Goal: Task Accomplishment & Management: Complete application form

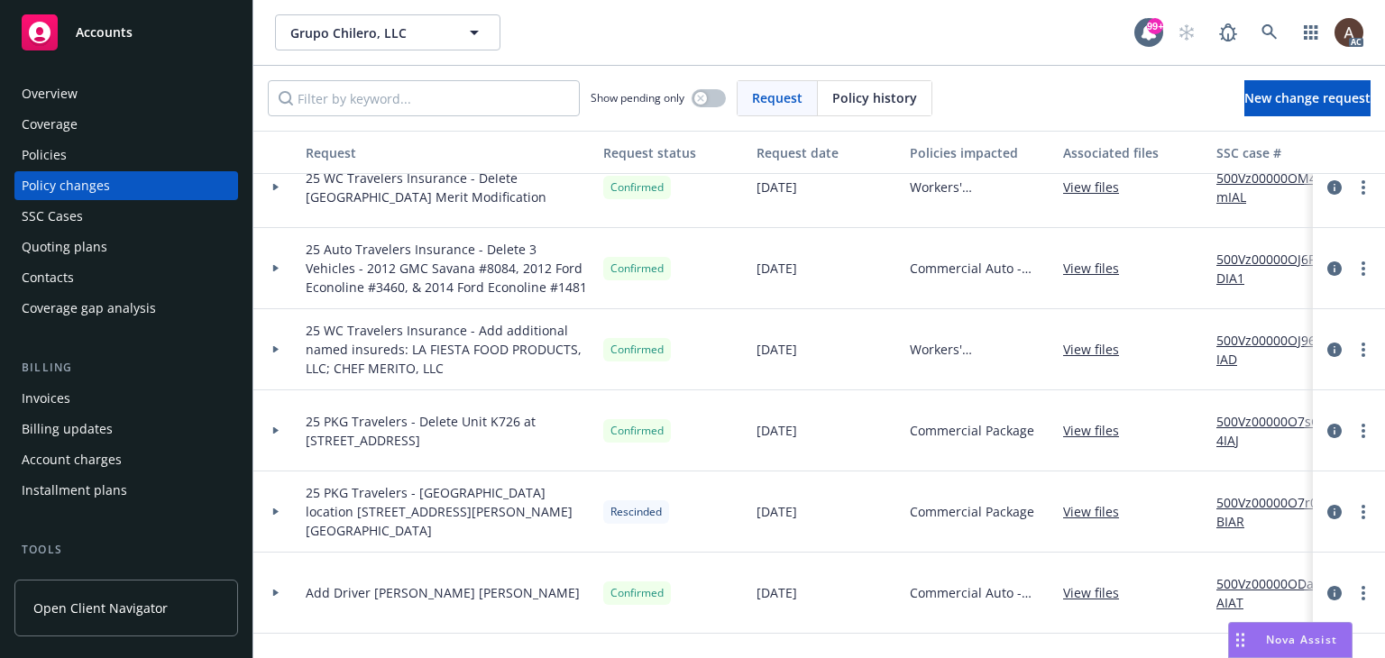
scroll to position [270, 0]
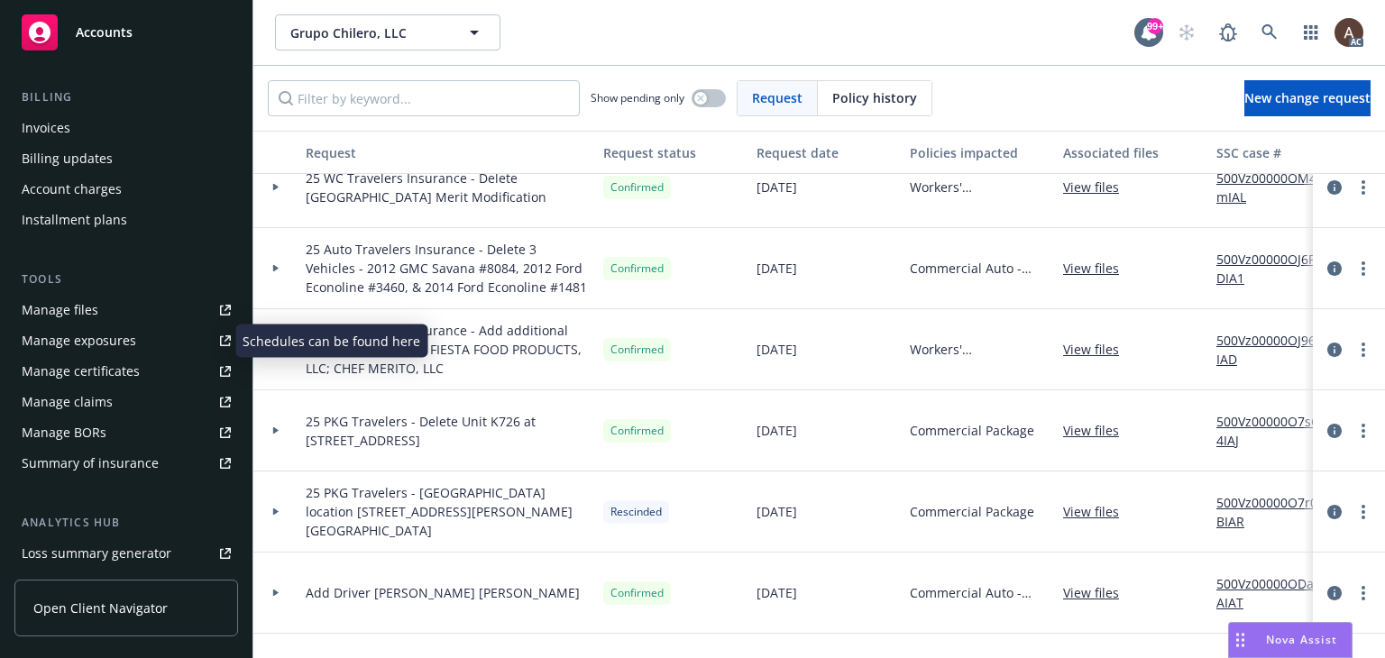
click at [101, 349] on div "Manage exposures" at bounding box center [79, 340] width 114 height 29
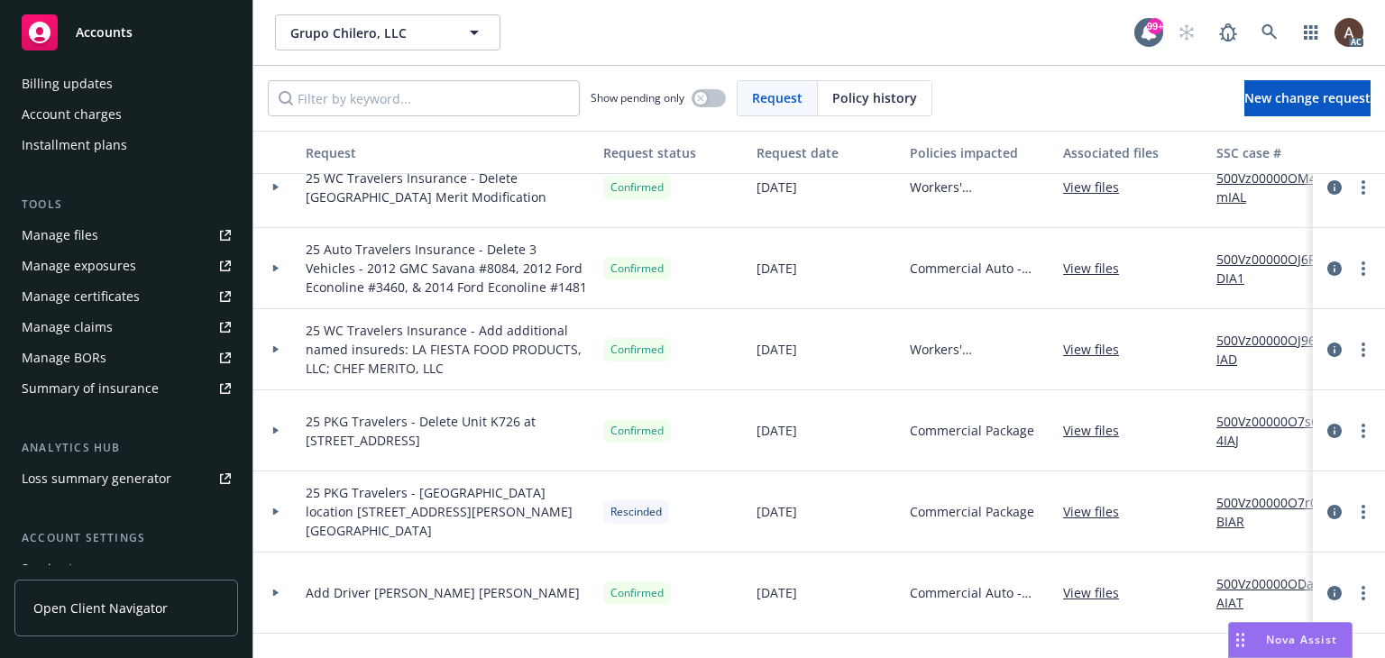
scroll to position [451, 0]
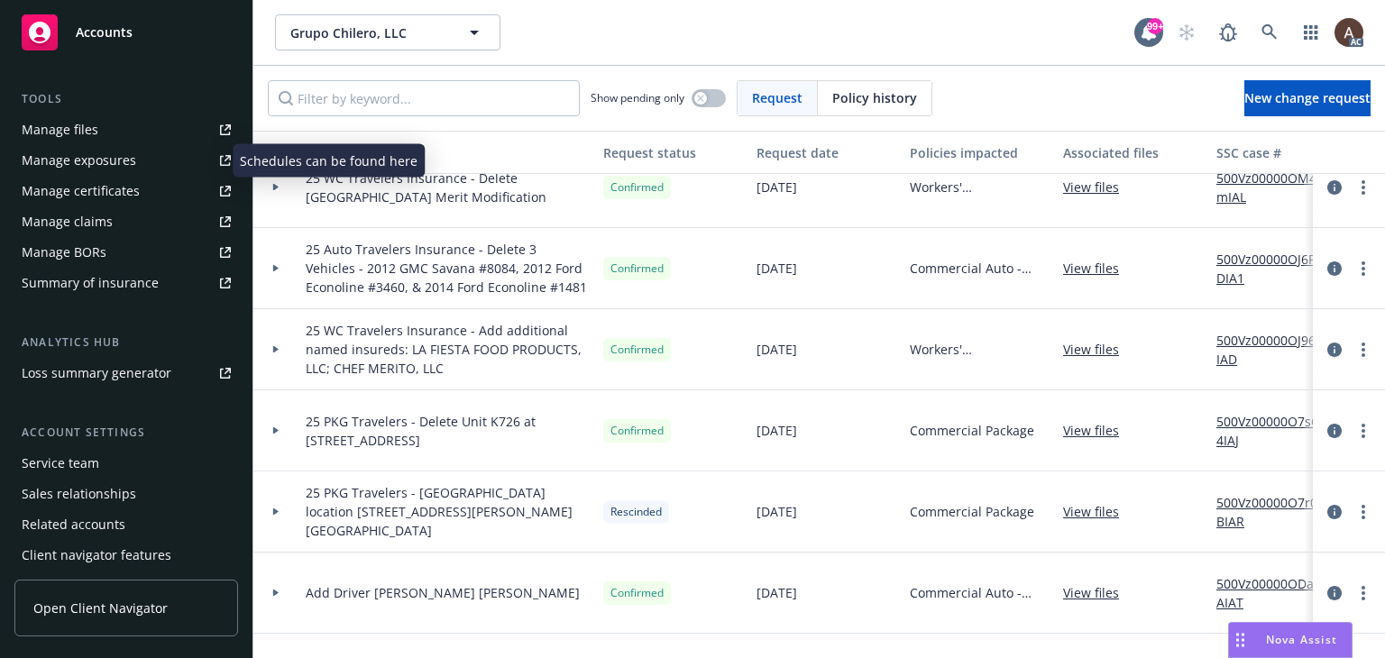
click at [123, 156] on div "Manage exposures" at bounding box center [79, 160] width 114 height 29
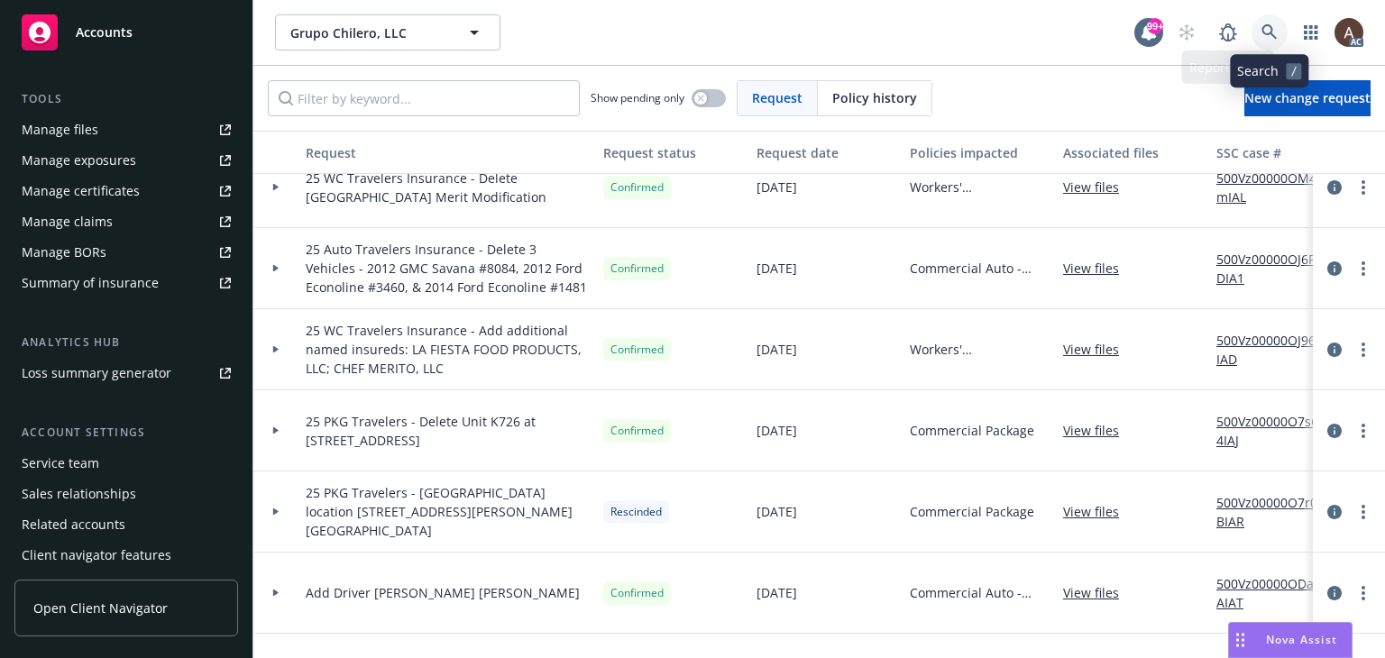
click at [1269, 33] on icon at bounding box center [1268, 31] width 15 height 15
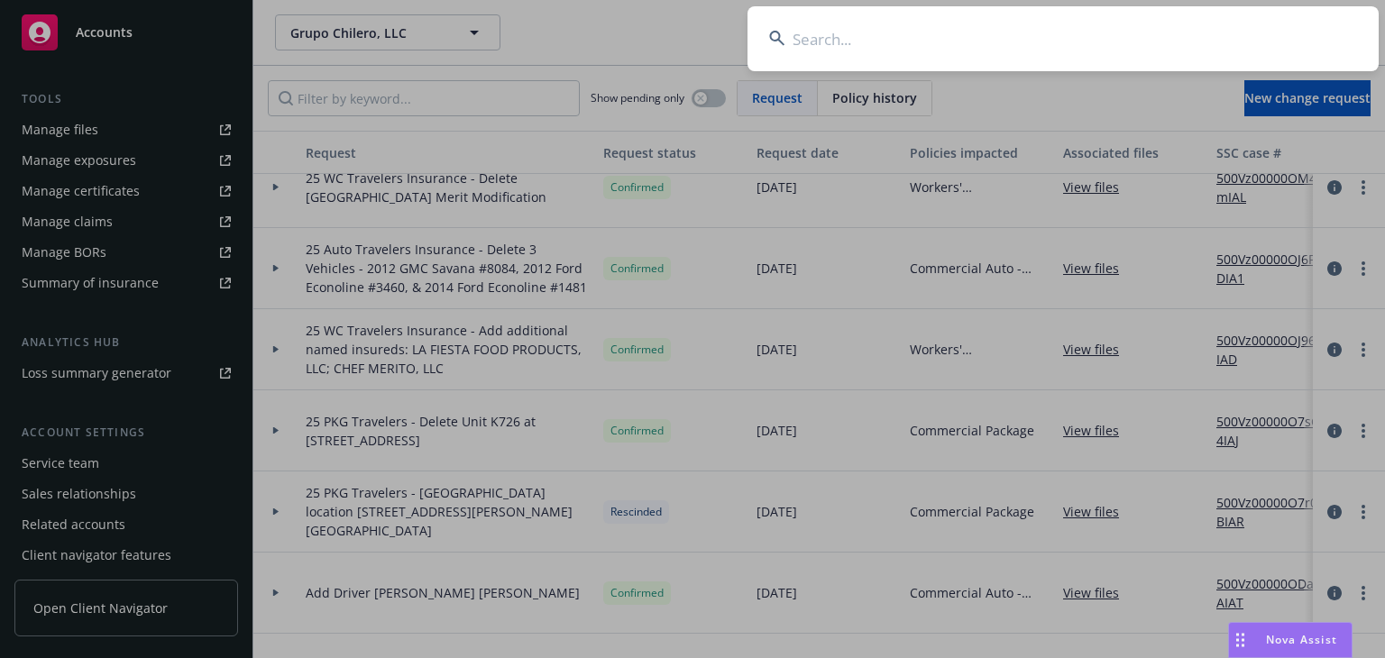
click at [817, 57] on input at bounding box center [1062, 38] width 631 height 65
type input "JNR Family Foundation"
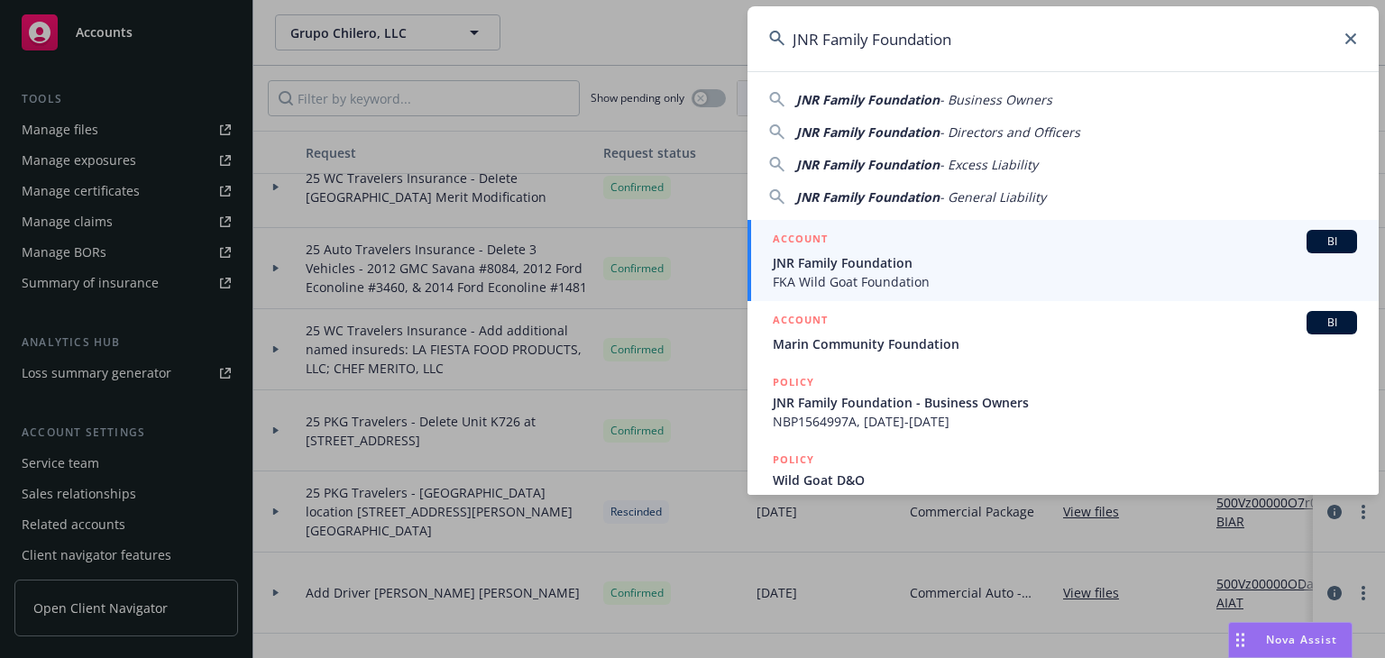
click at [889, 253] on span "JNR Family Foundation" at bounding box center [1065, 262] width 584 height 19
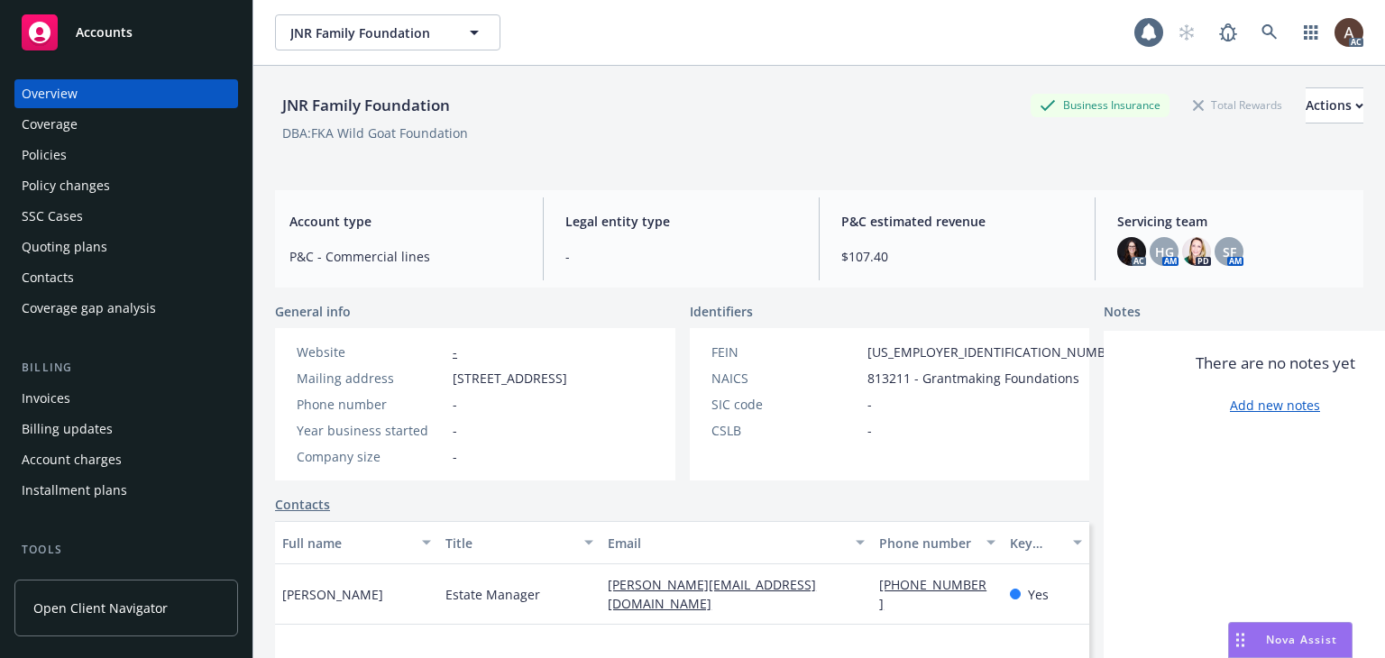
click at [123, 156] on div "Policies" at bounding box center [126, 155] width 209 height 29
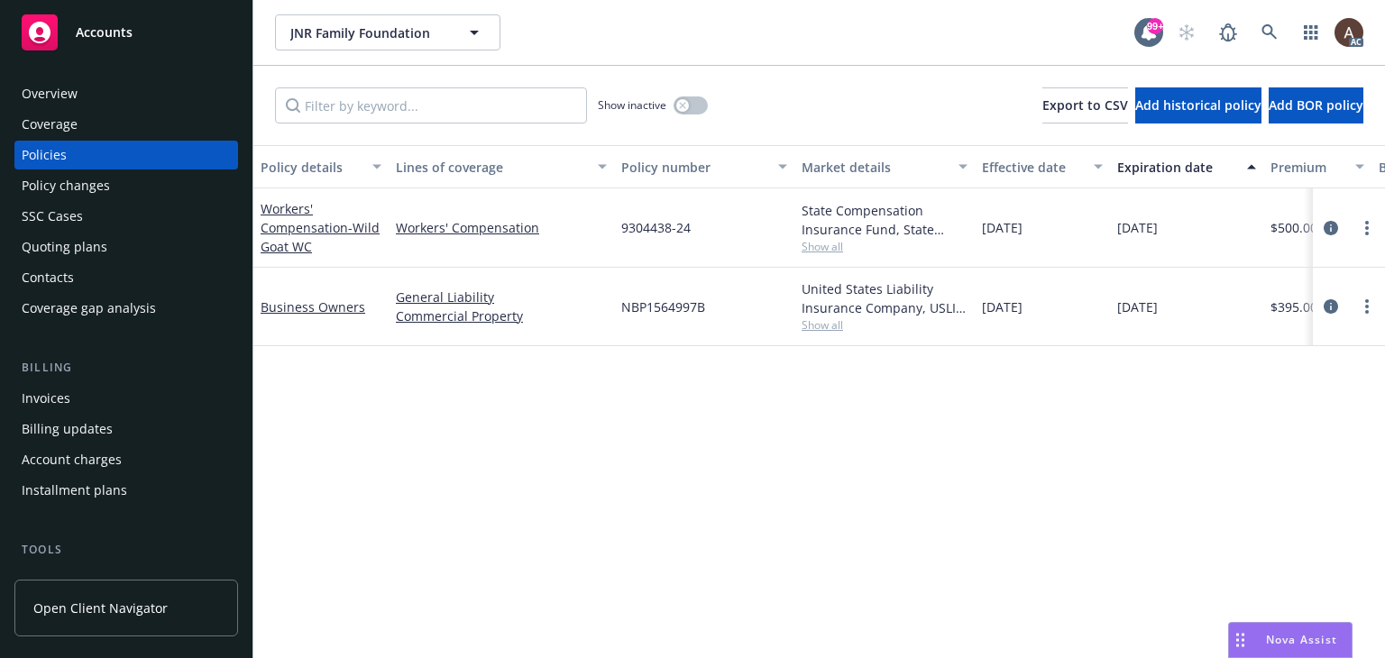
click at [462, 401] on div "Policy details Lines of coverage Policy number Market details Effective date Ex…" at bounding box center [818, 401] width 1131 height 513
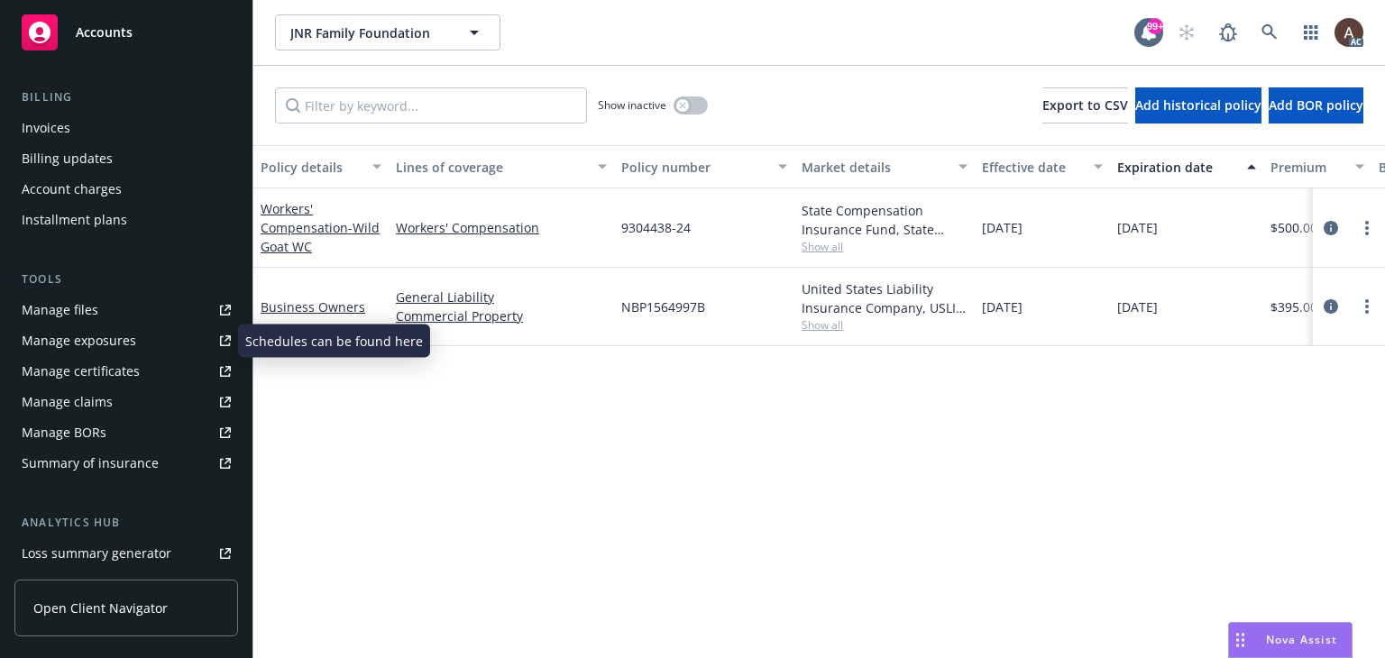
click at [92, 340] on div "Manage exposures" at bounding box center [79, 340] width 114 height 29
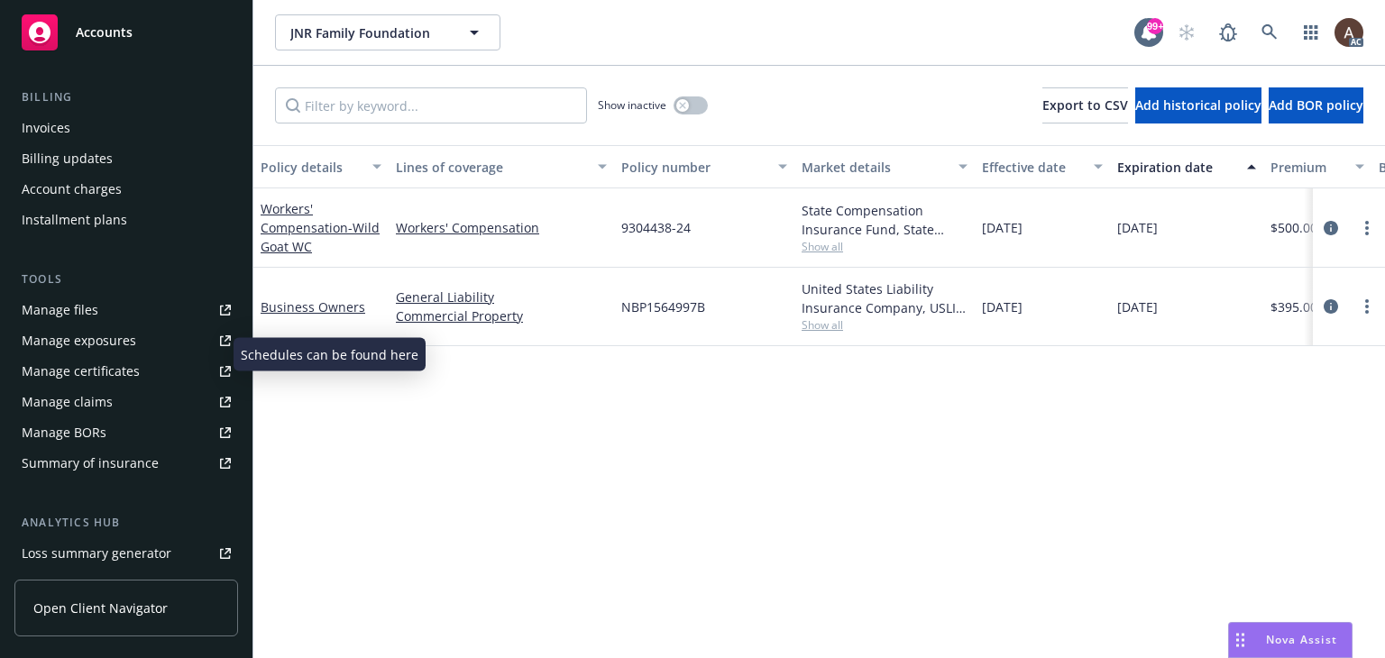
scroll to position [0, 0]
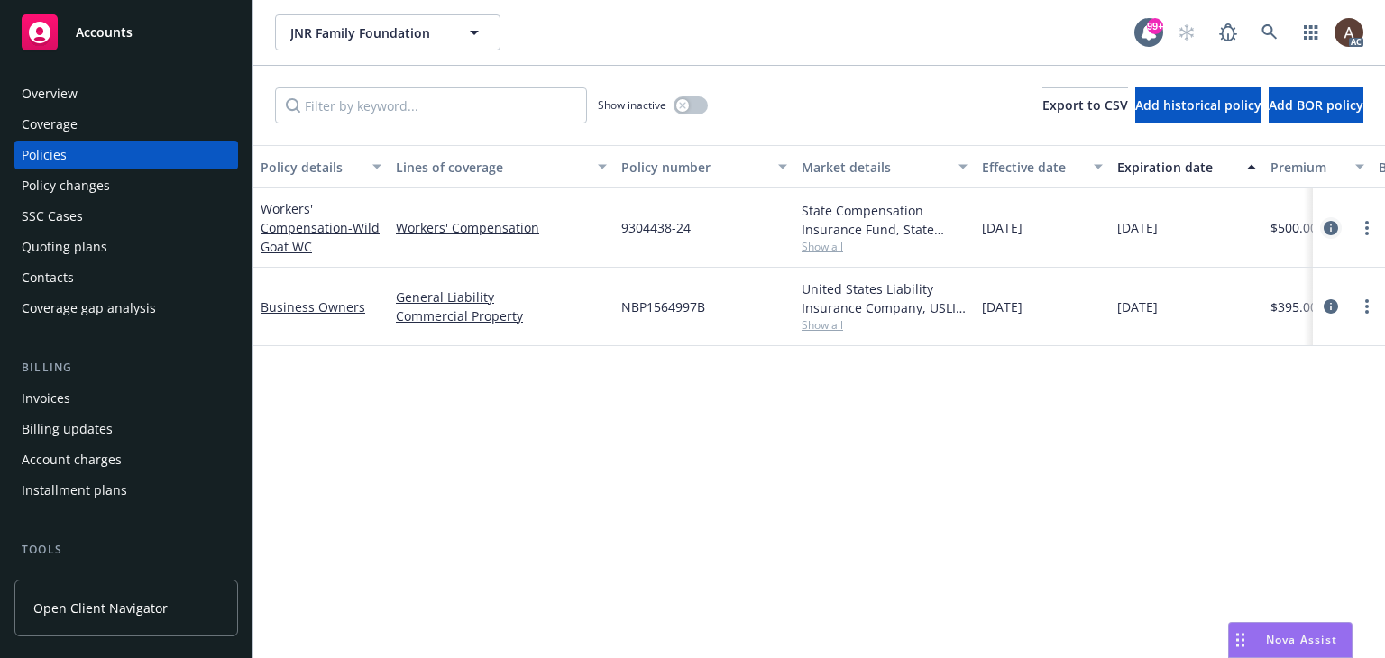
click at [1324, 227] on icon "circleInformation" at bounding box center [1330, 228] width 14 height 14
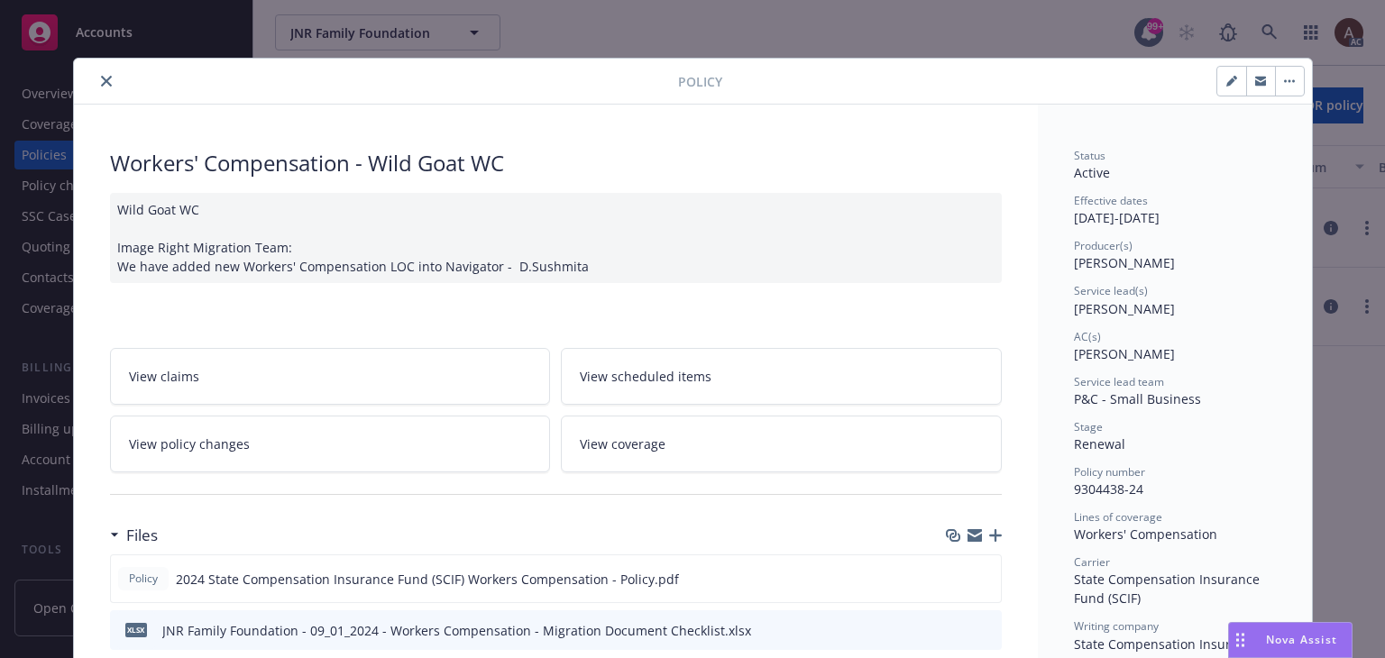
click at [101, 85] on icon "close" at bounding box center [106, 81] width 11 height 11
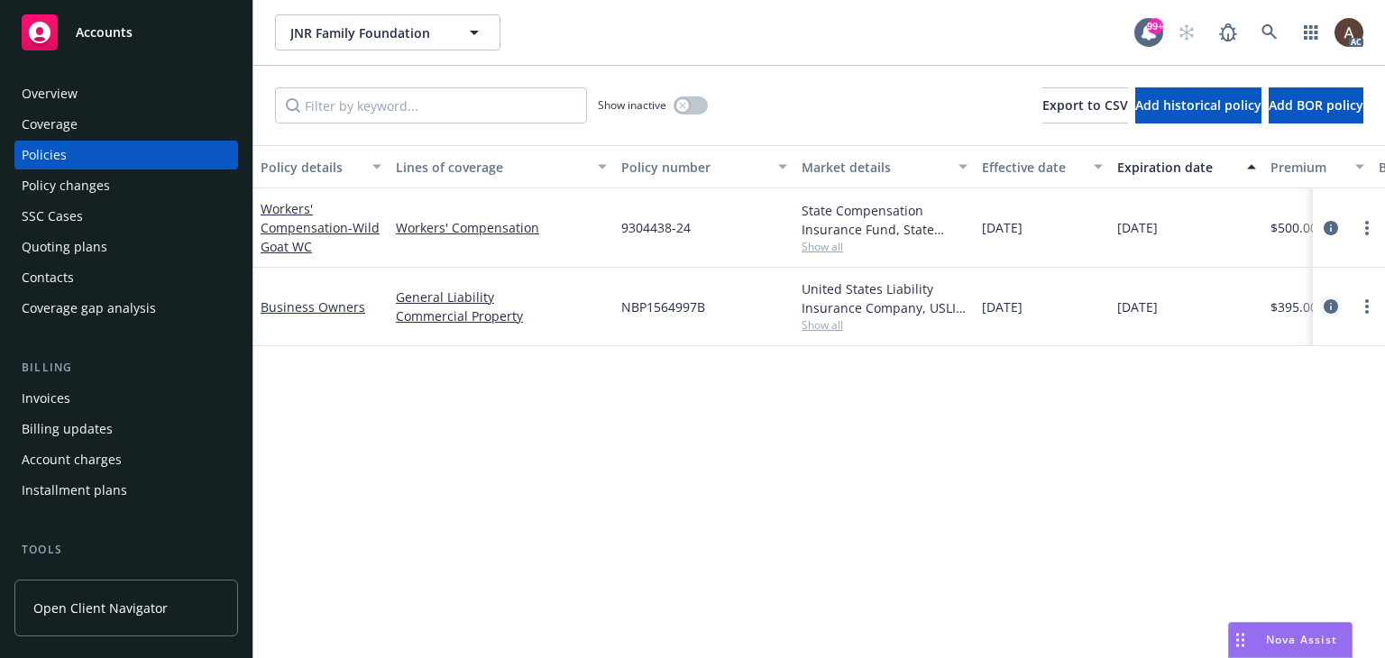
click at [1333, 304] on icon "circleInformation" at bounding box center [1330, 306] width 14 height 14
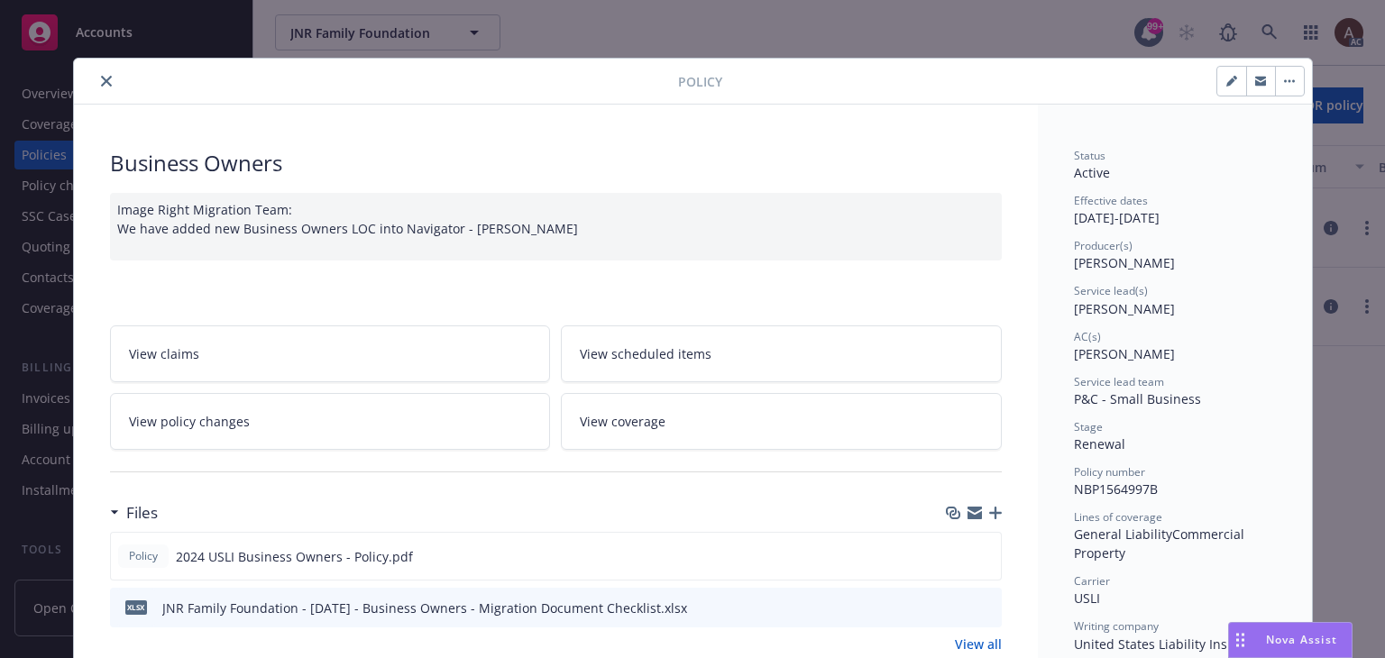
scroll to position [270, 0]
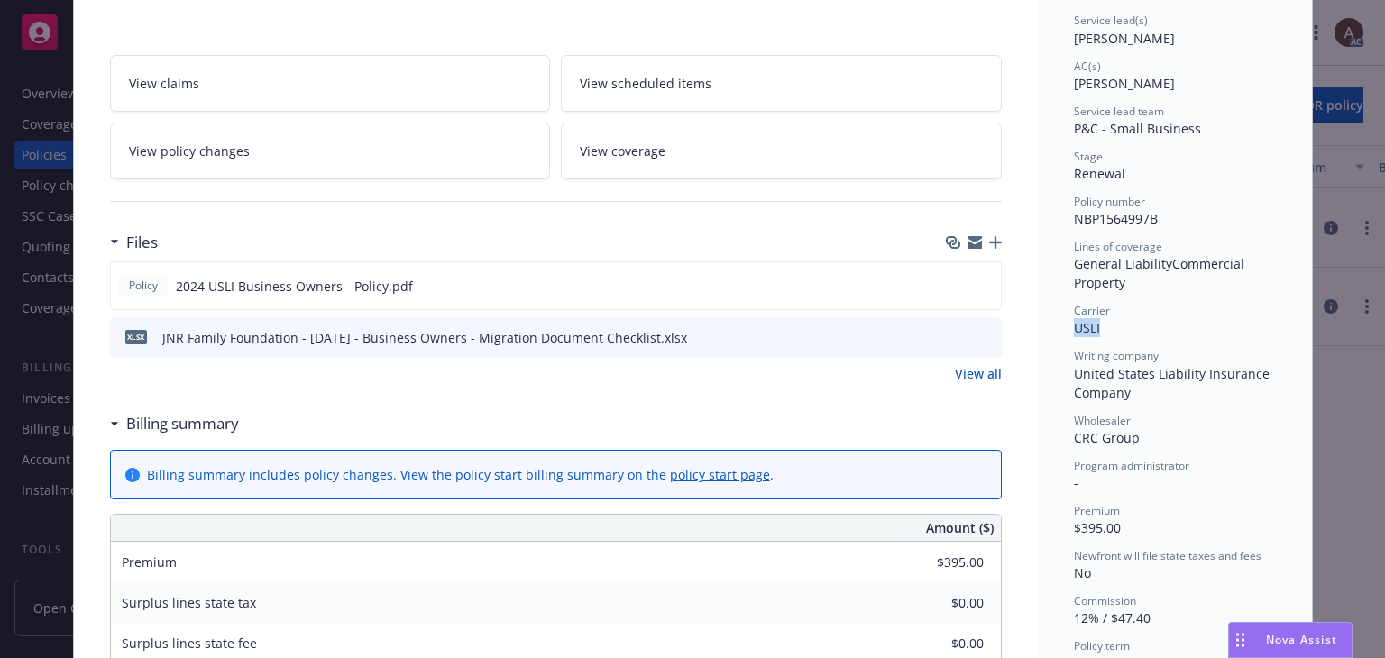
drag, startPoint x: 1070, startPoint y: 326, endPoint x: 1100, endPoint y: 332, distance: 30.2
click at [1100, 332] on div "Carrier USLI" at bounding box center [1175, 320] width 202 height 34
copy span "USLI"
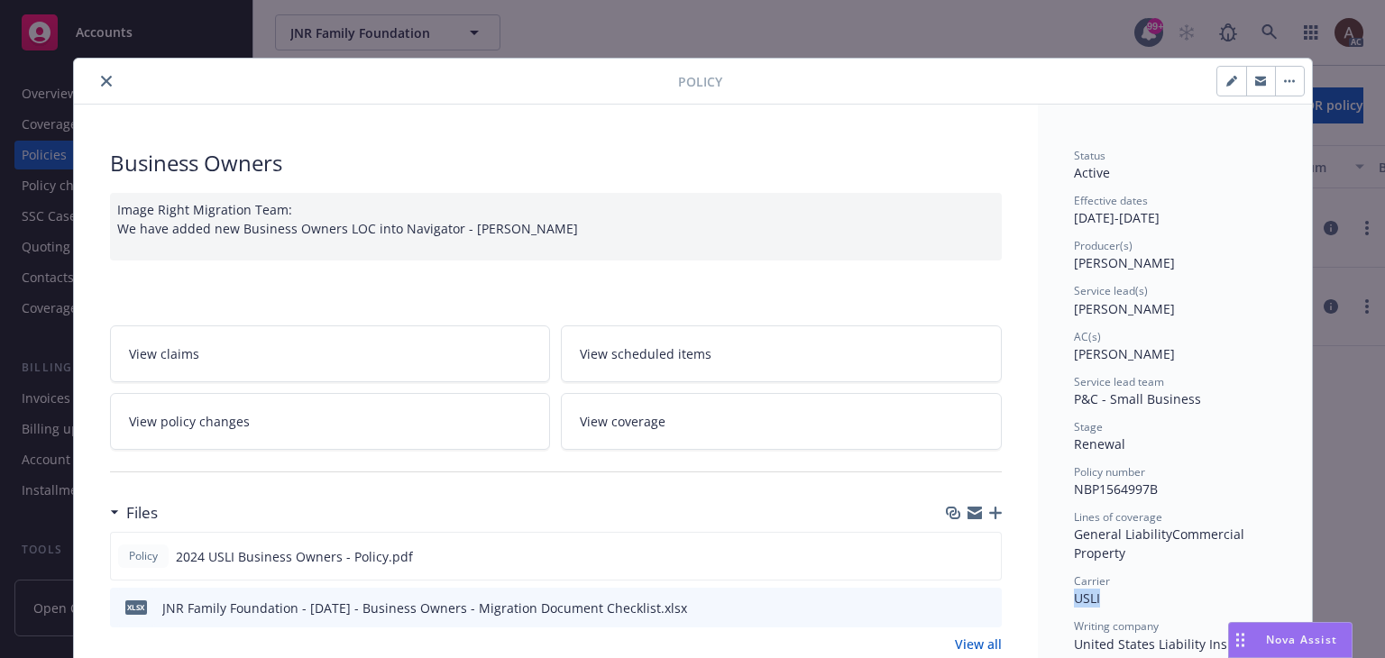
click at [101, 78] on icon "close" at bounding box center [106, 81] width 11 height 11
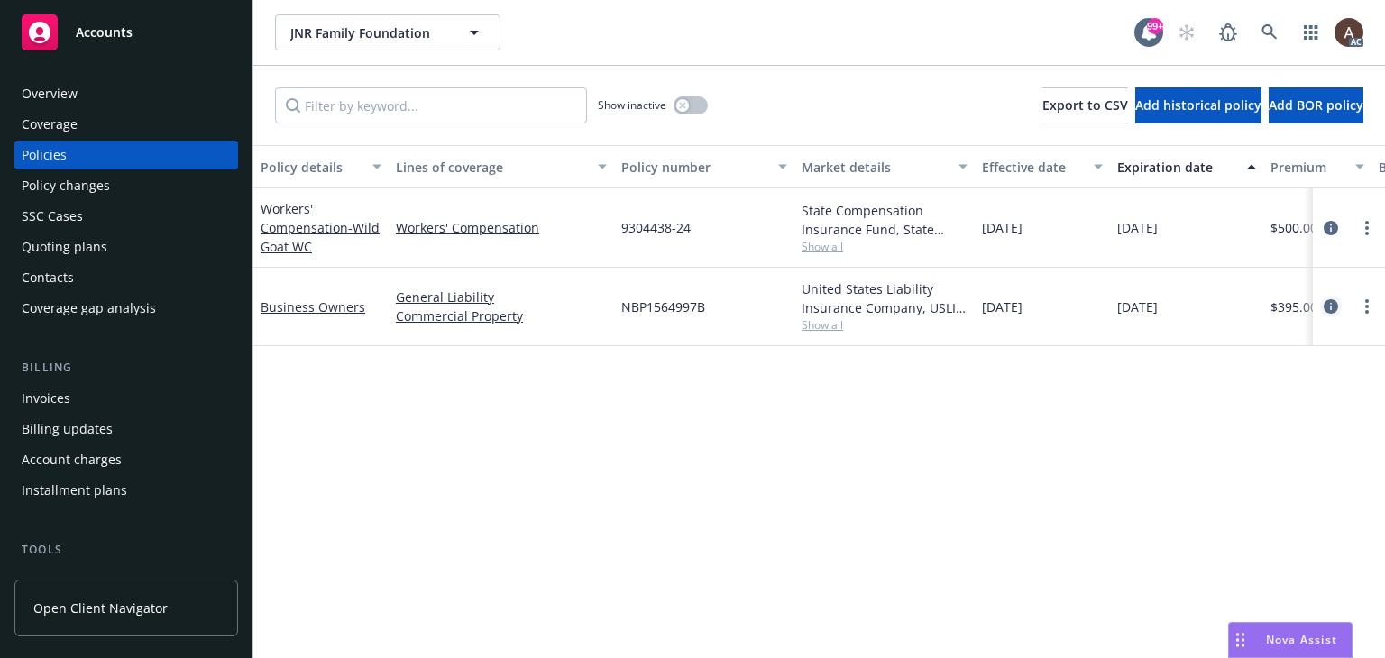
click at [1329, 307] on icon "circleInformation" at bounding box center [1330, 306] width 14 height 14
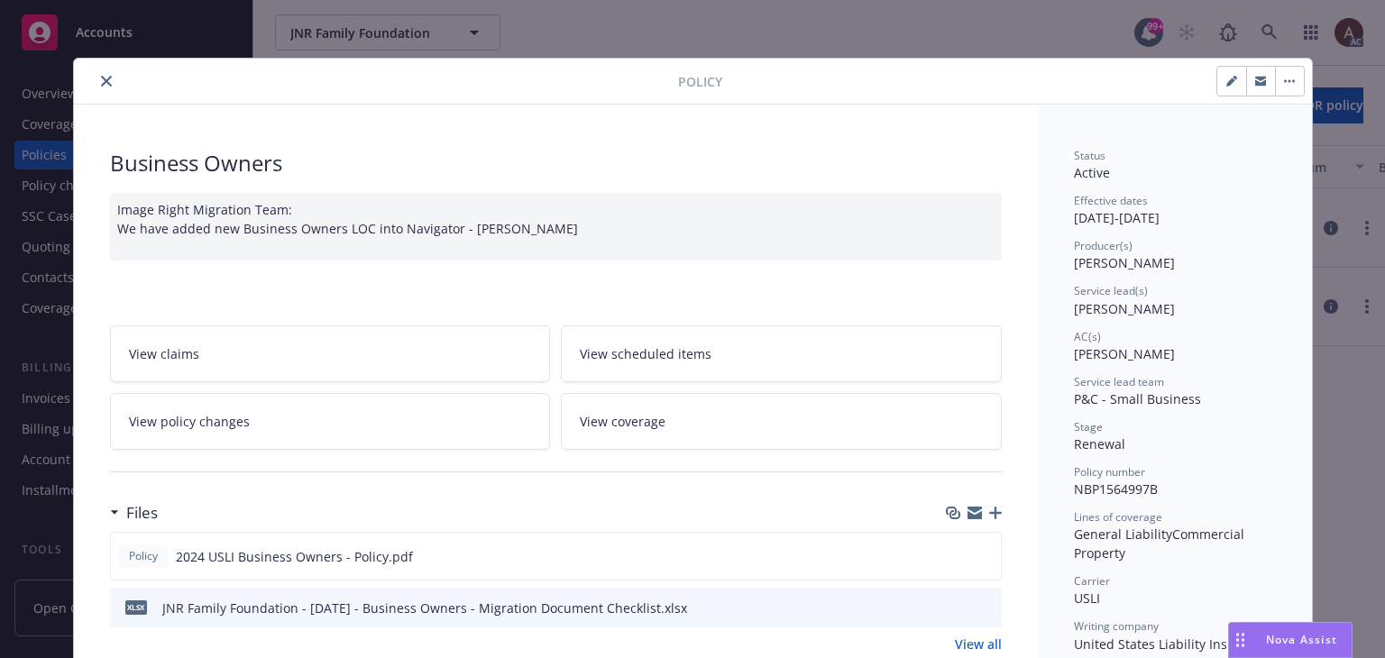
click at [104, 78] on icon "close" at bounding box center [106, 81] width 11 height 11
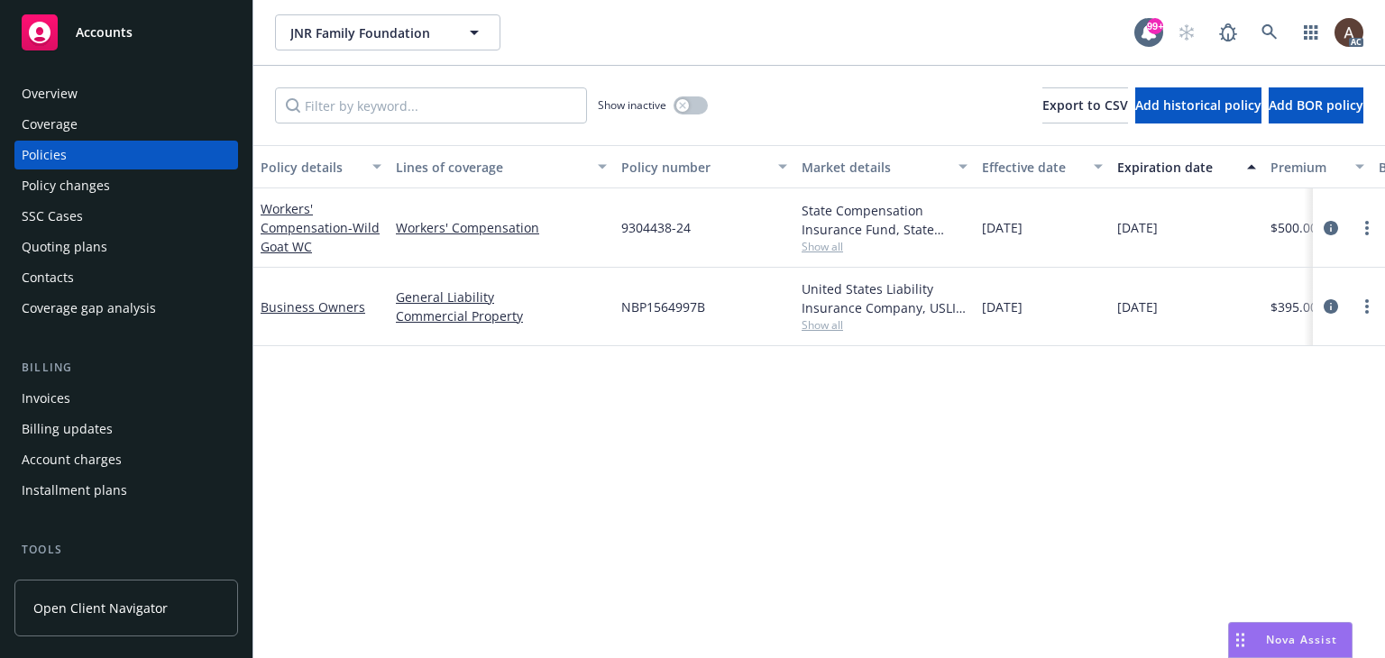
scroll to position [0, 608]
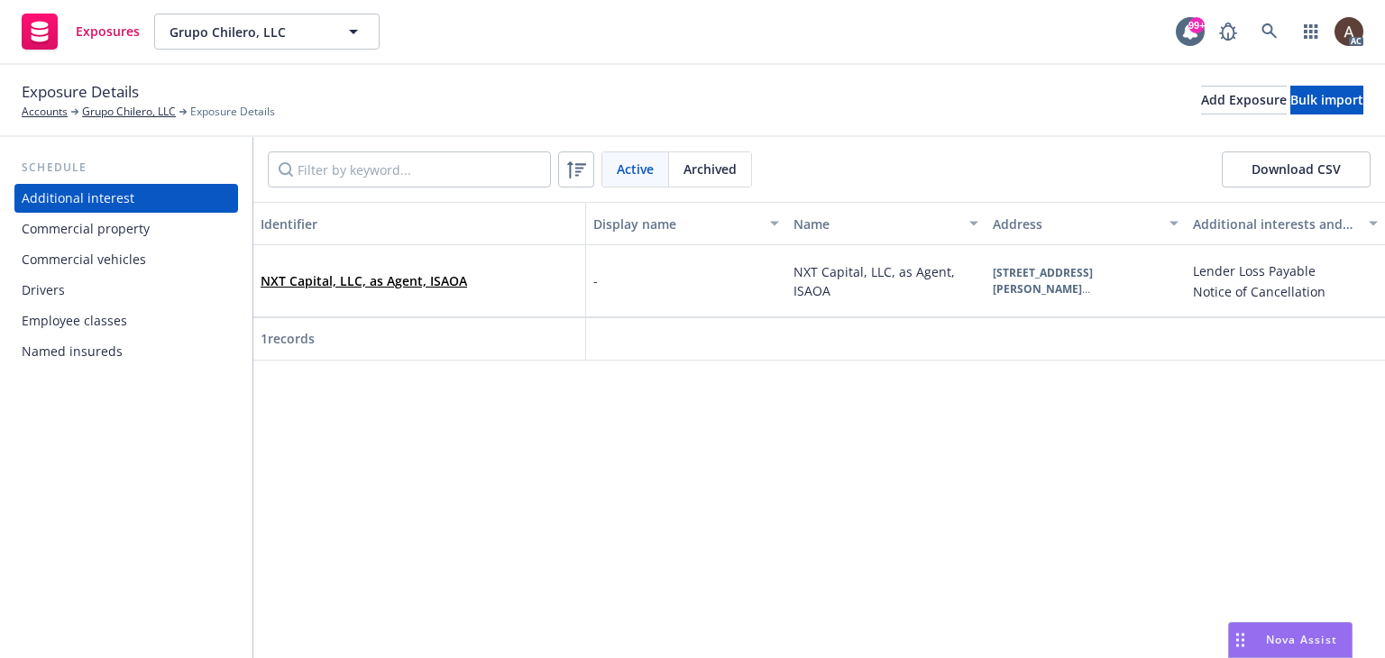
click at [138, 242] on div "Commercial property" at bounding box center [86, 229] width 128 height 29
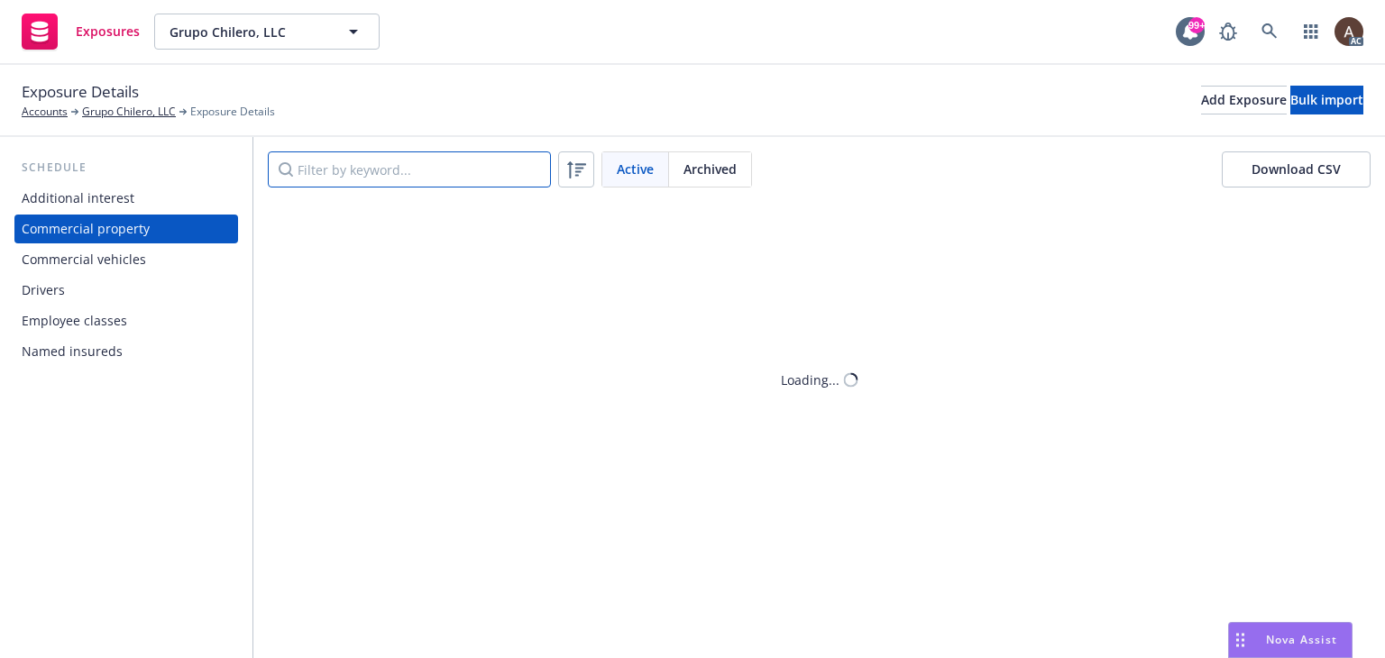
click at [352, 160] on input "Filter by keyword..." at bounding box center [409, 169] width 283 height 36
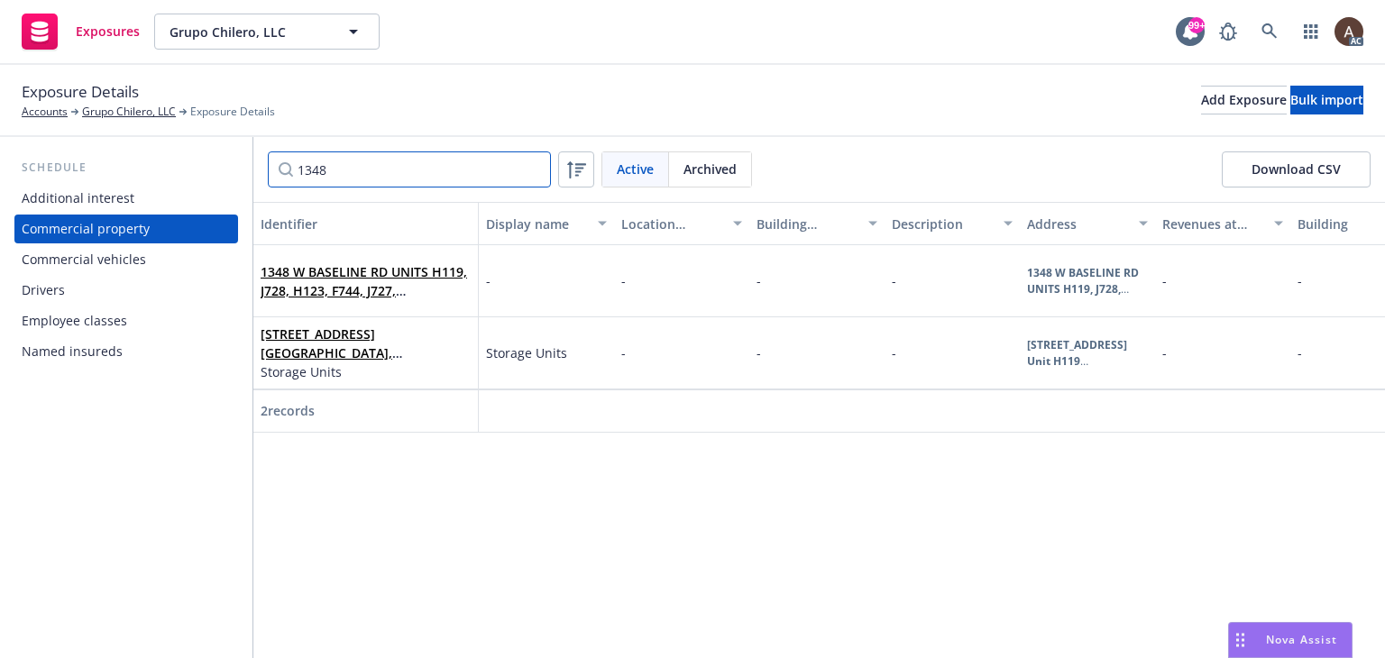
type input "1348"
click at [453, 291] on span "1348 W BASELINE RD UNITS H119, J728, H123, F744, J727, B643, RIALTO, CA, 92376,…" at bounding box center [366, 281] width 210 height 38
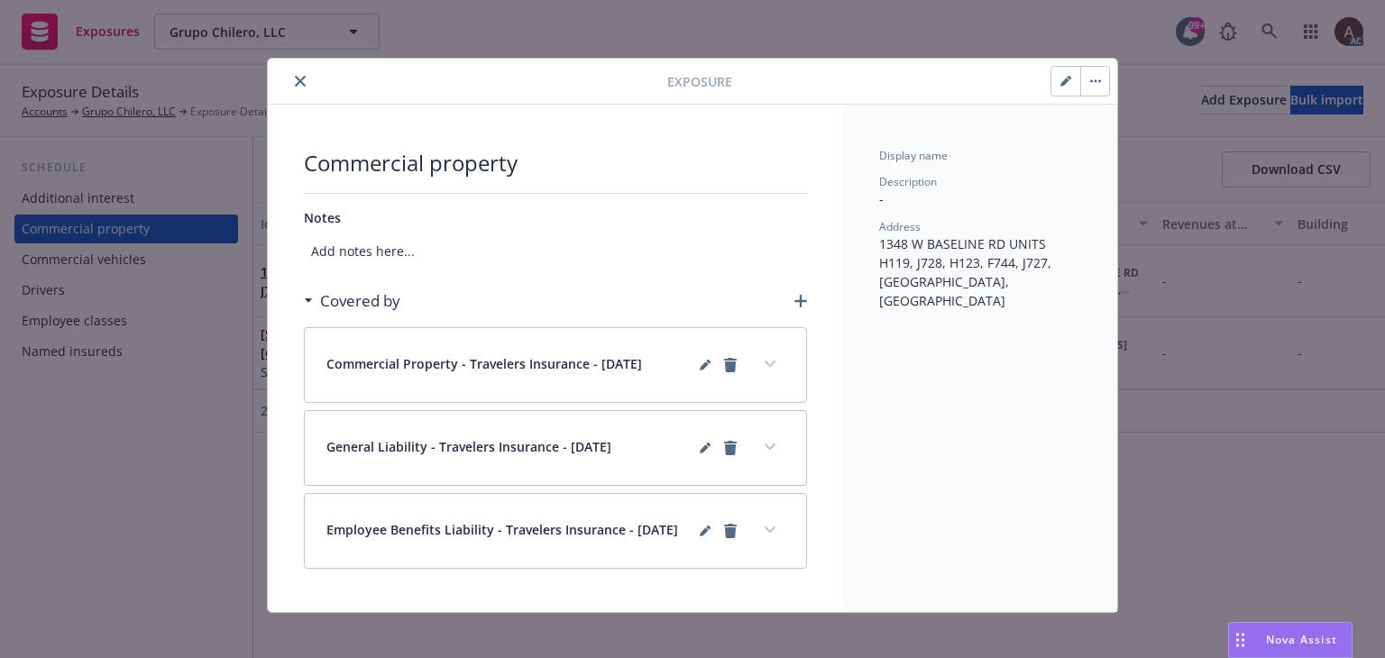
click at [1051, 83] on button "button" at bounding box center [1065, 81] width 29 height 29
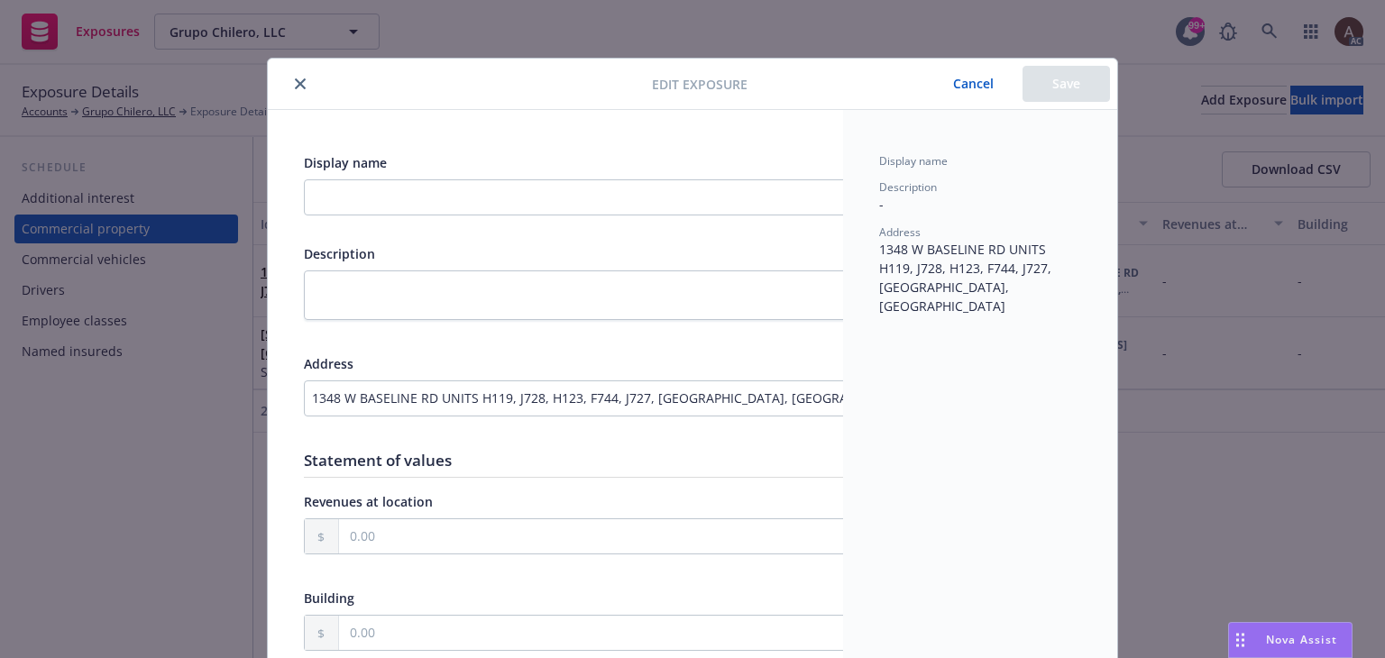
drag, startPoint x: 472, startPoint y: 399, endPoint x: 501, endPoint y: 399, distance: 28.8
click at [501, 399] on div "1348 W BASELINE RD UNITS H119, J728, H123, F744, J727, B643, RIALTO, CA, 92376,…" at bounding box center [615, 398] width 606 height 19
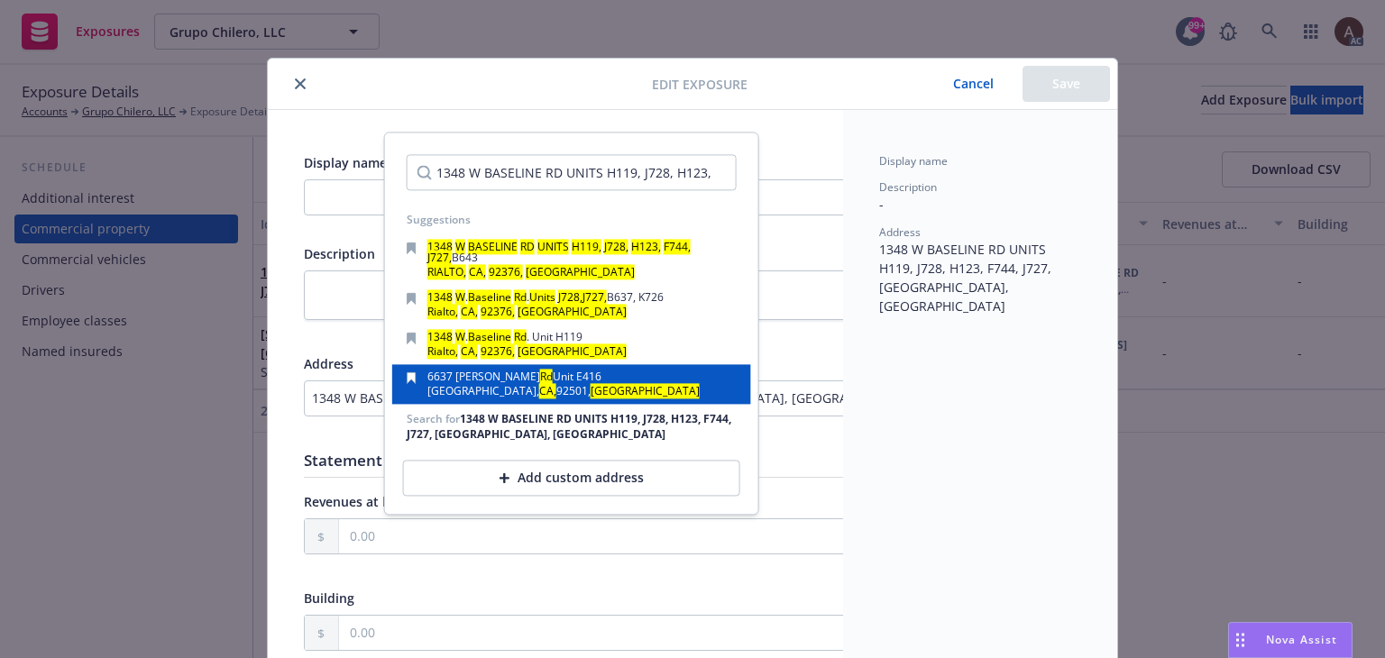
click at [501, 399] on div "6637 Vane Buren Rd Unit E416 Riverside, CA, 92501, USA" at bounding box center [571, 385] width 359 height 40
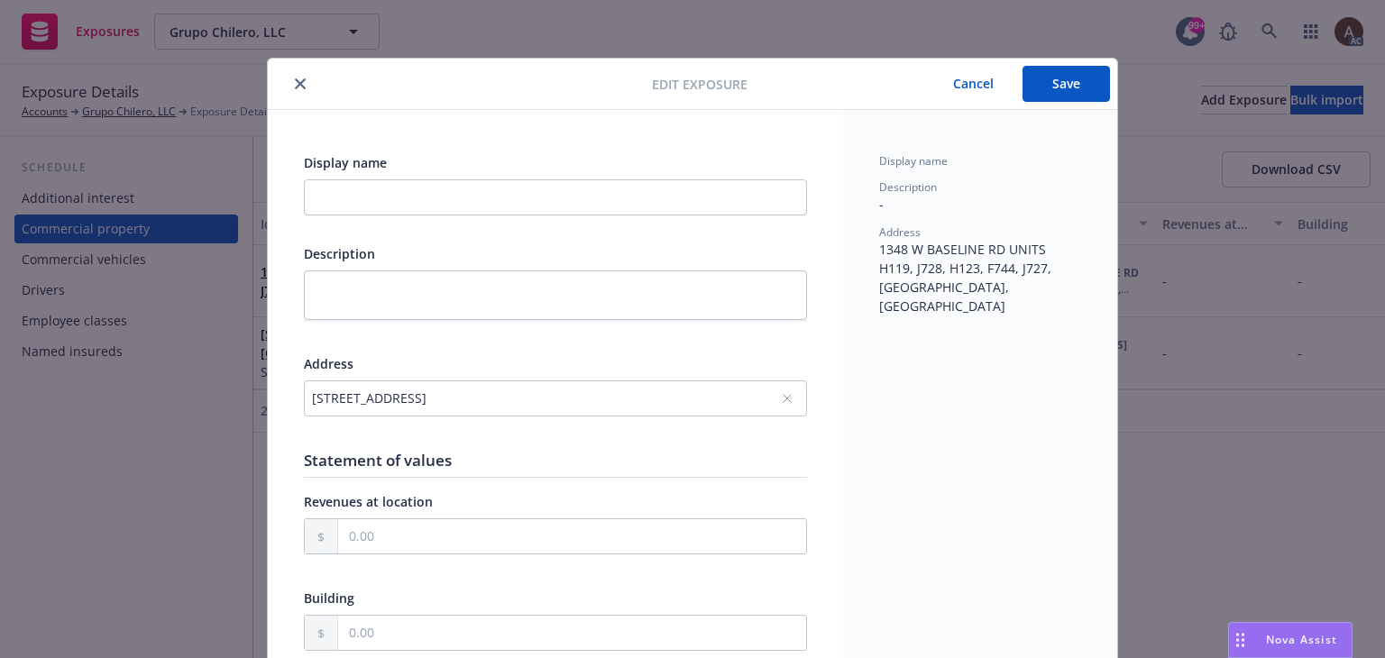
click at [960, 87] on button "Cancel" at bounding box center [973, 84] width 98 height 36
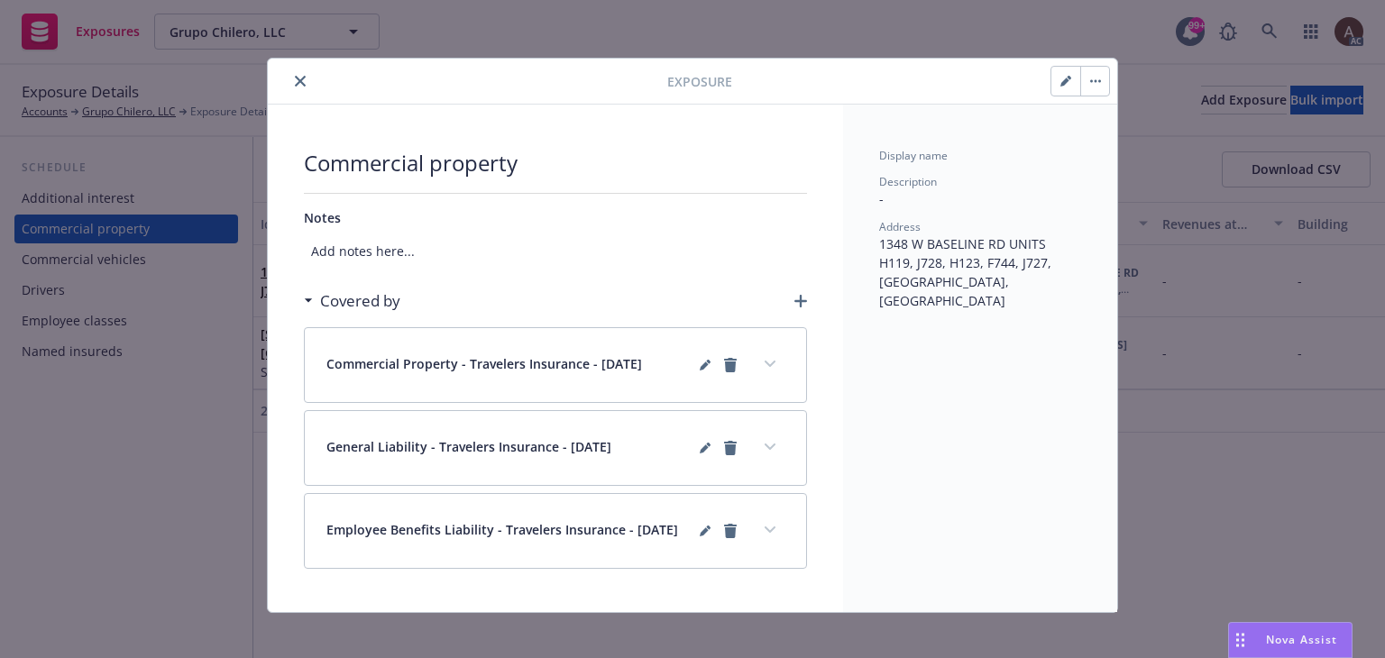
click at [1060, 77] on icon "button" at bounding box center [1065, 81] width 11 height 11
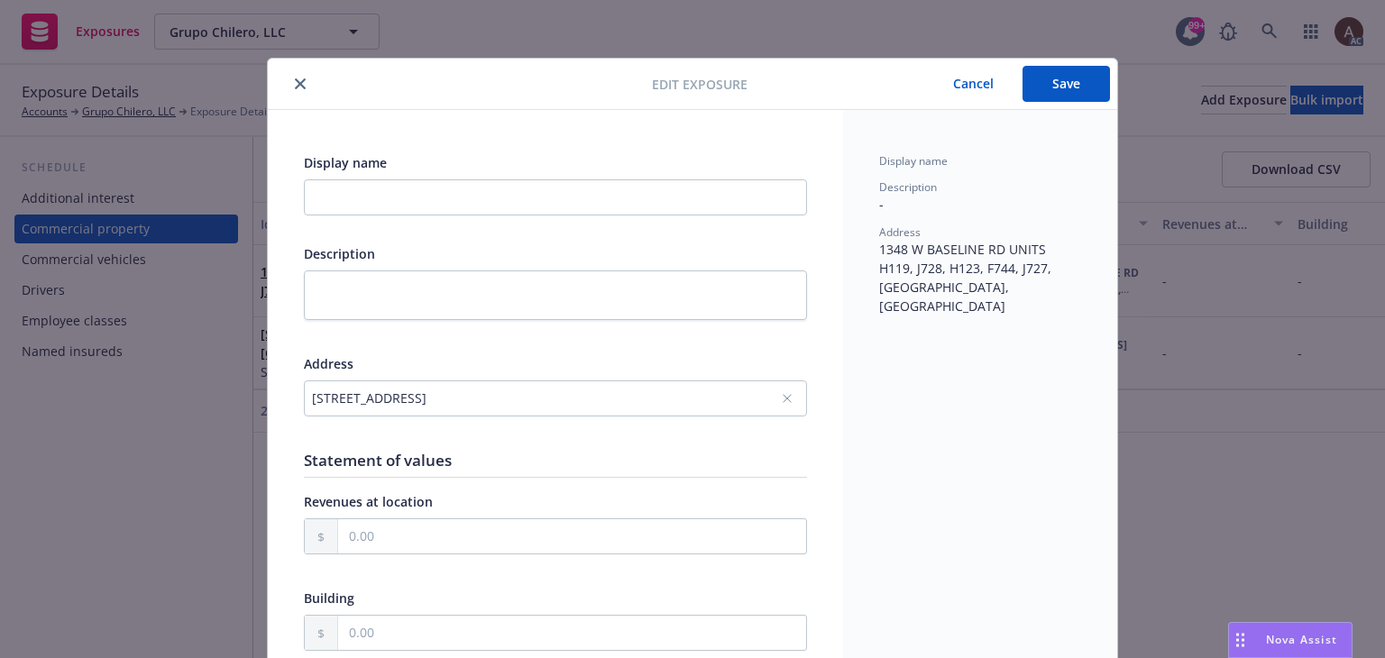
click at [295, 84] on icon "close" at bounding box center [300, 83] width 11 height 11
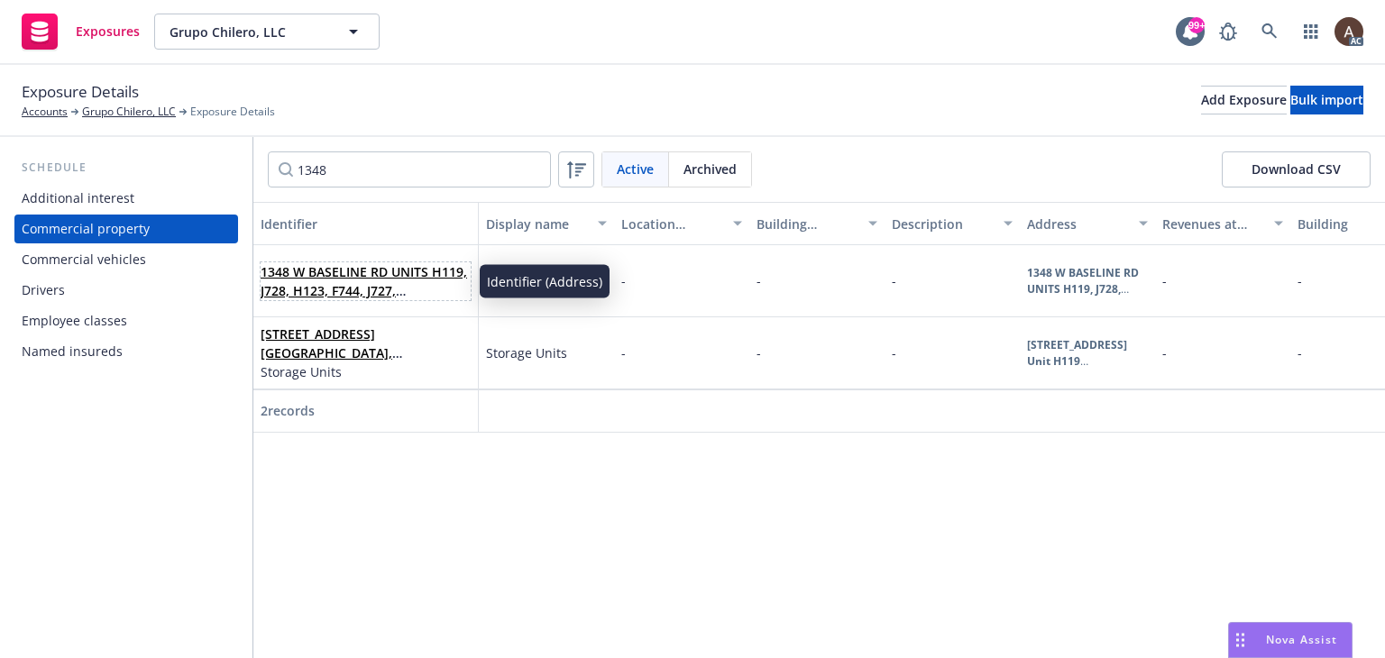
click at [453, 294] on span "1348 W BASELINE RD UNITS H119, J728, H123, F744, J727, B643, RIALTO, CA, 92376,…" at bounding box center [366, 281] width 210 height 38
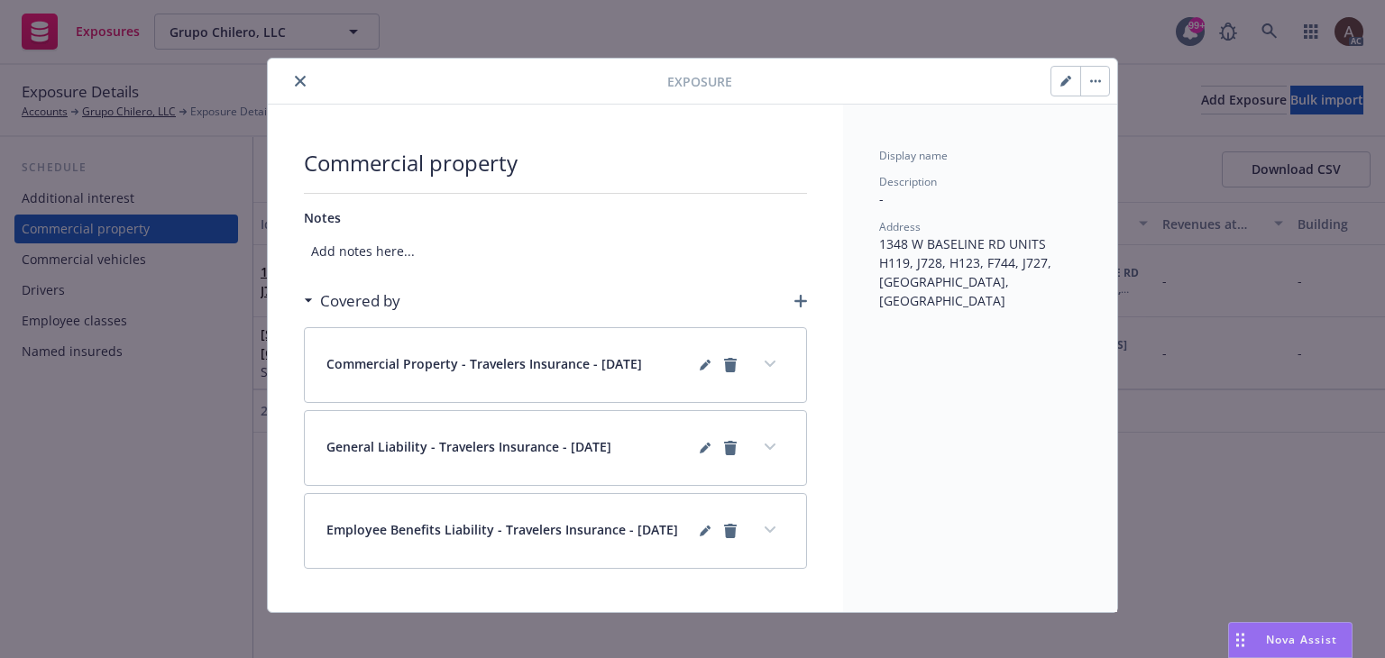
click at [1060, 80] on icon "button" at bounding box center [1064, 82] width 9 height 9
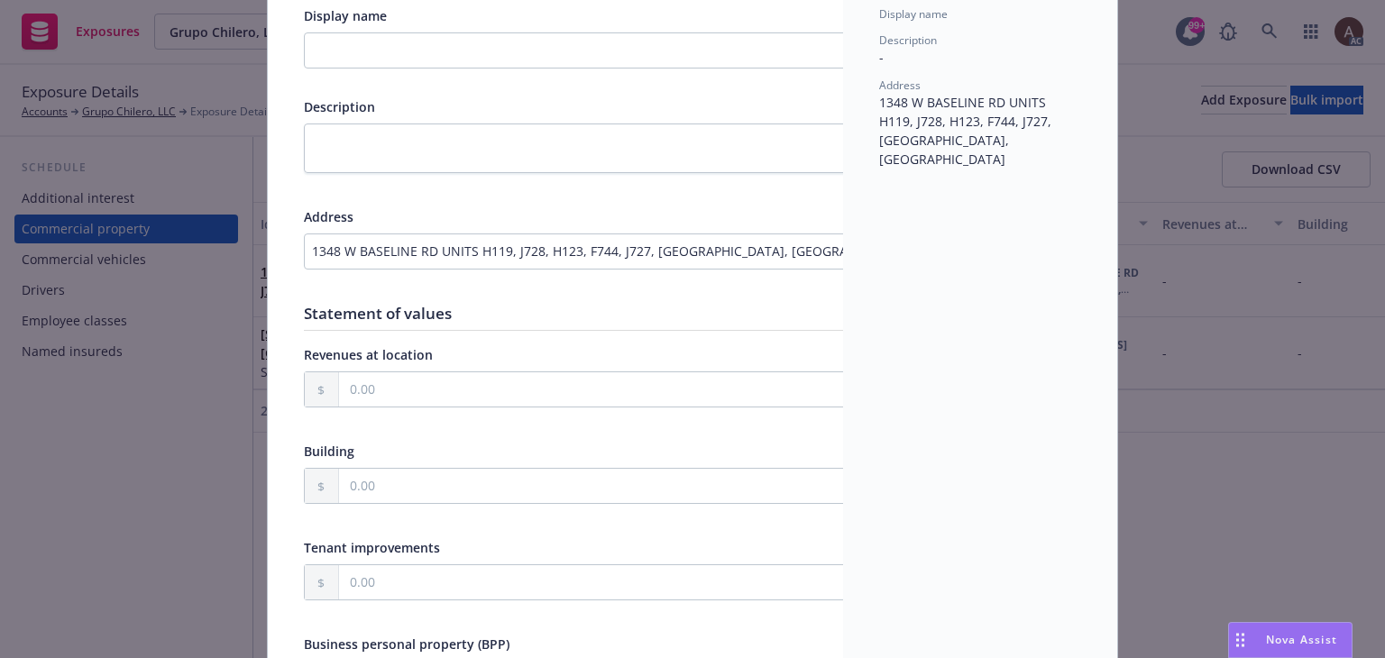
scroll to position [90, 0]
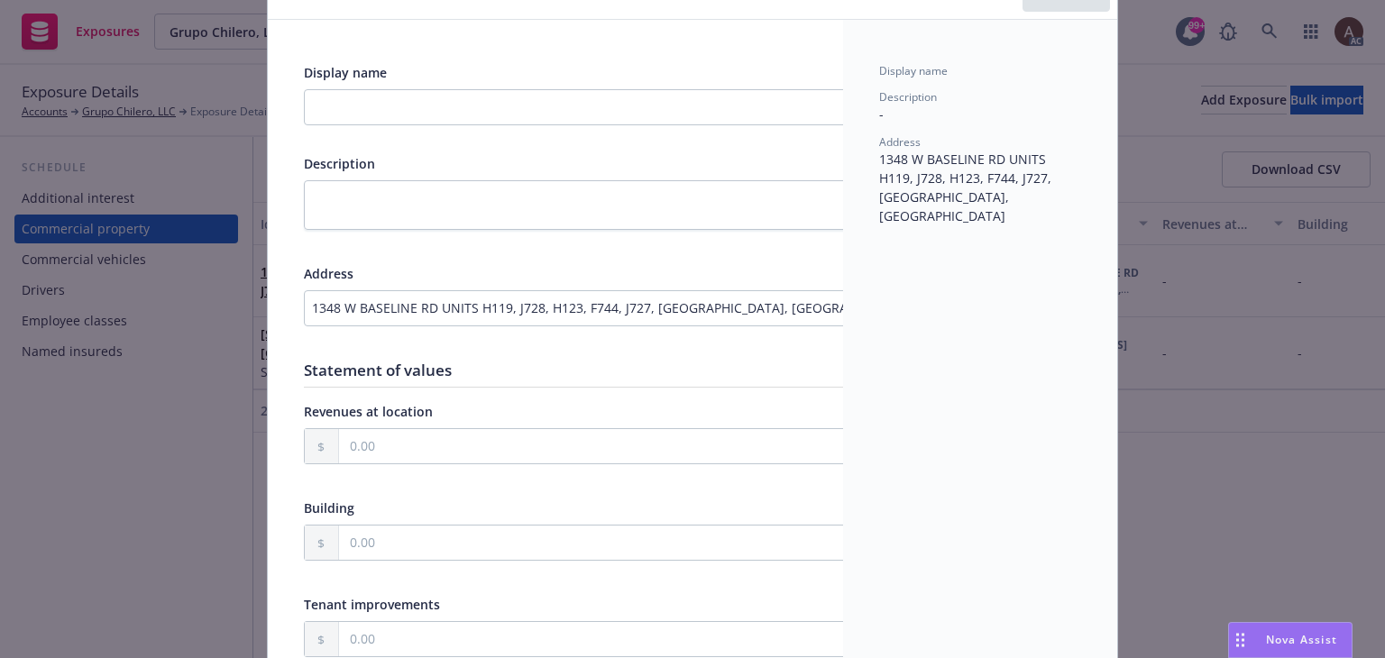
click at [514, 307] on div "1348 W BASELINE RD UNITS H119, J728, H123, F744, J727, B643, RIALTO, CA, 92376,…" at bounding box center [615, 307] width 606 height 19
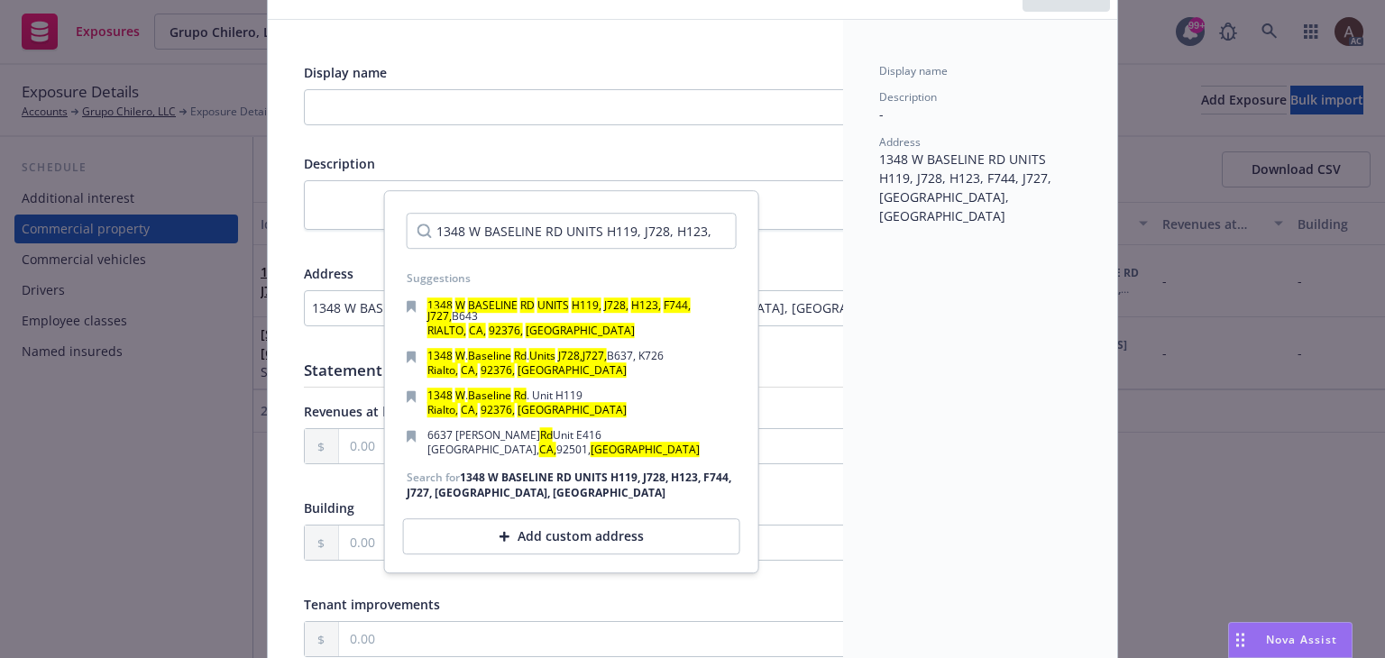
click at [498, 536] on div "Add custom address" at bounding box center [571, 537] width 337 height 36
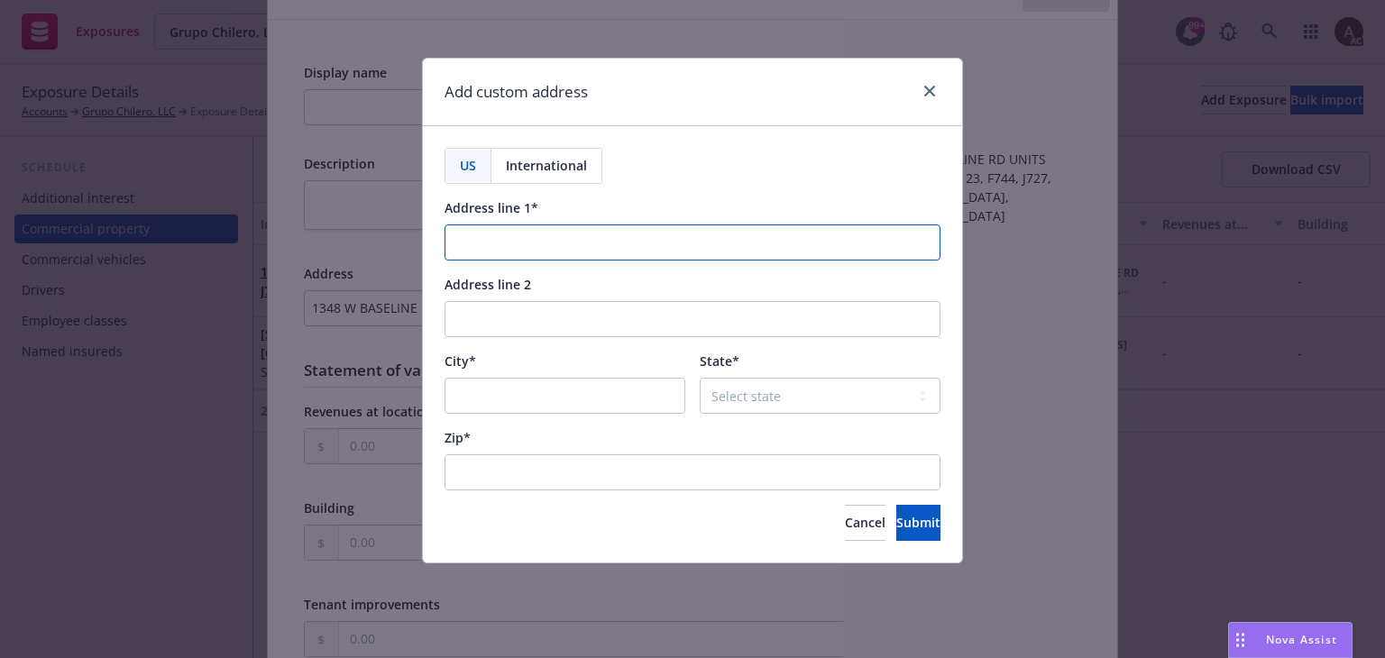
click at [512, 242] on input "Address line 1*" at bounding box center [692, 242] width 496 height 36
paste input "1348 W. BASELINE ROAD, UNIT # J728/J727/B643"
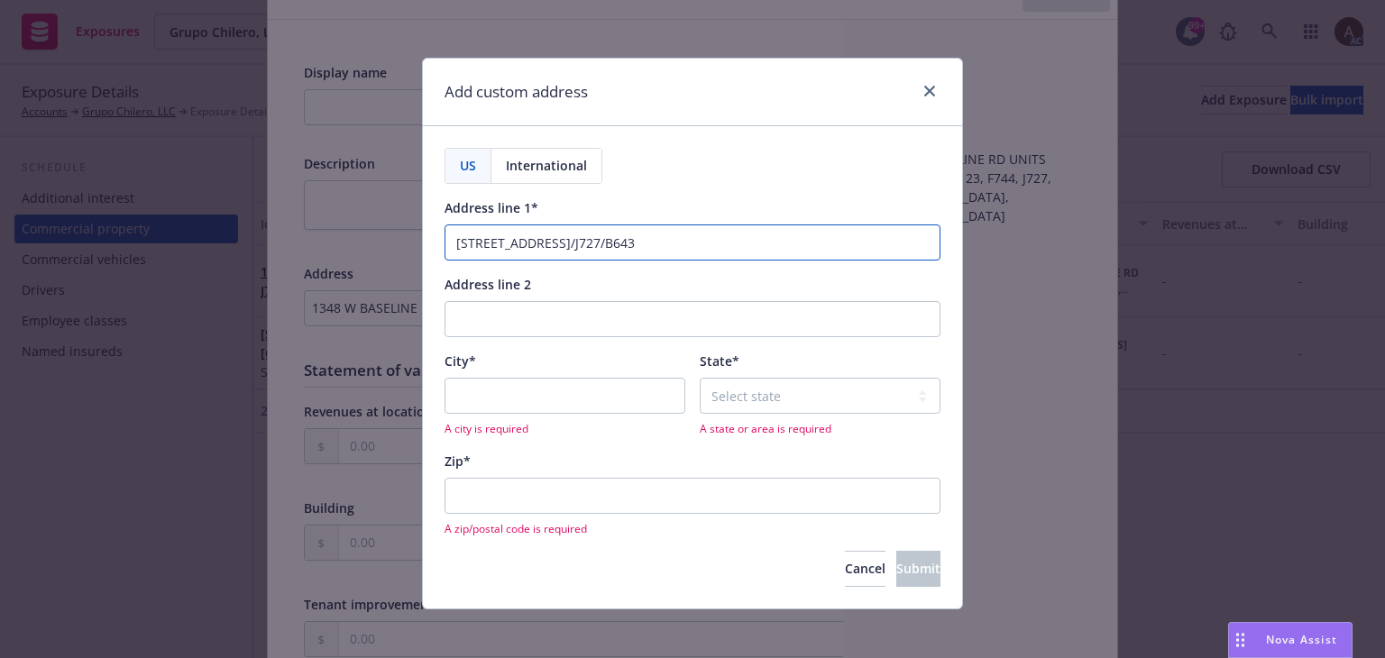
type input "1348 W. BASELINE ROAD, UNIT # J728/J727/B643"
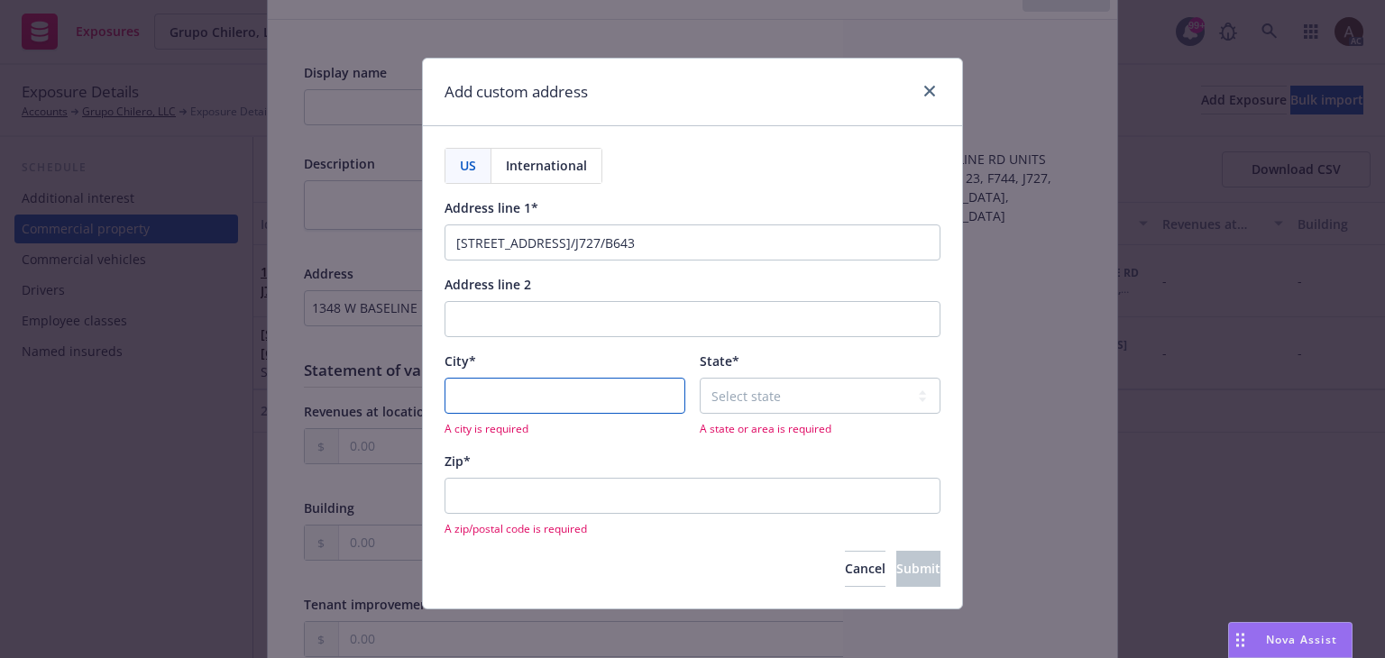
drag, startPoint x: 509, startPoint y: 380, endPoint x: 522, endPoint y: 384, distance: 13.1
click at [509, 380] on input "City*" at bounding box center [564, 396] width 241 height 36
paste input "RIALTO"
type input "RIALTO"
click at [727, 398] on select "Select state Alabama Alaska American Samoa Arizona Arkansas Baker Island Califo…" at bounding box center [820, 396] width 241 height 36
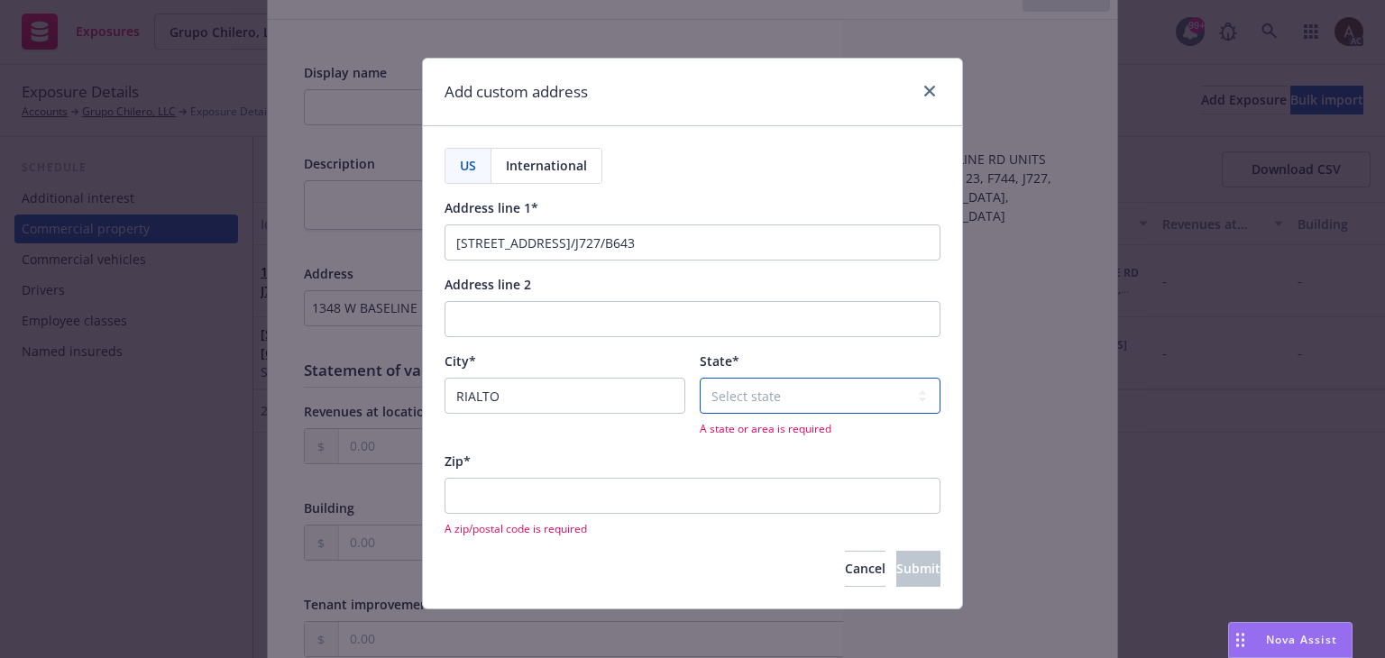
select select "CA"
click at [526, 521] on span "A zip/postal code is required" at bounding box center [692, 528] width 496 height 15
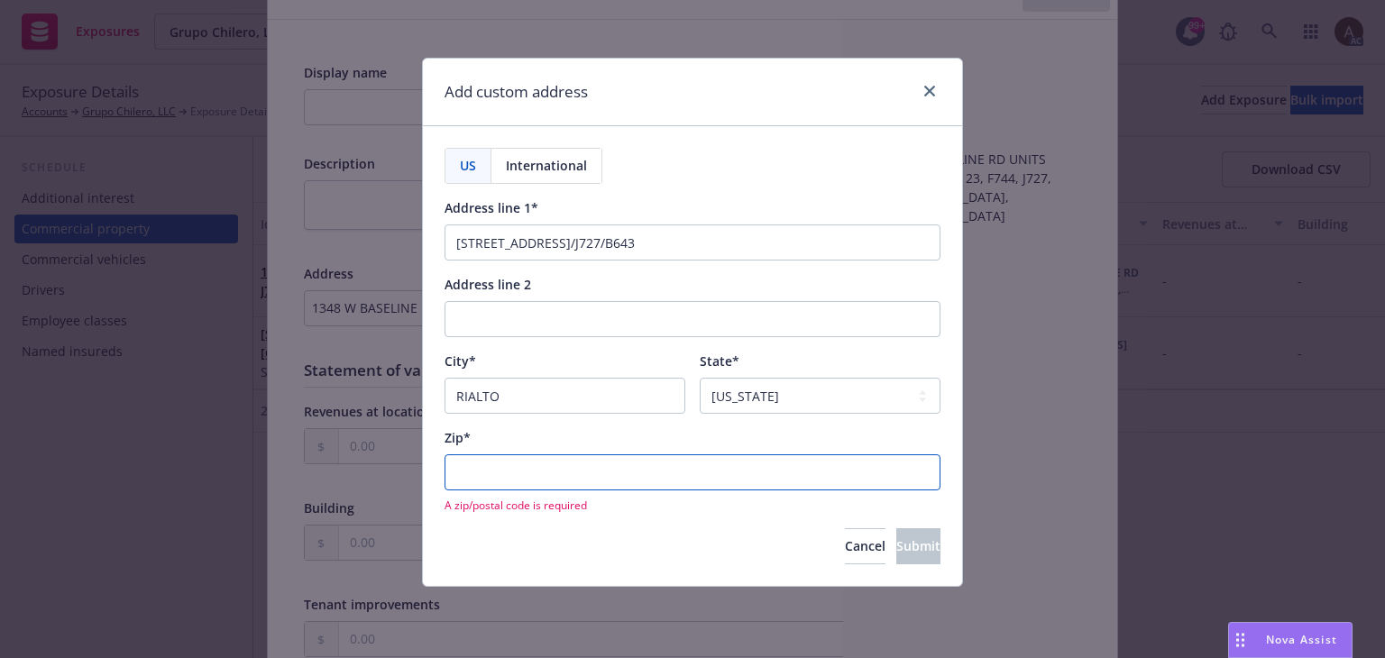
click at [609, 473] on input "Zip*" at bounding box center [692, 472] width 496 height 36
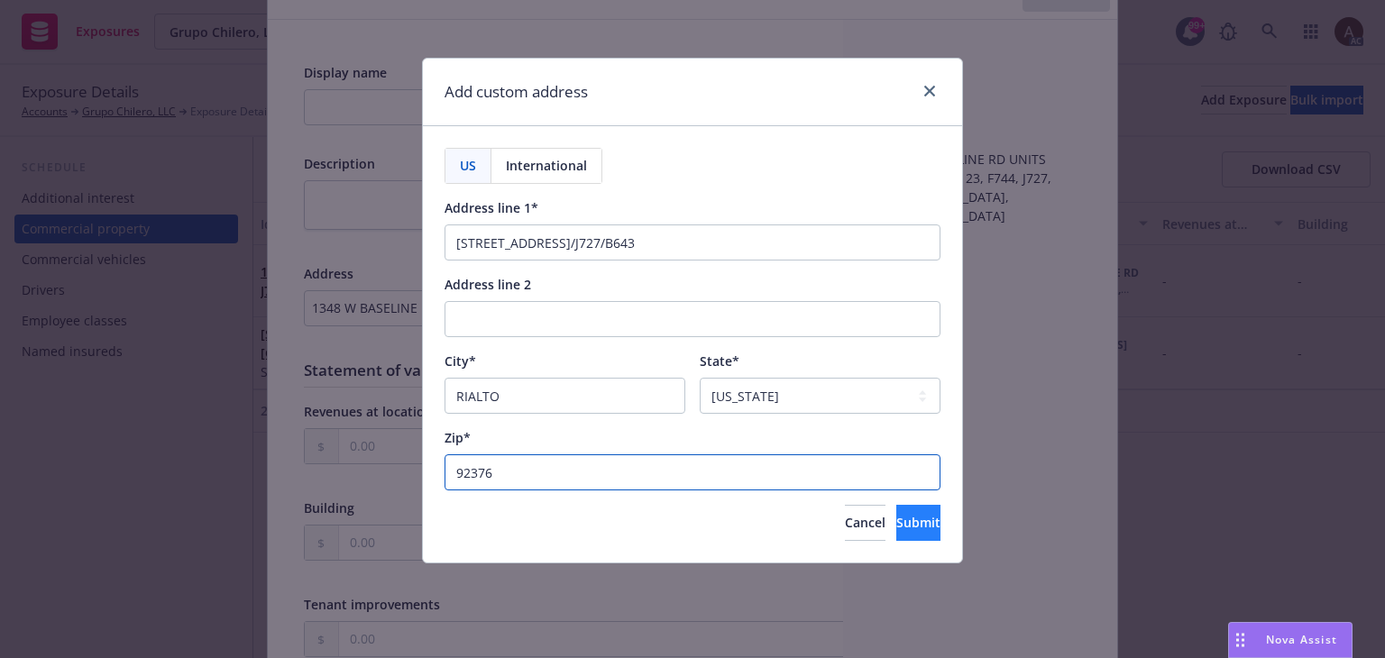
type input "92376"
click at [896, 528] on span "Submit" at bounding box center [918, 522] width 44 height 17
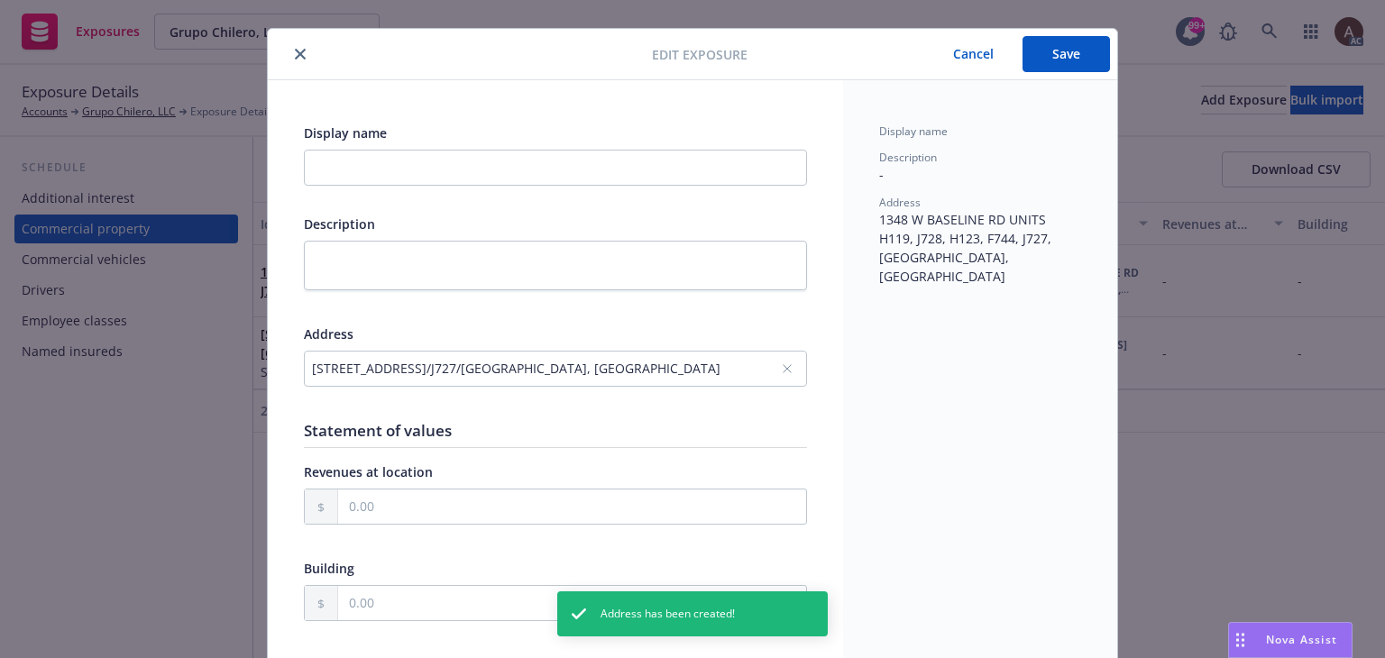
scroll to position [0, 0]
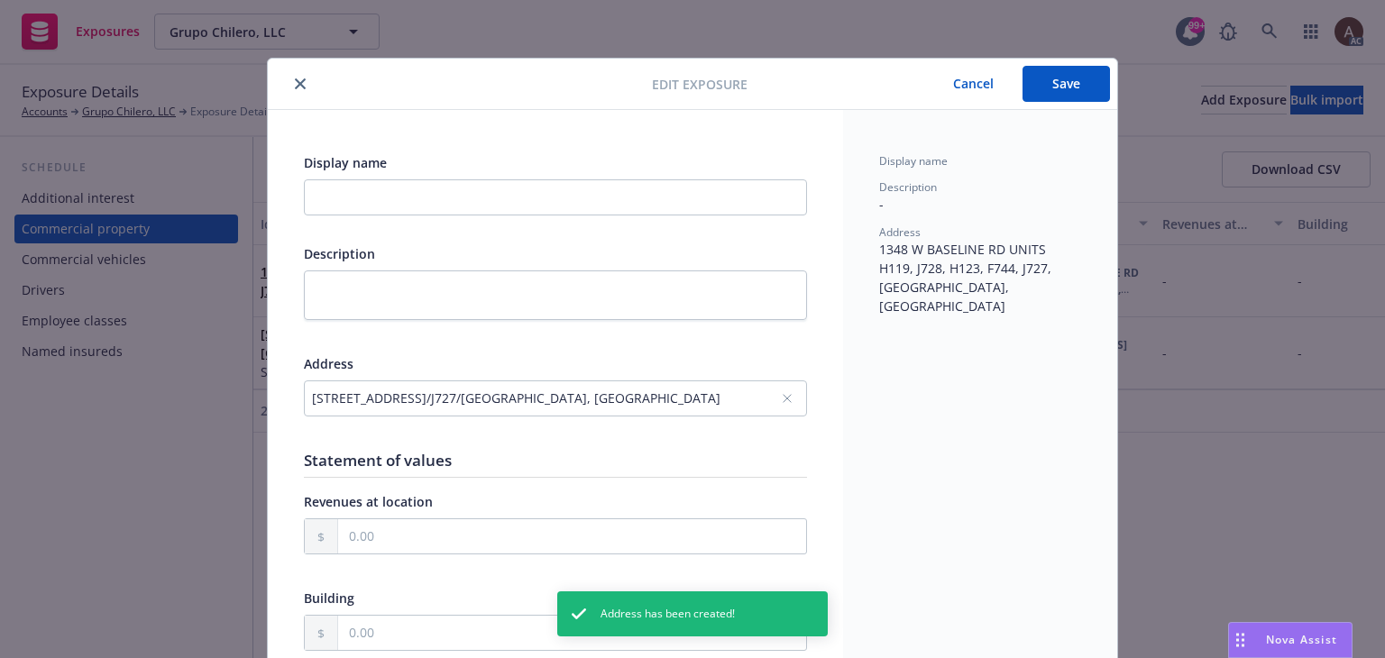
click at [1065, 91] on button "Save" at bounding box center [1065, 84] width 87 height 36
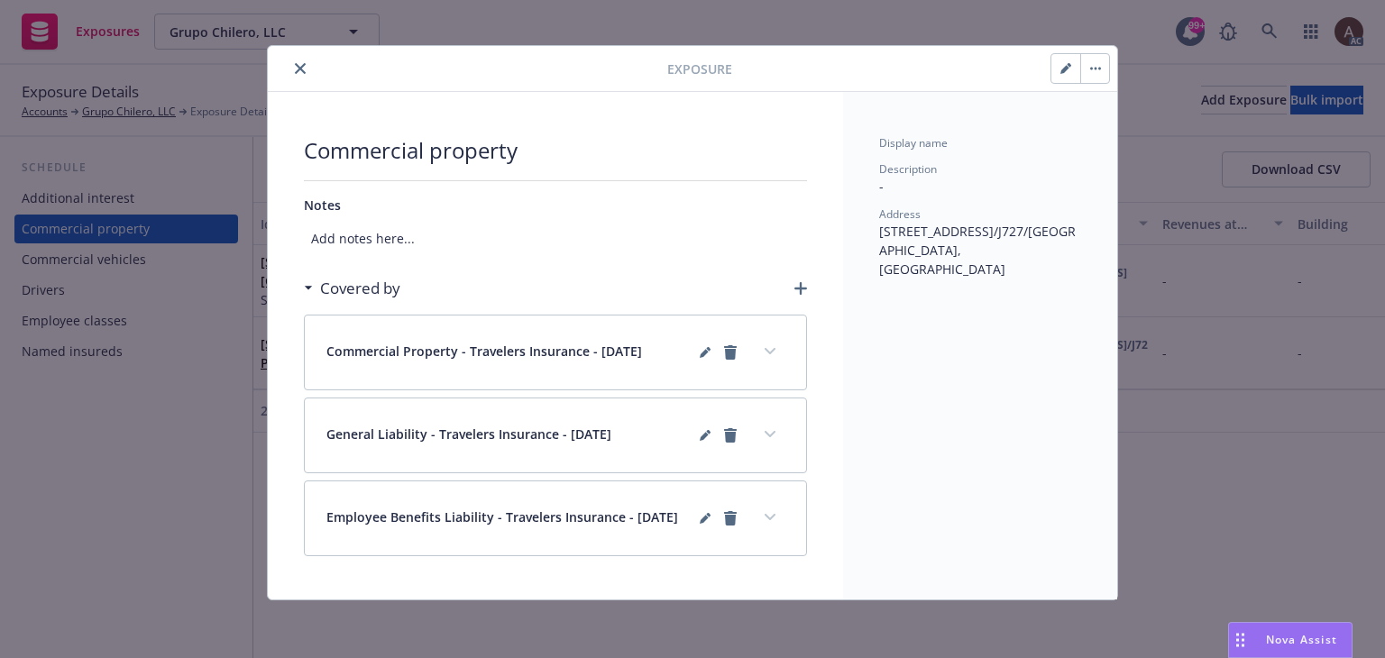
scroll to position [18, 0]
click at [769, 355] on button "expand content" at bounding box center [769, 351] width 29 height 29
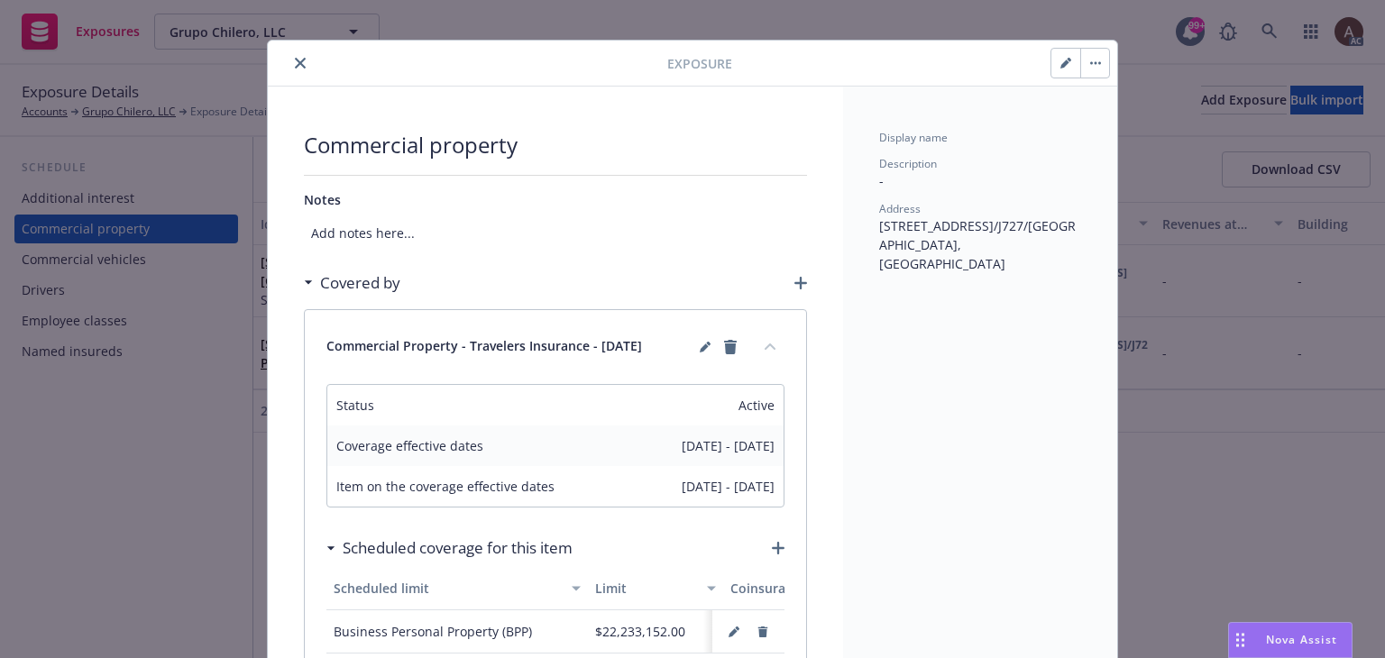
click at [767, 352] on button "collapse content" at bounding box center [769, 346] width 29 height 29
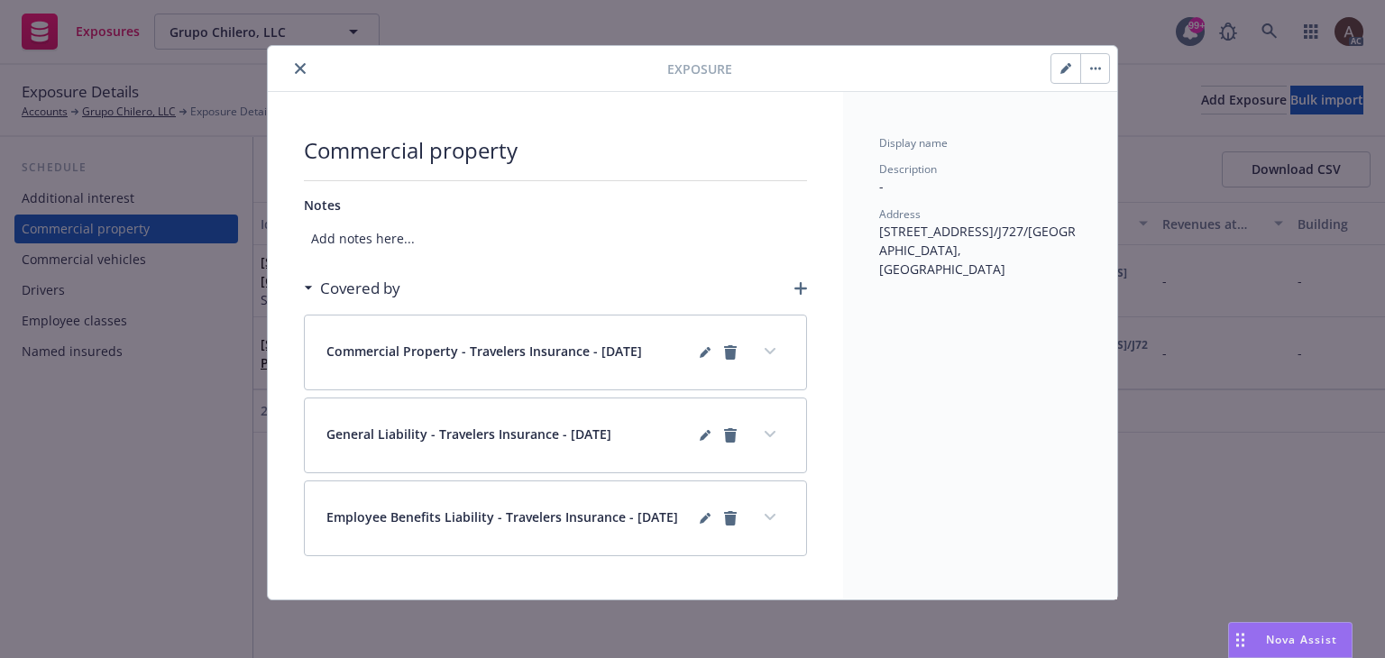
click at [296, 63] on icon "close" at bounding box center [300, 68] width 11 height 11
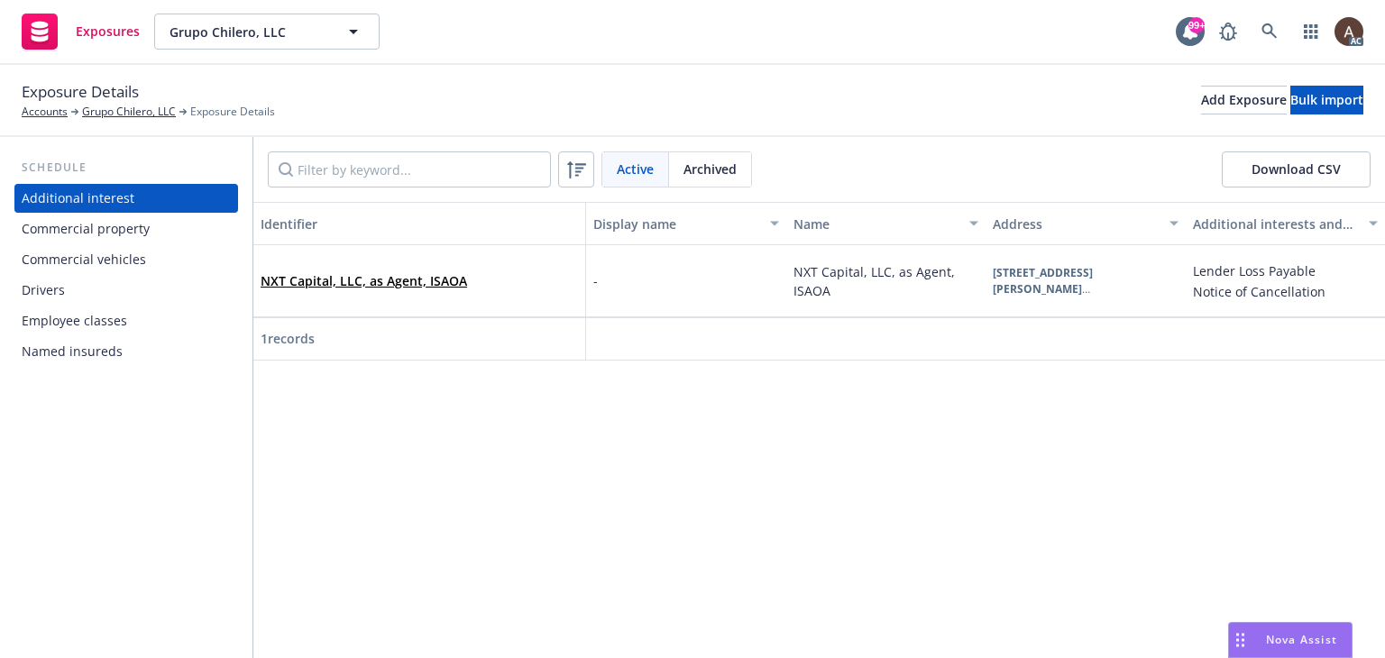
click at [85, 232] on div "Commercial property" at bounding box center [86, 229] width 128 height 29
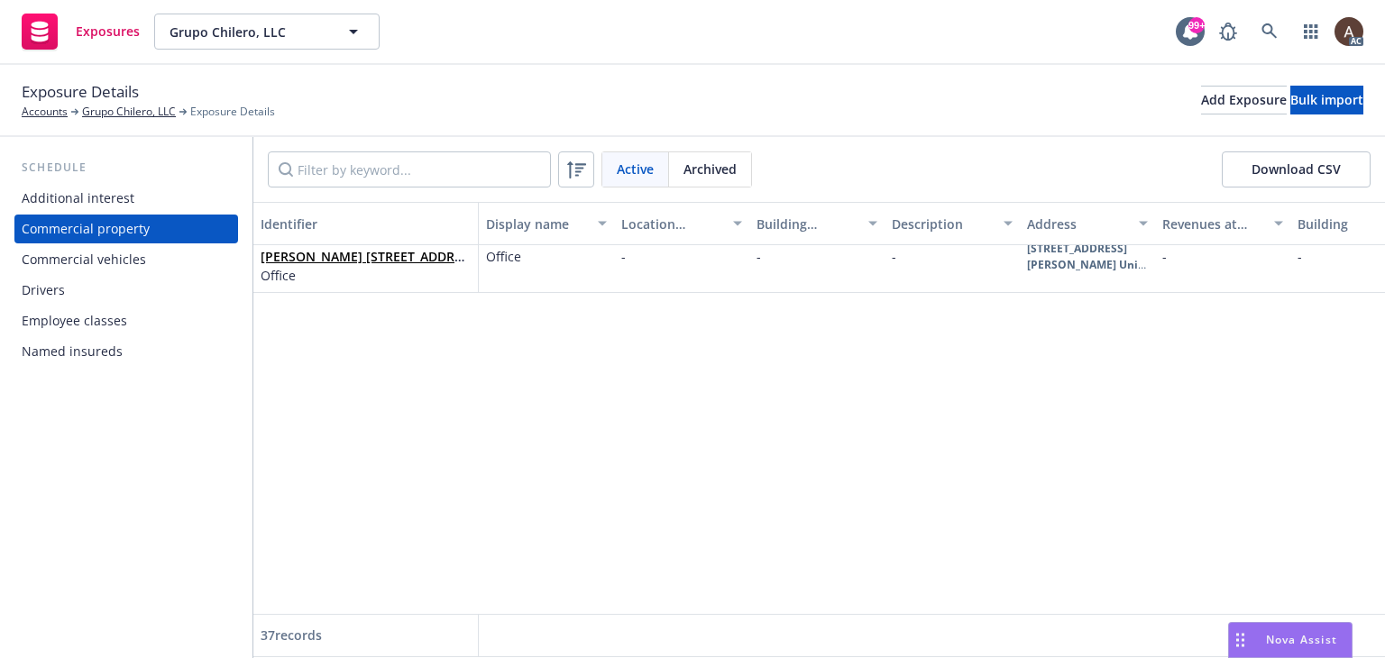
scroll to position [599, 0]
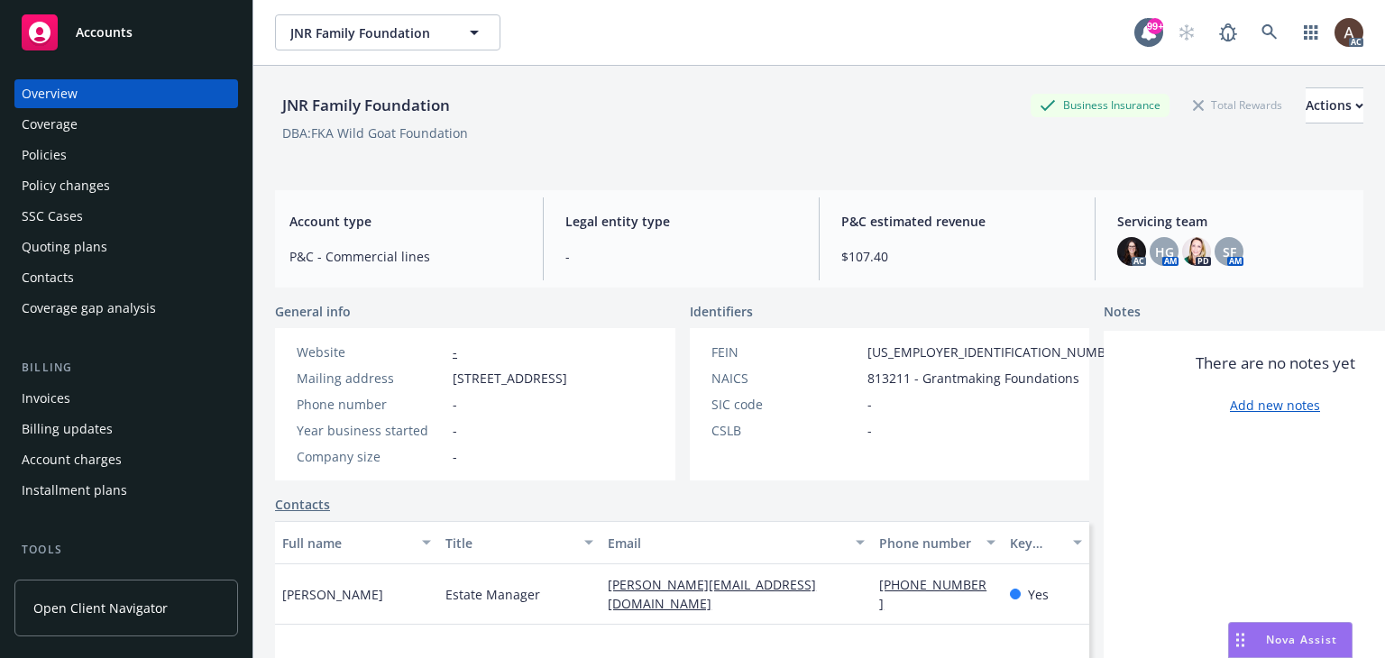
click at [101, 192] on div "Policy changes" at bounding box center [66, 185] width 88 height 29
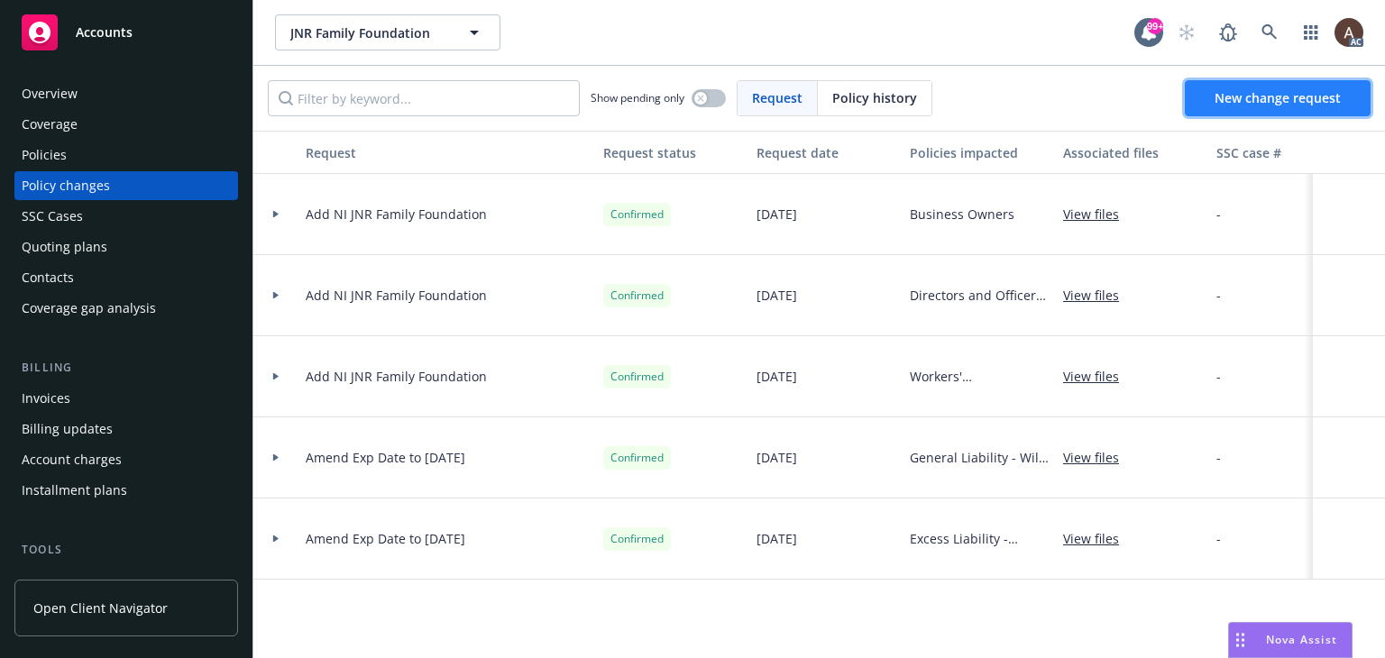
click at [1280, 107] on link "New change request" at bounding box center [1277, 98] width 186 height 36
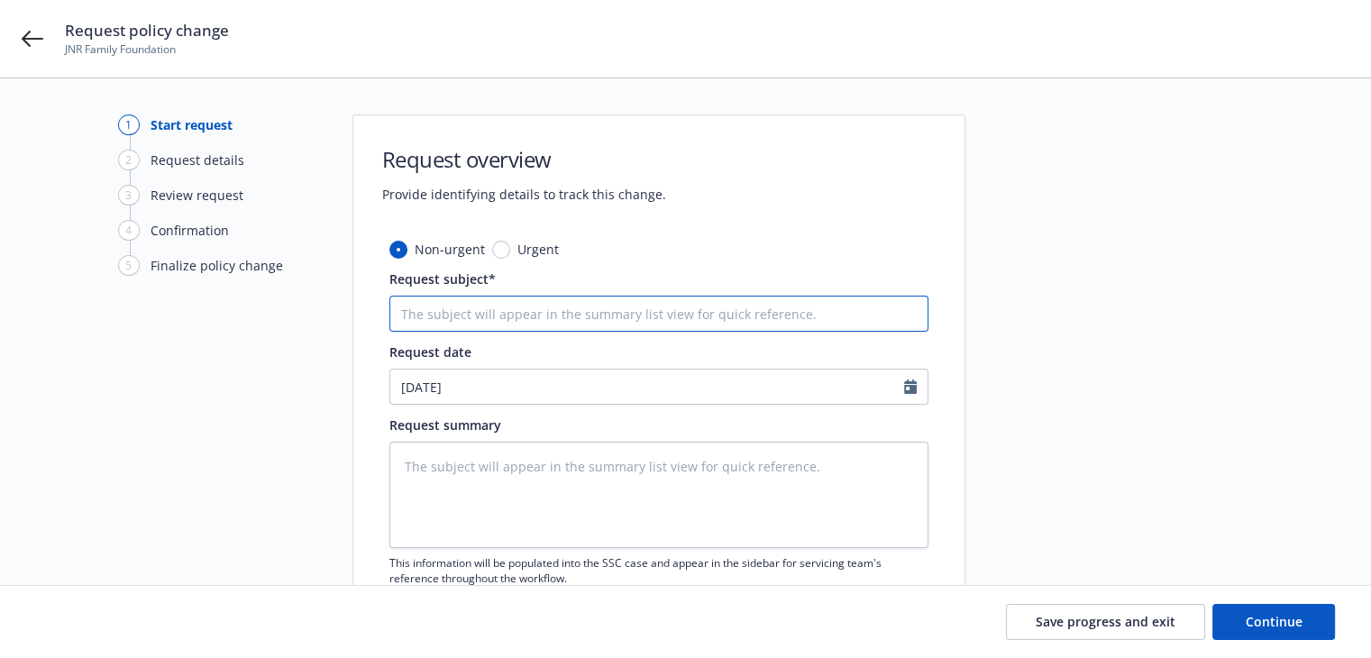
click at [488, 306] on input "Request subject*" at bounding box center [658, 314] width 539 height 36
type textarea "x"
type input "2"
type textarea "x"
type input "24"
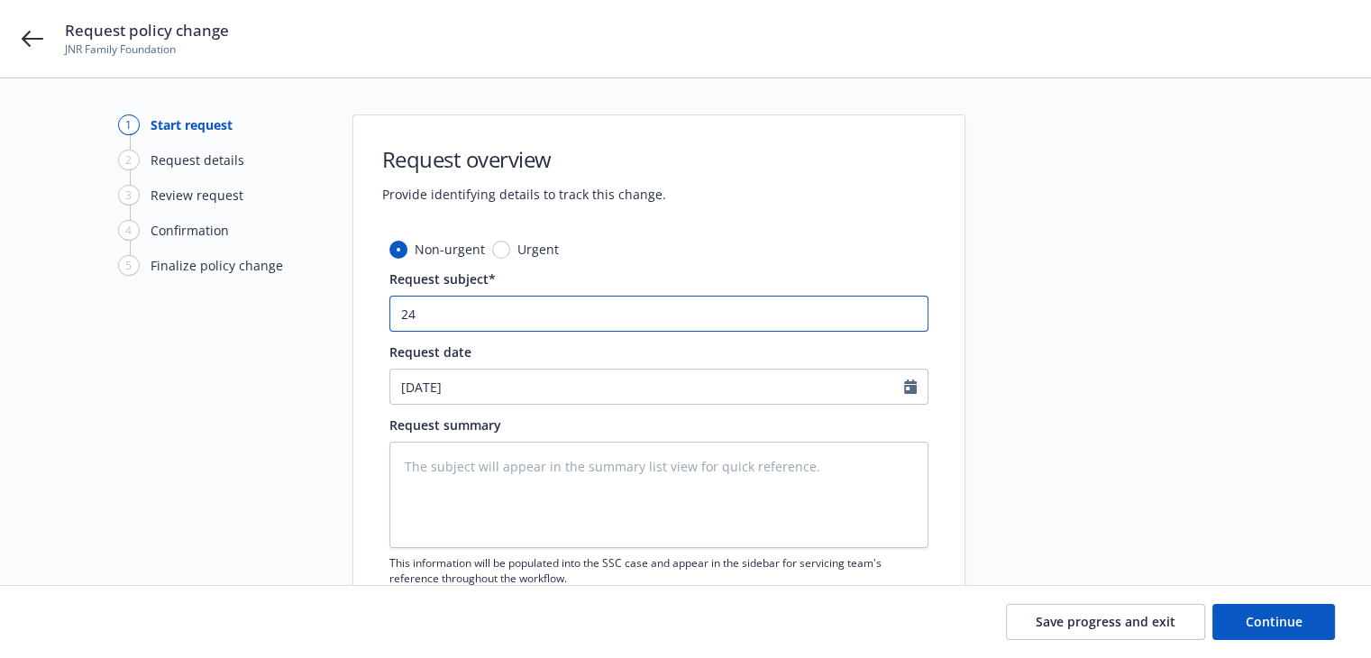
type textarea "x"
type input "24"
type textarea "x"
type input "24 W"
type textarea "x"
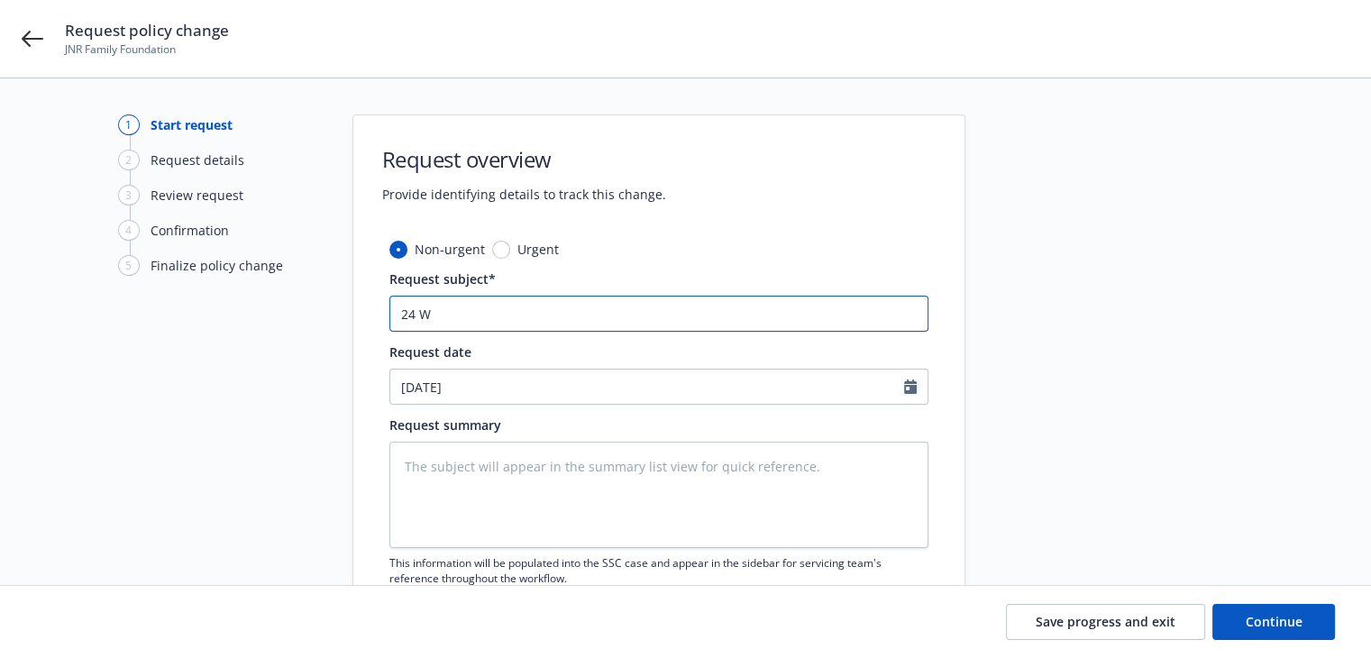
type input "24 WC"
type textarea "x"
type input "24 WC"
type textarea "x"
type input "24 WC S"
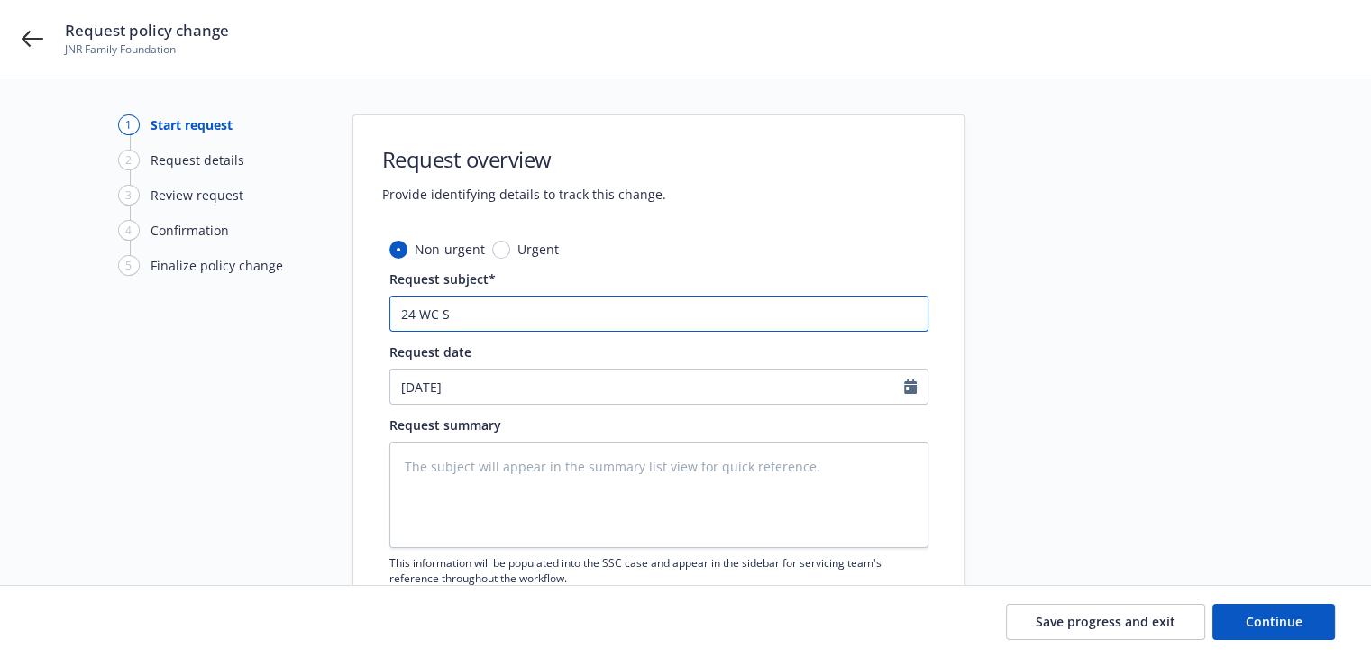
type textarea "x"
type input "24 WC SC"
type textarea "x"
type input "24 WC SCI"
type textarea "x"
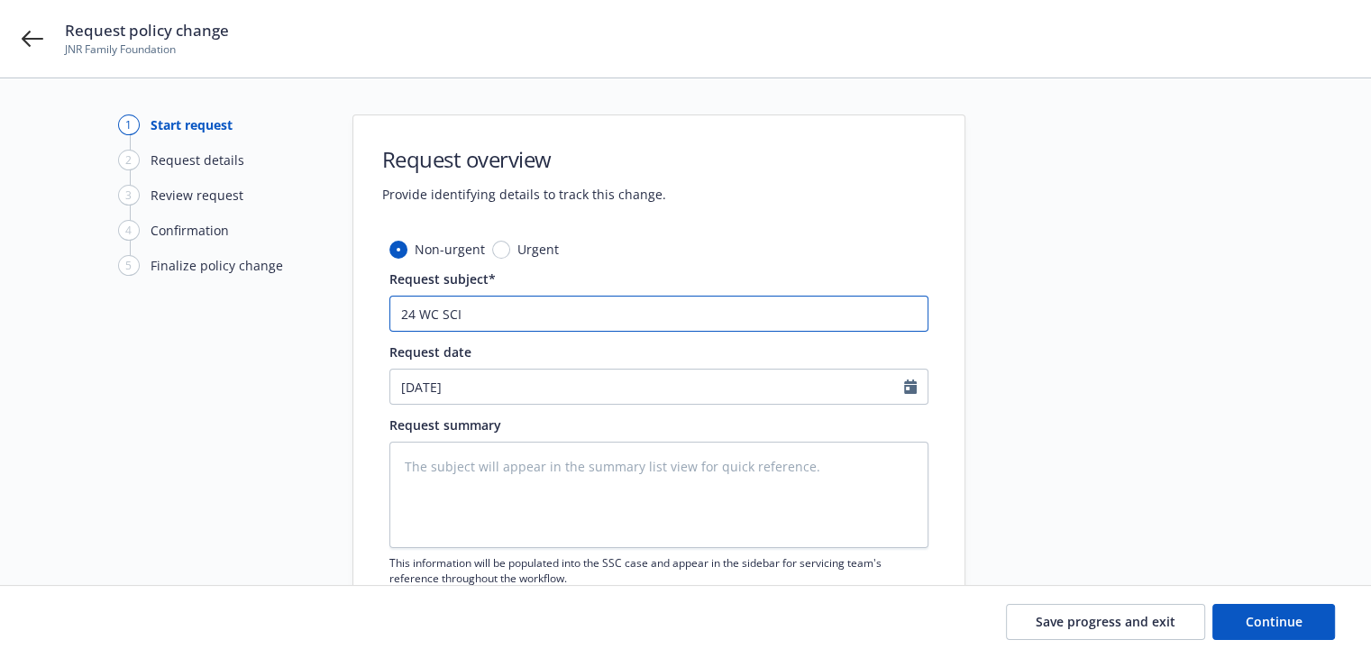
type input "24 WC SCIF"
type textarea "x"
type input "24 WC SCIF"
type textarea "x"
type input "24 WC SCIF &"
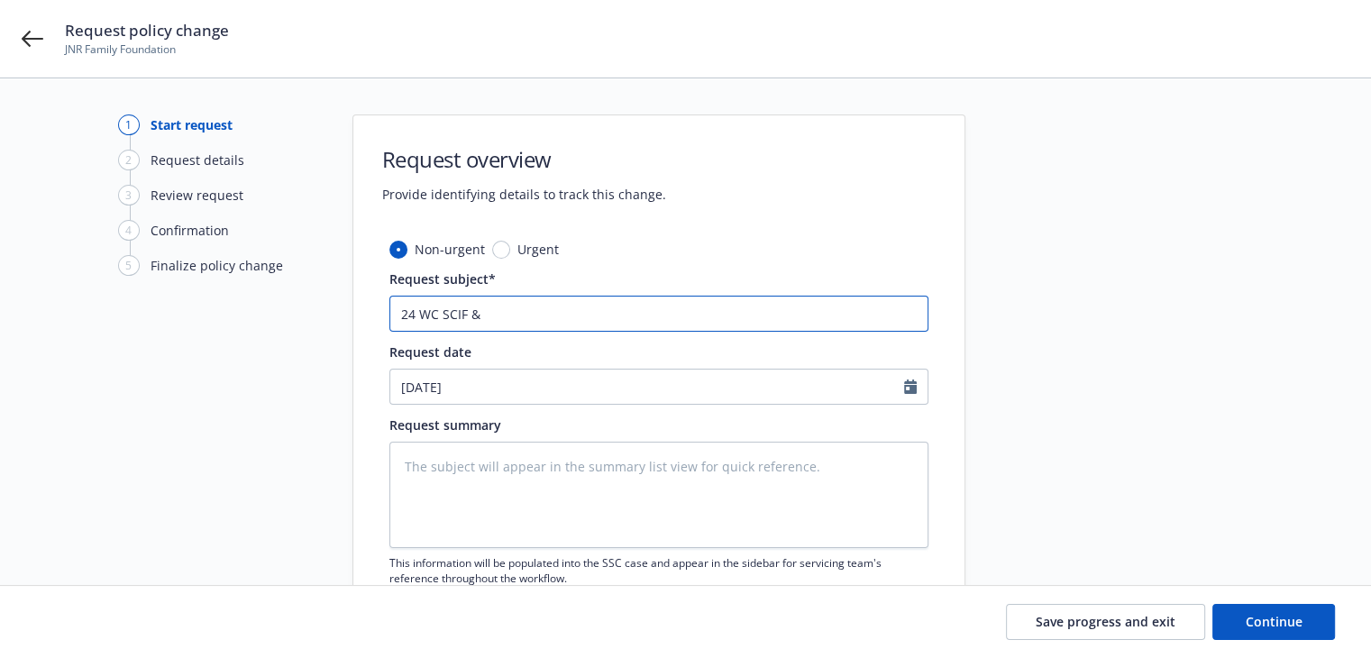
type textarea "x"
type input "24 WC SCIF &"
type textarea "x"
type input "24 WC SCIF & 2"
type textarea "x"
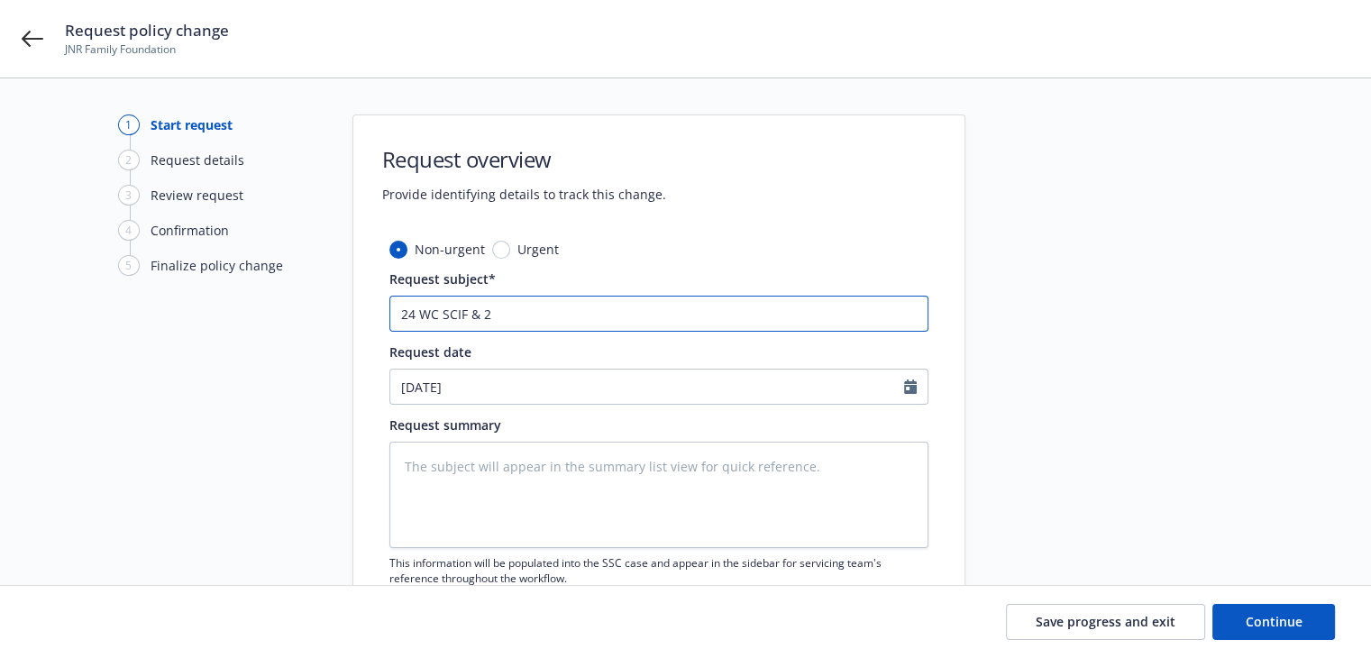
type input "24 WC SCIF & 24"
type textarea "x"
type input "24 WC SCIF & 24"
type textarea "x"
type input "24 WC SCIF & 24 B"
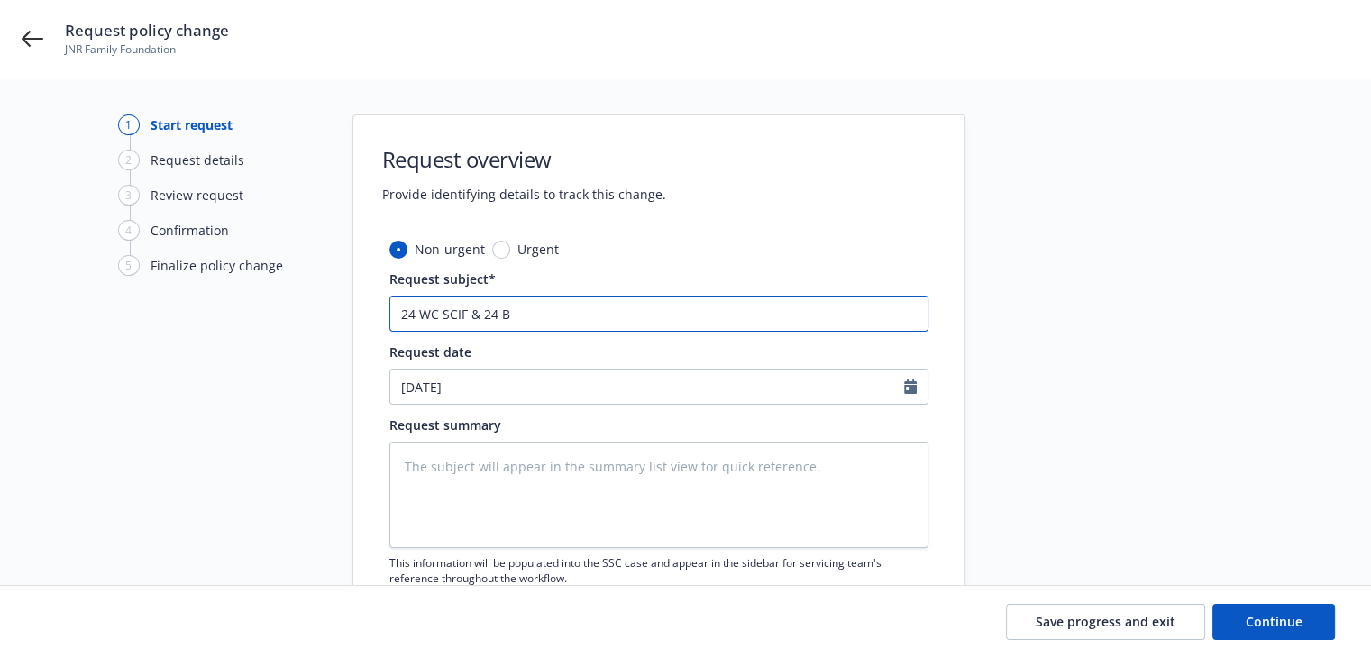
type textarea "x"
type input "24 WC SCIF & 24 BO"
type textarea "x"
type input "24 WC SCIF & 24 BOP"
type textarea "x"
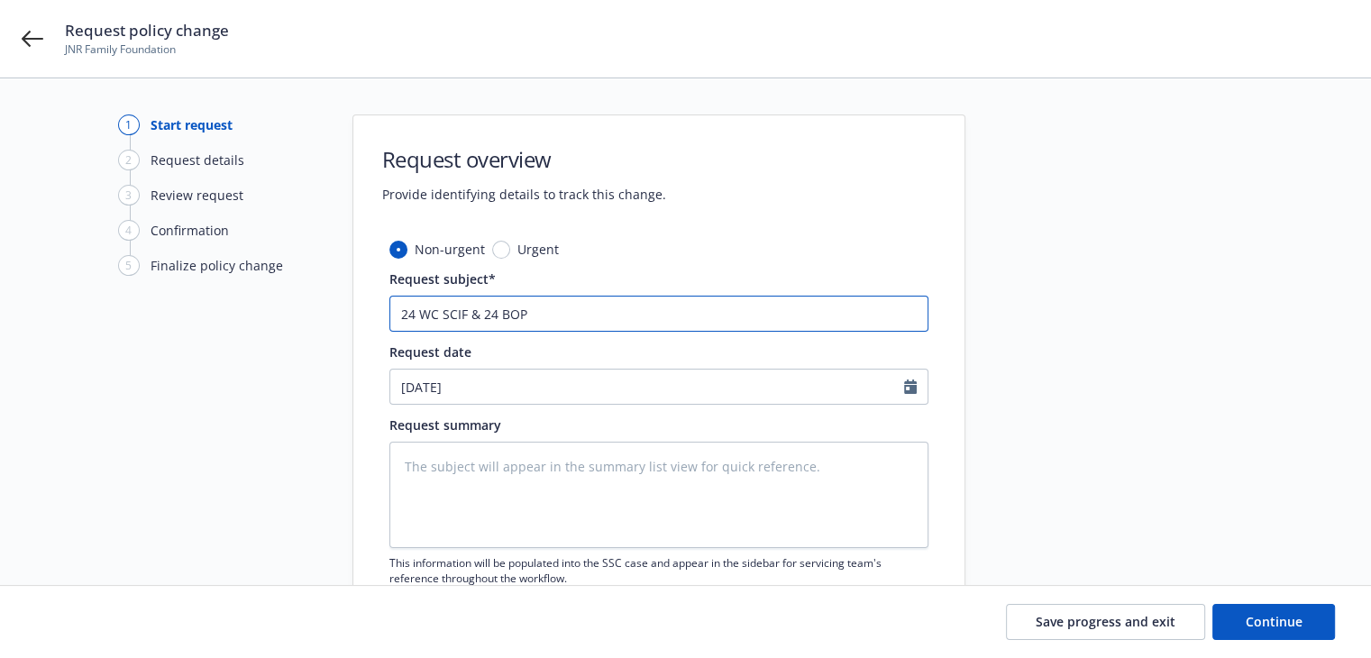
type input "24 WC SCIF & 24 BOP"
paste input "USLI"
type textarea "x"
type input "24 WC SCIF & 24 BOP USLI"
type textarea "x"
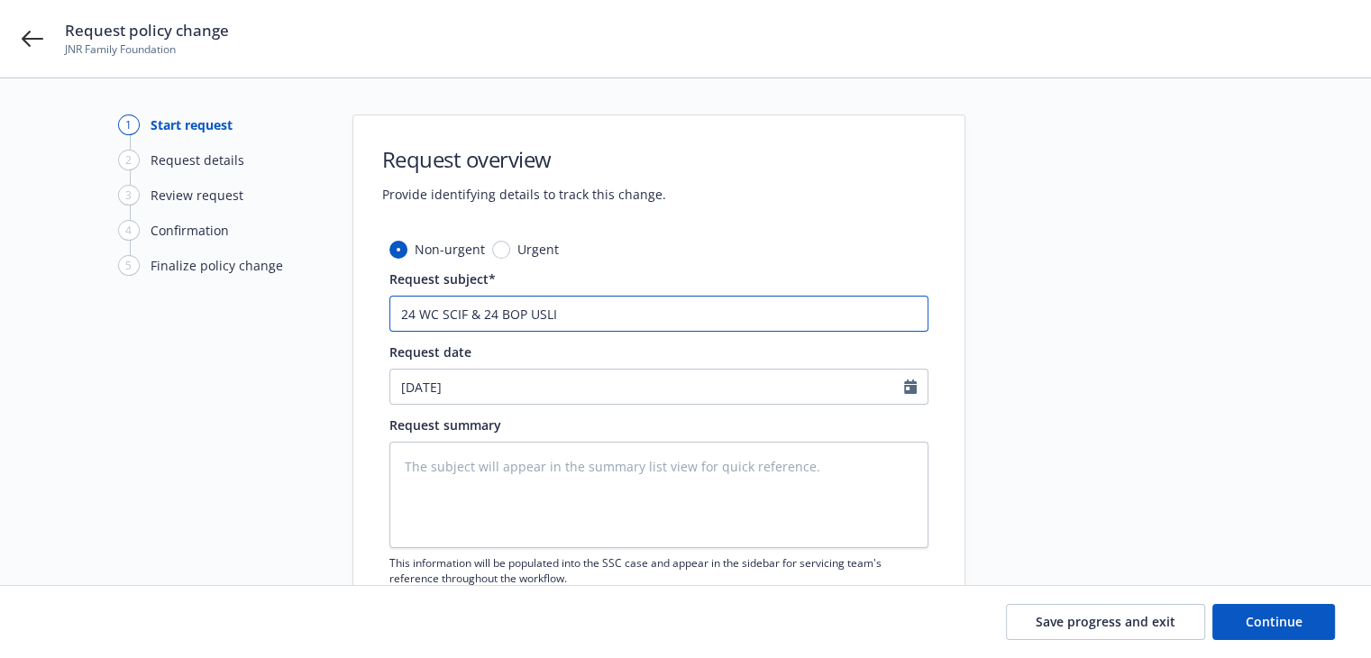
type input "24 WC SCIF & 24 BOP USLI/"
type textarea "x"
type input "24 WC SCIF & 24 BOP USLI/C"
type textarea "x"
type input "24 WC SCIF & 24 BOP USLI/CR"
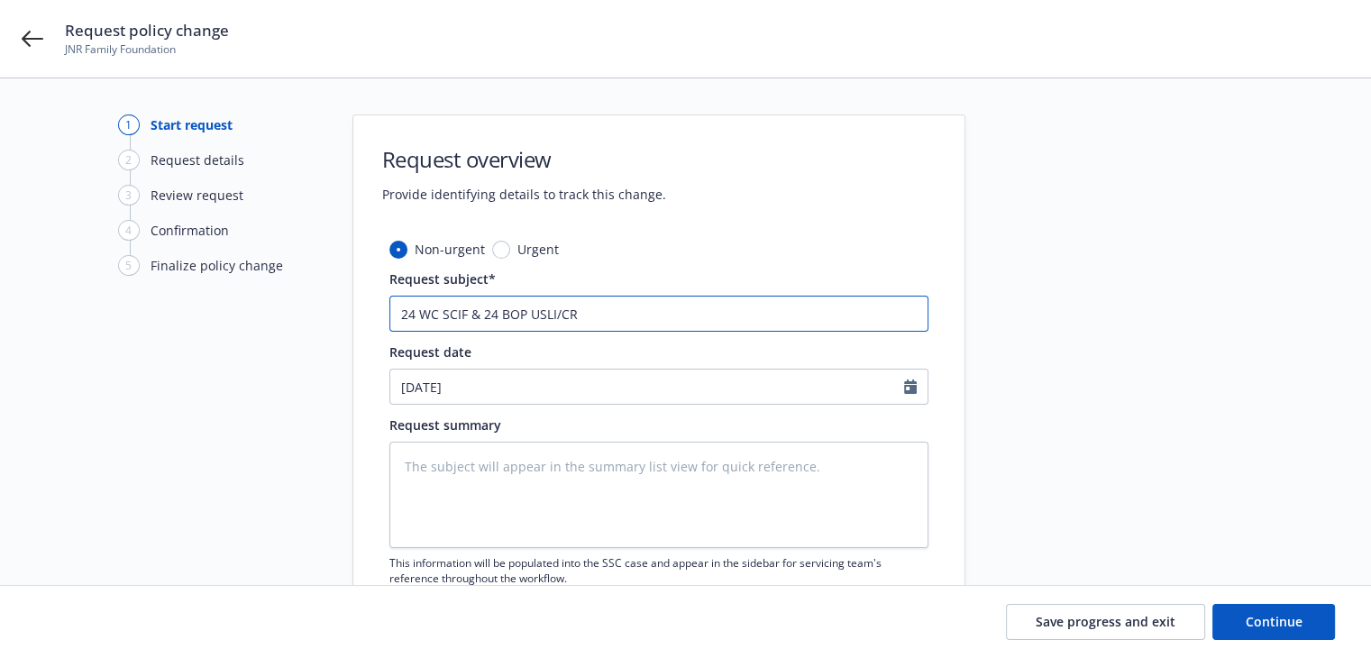
type textarea "x"
type input "24 WC SCIF & 24 BOP USLI/CRC"
type textarea "x"
type input "24 WC SCIF & 24 BOP USLI/CRC"
type textarea "x"
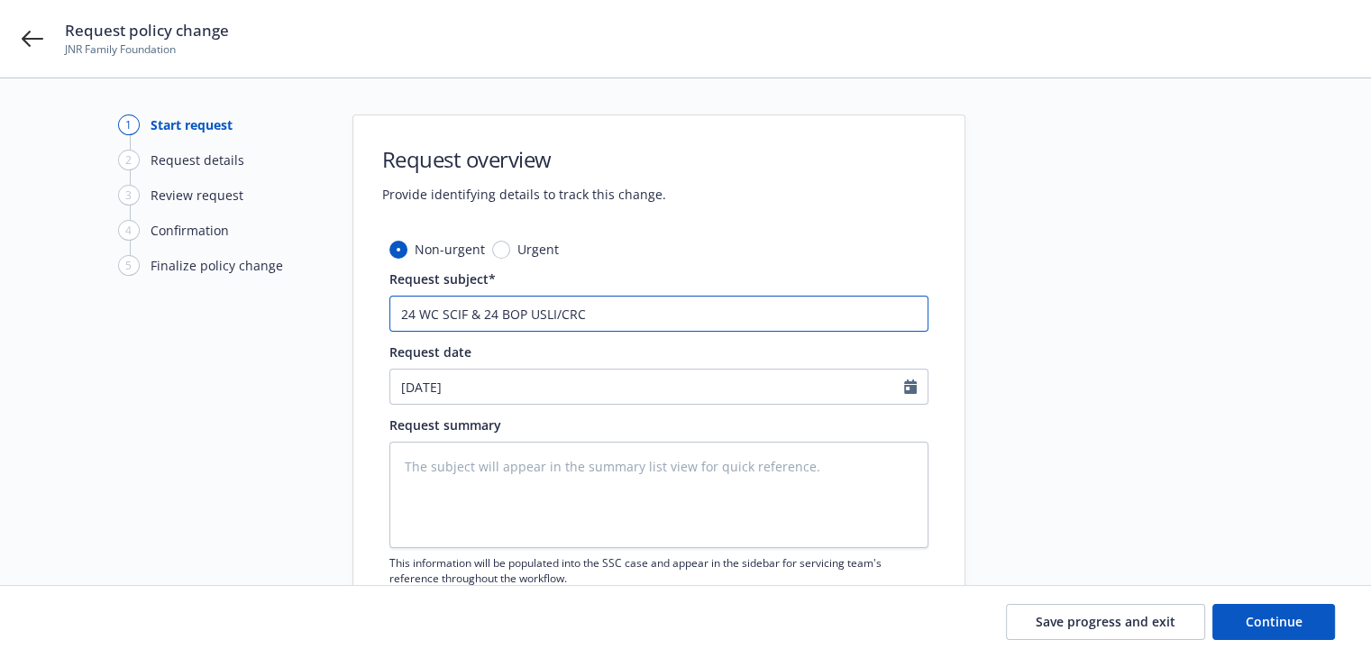
type input "24 WC SCIF & 24 BOP USLI/CRC -"
type textarea "x"
click at [413, 315] on input "24 WC SCIF & 24 BOP USLI/CRC -" at bounding box center [658, 314] width 539 height 36
click at [425, 315] on input "24 WC SCIF & 24 BOP USLI/CRC -" at bounding box center [658, 314] width 539 height 36
click at [450, 315] on input "24 WC SCIF & 24 BOP USLI/CRC -" at bounding box center [658, 314] width 539 height 36
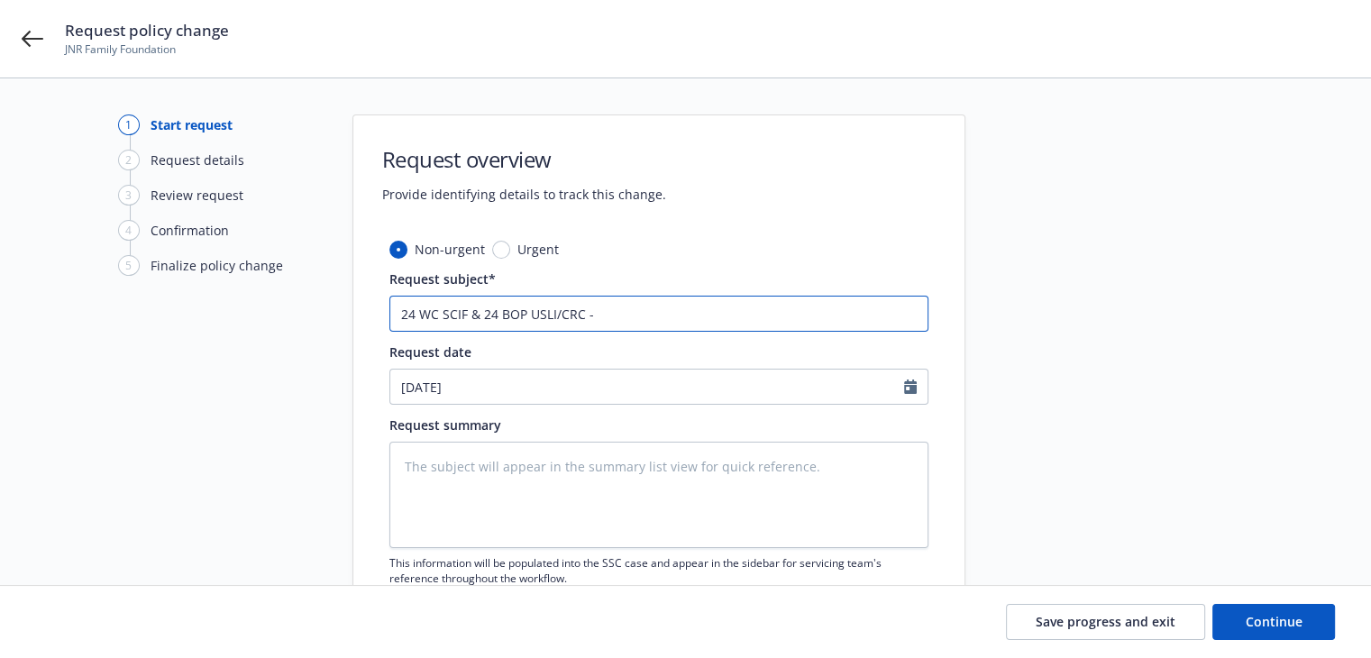
click at [602, 314] on input "24 WC SCIF & 24 BOP USLI/CRC -" at bounding box center [658, 314] width 539 height 36
type input "24 WC SCIF & 24 BOP USLI/CRC -"
click at [636, 313] on input "24 WC SCIF & 24 BOP USLI/CRC -" at bounding box center [658, 314] width 539 height 36
paste input "Updated address to [STREET_ADDRESS]"
type textarea "x"
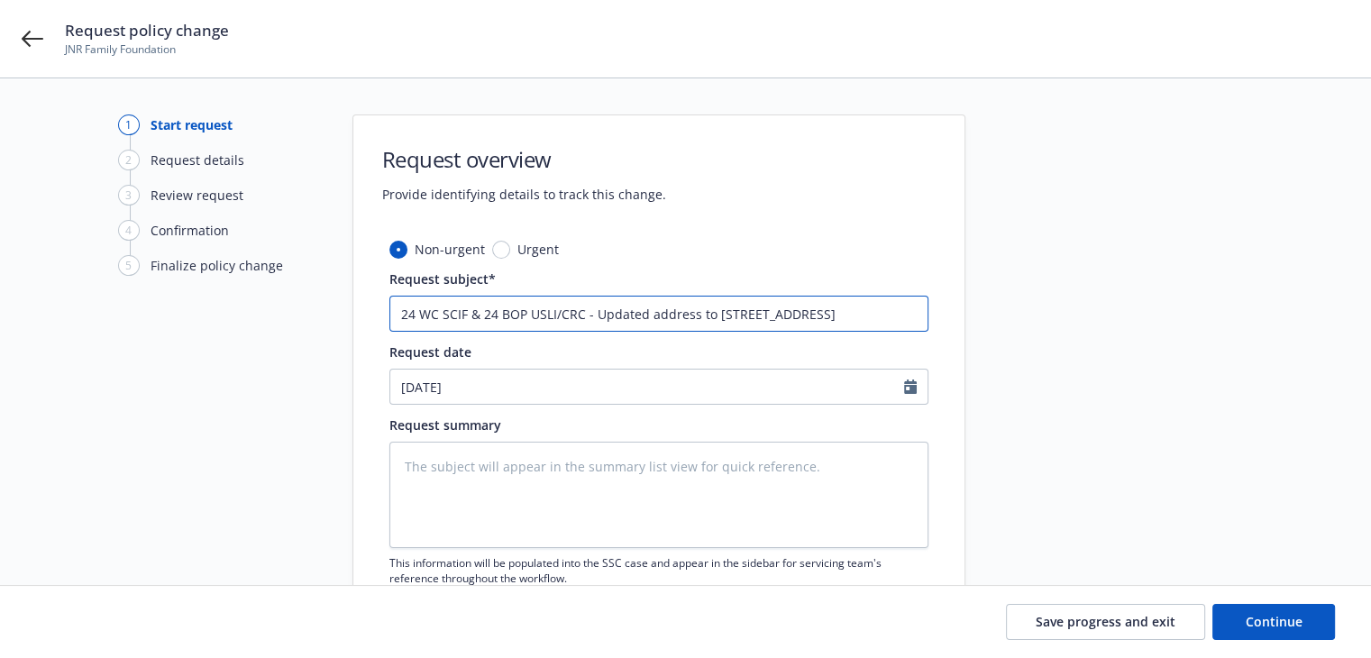
scroll to position [0, 94]
type input "24 WC SCIF & 24 BOP USLI/CRC - Updated address to 1360 19th Hole Drive Suite 20…"
click at [523, 489] on textarea at bounding box center [658, 495] width 539 height 106
paste textarea "Updated address to [STREET_ADDRESS]"
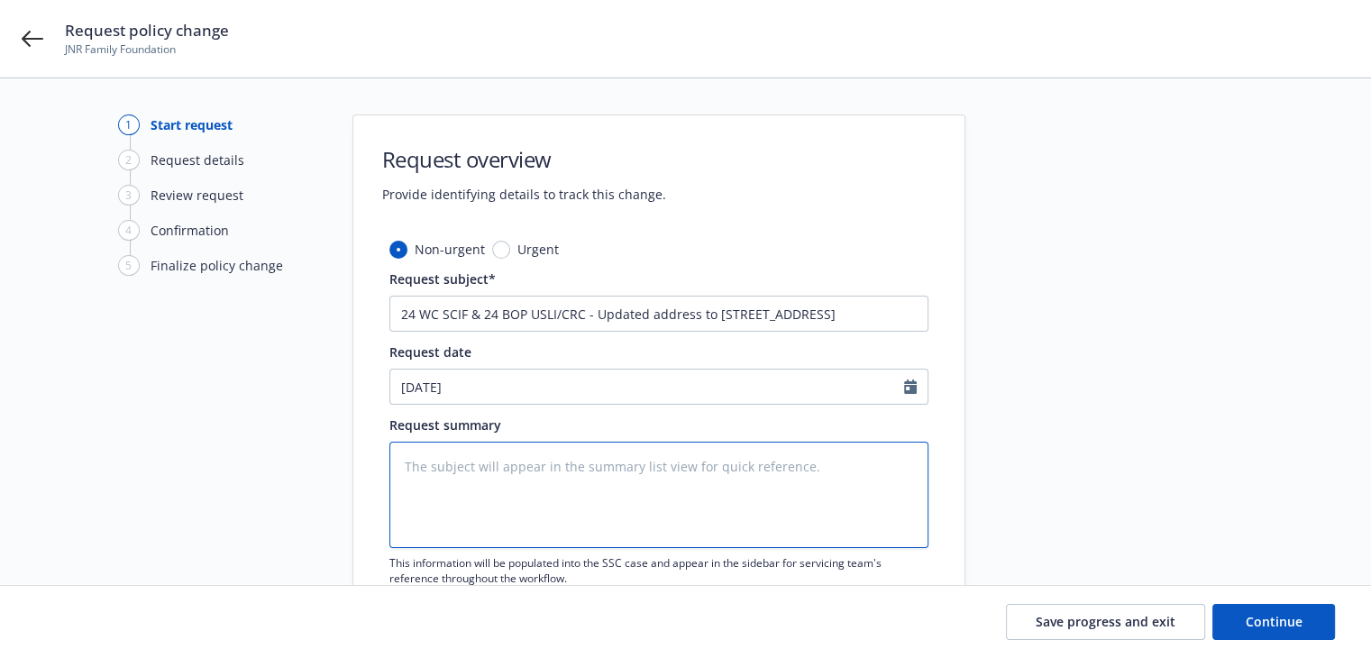
type textarea "x"
type textarea "Updated address to [STREET_ADDRESS]"
click at [644, 506] on textarea "Updated address to [STREET_ADDRESS]" at bounding box center [658, 495] width 539 height 106
drag, startPoint x: 850, startPoint y: 462, endPoint x: 216, endPoint y: 454, distance: 633.8
click at [216, 454] on div "1 Start request 2 Request details 3 Review request 4 Confirmation 5 Finalize po…" at bounding box center [686, 394] width 1328 height 560
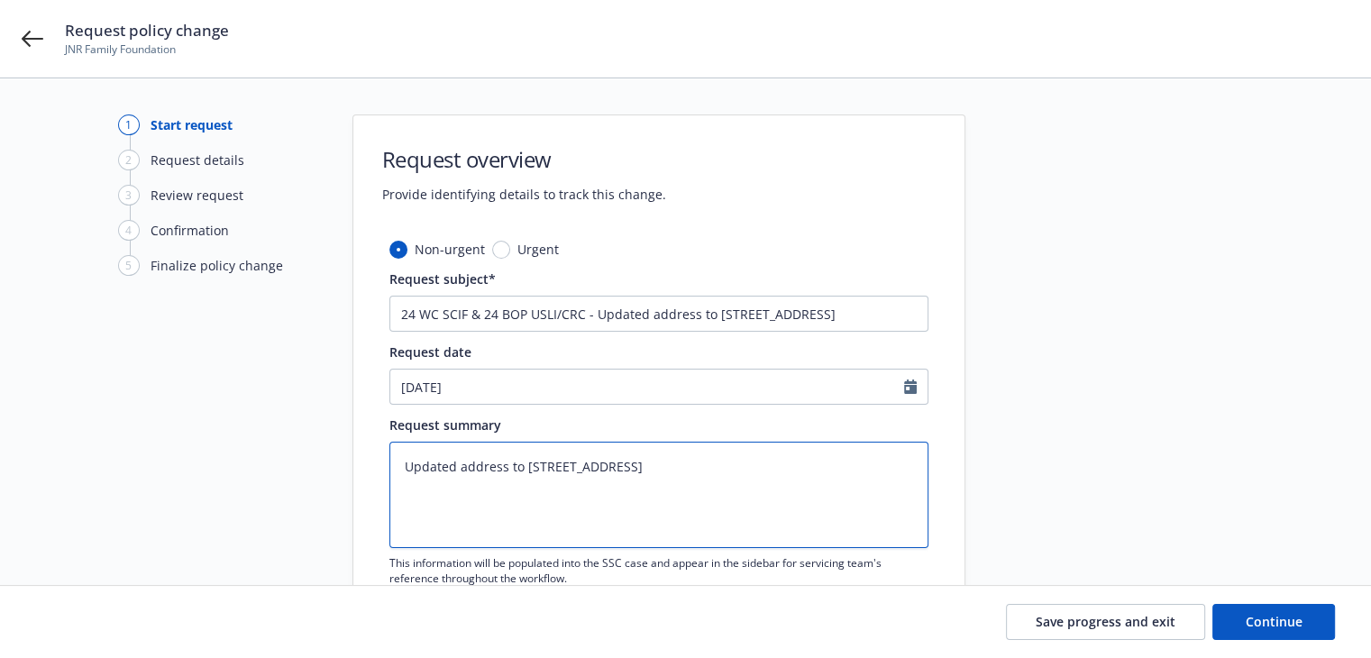
paste textarea "please update address on all policies to [STREET_ADDRESS] Mailing address does …"
type textarea "x"
click at [471, 484] on textarea "please update address on all policies to [STREET_ADDRESS] Mailing address does …" at bounding box center [658, 495] width 539 height 106
click at [490, 468] on textarea "please update address on all policies to [STREET_ADDRESS] Mailing address does …" at bounding box center [658, 495] width 539 height 106
click at [685, 516] on textarea "please update address on all policies to [STREET_ADDRESS] Mailing address does …" at bounding box center [658, 495] width 539 height 106
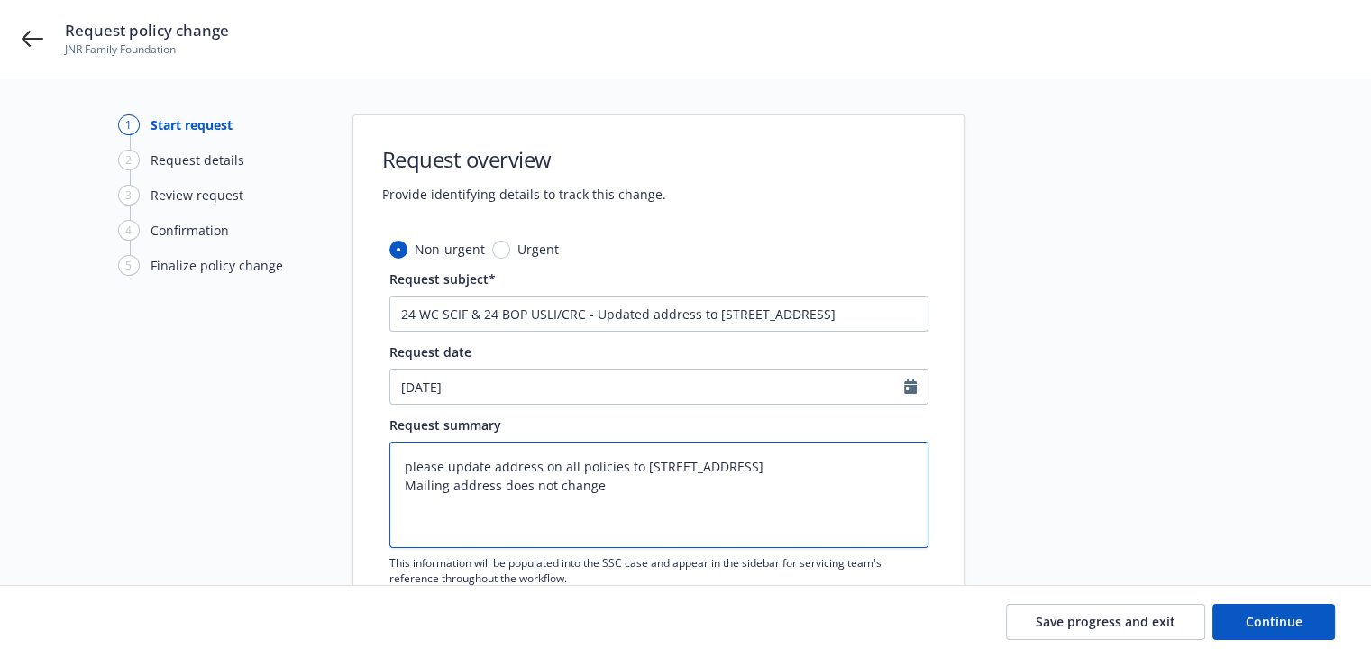
click at [490, 465] on textarea "please update address on all policies to [STREET_ADDRESS] Mailing address does …" at bounding box center [658, 495] width 539 height 106
type textarea "please update address on all policies to [STREET_ADDRESS] Mailing address does …"
click at [648, 320] on input "24 WC SCIF & 24 BOP USLI/CRC - Updated address to 1360 19th Hole Drive Suite 20…" at bounding box center [658, 314] width 539 height 36
type textarea "x"
type input "24 WC SCIF & 24 BOP USLI/CRC - Updated laddress to 1360 19th Hole Drive Suite 2…"
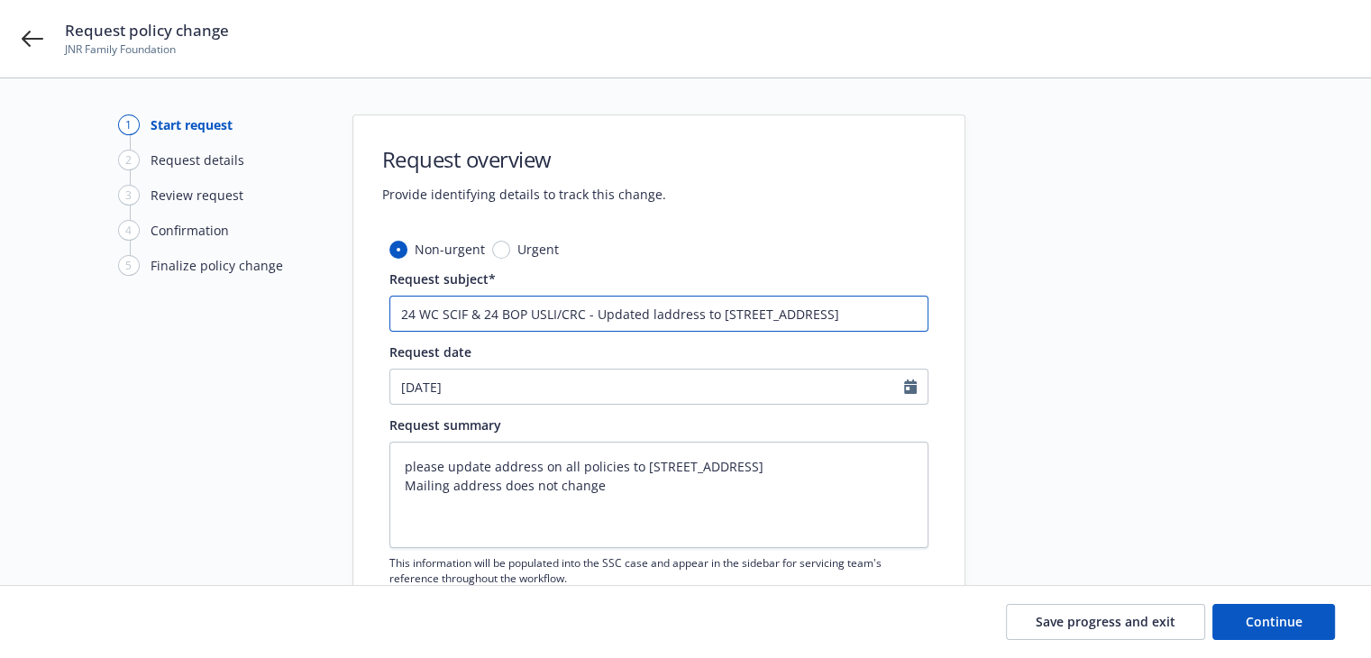
type textarea "x"
type input "24 WC SCIF & 24 BOP USLI/CRC - Updated loaddress to 1360 19th Hole Drive Suite …"
type textarea "x"
type input "24 WC SCIF & 24 BOP USLI/CRC - Updated locaddress to 1360 19th Hole Drive Suite…"
type textarea "x"
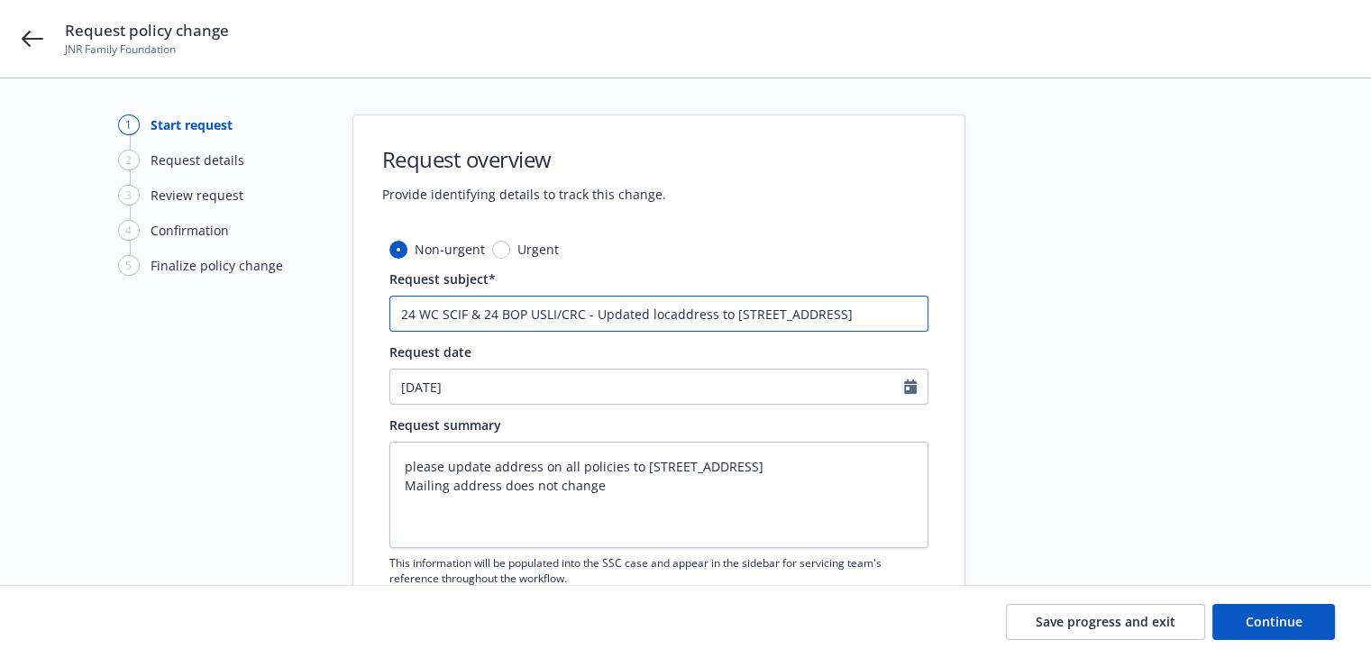
type input "24 WC SCIF & 24 BOP USLI/CRC - Updated locaaddress to 1360 19th Hole Drive Suit…"
type textarea "x"
type input "24 WC SCIF & 24 BOP USLI/CRC - Updated locataddress to 1360 19th Hole Drive Sui…"
type textarea "x"
type input "24 WC SCIF & 24 BOP USLI/CRC - Updated locatiaddress to 1360 19th Hole Drive Su…"
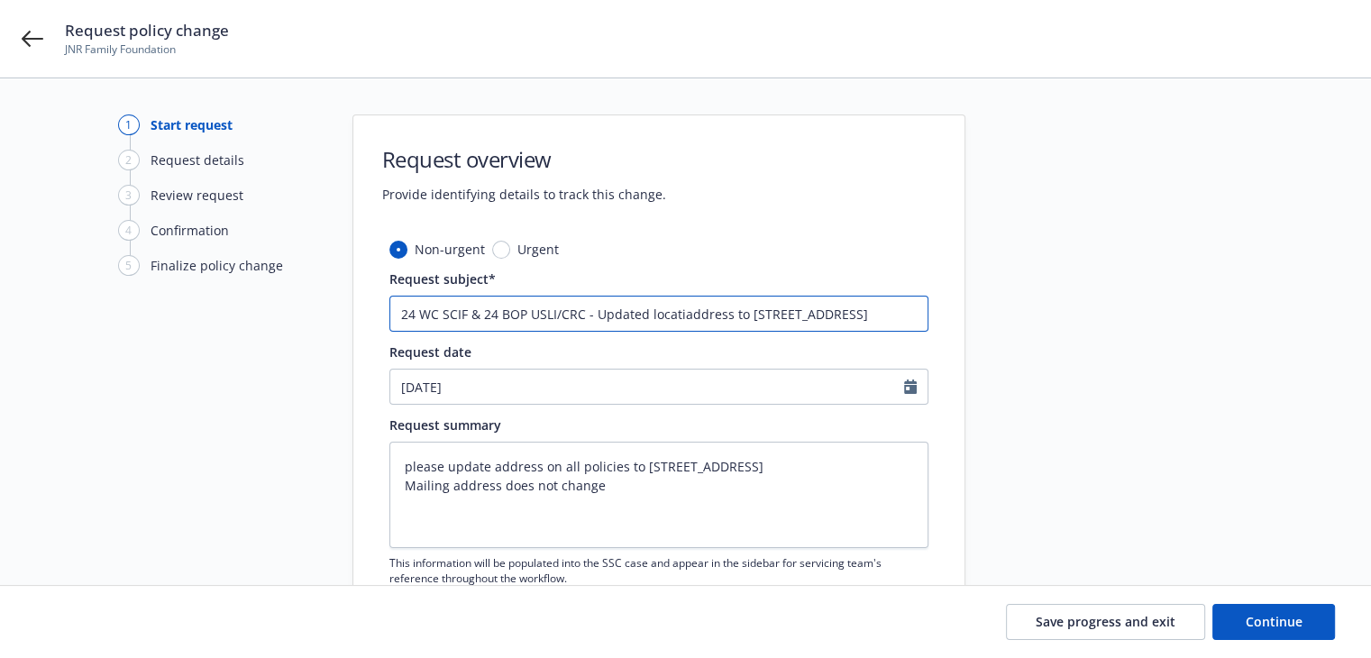
type textarea "x"
type input "24 WC SCIF & 24 BOP USLI/CRC - Updated locatioaddress to 1360 19th Hole Drive S…"
type textarea "x"
type input "24 WC SCIF & 24 BOP USLI/CRC - Updated locationaddress to 1360 19th Hole Drive …"
type textarea "x"
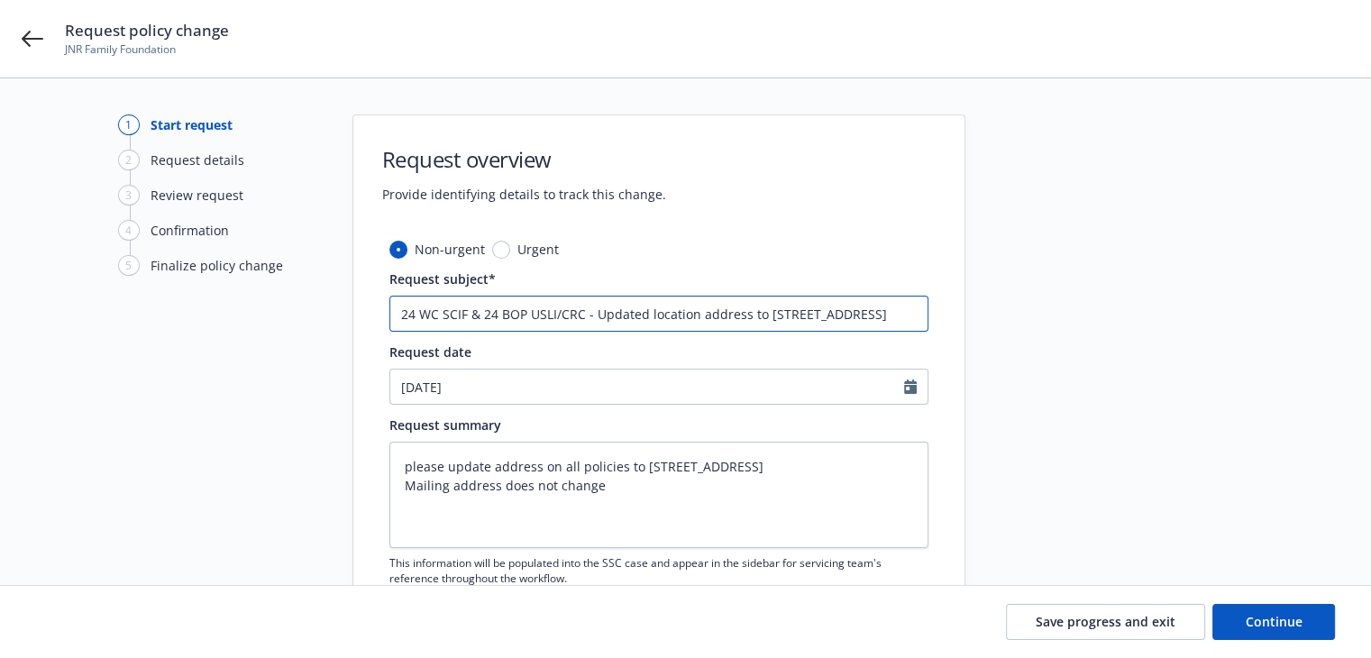
scroll to position [0, 144]
drag, startPoint x: 771, startPoint y: 311, endPoint x: 1076, endPoint y: 361, distance: 309.7
click at [1076, 361] on div "1 Start request 2 Request details 3 Review request 4 Confirmation 5 Finalize po…" at bounding box center [686, 394] width 1328 height 560
type input "24 WC SCIF & 24 BOP USLI/CRC - Updated location address to 1360 19th Hole Drive…"
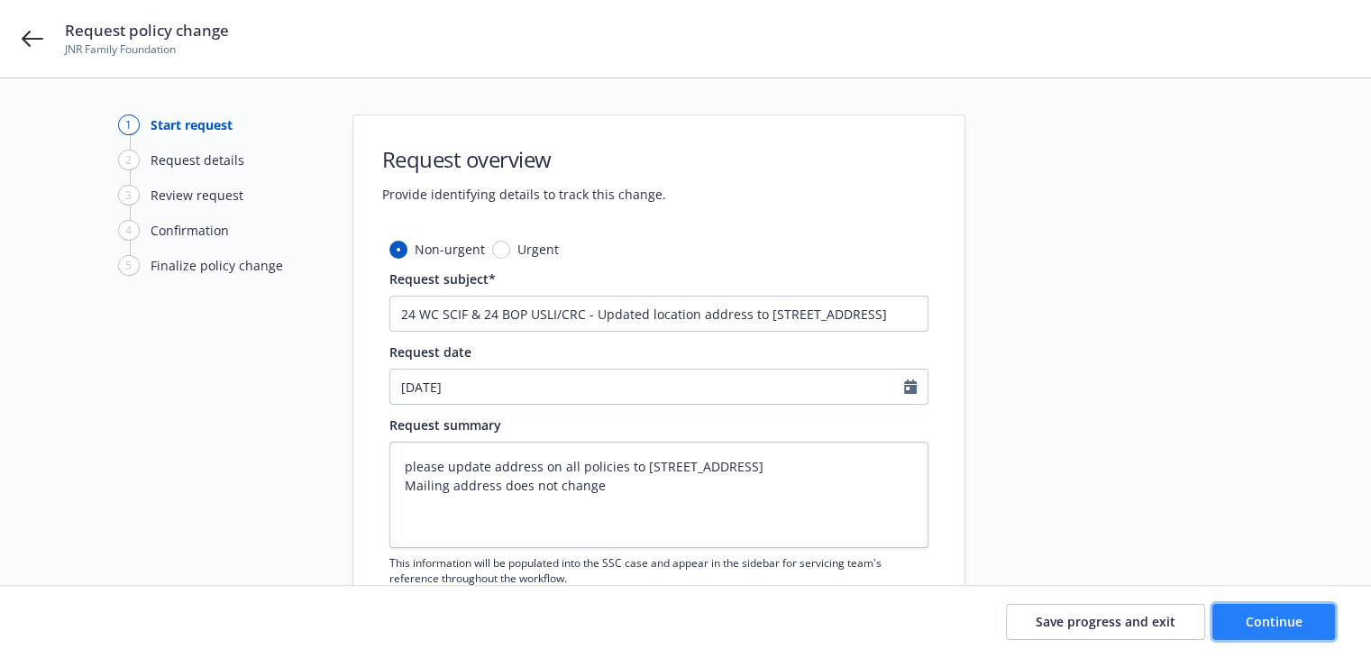
click at [1248, 614] on span "Continue" at bounding box center [1274, 621] width 57 height 17
type textarea "x"
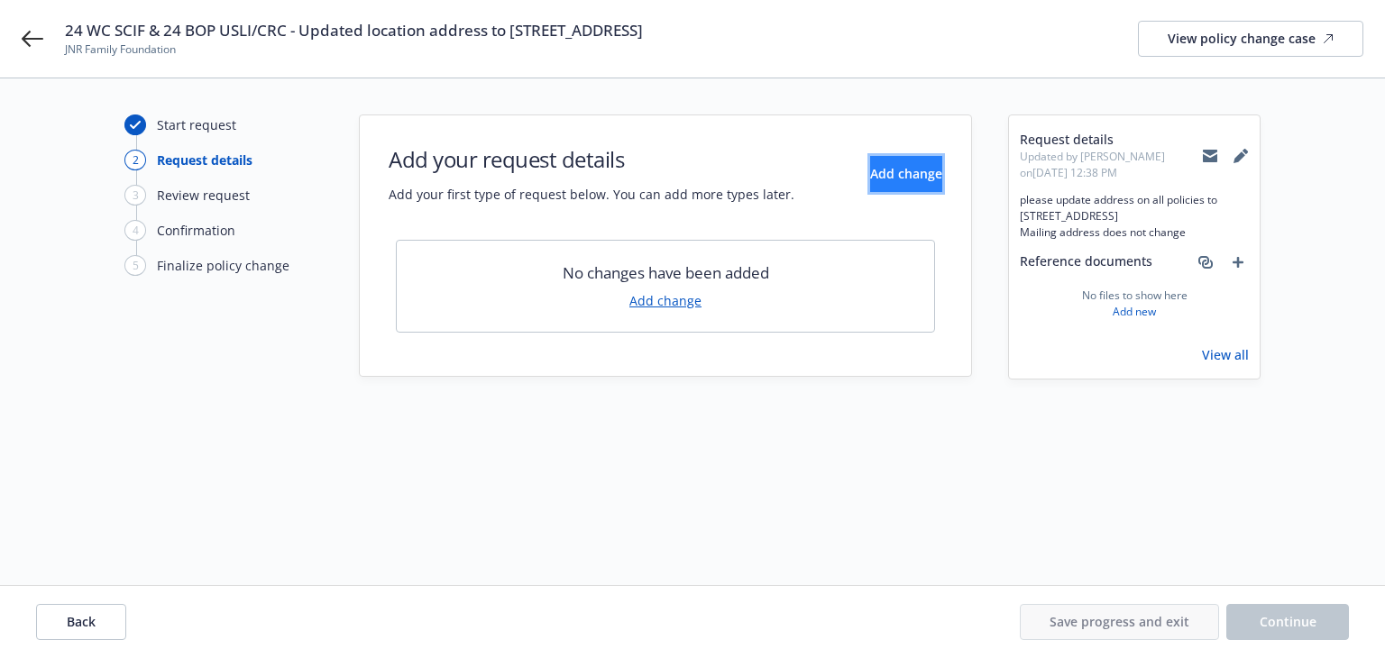
click at [885, 169] on span "Add change" at bounding box center [906, 173] width 72 height 17
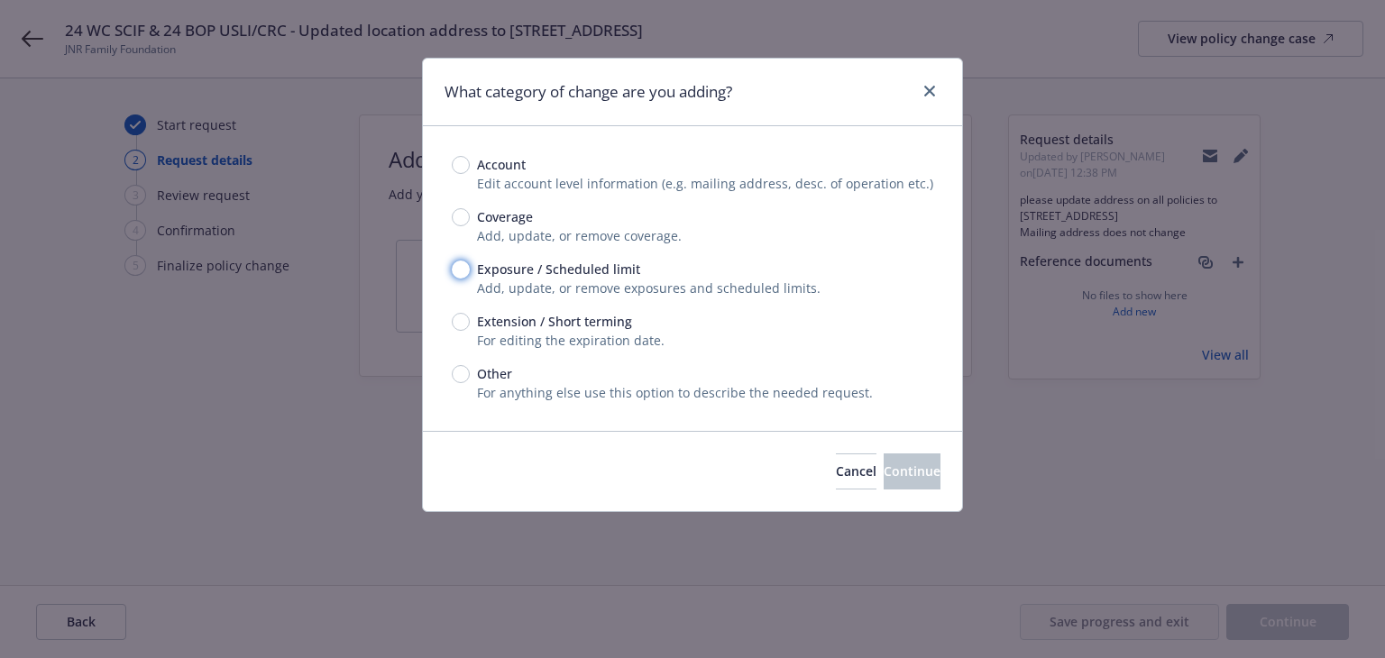
click at [461, 268] on input "Exposure / Scheduled limit" at bounding box center [461, 270] width 18 height 18
radio input "true"
click at [883, 473] on button "Continue" at bounding box center [911, 471] width 57 height 36
type textarea "x"
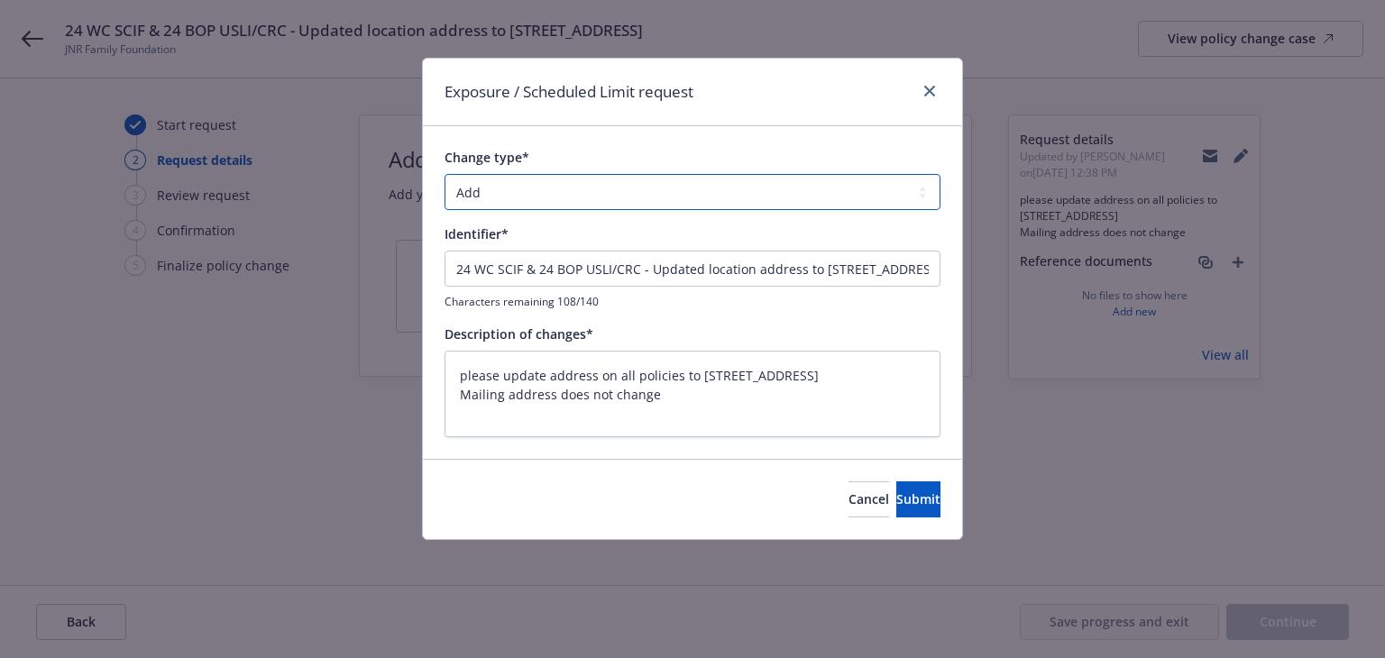
click at [549, 206] on select "Add Audit Change Remove" at bounding box center [692, 192] width 496 height 36
select select "CHANGE"
click at [444, 174] on select "Add Audit Change Remove" at bounding box center [692, 192] width 496 height 36
drag, startPoint x: 649, startPoint y: 266, endPoint x: 368, endPoint y: 272, distance: 281.3
click at [368, 272] on div "Exposure / Scheduled Limit request Change type* Add Audit Change Remove Identif…" at bounding box center [692, 329] width 1385 height 658
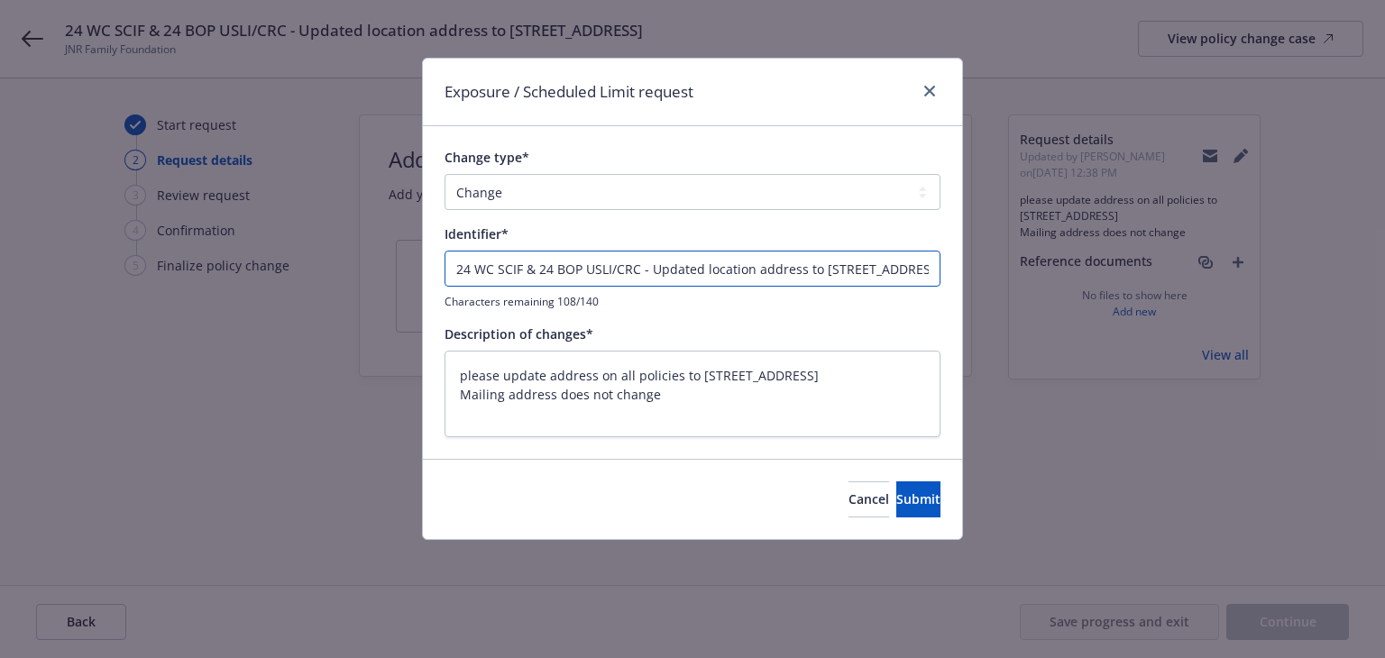
type textarea "x"
type input "Updated location address to [STREET_ADDRESS]"
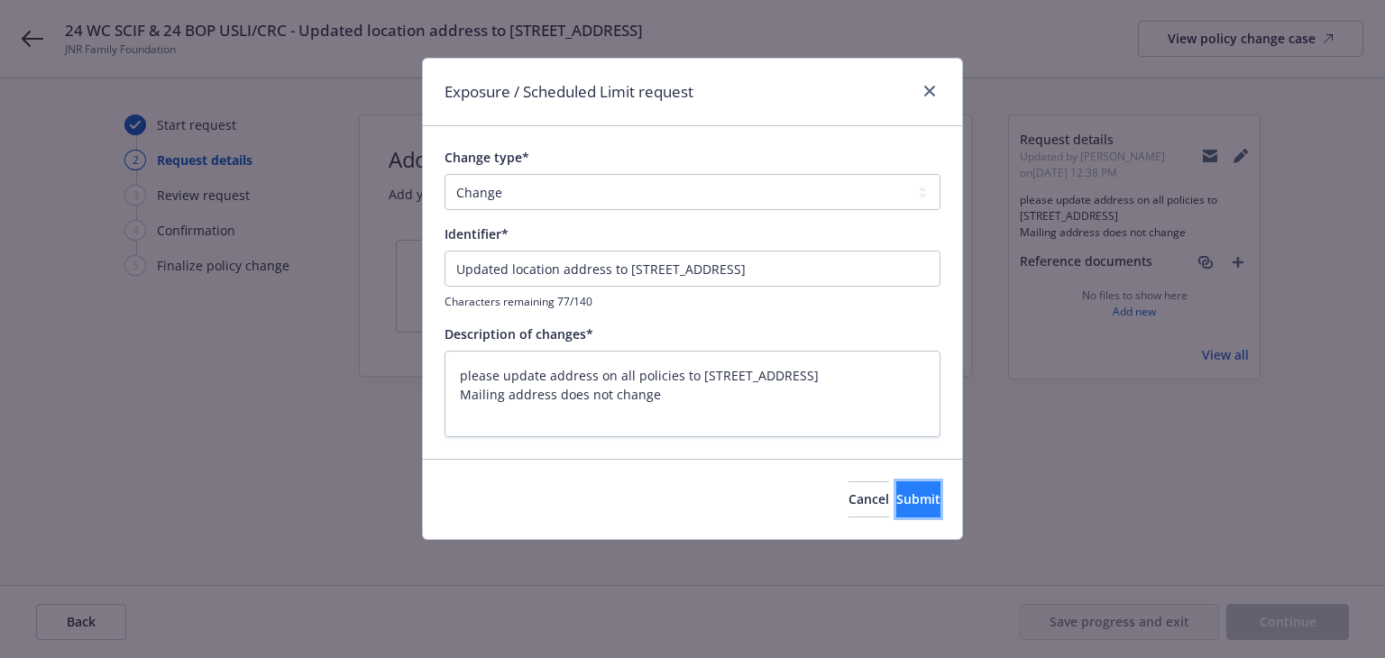
click at [896, 507] on button "Submit" at bounding box center [918, 499] width 44 height 36
type textarea "x"
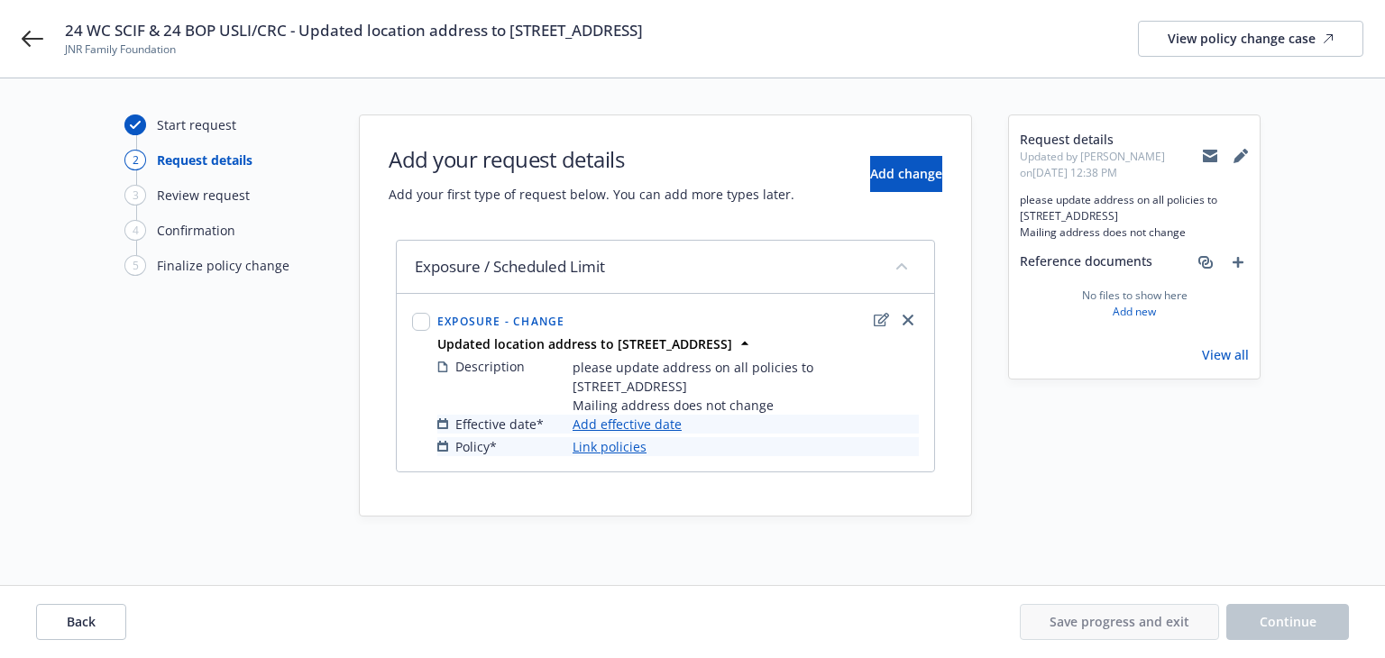
click at [623, 424] on link "Add effective date" at bounding box center [626, 424] width 109 height 19
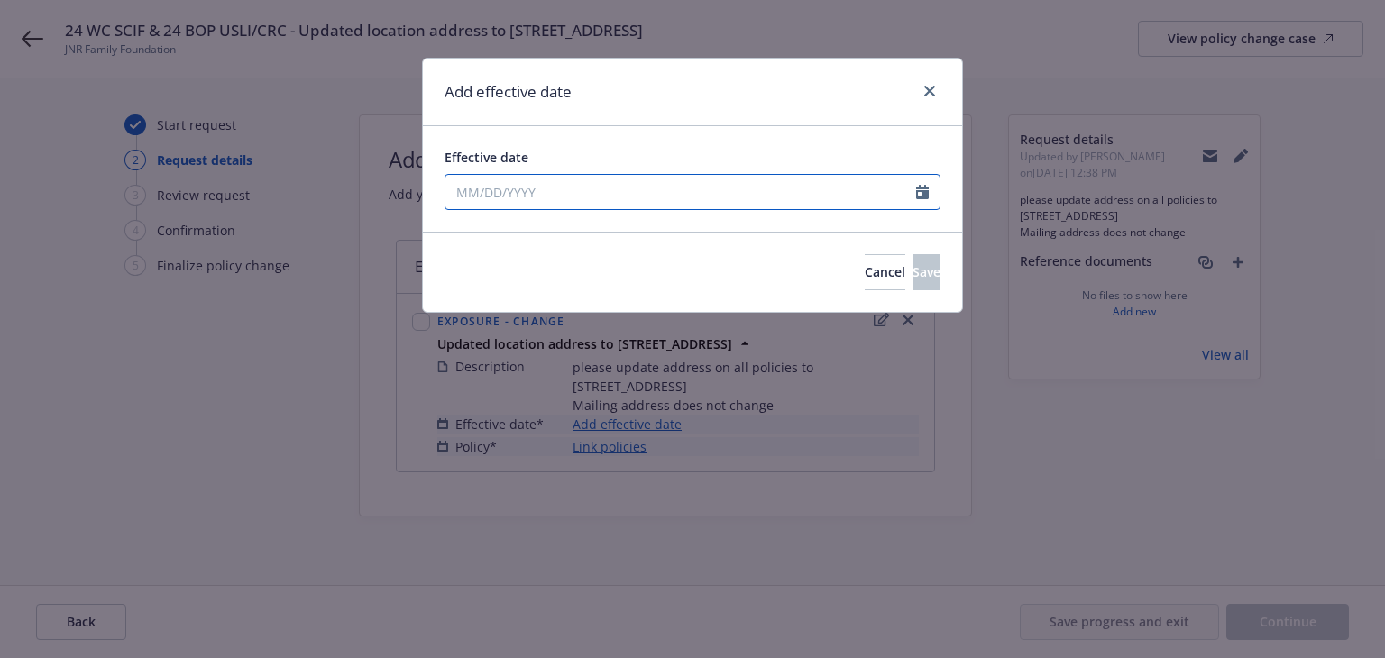
select select "8"
click at [597, 200] on input "Effective date" at bounding box center [680, 192] width 471 height 34
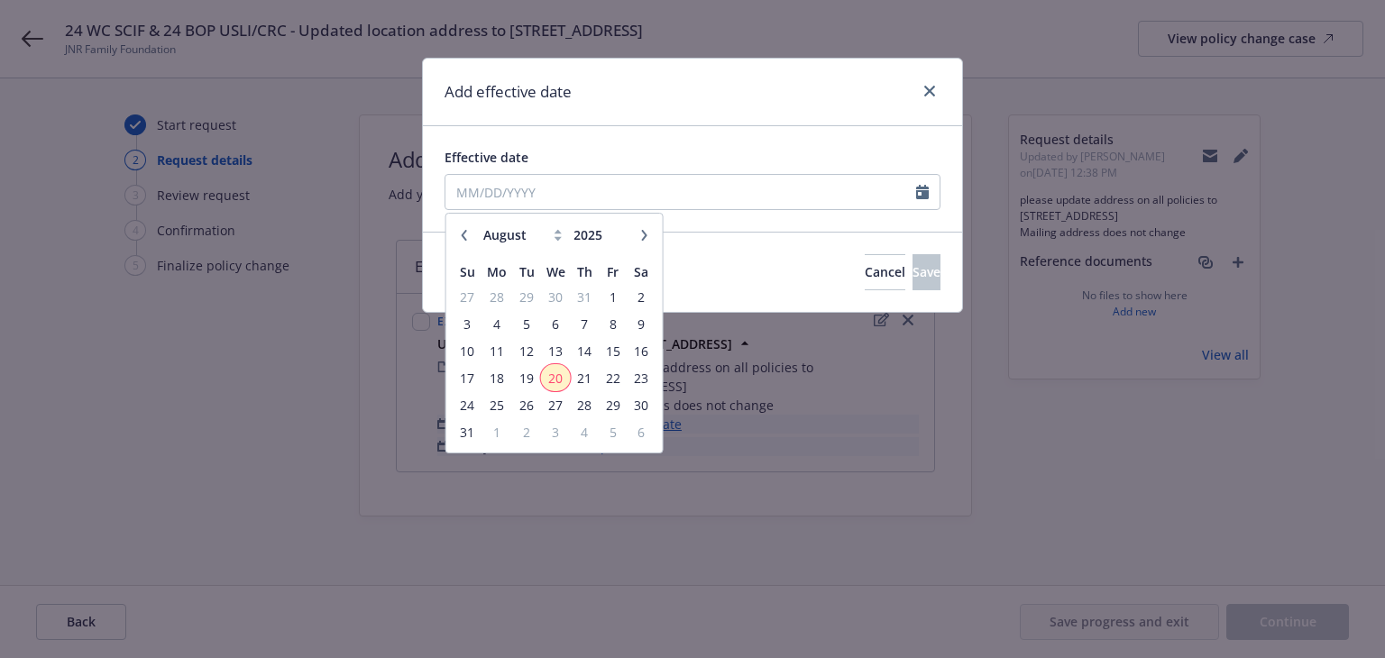
click at [552, 377] on span "20" at bounding box center [556, 378] width 26 height 23
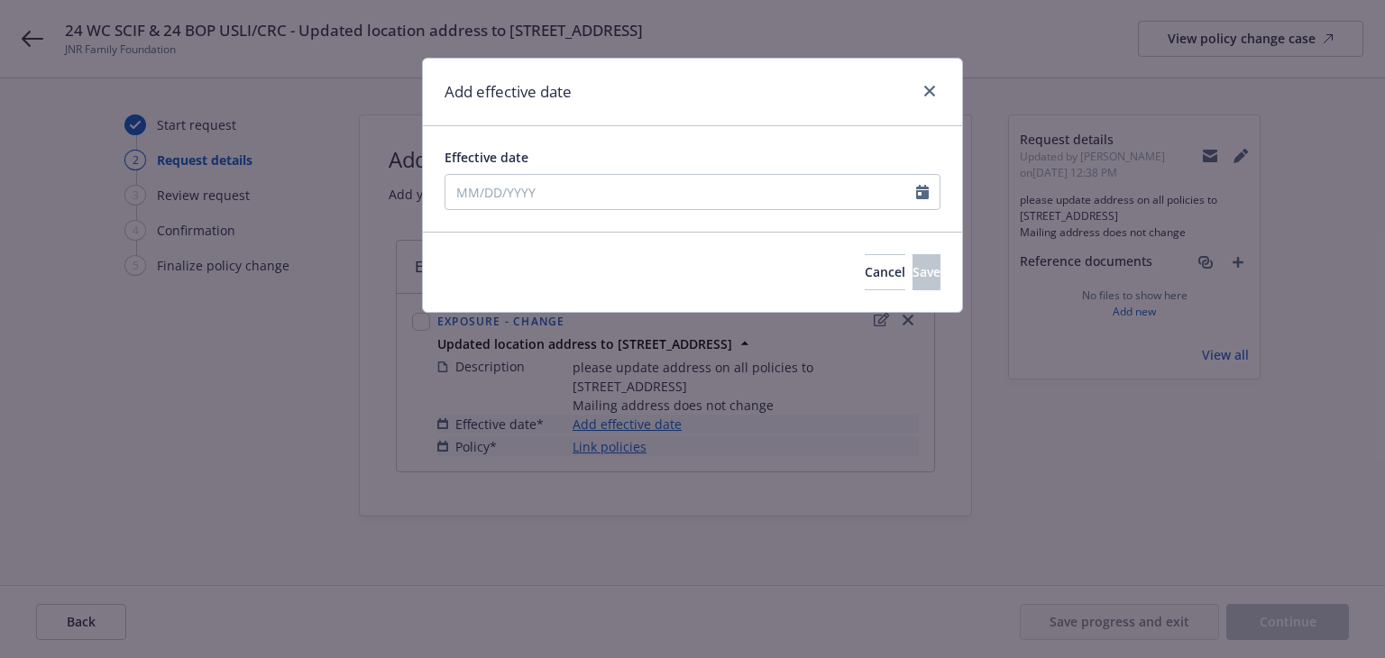
type input "[DATE]"
click at [927, 274] on button "Save" at bounding box center [926, 272] width 28 height 36
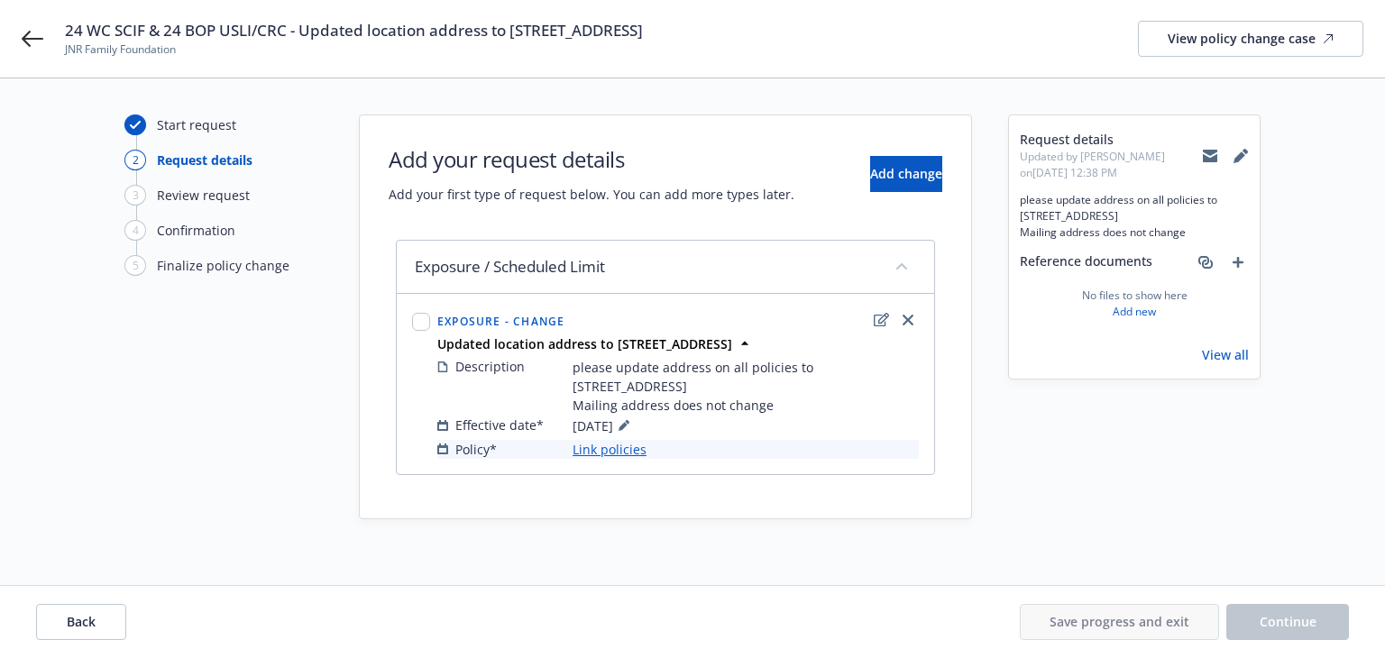
click at [621, 448] on link "Link policies" at bounding box center [609, 449] width 74 height 19
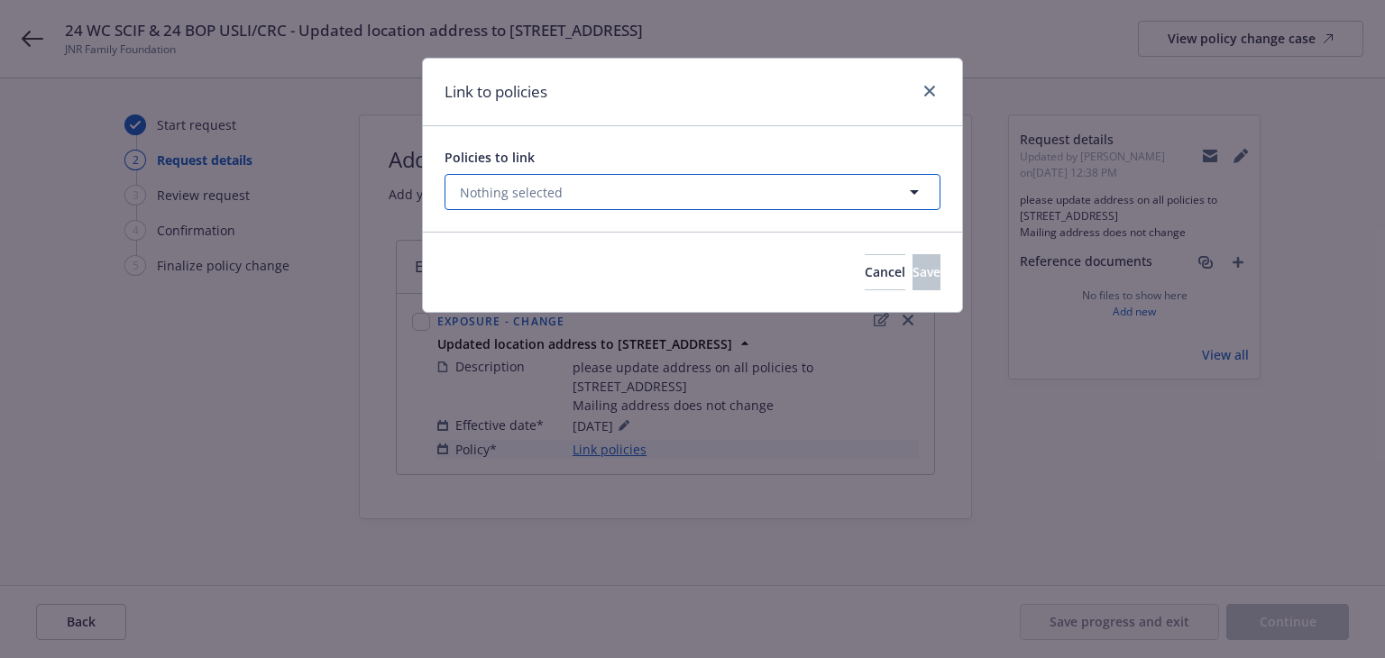
click at [590, 203] on button "Nothing selected" at bounding box center [692, 192] width 496 height 36
select select "ACTIVE"
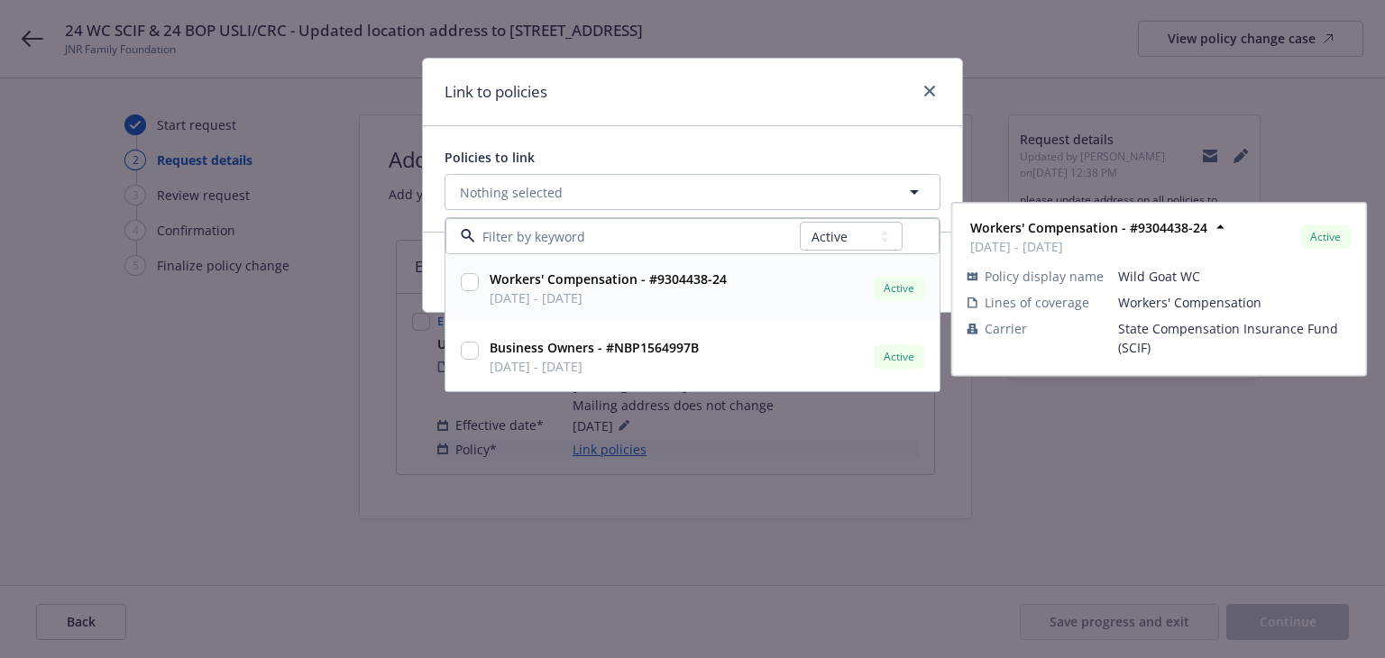
click at [589, 279] on strong "Workers' Compensation - #9304438-24" at bounding box center [607, 278] width 237 height 17
checkbox input "true"
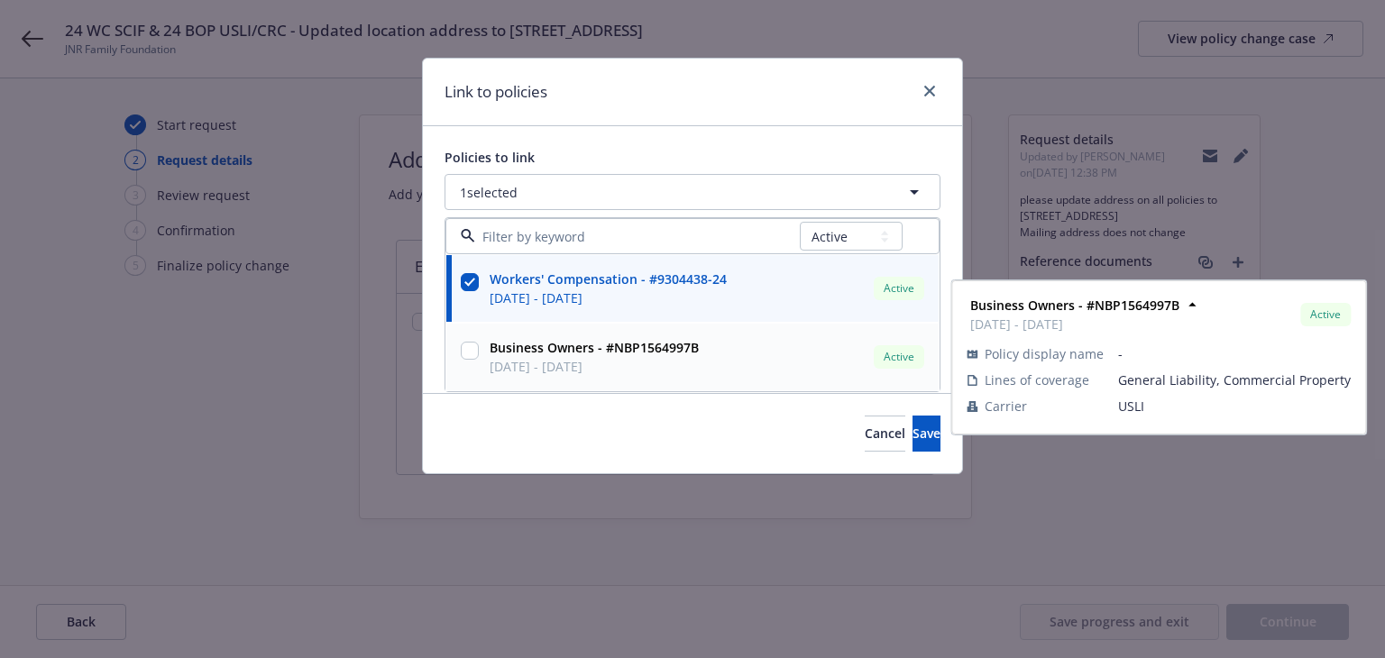
click at [653, 372] on span "[DATE] - [DATE]" at bounding box center [593, 366] width 209 height 19
checkbox input "true"
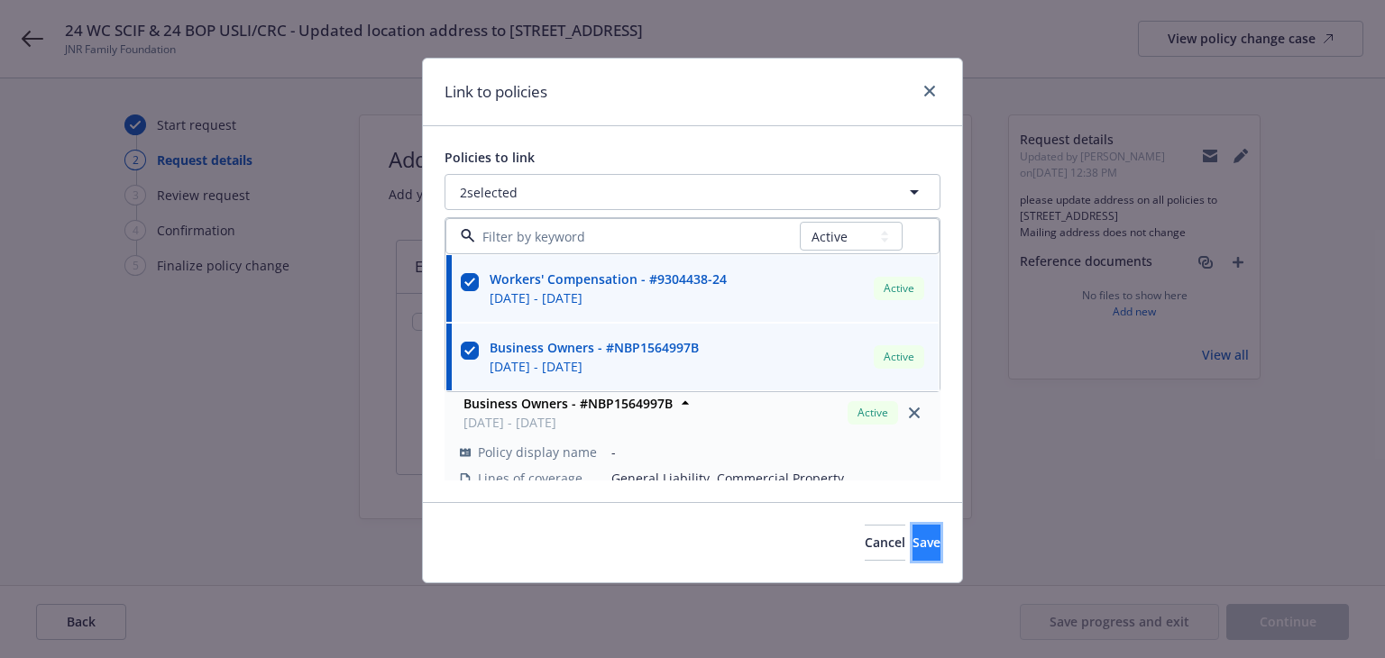
click at [925, 535] on button "Save" at bounding box center [926, 543] width 28 height 36
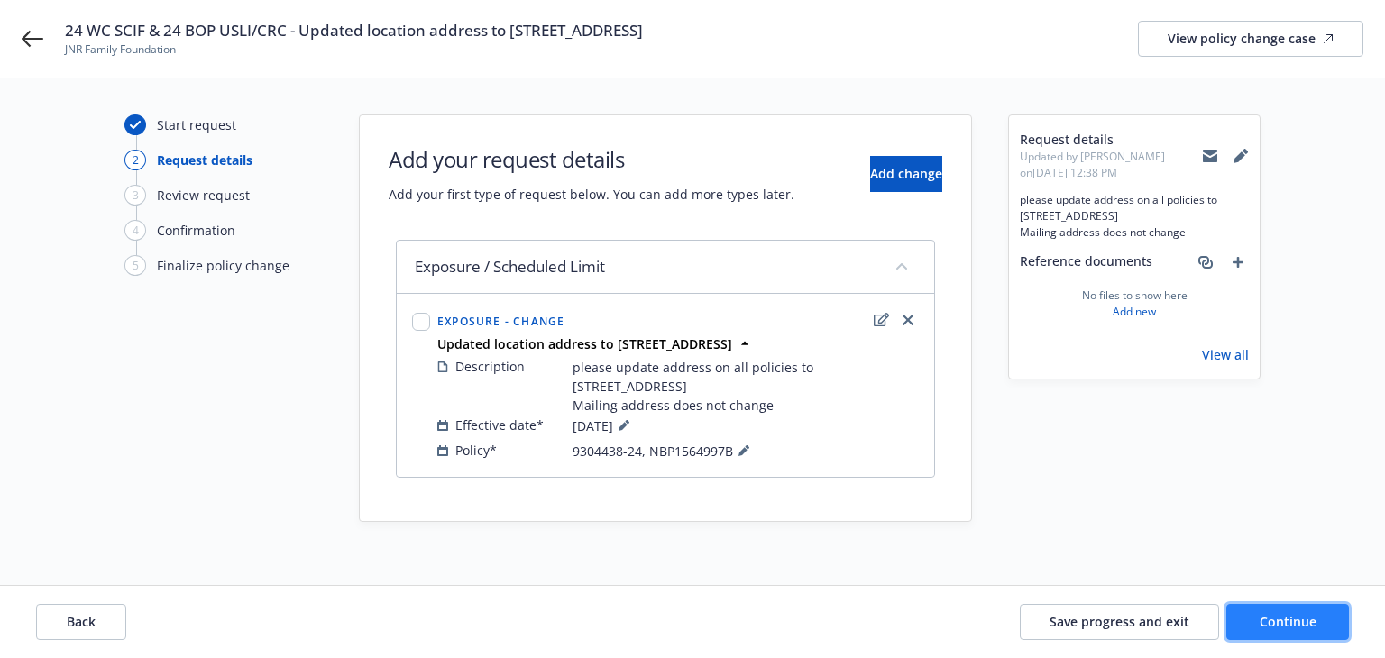
click at [1295, 628] on span "Continue" at bounding box center [1287, 621] width 57 height 17
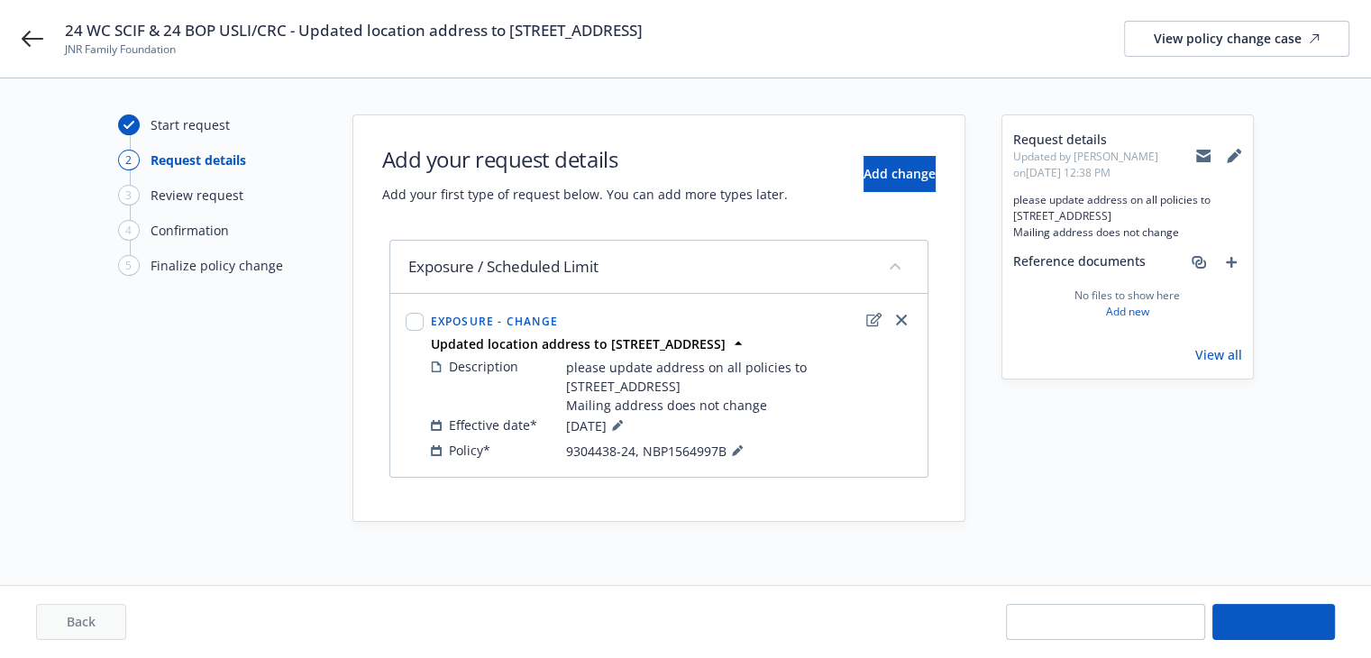
click at [1295, 628] on span "Continue" at bounding box center [1274, 621] width 57 height 17
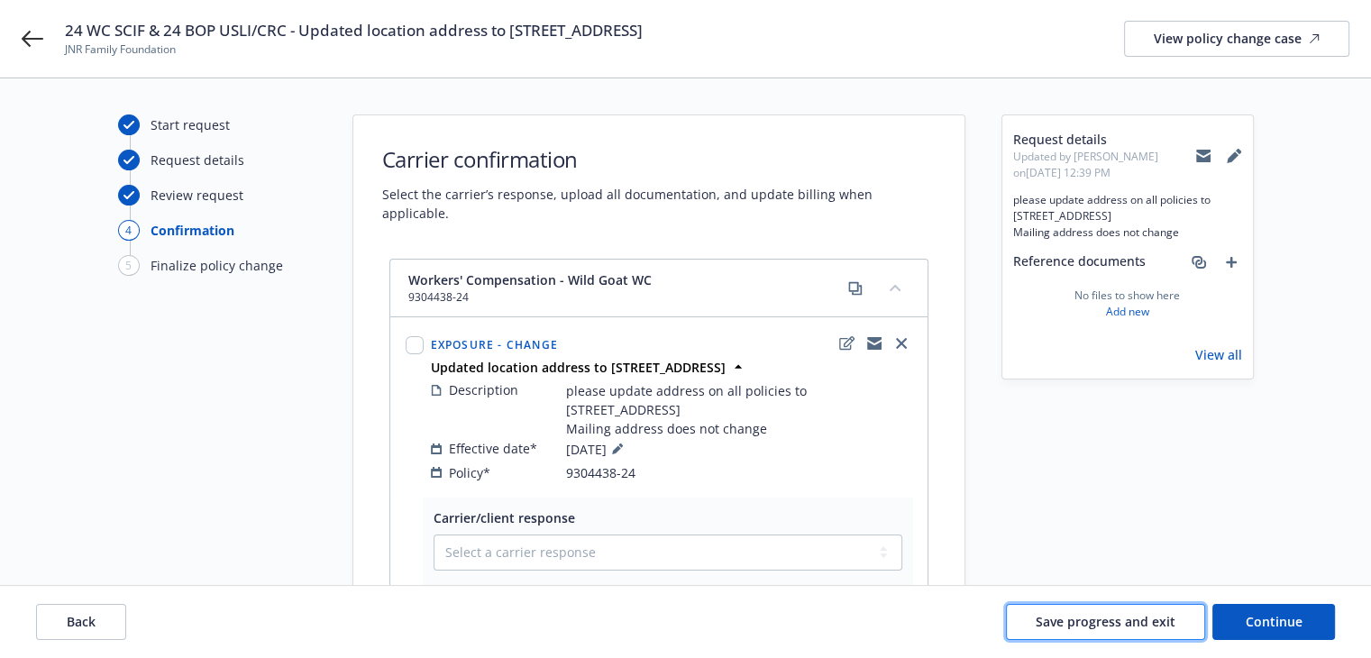
click at [1145, 617] on span "Save progress and exit" at bounding box center [1106, 621] width 140 height 17
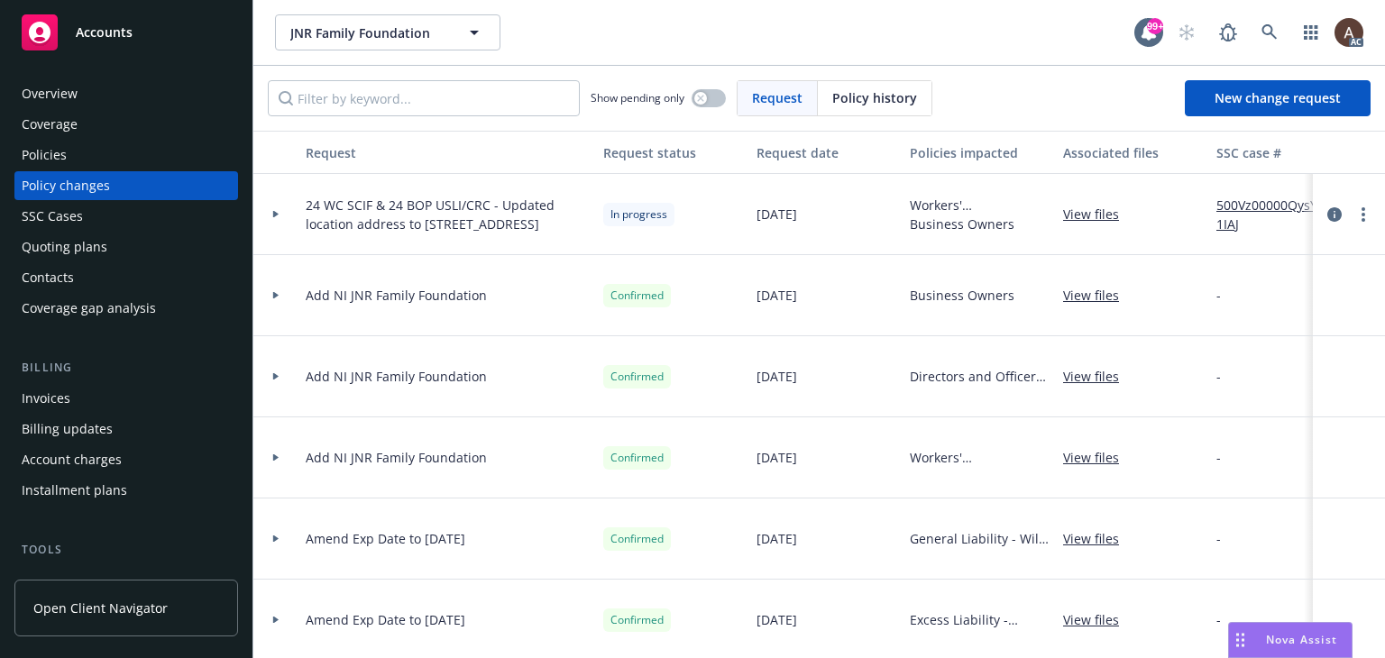
click at [1230, 208] on link "500Vz00000QysY1IAJ" at bounding box center [1276, 215] width 121 height 38
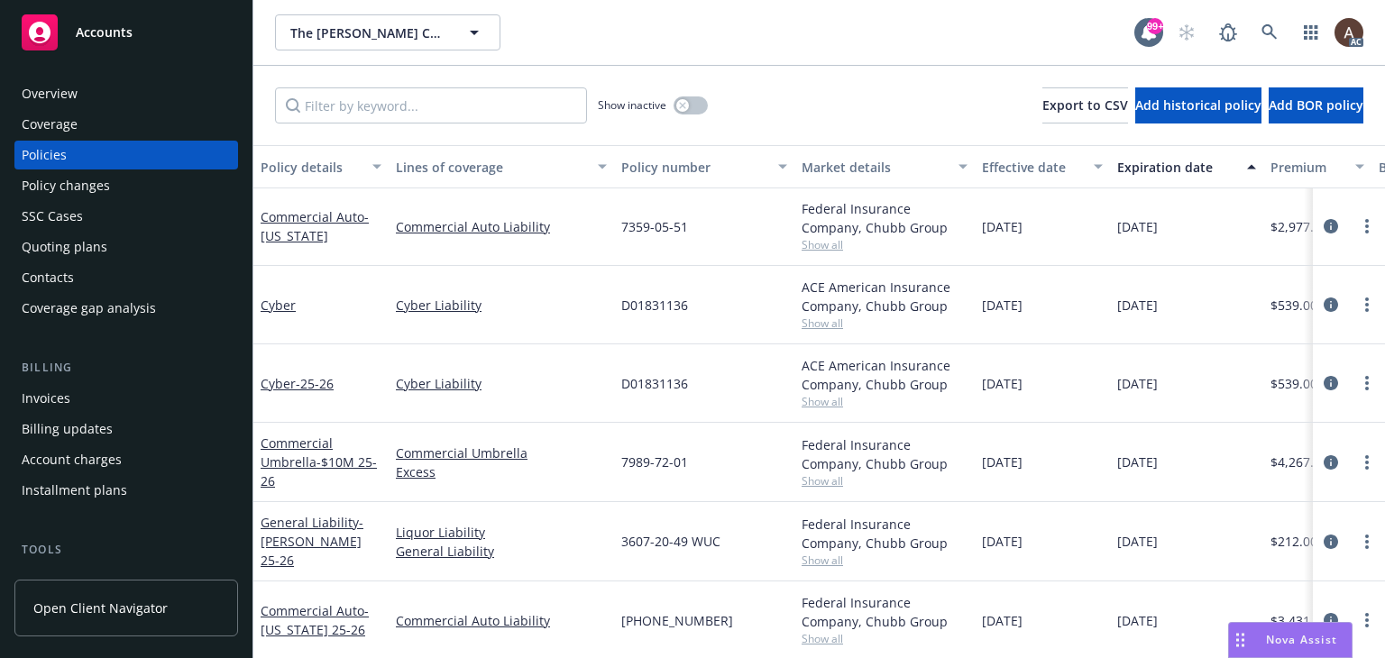
scroll to position [451, 0]
click at [135, 188] on div "Policy changes" at bounding box center [126, 185] width 209 height 29
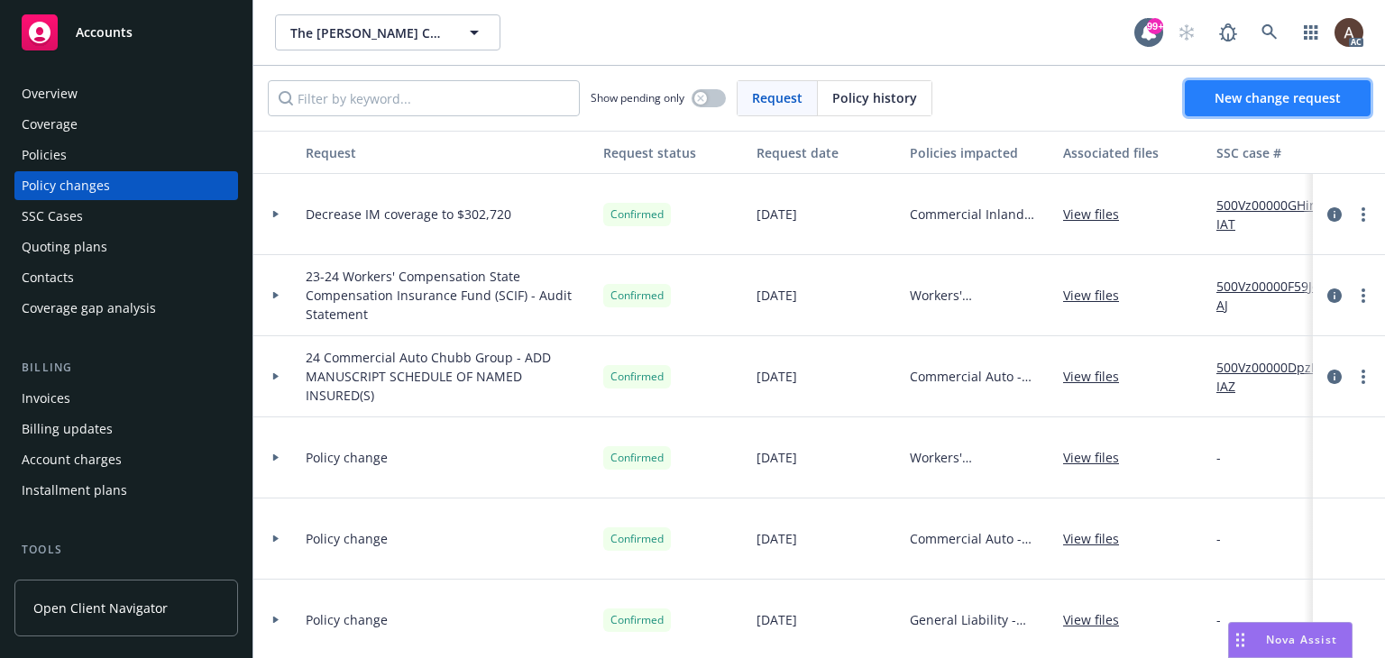
click at [1285, 98] on span "New change request" at bounding box center [1277, 97] width 126 height 17
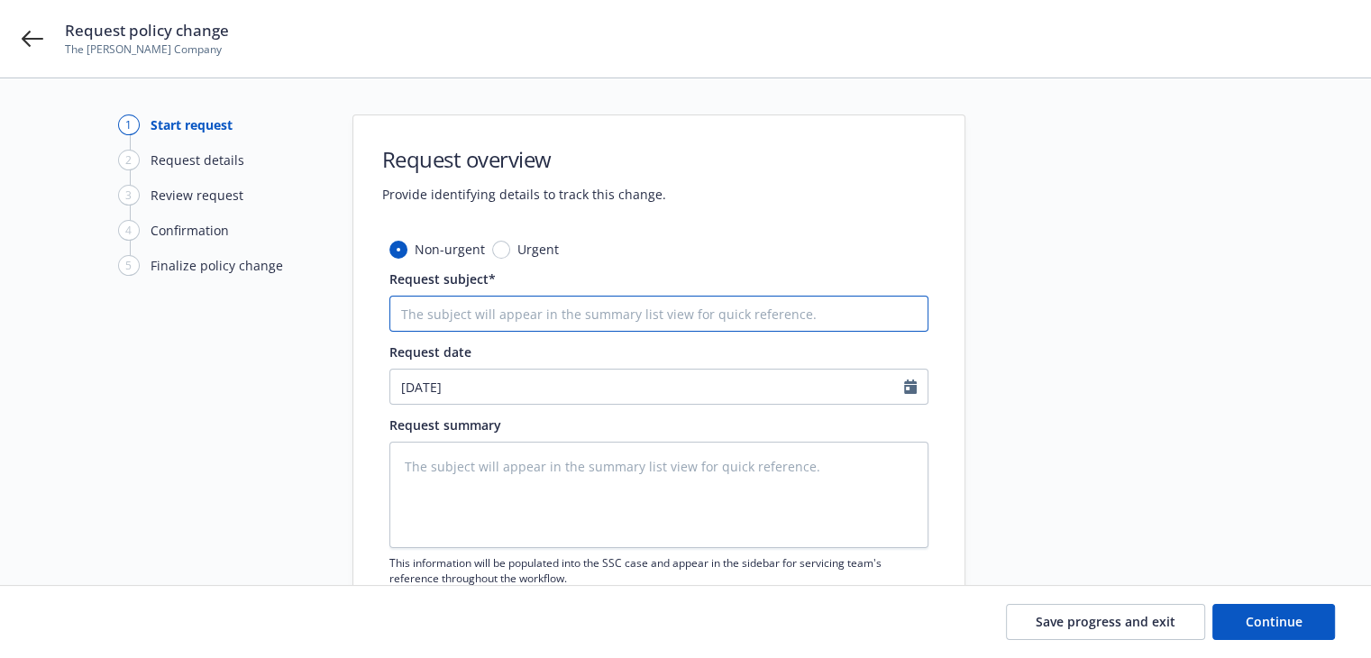
click at [503, 320] on input "Request subject*" at bounding box center [658, 314] width 539 height 36
type textarea "x"
type input "A"
type textarea "x"
type input "Al"
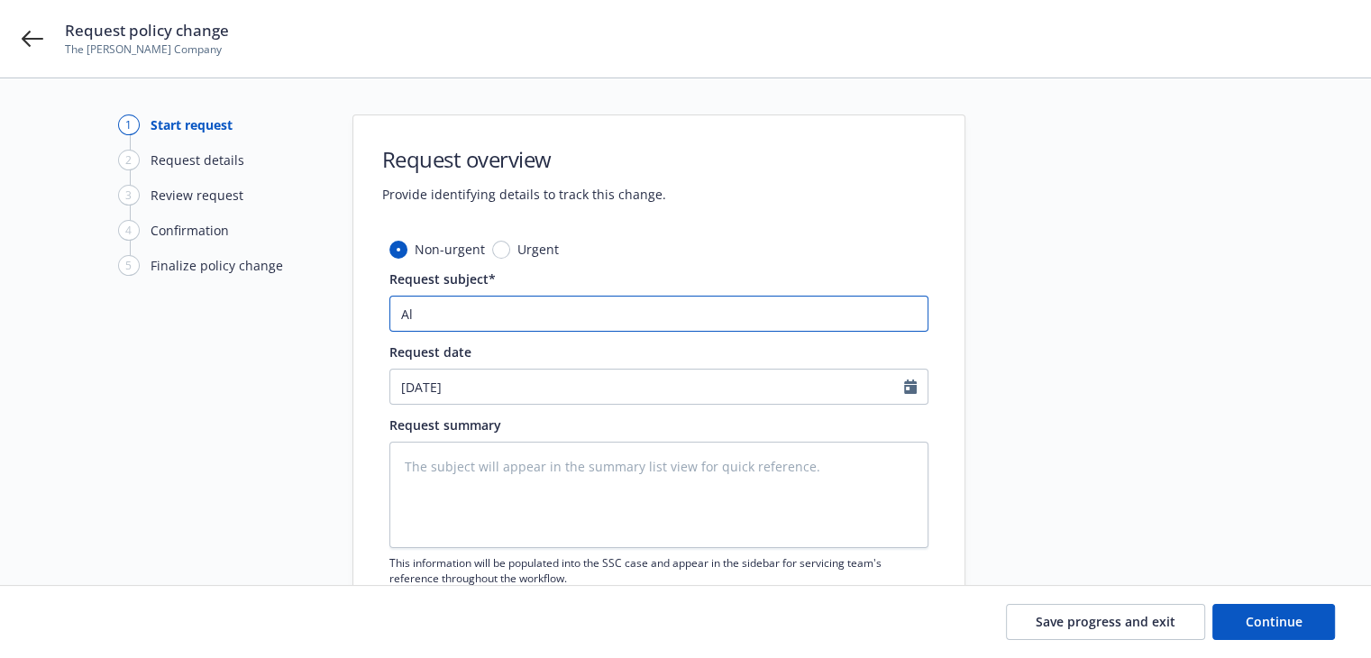
type textarea "x"
type input "All"
type textarea "x"
type input "All"
type textarea "x"
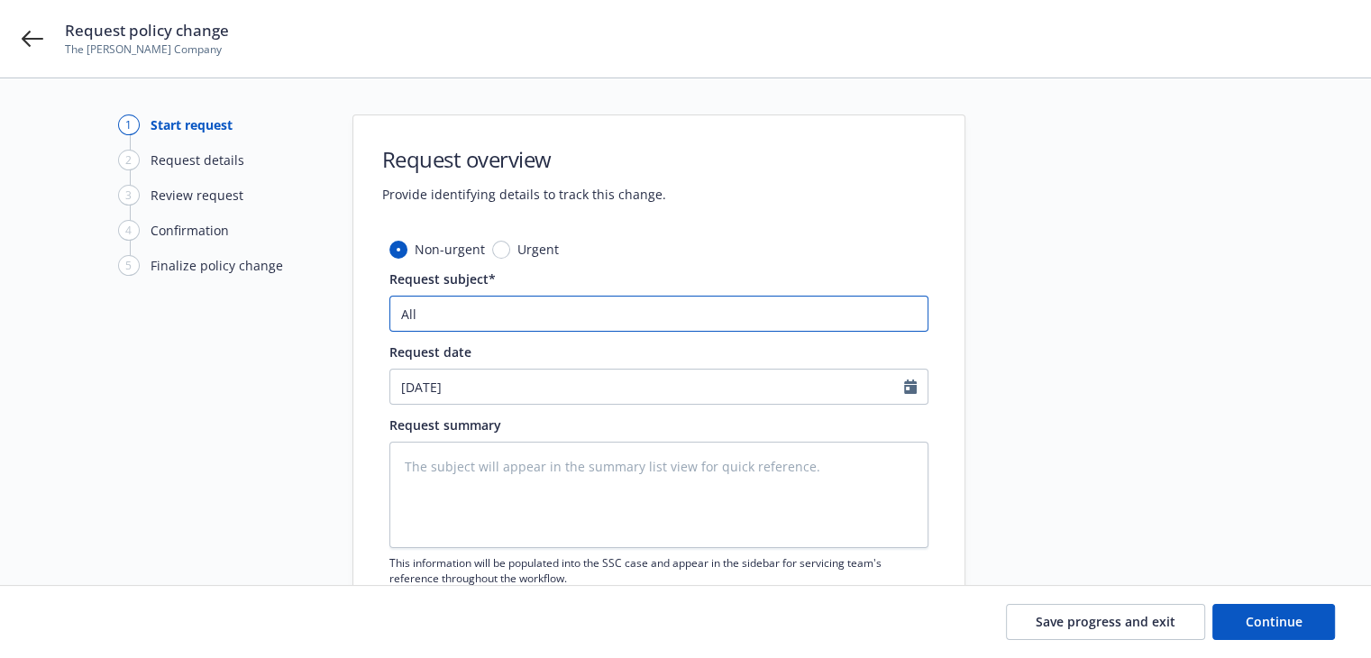
type input "All 1"
type textarea "x"
type input "All 12"
type textarea "x"
type input "All 12"
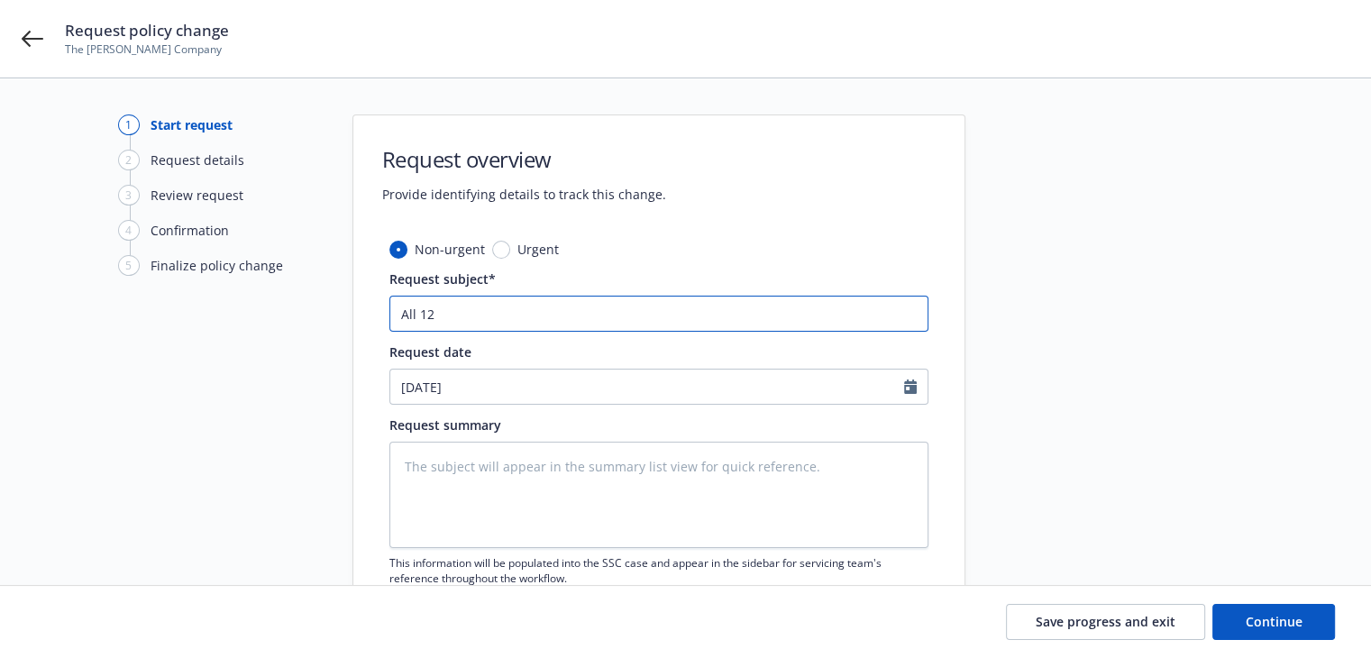
type textarea "x"
type input "All 12 p"
type textarea "x"
type input "All 12 po"
type textarea "x"
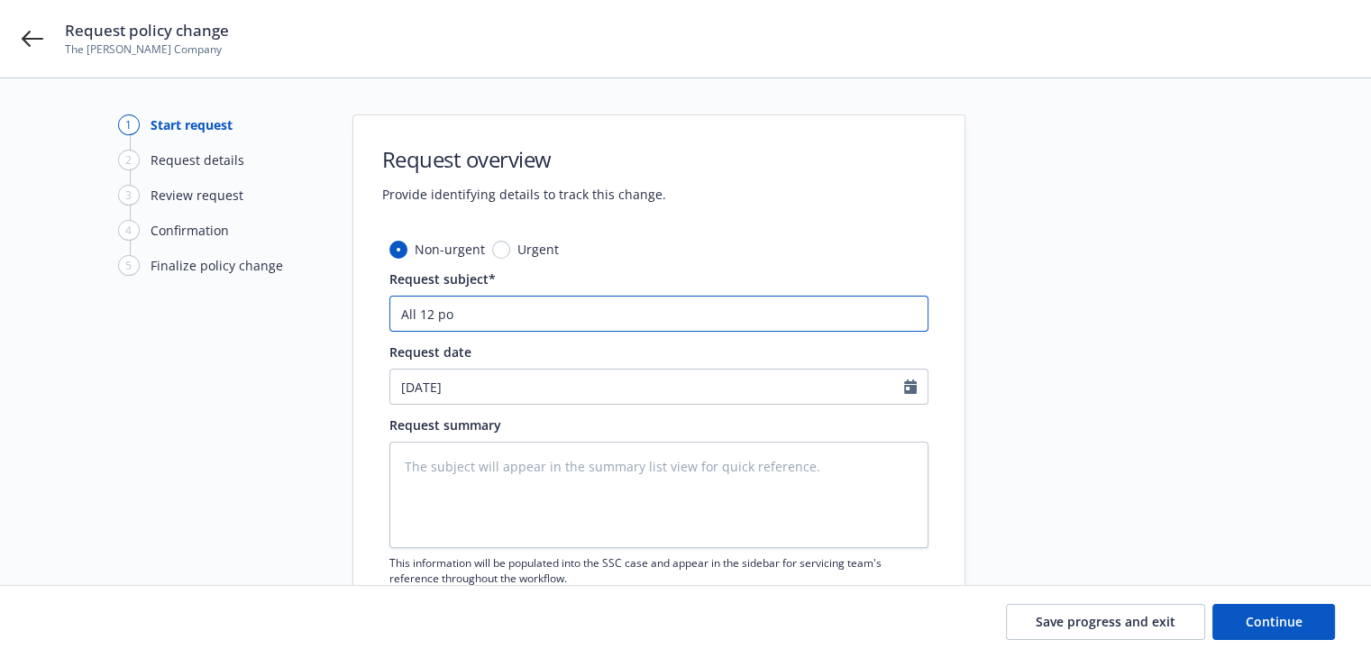
type input "All 12 pol"
type textarea "x"
type input "All 12 poli"
type textarea "x"
type input "All 12 polic"
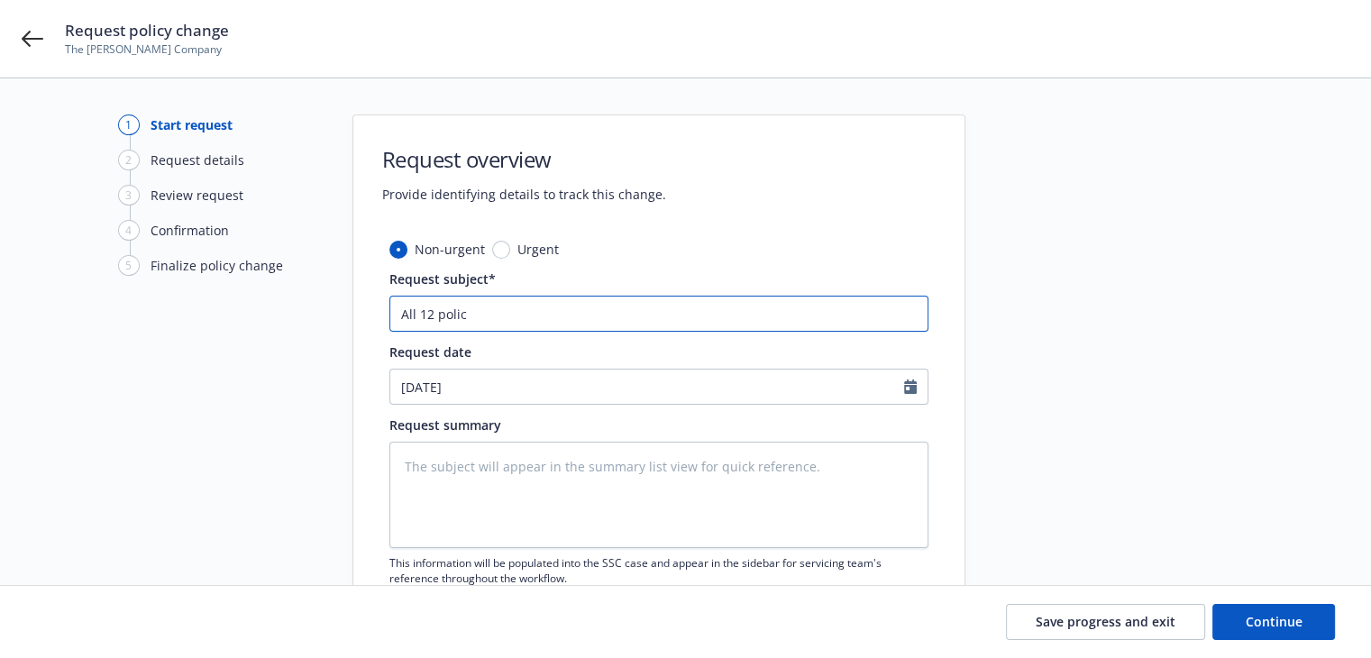
type textarea "x"
type input "All 12 polici"
type textarea "x"
type input "All 12 policie"
type textarea "x"
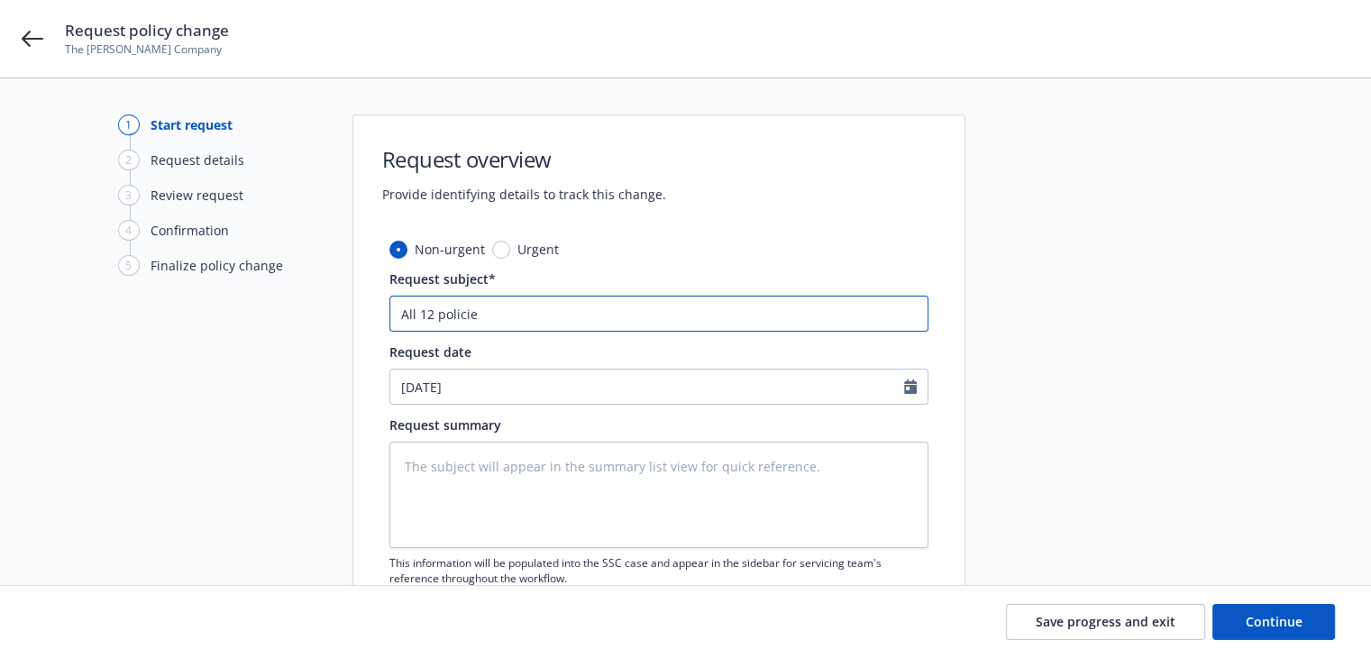
type input "All 12 policies"
type textarea "x"
type input "All 12 policies"
type textarea "x"
type input "All 12 policies -"
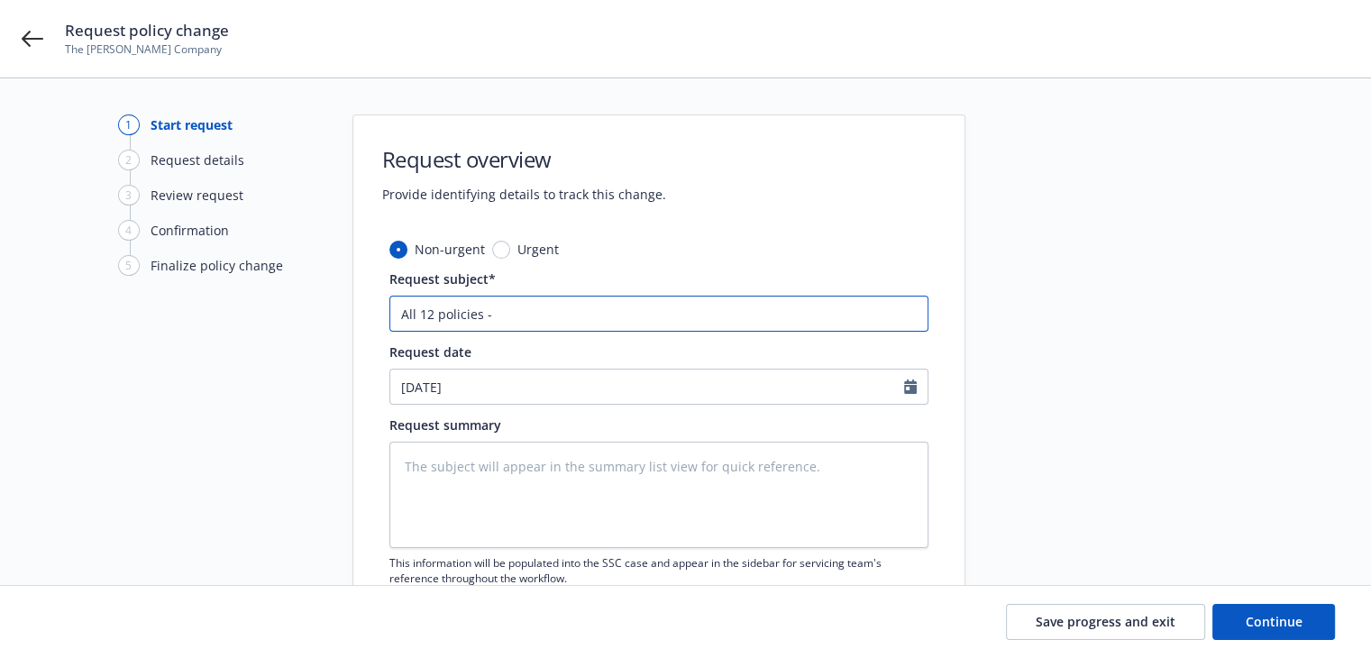
type textarea "x"
type input "All 12 policies -"
click at [563, 305] on input "All 12 policies -" at bounding box center [658, 314] width 539 height 36
paste input "Updated address to [STREET_ADDRESS]"
type textarea "x"
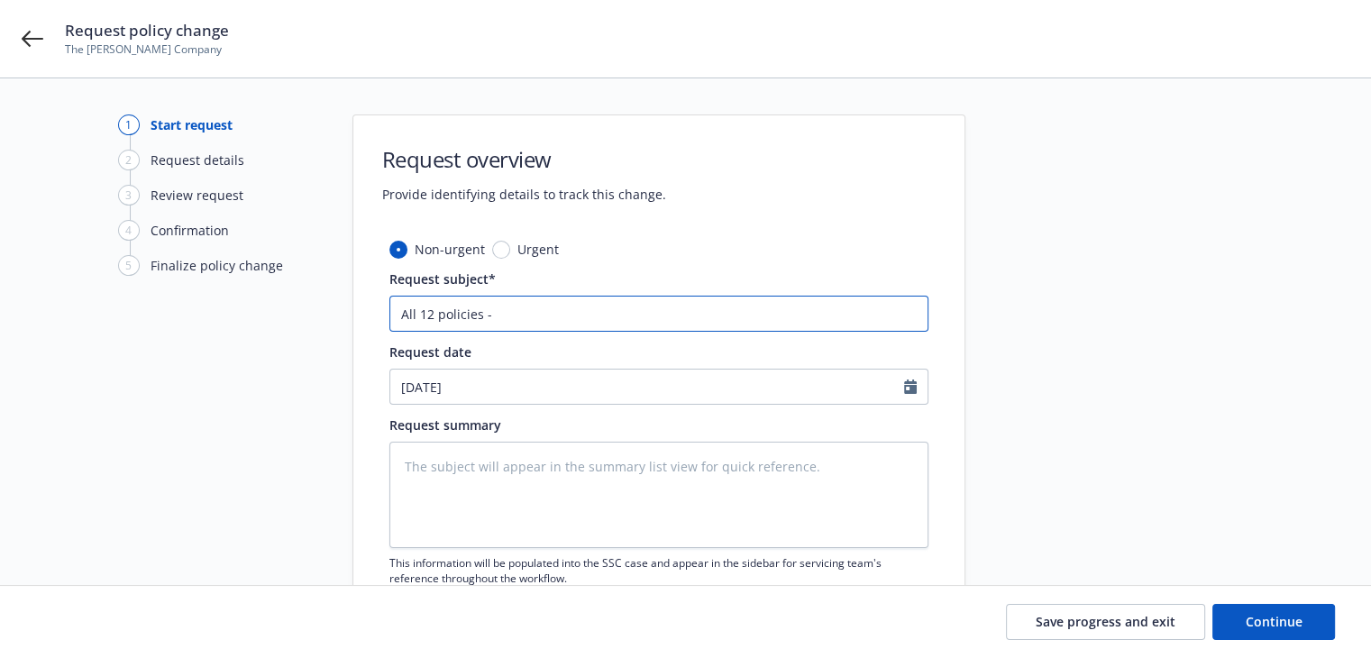
type input "All 12 policies - Updated address to [STREET_ADDRESS]"
click at [544, 315] on input "All 12 policies - Updated address to [STREET_ADDRESS]" at bounding box center [658, 314] width 539 height 36
type textarea "x"
type input "All 12 policies - Updated laddress to [STREET_ADDRESS]"
type textarea "x"
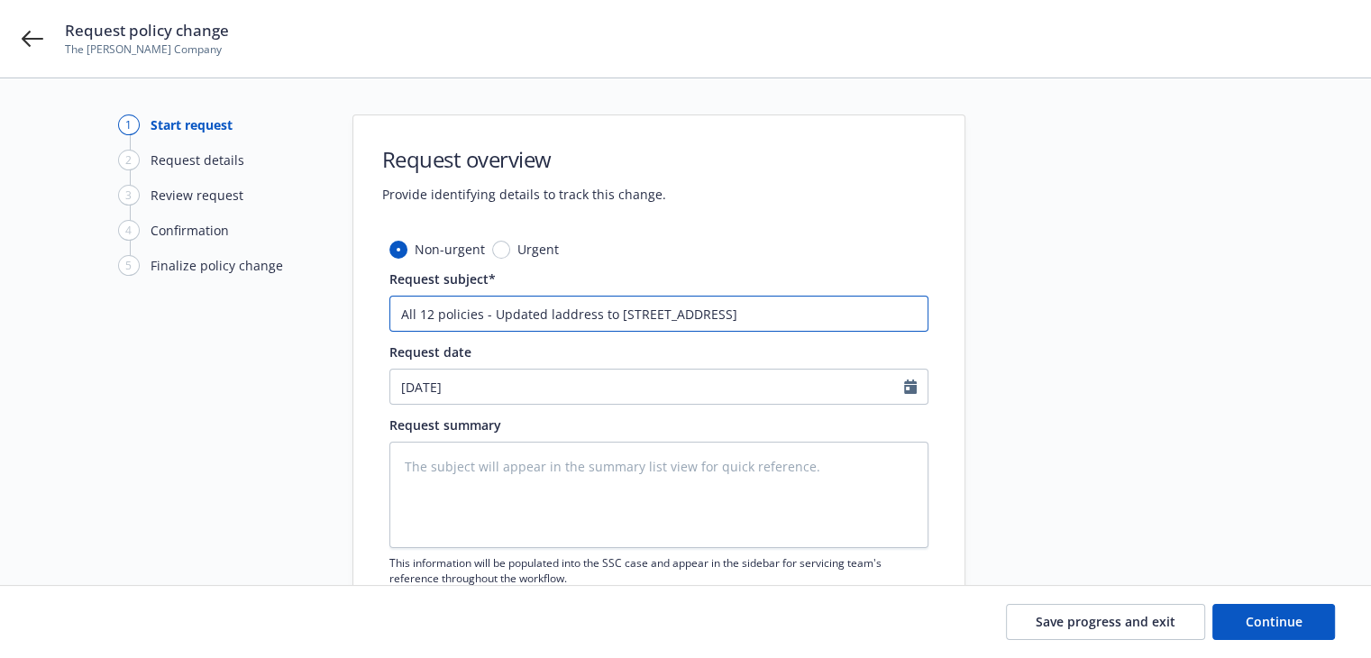
type input "All 12 policies - Updated loaddress to [STREET_ADDRESS]"
type textarea "x"
type input "All 12 policies - Updated locaddress to [STREET_ADDRESS]"
type textarea "x"
type input "All 12 policies - Updated locaaddress to [STREET_ADDRESS]"
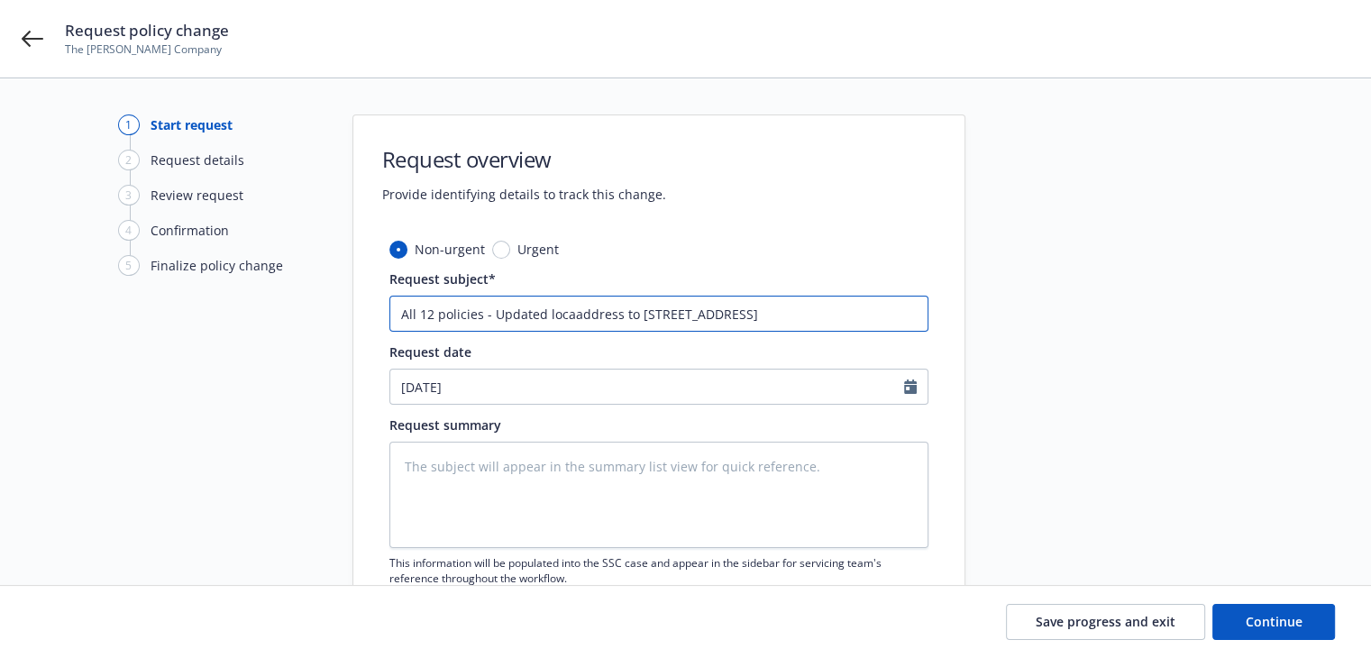
type textarea "x"
type input "All 12 policies - Updated locataddress to [STREET_ADDRESS]"
type textarea "x"
type input "All 12 policies - Updated locatiaddress to [STREET_ADDRESS]"
type textarea "x"
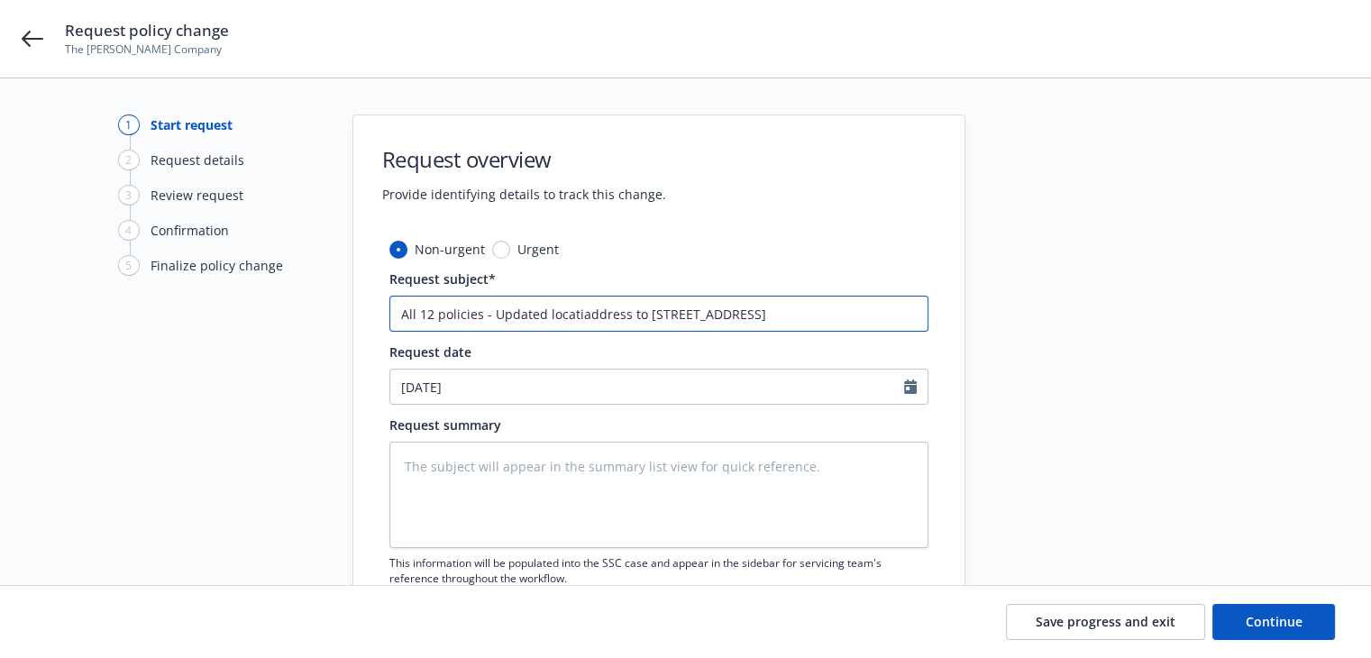
type input "All 12 policies - Updated locatioaddress to [STREET_ADDRESS]"
type textarea "x"
type input "All 12 policies - Updated locationaddress to [STREET_ADDRESS]"
type textarea "x"
type input "All 12 policies - Updated location address to [STREET_ADDRESS]"
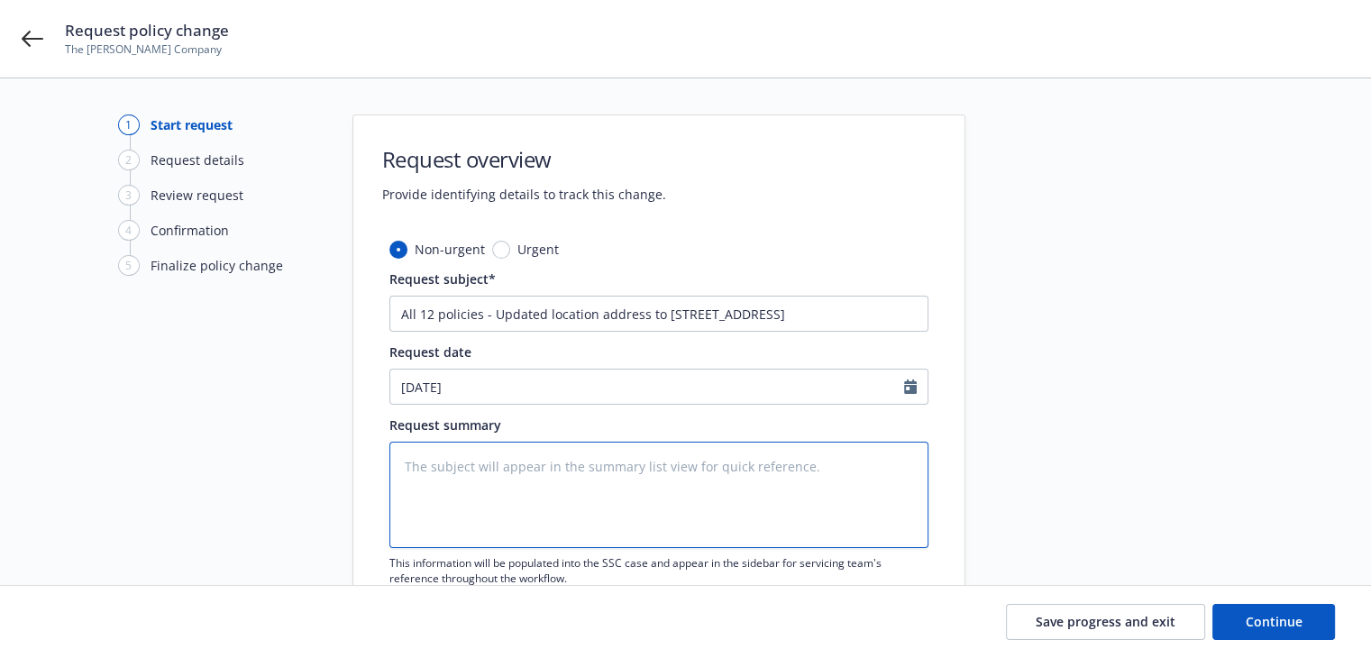
click at [568, 477] on textarea at bounding box center [658, 495] width 539 height 106
click at [529, 491] on textarea at bounding box center [658, 495] width 539 height 106
paste textarea "please update address on all policies to [STREET_ADDRESS] Mailing address does …"
type textarea "x"
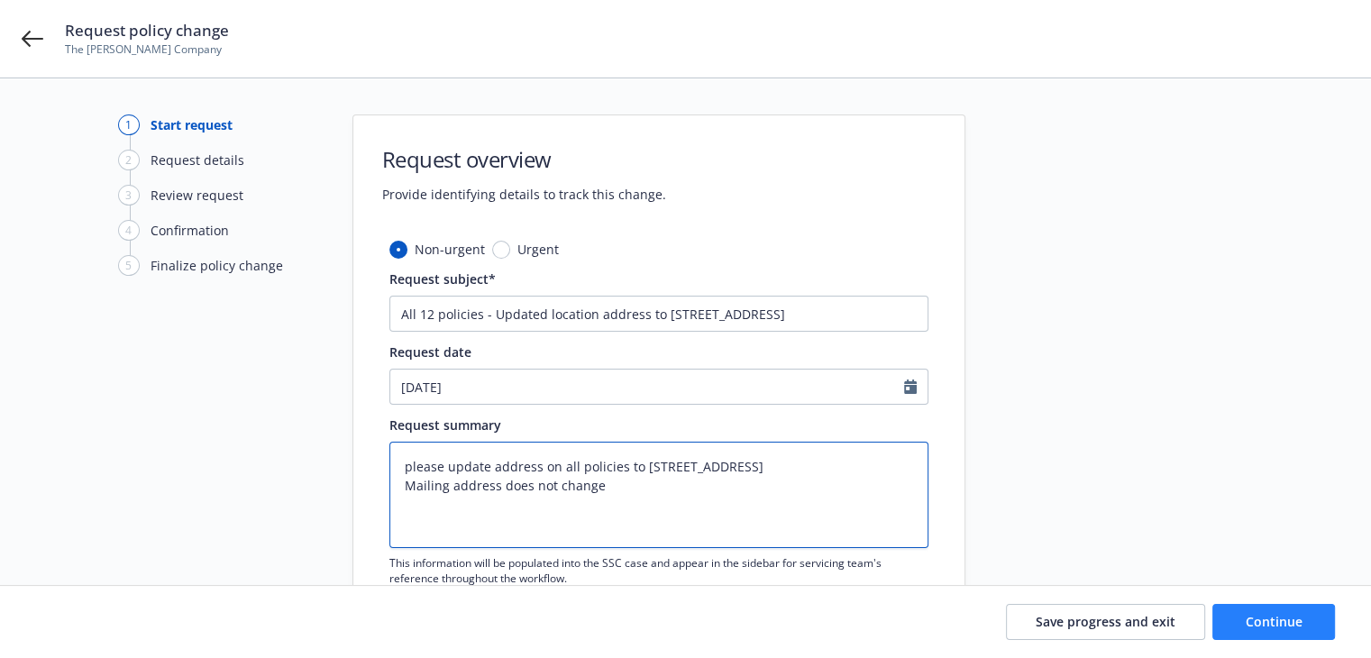
type textarea "please update address on all policies to [STREET_ADDRESS] Mailing address does …"
click at [1230, 621] on button "Continue" at bounding box center [1273, 622] width 123 height 36
type textarea "x"
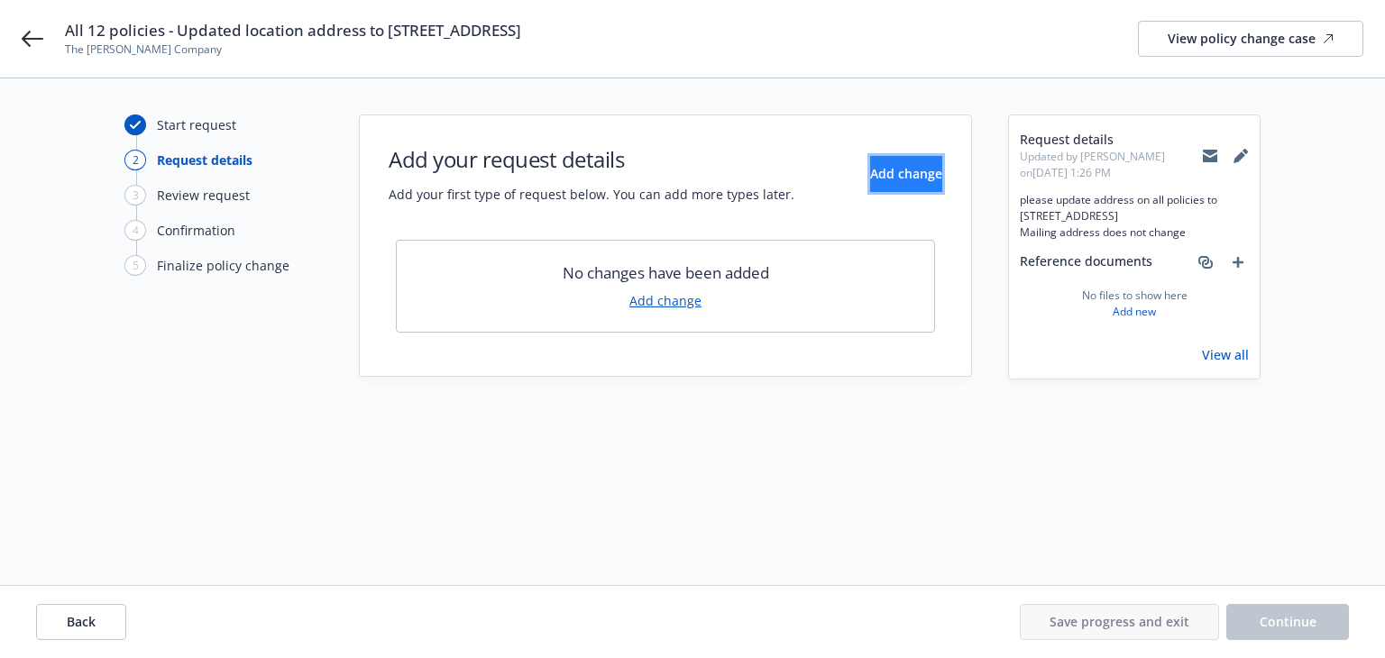
click at [894, 179] on span "Add change" at bounding box center [906, 173] width 72 height 17
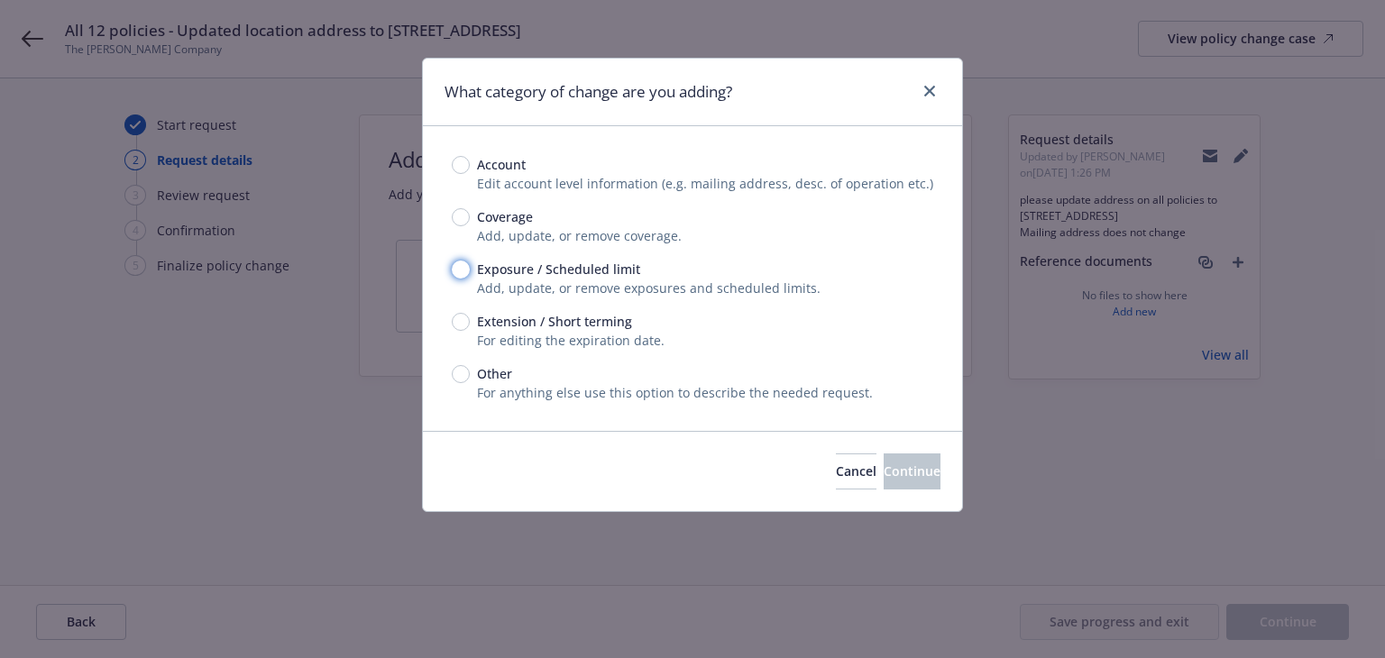
click at [461, 270] on input "Exposure / Scheduled limit" at bounding box center [461, 270] width 18 height 18
radio input "true"
click at [883, 470] on span "Continue" at bounding box center [911, 470] width 57 height 17
type textarea "x"
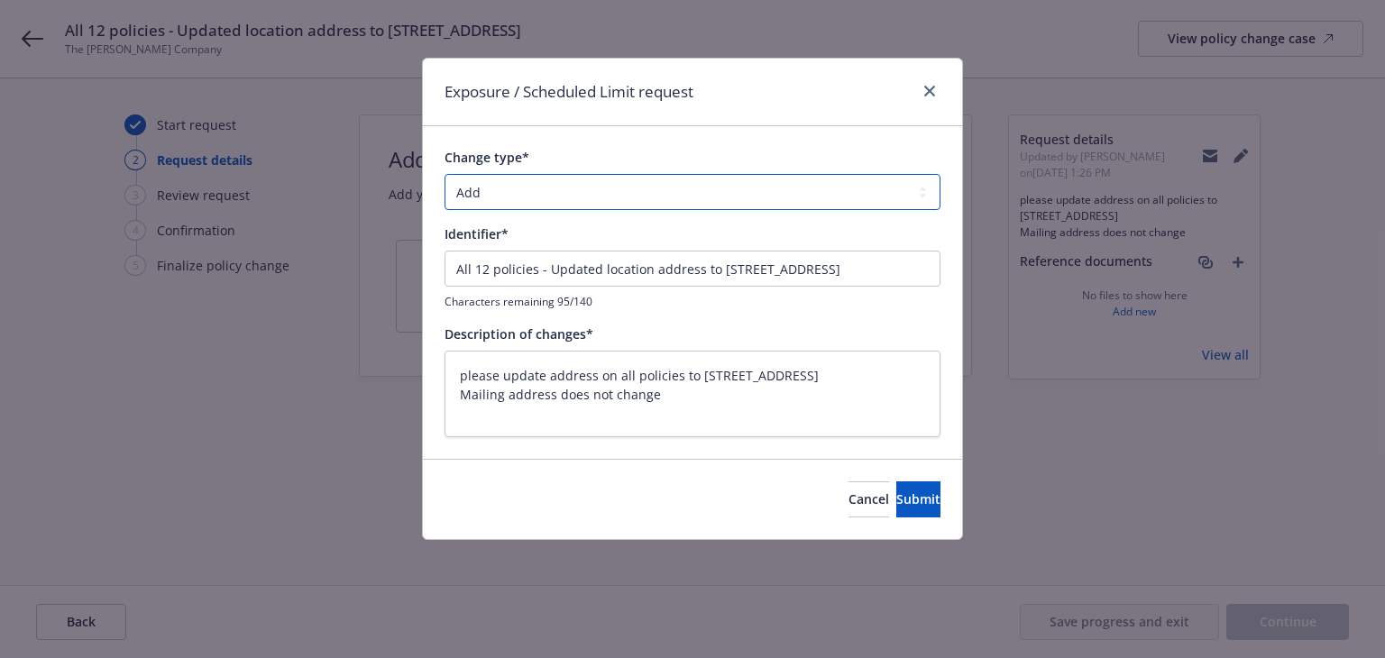
click at [584, 199] on select "Add Audit Change Remove" at bounding box center [692, 192] width 496 height 36
select select "CHANGE"
click at [444, 174] on select "Add Audit Change Remove" at bounding box center [692, 192] width 496 height 36
drag, startPoint x: 548, startPoint y: 274, endPoint x: 314, endPoint y: 274, distance: 234.4
click at [314, 274] on div "Exposure / Scheduled Limit request Change type* Add Audit Change Remove Identif…" at bounding box center [692, 329] width 1385 height 658
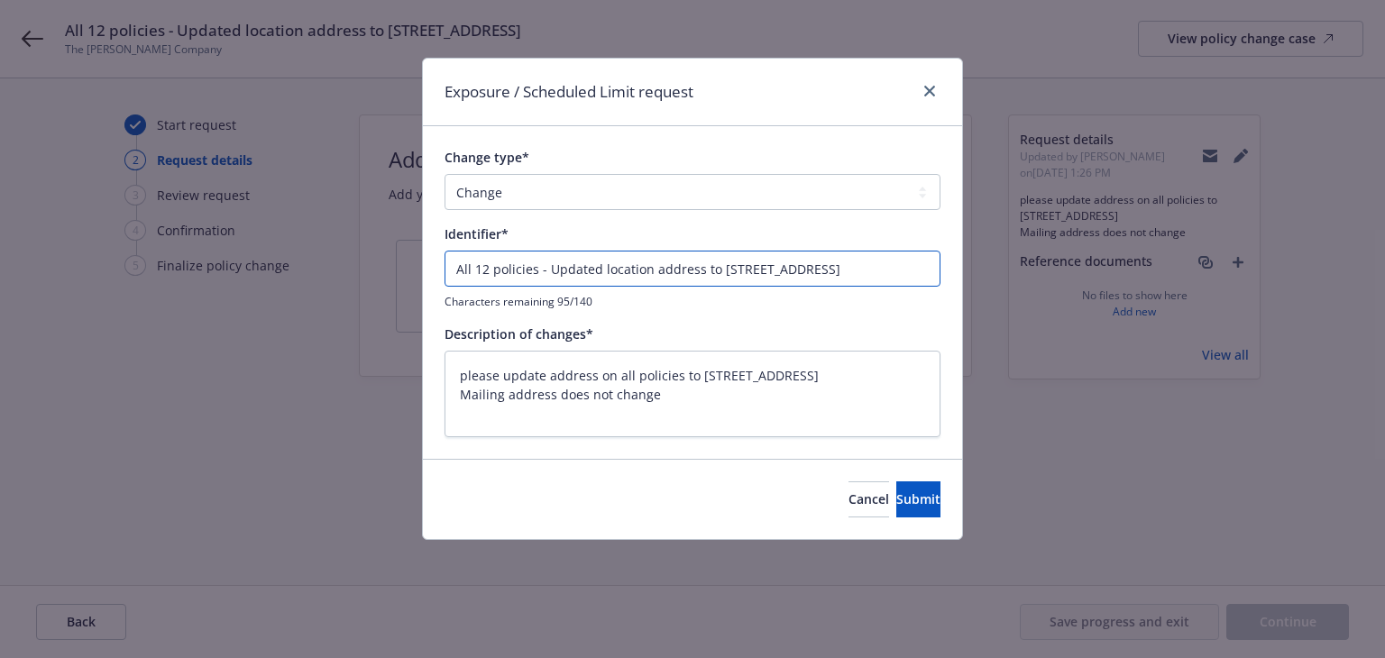
type textarea "x"
type input "Updated location address to [STREET_ADDRESS]"
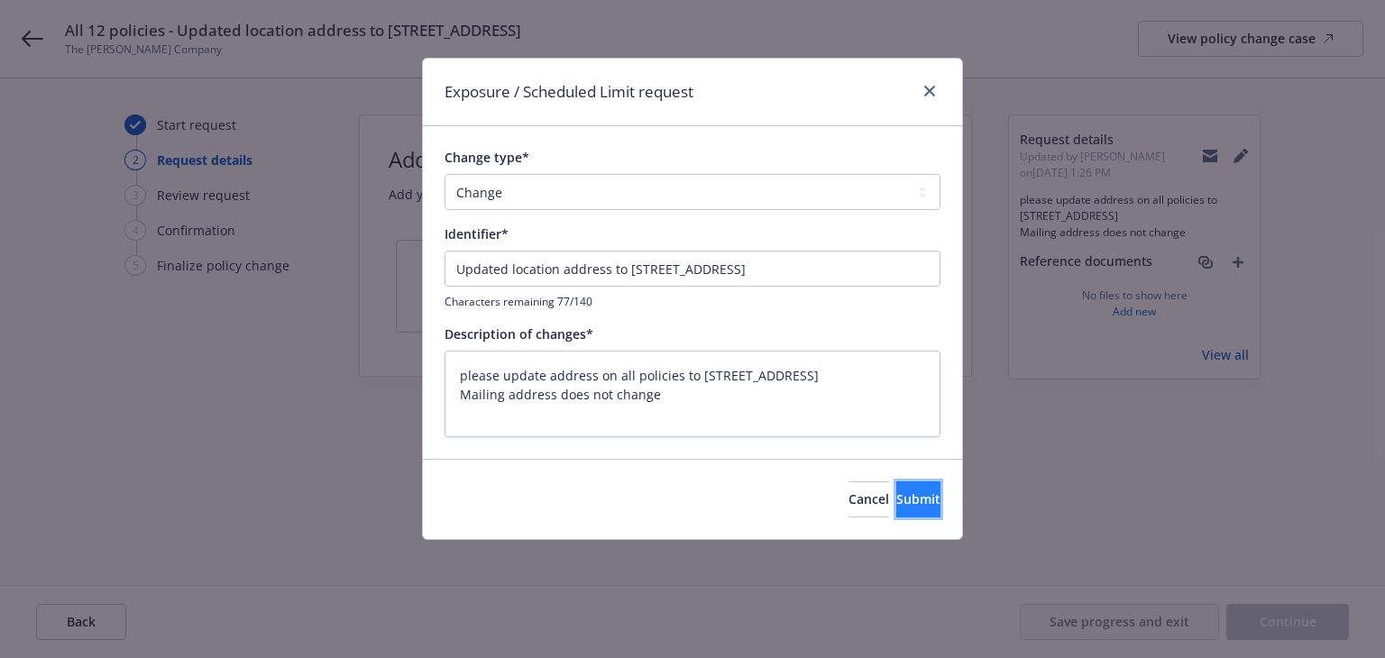
click at [901, 502] on span "Submit" at bounding box center [918, 498] width 44 height 17
type textarea "x"
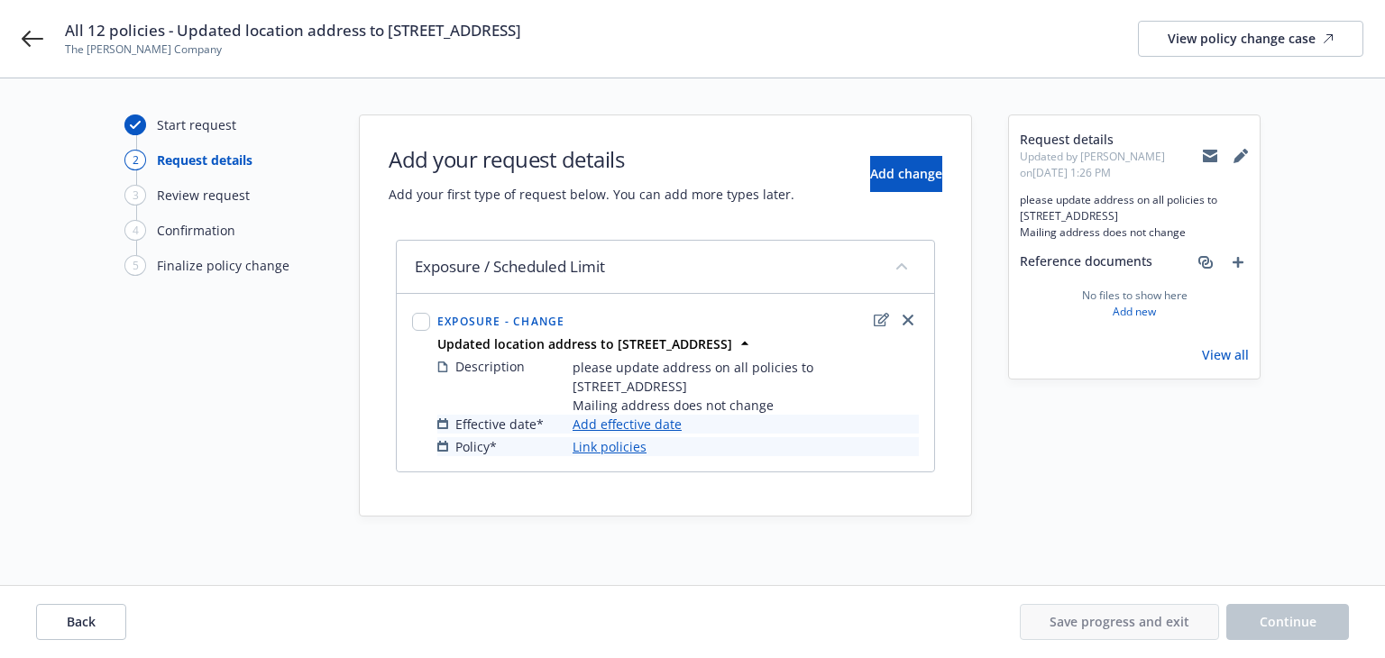
click at [663, 426] on link "Add effective date" at bounding box center [626, 424] width 109 height 19
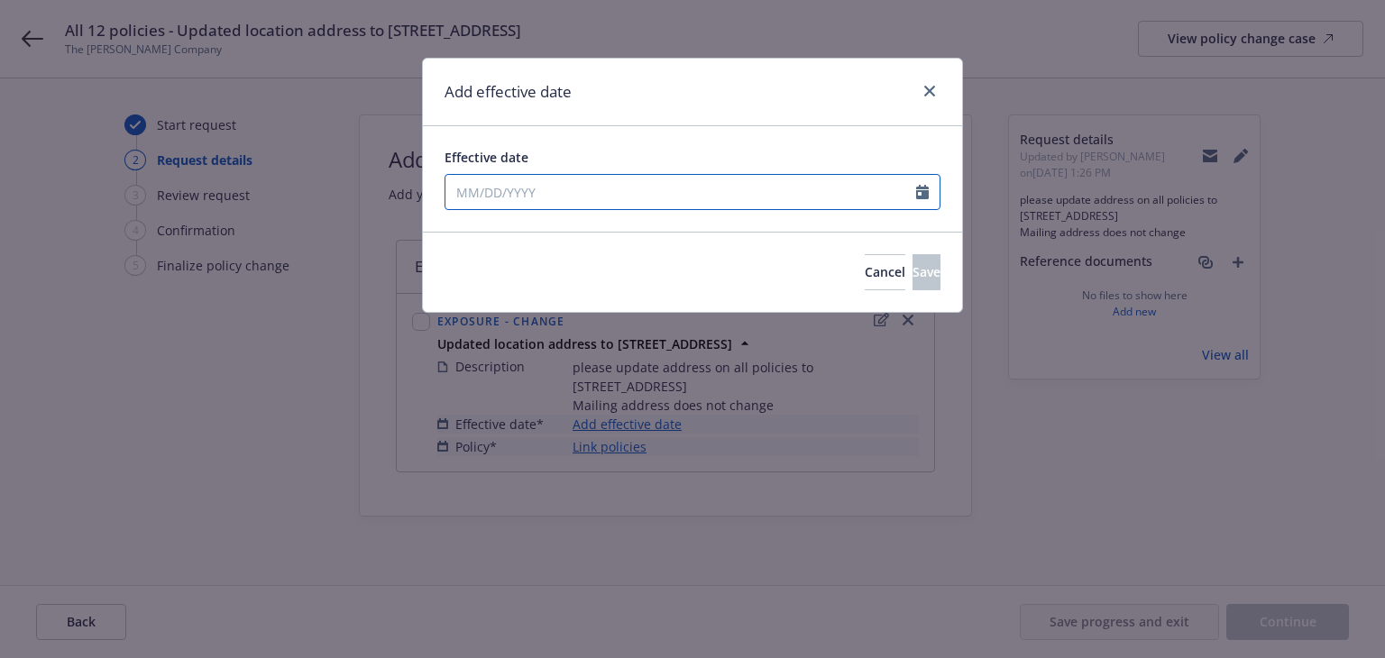
click at [636, 198] on input "Effective date" at bounding box center [680, 192] width 471 height 34
select select "8"
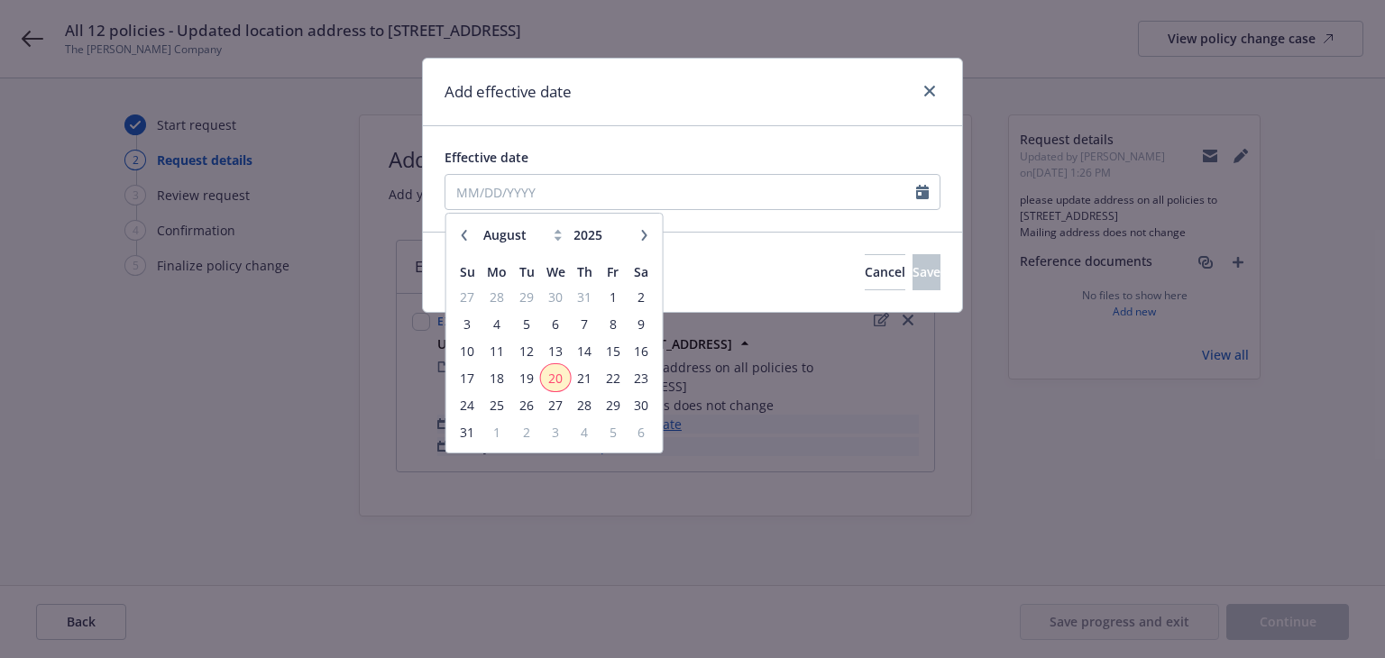
click at [557, 376] on span "20" at bounding box center [556, 378] width 26 height 23
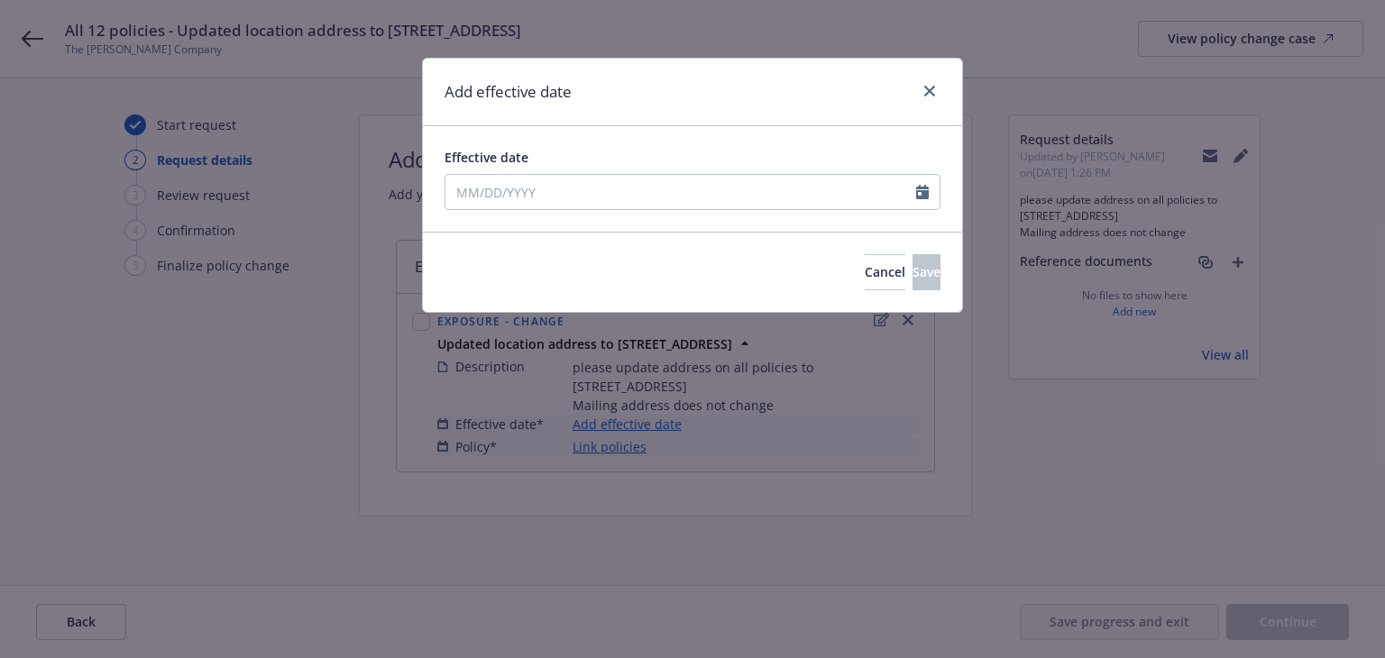
type input "[DATE]"
click at [912, 271] on span "Save" at bounding box center [926, 271] width 28 height 17
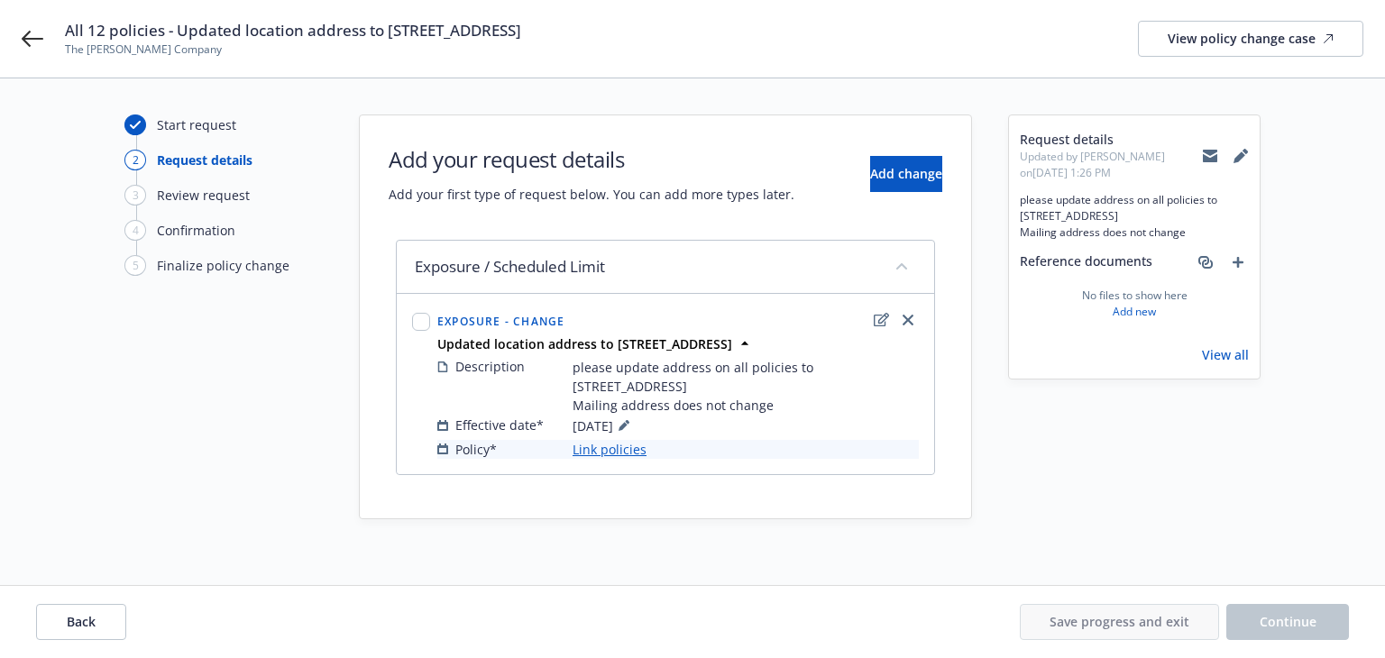
click at [627, 452] on link "Link policies" at bounding box center [609, 449] width 74 height 19
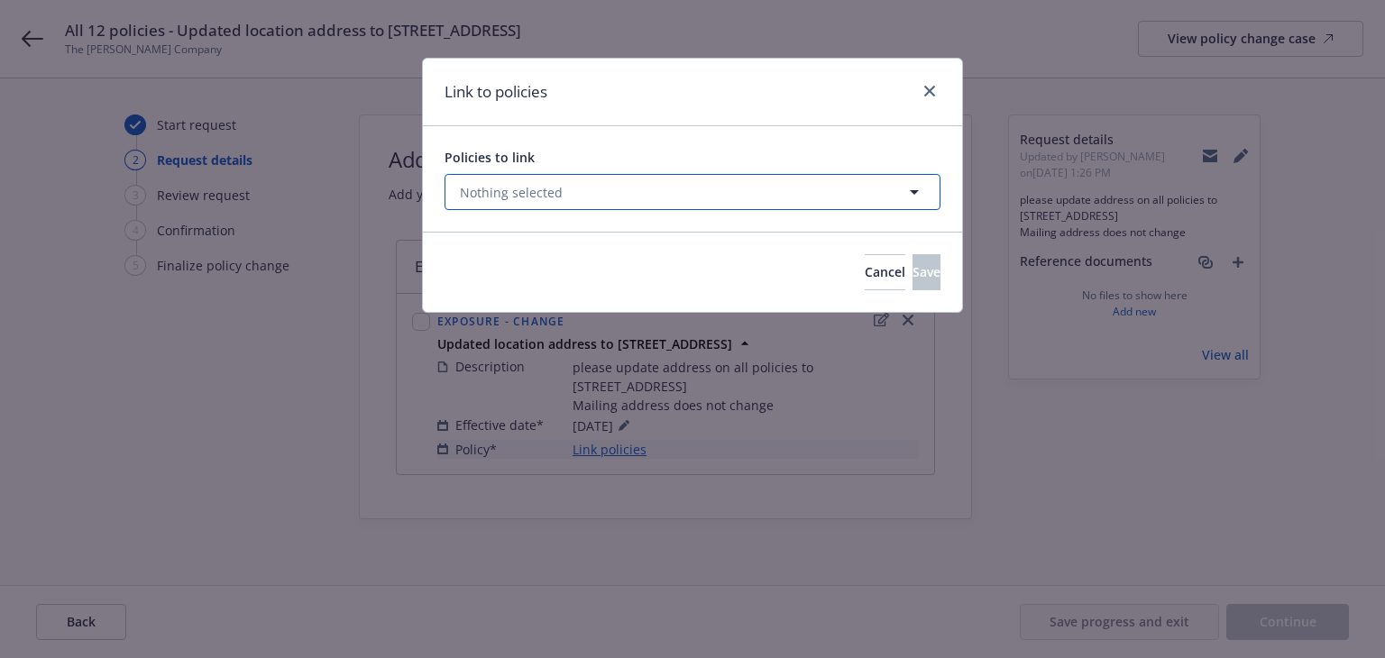
click at [685, 197] on button "Nothing selected" at bounding box center [692, 192] width 496 height 36
select select "ACTIVE"
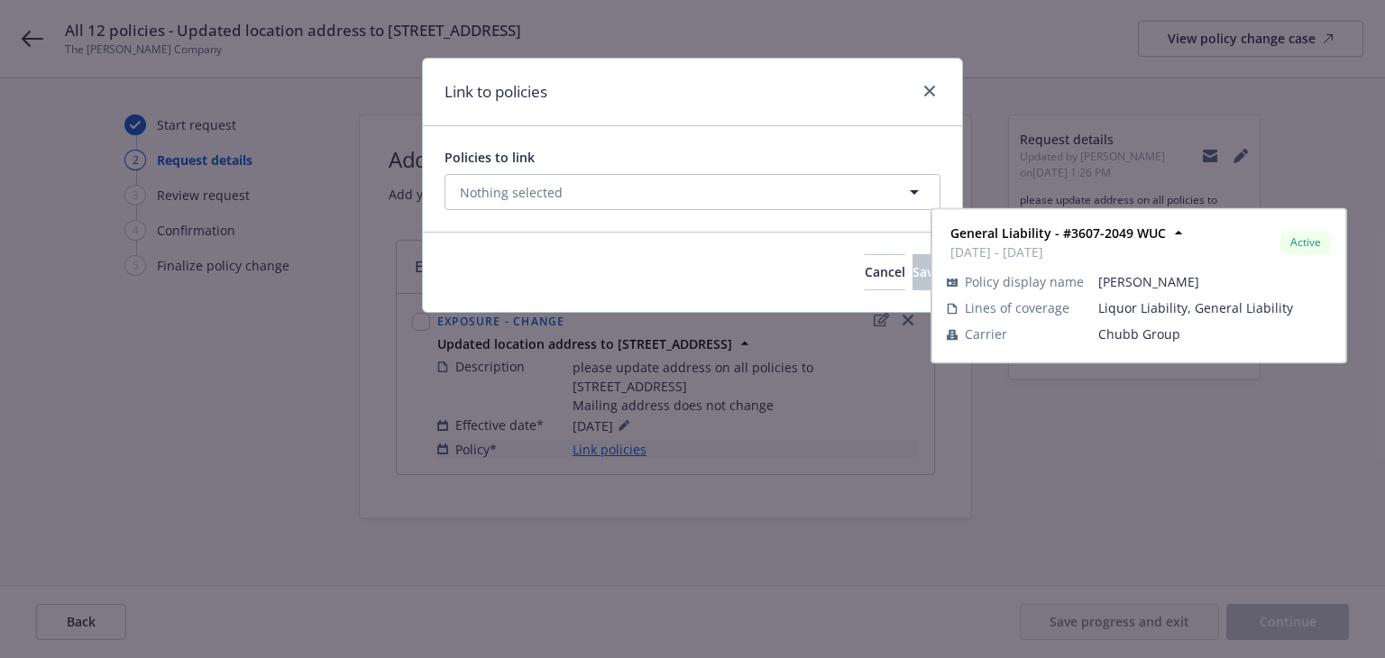
click at [627, 296] on span "[DATE] - [DATE]" at bounding box center [596, 297] width 215 height 19
checkbox input "true"
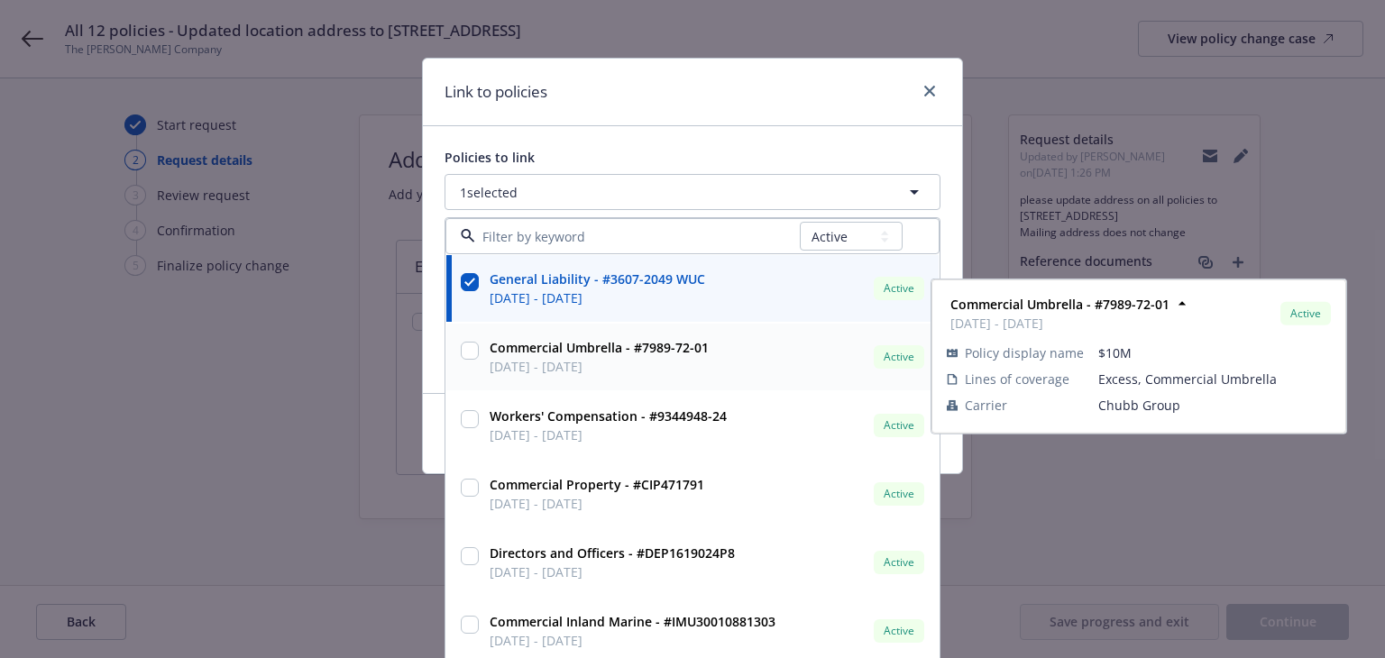
click at [642, 358] on span "[DATE] - [DATE]" at bounding box center [598, 366] width 219 height 19
checkbox input "true"
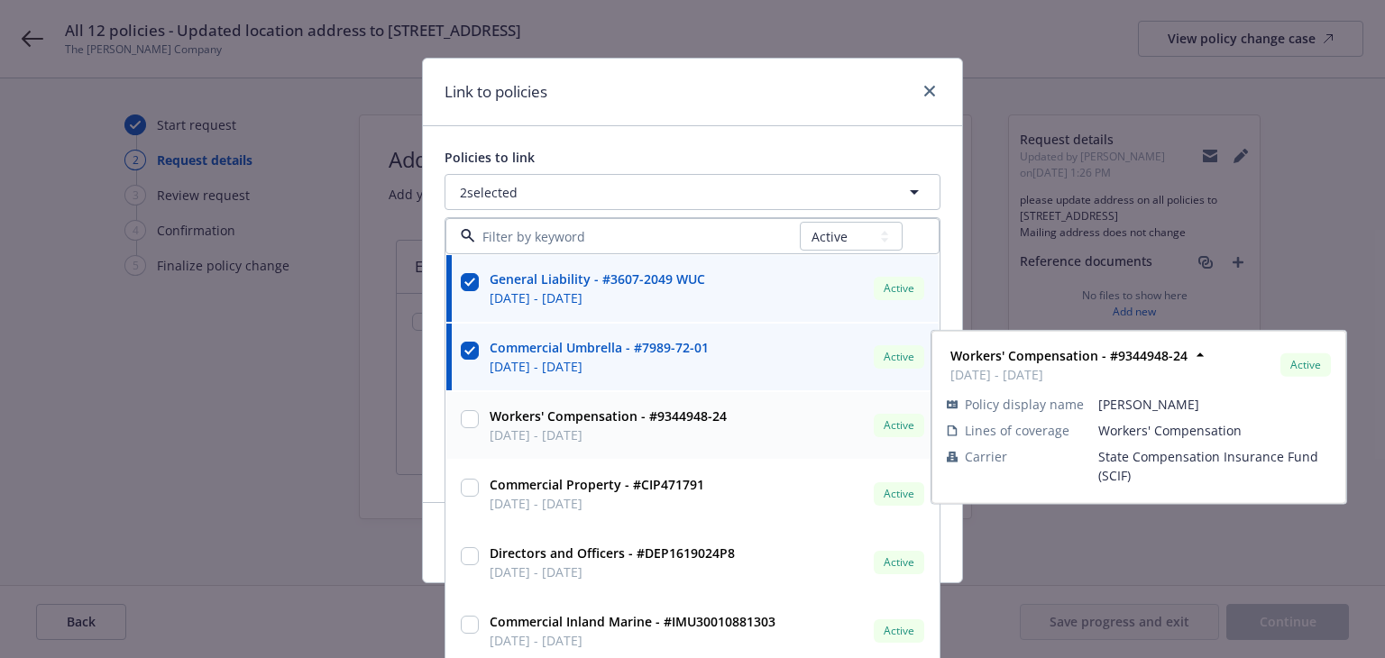
click at [642, 415] on strong "Workers' Compensation - #9344948-24" at bounding box center [607, 415] width 237 height 17
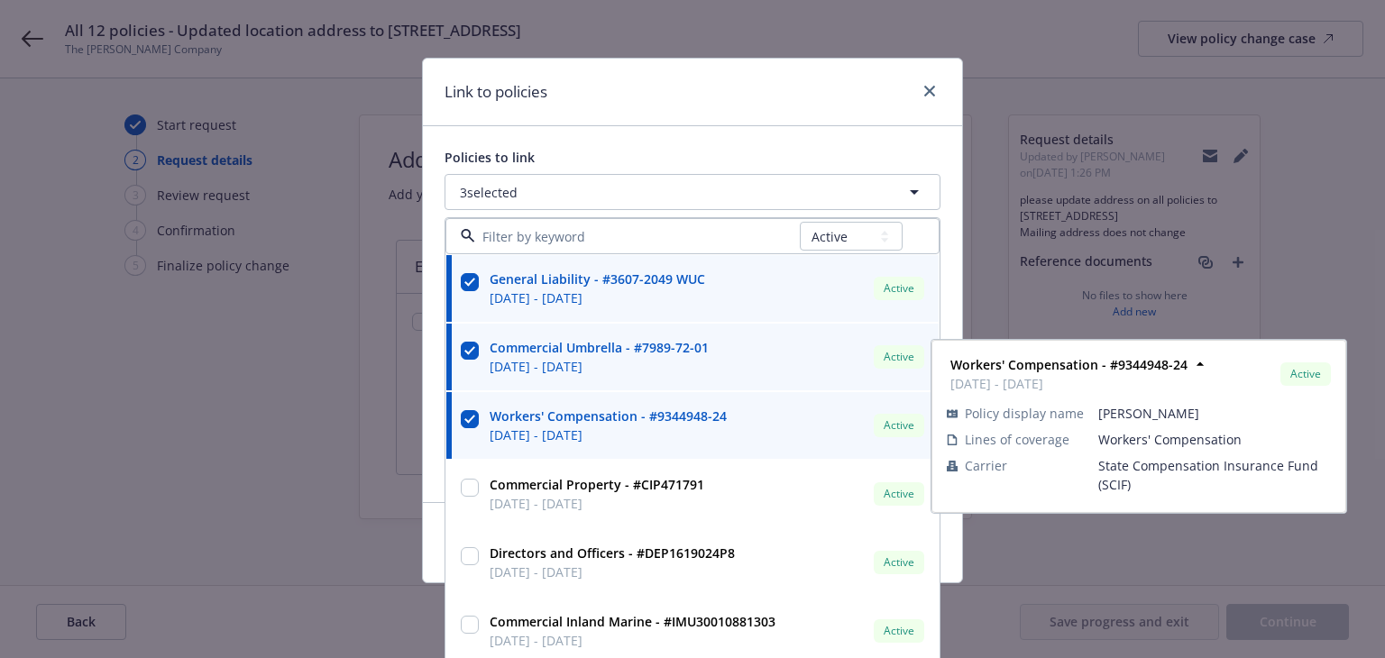
checkbox input "true"
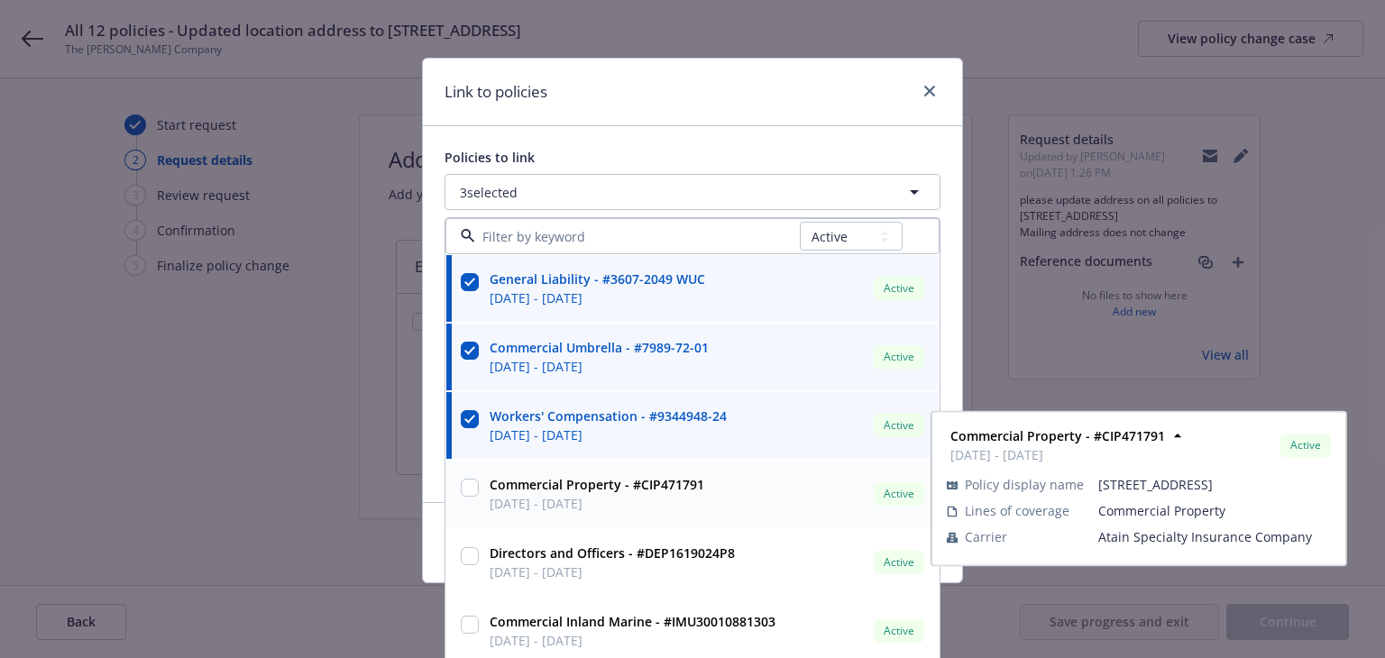
click at [649, 491] on strong "Commercial Property - #CIP471791" at bounding box center [596, 484] width 215 height 17
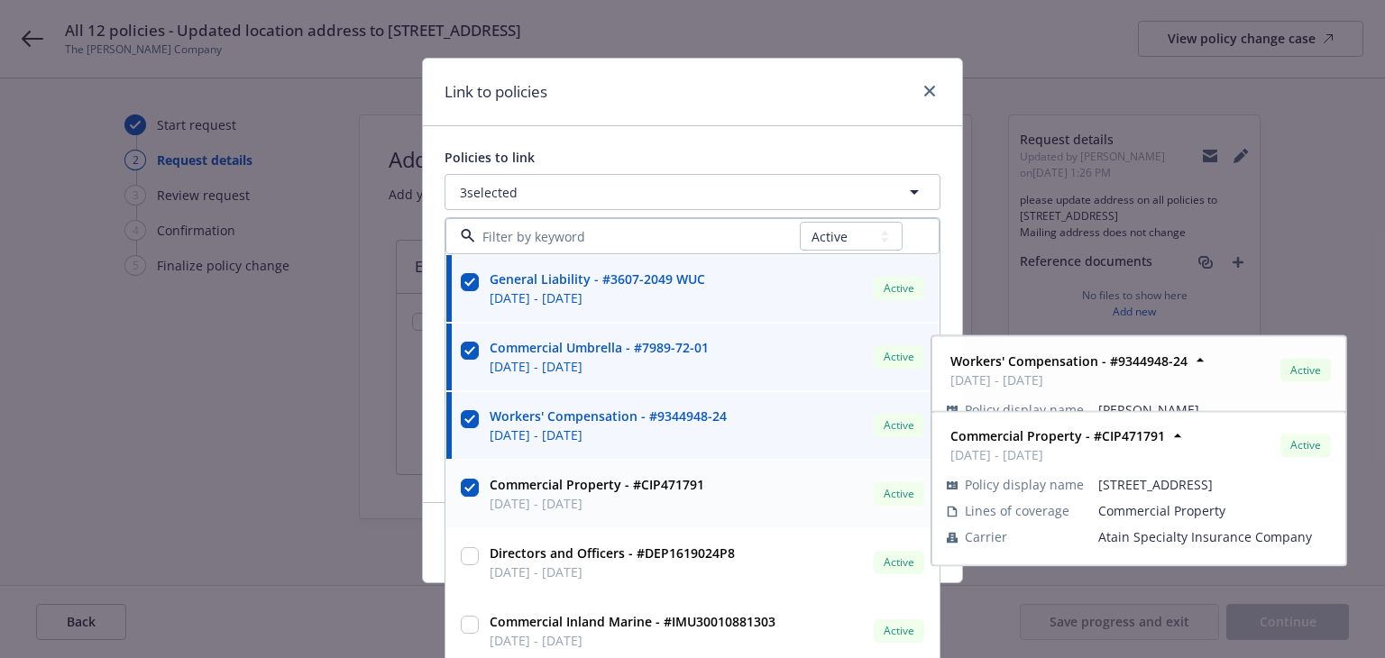
checkbox input "true"
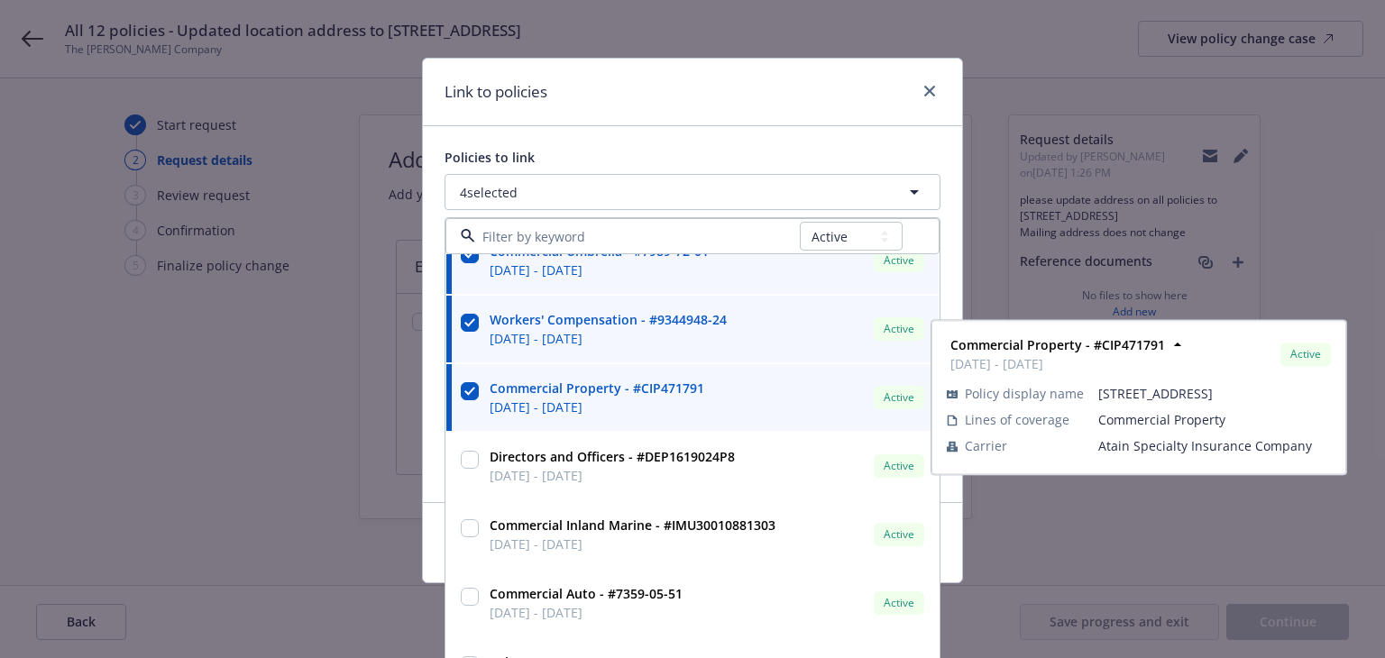
scroll to position [97, 0]
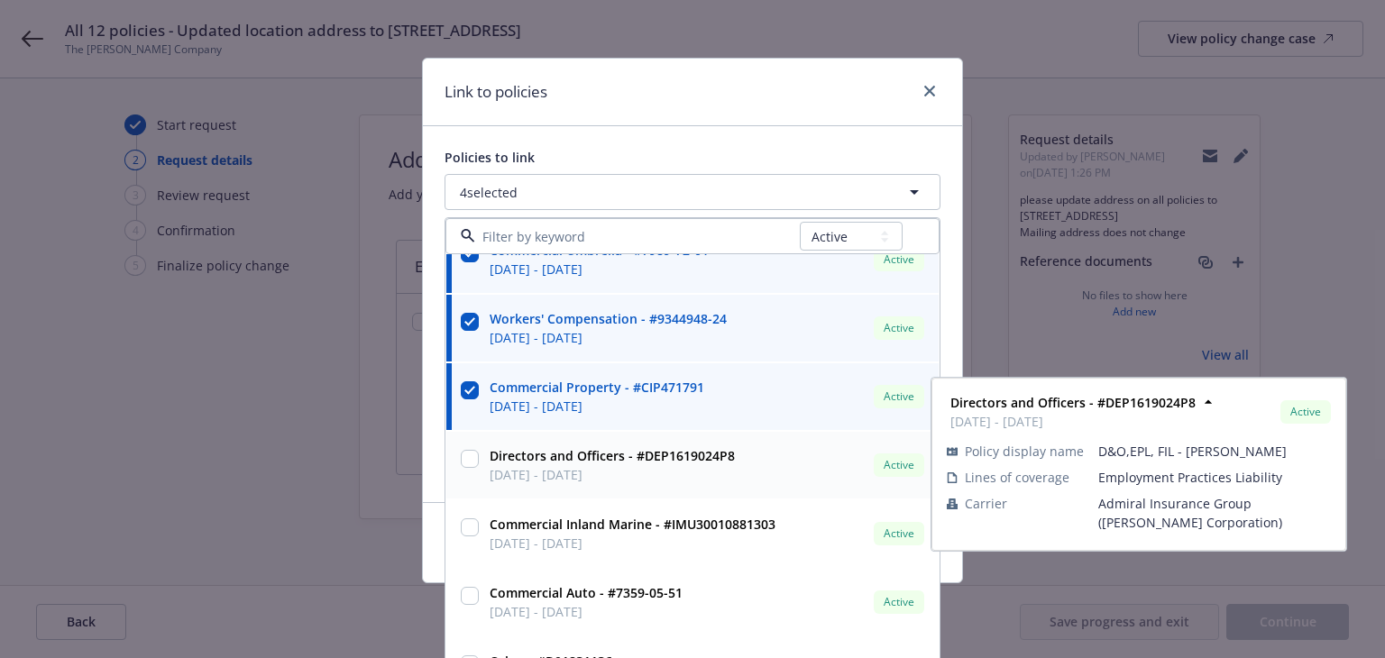
click at [665, 441] on div "Directors and Officers - #DEP1619024P8 [DATE] - [DATE] Active Policy display na…" at bounding box center [692, 465] width 492 height 67
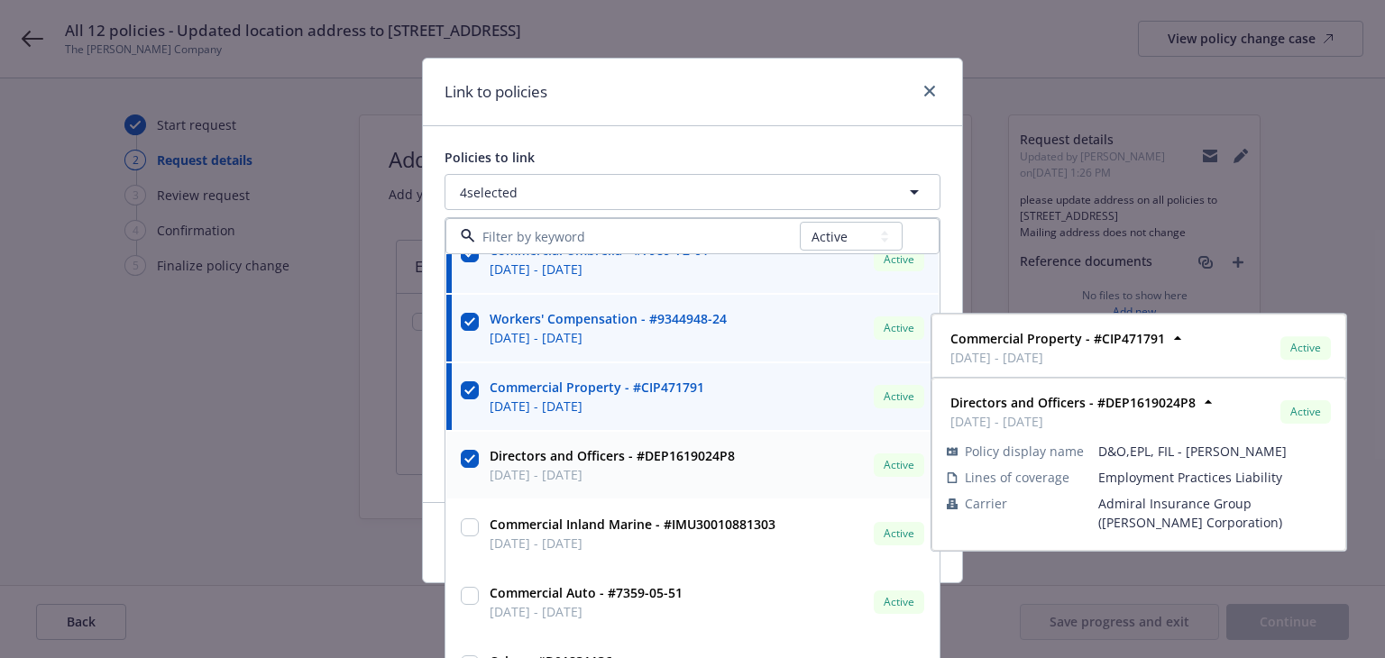
checkbox input "true"
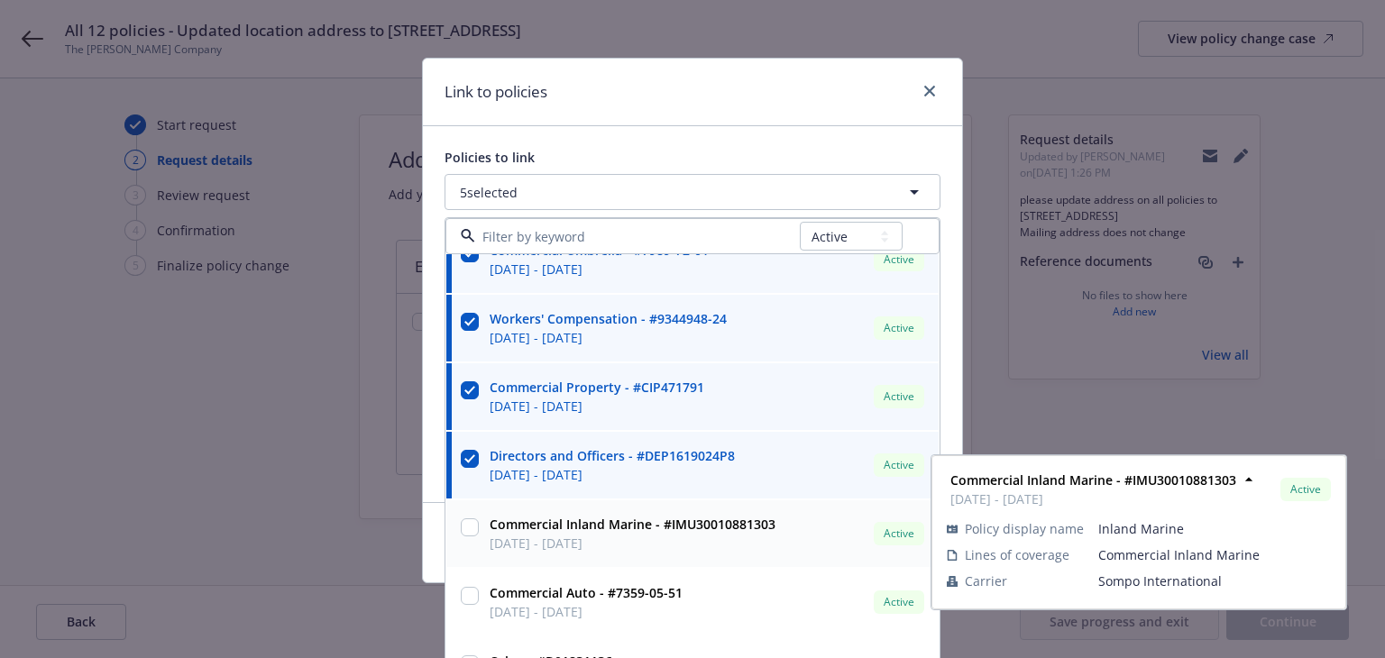
click at [668, 527] on strong "Commercial Inland Marine - #IMU30010881303" at bounding box center [632, 524] width 286 height 17
checkbox input "true"
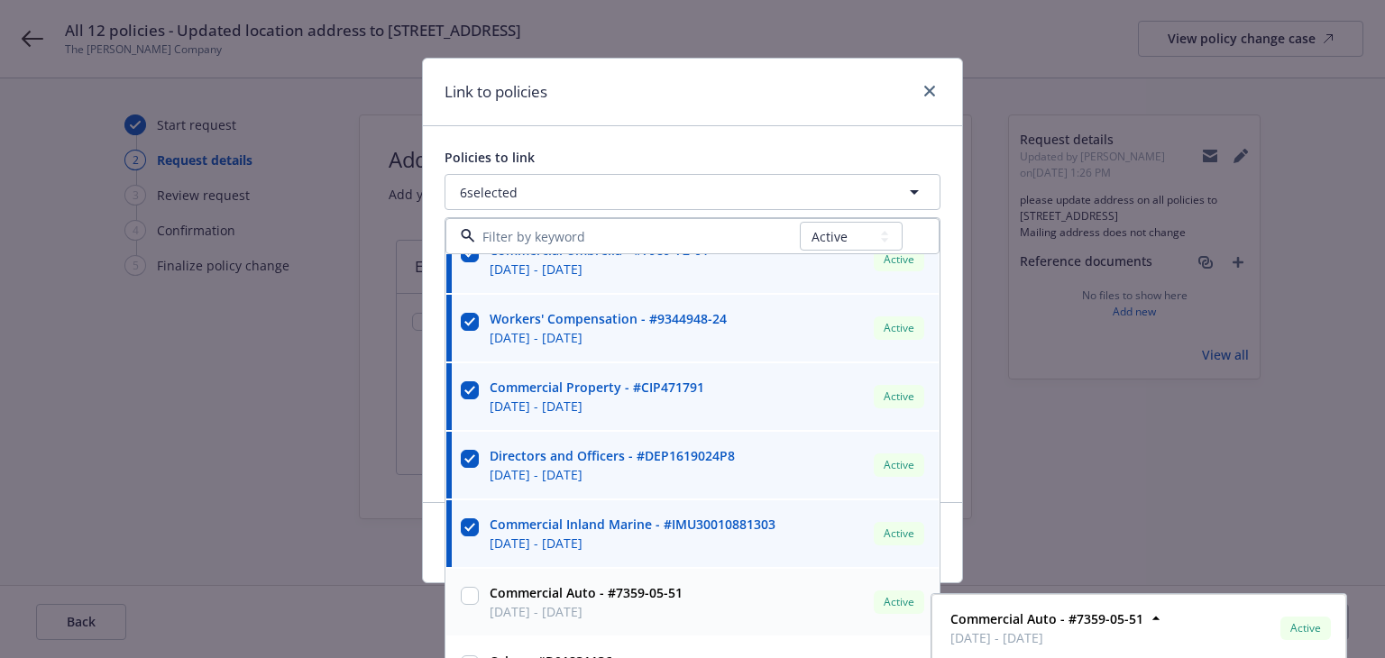
click at [667, 596] on strong "Commercial Auto - #7359-05-51" at bounding box center [585, 592] width 193 height 17
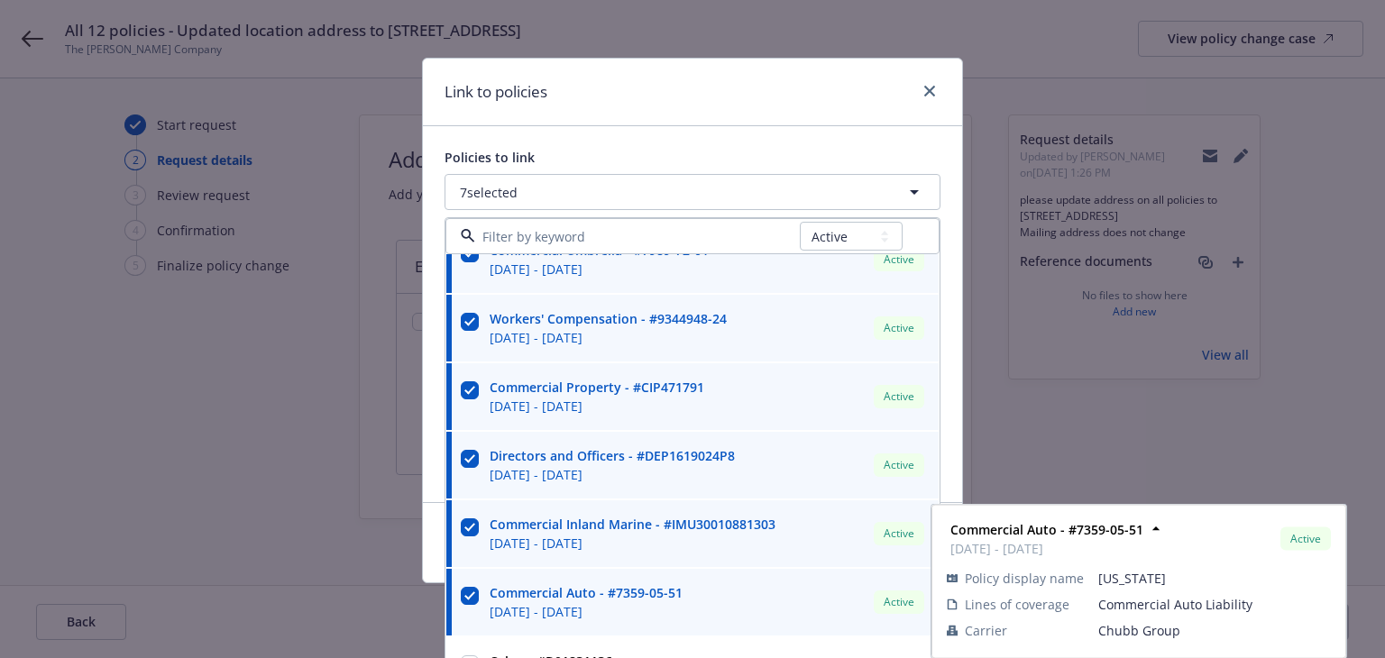
checkbox input "true"
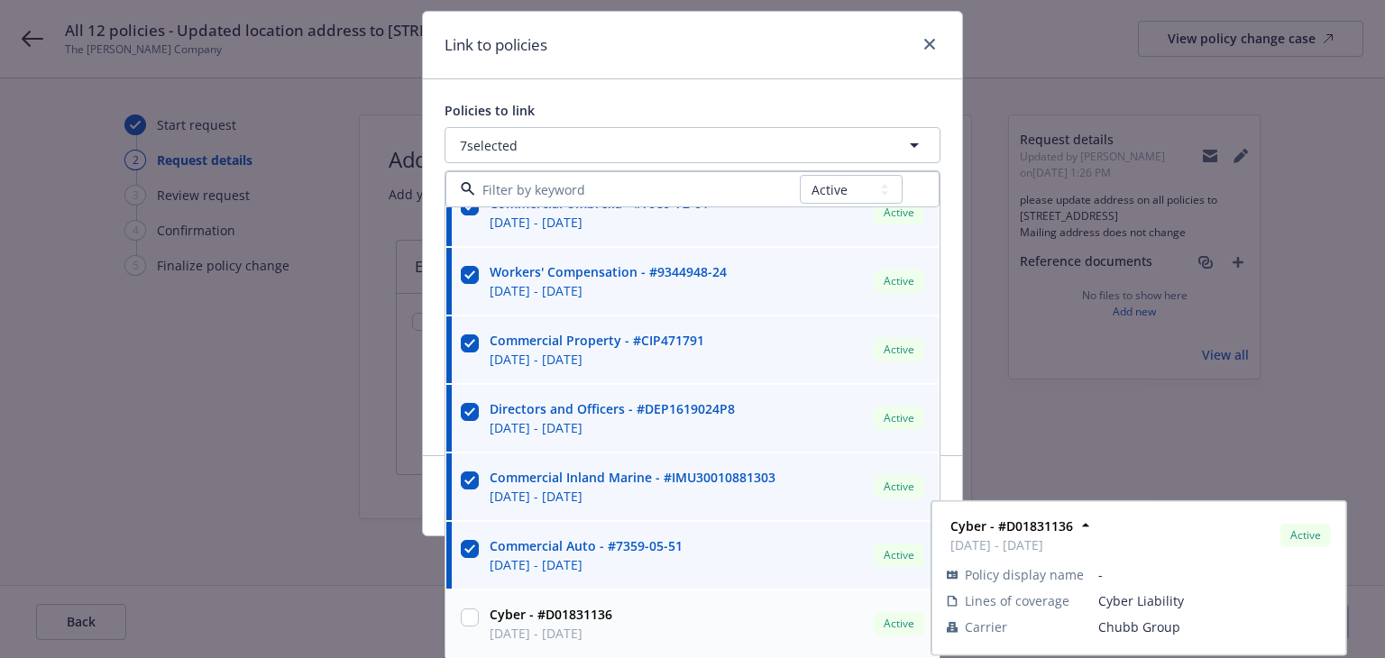
click at [667, 619] on div "Cyber - #D01831136 [DATE] - [DATE] Active" at bounding box center [704, 623] width 445 height 45
checkbox input "true"
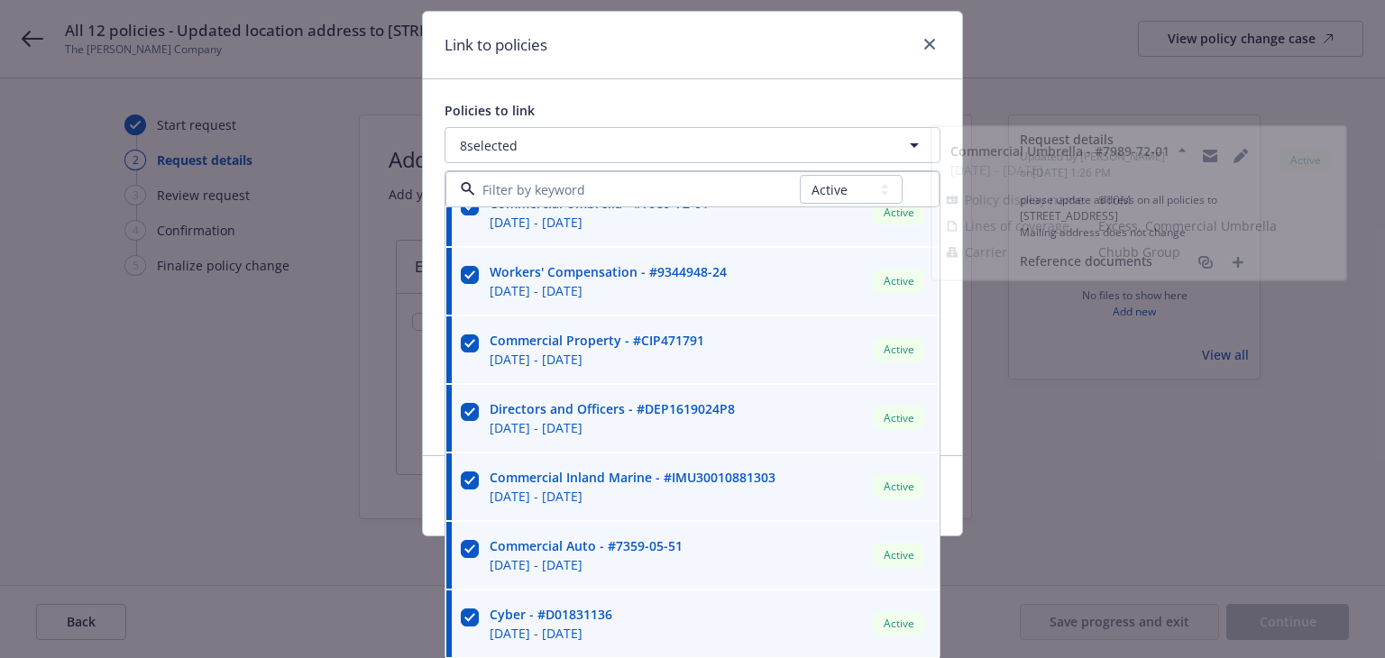
click at [793, 59] on div "Link to policies" at bounding box center [692, 46] width 539 height 68
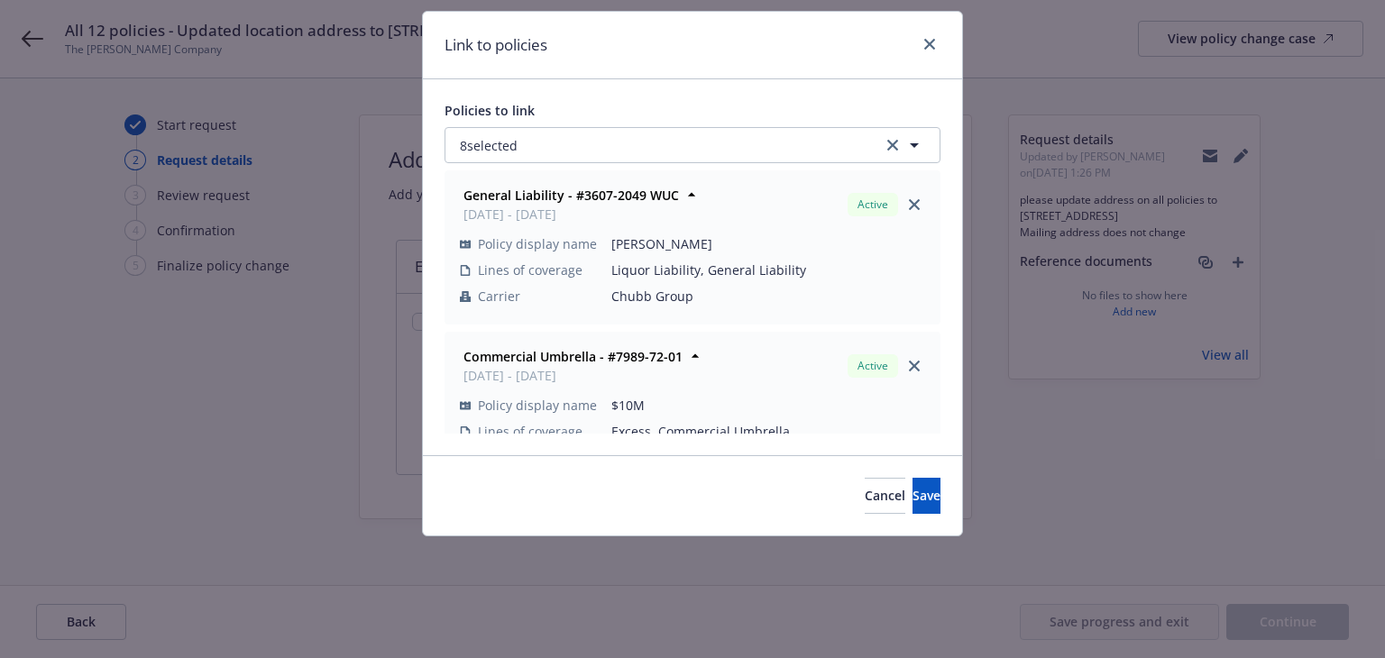
scroll to position [0, 0]
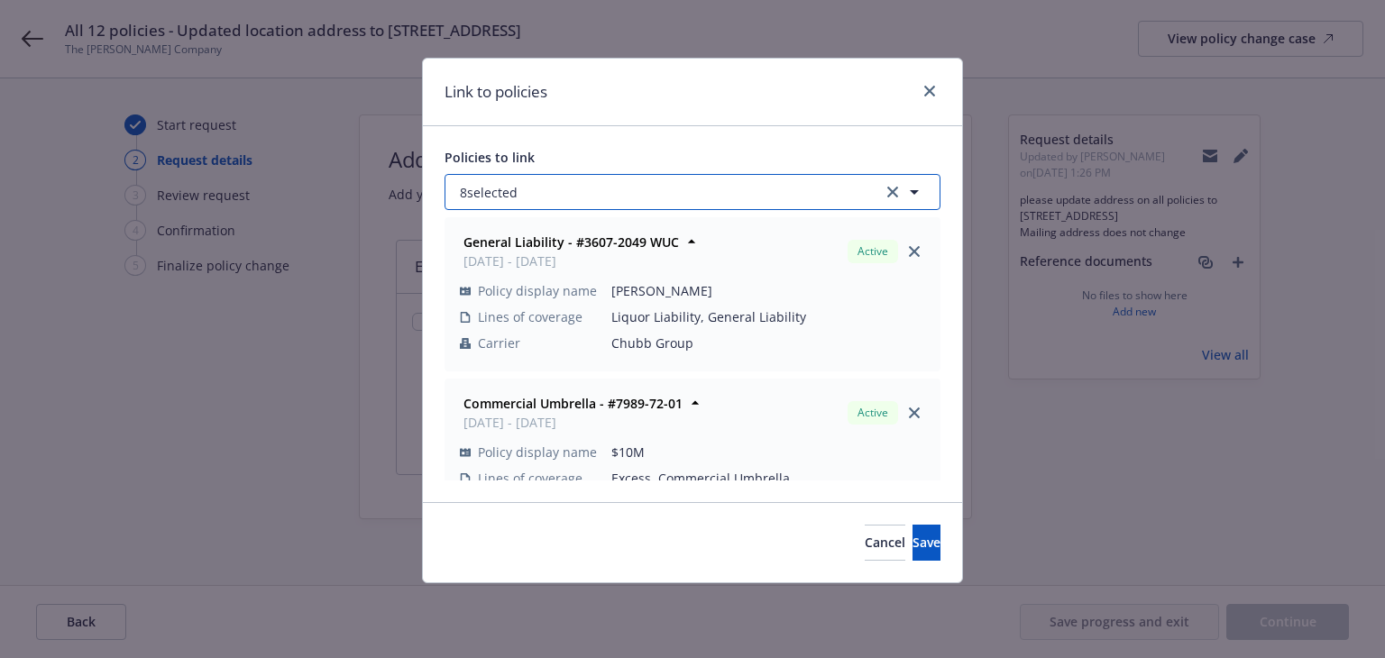
click at [865, 193] on button "8 selected" at bounding box center [692, 192] width 496 height 36
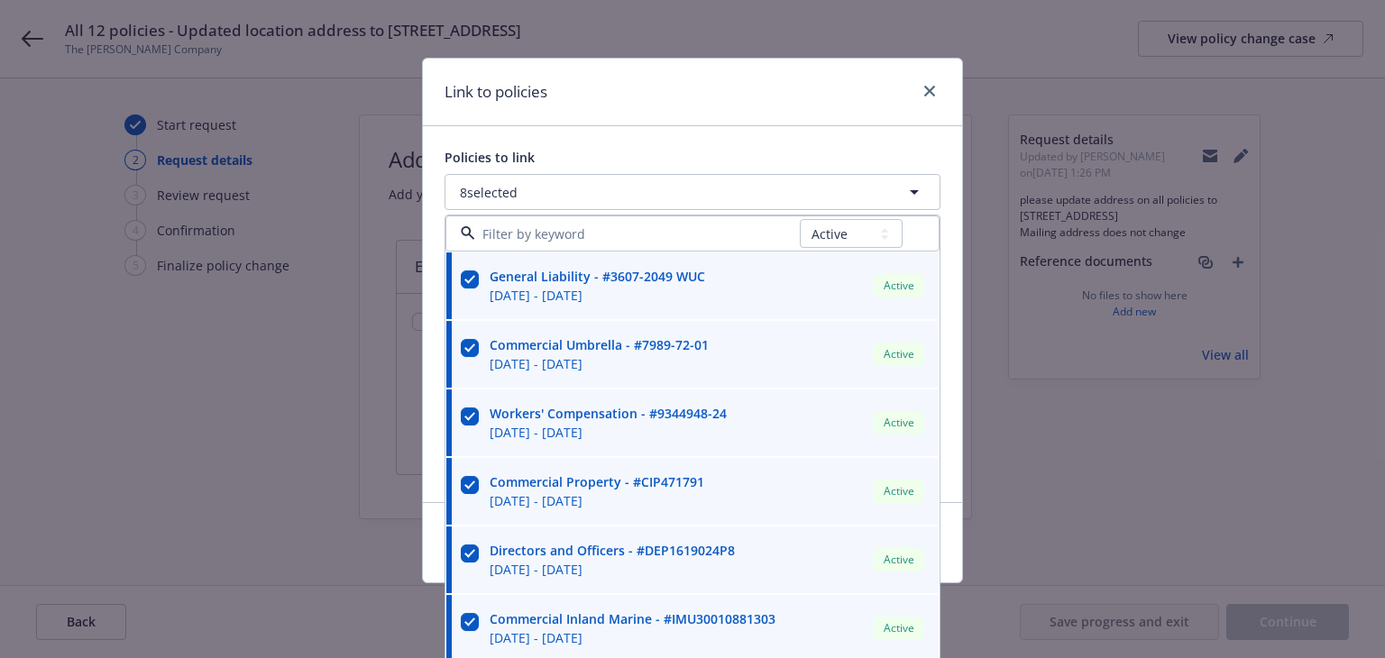
scroll to position [97, 0]
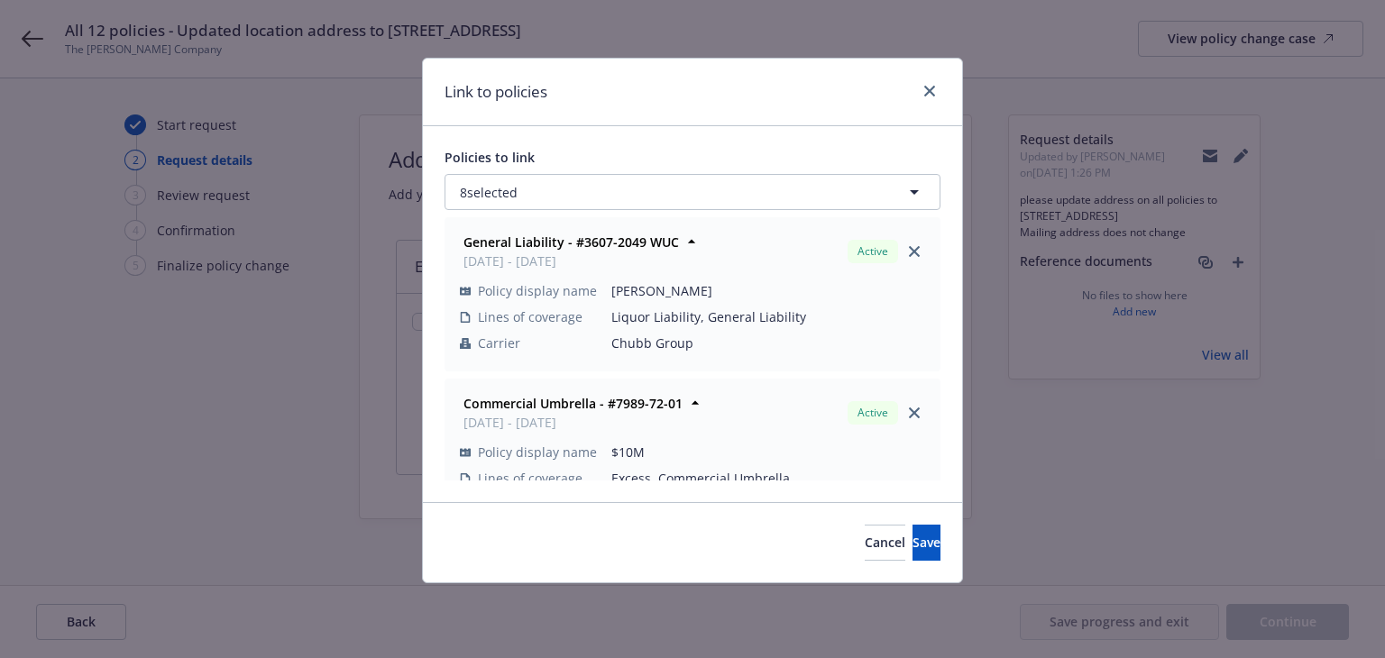
click at [858, 232] on select "All Active Upcoming Expired Cancelled" at bounding box center [851, 236] width 103 height 29
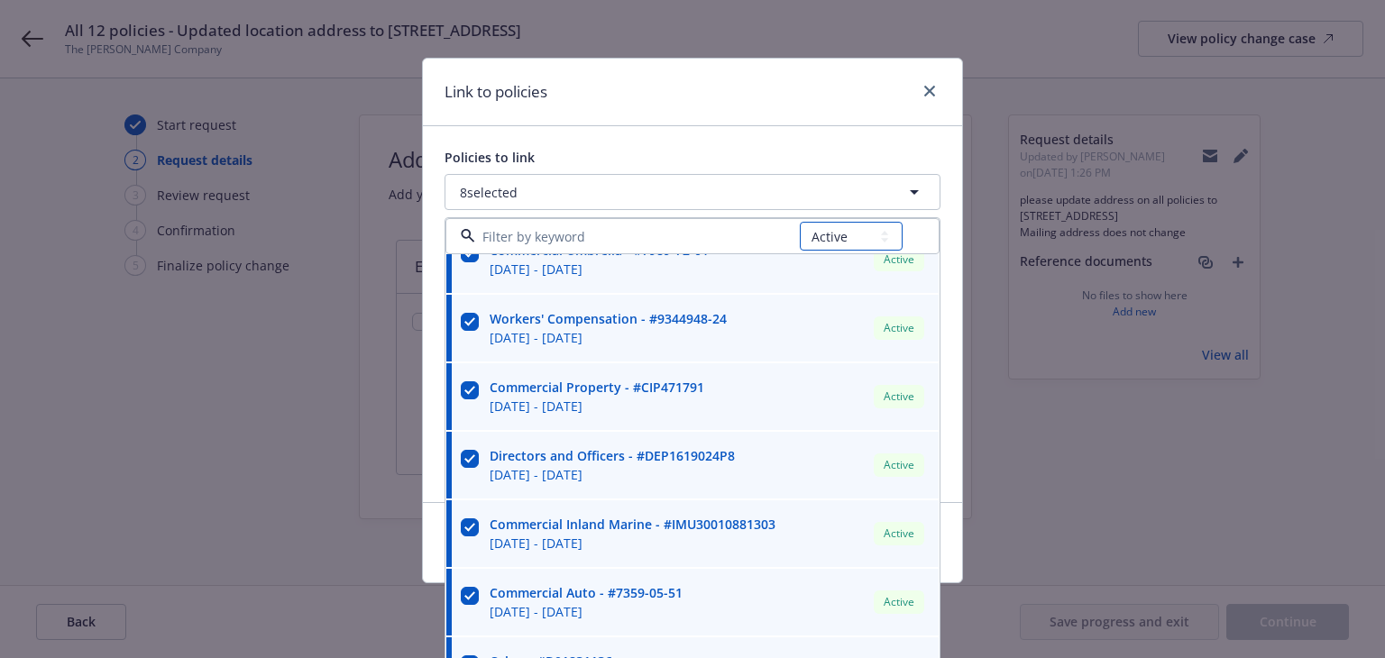
select select "UPCOMING"
click at [800, 222] on select "All Active Upcoming Expired Cancelled" at bounding box center [851, 236] width 103 height 29
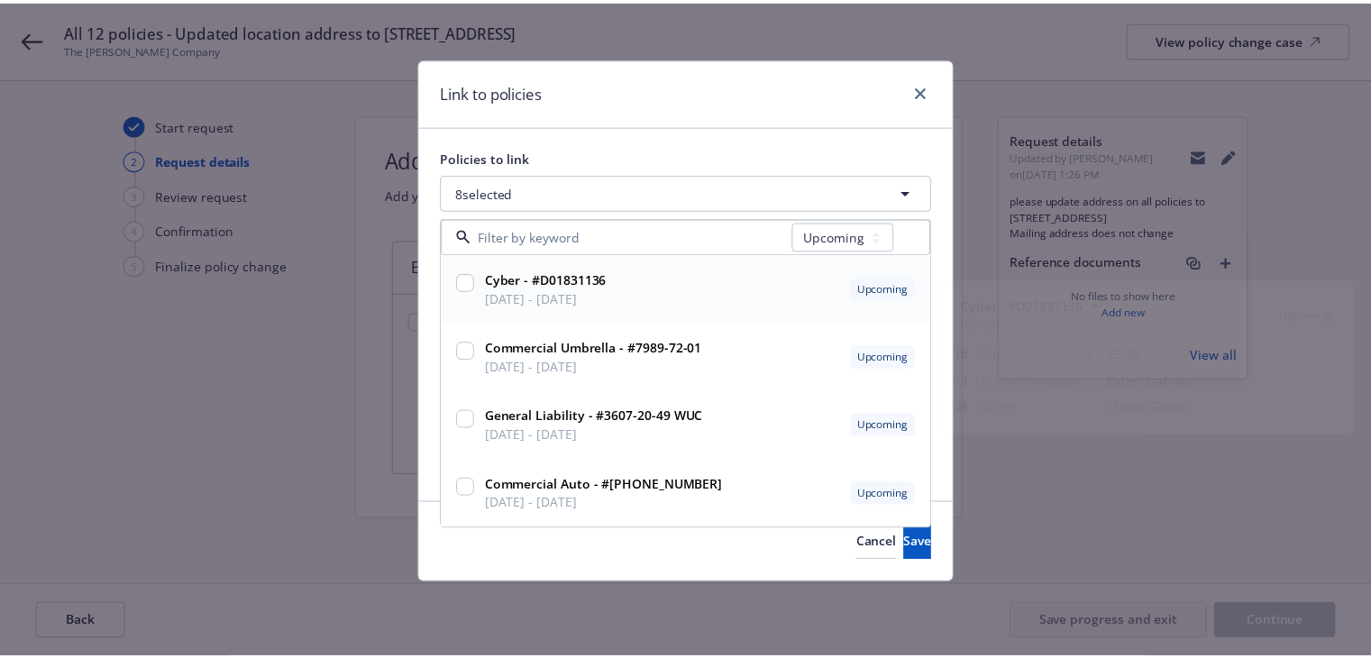
scroll to position [0, 0]
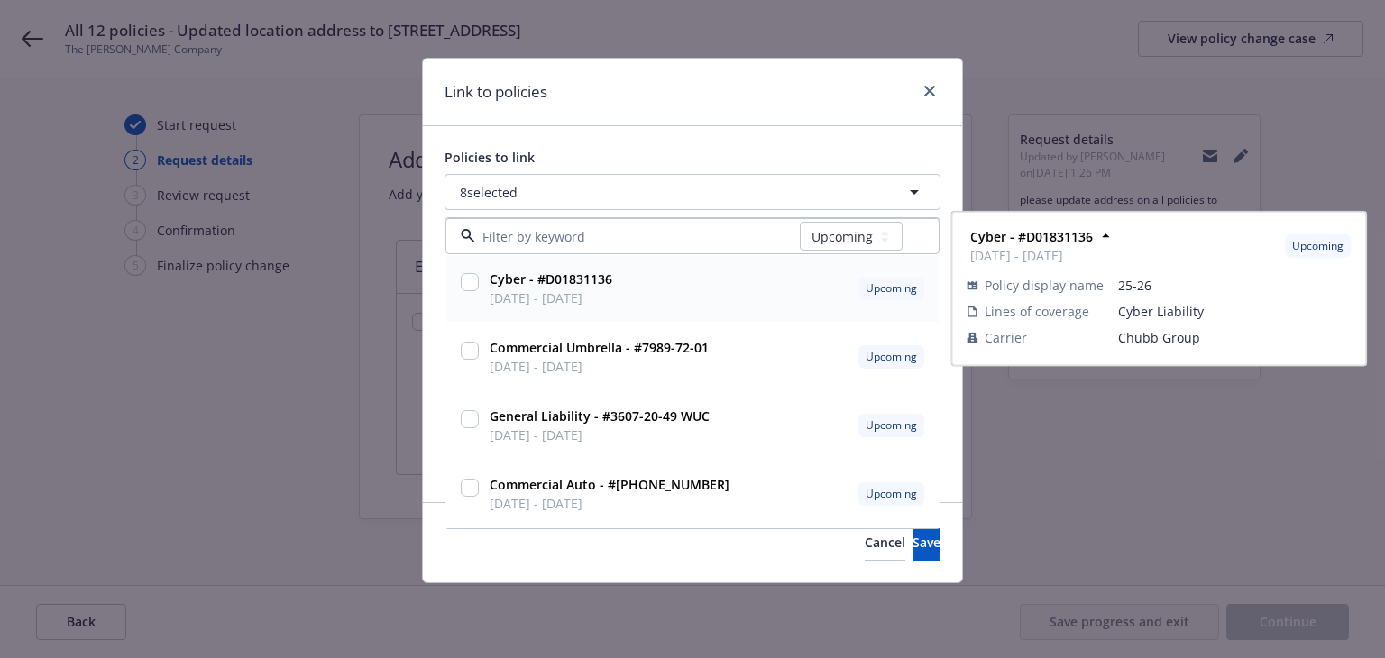
click at [721, 302] on div "Cyber - #D01831136 [DATE] - [DATE] Upcoming" at bounding box center [704, 288] width 445 height 45
checkbox input "true"
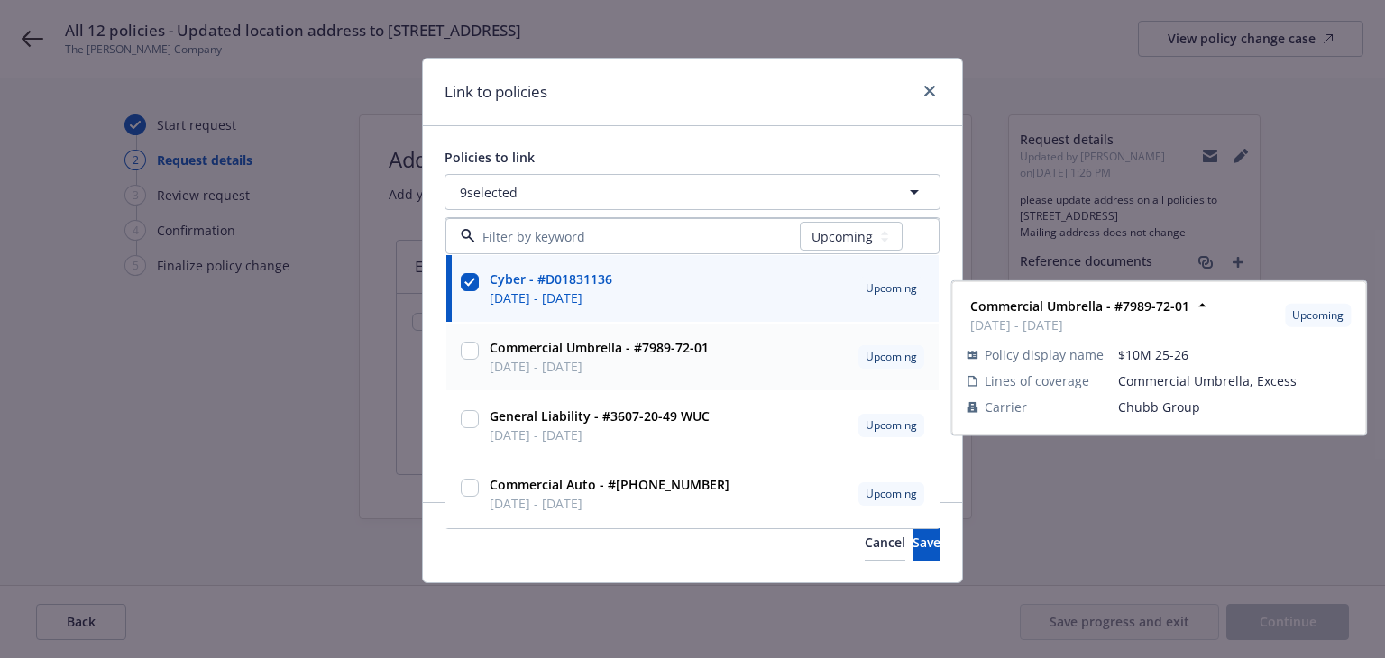
click at [714, 357] on div "Commercial Umbrella - #7989-72-01 [DATE] - [DATE] Upcoming" at bounding box center [704, 356] width 445 height 45
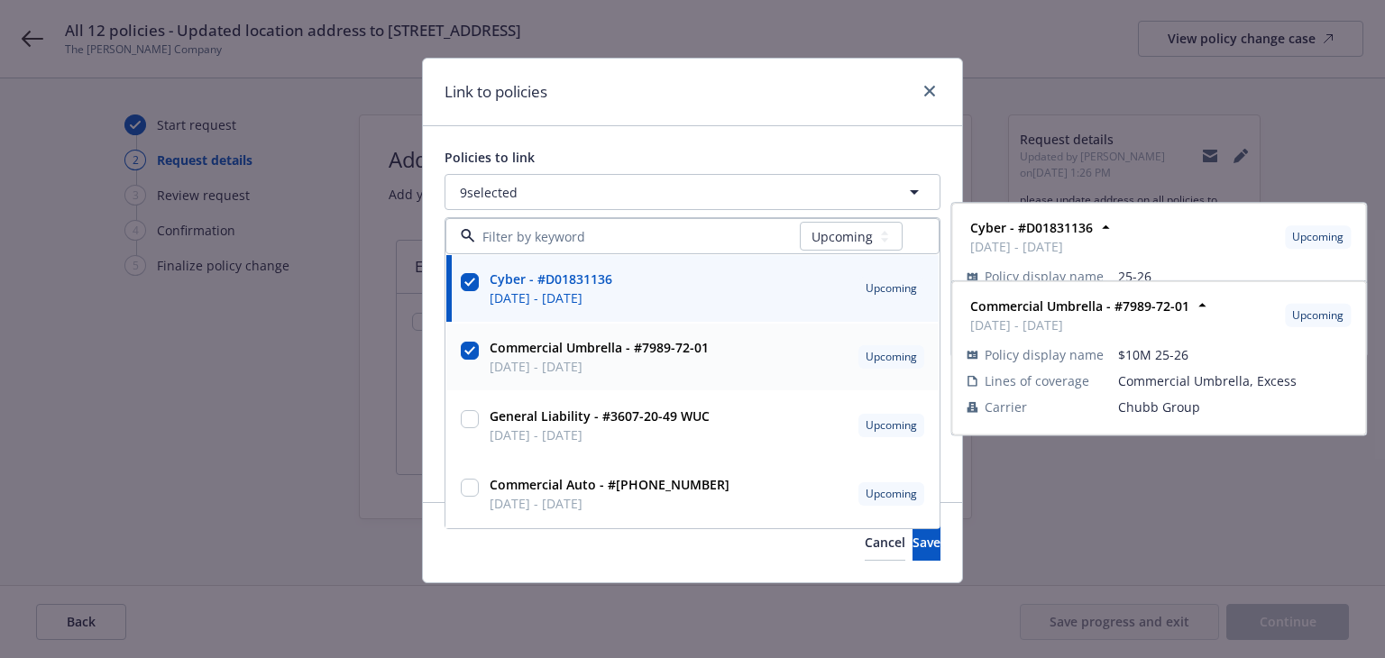
checkbox input "true"
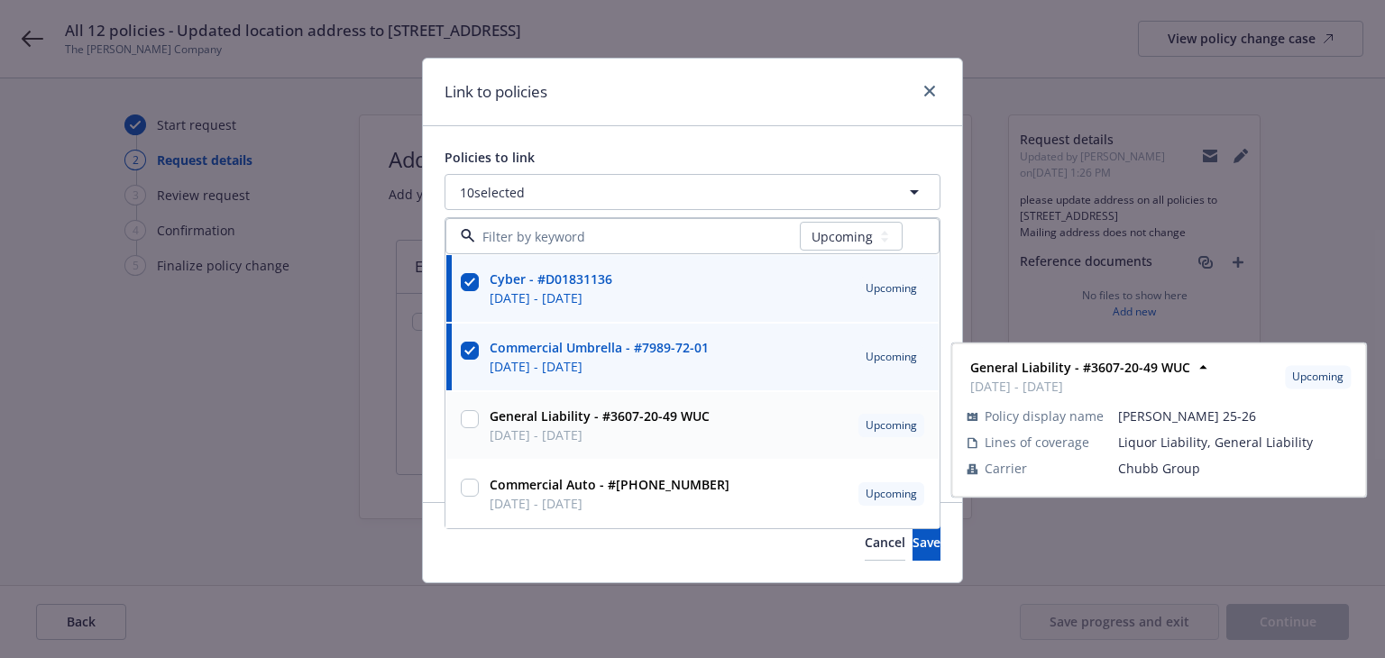
click at [713, 433] on div "General Liability - #3607-20-49 WUC [DATE] - [DATE] Upcoming" at bounding box center [704, 425] width 445 height 45
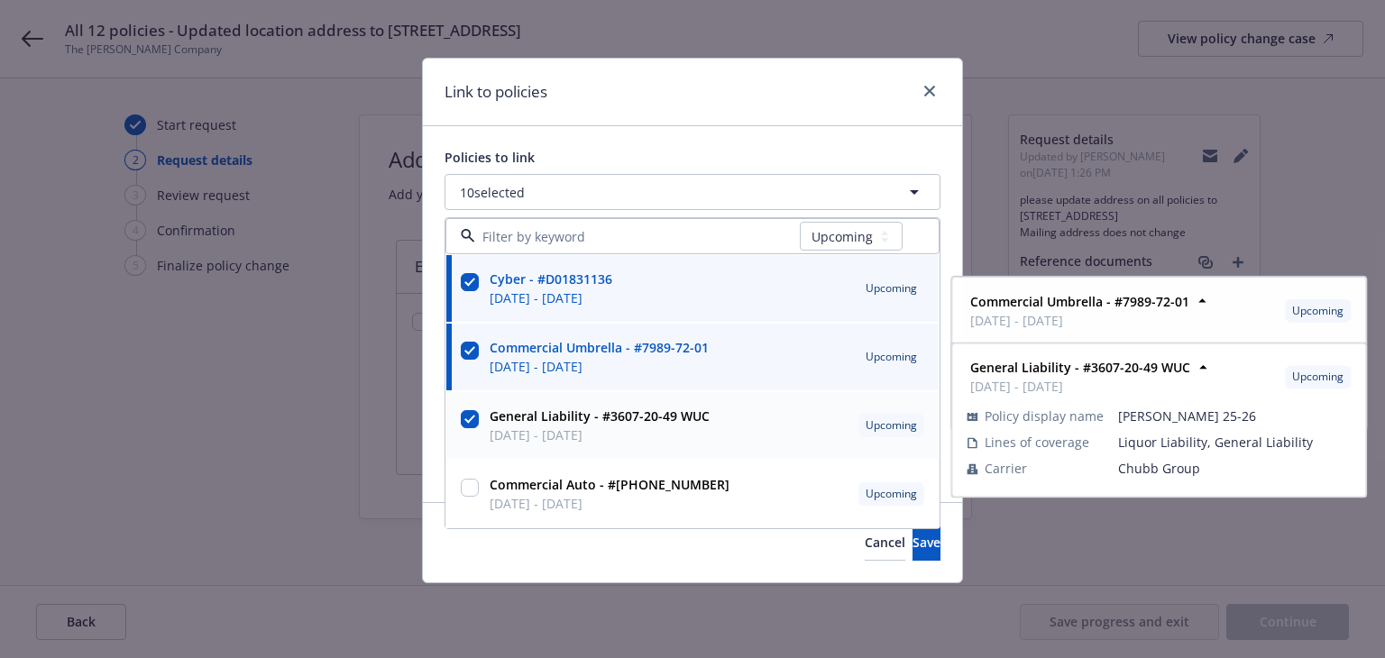
checkbox input "true"
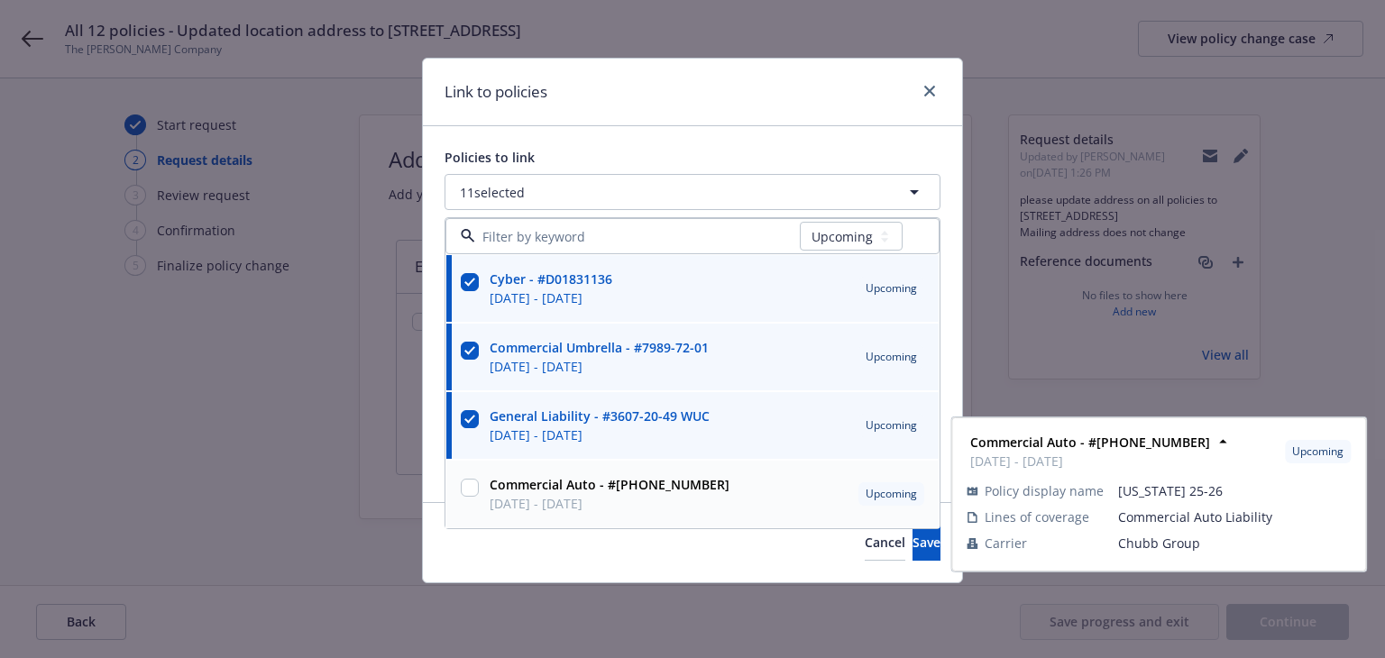
click at [713, 495] on div "Commercial Auto - #[PHONE_NUMBER] [DATE] - [DATE] Upcoming" at bounding box center [704, 493] width 445 height 45
checkbox input "true"
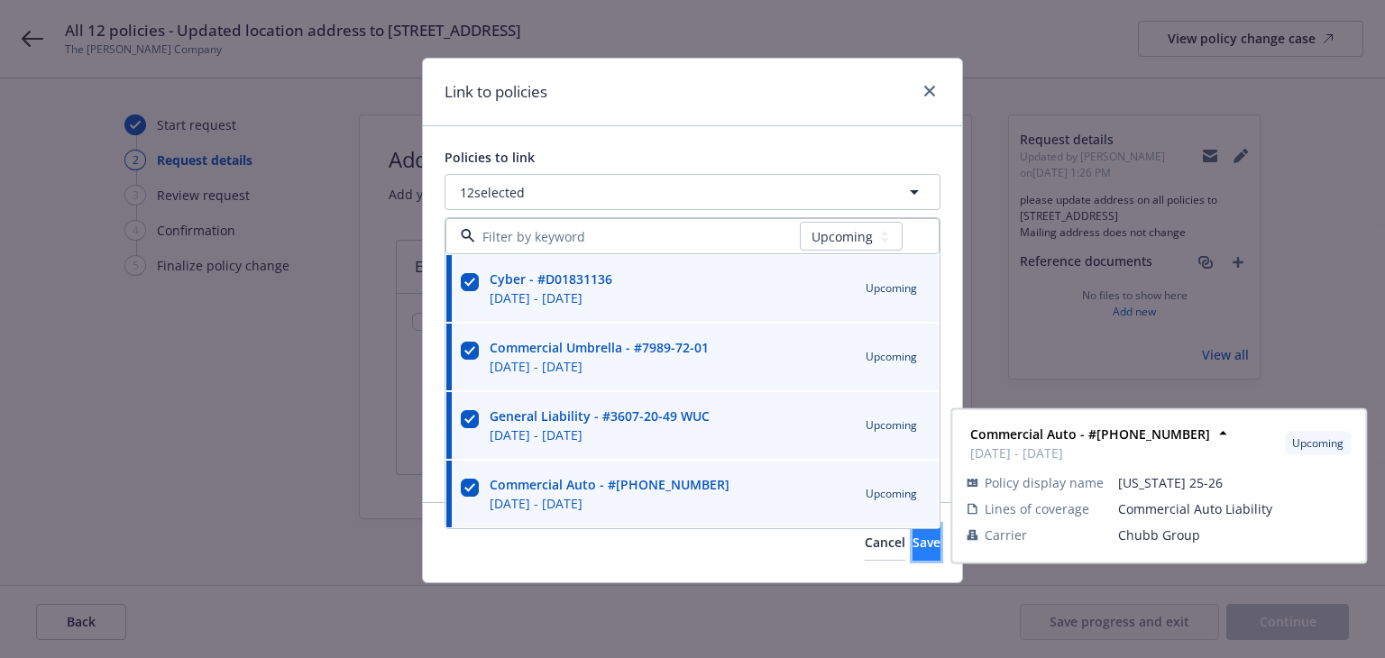
click at [912, 553] on button "Save" at bounding box center [926, 543] width 28 height 36
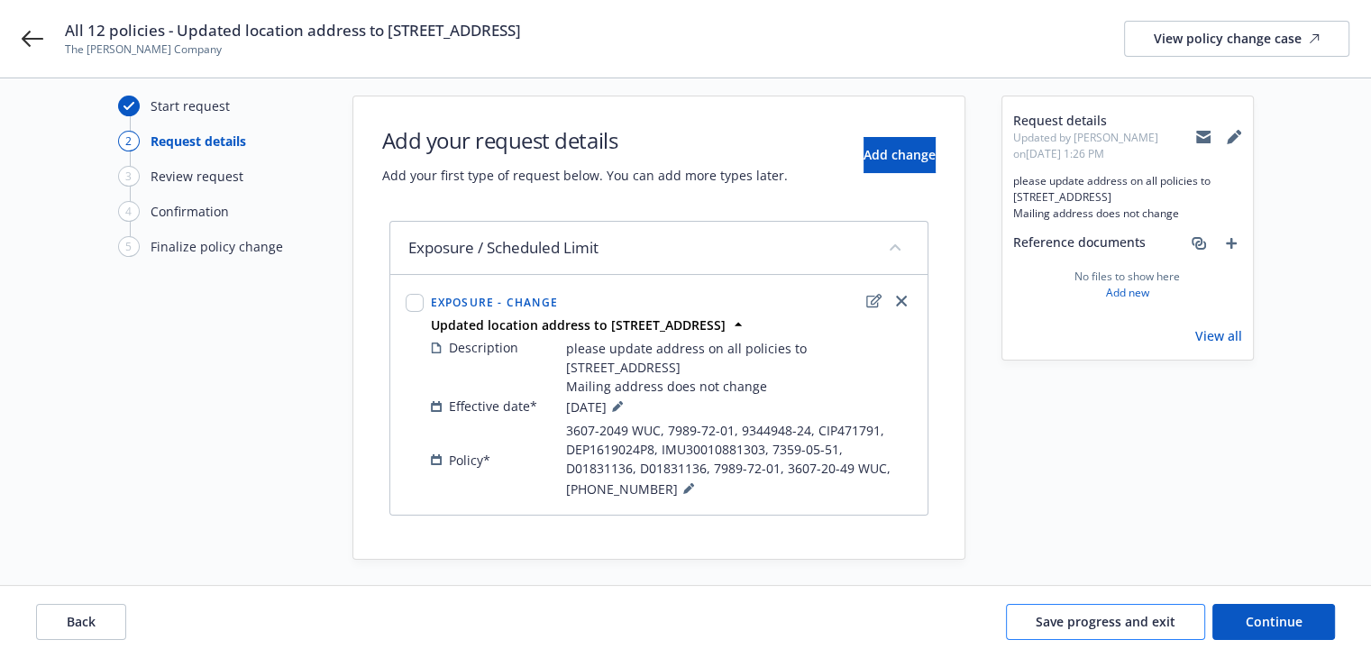
scroll to position [28, 0]
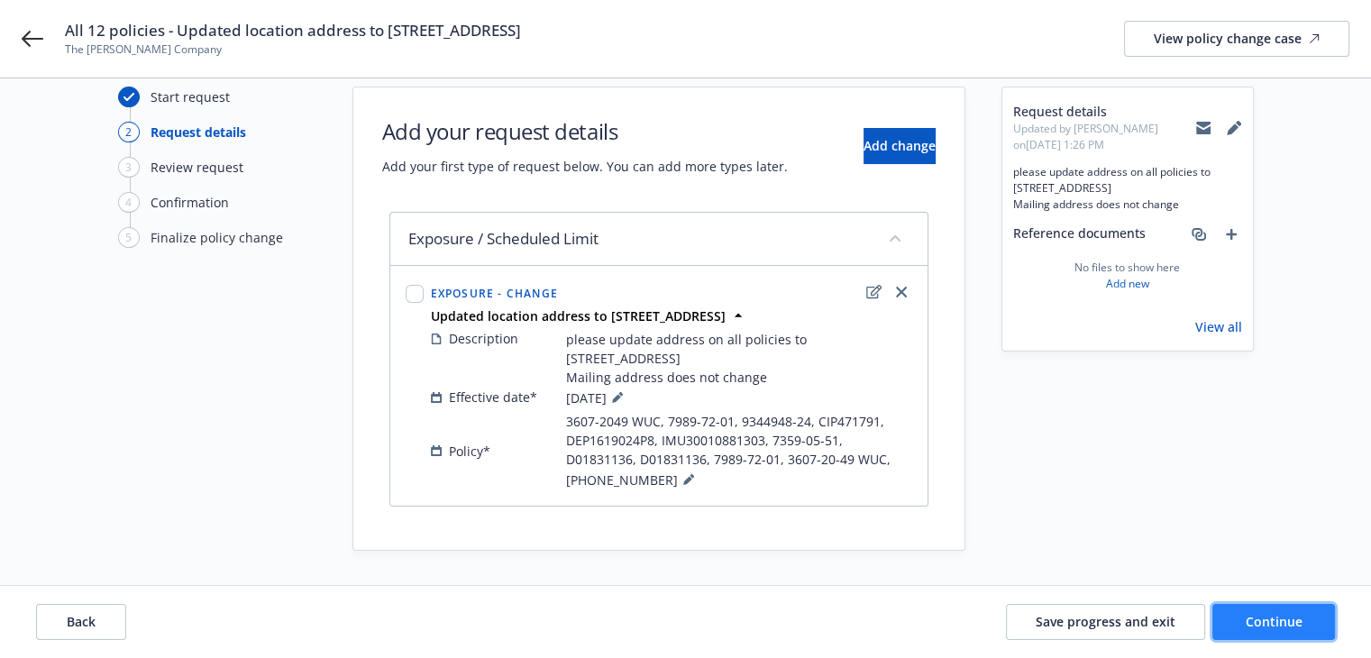
click at [1247, 627] on span "Continue" at bounding box center [1274, 621] width 57 height 17
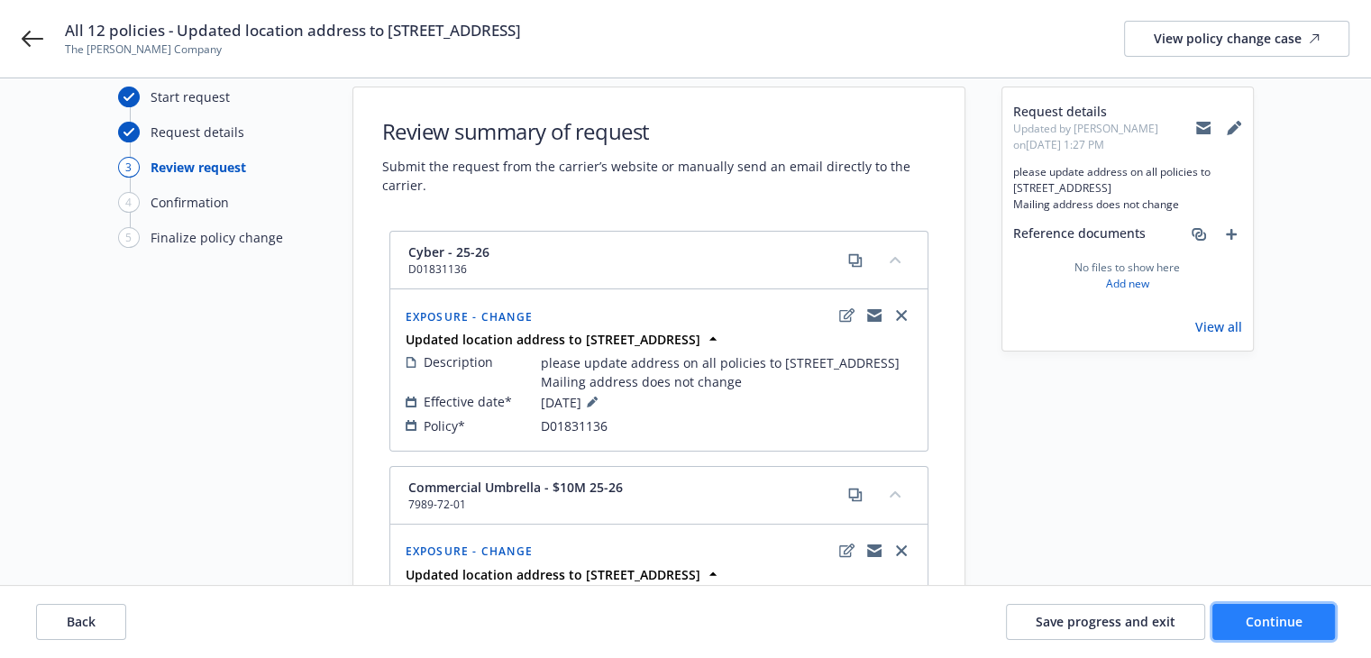
click at [1248, 627] on span "Continue" at bounding box center [1274, 621] width 57 height 17
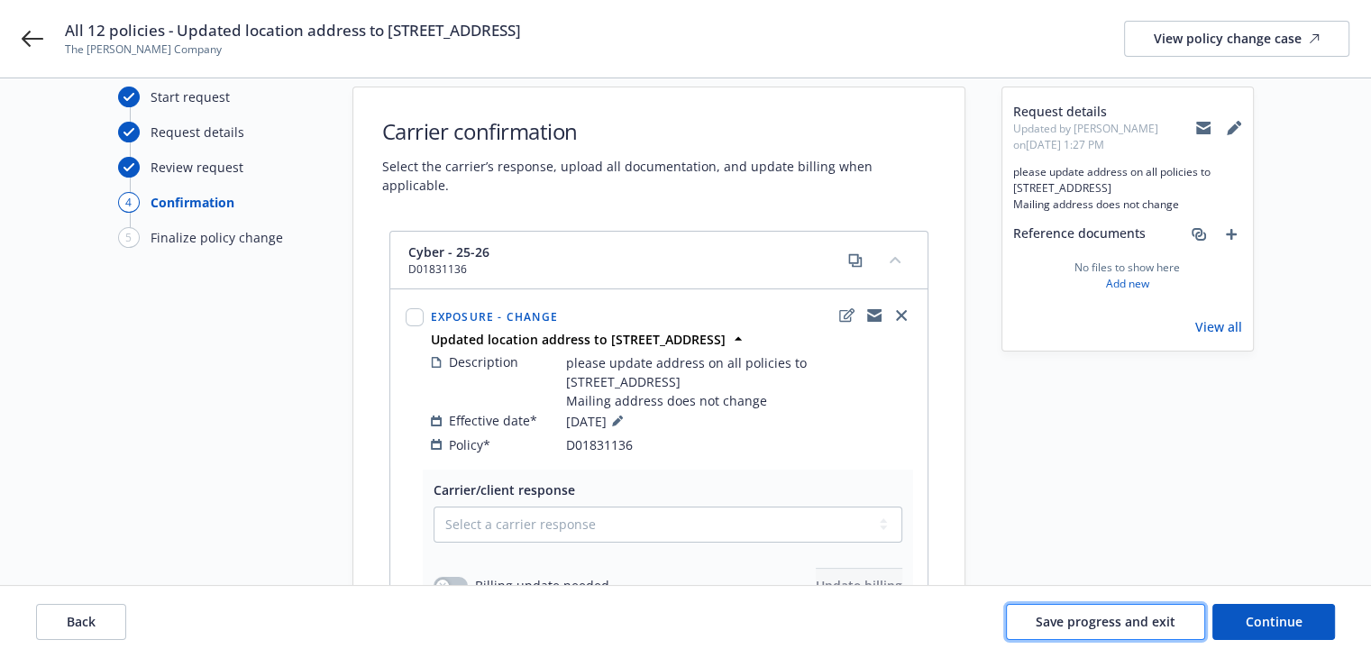
click at [1044, 621] on span "Save progress and exit" at bounding box center [1106, 621] width 140 height 17
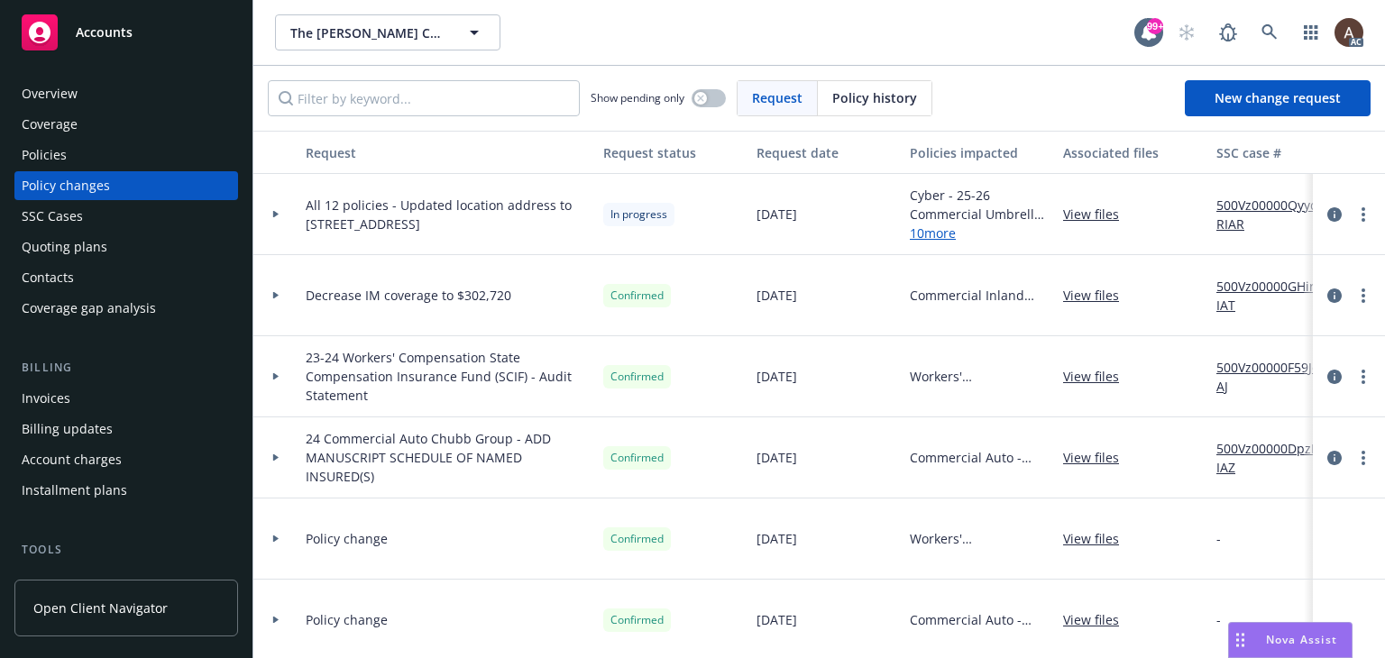
click at [1239, 201] on link "500Vz00000QyydRIAR" at bounding box center [1276, 215] width 121 height 38
drag, startPoint x: 273, startPoint y: 210, endPoint x: 301, endPoint y: 209, distance: 28.0
click at [273, 211] on icon at bounding box center [275, 214] width 5 height 7
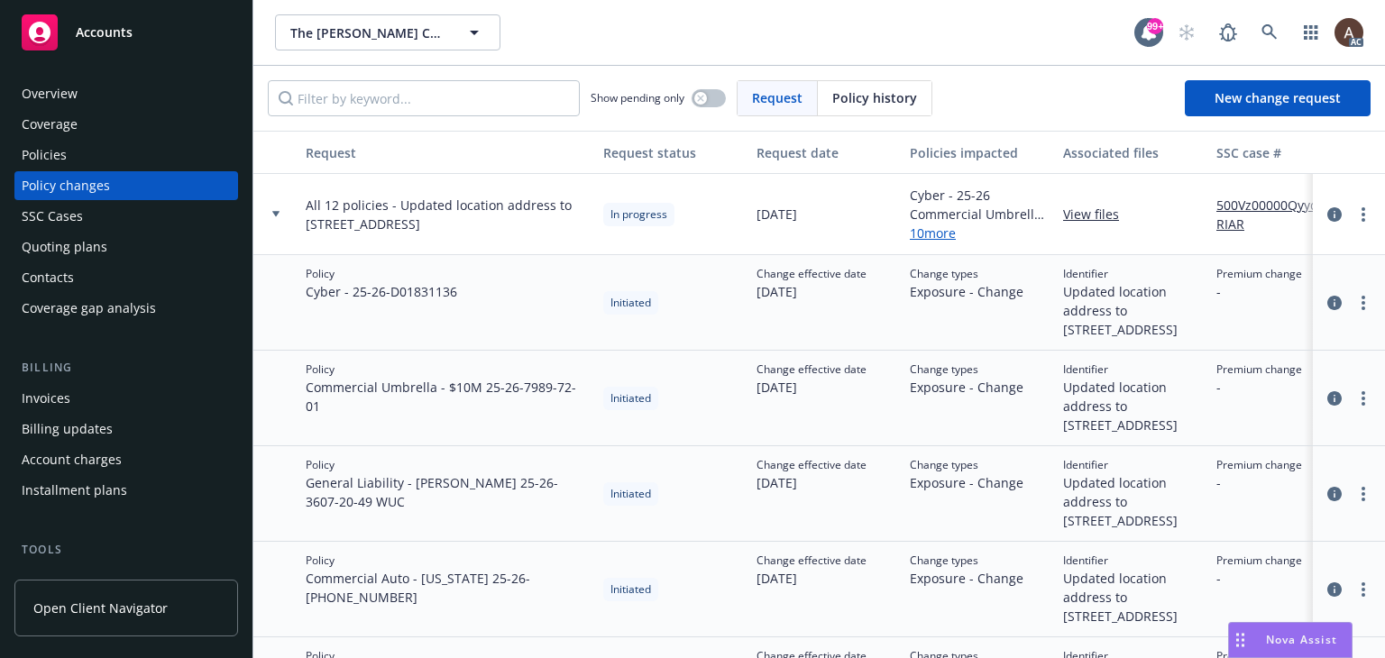
click at [97, 162] on div "Policies" at bounding box center [126, 155] width 209 height 29
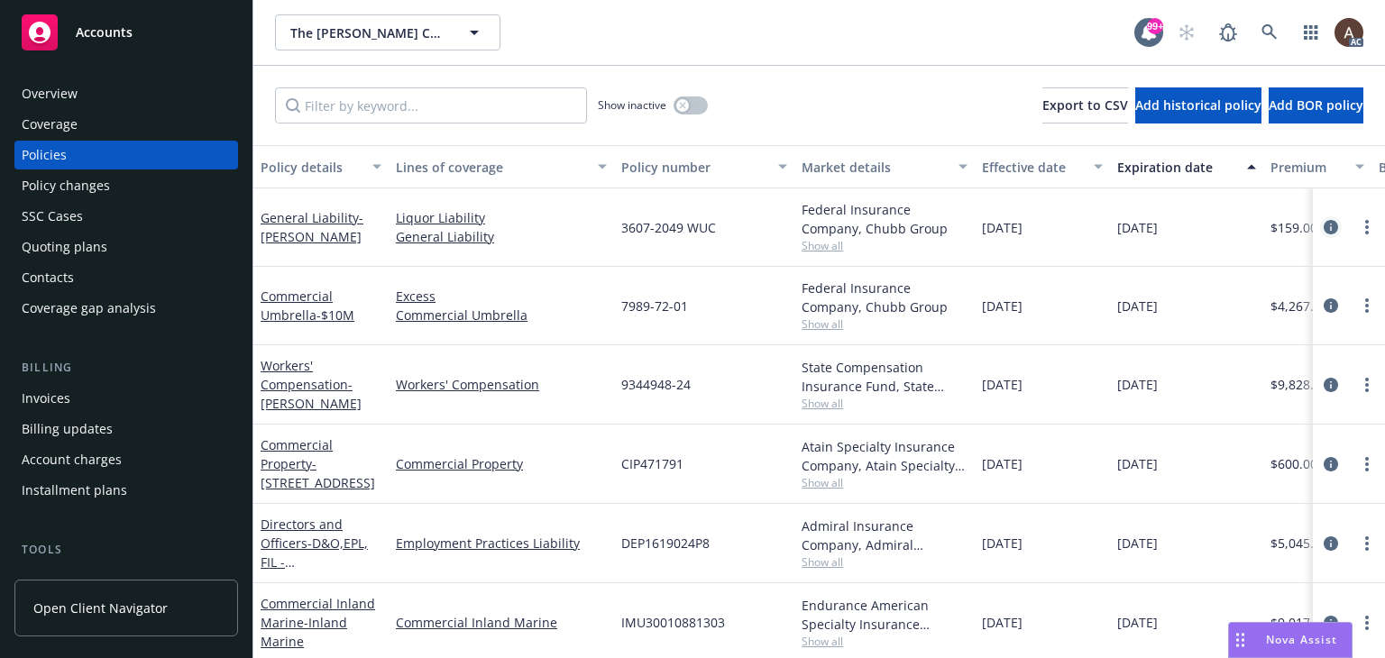
click at [1323, 225] on icon "circleInformation" at bounding box center [1330, 227] width 14 height 14
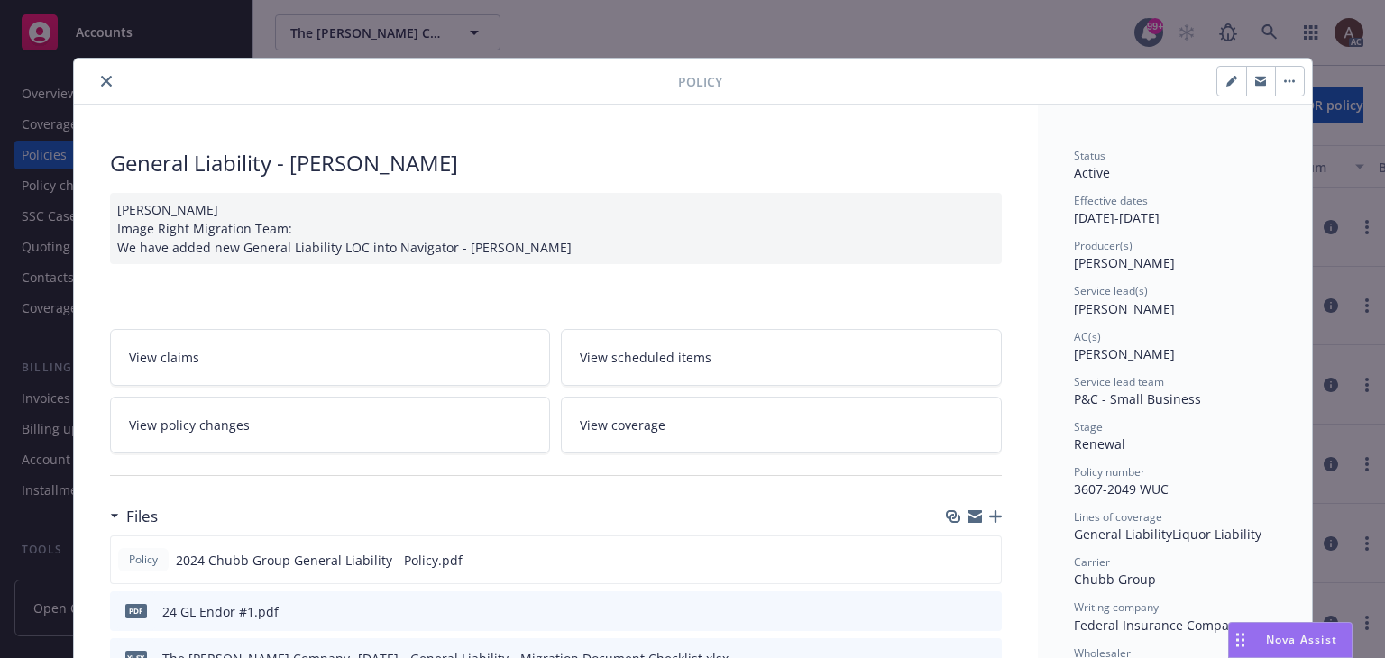
click at [103, 78] on icon "close" at bounding box center [106, 81] width 11 height 11
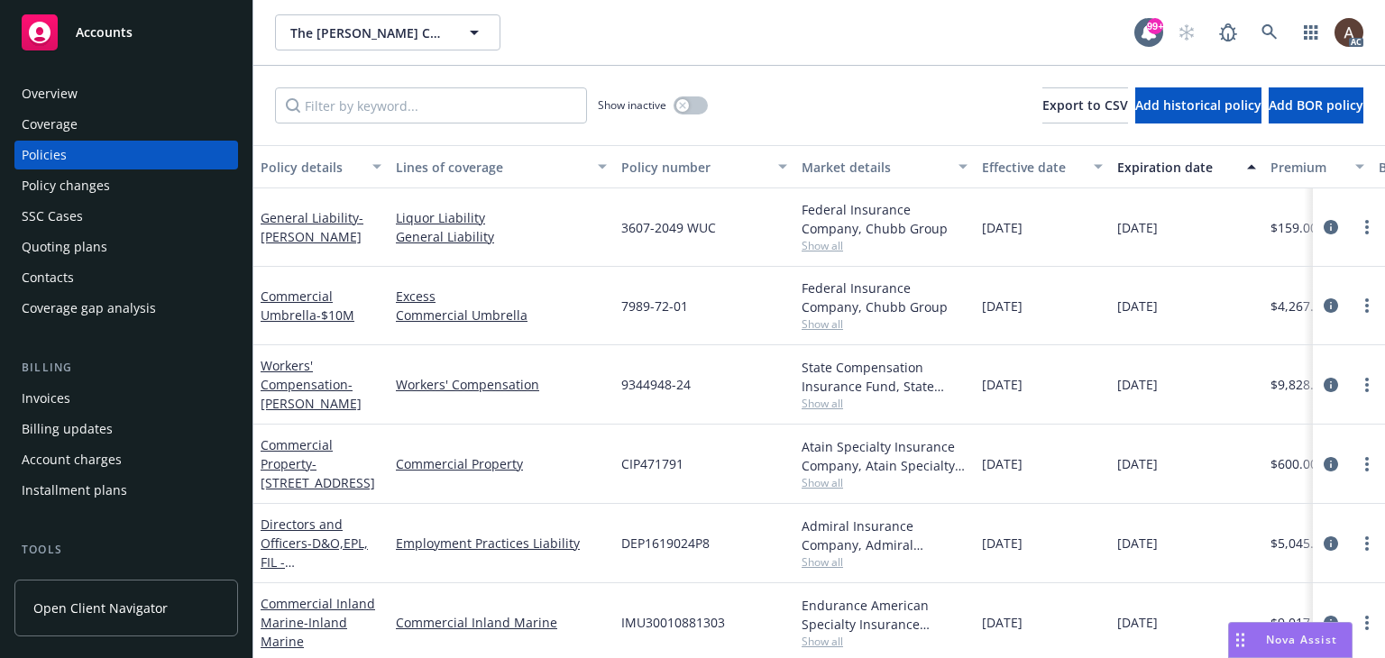
scroll to position [90, 0]
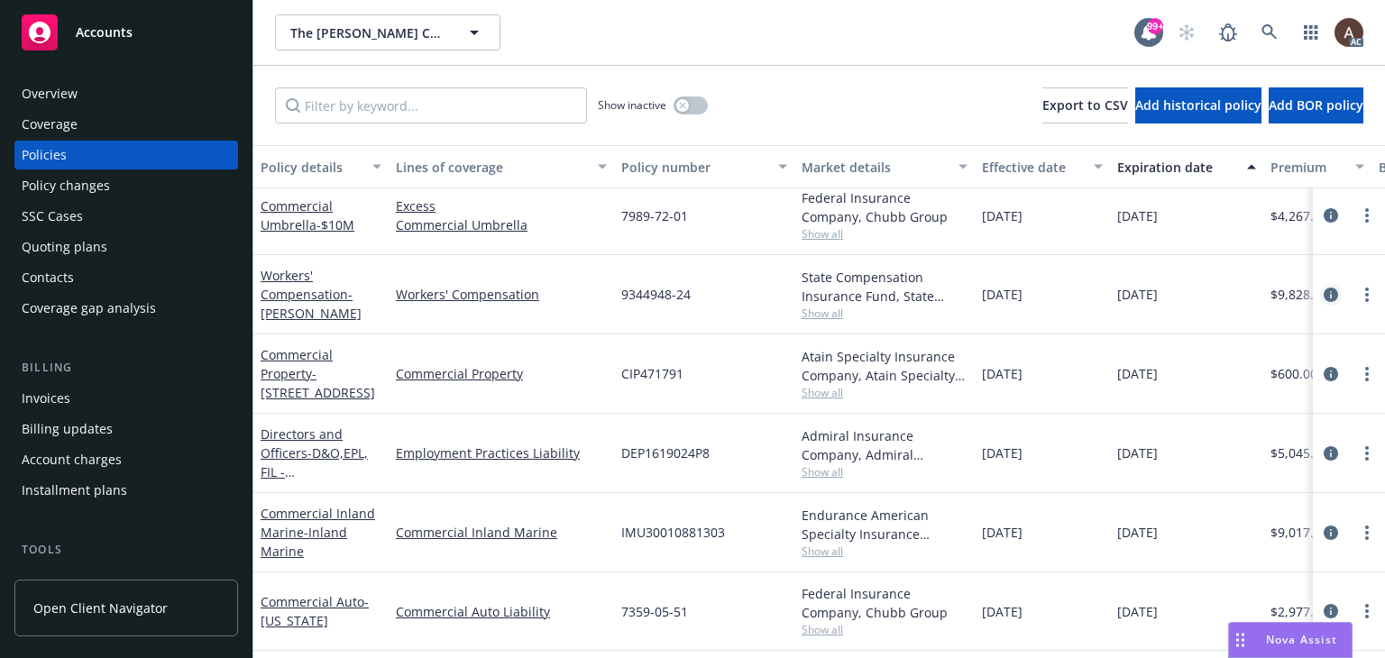
click at [1323, 293] on icon "circleInformation" at bounding box center [1330, 295] width 14 height 14
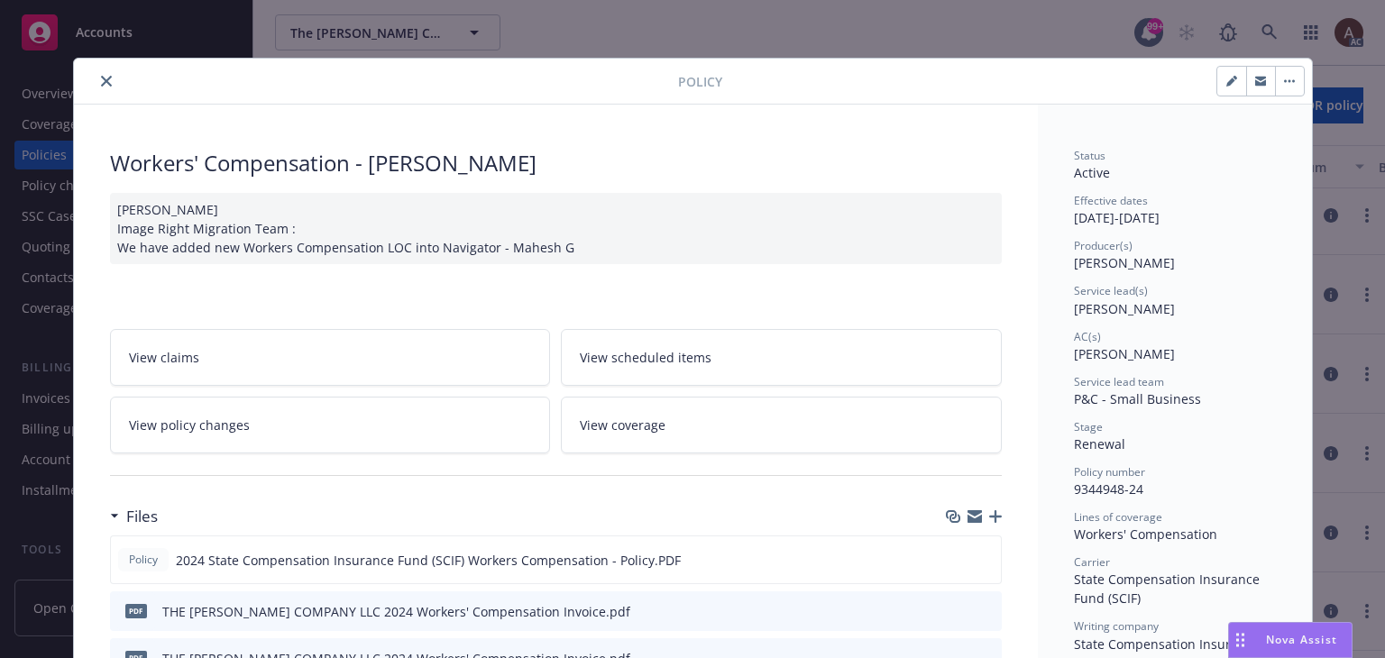
click at [102, 79] on icon "close" at bounding box center [106, 81] width 11 height 11
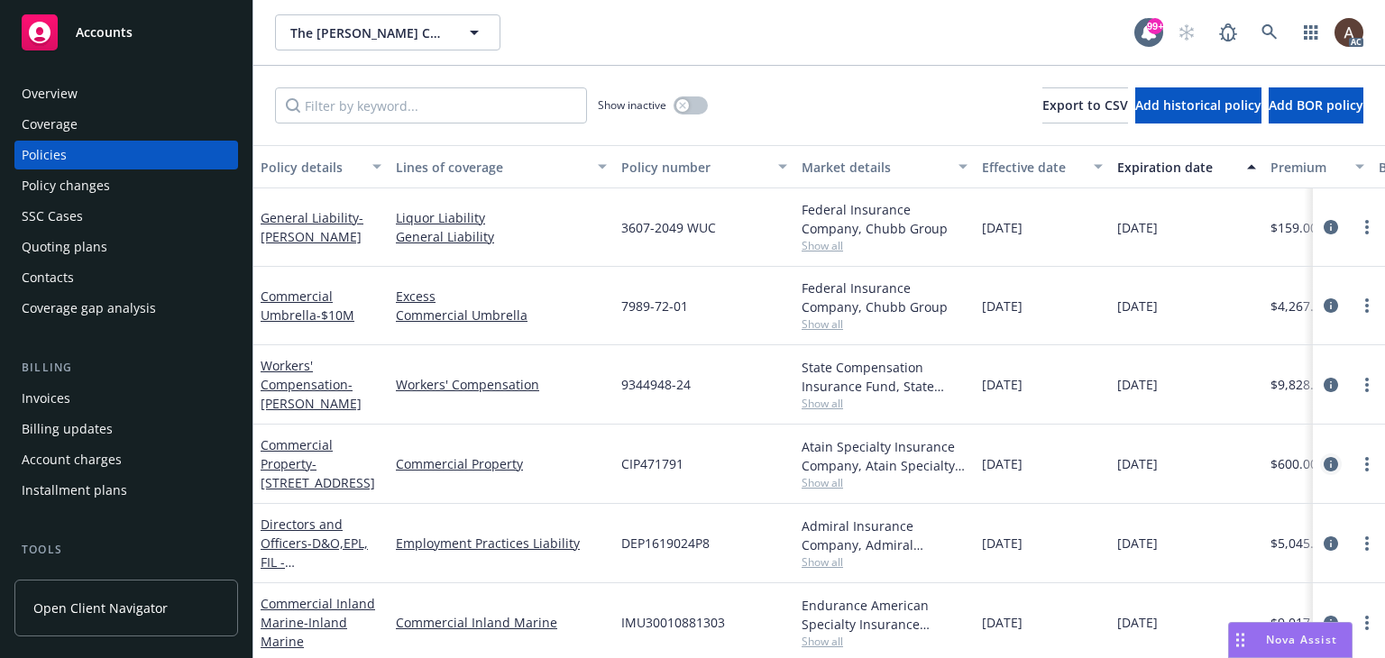
click at [1323, 462] on icon "circleInformation" at bounding box center [1330, 464] width 14 height 14
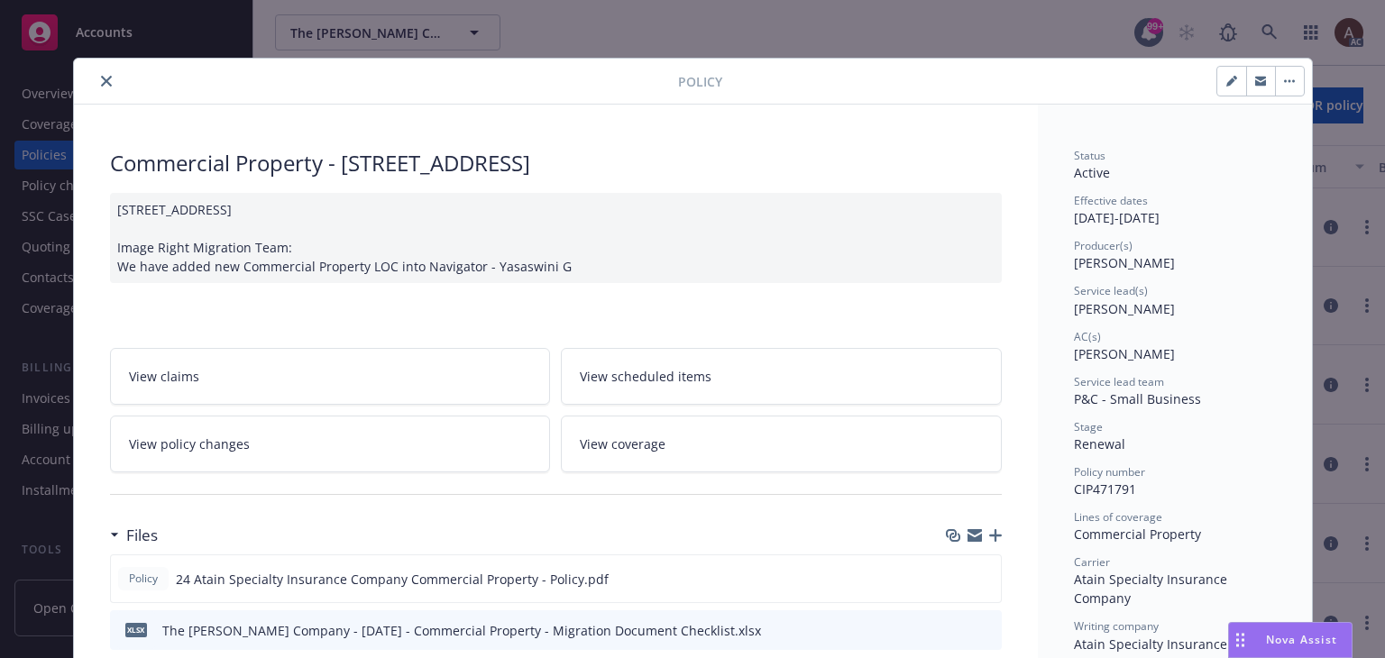
click at [101, 78] on icon "close" at bounding box center [106, 81] width 11 height 11
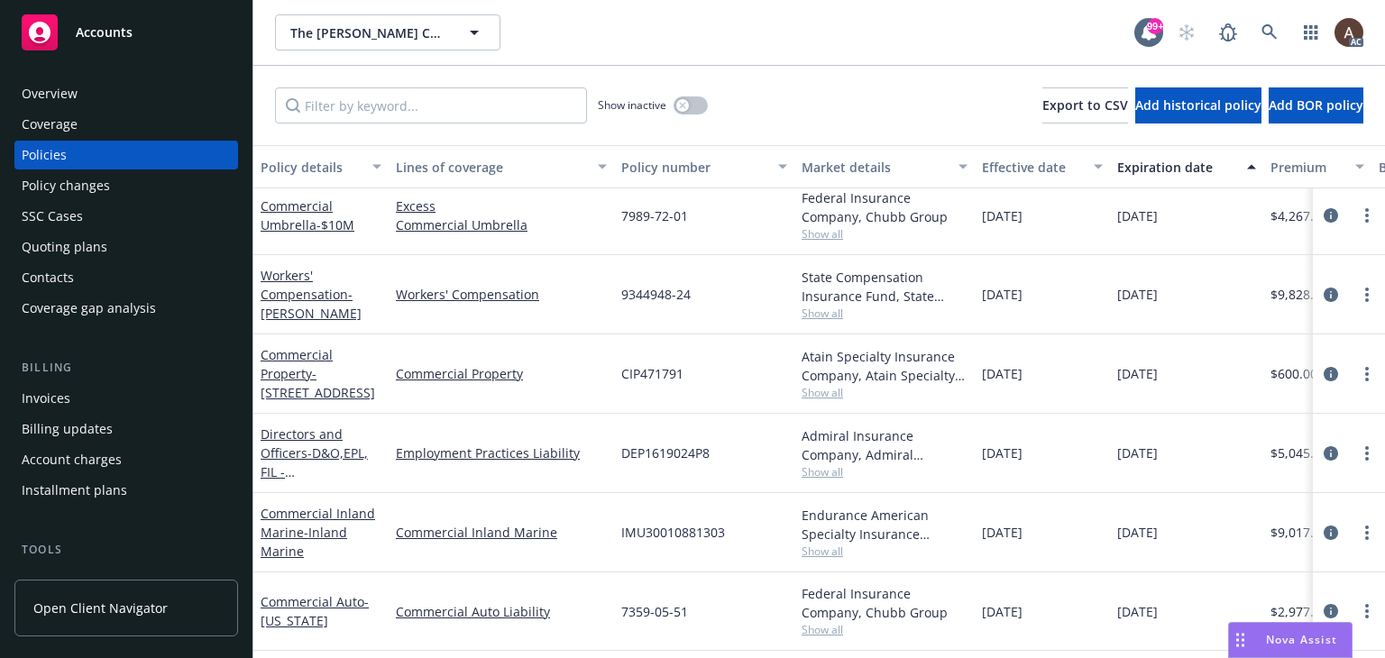
scroll to position [180, 0]
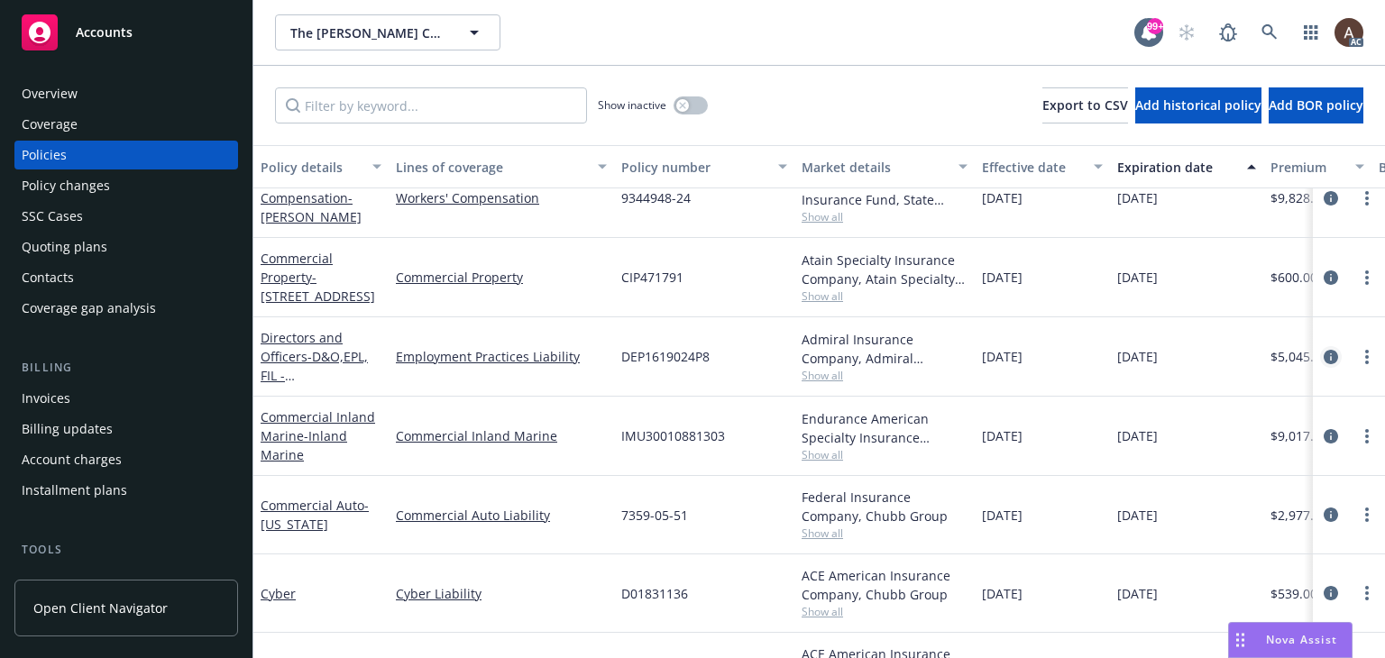
click at [1323, 355] on icon "circleInformation" at bounding box center [1330, 357] width 14 height 14
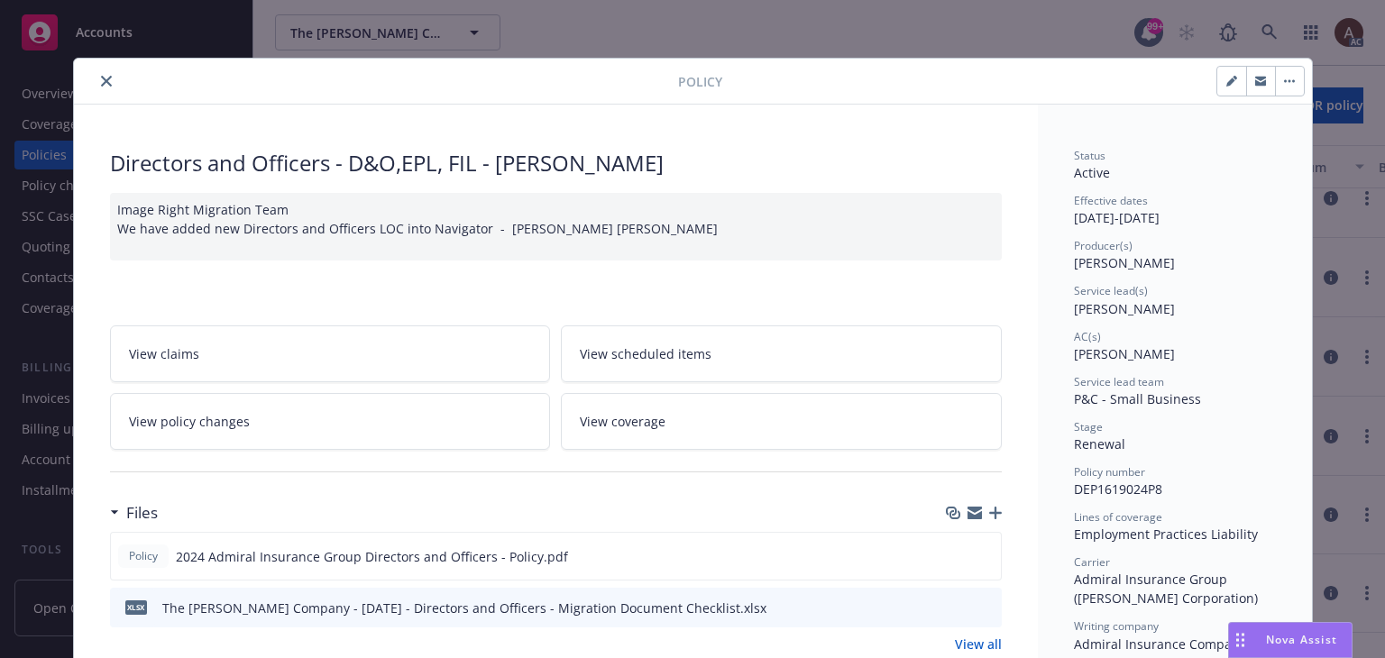
click at [101, 82] on icon "close" at bounding box center [106, 81] width 11 height 11
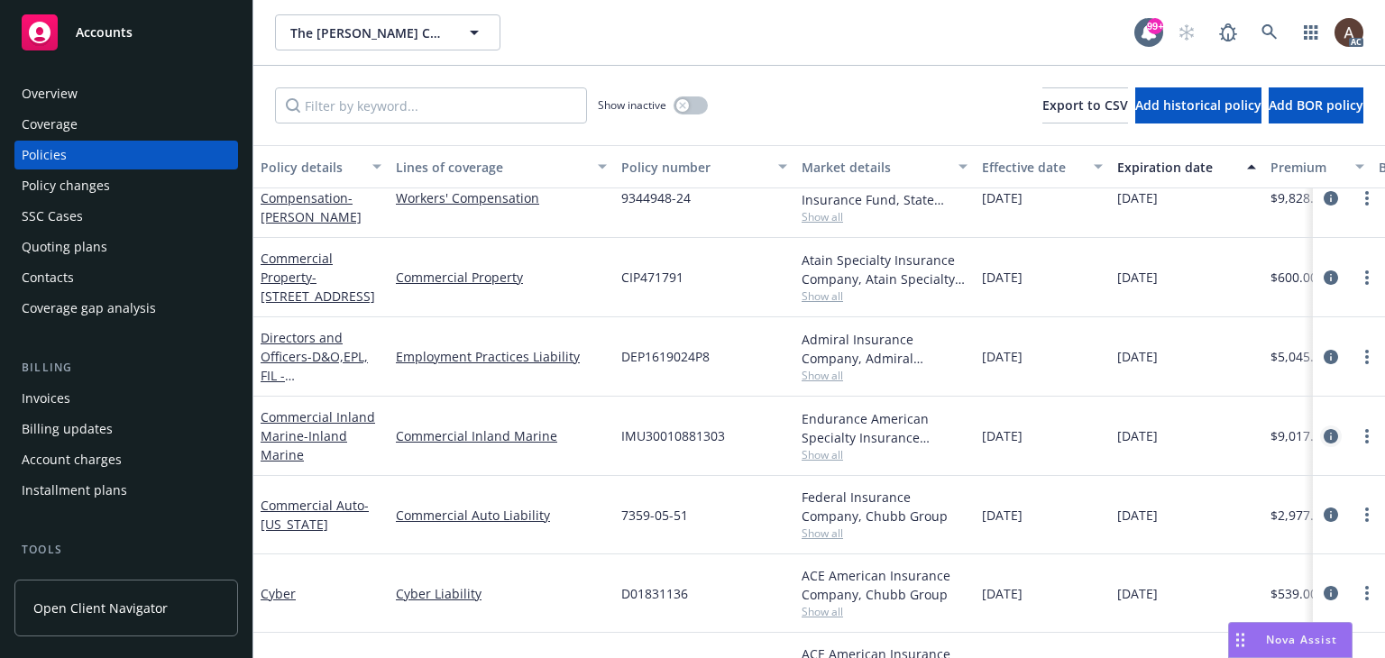
click at [1323, 437] on icon "circleInformation" at bounding box center [1330, 436] width 14 height 14
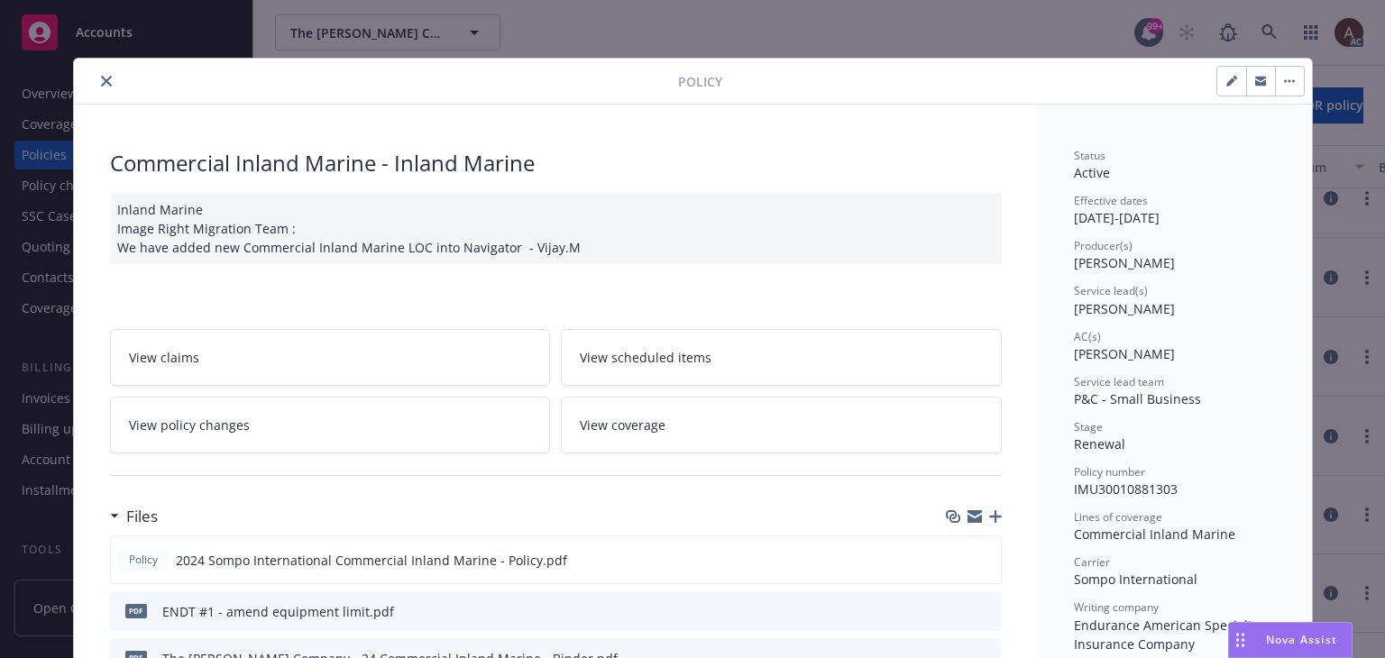
click at [101, 83] on icon "close" at bounding box center [106, 81] width 11 height 11
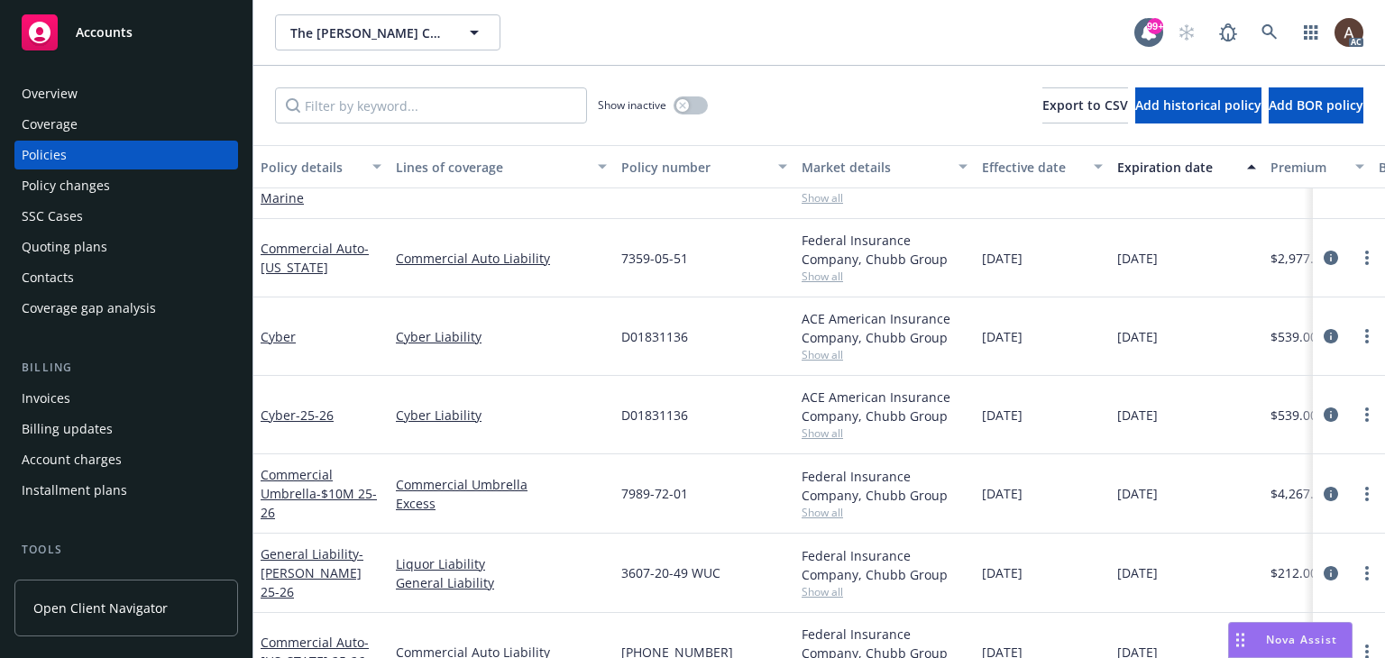
scroll to position [451, 0]
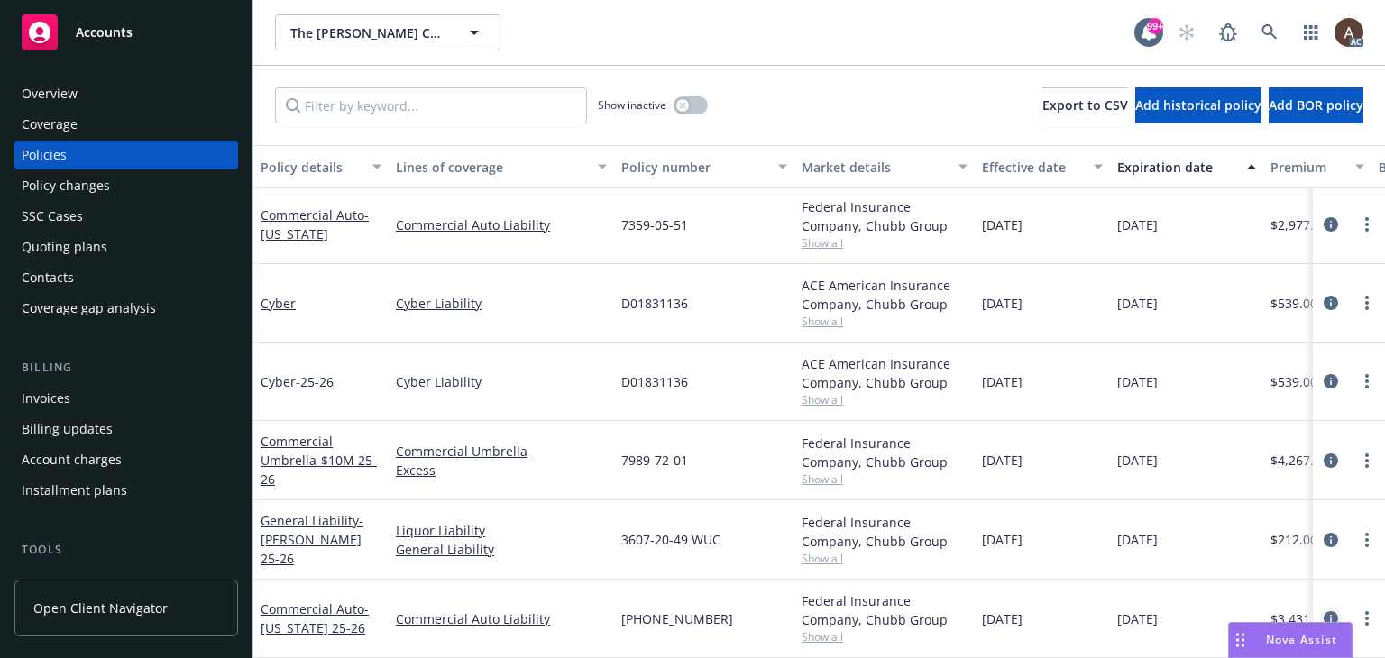
click at [1323, 611] on icon "circleInformation" at bounding box center [1330, 618] width 14 height 14
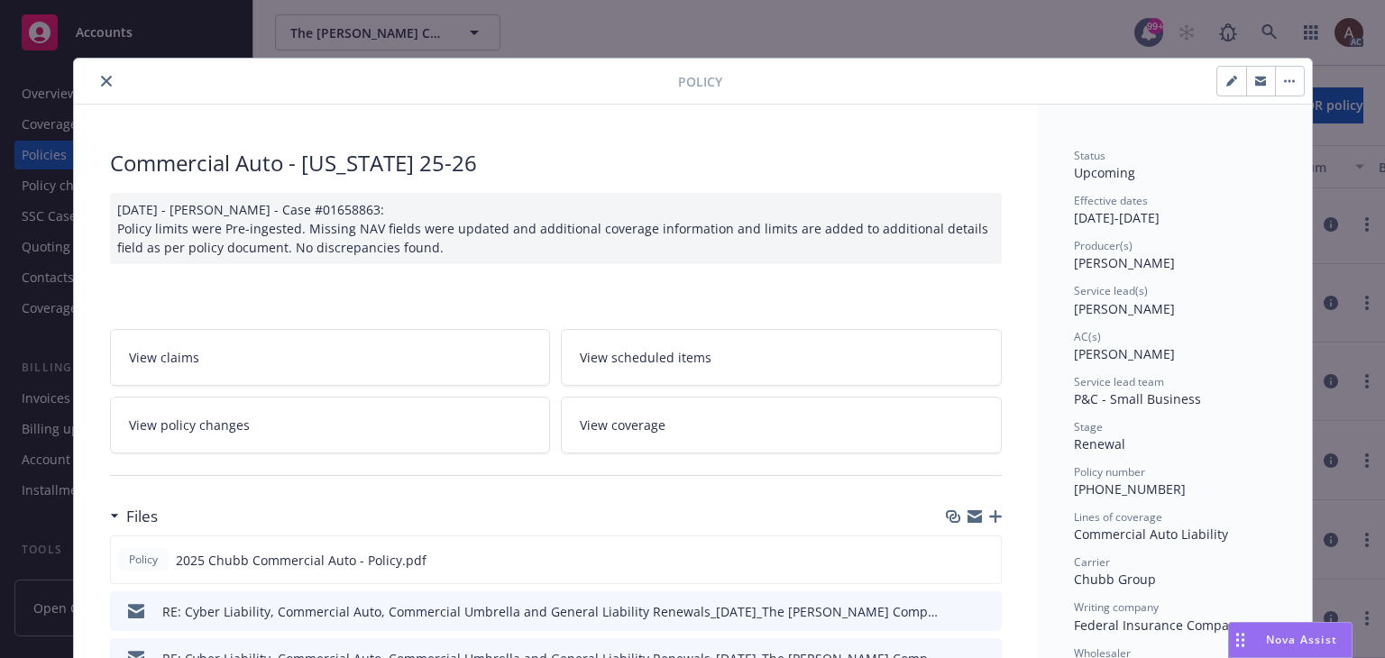
click at [105, 79] on button "close" at bounding box center [107, 81] width 22 height 22
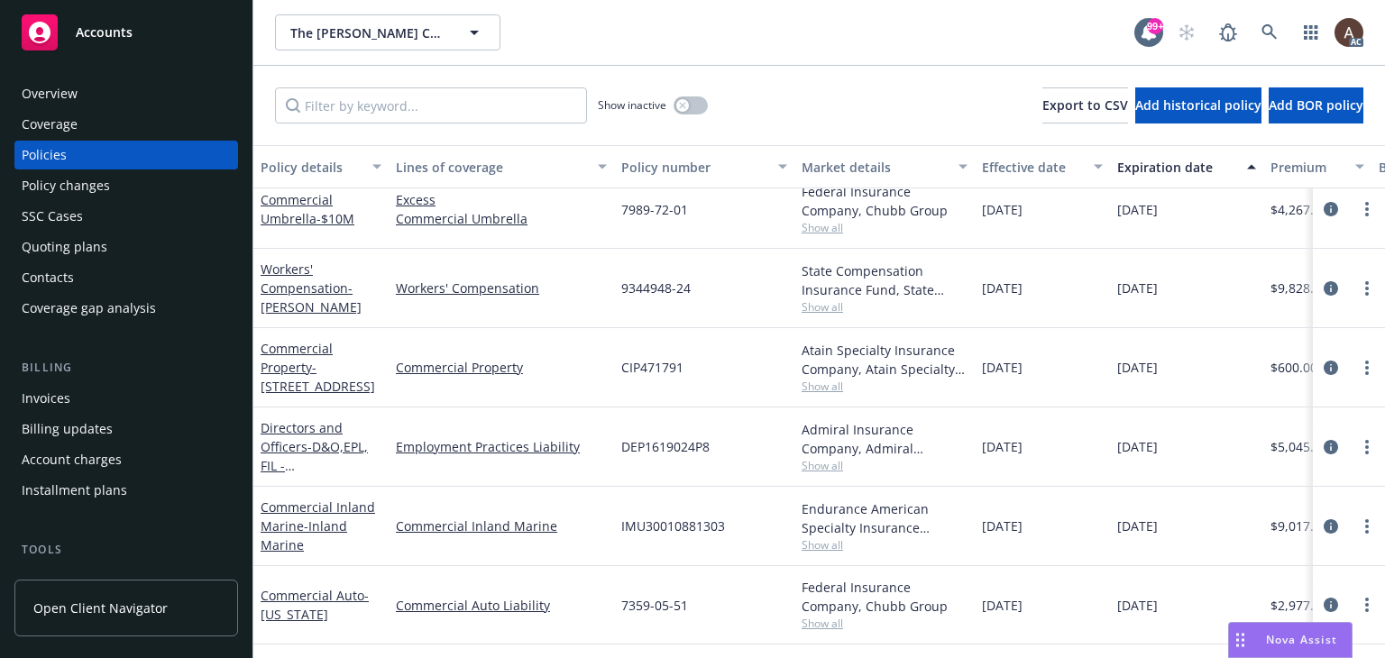
scroll to position [180, 0]
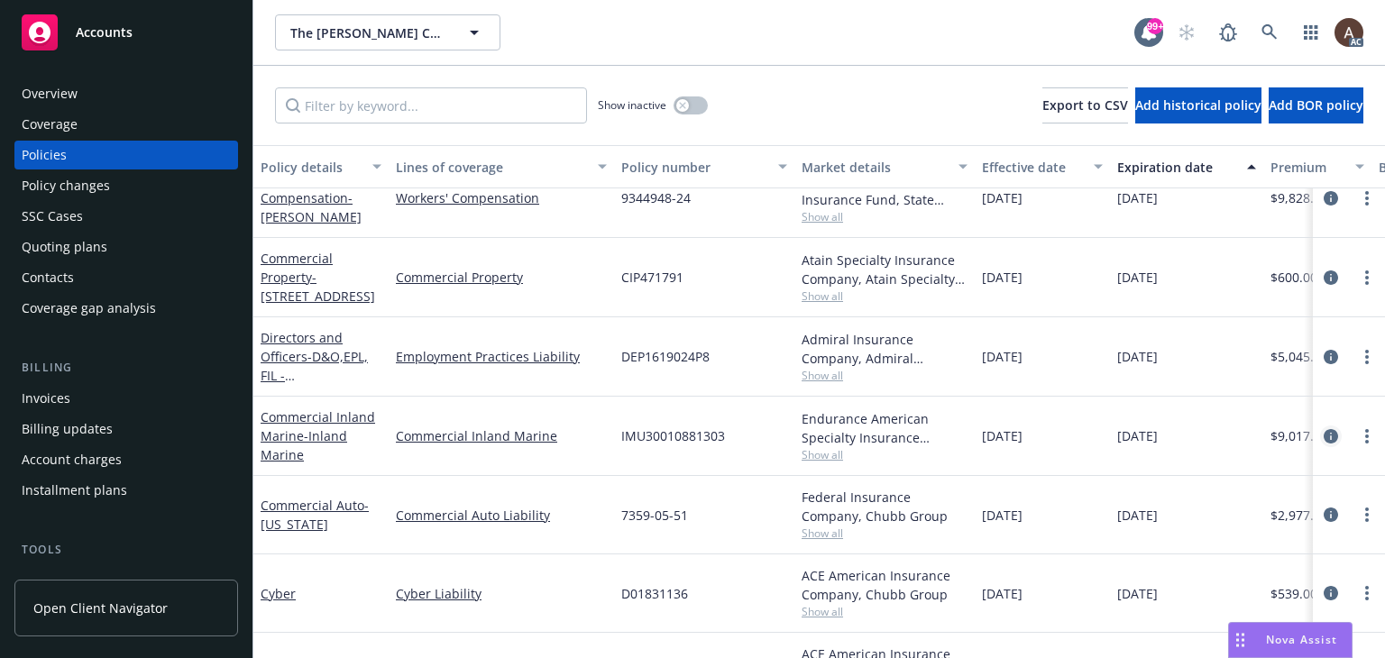
click at [1323, 434] on icon "circleInformation" at bounding box center [1330, 436] width 14 height 14
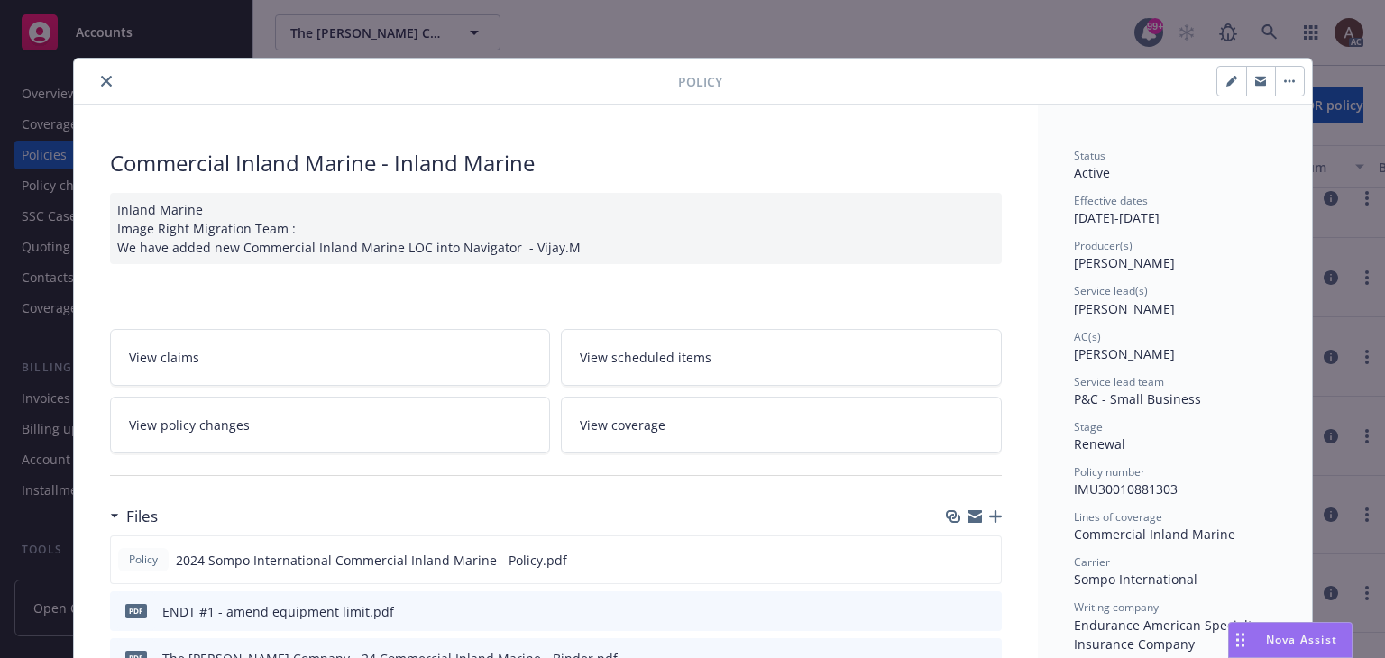
click at [101, 83] on icon "close" at bounding box center [106, 81] width 11 height 11
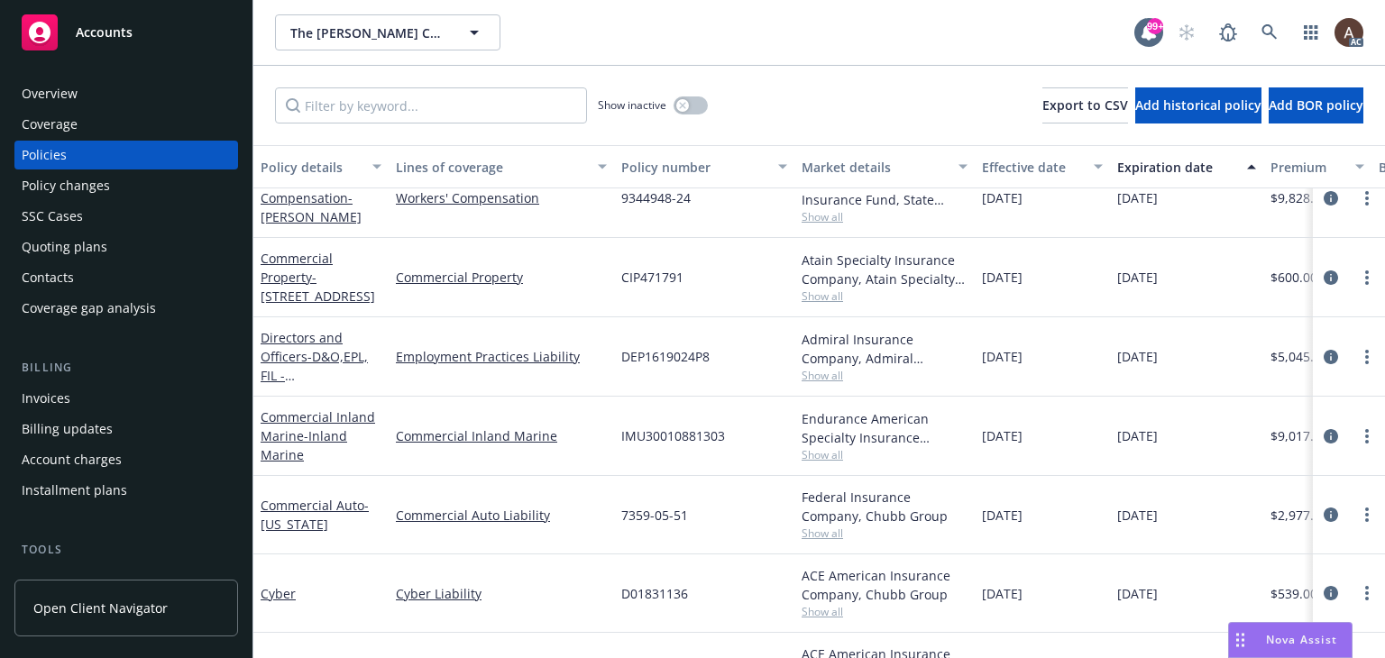
drag, startPoint x: 1313, startPoint y: 356, endPoint x: 1276, endPoint y: 353, distance: 37.1
click at [1323, 356] on icon "circleInformation" at bounding box center [1330, 357] width 14 height 14
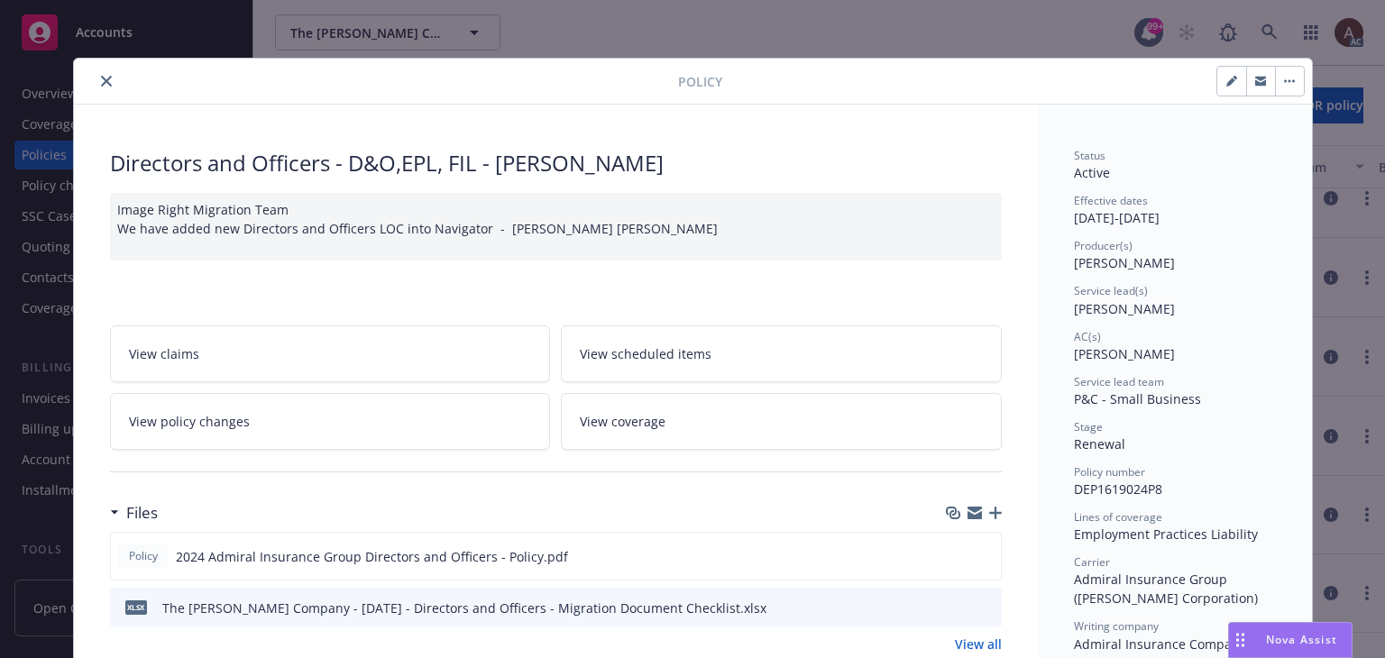
scroll to position [54, 0]
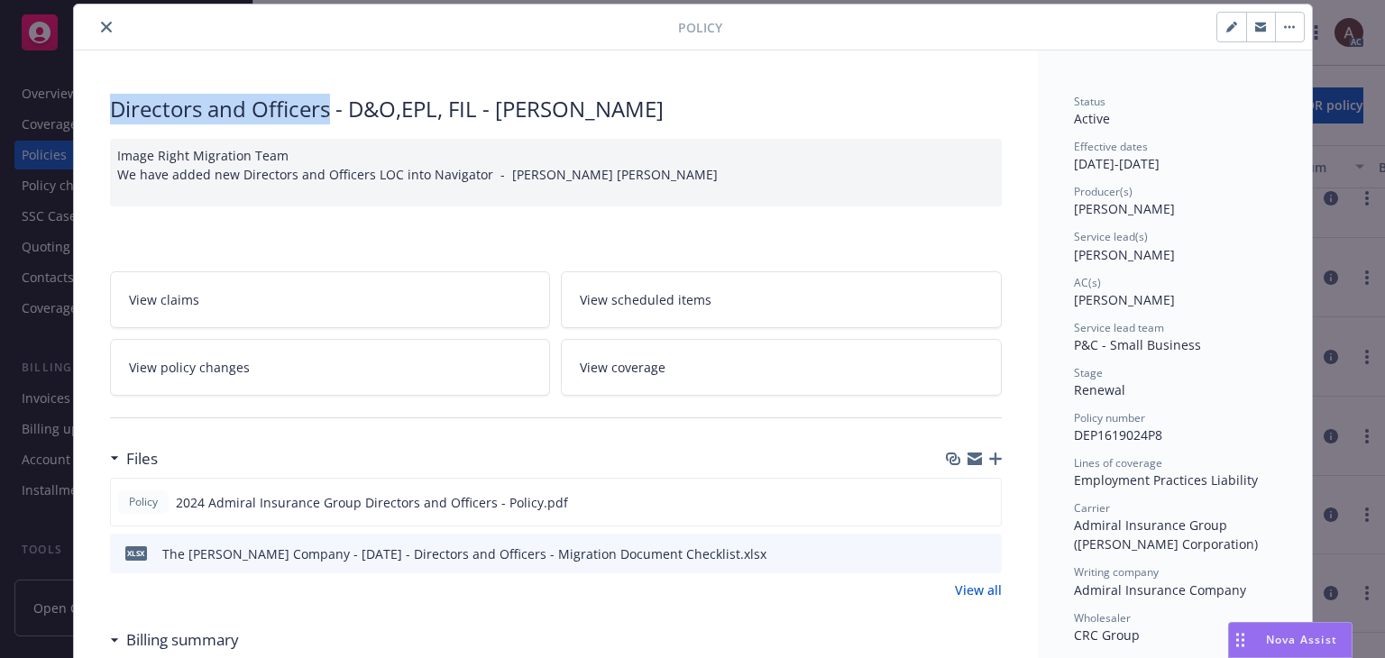
drag, startPoint x: 103, startPoint y: 107, endPoint x: 323, endPoint y: 109, distance: 220.0
click at [323, 109] on div "Directors and Officers - D&O,EPL, FIL - Capra" at bounding box center [556, 109] width 892 height 31
copy div "Directors and Officers"
click at [101, 25] on icon "close" at bounding box center [106, 27] width 11 height 11
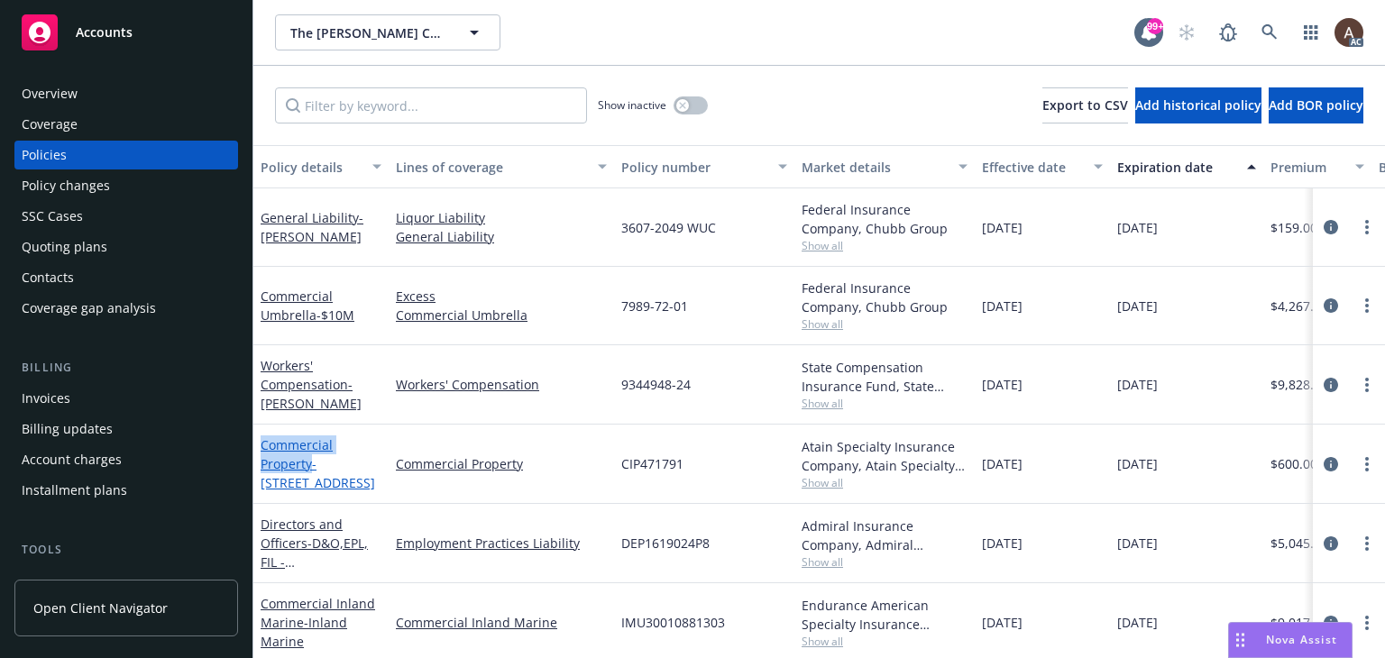
drag, startPoint x: 258, startPoint y: 442, endPoint x: 309, endPoint y: 466, distance: 56.9
click at [309, 466] on div "Commercial Property - 416 Aviation Blvd" at bounding box center [320, 464] width 135 height 79
copy link "Commercial Property"
drag, startPoint x: 1316, startPoint y: 462, endPoint x: 1248, endPoint y: 444, distance: 71.1
click at [1323, 462] on icon "circleInformation" at bounding box center [1330, 464] width 14 height 14
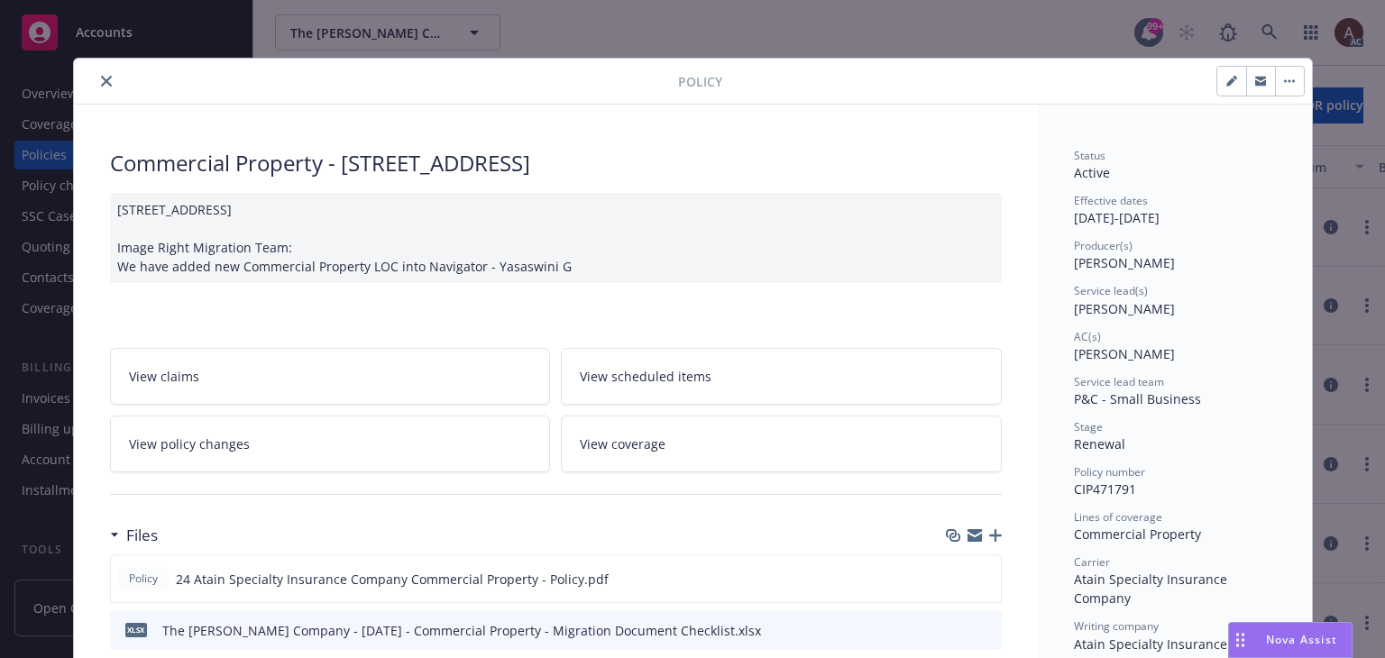
click at [101, 80] on icon "close" at bounding box center [106, 81] width 11 height 11
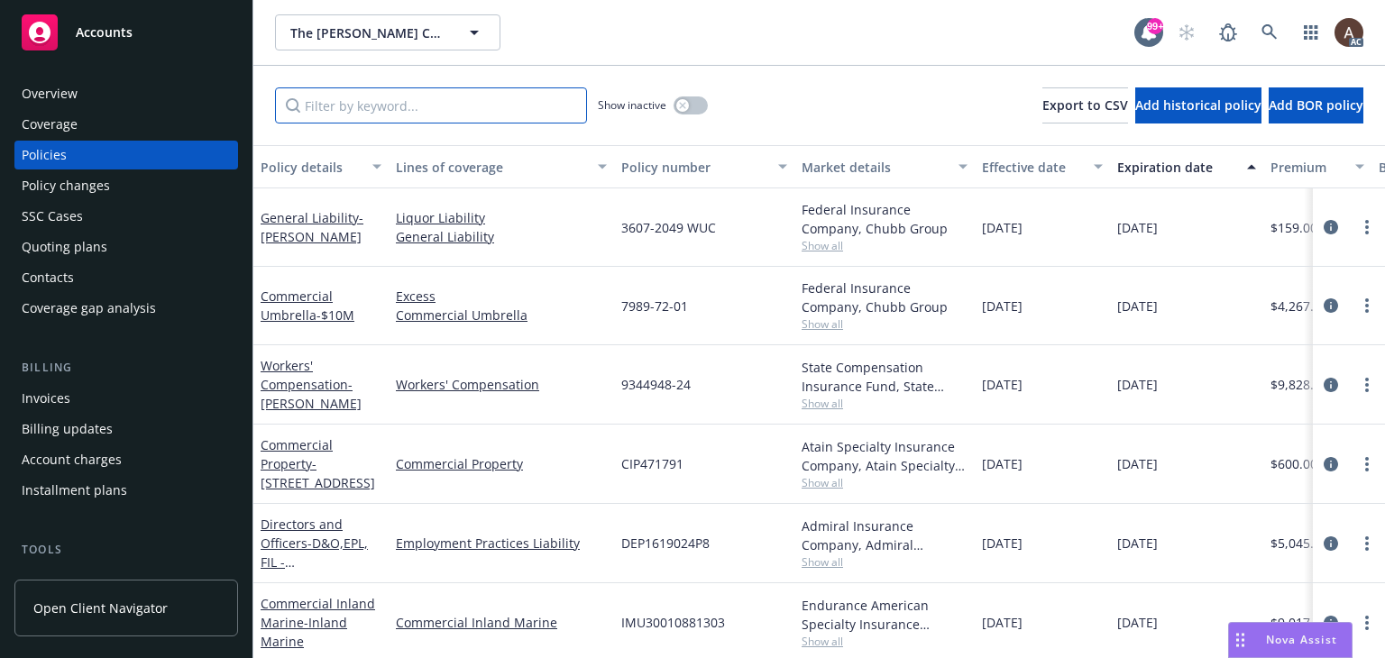
click at [413, 111] on input "Filter by keyword..." at bounding box center [431, 105] width 312 height 36
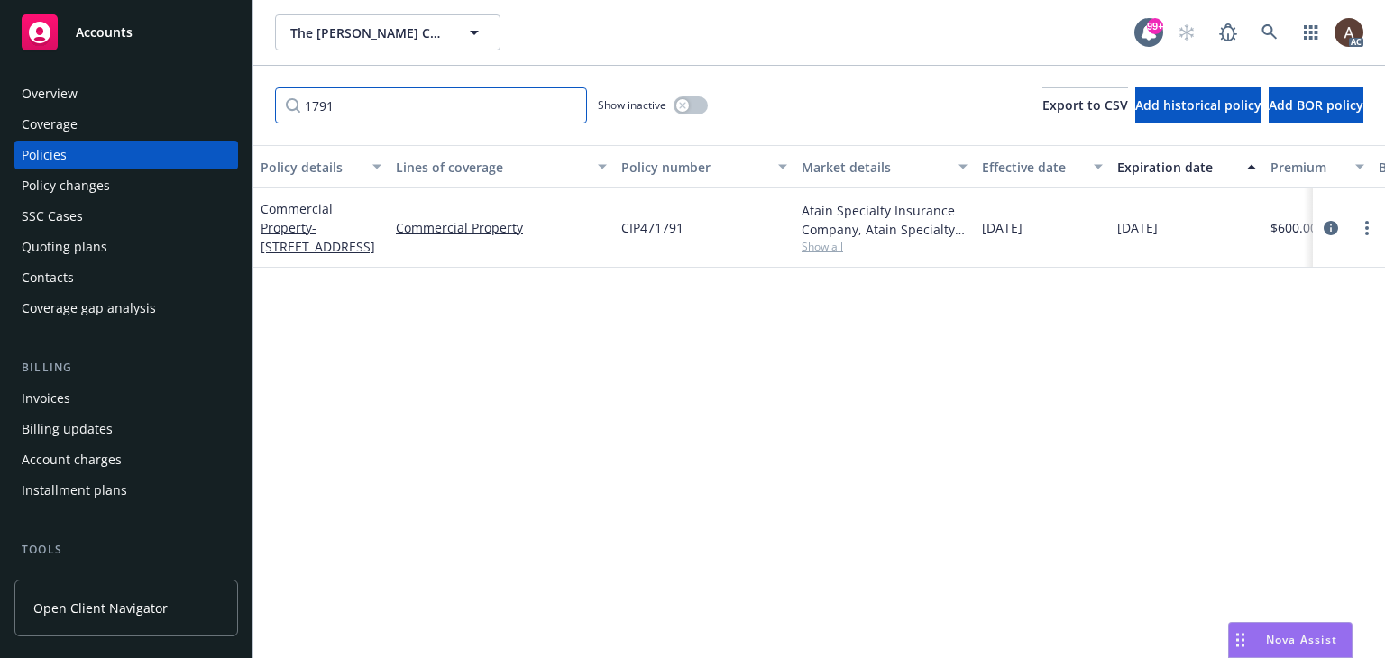
type input "1791"
click at [681, 104] on icon "button" at bounding box center [682, 105] width 7 height 7
drag, startPoint x: 434, startPoint y: 110, endPoint x: -627, endPoint y: 110, distance: 1061.0
click at [0, 110] on html "Accounts Overview Coverage Policies Policy changes SSC Cases Quoting plans Cont…" at bounding box center [692, 329] width 1385 height 658
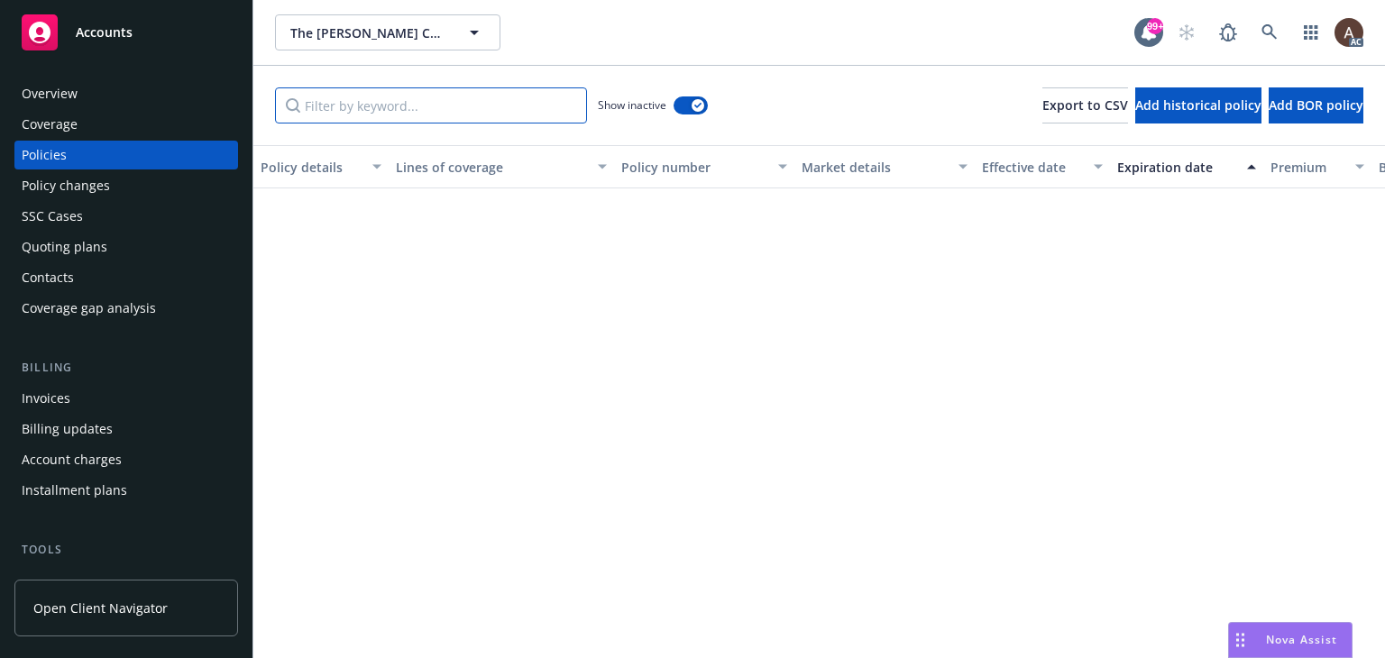
scroll to position [1983, 0]
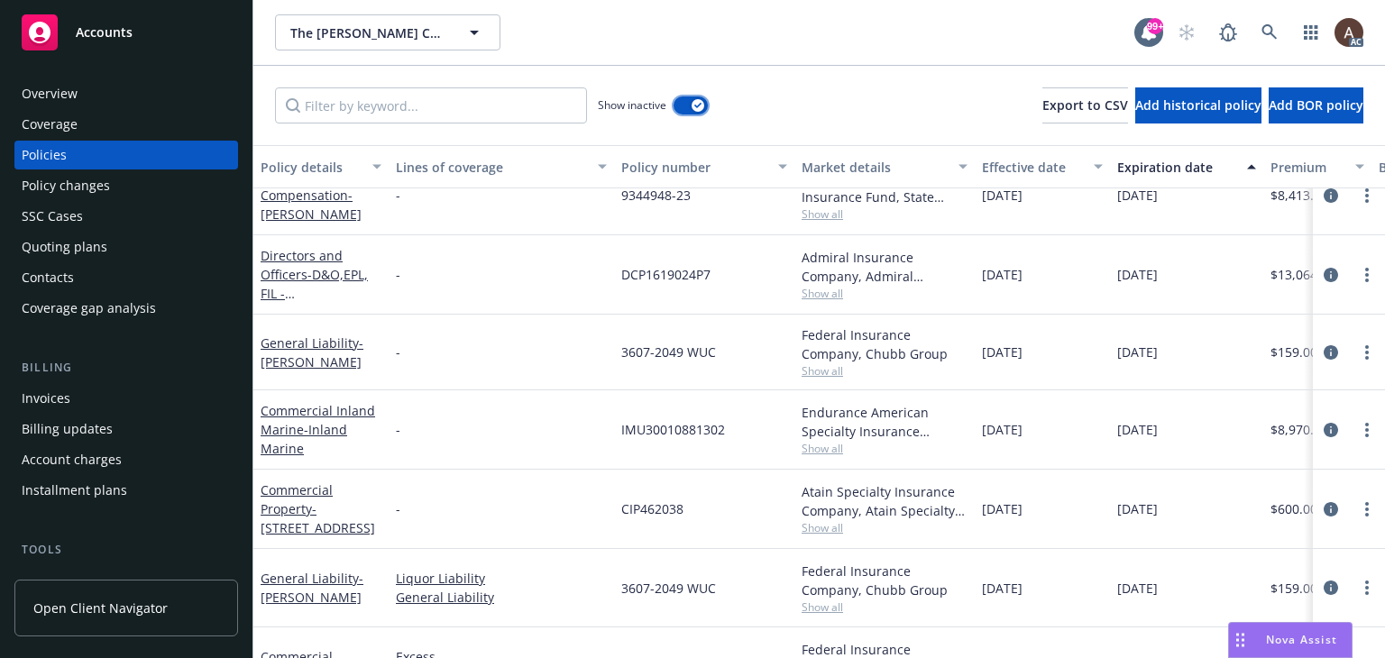
click at [692, 107] on div "button" at bounding box center [697, 105] width 13 height 13
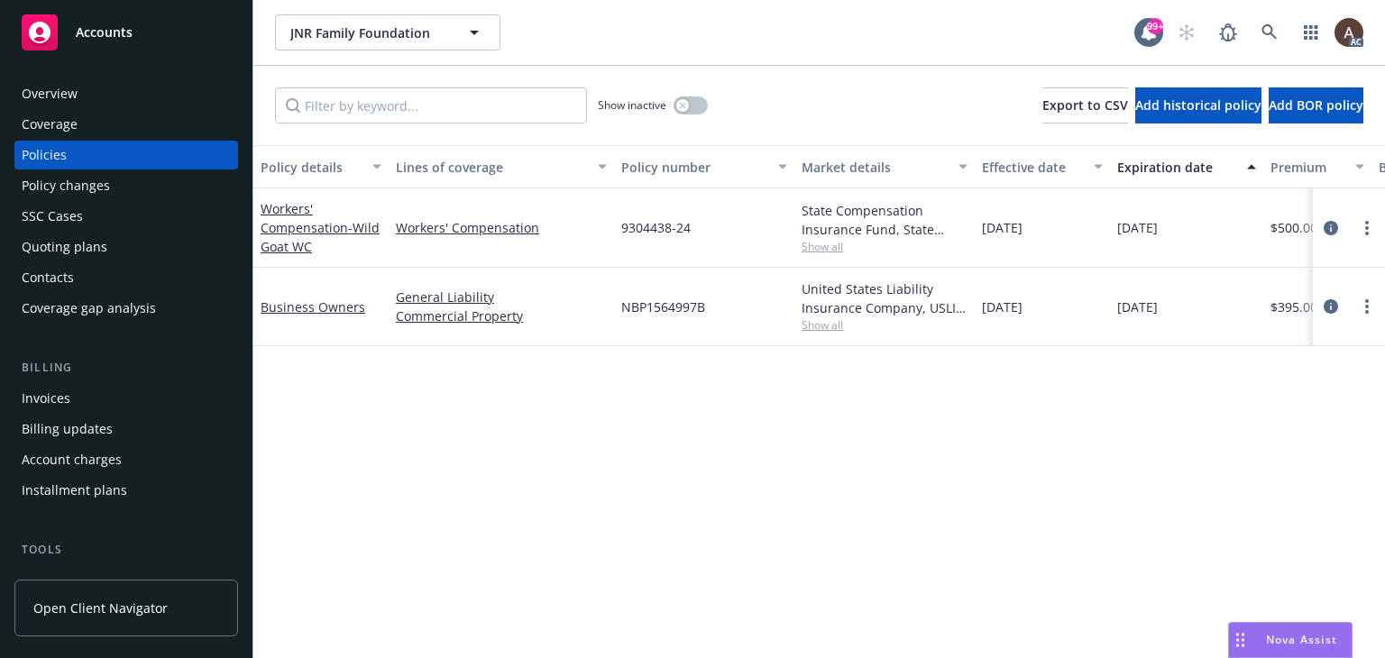
scroll to position [0, 608]
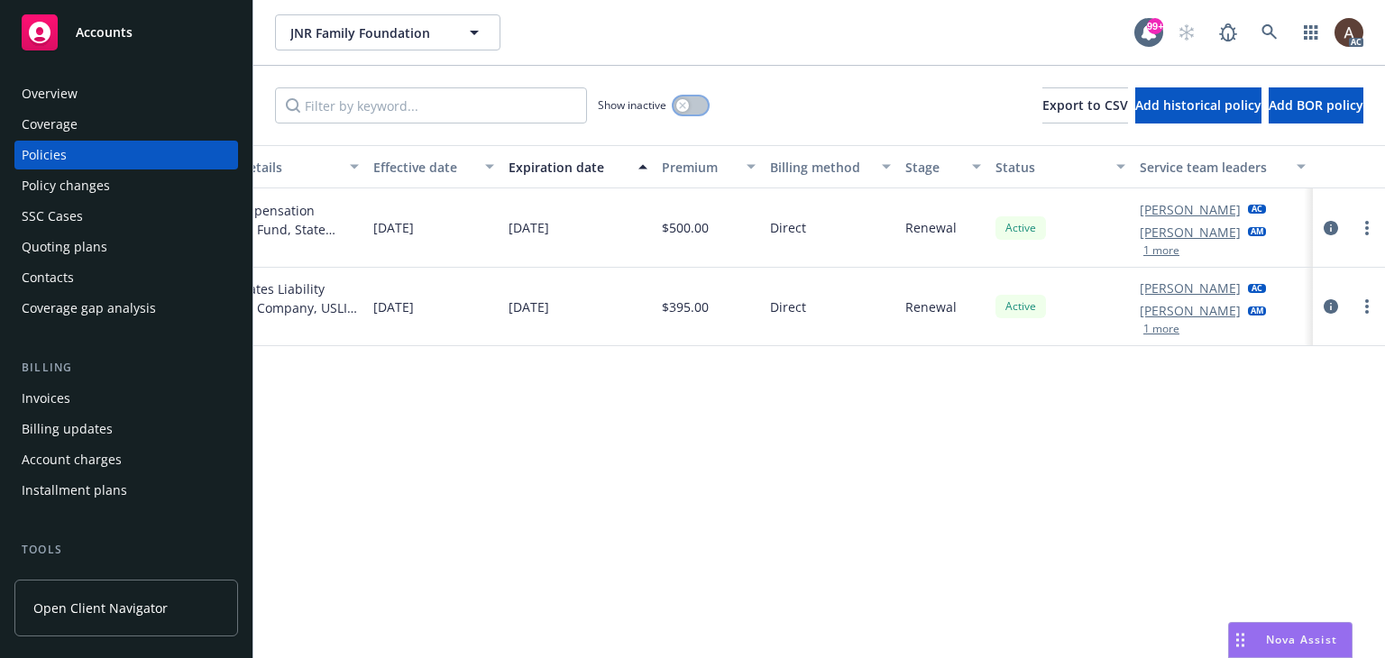
click at [677, 105] on div "button" at bounding box center [682, 105] width 13 height 13
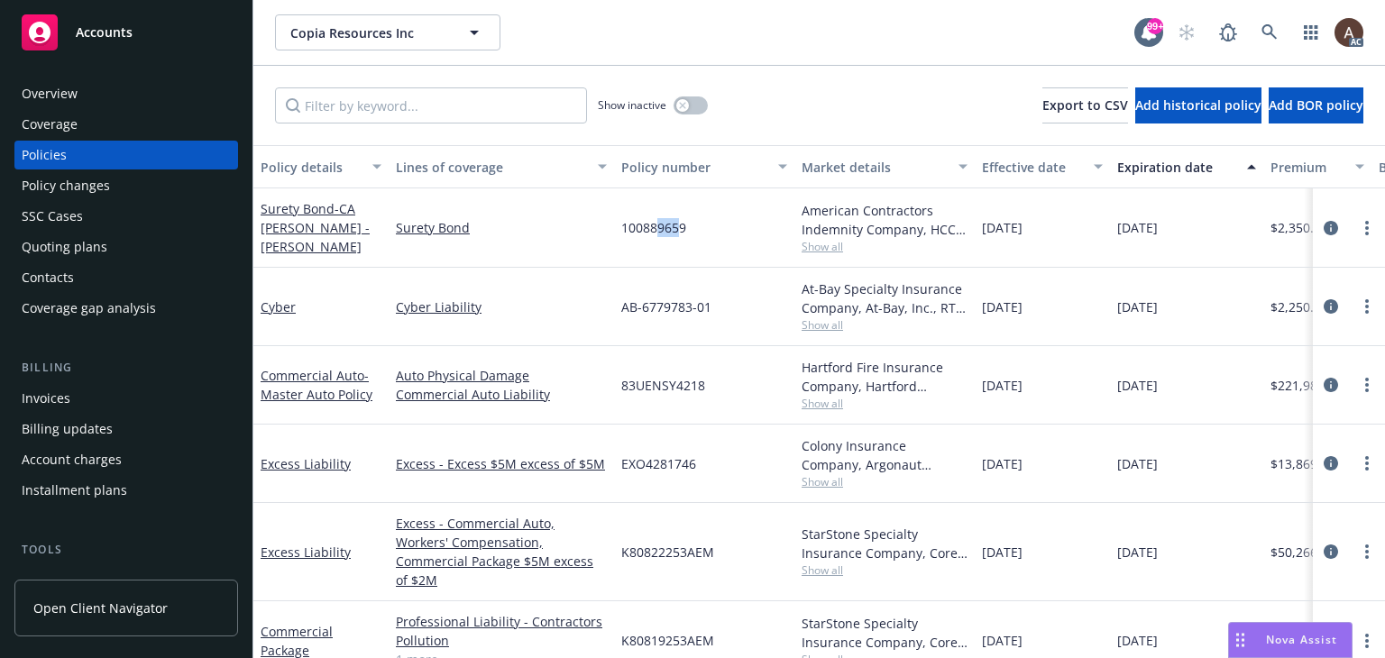
drag, startPoint x: 658, startPoint y: 222, endPoint x: 675, endPoint y: 226, distance: 17.7
click at [675, 226] on span "100889659" at bounding box center [653, 227] width 65 height 19
drag, startPoint x: 653, startPoint y: 310, endPoint x: 663, endPoint y: 315, distance: 11.7
click at [663, 315] on span "AB-6779783-01" at bounding box center [666, 306] width 90 height 19
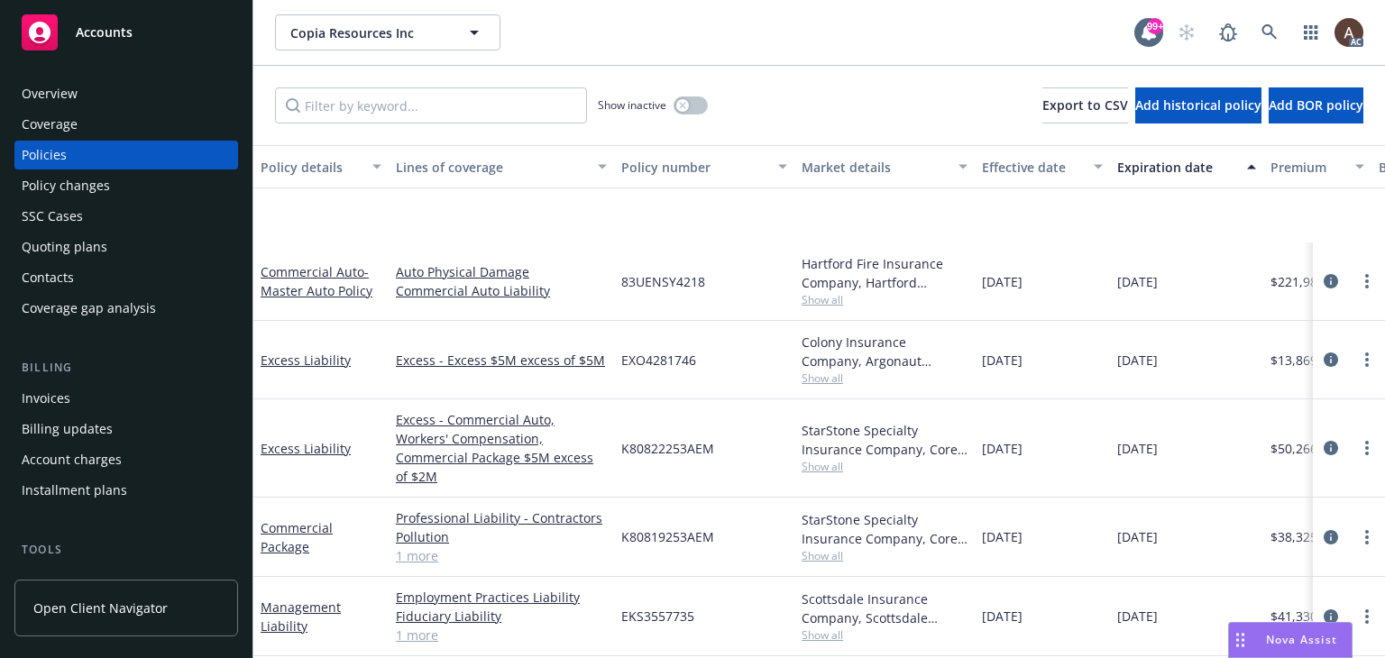
scroll to position [270, 0]
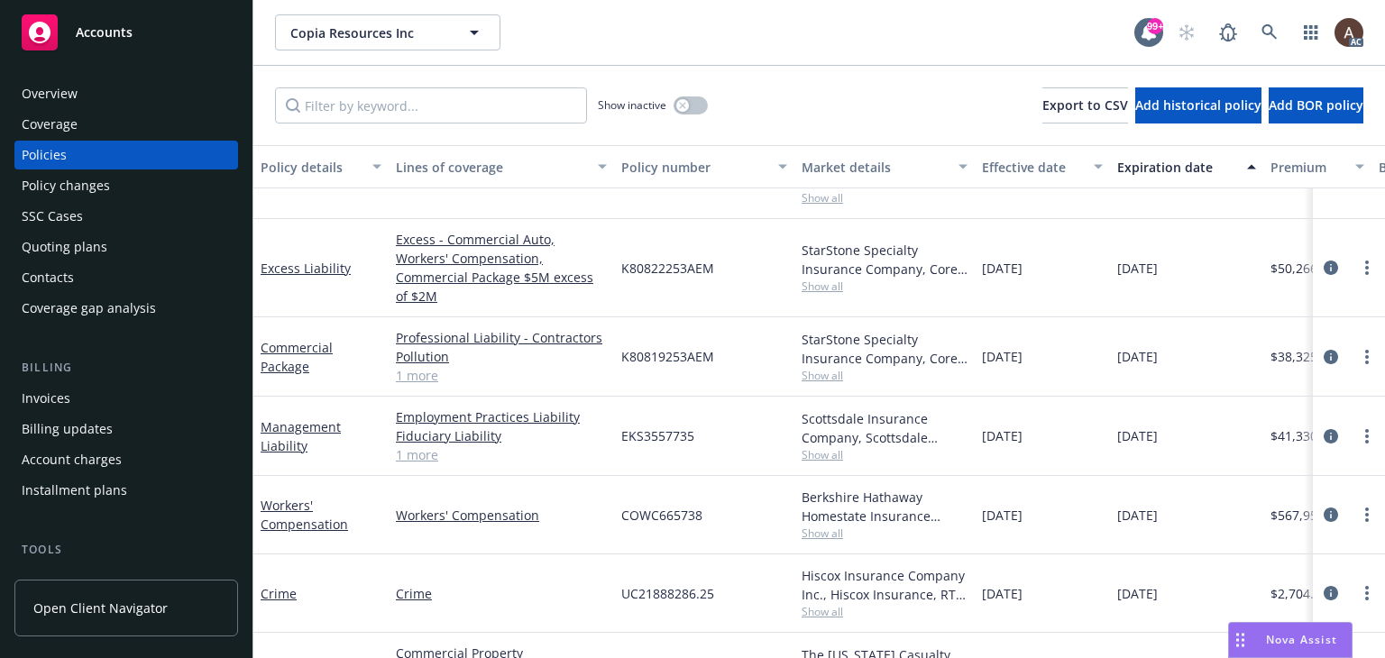
click at [422, 366] on link "1 more" at bounding box center [501, 375] width 211 height 19
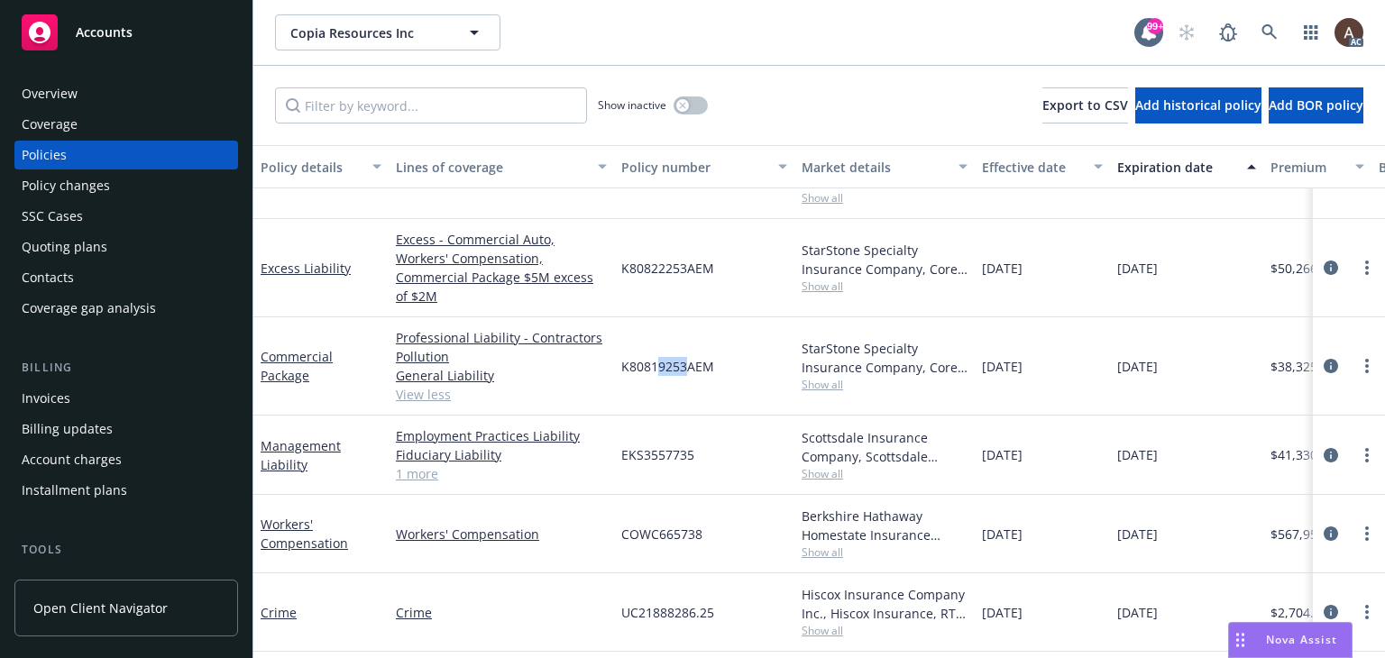
drag, startPoint x: 656, startPoint y: 344, endPoint x: 688, endPoint y: 350, distance: 32.0
click at [688, 357] on span "K80819253AEM" at bounding box center [667, 366] width 93 height 19
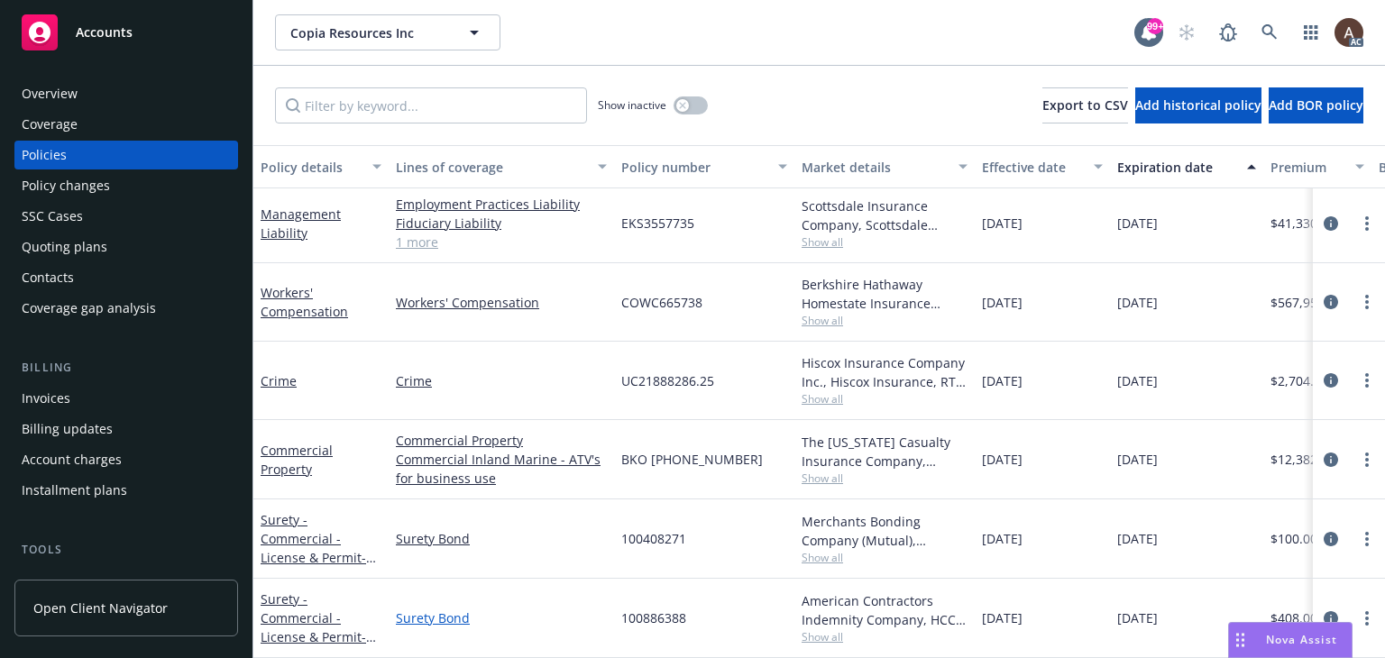
scroll to position [259, 0]
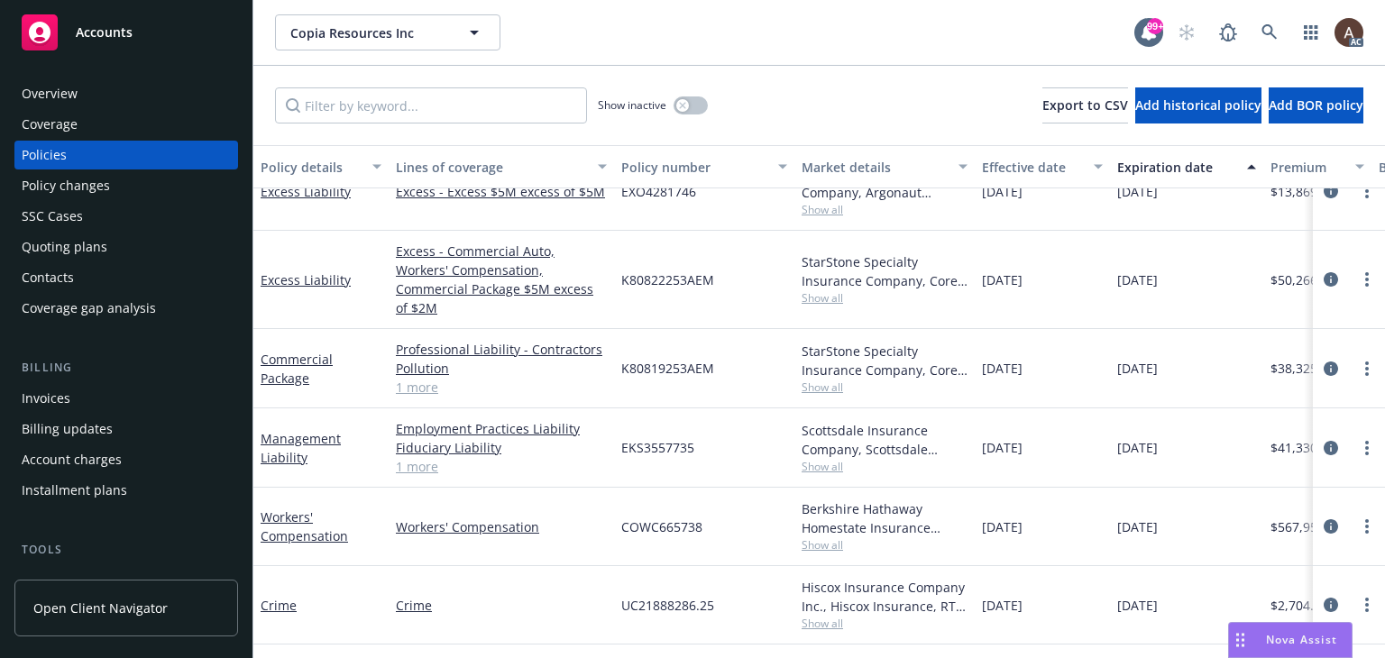
click at [418, 378] on link "1 more" at bounding box center [501, 387] width 211 height 19
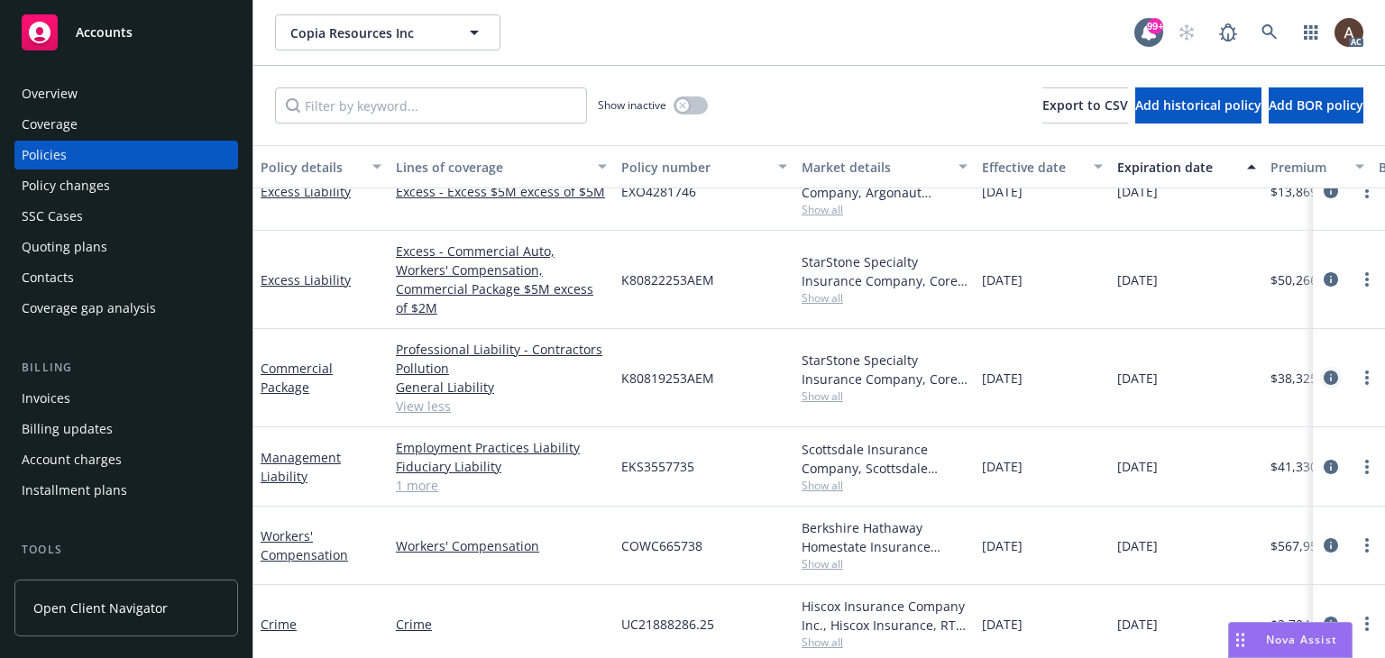
click at [1323, 370] on icon "circleInformation" at bounding box center [1330, 377] width 14 height 14
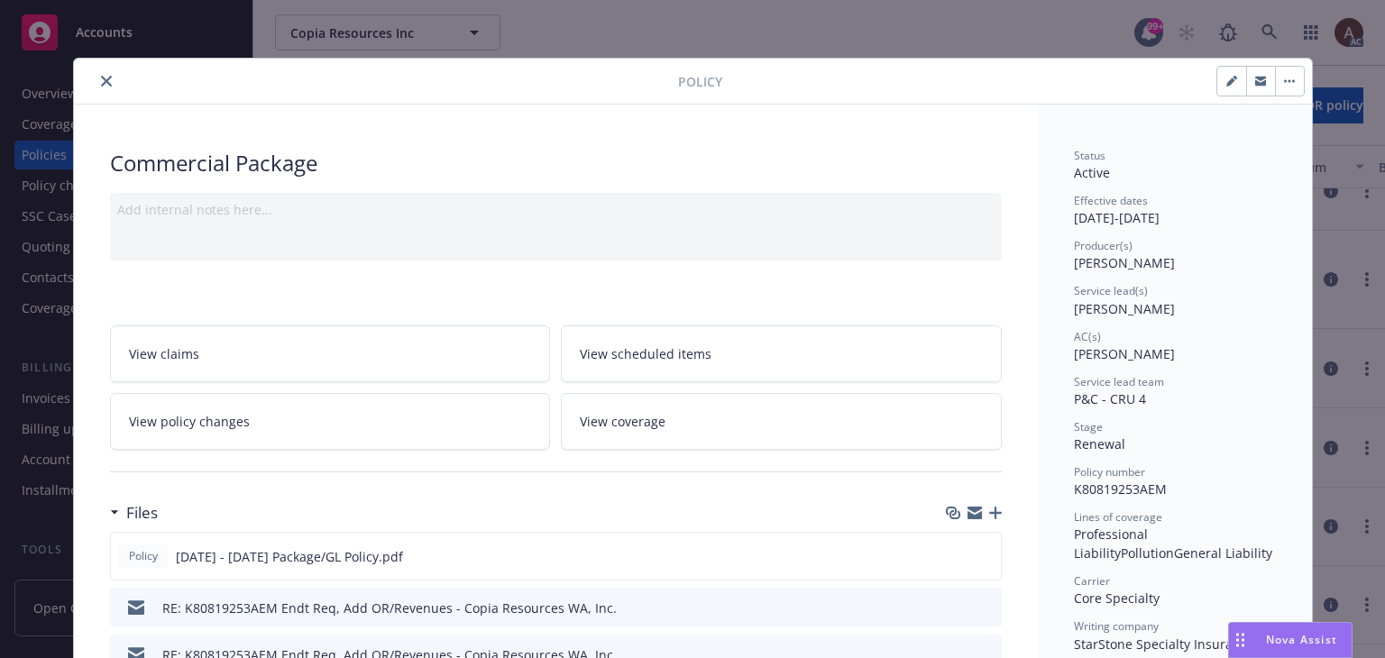
scroll to position [361, 0]
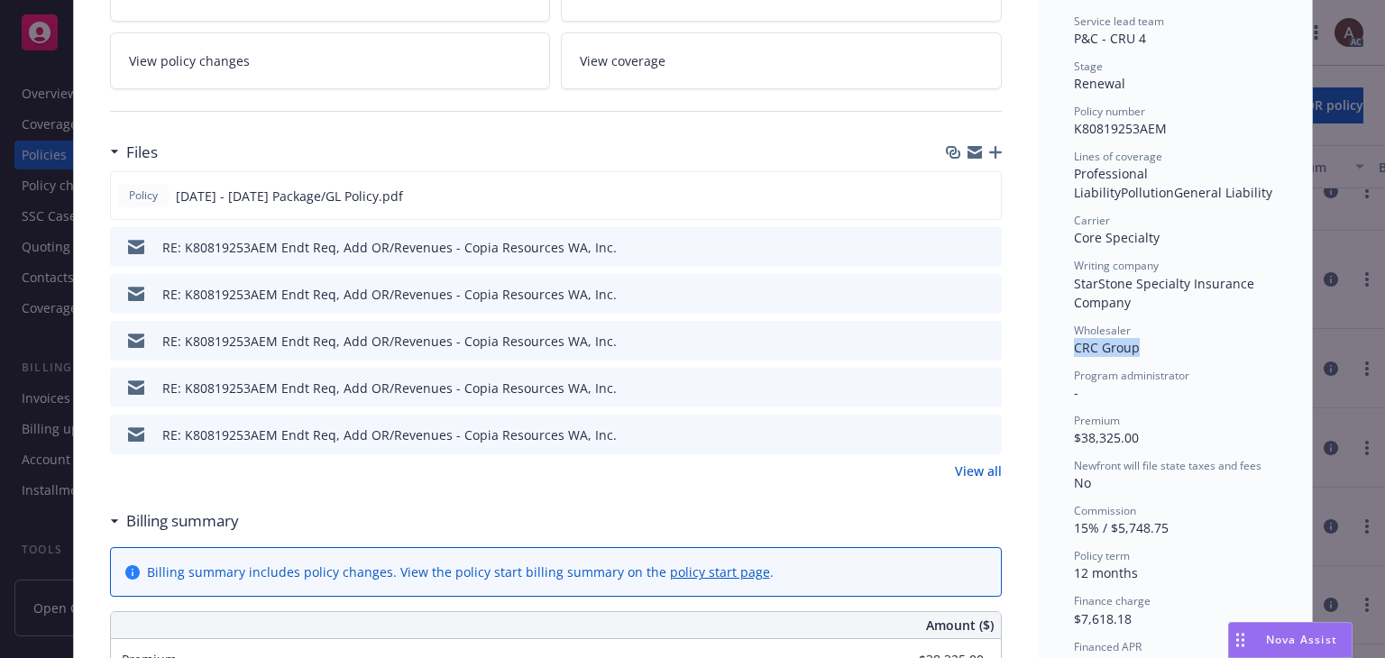
drag, startPoint x: 1066, startPoint y: 348, endPoint x: 1132, endPoint y: 352, distance: 65.9
click at [1132, 352] on div "Wholesaler CRC Group" at bounding box center [1175, 340] width 202 height 34
copy span "CRC Group"
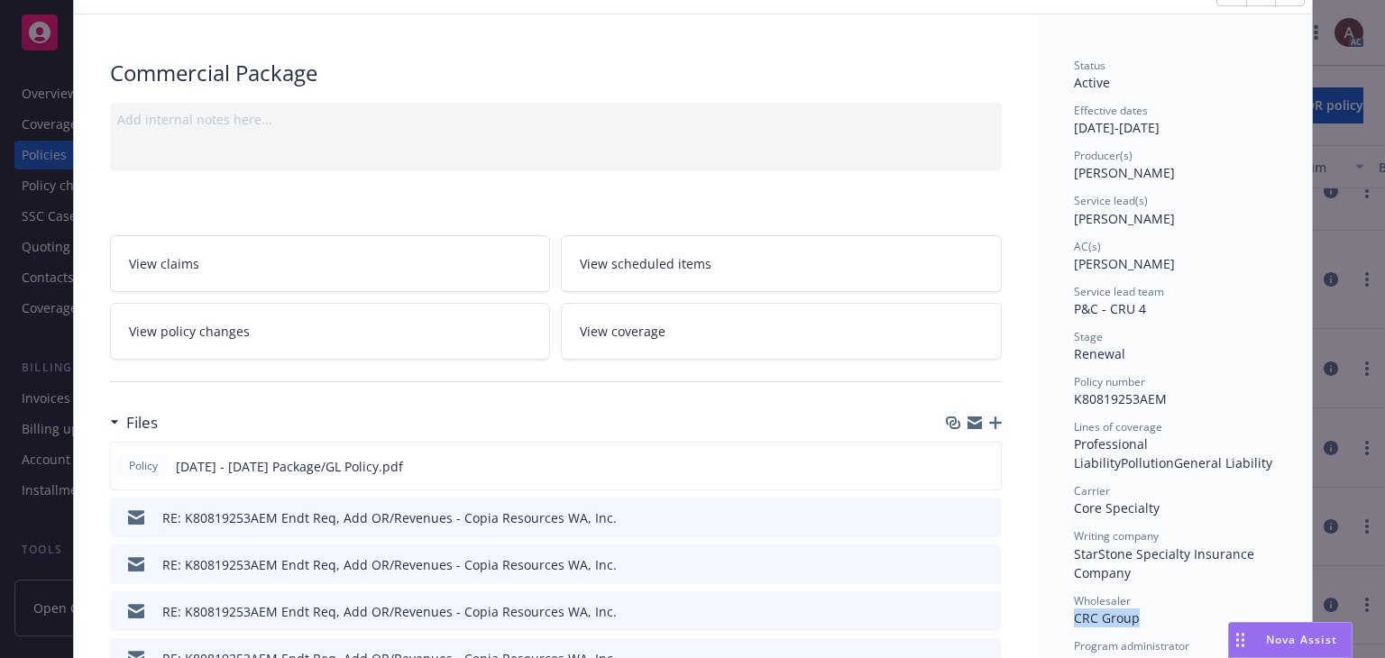
click at [376, 314] on link "View policy changes" at bounding box center [330, 331] width 441 height 57
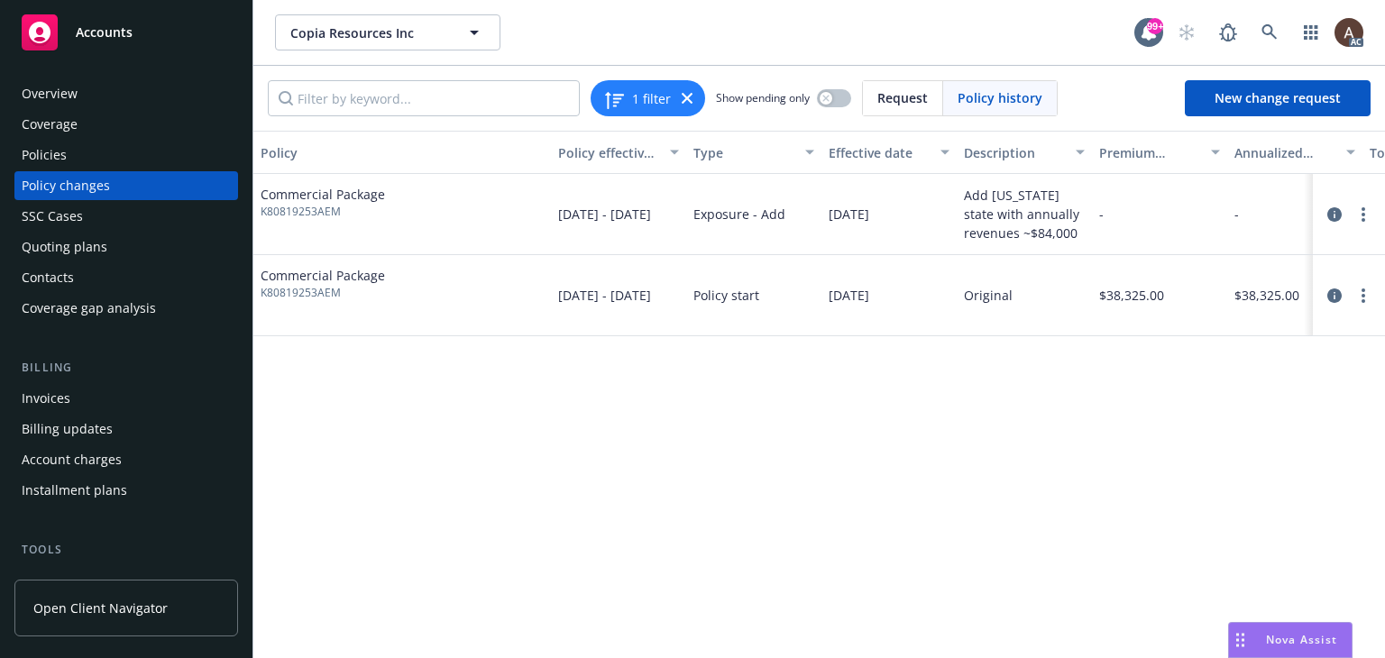
click at [151, 190] on div "Policy changes" at bounding box center [126, 185] width 209 height 29
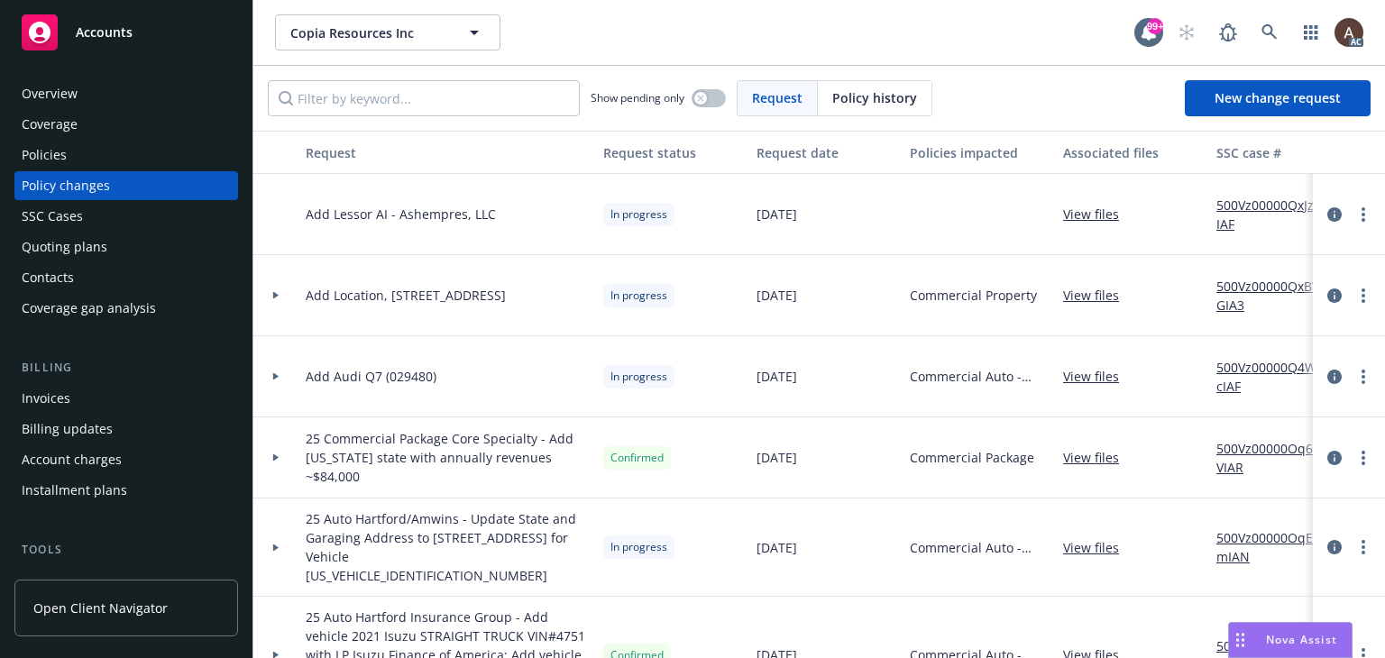
click at [278, 296] on icon at bounding box center [275, 295] width 7 height 6
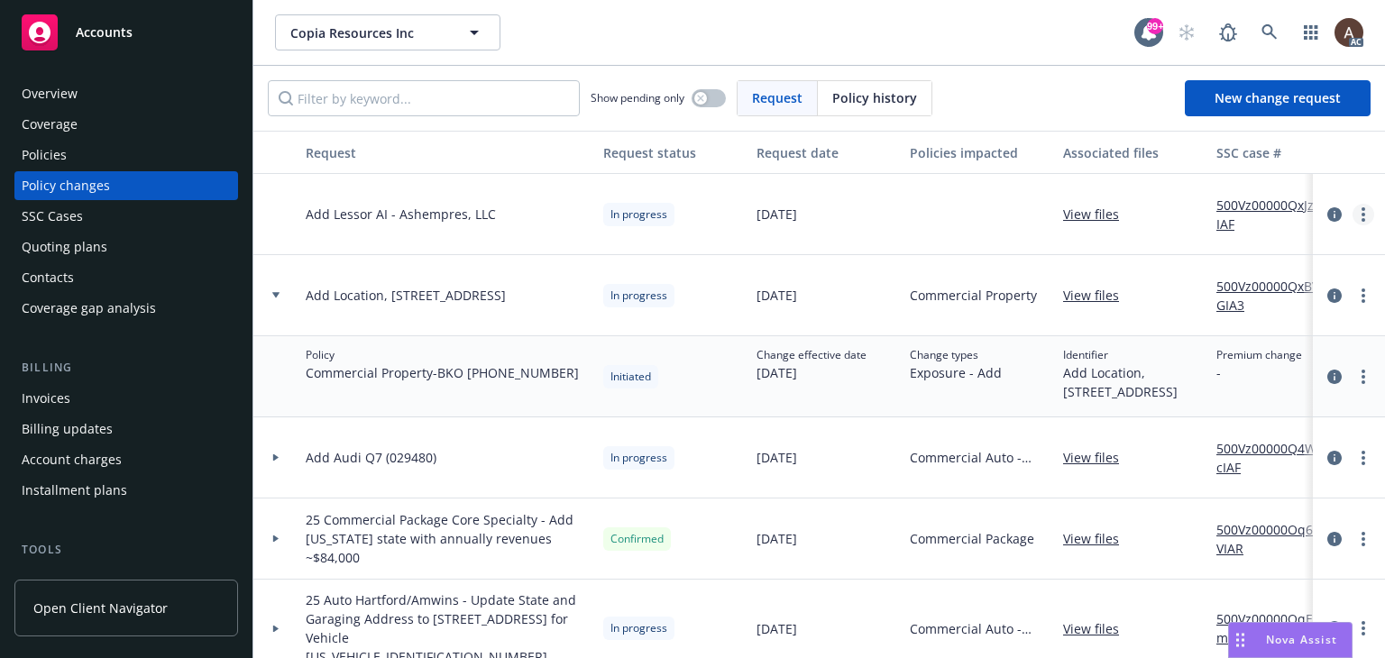
click at [1352, 210] on link "more" at bounding box center [1363, 215] width 22 height 22
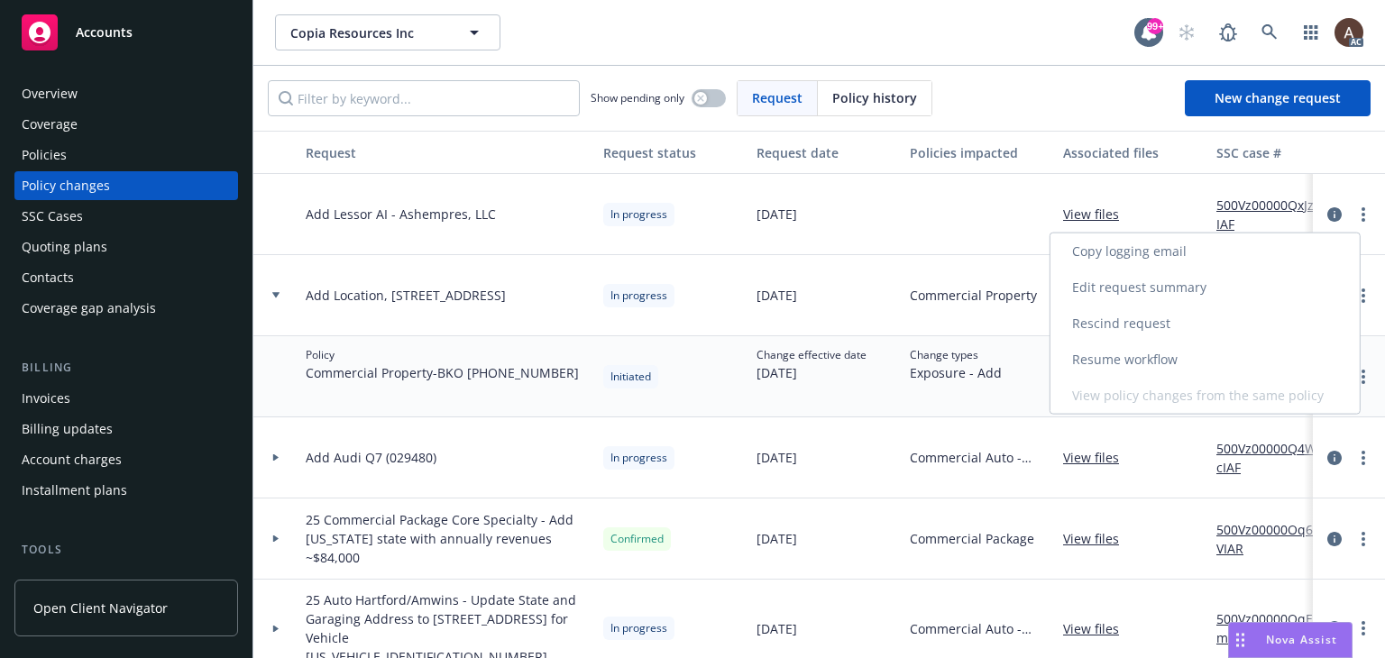
click at [1147, 355] on link "Resume workflow" at bounding box center [1204, 360] width 309 height 36
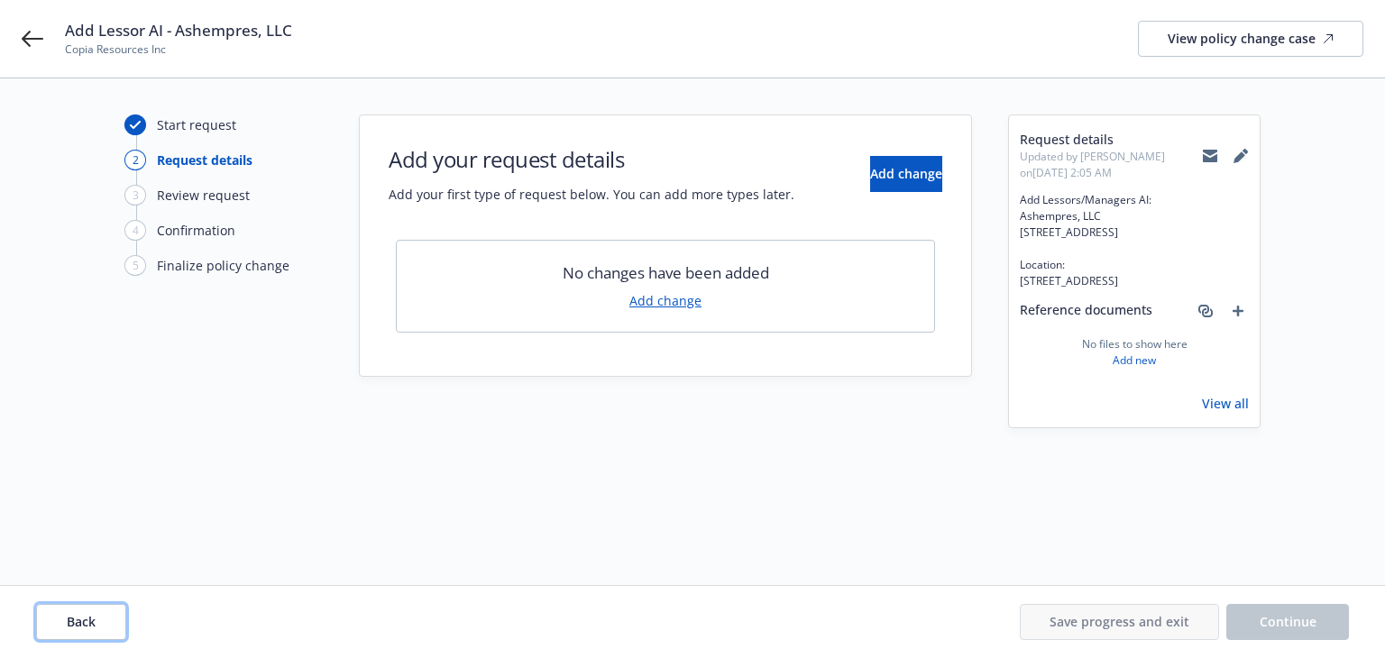
click at [75, 625] on span "Back" at bounding box center [81, 621] width 29 height 17
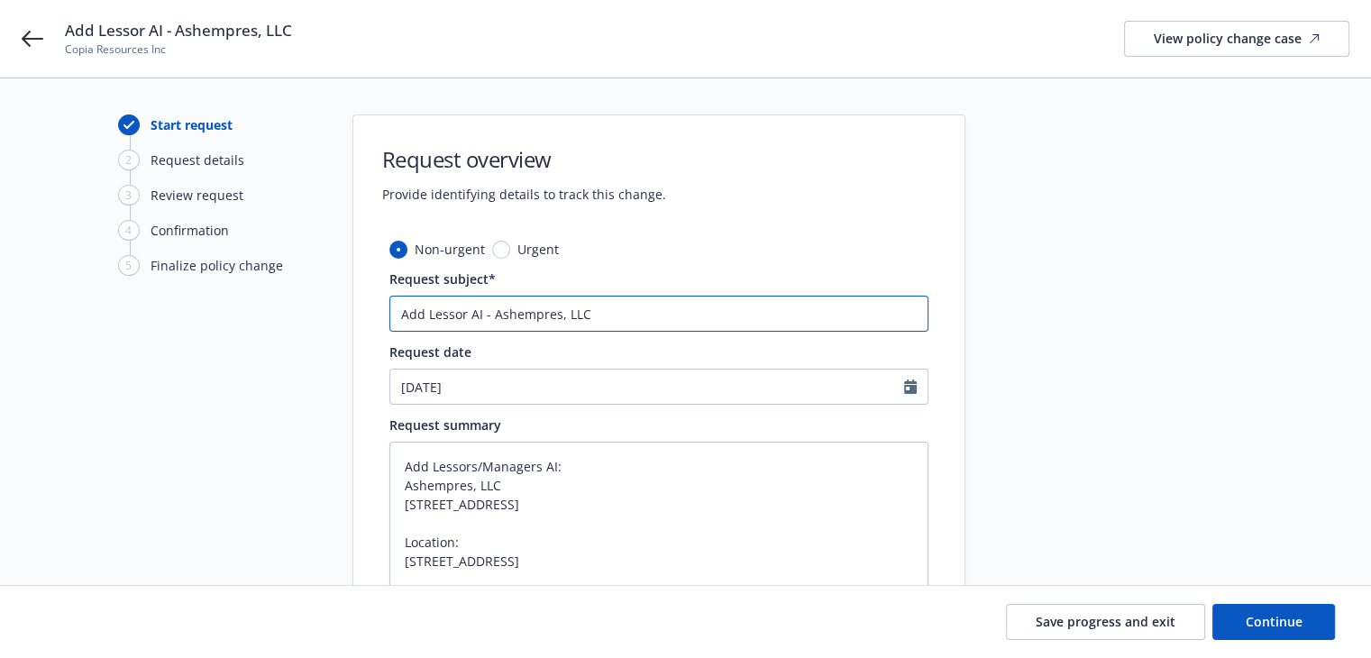
click at [399, 316] on input "Add Lessor AI - Ashempres, LLC" at bounding box center [658, 314] width 539 height 36
type textarea "x"
type input "2Add Lessor AI - Ashempres, LLC"
type textarea "x"
type input "24Add Lessor AI - Ashempres, LLC"
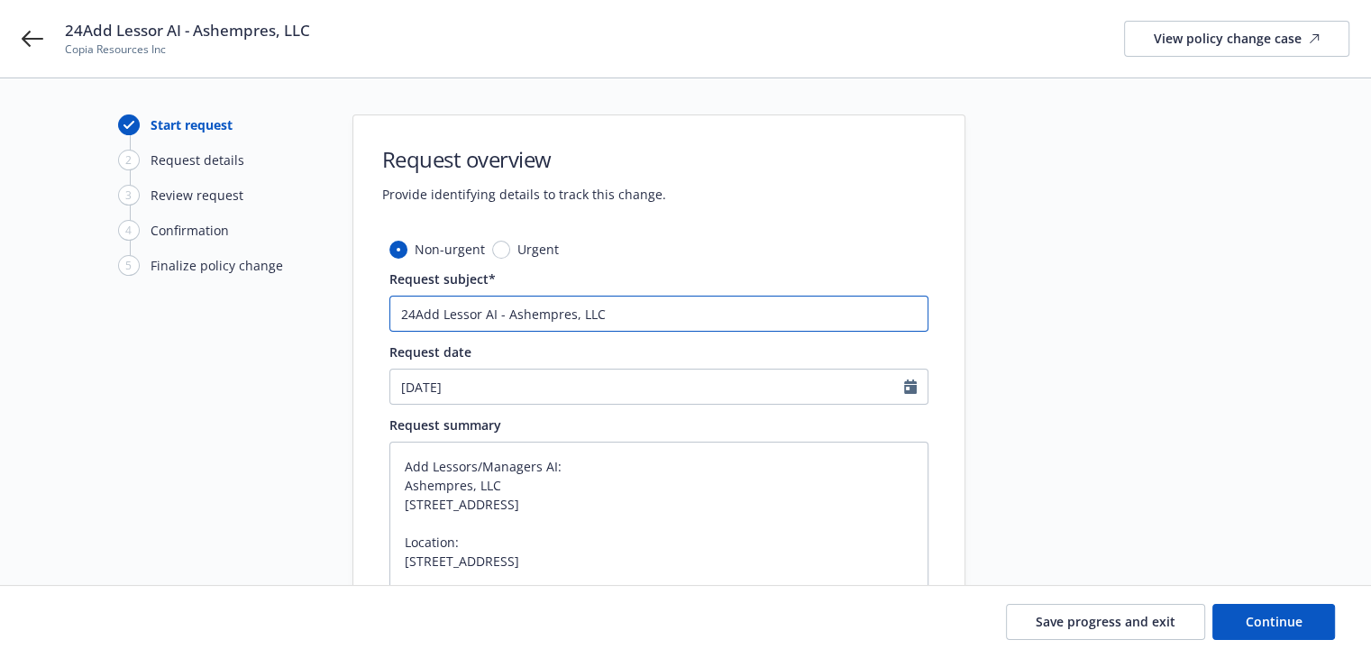
type textarea "x"
type input "24 Add Lessor AI - Ashempres, LLC"
type textarea "x"
type input "24 pAdd Lessor AI - Ashempres, LLC"
type textarea "x"
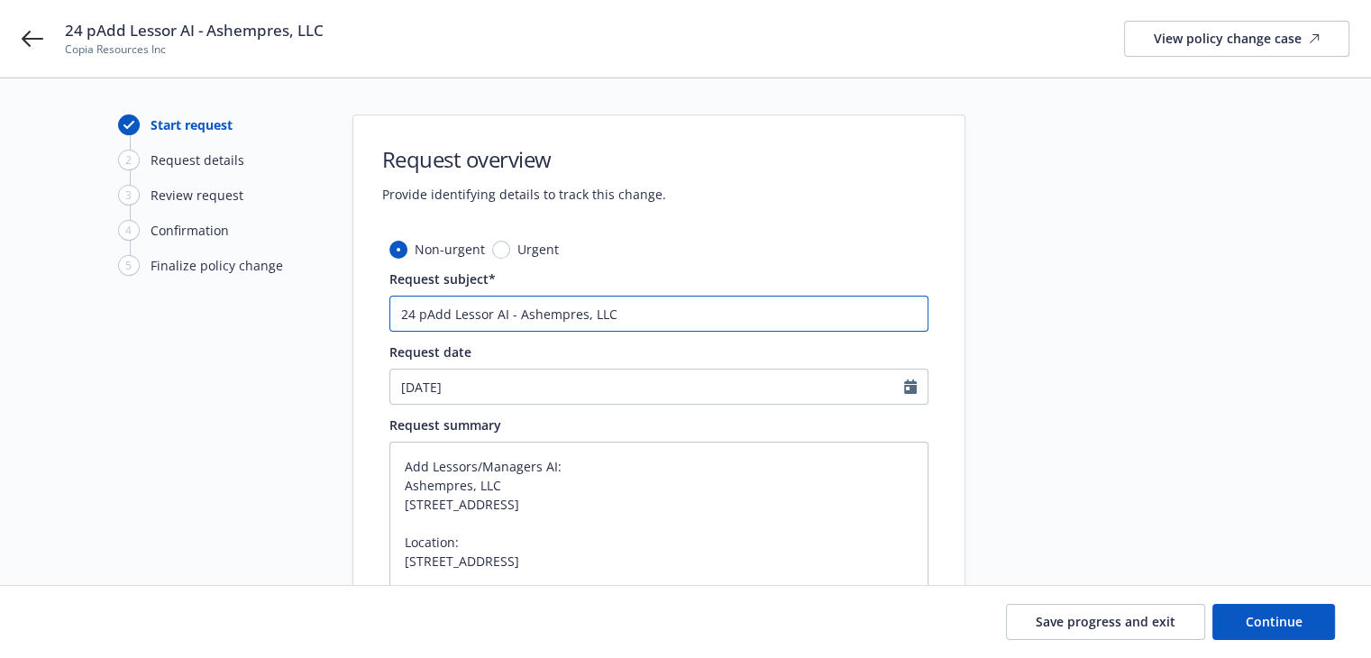
type input "24 pkAdd Lessor AI - Ashempres, LLC"
type textarea "x"
type input "24 pkgAdd Lessor AI - Ashempres, LLC"
type textarea "x"
type input "24 pkAdd Lessor AI - Ashempres, LLC"
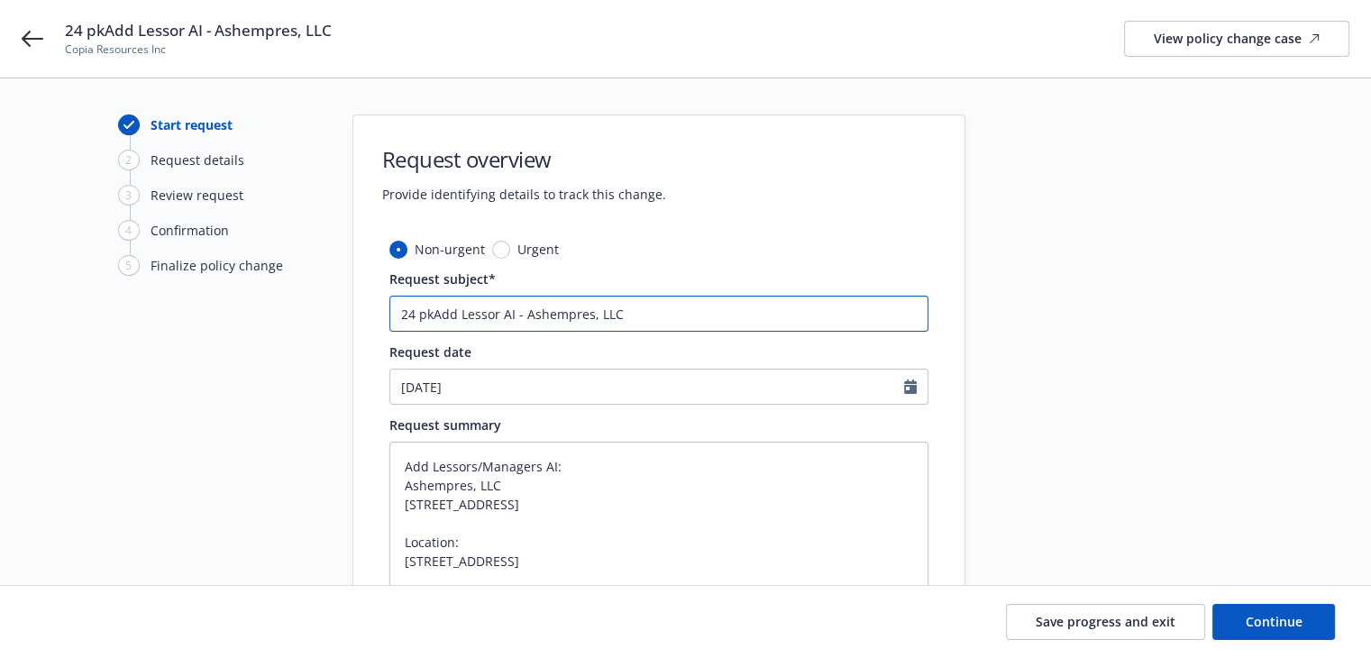
type textarea "x"
type input "24 pAdd Lessor AI - Ashempres, LLC"
type textarea "x"
type input "24 Add Lessor AI - Ashempres, LLC"
type textarea "x"
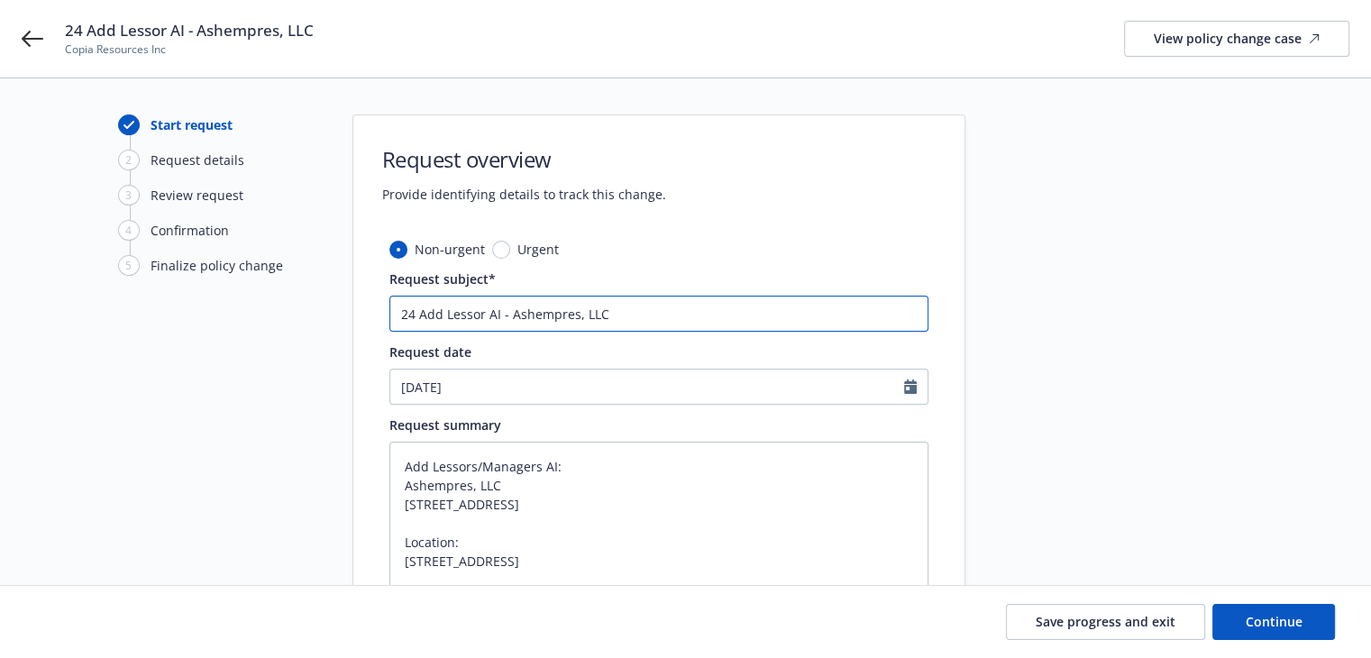
type input "24 PAdd Lessor AI - Ashempres, LLC"
type textarea "x"
type input "24 PKAdd Lessor AI - Ashempres, LLC"
type textarea "x"
type input "24 PKGAdd Lessor AI - Ashempres, LLC"
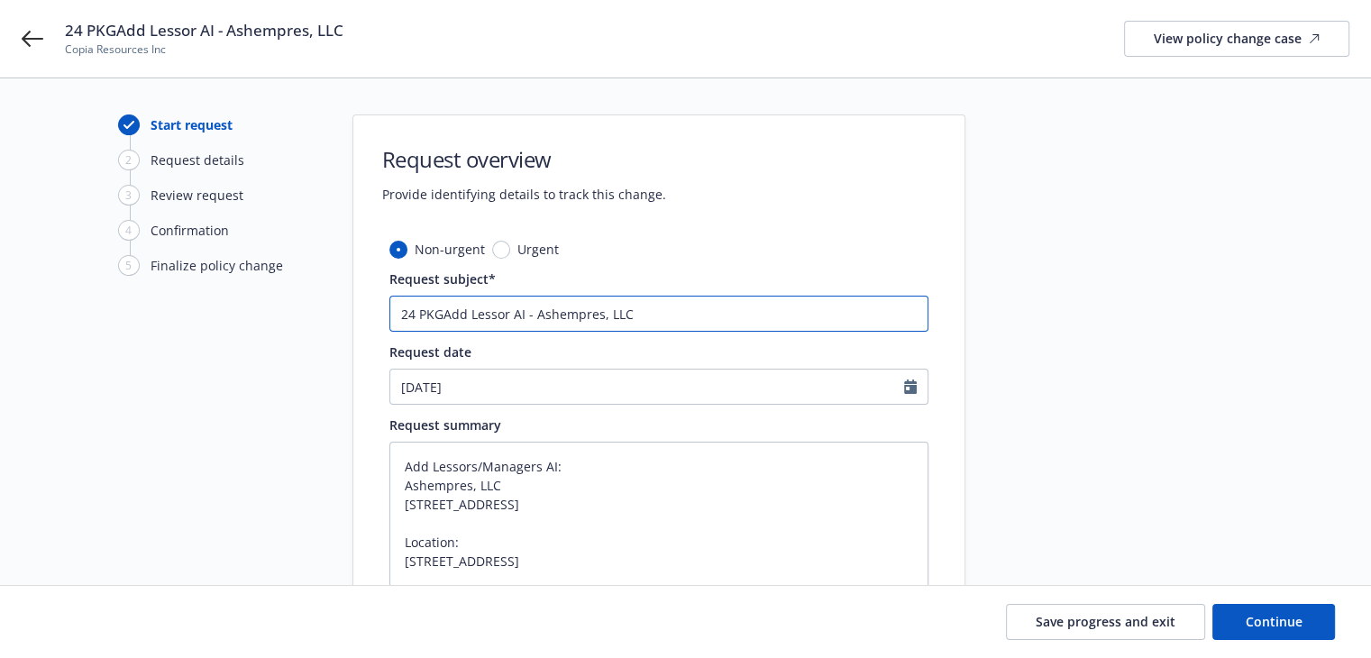
type textarea "x"
type input "24 PKG(Add Lessor AI - Ashempres, LLC"
type textarea "x"
type input "24 PKG(GAdd Lessor AI - Ashempres, LLC"
type textarea "x"
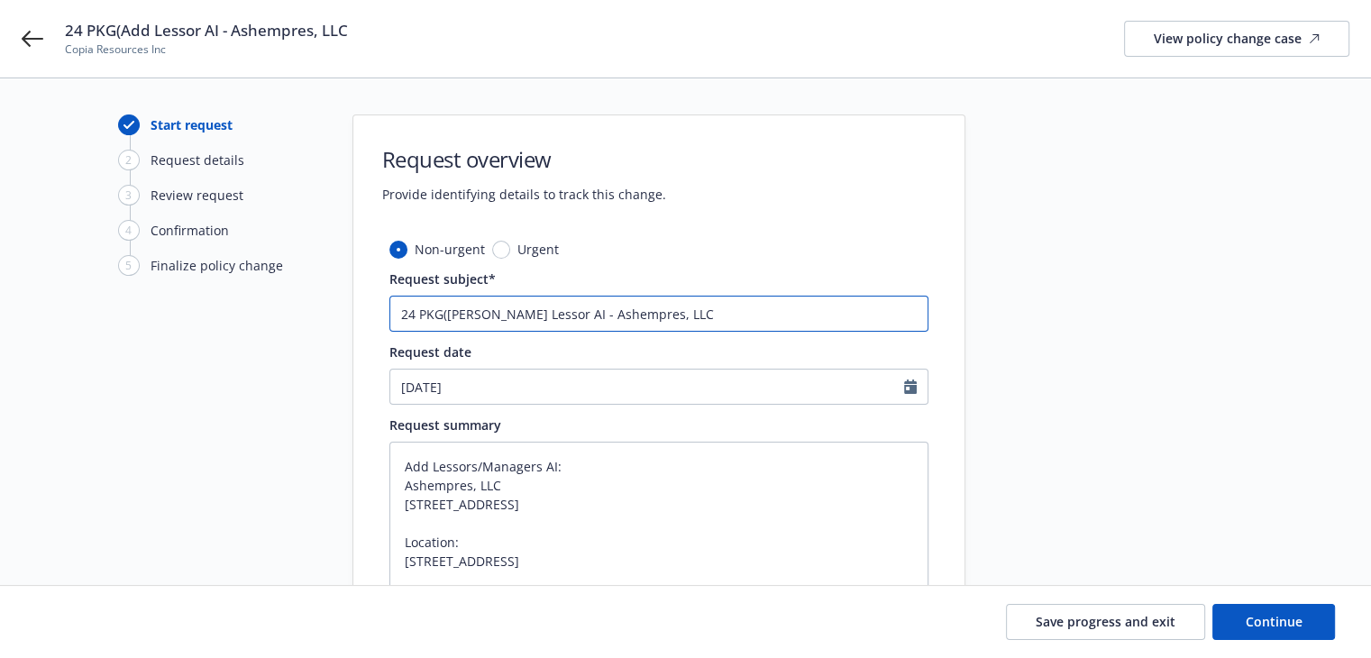
type input "24 PKG(GLAdd Lessor AI - Ashempres, LLC"
type textarea "x"
type input "24 PKG(GL)Add Lessor AI - Ashempres, LLC"
type textarea "x"
type input "24 PKG(GL) Add Lessor AI - Ashempres, LLC"
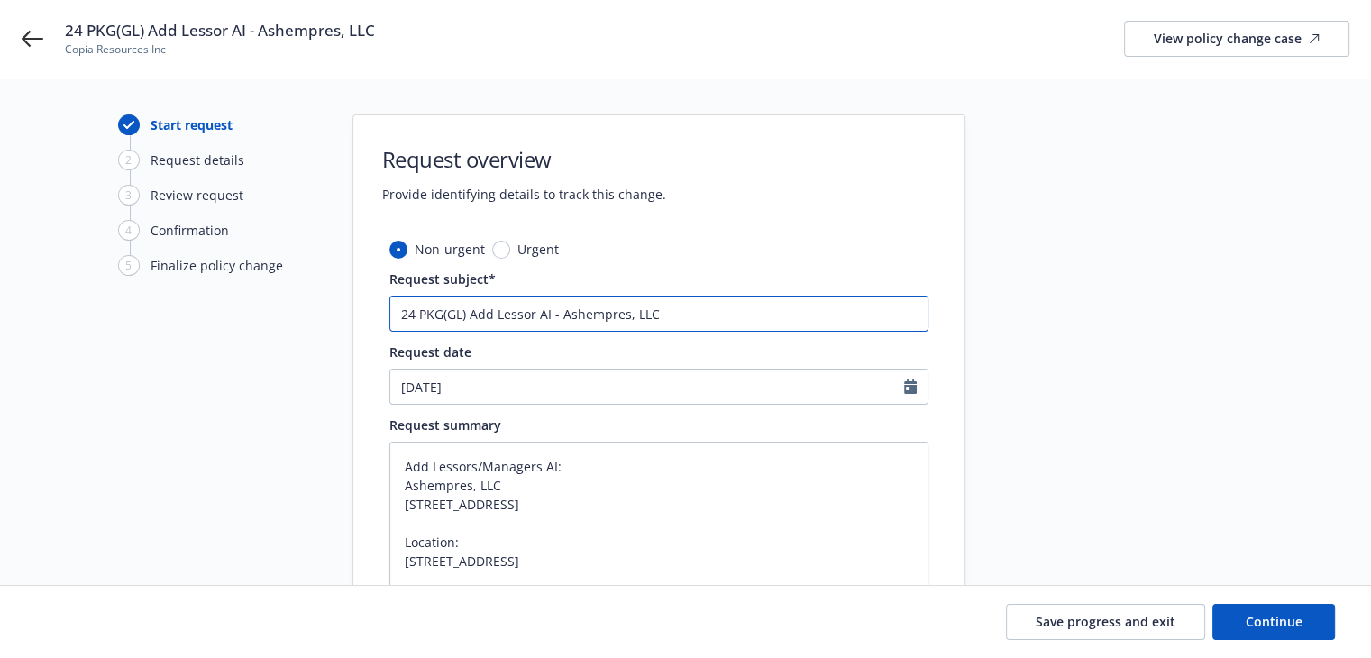
paste input "CRC Group"
type textarea "x"
type input "24 PKG(GL) CRC GroupAdd Lessor AI - Ashempres, LLC"
type textarea "x"
type input "24 PKG(GL) CRC Group Add Lessor AI - Ashempres, LLC"
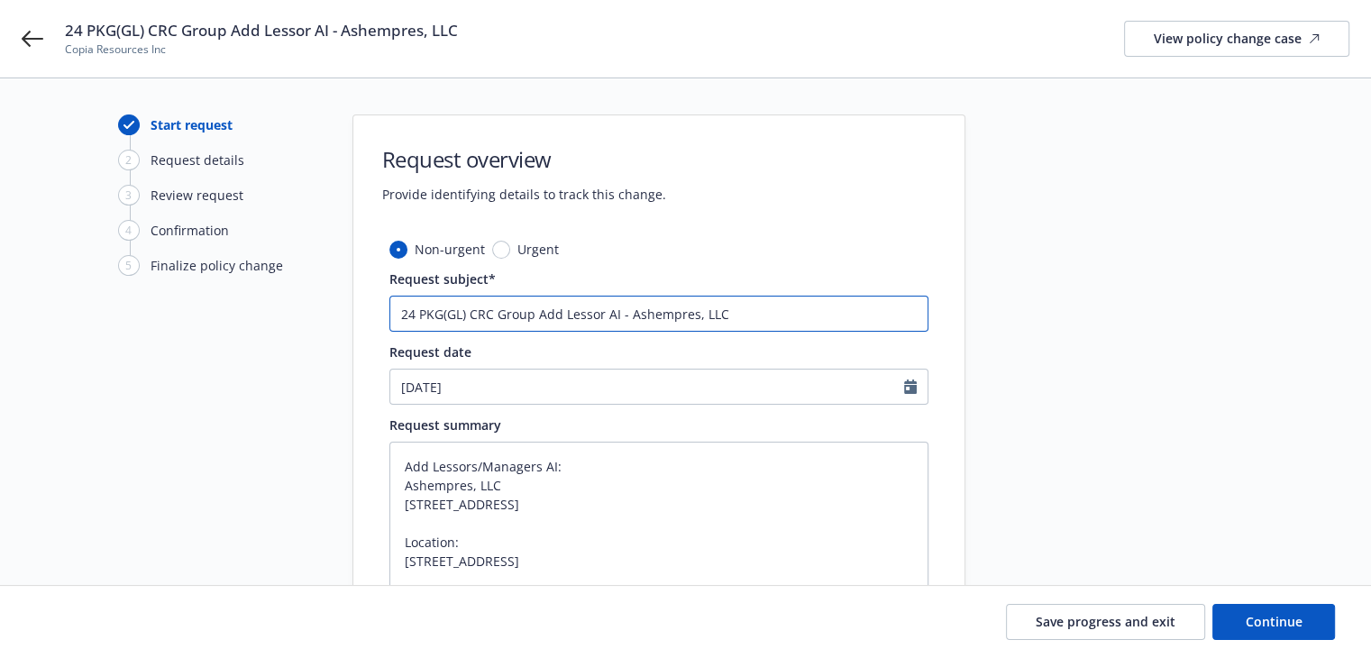
type textarea "x"
type input "24 PKG(GL) CRC Group -Add Lessor AI - Ashempres, LLC"
type textarea "x"
type input "24 PKG(GL) CRC Group - Add Lessor AI - Ashempres, LLC"
drag, startPoint x: 406, startPoint y: 466, endPoint x: 554, endPoint y: 466, distance: 148.7
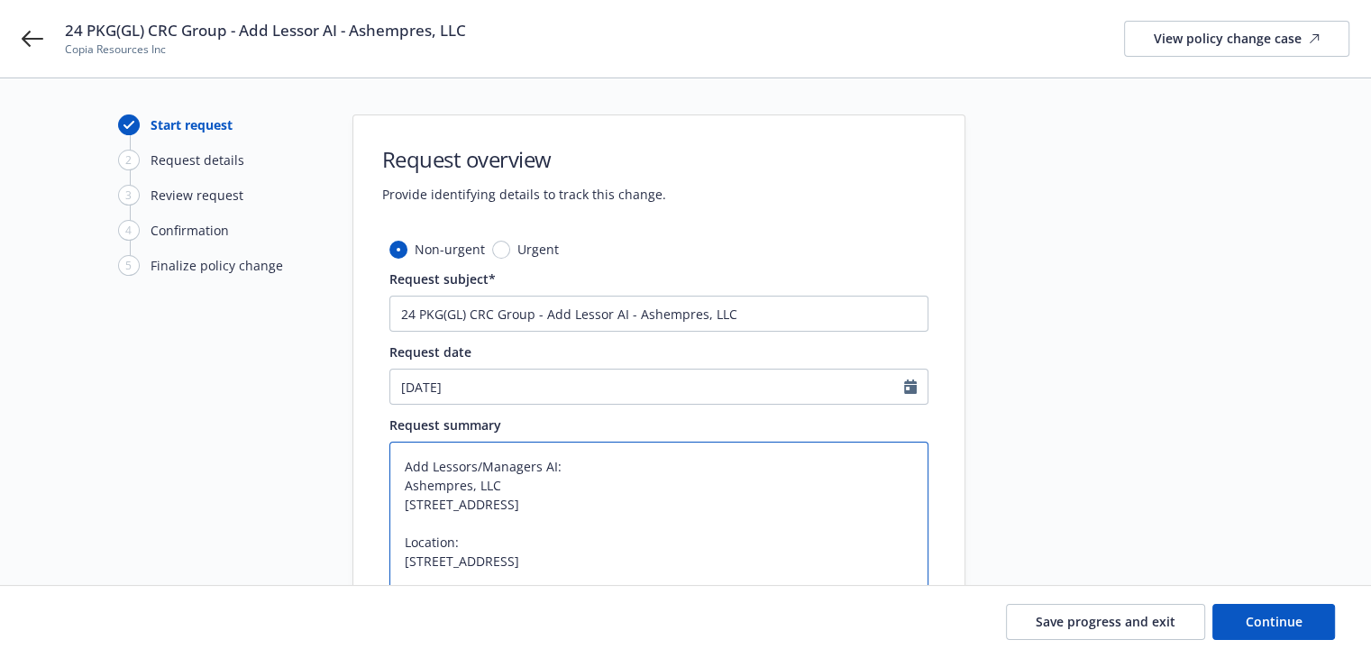
click at [554, 466] on textarea "Add Lessors/Managers AI: Ashempres, LLC 110 Eucalyptus Ave Hillsborough, CA 940…" at bounding box center [658, 533] width 539 height 182
drag, startPoint x: 544, startPoint y: 312, endPoint x: 627, endPoint y: 316, distance: 83.0
click at [627, 316] on input "24 PKG(GL) CRC Group - Add Lessor AI - Ashempres, LLC" at bounding box center [658, 314] width 539 height 36
paste input "s/Managers AI:"
type textarea "x"
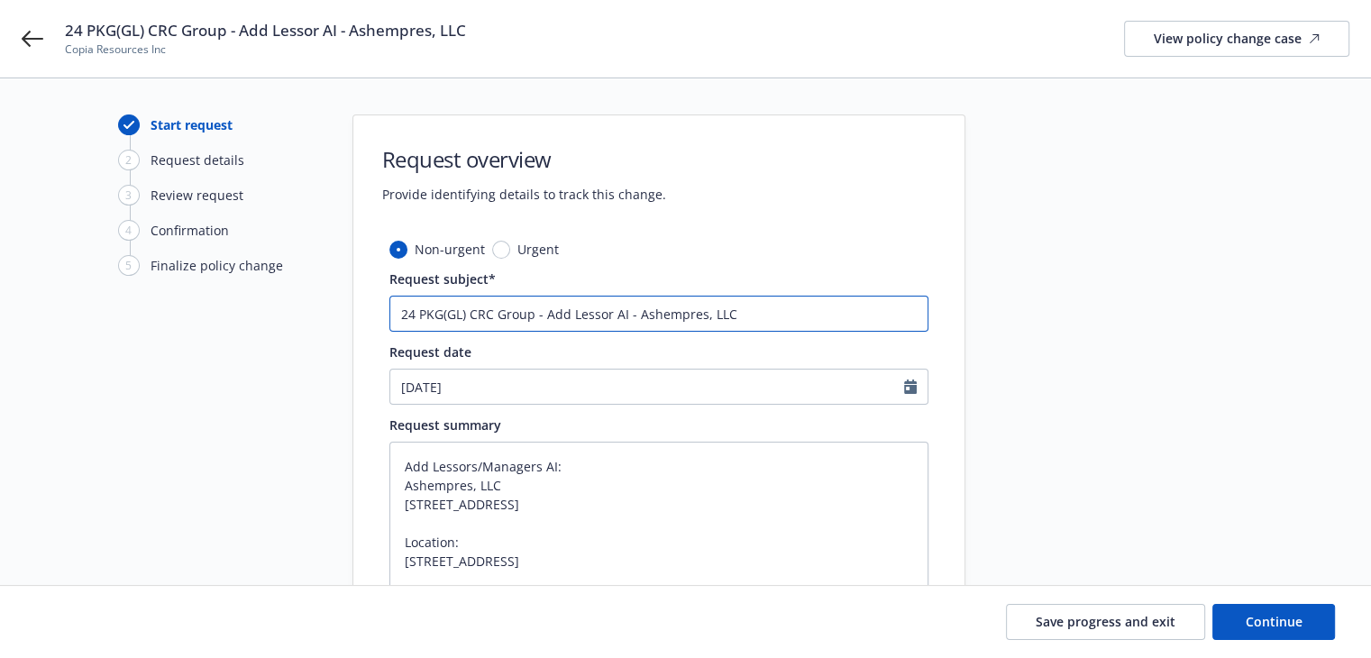
type input "24 PKG(GL) CRC Group - Add Lessors/Managers AI:- Ashempres, LLC"
type textarea "x"
type input "24 PKG(GL) CRC Group - Add Lessors/Managers AI- Ashempres, LLC"
type textarea "x"
type input "24 PKG(GL) CRC Group - Add Lessors/Managers AI - Ashempres, LLC"
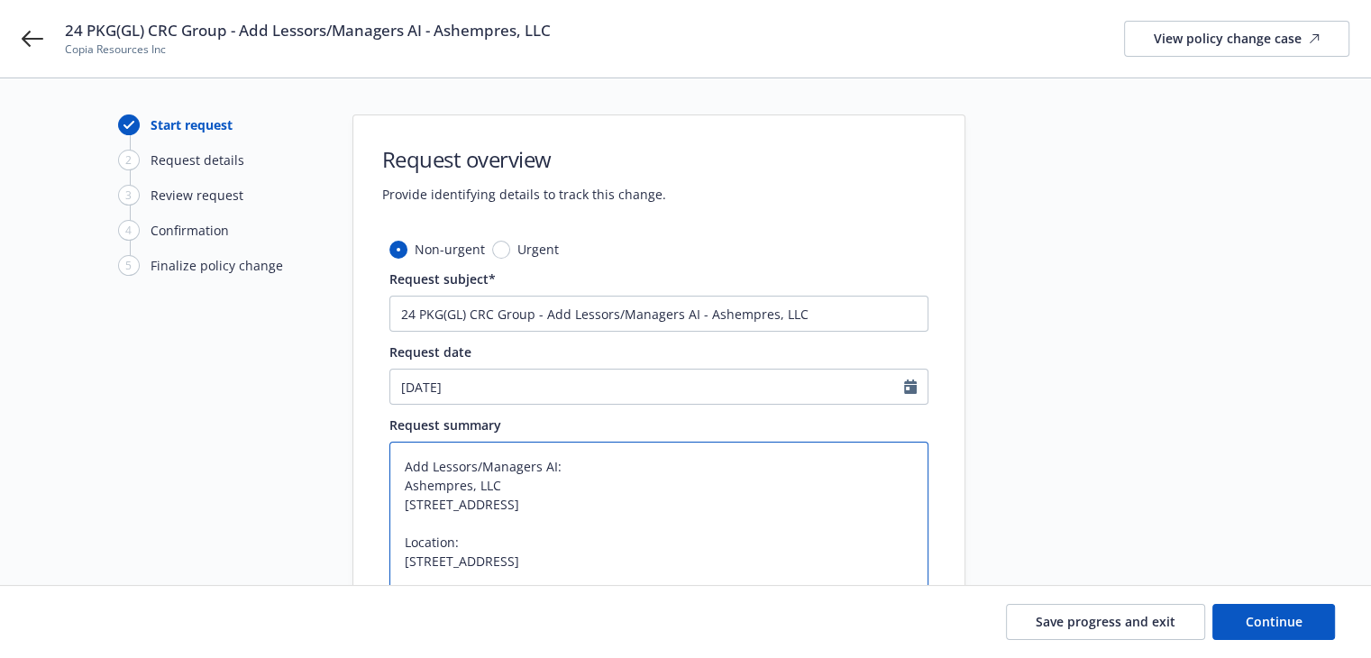
click at [737, 484] on textarea "Add Lessors/Managers AI: Ashempres, LLC 110 Eucalyptus Ave Hillsborough, CA 940…" at bounding box center [658, 533] width 539 height 182
click at [1236, 627] on button "Continue" at bounding box center [1273, 622] width 123 height 36
type textarea "x"
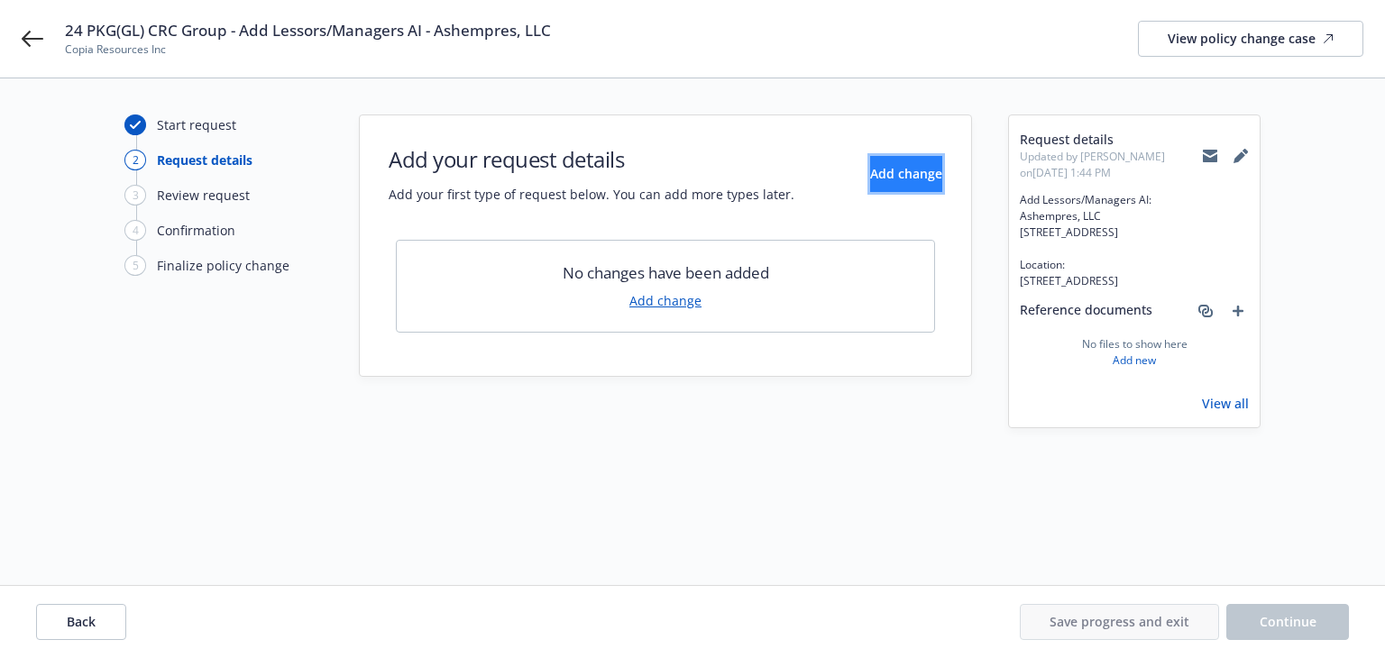
click at [870, 181] on span "Add change" at bounding box center [906, 173] width 72 height 17
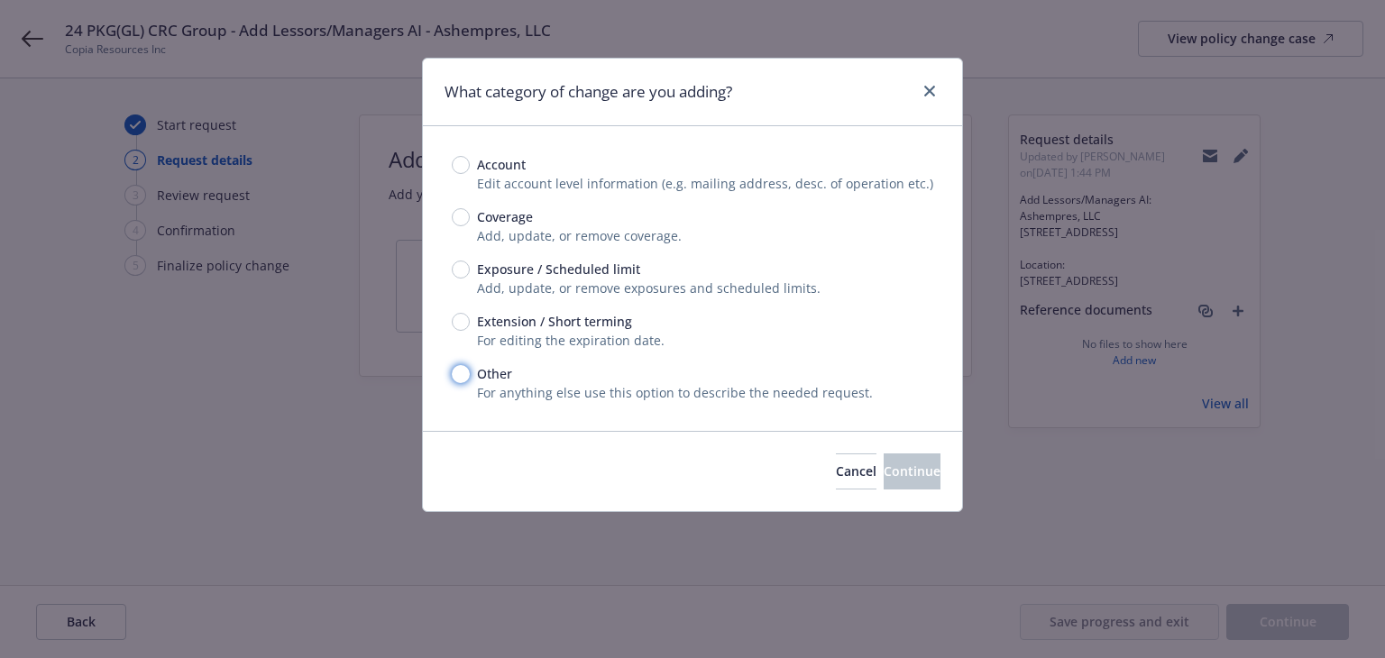
click at [467, 372] on input "Other" at bounding box center [461, 374] width 18 height 18
radio input "true"
click at [883, 466] on span "Continue" at bounding box center [911, 470] width 57 height 17
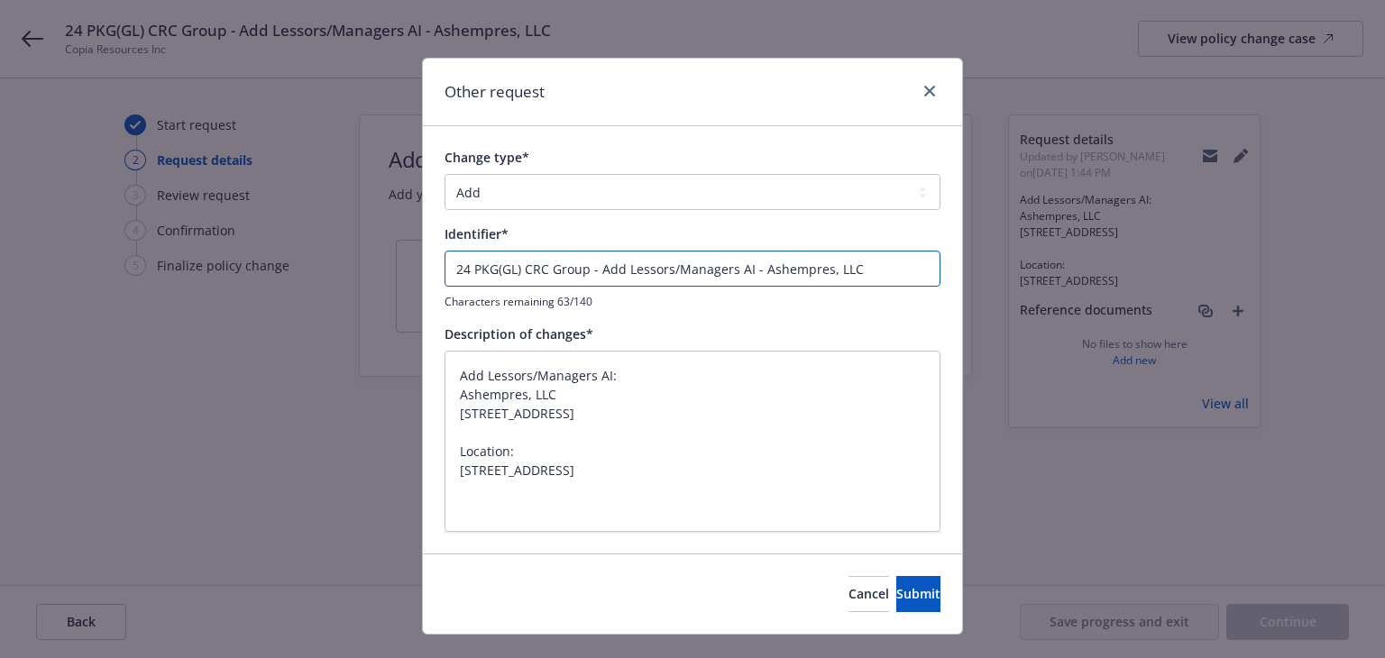
drag, startPoint x: 593, startPoint y: 270, endPoint x: 261, endPoint y: 252, distance: 333.2
click at [259, 254] on div "Other request Change type* Add Audit Change Remove Identifier* 24 PKG(GL) CRC G…" at bounding box center [692, 329] width 1385 height 658
type textarea "x"
type input "Add Lessors/Managers AI - Ashempres, LLC"
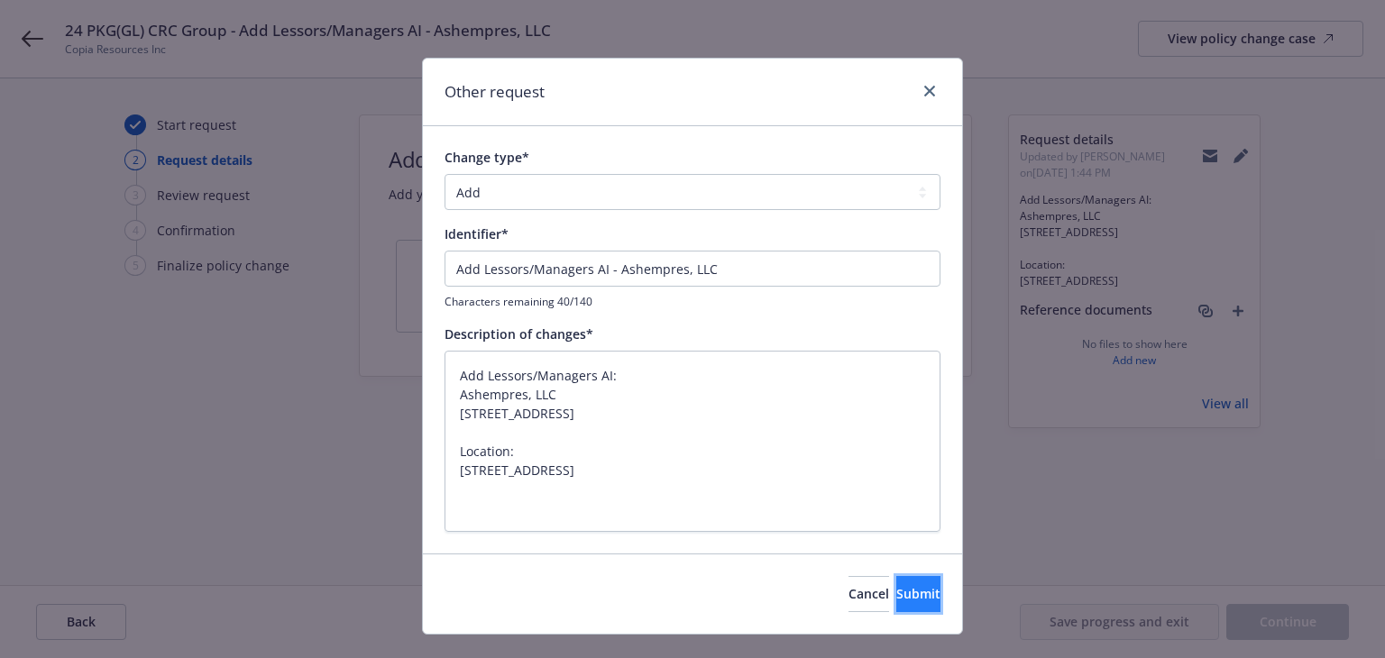
click at [896, 596] on span "Submit" at bounding box center [918, 593] width 44 height 17
type textarea "x"
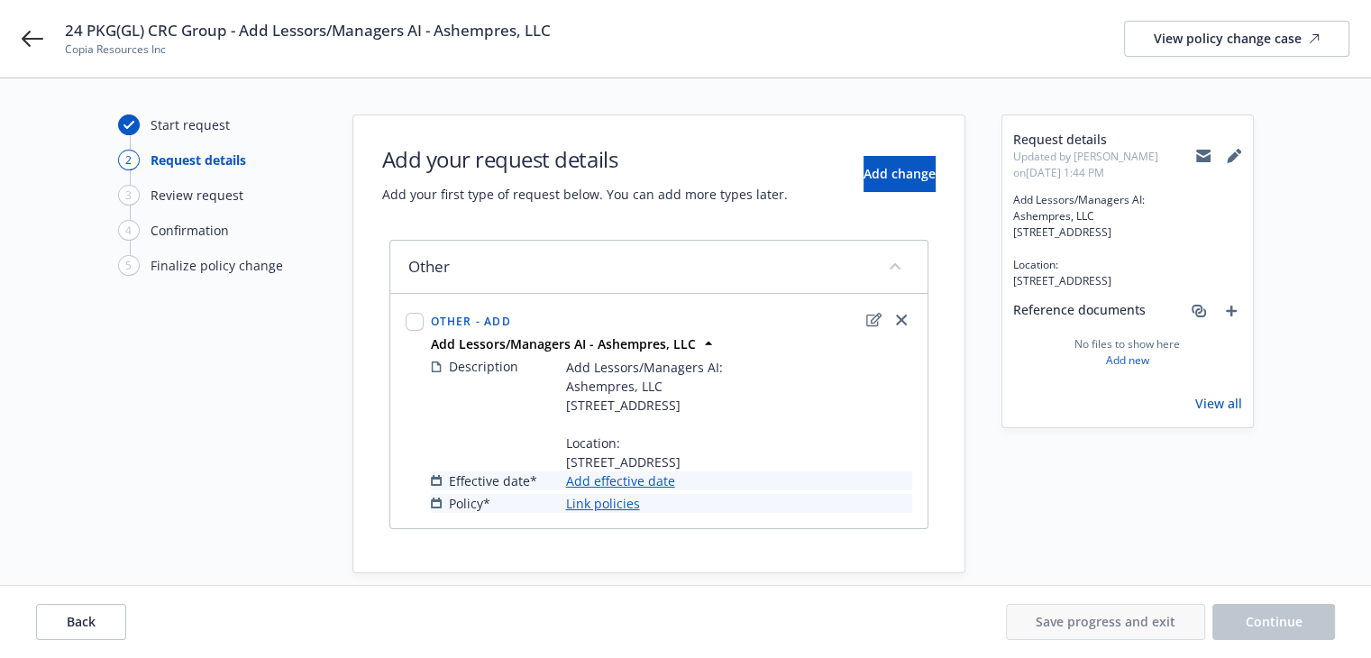
click at [630, 490] on link "Add effective date" at bounding box center [620, 480] width 109 height 19
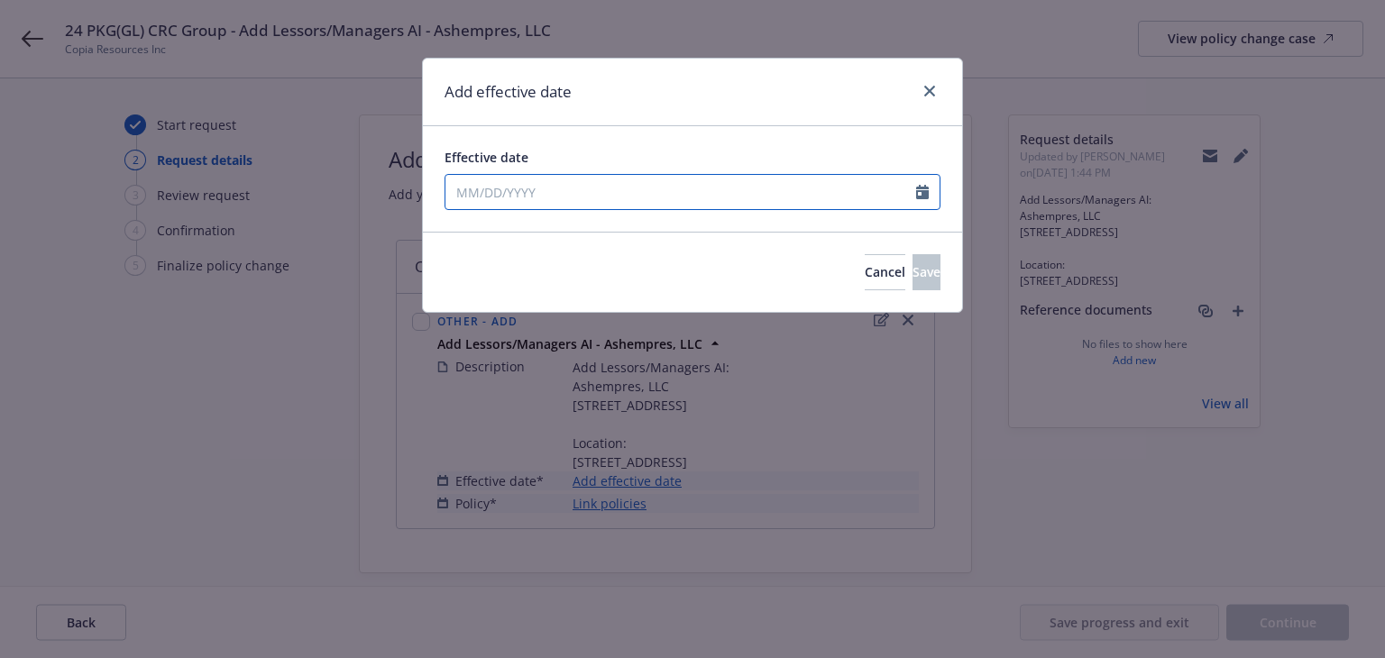
click at [556, 197] on input "Effective date" at bounding box center [680, 192] width 471 height 34
select select "8"
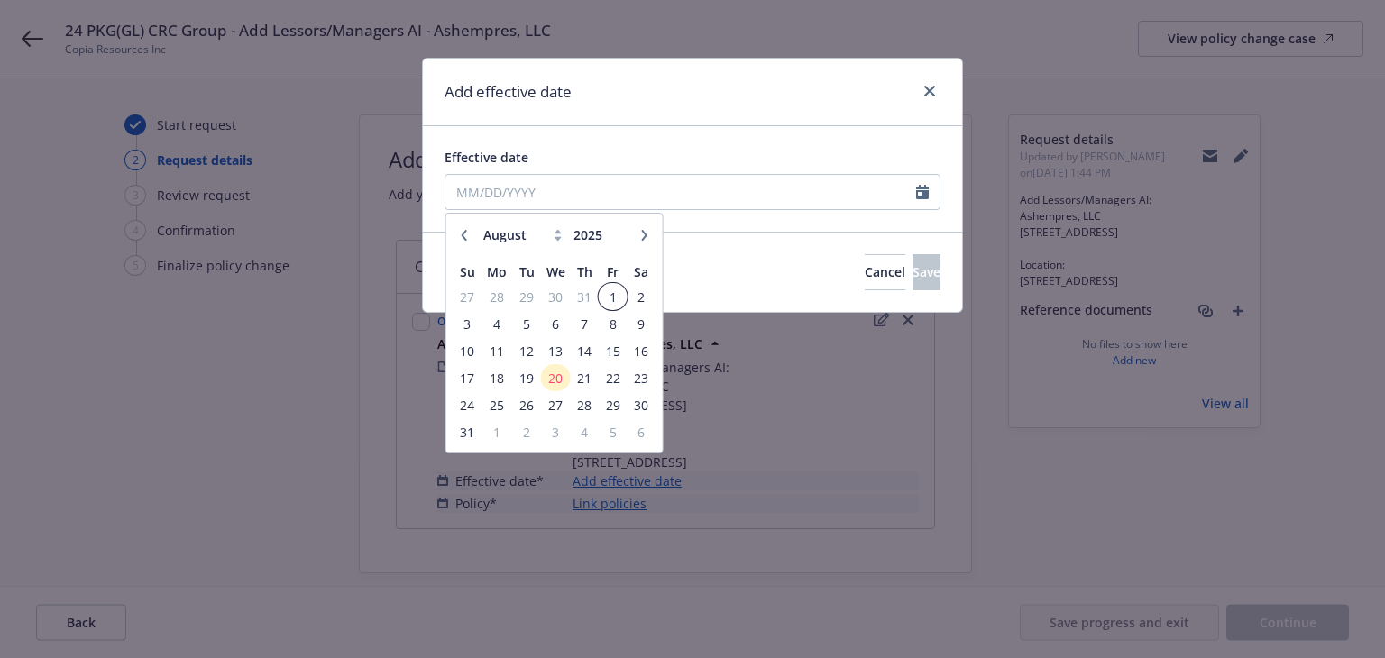
click at [617, 296] on span "1" at bounding box center [612, 297] width 24 height 23
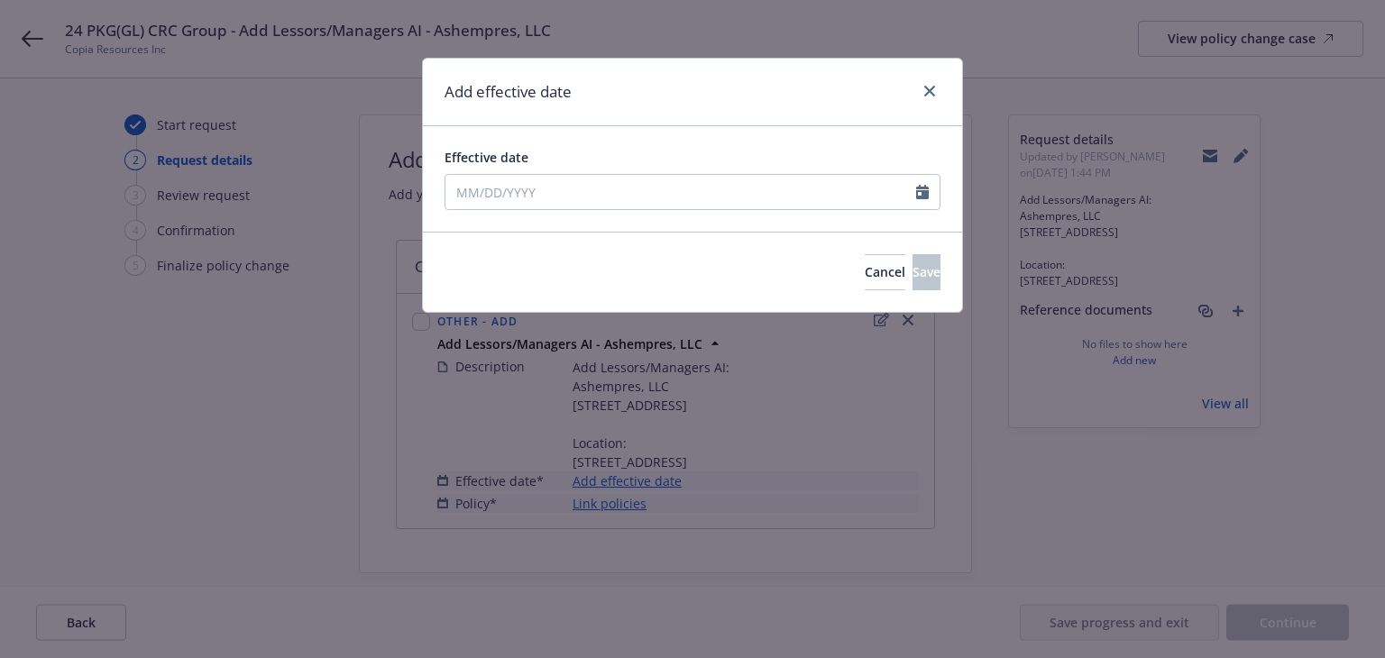
type input "08/01/2025"
click at [912, 265] on button "Save" at bounding box center [926, 272] width 28 height 36
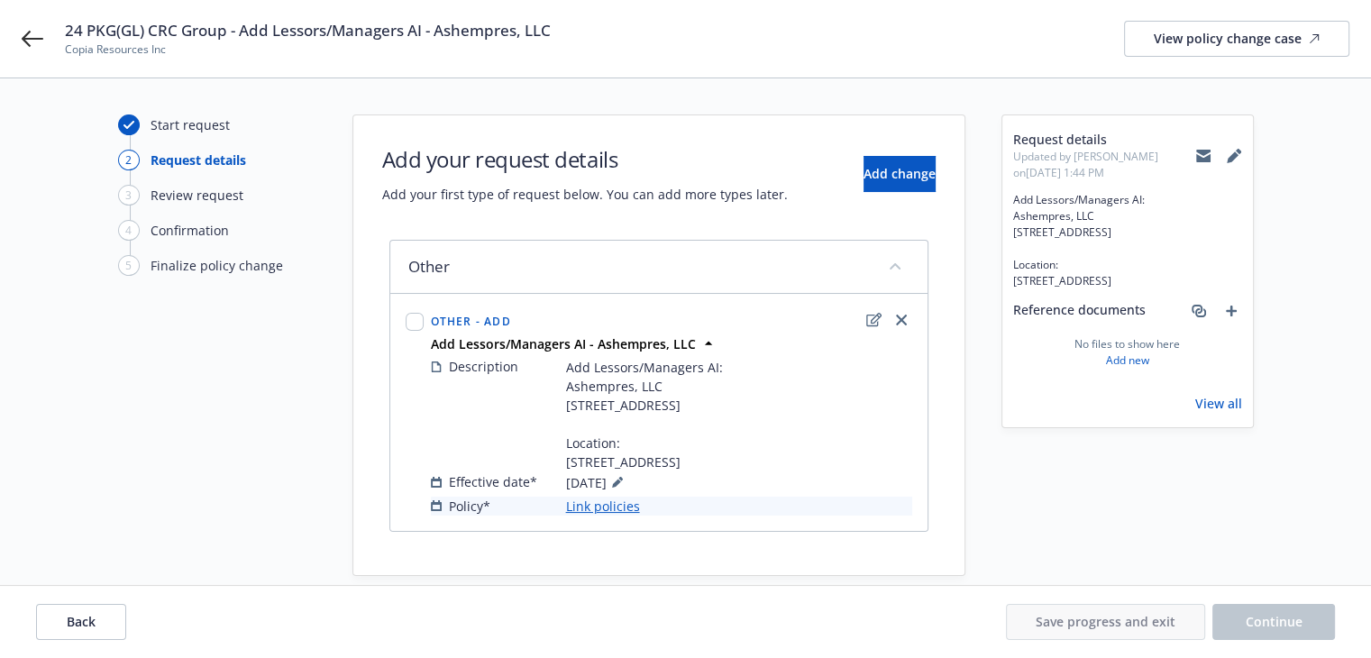
click at [617, 516] on link "Link policies" at bounding box center [603, 506] width 74 height 19
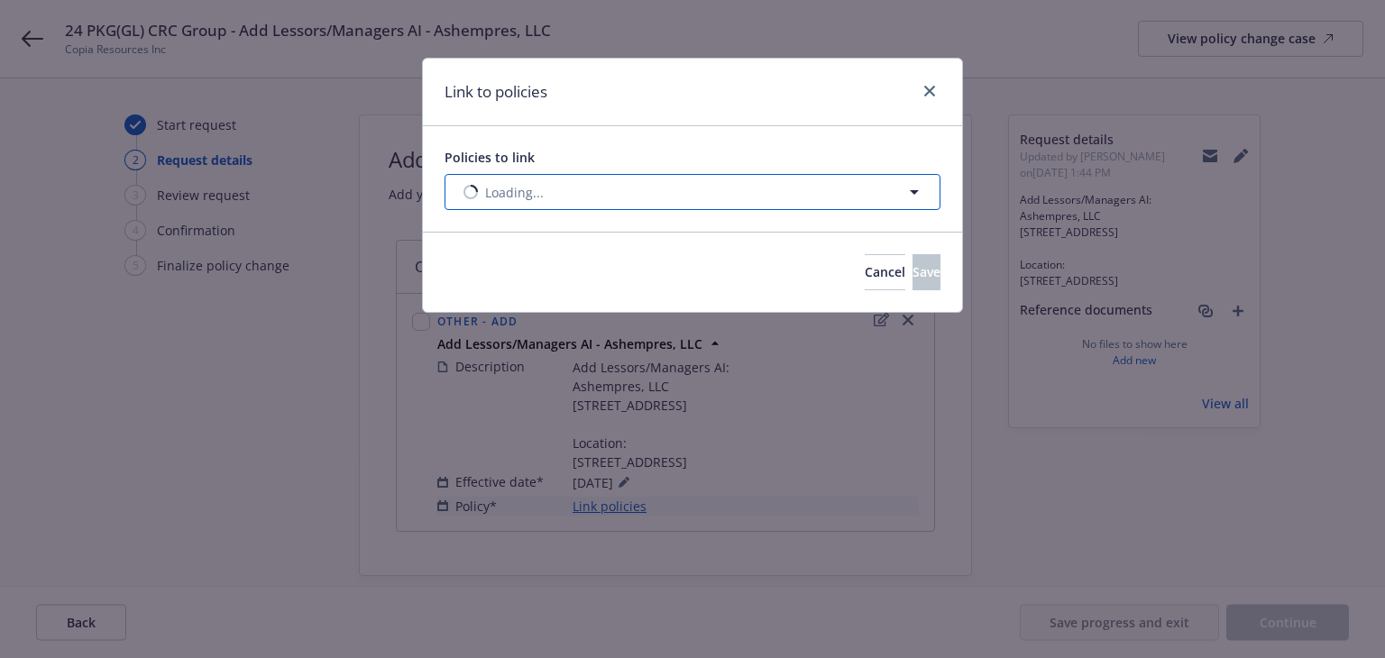
click at [660, 204] on button "Loading..." at bounding box center [692, 192] width 496 height 36
select select "ACTIVE"
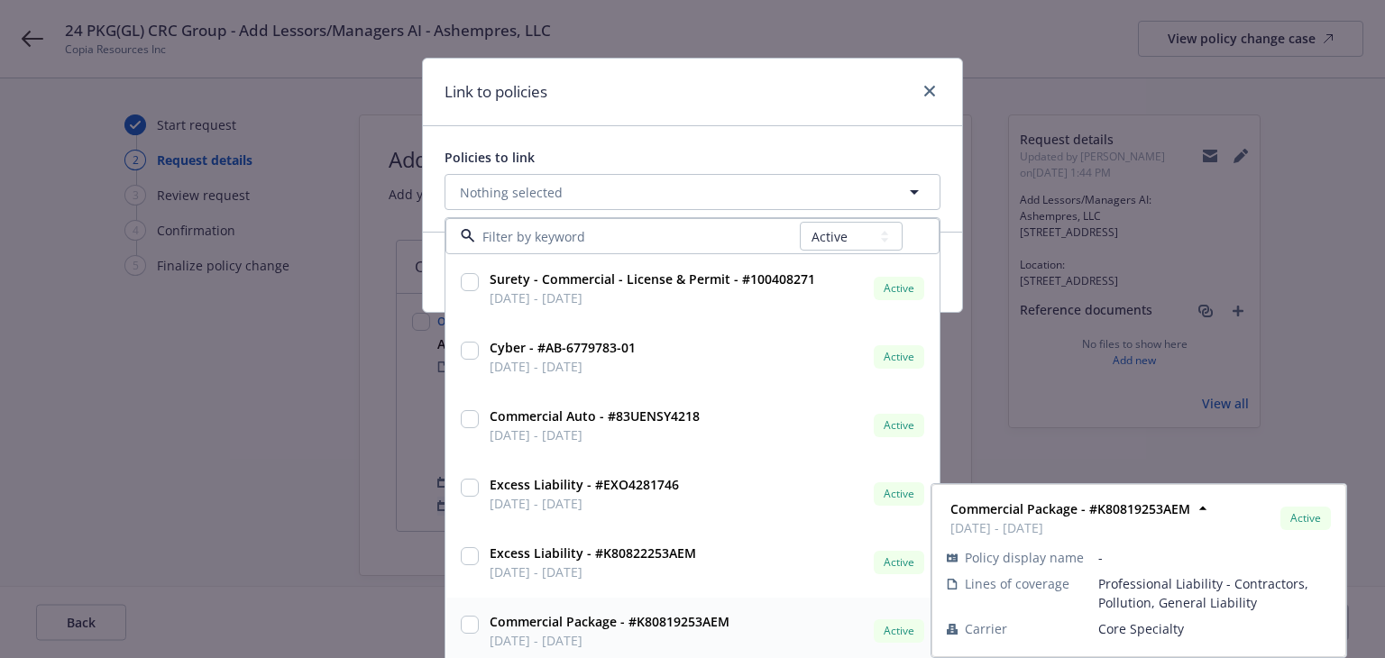
click at [663, 630] on span "Commercial Package - #K80819253AEM" at bounding box center [609, 621] width 240 height 19
checkbox input "true"
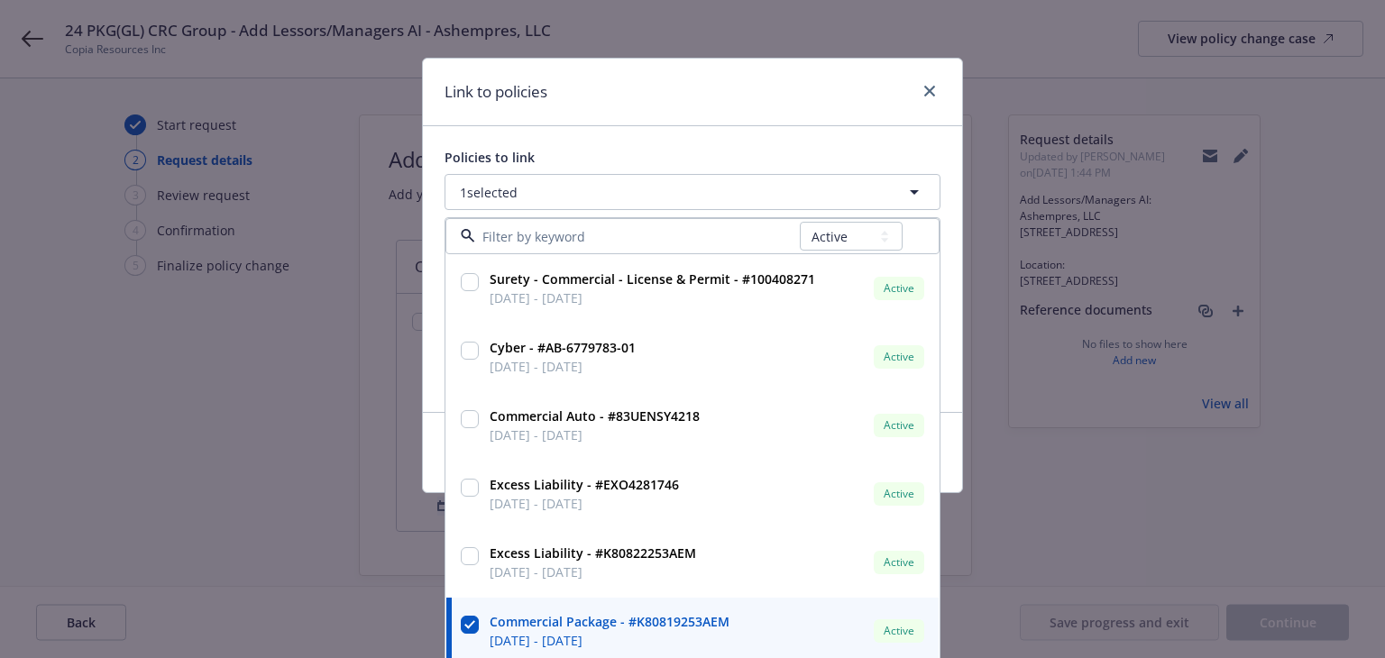
click at [737, 105] on div "Link to policies" at bounding box center [692, 93] width 539 height 68
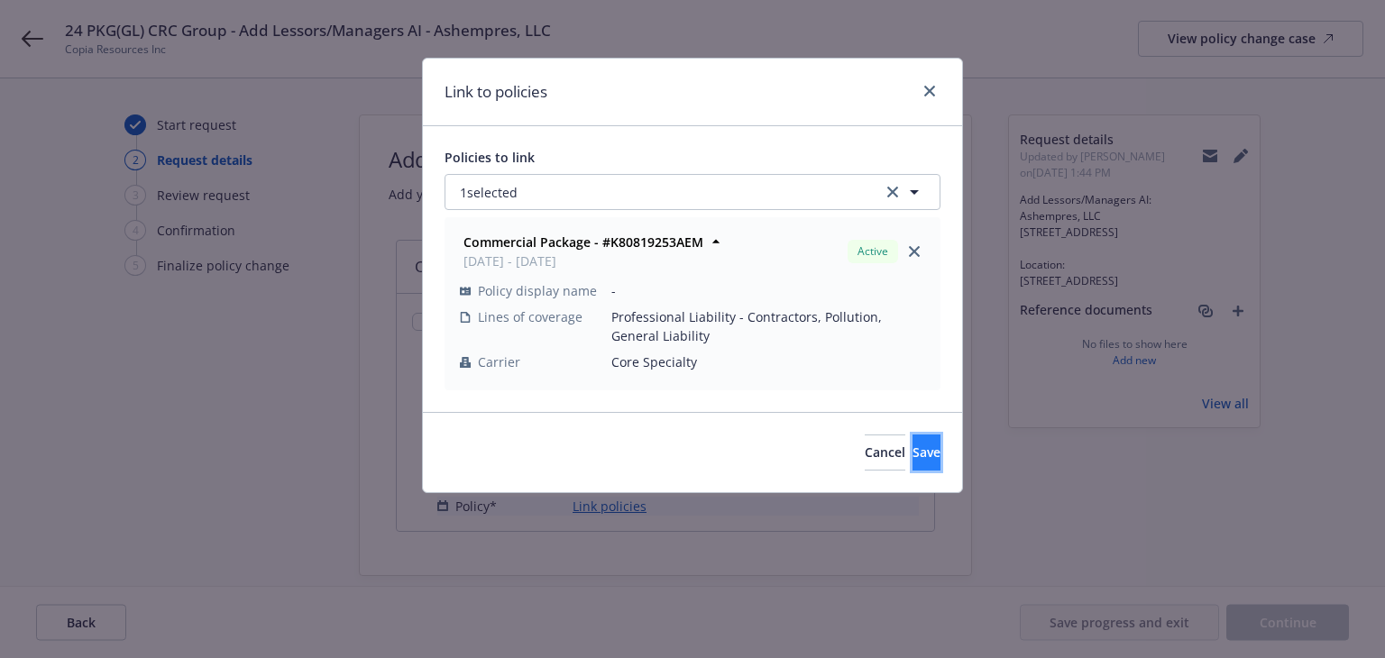
click at [912, 459] on span "Save" at bounding box center [926, 452] width 28 height 17
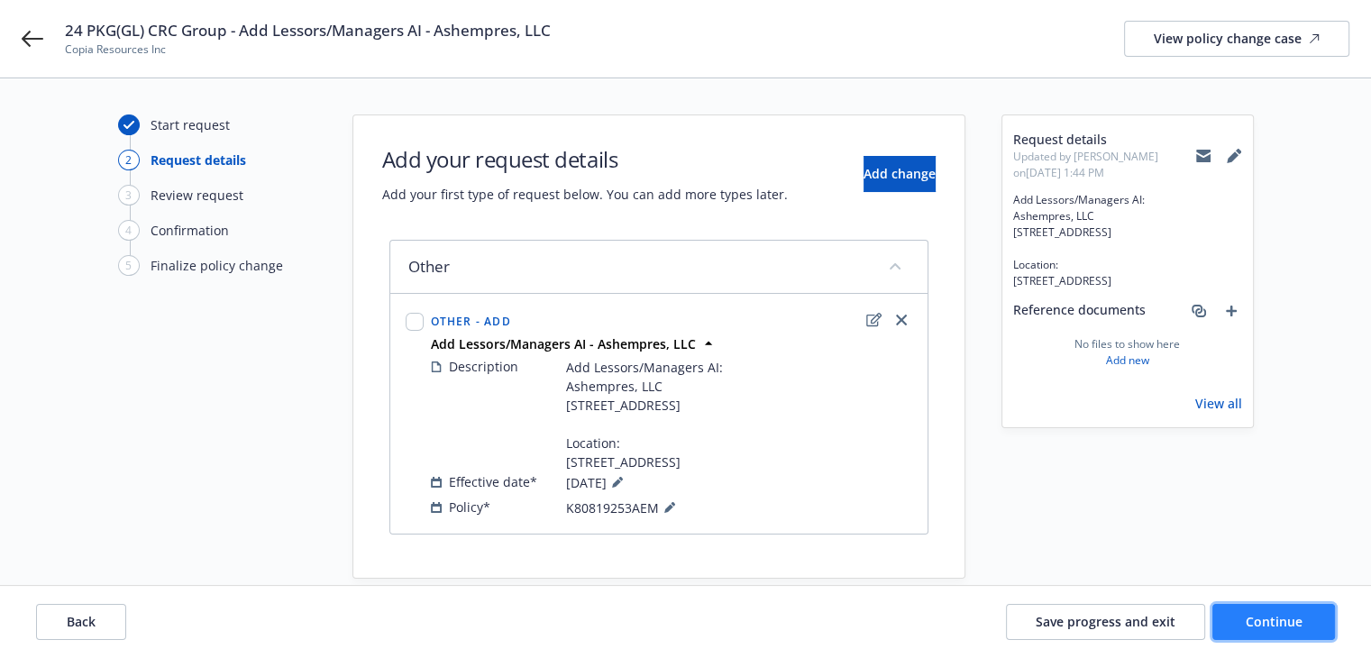
click at [1279, 622] on span "Continue" at bounding box center [1274, 621] width 57 height 17
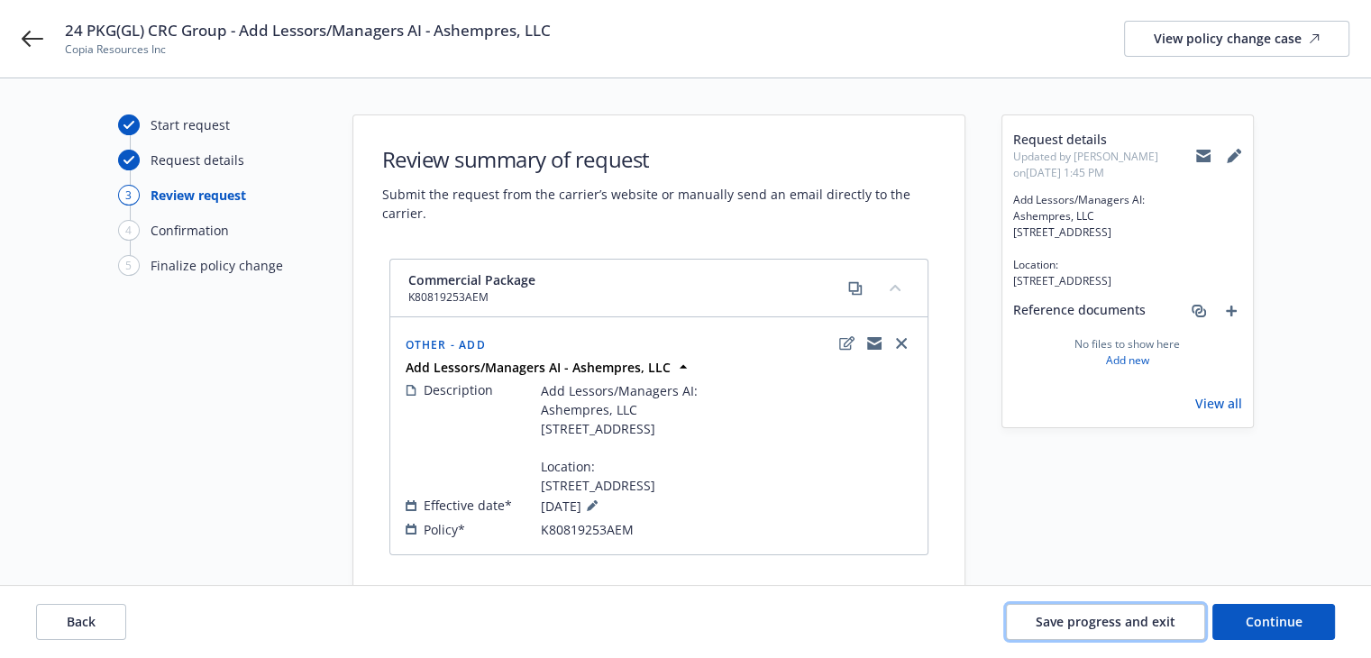
click at [1107, 620] on span "Save progress and exit" at bounding box center [1106, 621] width 140 height 17
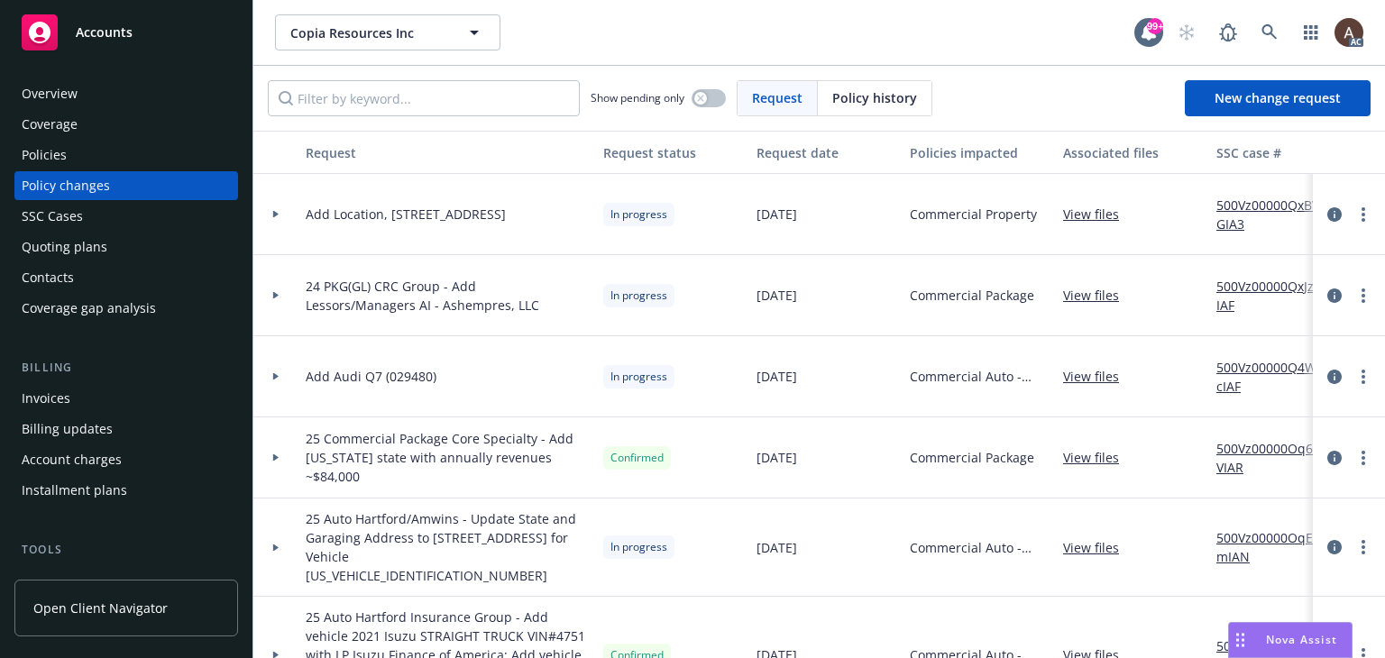
click at [274, 292] on icon at bounding box center [275, 295] width 5 height 7
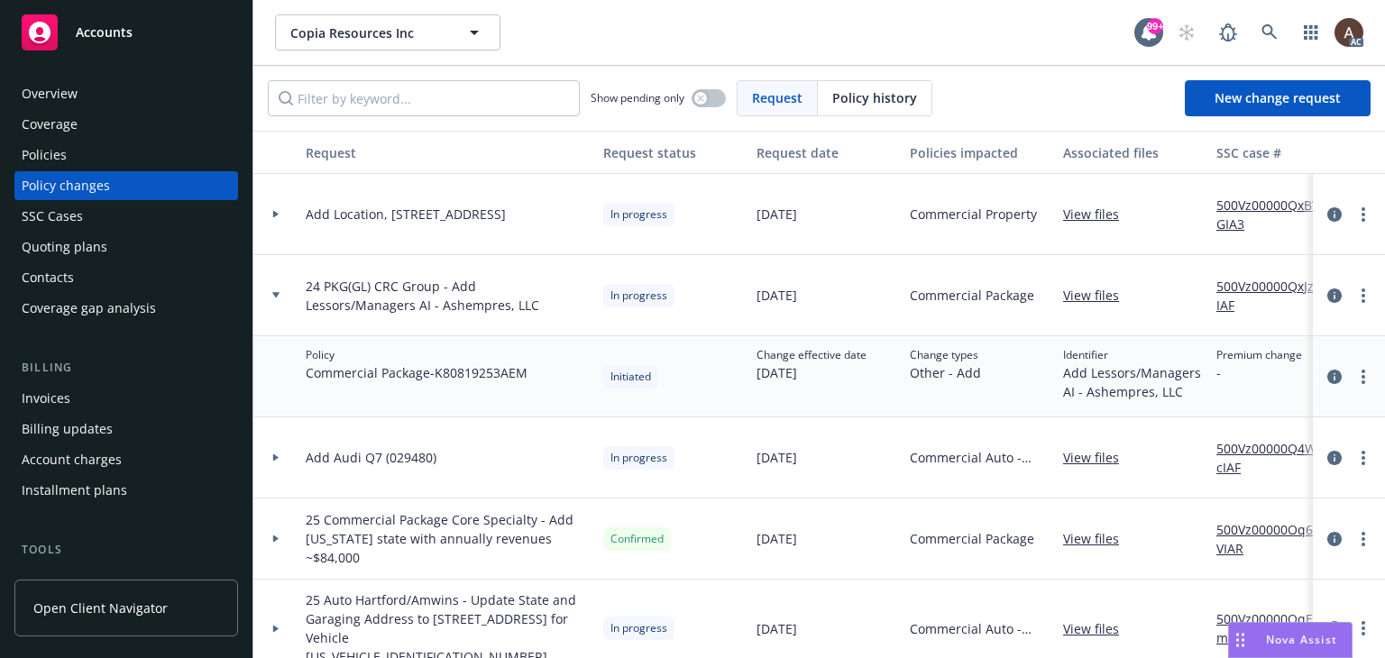
click at [279, 216] on icon at bounding box center [275, 214] width 7 height 6
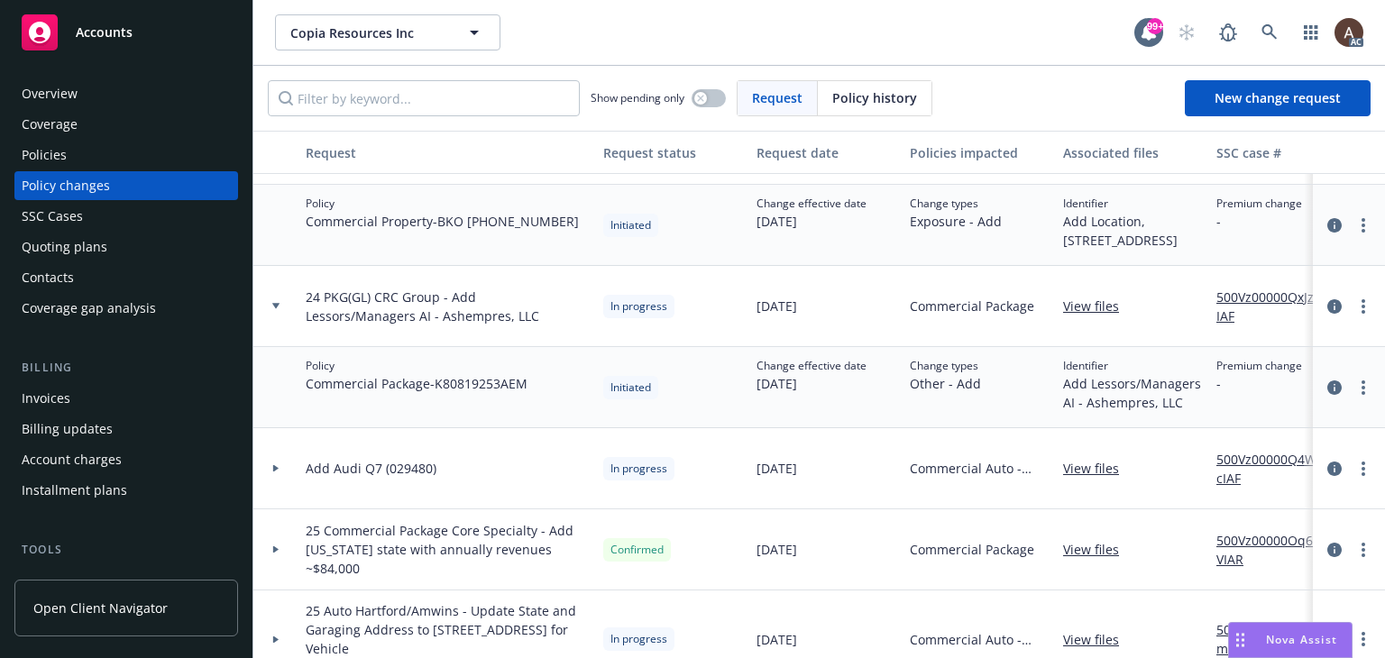
scroll to position [90, 0]
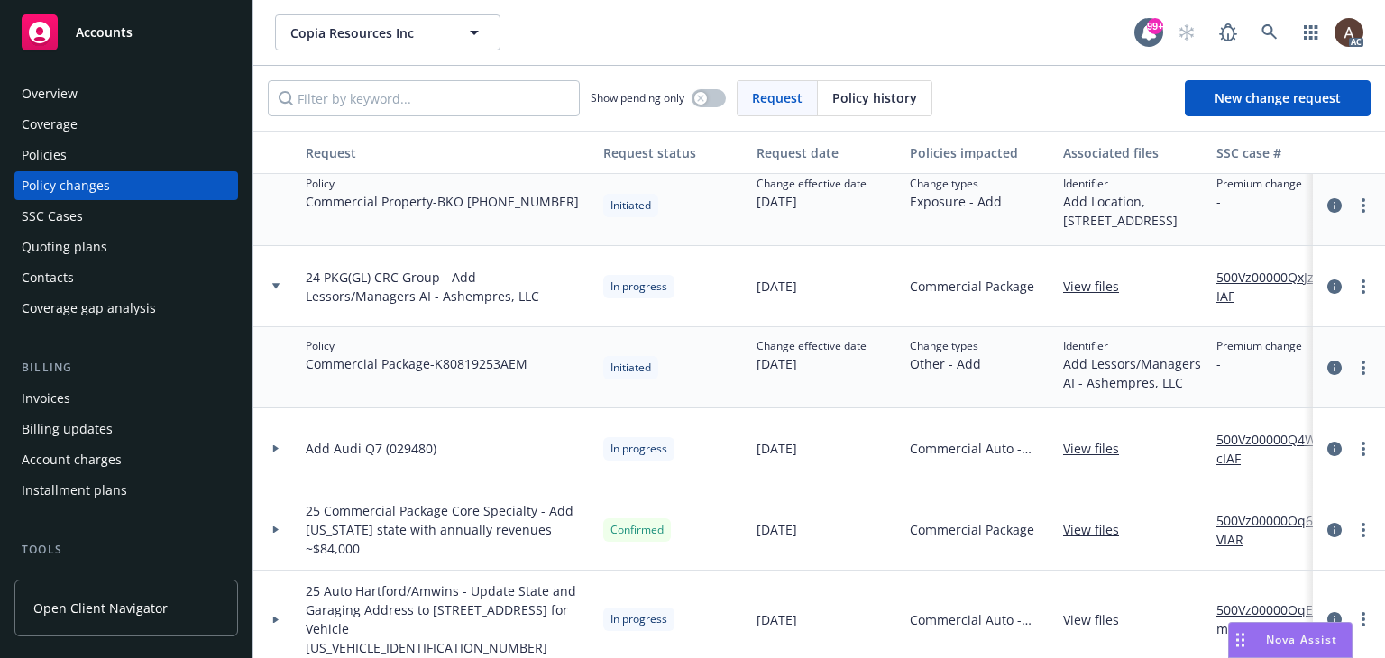
click at [275, 528] on icon at bounding box center [275, 529] width 5 height 7
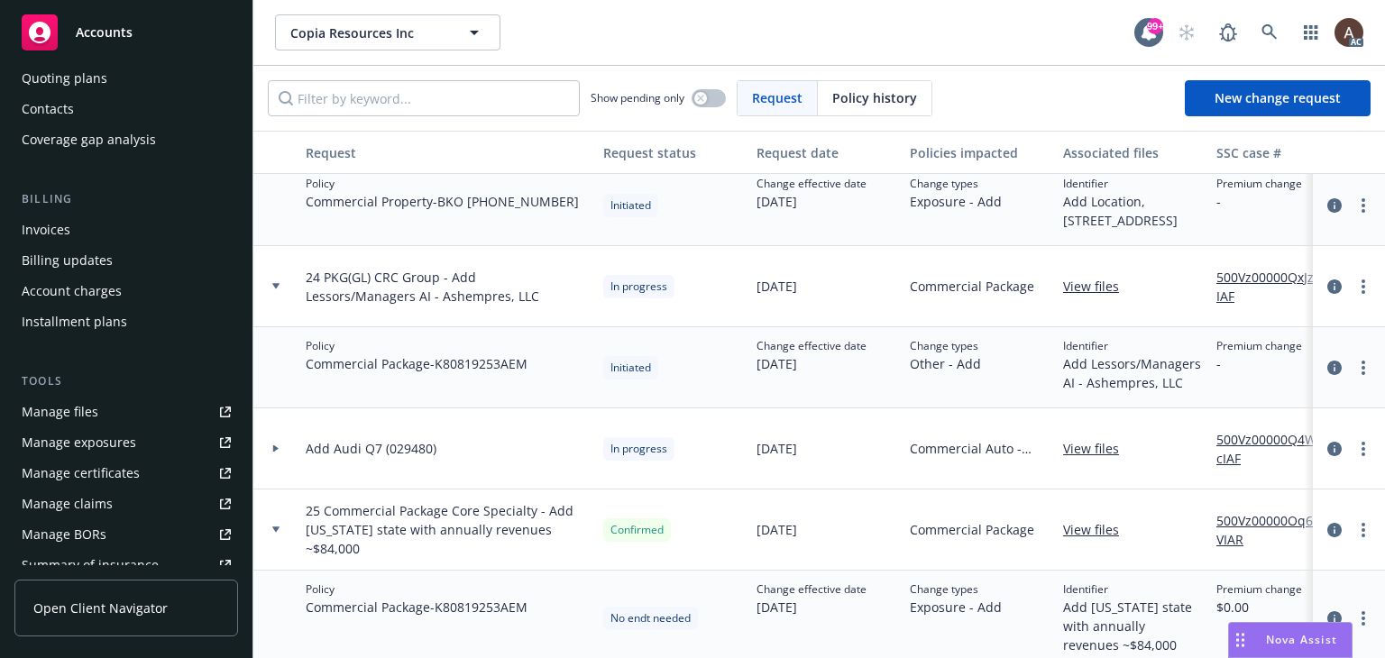
scroll to position [180, 0]
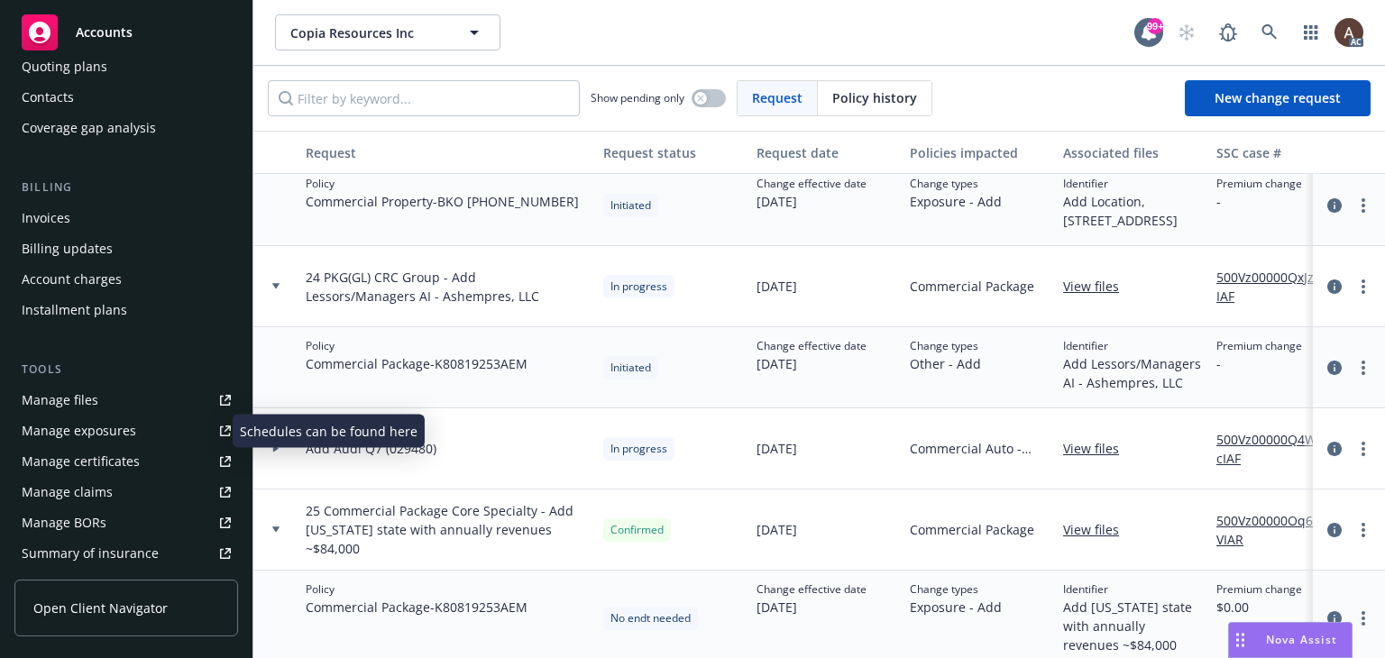
click at [96, 423] on div "Manage exposures" at bounding box center [79, 430] width 114 height 29
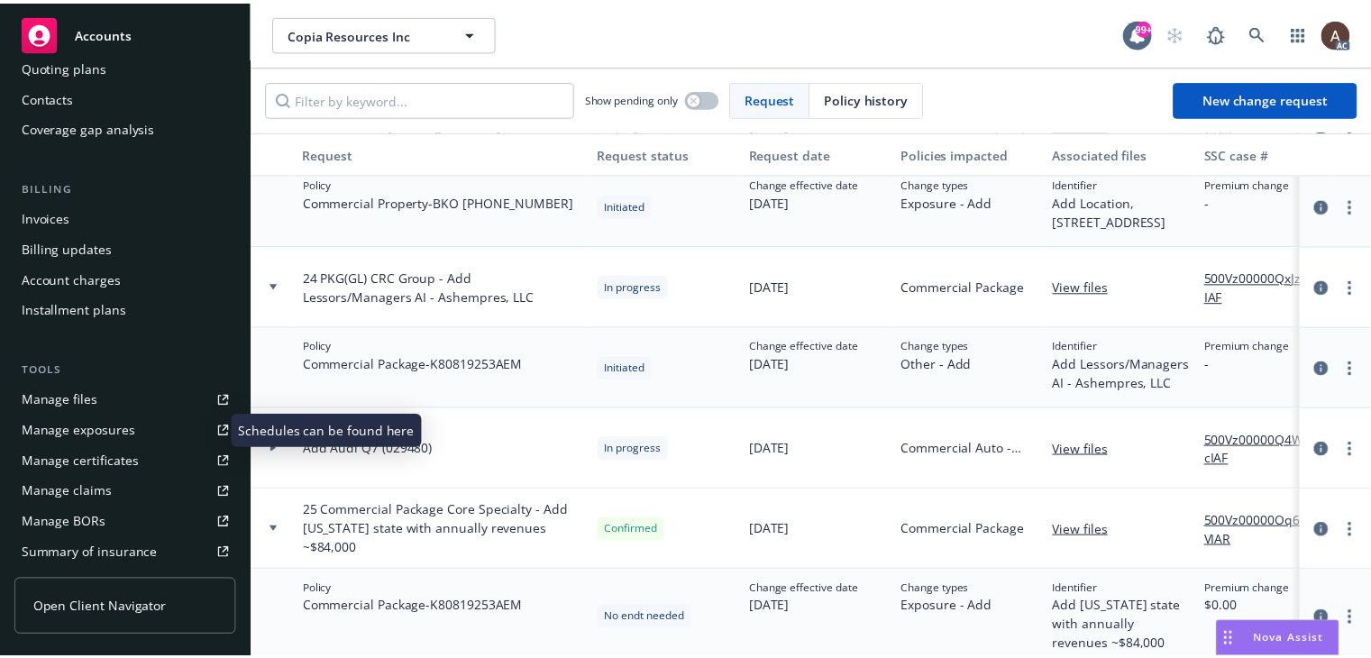
scroll to position [0, 0]
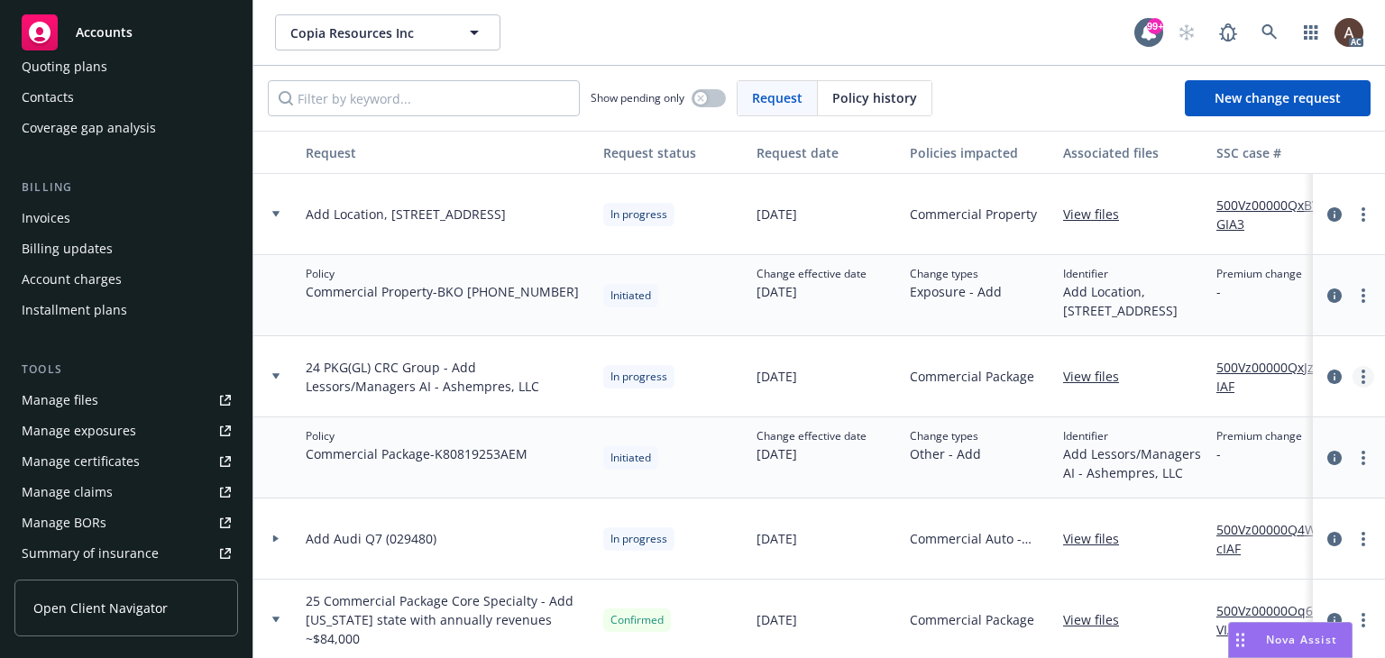
click at [1361, 376] on circle "more" at bounding box center [1363, 377] width 4 height 4
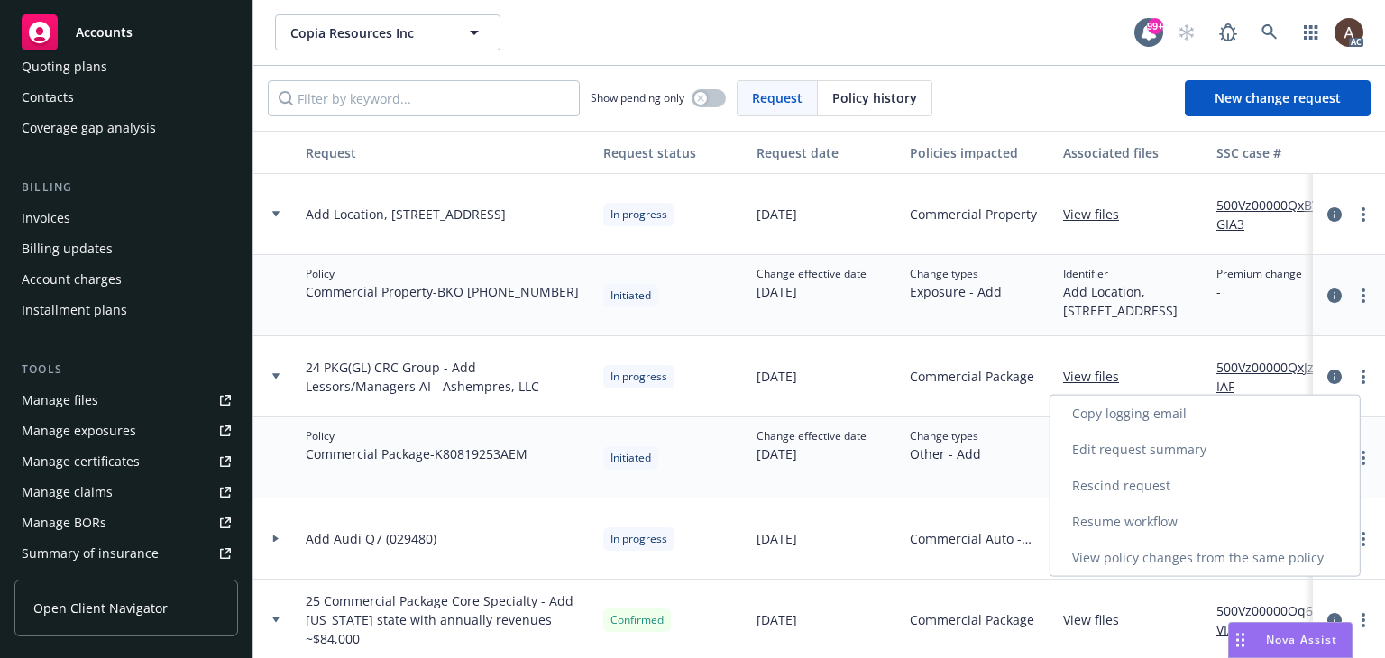
drag, startPoint x: 1119, startPoint y: 517, endPoint x: 1102, endPoint y: 510, distance: 18.3
click at [1118, 517] on link "Resume workflow" at bounding box center [1204, 522] width 309 height 36
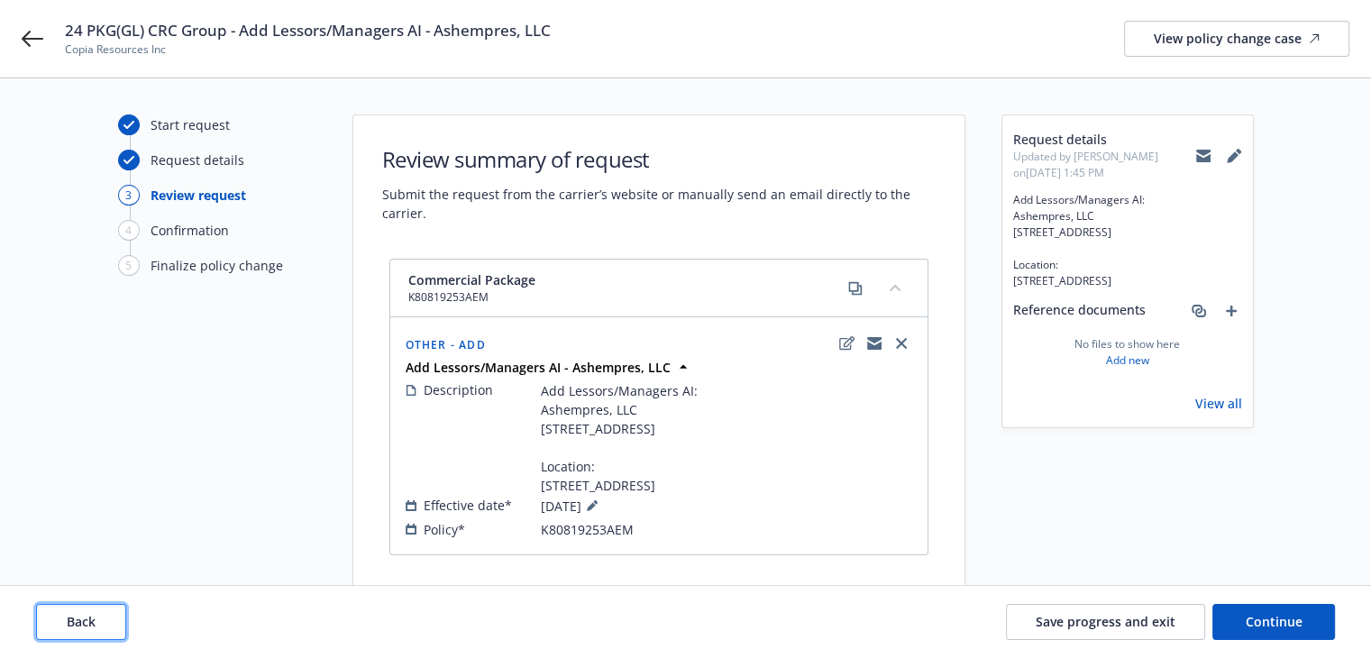
click at [77, 614] on span "Back" at bounding box center [81, 621] width 29 height 17
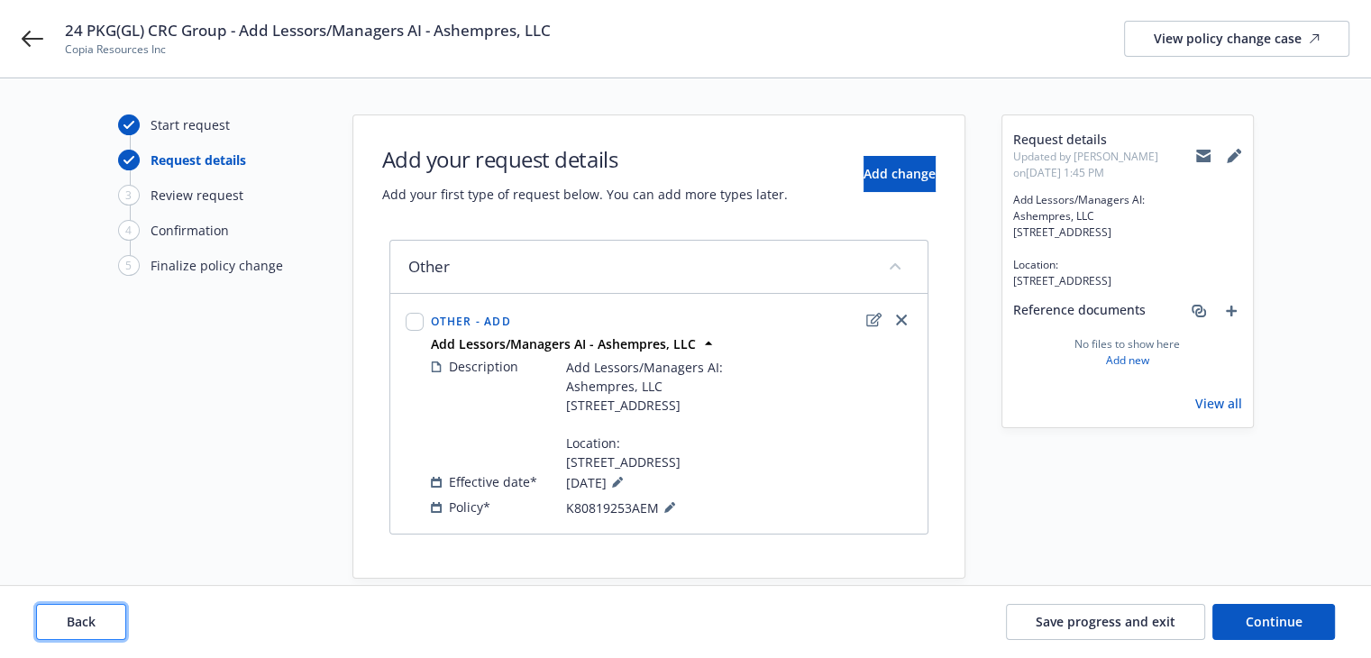
click at [77, 614] on span "Back" at bounding box center [81, 621] width 29 height 17
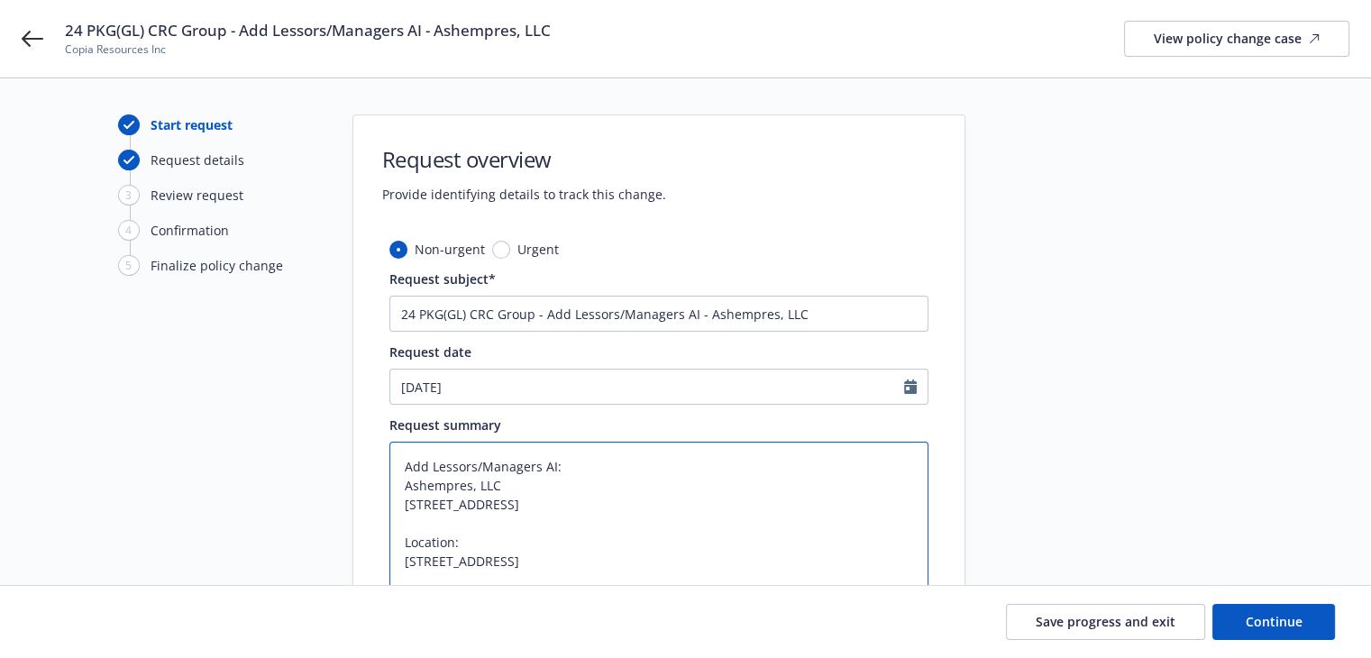
click at [646, 498] on textarea "Add Lessors/Managers AI: Ashempres, LLC 110 Eucalyptus Ave Hillsborough, CA 940…" at bounding box center [658, 533] width 539 height 182
click at [599, 487] on textarea "Add Lessors/Managers AI: Ashempres, LLC 110 Eucalyptus Ave Hillsborough, CA 940…" at bounding box center [658, 533] width 539 height 182
click at [402, 462] on textarea "Add Lessors/Managers AI: Ashempres, LLC 110 Eucalyptus Ave Hillsborough, CA 940…" at bounding box center [658, 533] width 539 height 182
paste textarea "Add Lessors/Managers AI to General Liability policy effective 08/01/2025: Ashem…"
type textarea "x"
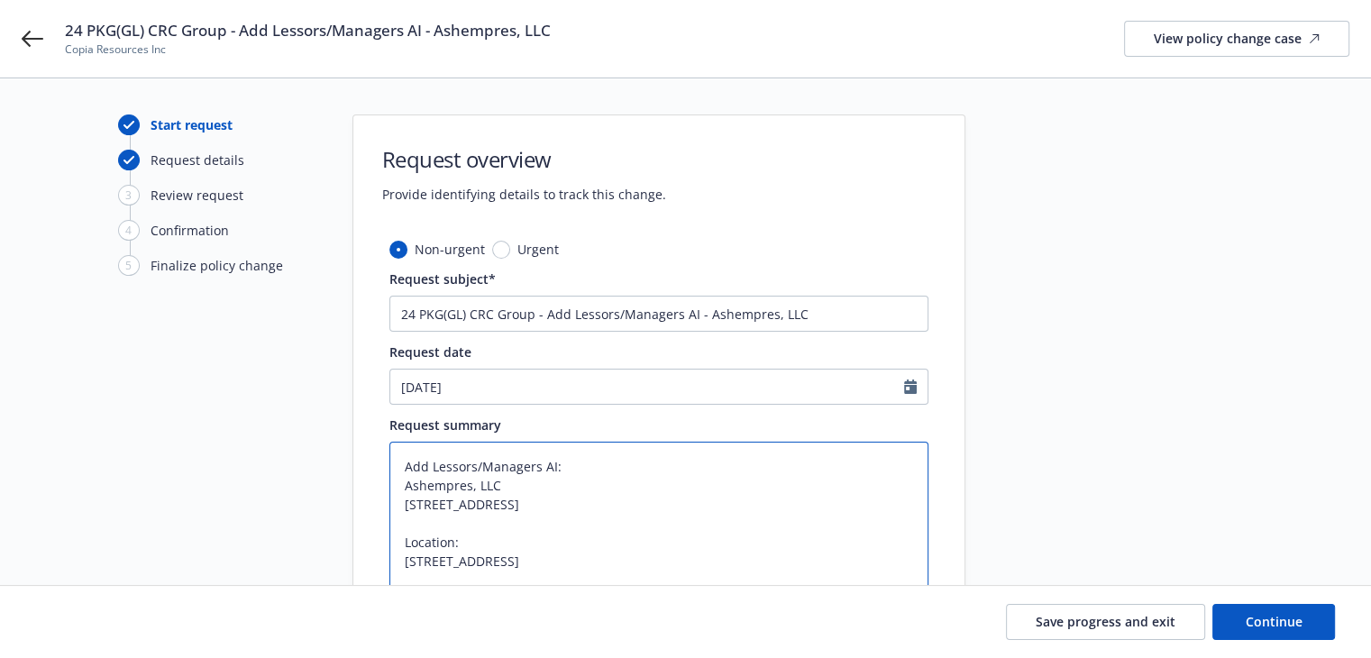
type textarea "Add Lessors/Managers AI to General Liability policy effective 08/01/2025: Ashem…"
type textarea "x"
type textarea "Add Lessors/Managers AI to General Liability policy effective 08/01/2025: Ashem…"
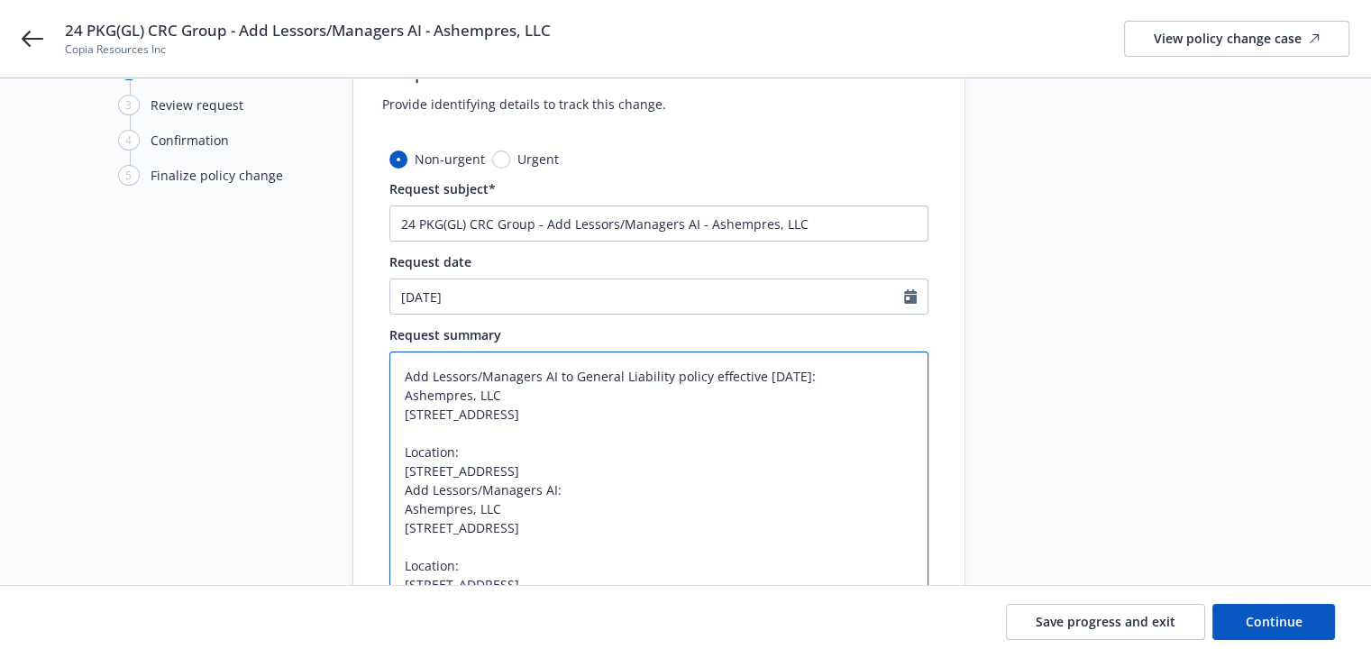
scroll to position [180, 0]
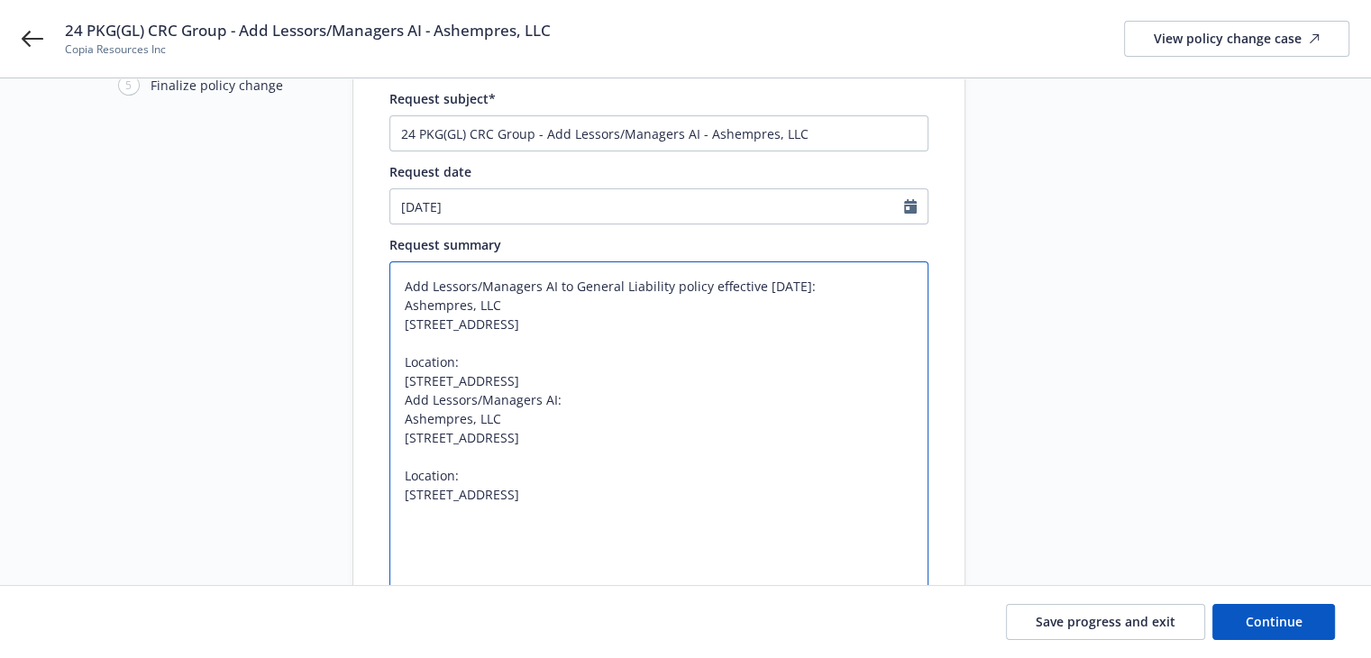
type textarea "x"
type textarea "Add Lessors/Managers AI to General Liability policy effective 08/01/2025: Ashem…"
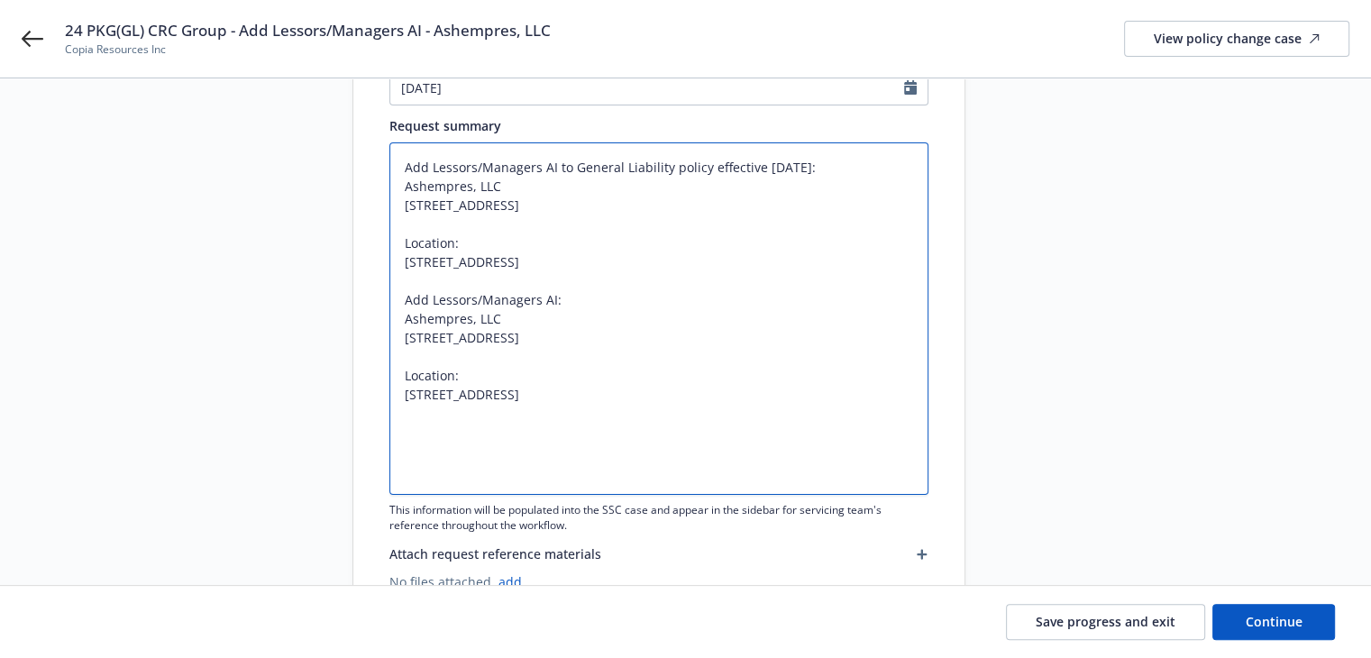
scroll to position [270, 0]
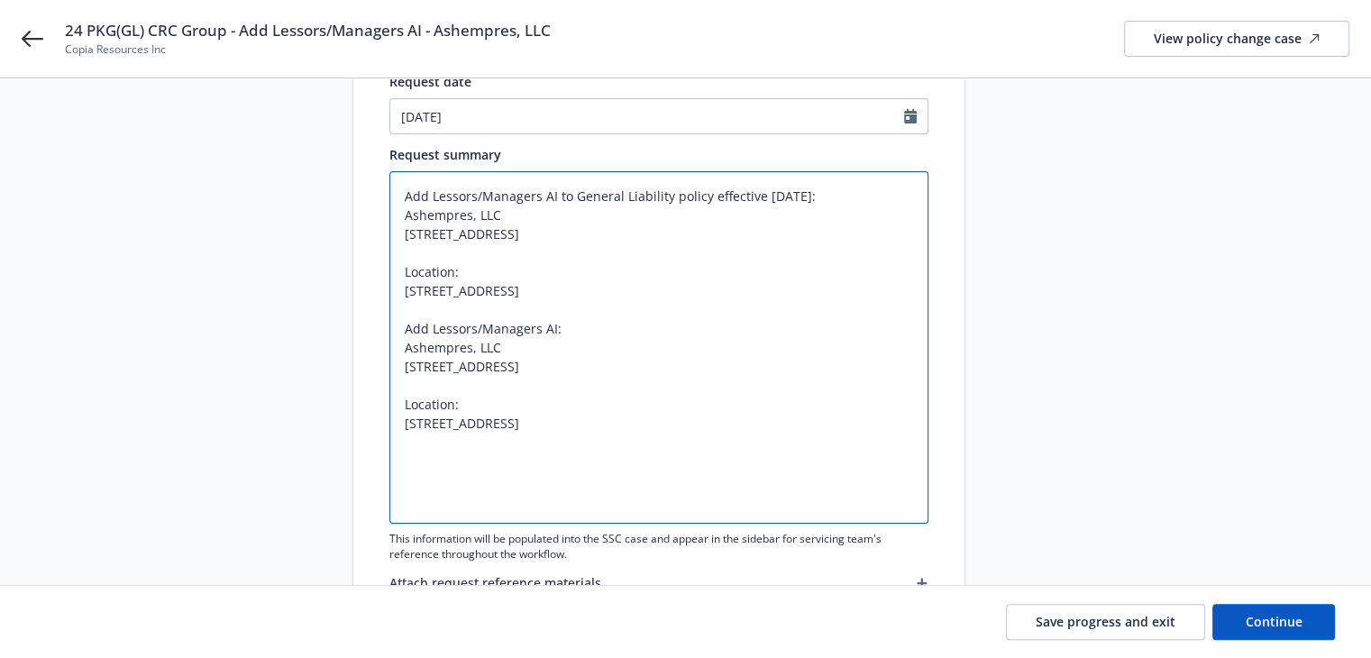
drag, startPoint x: 404, startPoint y: 370, endPoint x: 594, endPoint y: 498, distance: 229.8
click at [594, 498] on textarea "Add Lessors/Managers AI to General Liability policy effective 08/01/2025: Ashem…" at bounding box center [658, 347] width 539 height 352
type textarea "x"
type textarea "Add Lessors/Managers AI to General Liability policy effective 08/01/2025: Ashem…"
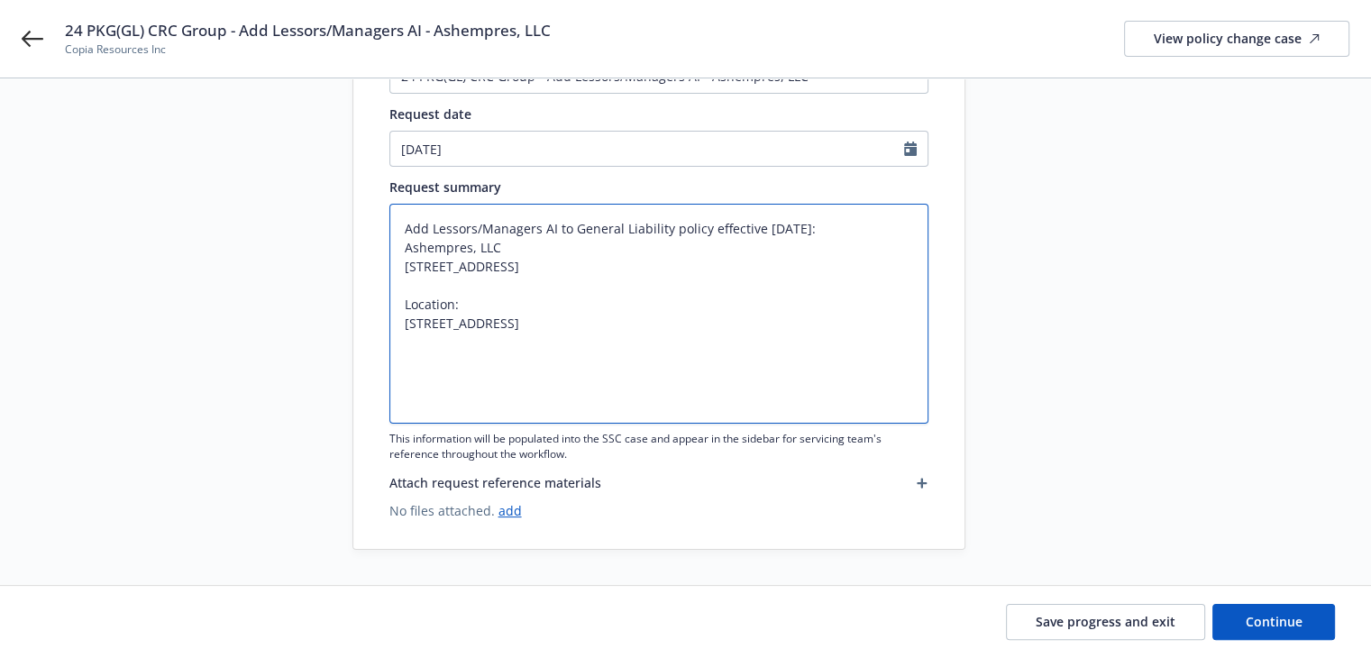
click at [418, 412] on textarea "Add Lessors/Managers AI to General Liability policy effective 08/01/2025: Ashem…" at bounding box center [658, 314] width 539 height 220
type textarea "x"
type textarea "Add Lessors/Managers AI to General Liability policy effective 08/01/2025: Ashem…"
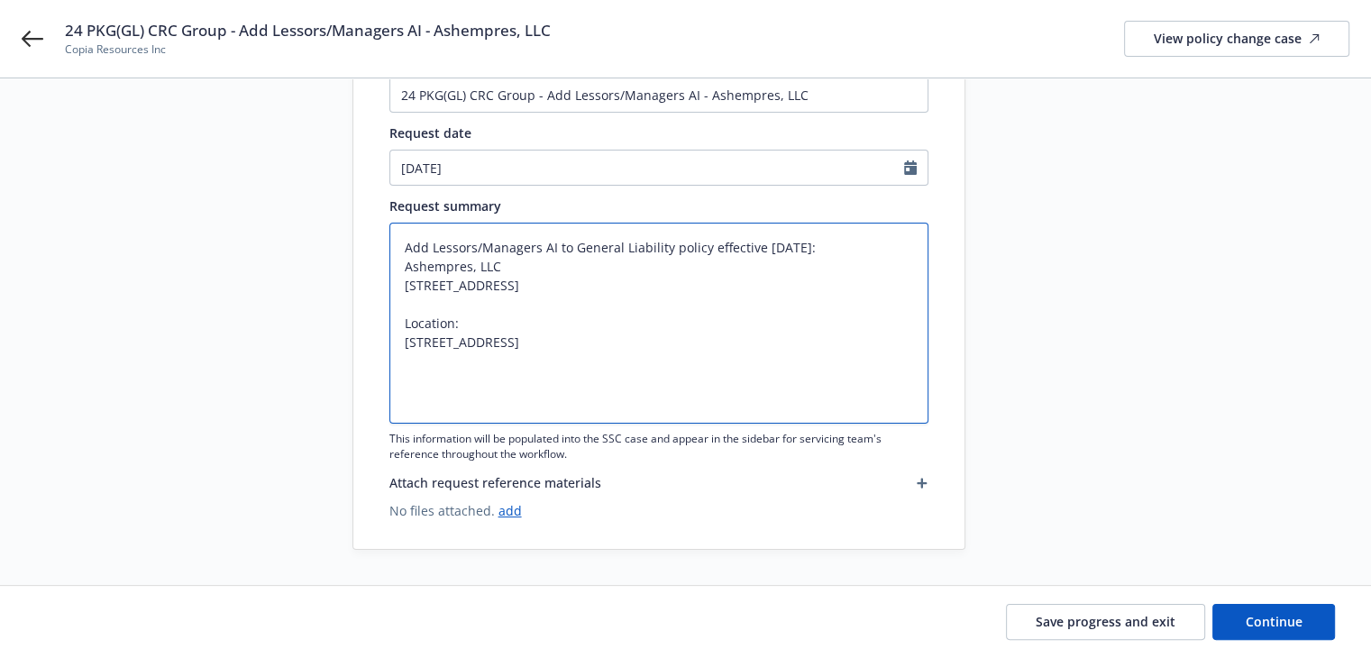
type textarea "x"
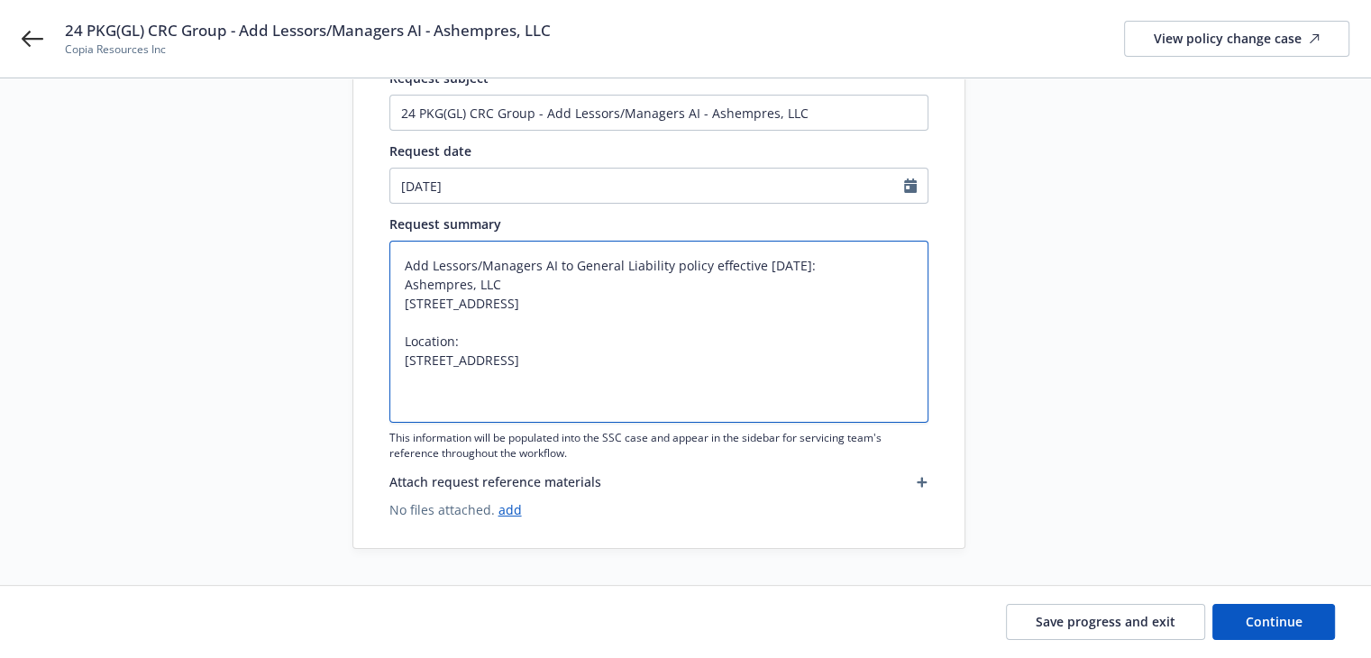
scroll to position [200, 0]
drag, startPoint x: 404, startPoint y: 267, endPoint x: 609, endPoint y: 405, distance: 247.5
click at [609, 405] on textarea "Add Lessors/Managers AI to General Liability policy effective 08/01/2025: Ashem…" at bounding box center [658, 333] width 539 height 182
type textarea "Add Lessors/Managers AI to General Liability policy effective 08/01/2025: Ashem…"
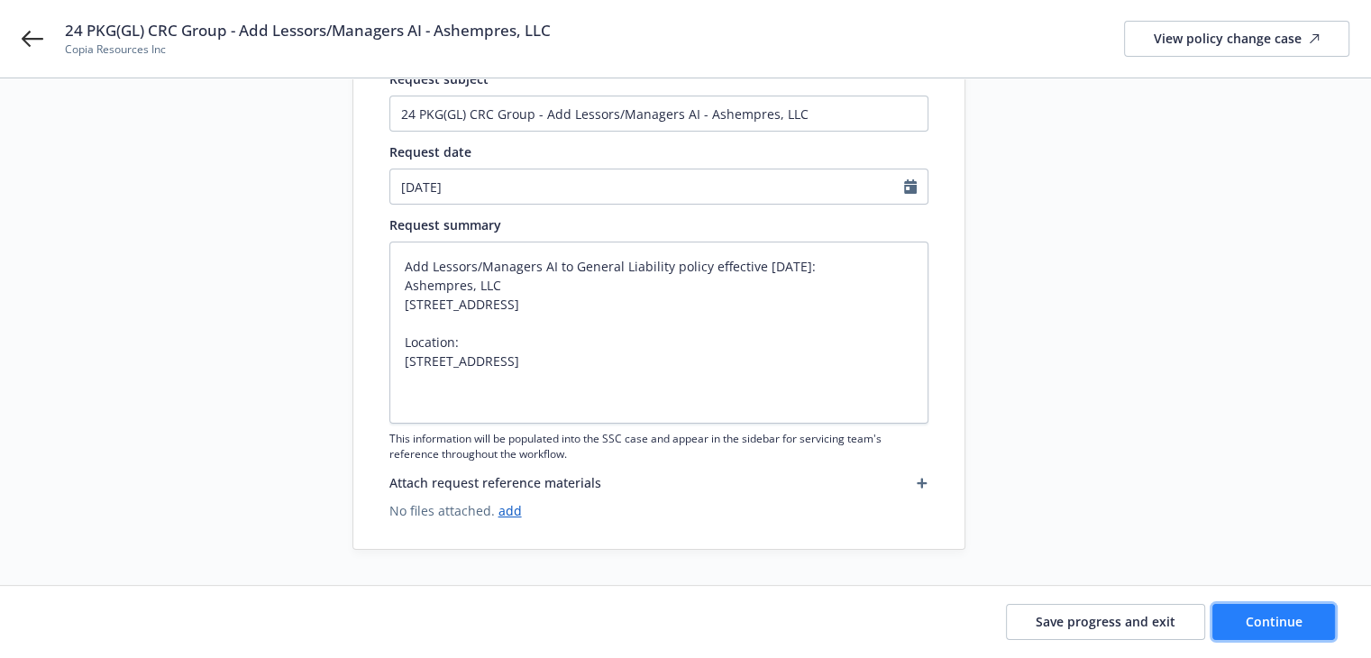
click at [1300, 608] on button "Continue" at bounding box center [1273, 622] width 123 height 36
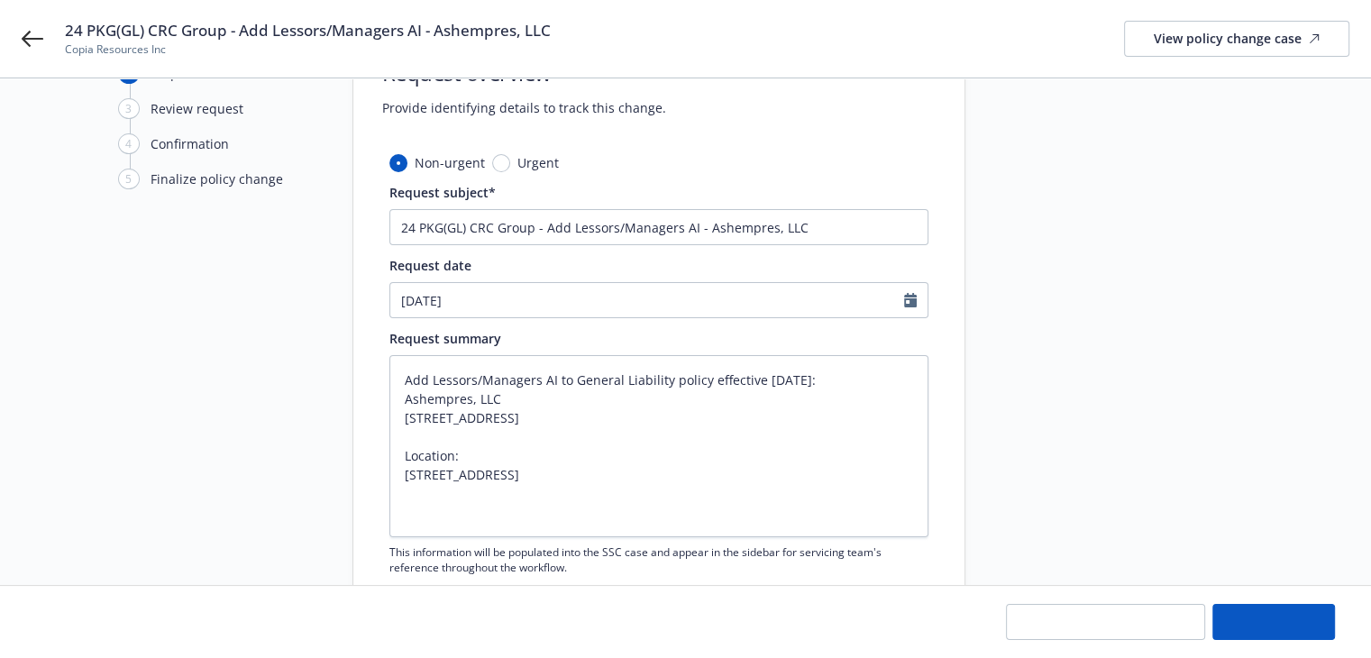
scroll to position [0, 0]
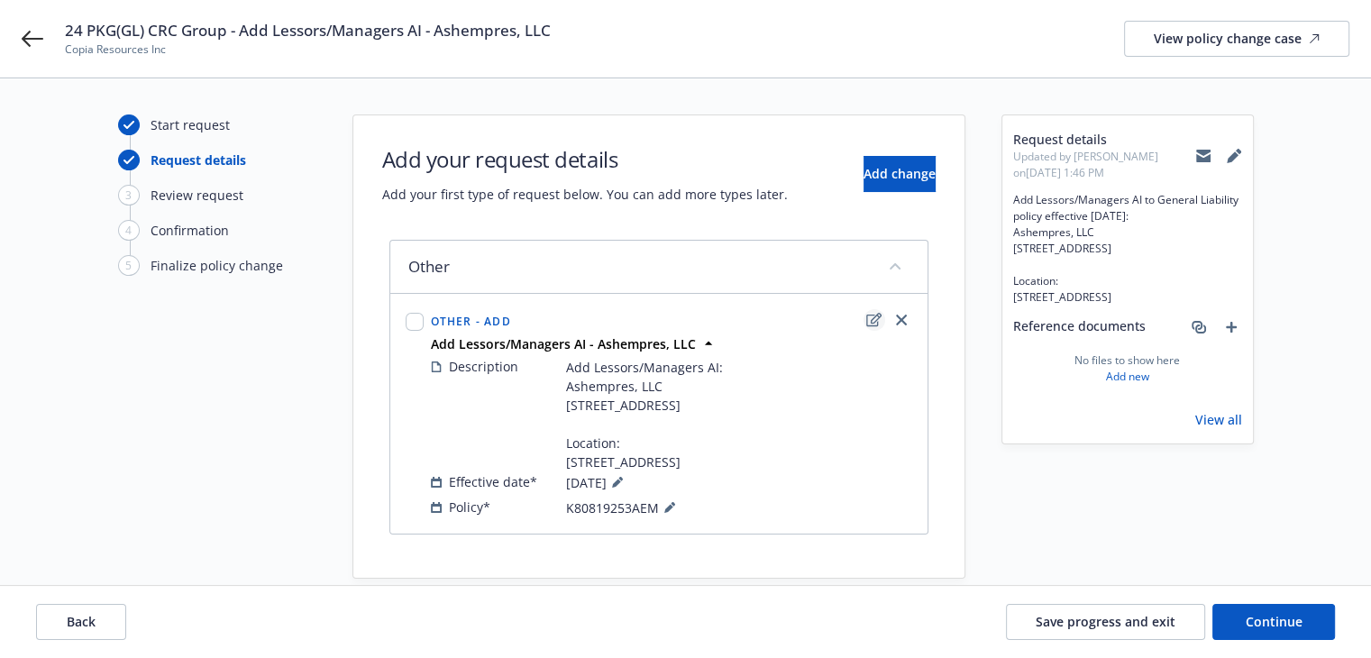
click at [877, 318] on icon "edit" at bounding box center [873, 320] width 15 height 14
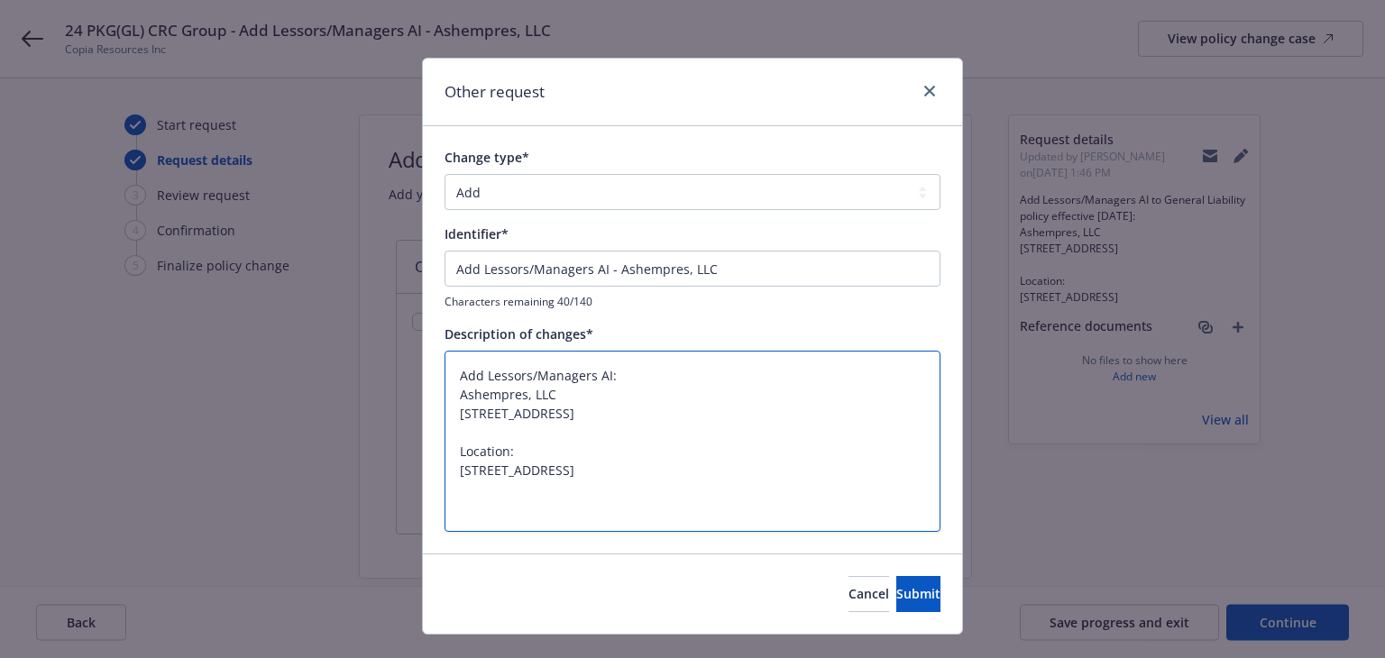
drag, startPoint x: 455, startPoint y: 379, endPoint x: 748, endPoint y: 565, distance: 347.3
click at [748, 565] on div "Other request Change type* Add Audit Change Remove Identifier* Add Lessors/Mana…" at bounding box center [692, 346] width 541 height 577
paste textarea "to General Liability policy effective 08/01/2025"
type textarea "x"
type textarea "Add Lessors/Managers AI to General Liability policy effective 08/01/2025: Ashem…"
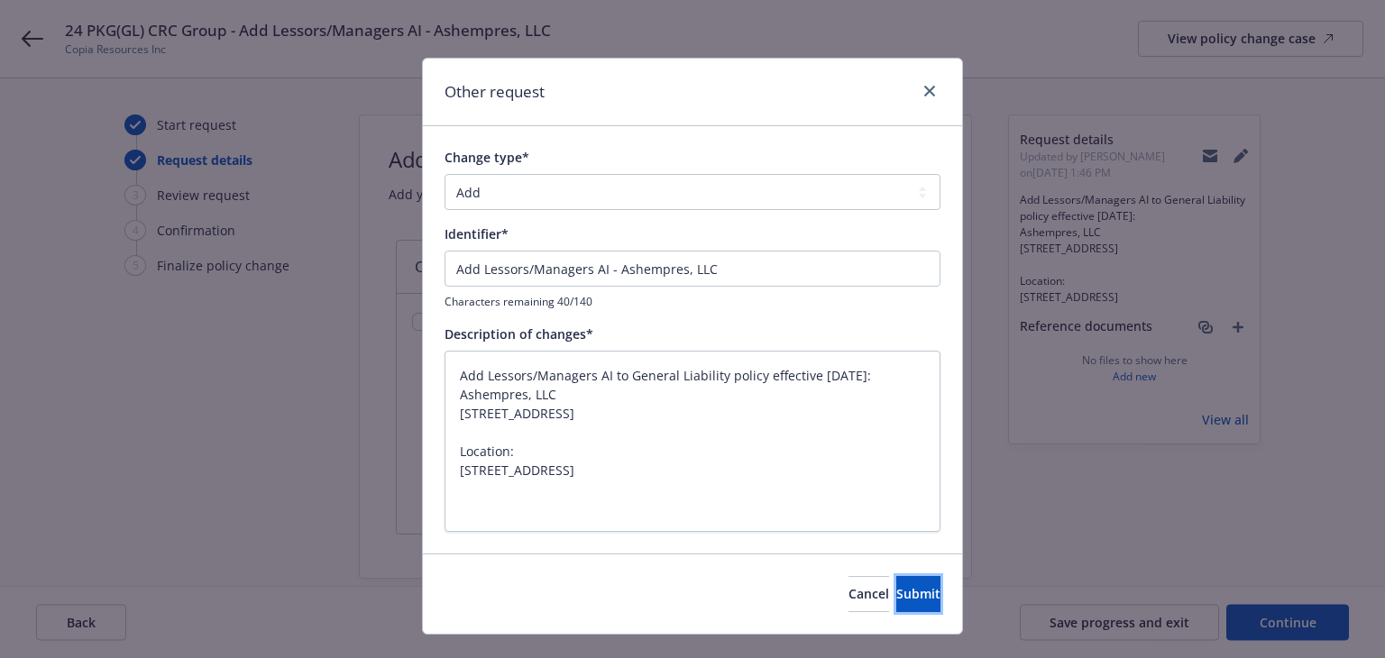
click at [896, 589] on span "Submit" at bounding box center [918, 593] width 44 height 17
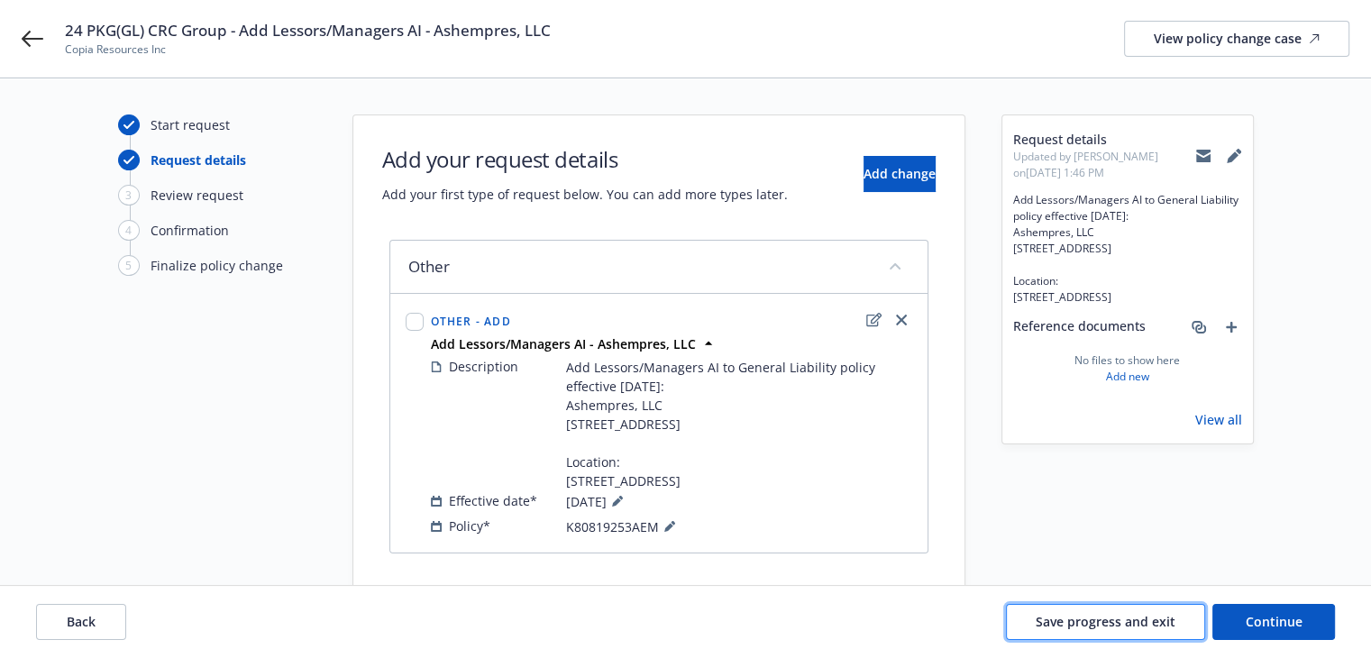
click at [1111, 626] on span "Save progress and exit" at bounding box center [1106, 621] width 140 height 17
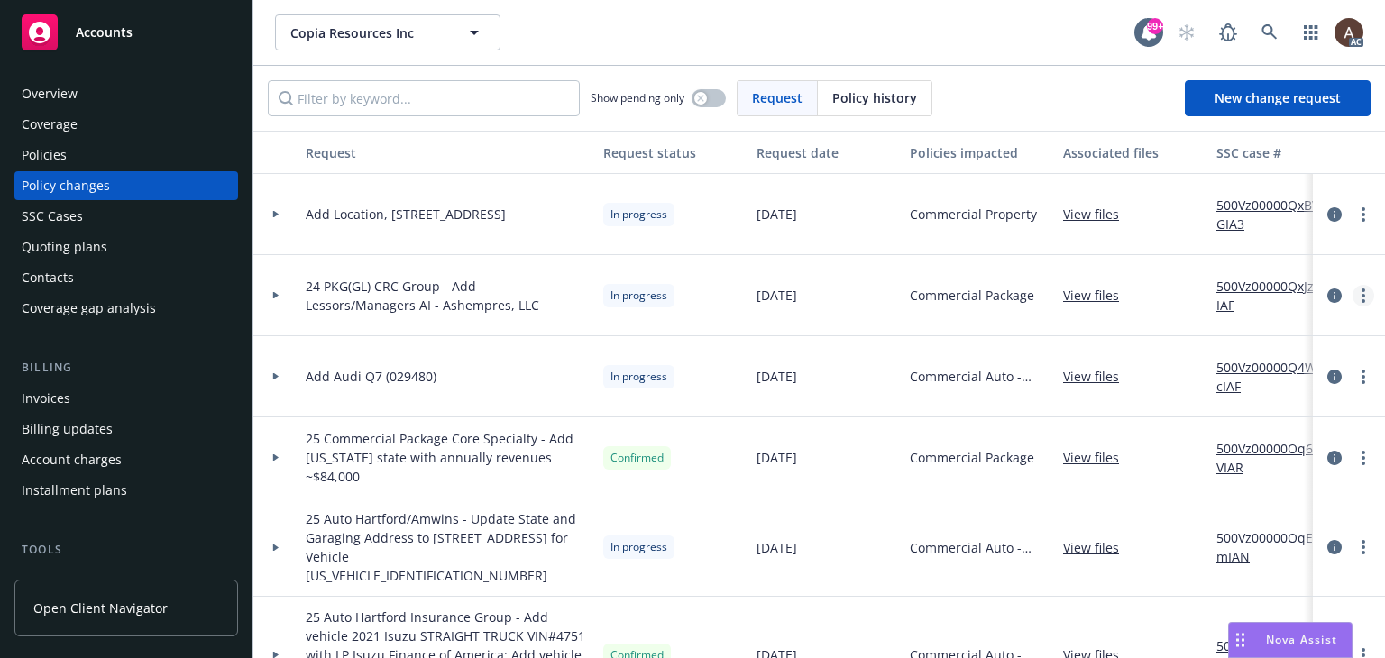
click at [1352, 296] on link "more" at bounding box center [1363, 296] width 22 height 22
click at [1123, 437] on link "Resume workflow" at bounding box center [1204, 440] width 309 height 36
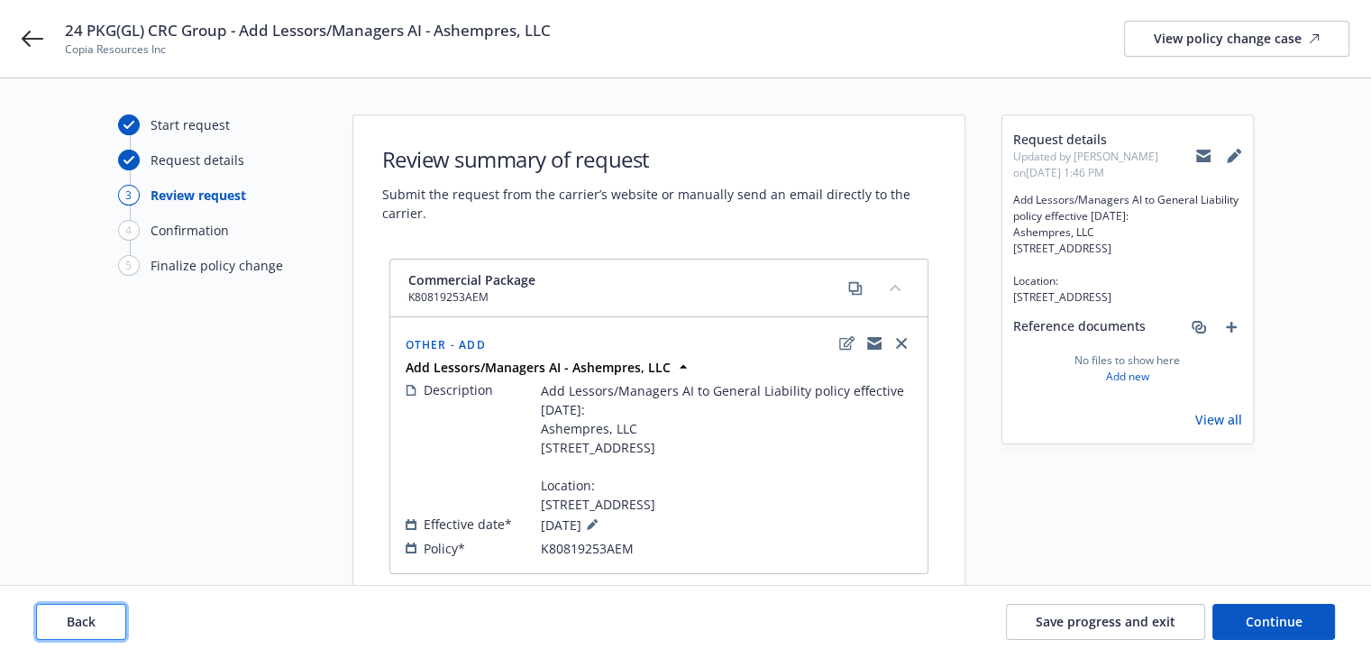
click at [114, 616] on button "Back" at bounding box center [81, 622] width 90 height 36
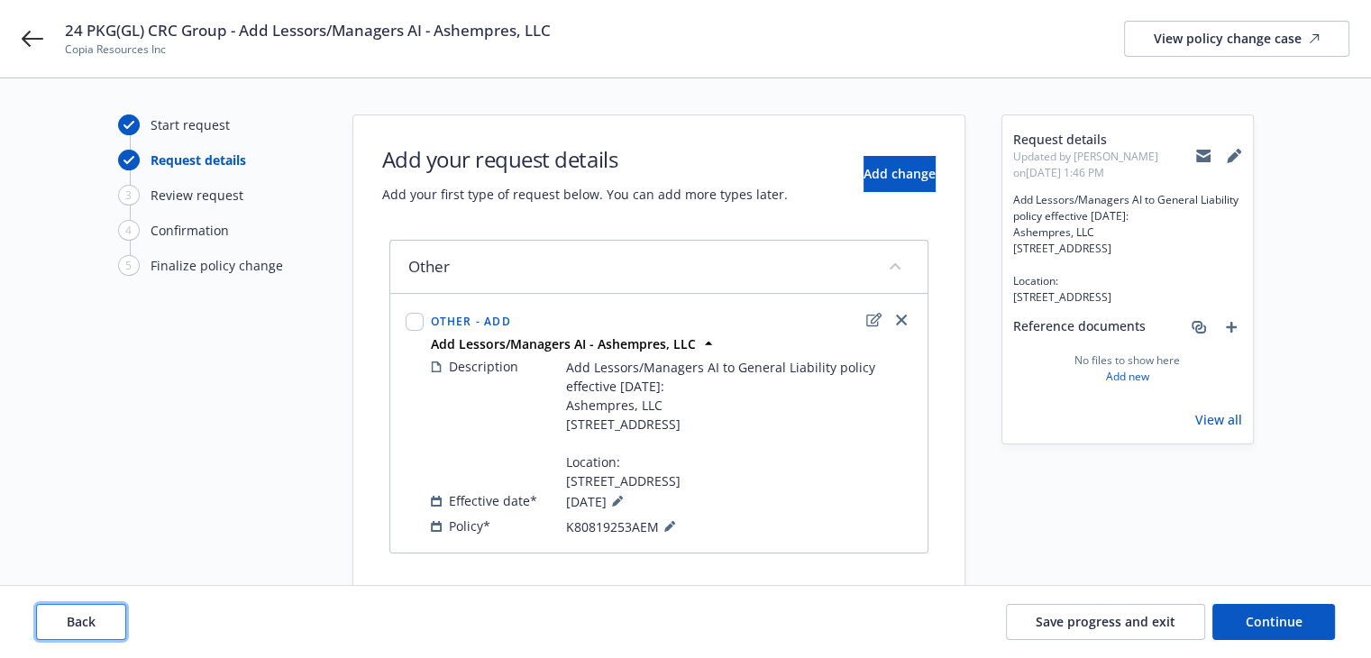
click at [101, 614] on button "Back" at bounding box center [81, 622] width 90 height 36
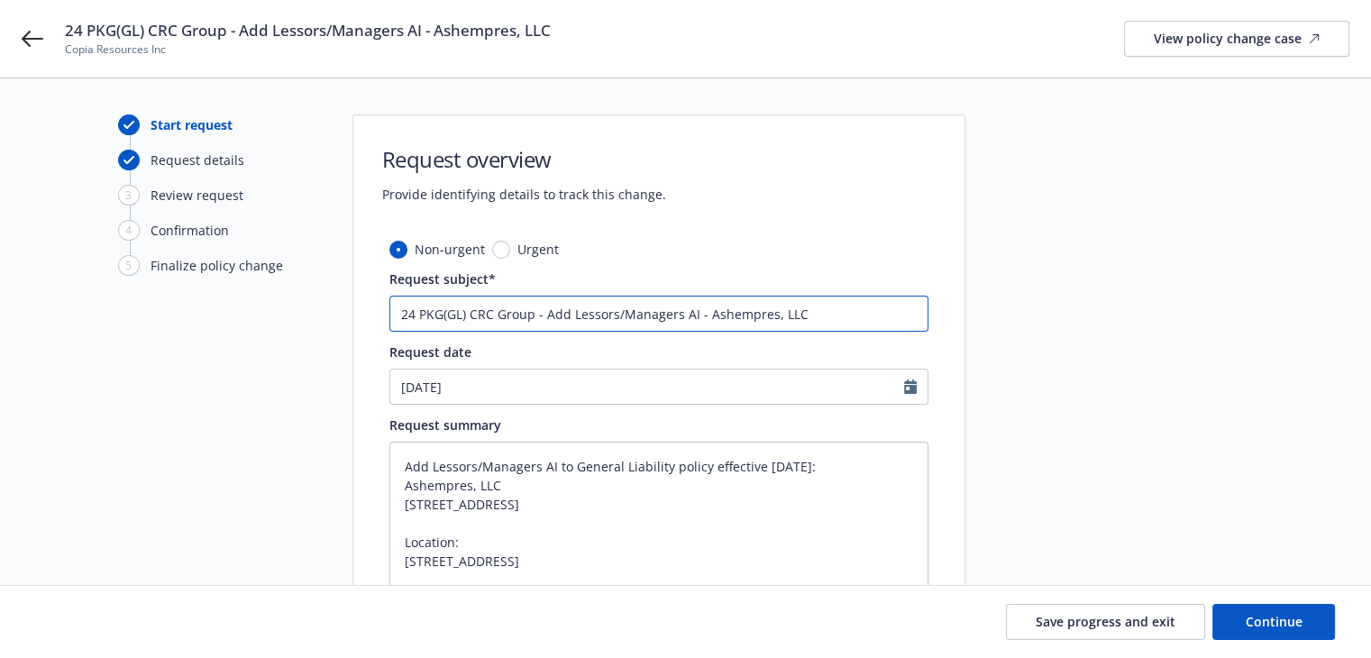
click at [471, 313] on input "24 PKG(GL) CRC Group - Add Lessors/Managers AI - Ashempres, LLC" at bounding box center [658, 314] width 539 height 36
paste input "ore SpecialtyC"
type textarea "x"
type input "24 PKG(GL) Core SpecialtyCRC Group - Add Lessors/Managers AI - Ashempres, LLC"
type textarea "x"
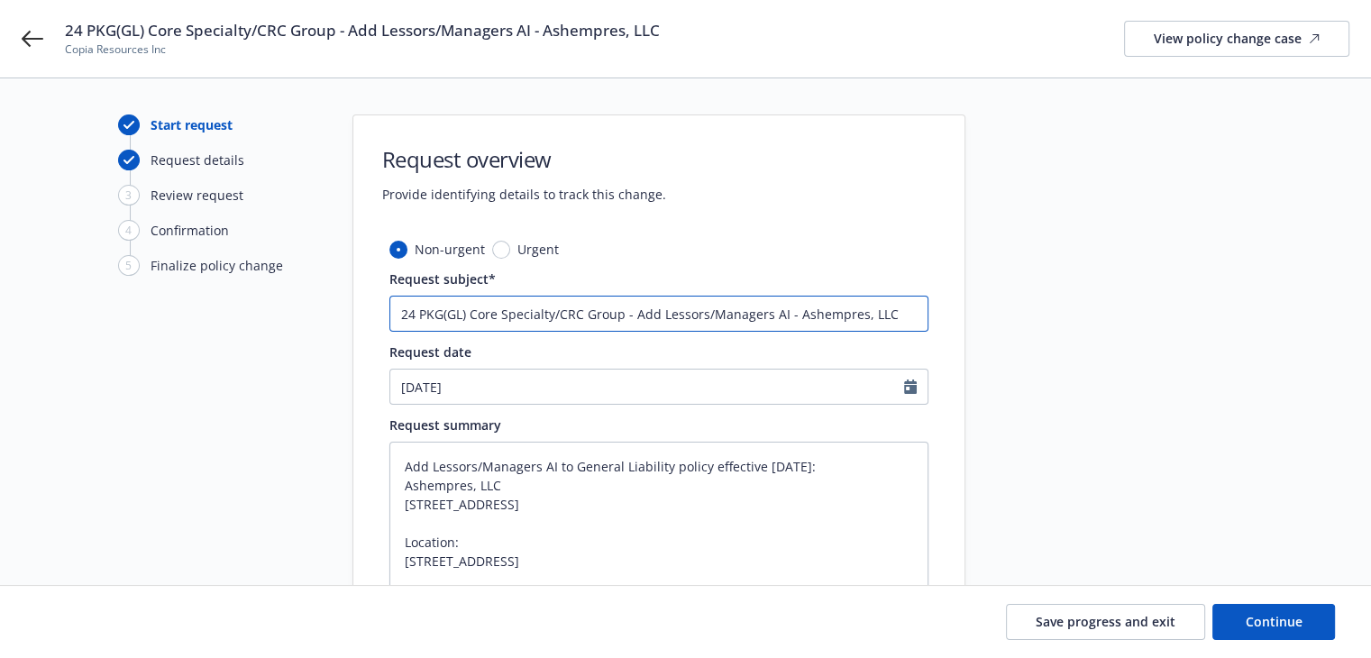
click at [425, 320] on input "24 PKG(GL) Core Specialty/CRC Group - Add Lessors/Managers AI - Ashempres, LLC" at bounding box center [658, 314] width 539 height 36
type input "24 PKG(GL) Core Specialty/CRC Group - Add Lessors/Managers AI - Ashempres, LLC"
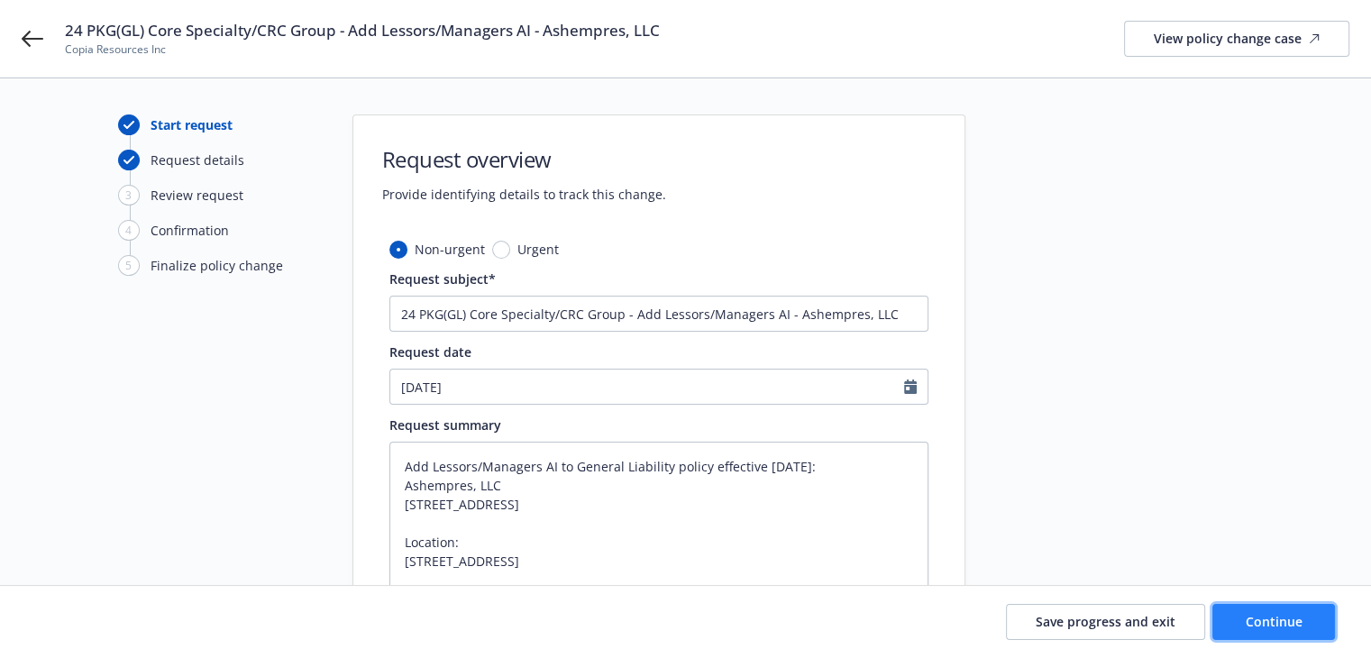
click at [1269, 625] on span "Continue" at bounding box center [1274, 621] width 57 height 17
type textarea "x"
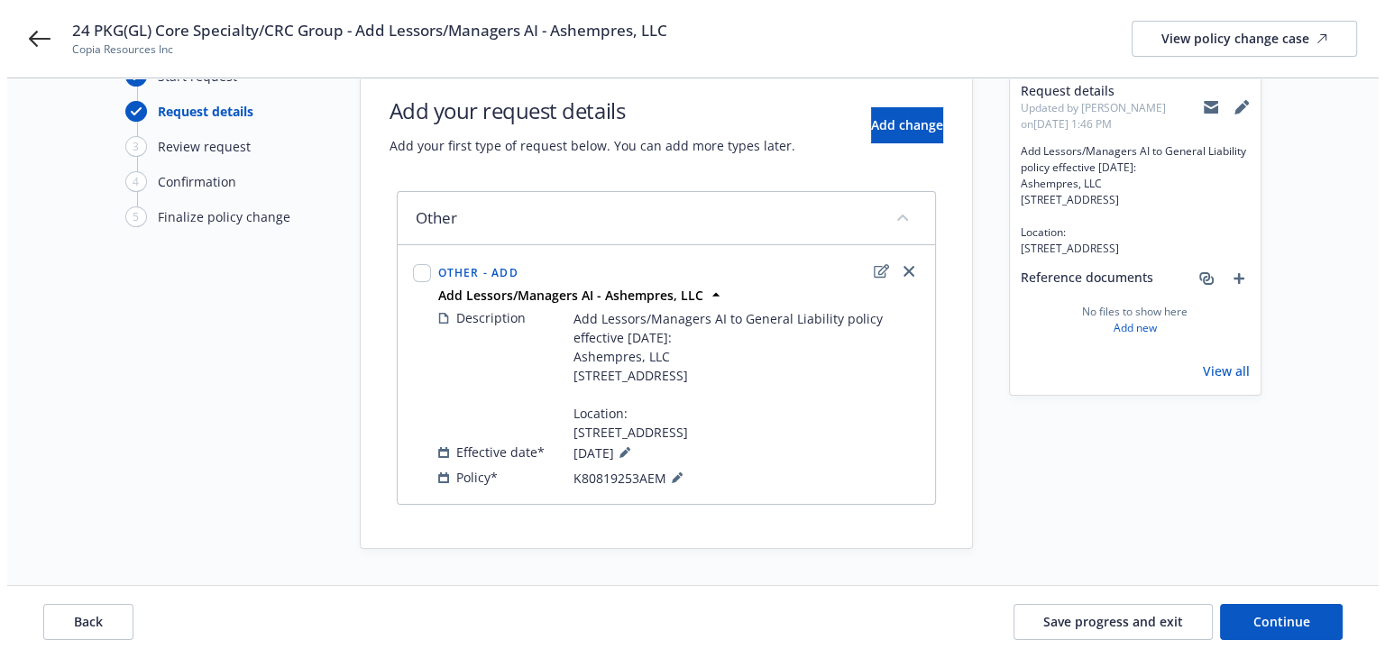
scroll to position [85, 0]
click at [666, 475] on icon at bounding box center [669, 477] width 11 height 11
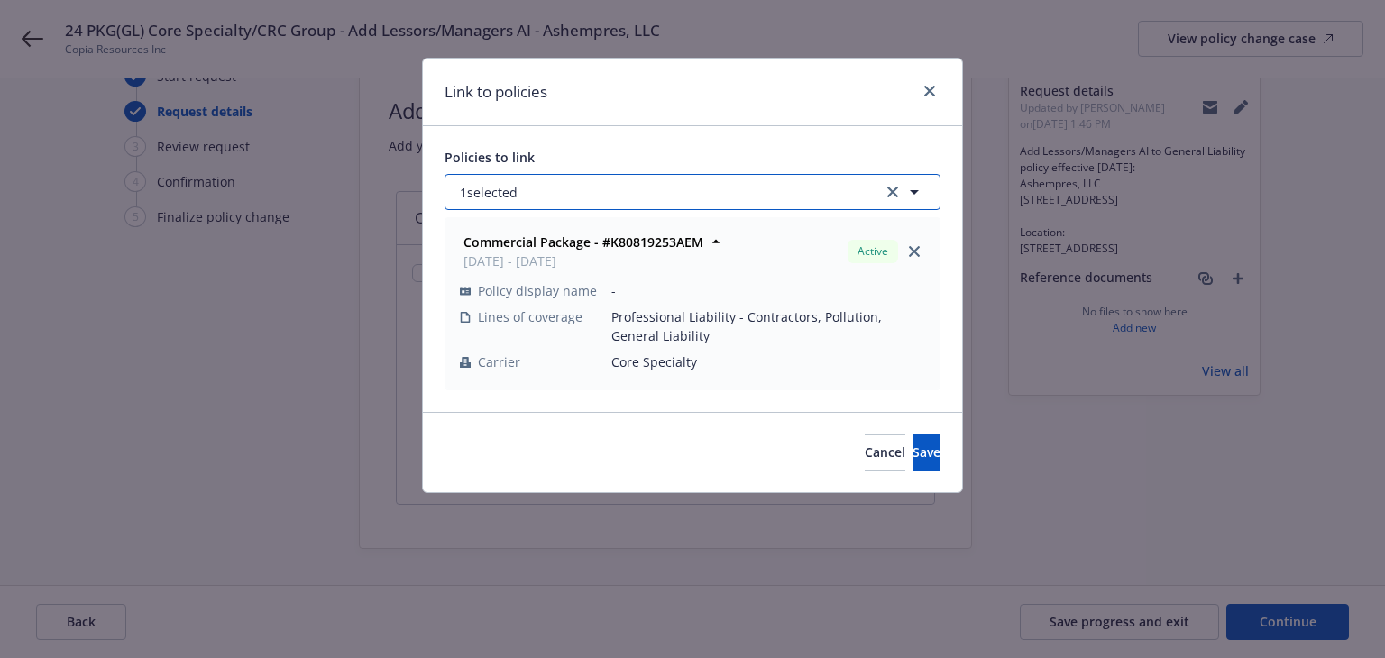
click at [742, 188] on button "1 selected" at bounding box center [692, 192] width 496 height 36
select select "ACTIVE"
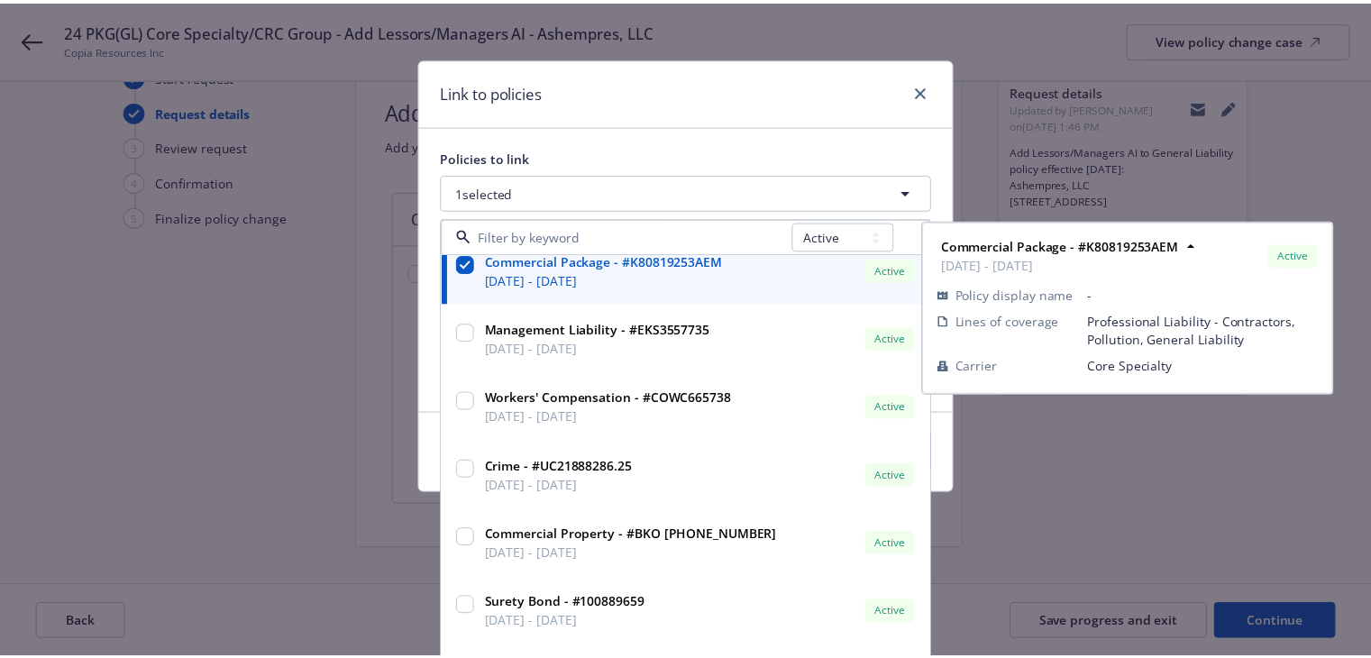
scroll to position [371, 0]
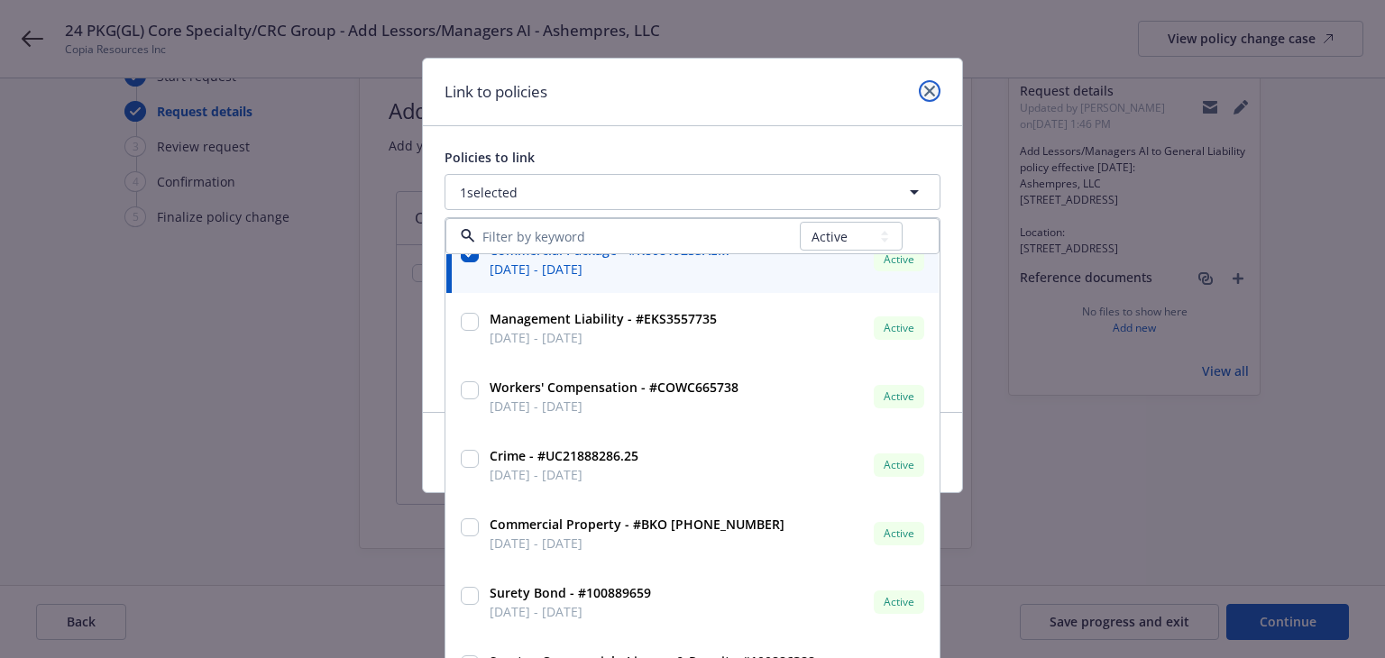
click at [924, 91] on icon "close" at bounding box center [929, 91] width 11 height 11
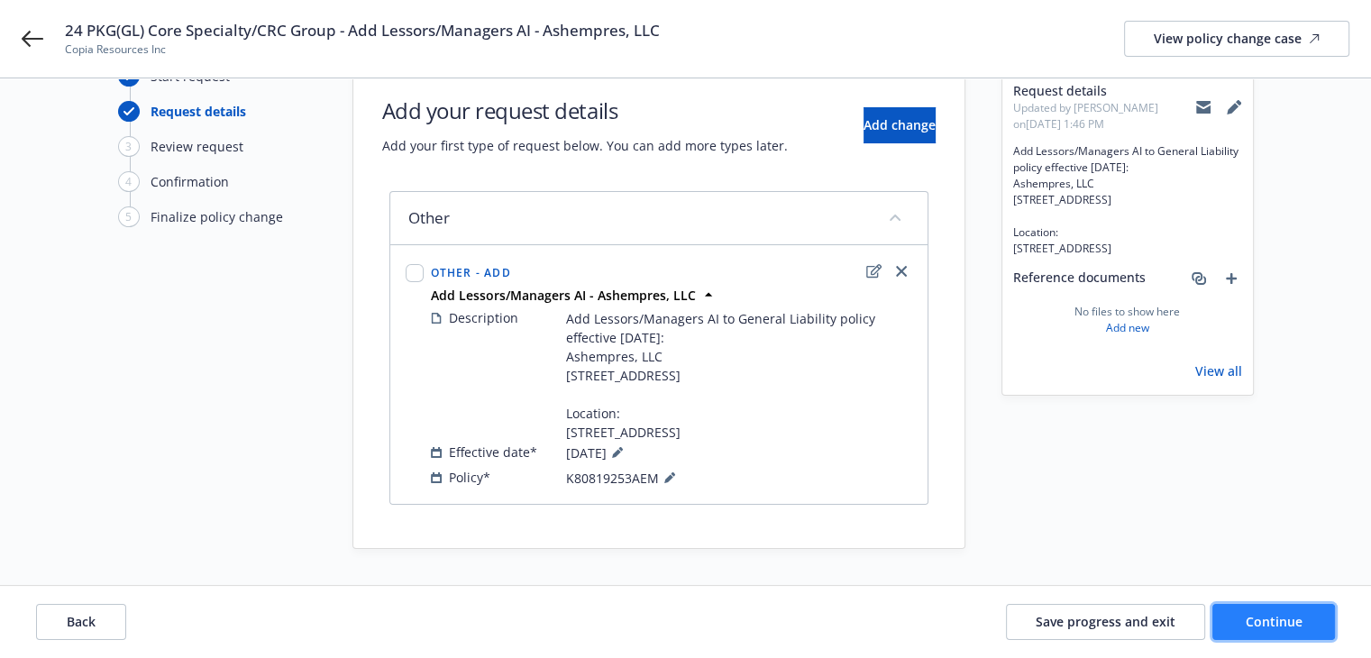
click at [1235, 627] on button "Continue" at bounding box center [1273, 622] width 123 height 36
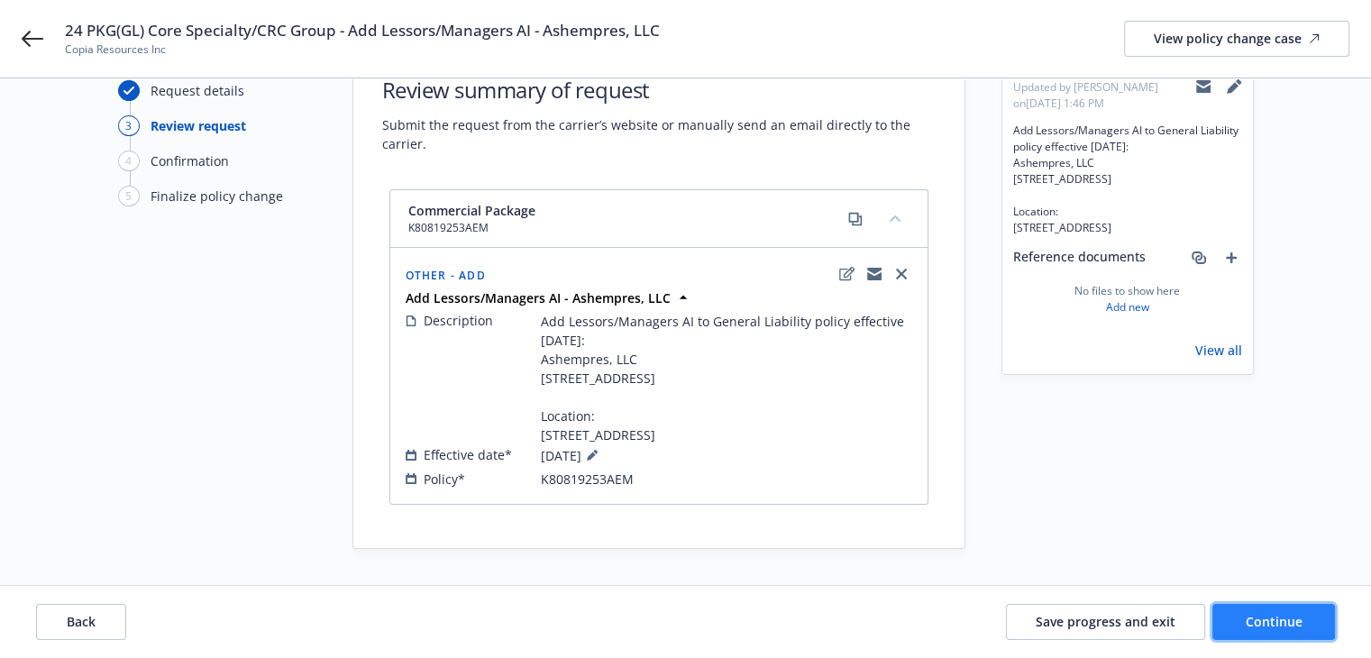
click at [1235, 627] on button "Continue" at bounding box center [1273, 622] width 123 height 36
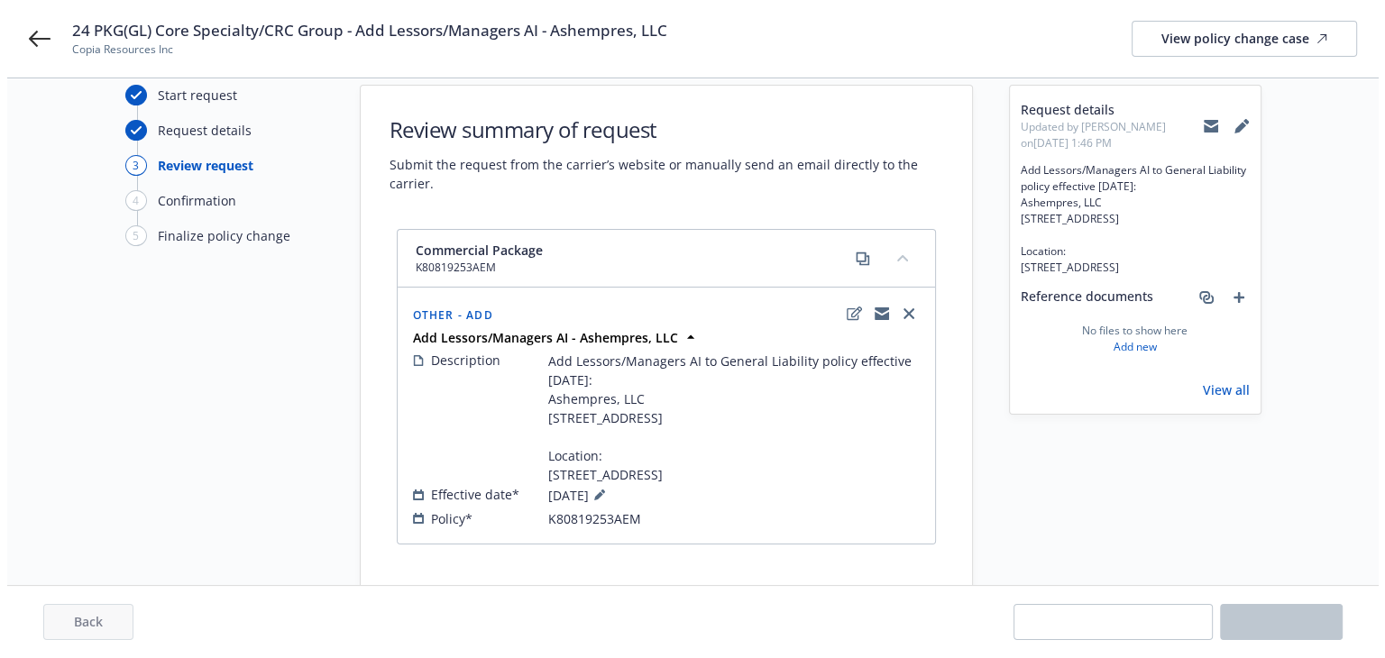
scroll to position [0, 0]
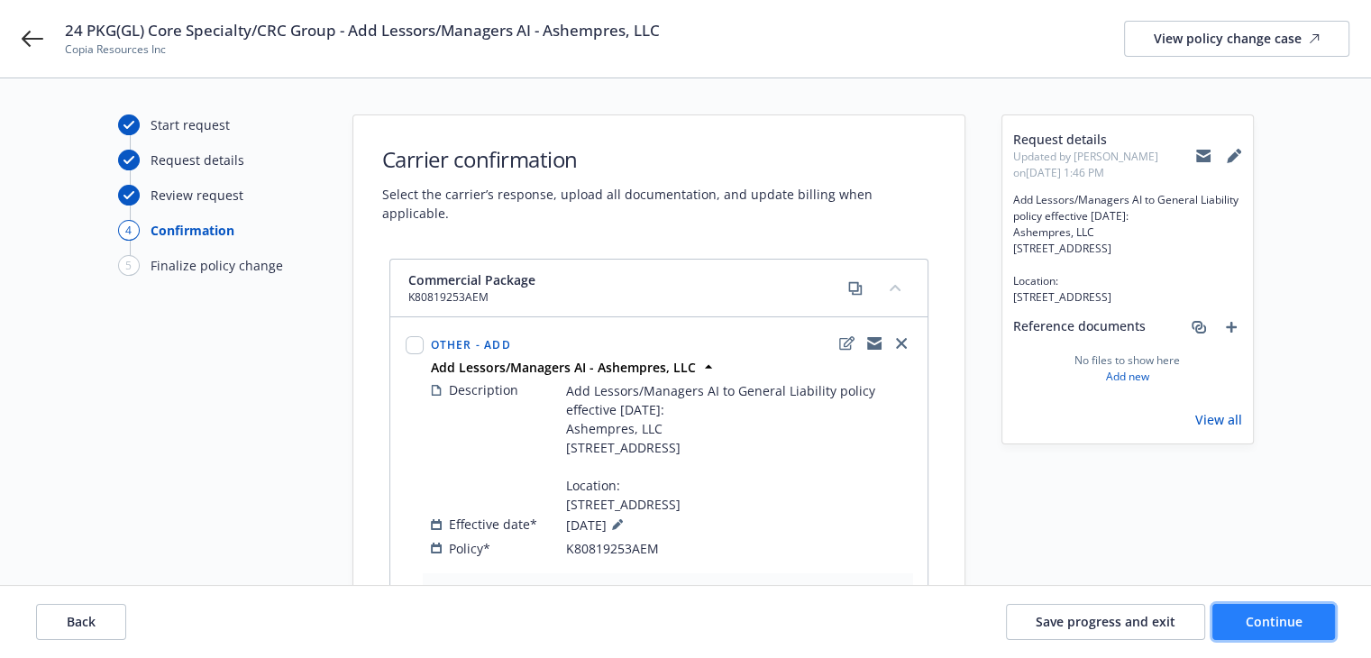
click at [1258, 617] on span "Continue" at bounding box center [1274, 621] width 57 height 17
click at [1075, 540] on div "Request details Updated by Alice Wang on 08/20/2025, 1:46 PM Add Lessors/Manage…" at bounding box center [1128, 564] width 252 height 901
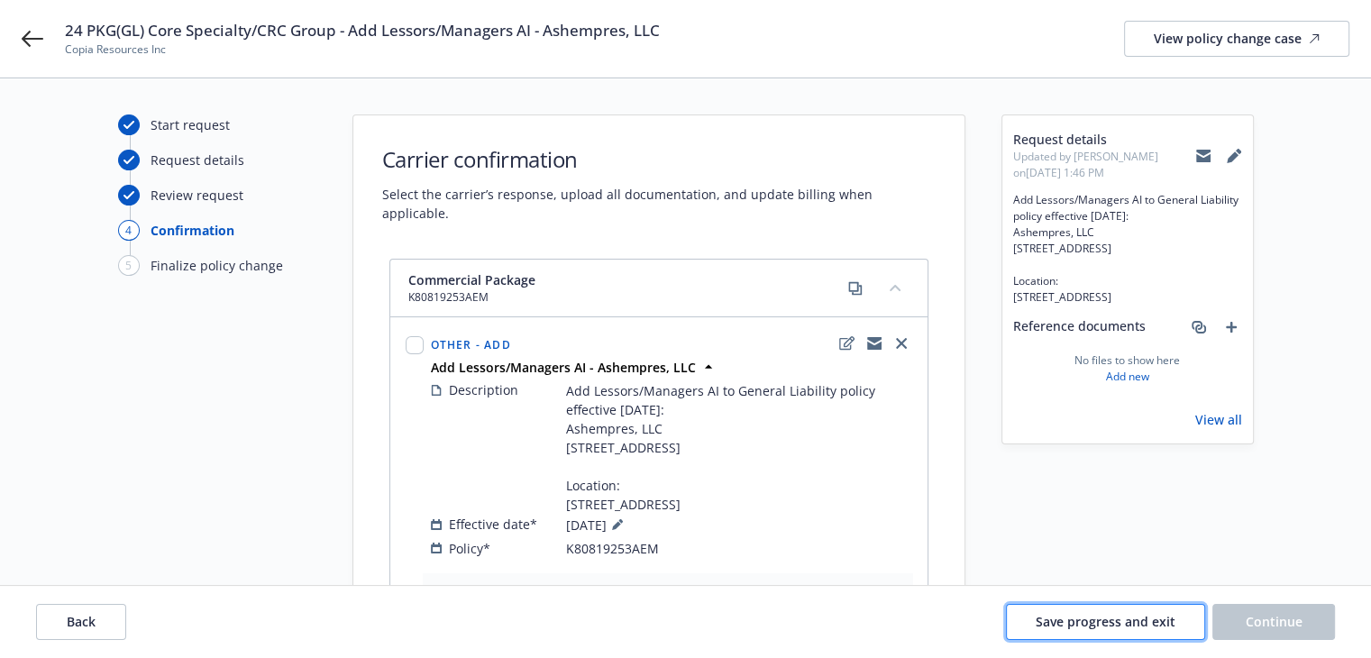
click at [1048, 629] on button "Save progress and exit" at bounding box center [1105, 622] width 199 height 36
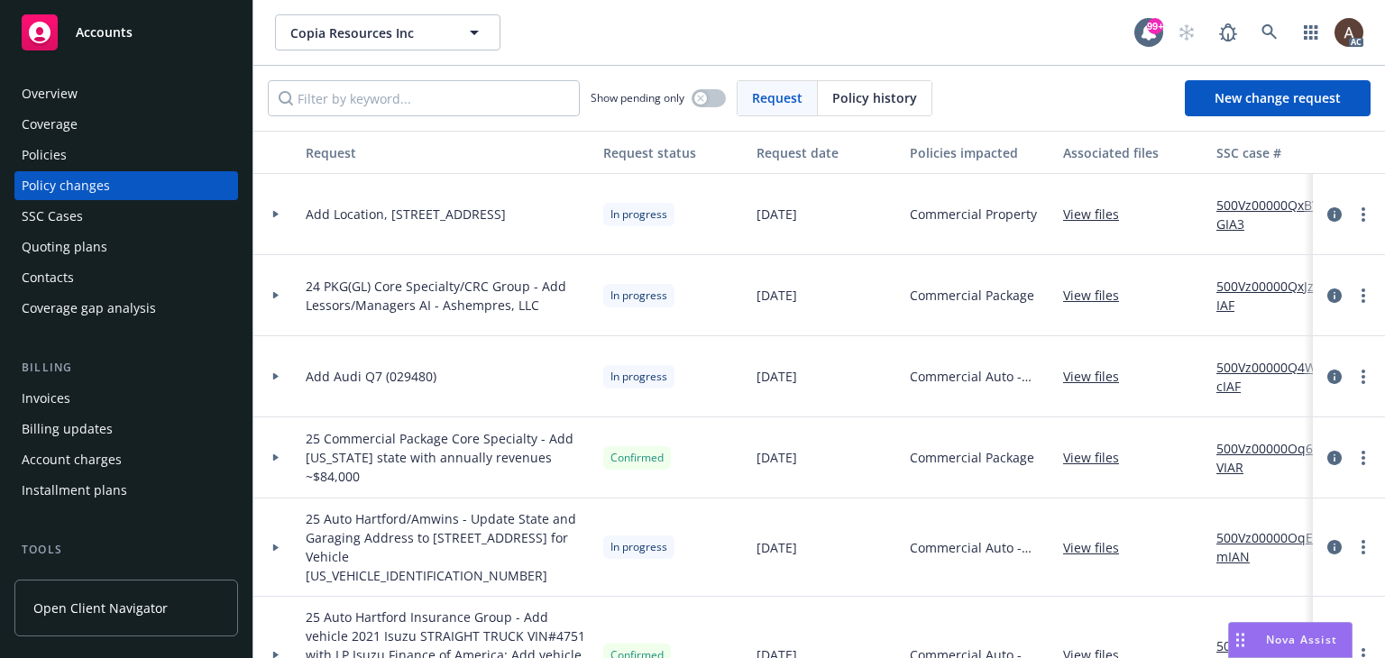
click at [278, 456] on icon at bounding box center [275, 457] width 7 height 6
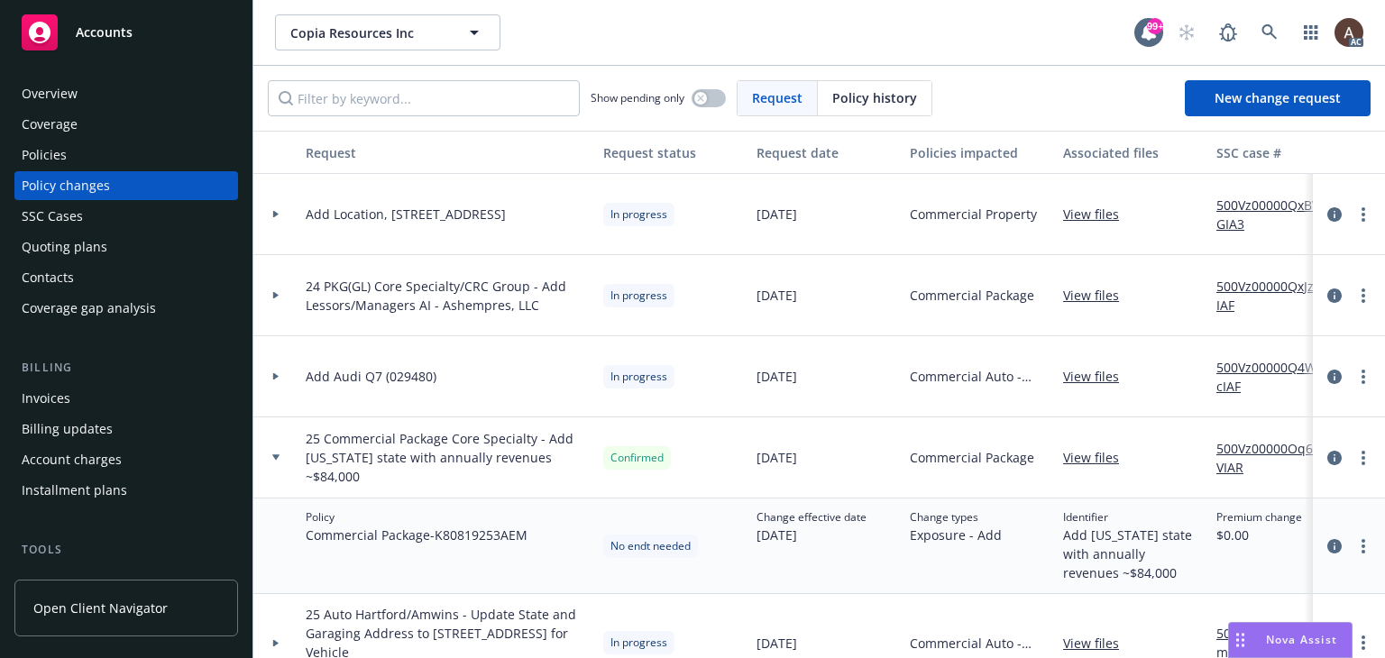
click at [1232, 447] on link "500Vz00000Oq68VIAR" at bounding box center [1276, 458] width 121 height 38
click at [1352, 297] on link "more" at bounding box center [1363, 296] width 22 height 22
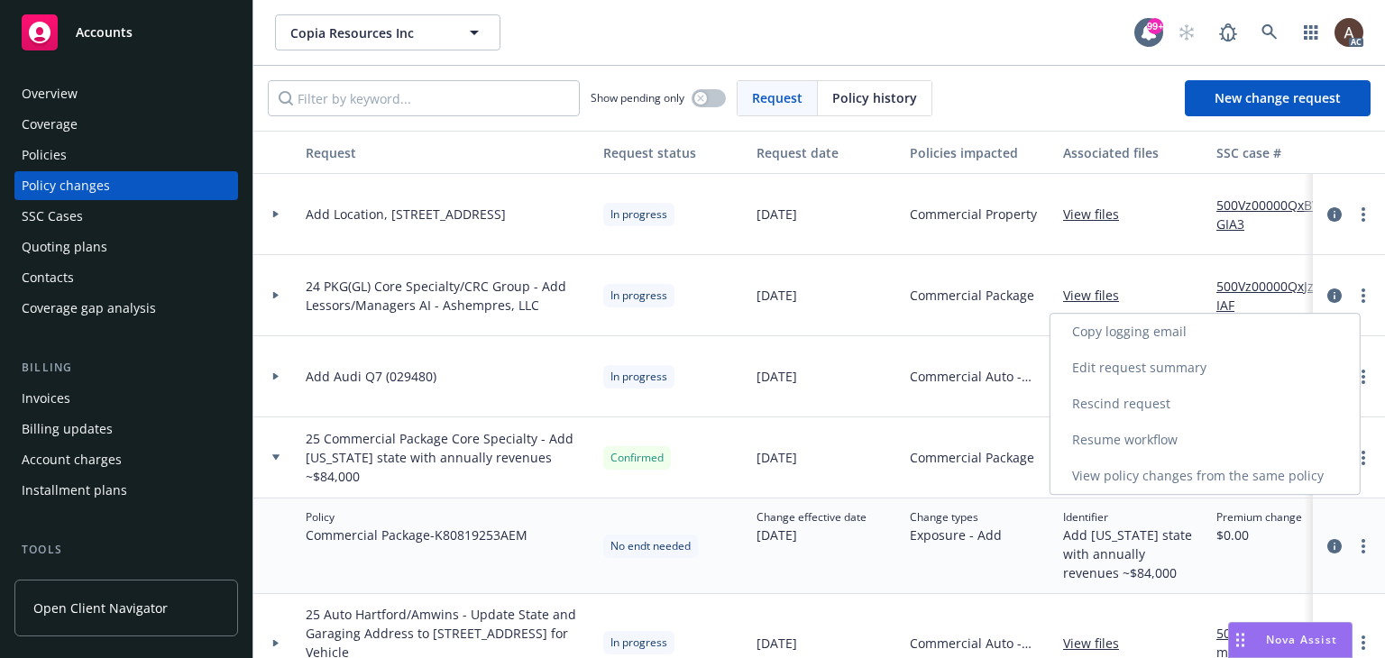
click at [1157, 334] on link "Copy logging email" at bounding box center [1204, 332] width 309 height 36
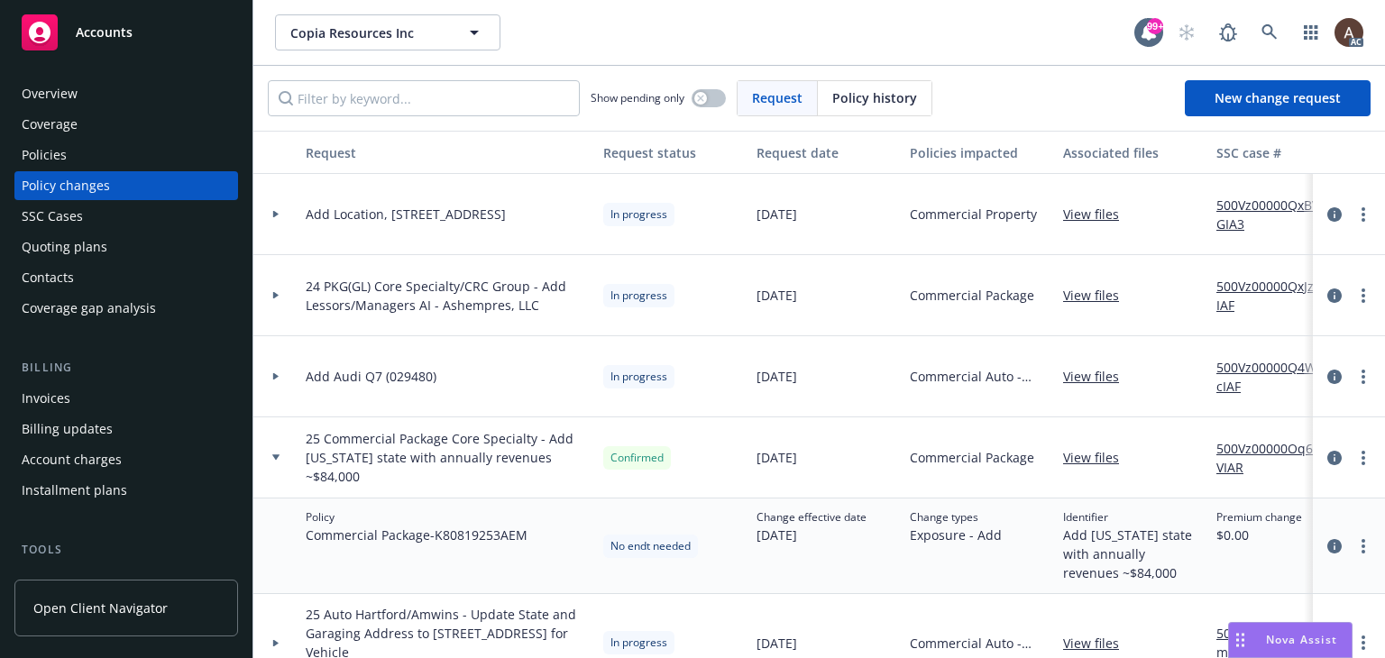
click at [107, 148] on div "Policies" at bounding box center [126, 155] width 209 height 29
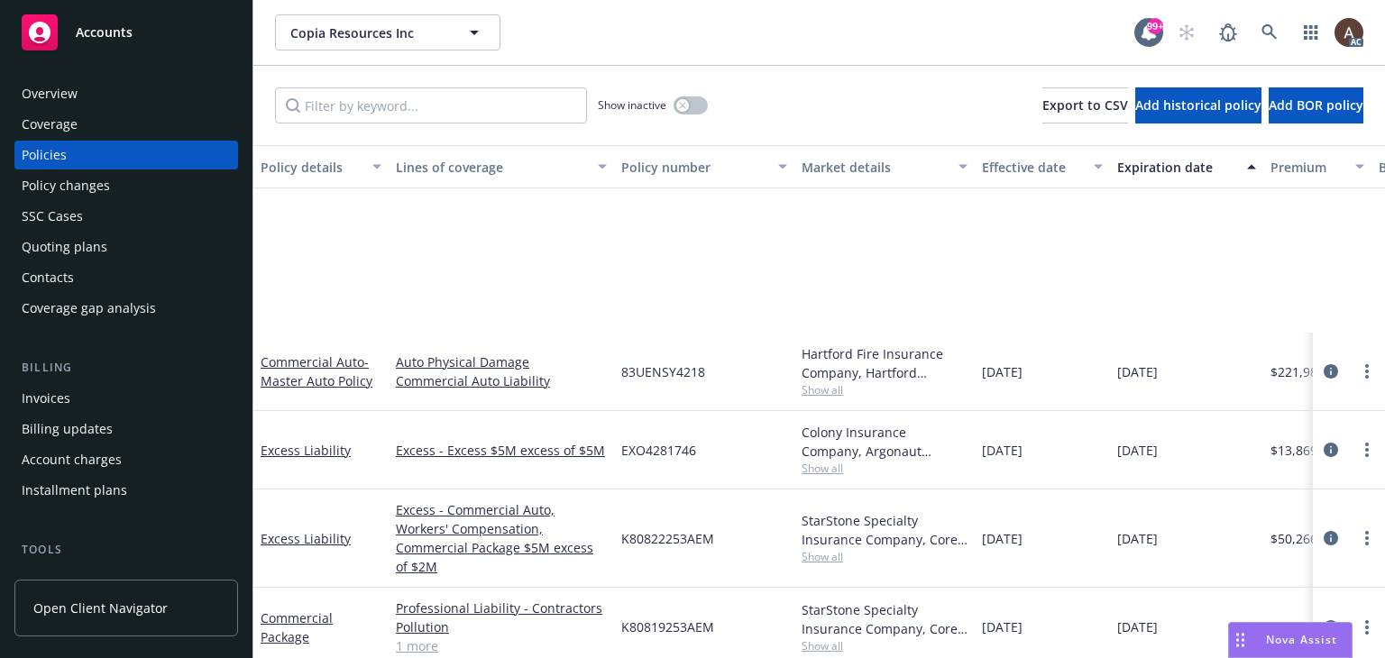
scroll to position [270, 0]
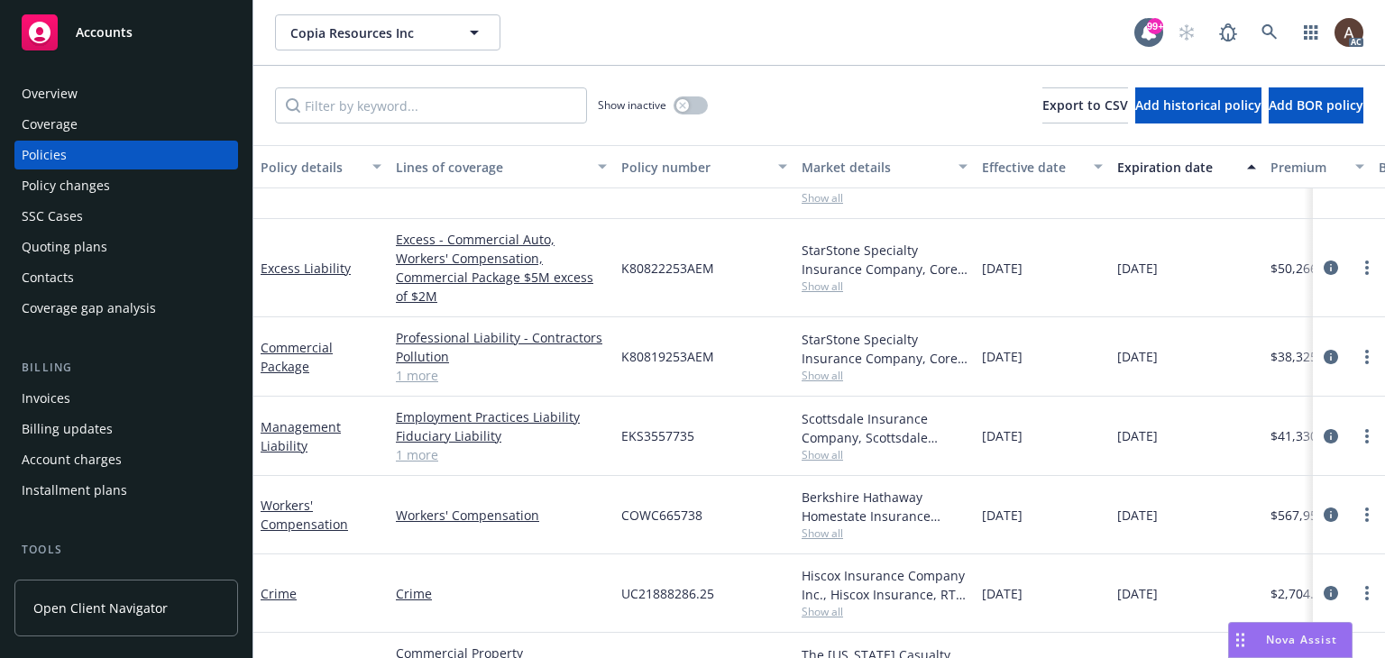
click at [671, 347] on span "K80819253AEM" at bounding box center [667, 356] width 93 height 19
click at [425, 366] on link "1 more" at bounding box center [501, 375] width 211 height 19
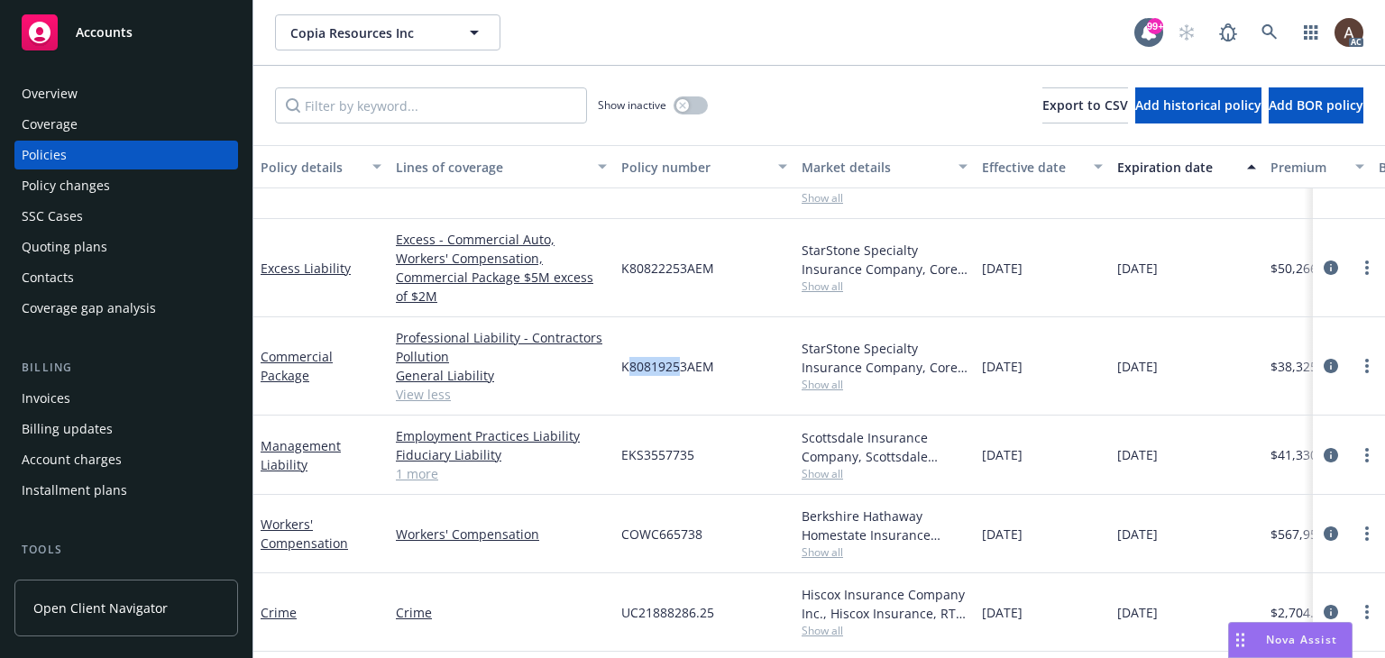
drag, startPoint x: 627, startPoint y: 346, endPoint x: 682, endPoint y: 355, distance: 55.7
click at [682, 357] on span "K80819253AEM" at bounding box center [667, 366] width 93 height 19
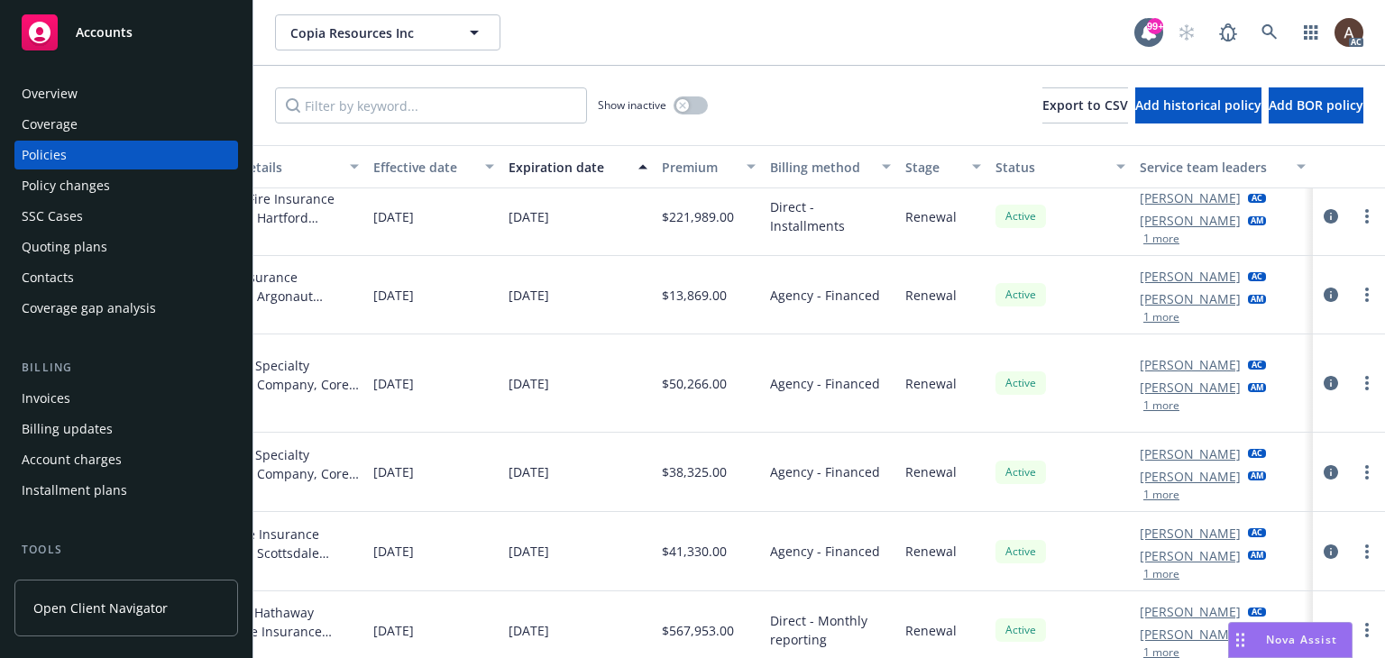
scroll to position [78, 622]
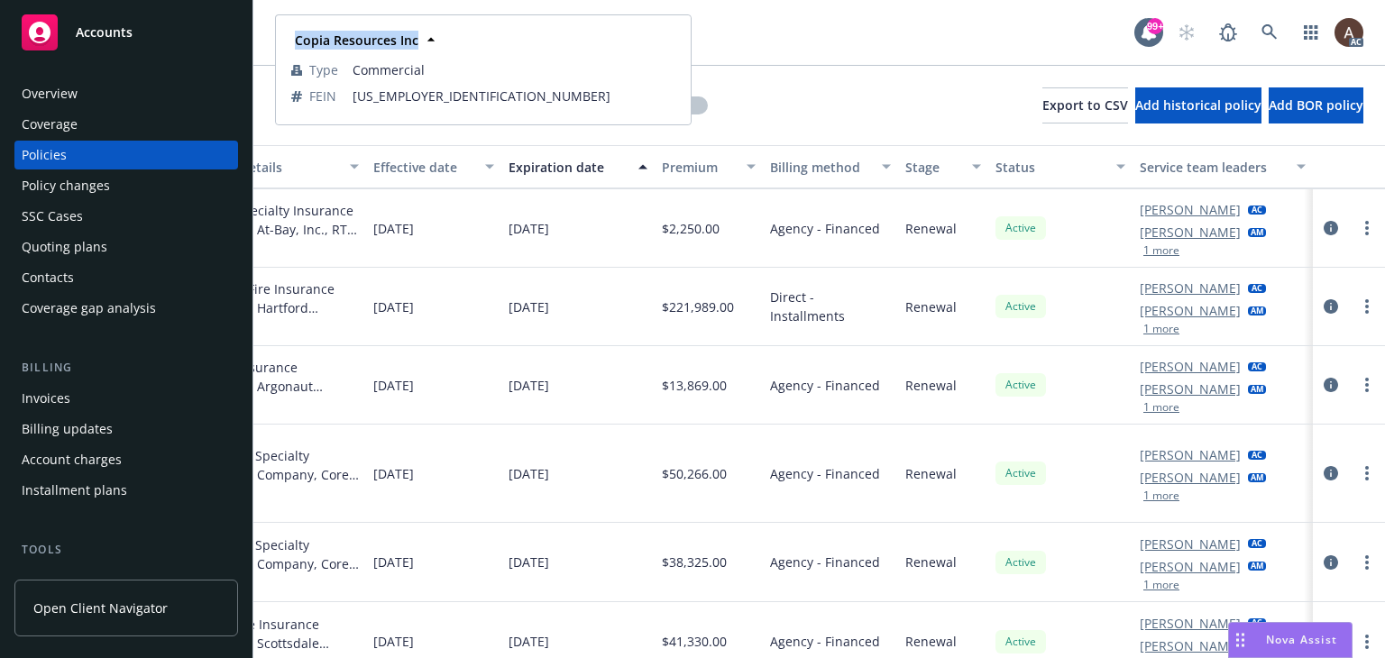
drag, startPoint x: 293, startPoint y: 44, endPoint x: 416, endPoint y: 44, distance: 122.6
click at [416, 44] on div "Copia Resources Inc" at bounding box center [355, 40] width 134 height 26
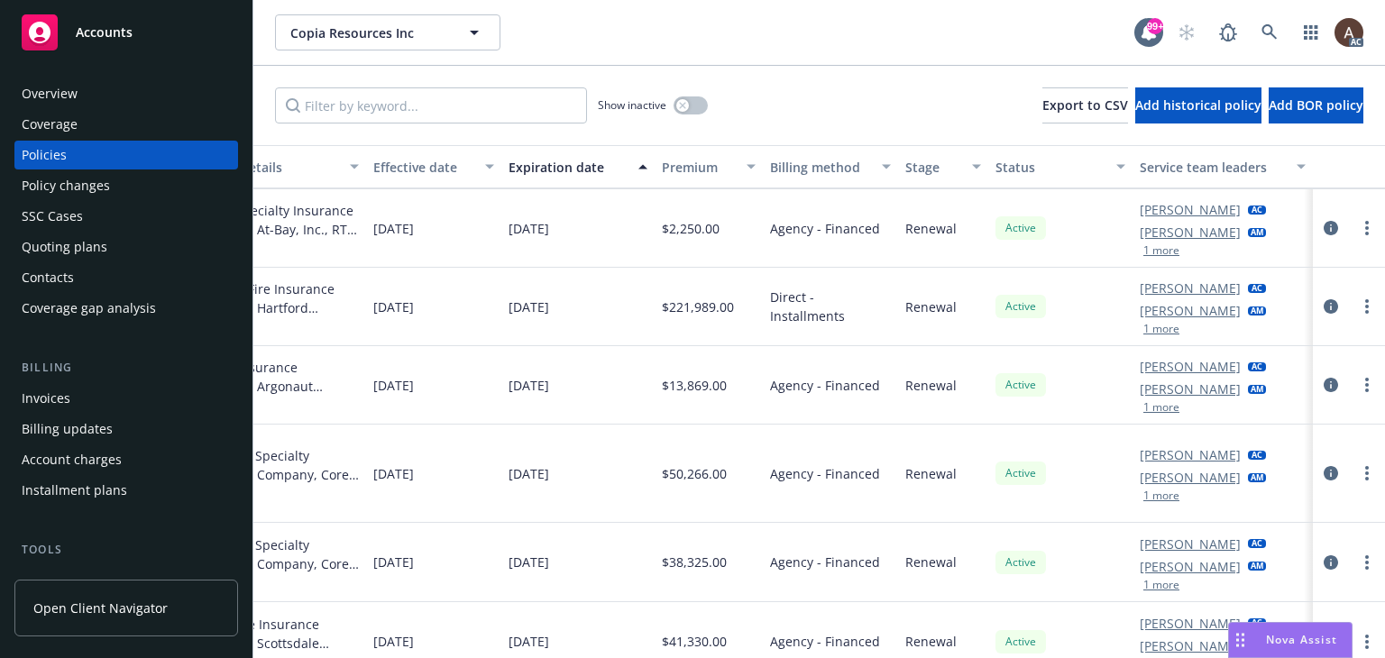
copy strong "Copia Resources Inc"
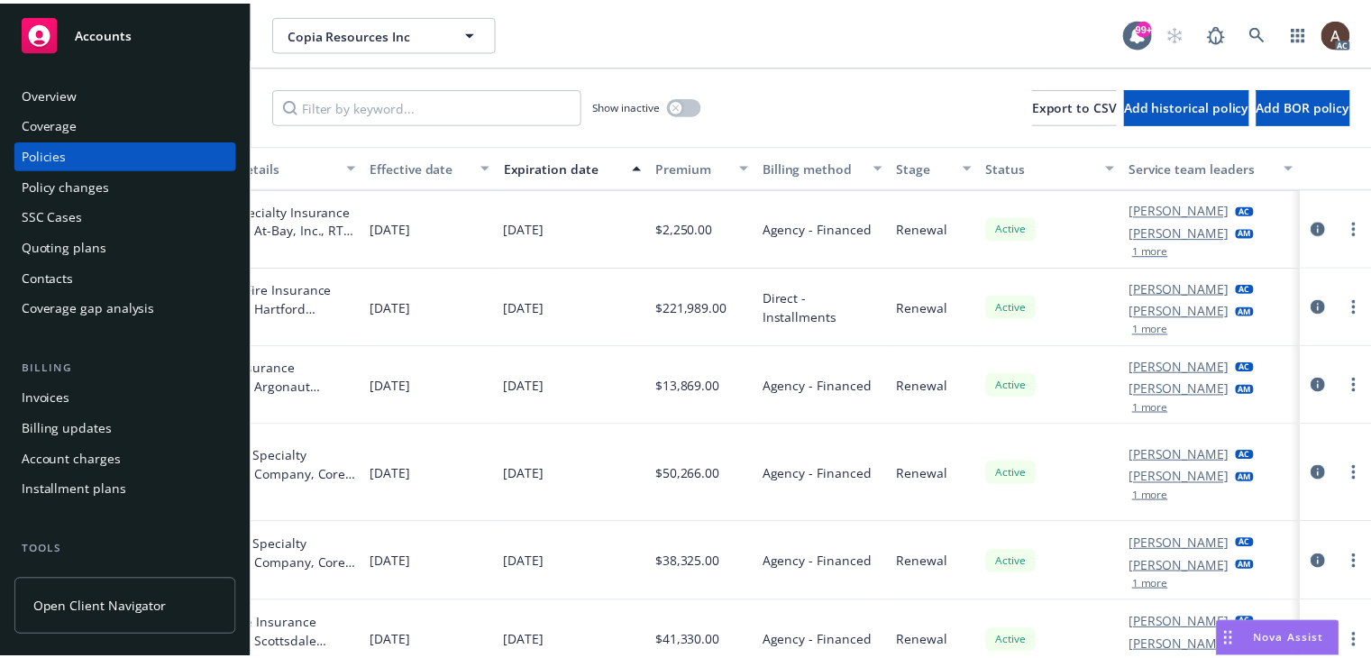
scroll to position [78, 0]
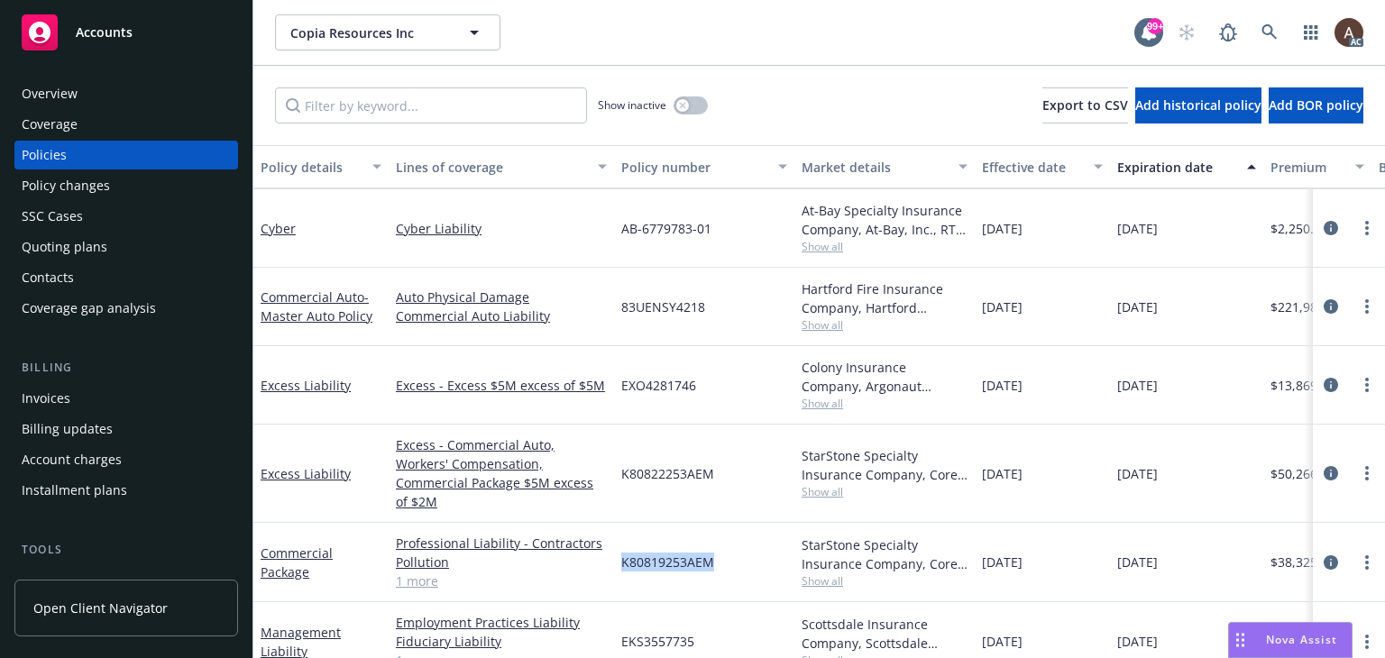
drag, startPoint x: 624, startPoint y: 541, endPoint x: 731, endPoint y: 545, distance: 107.4
click at [731, 545] on div "K80819253AEM" at bounding box center [704, 562] width 180 height 79
copy span "K80819253AEM"
click at [116, 188] on div "Policy changes" at bounding box center [126, 185] width 209 height 29
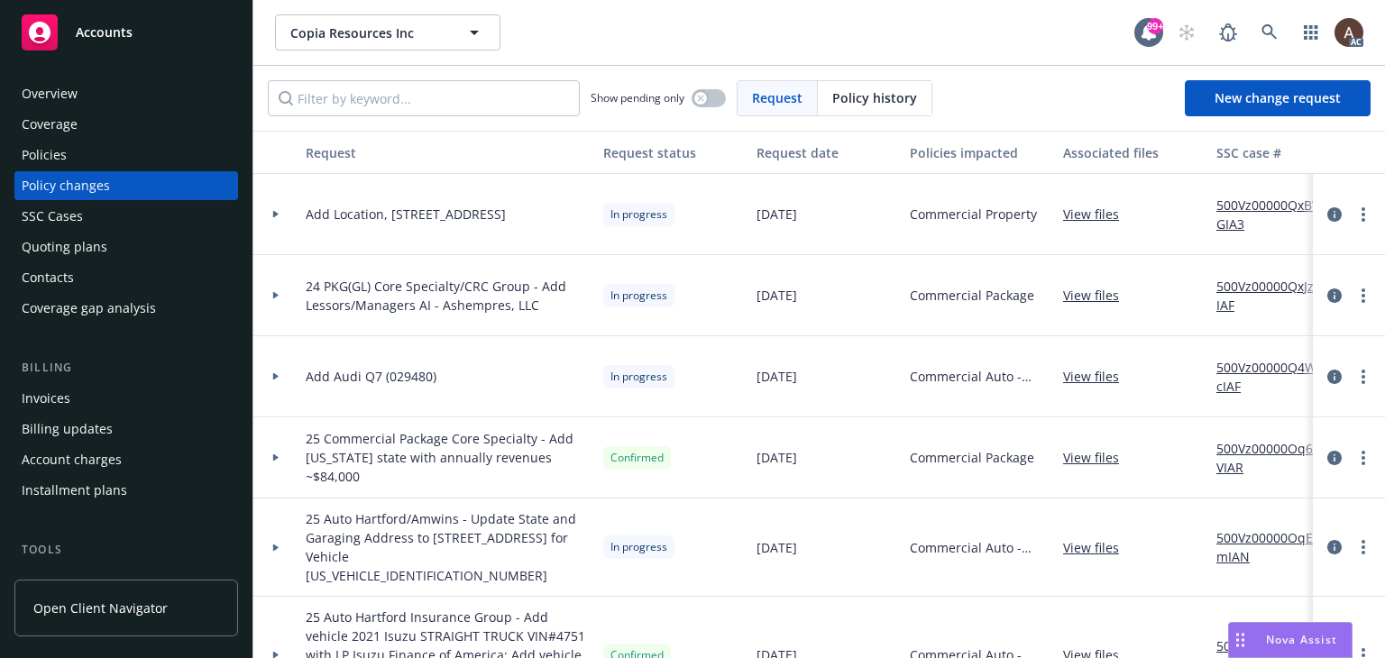
click at [272, 211] on icon at bounding box center [275, 214] width 7 height 6
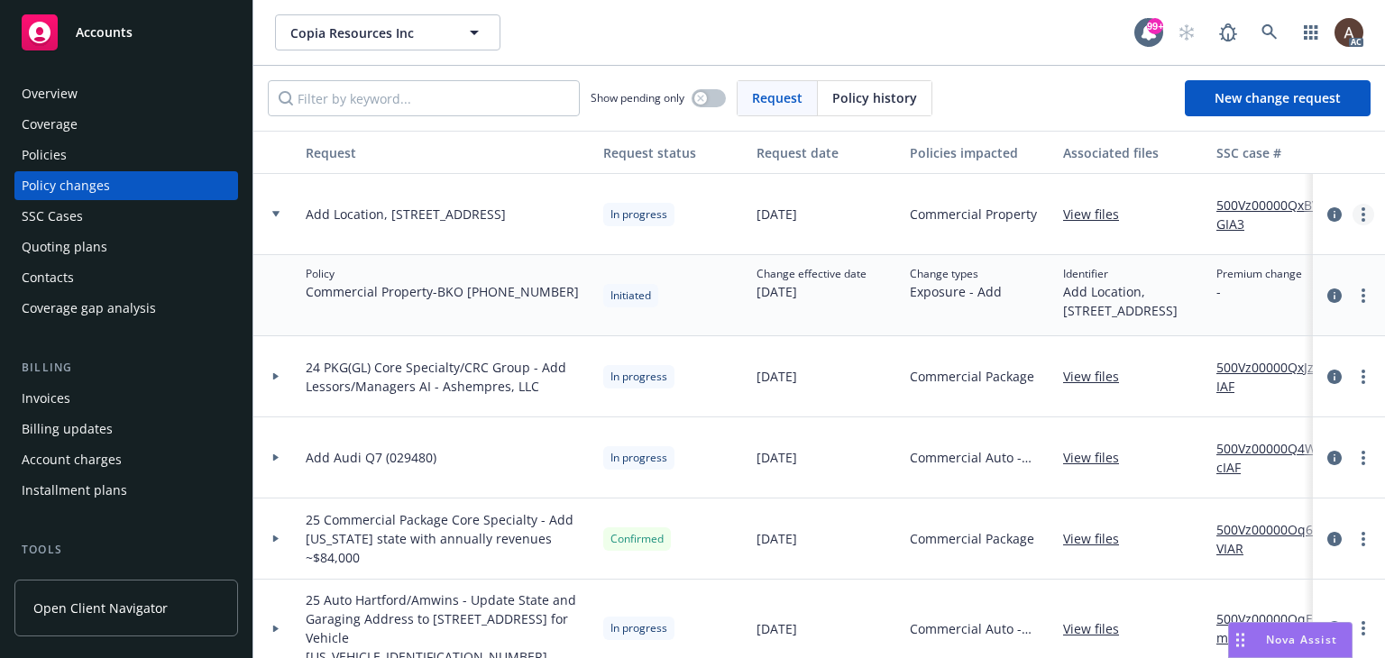
click at [1352, 217] on link "more" at bounding box center [1363, 215] width 22 height 22
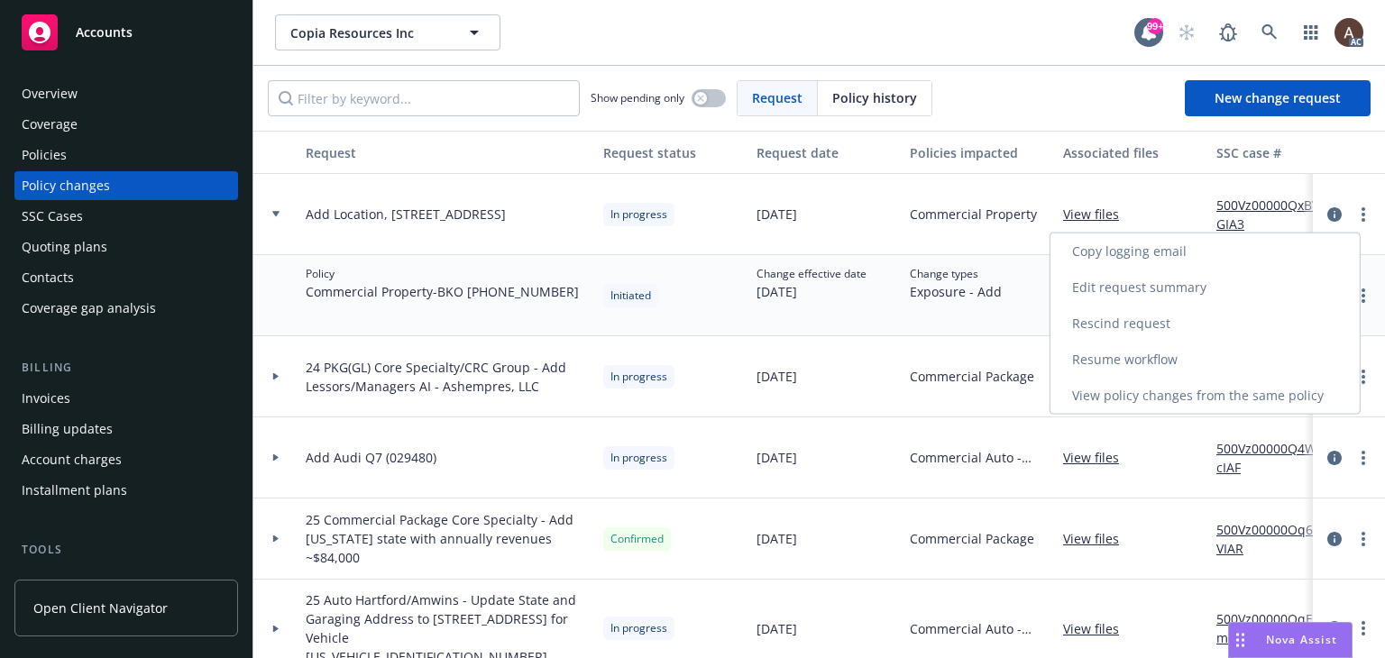
click at [1112, 362] on link "Resume workflow" at bounding box center [1204, 360] width 309 height 36
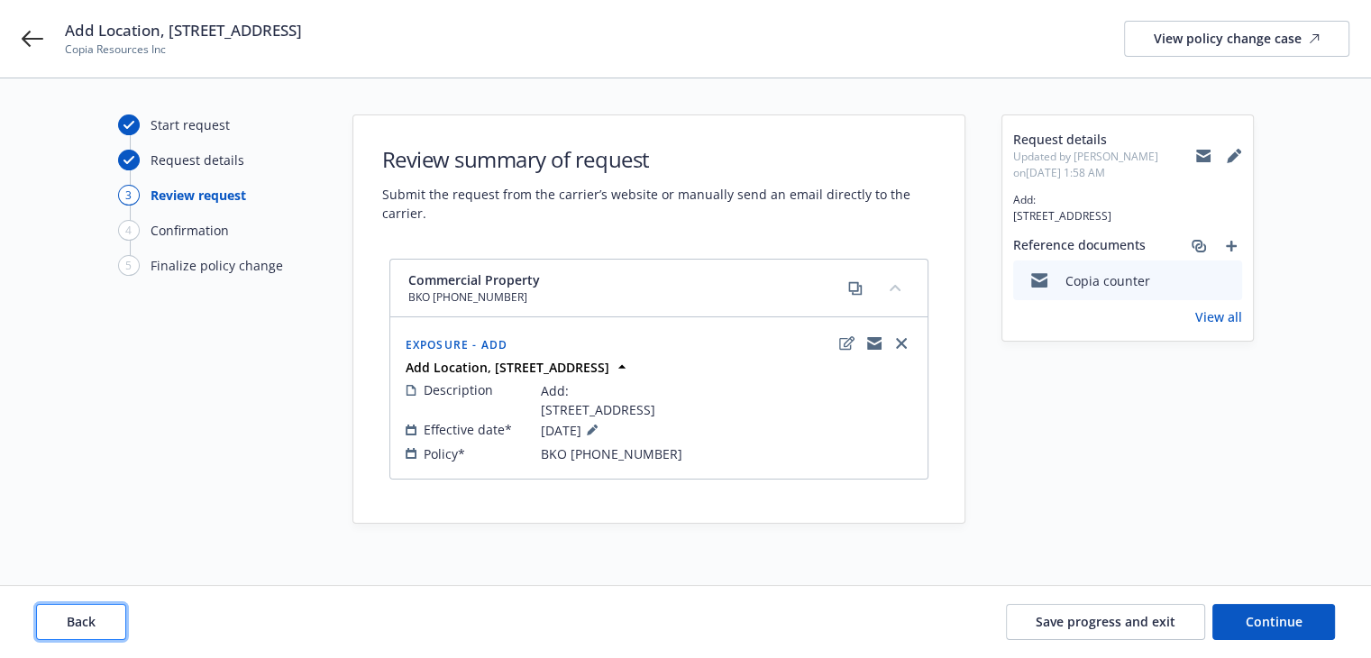
click at [79, 618] on span "Back" at bounding box center [81, 621] width 29 height 17
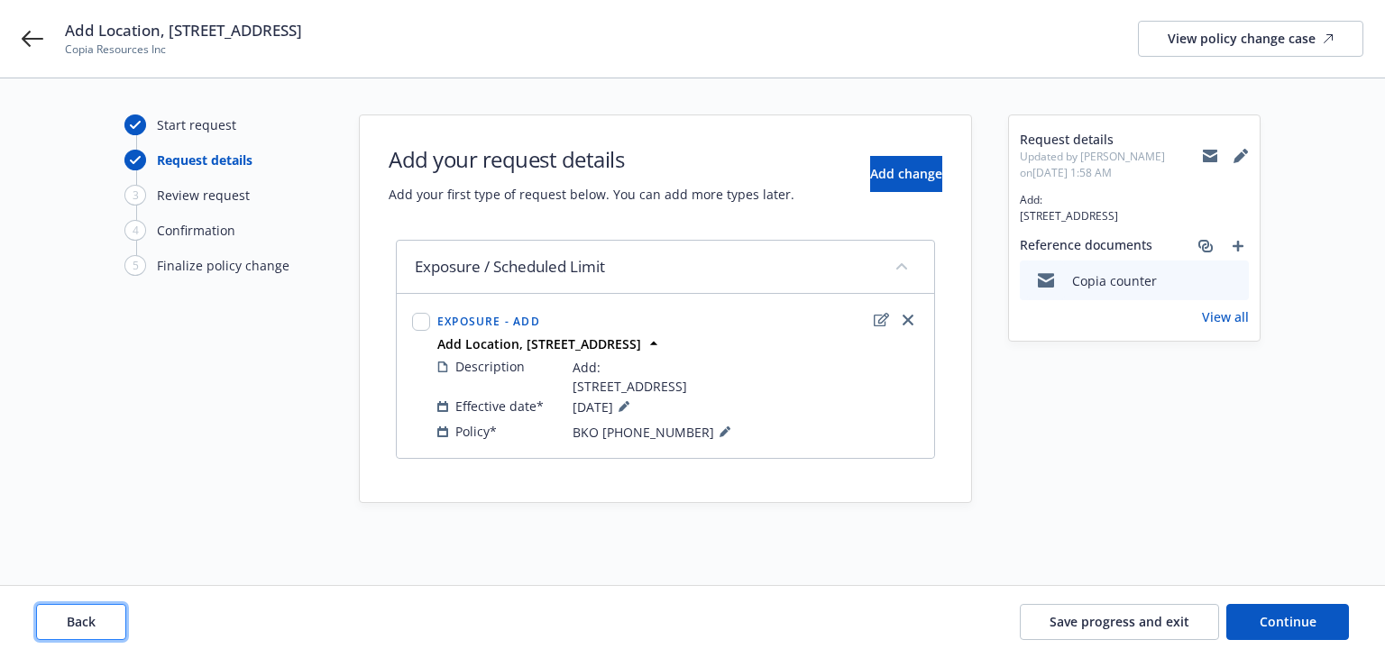
click at [79, 618] on span "Back" at bounding box center [81, 621] width 29 height 17
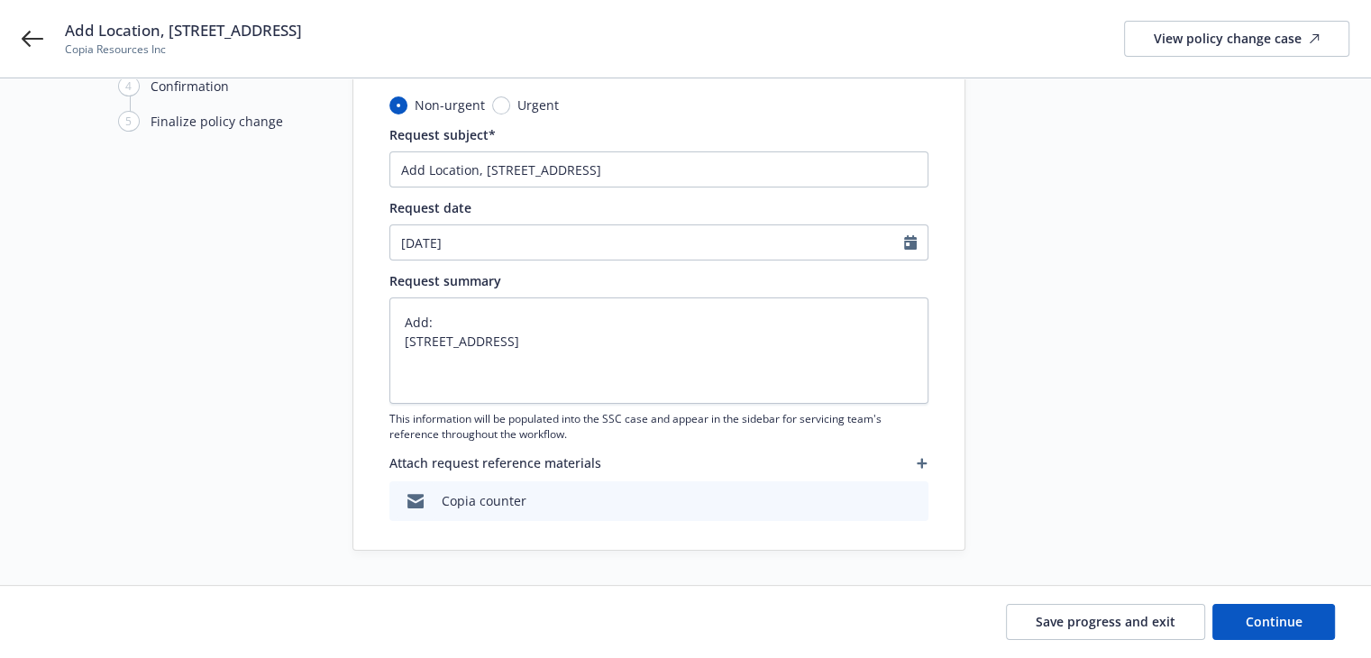
scroll to position [145, 0]
drag, startPoint x: 599, startPoint y: 376, endPoint x: 362, endPoint y: 304, distance: 246.9
click at [362, 304] on div "Non-urgent Urgent Request subject* Add Location, 131 South Maple Avenue Request…" at bounding box center [658, 322] width 611 height 454
paste textarea "to property policy effective 08/01/25: 131 South Maple Avenue Suite 8 South San…"
type textarea "x"
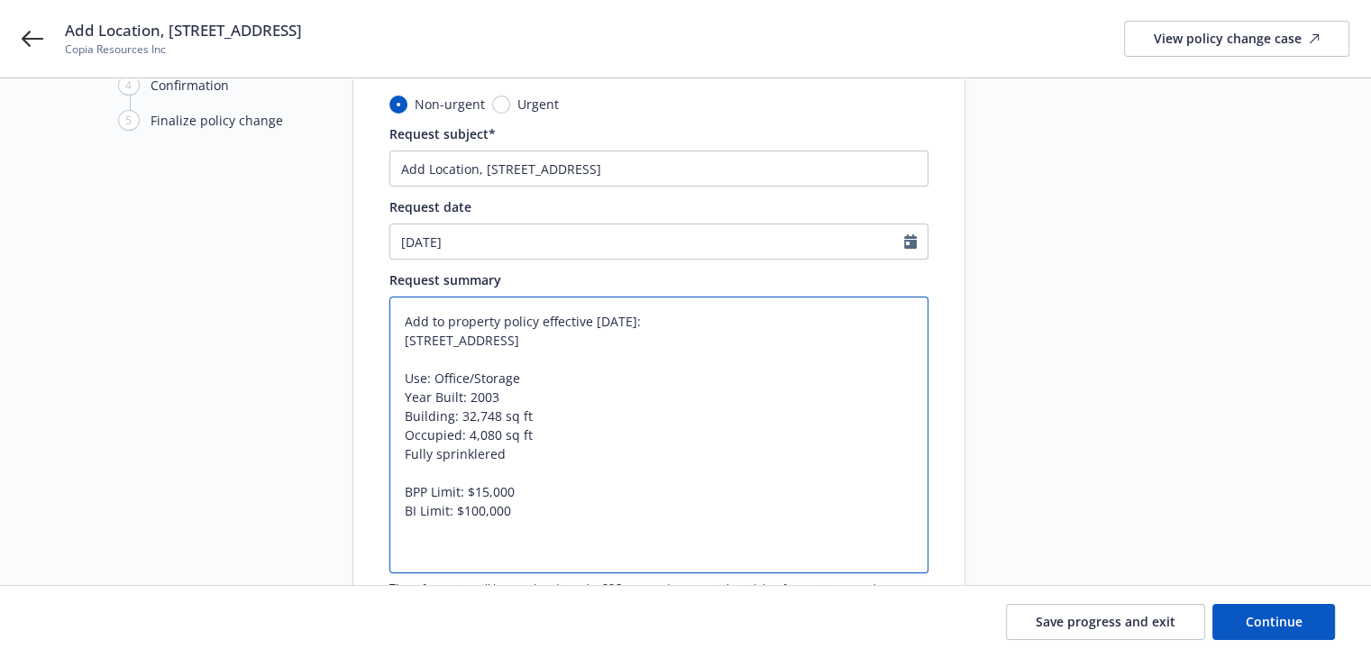
type textarea "Add to property policy effective 08/01/25: 131 South Maple Avenue Suite 8 South…"
click at [485, 172] on input "Add Location, 131 South Maple Avenue" at bounding box center [658, 169] width 539 height 36
type textarea "x"
type input "Add Location,131 South Maple Avenue"
type textarea "x"
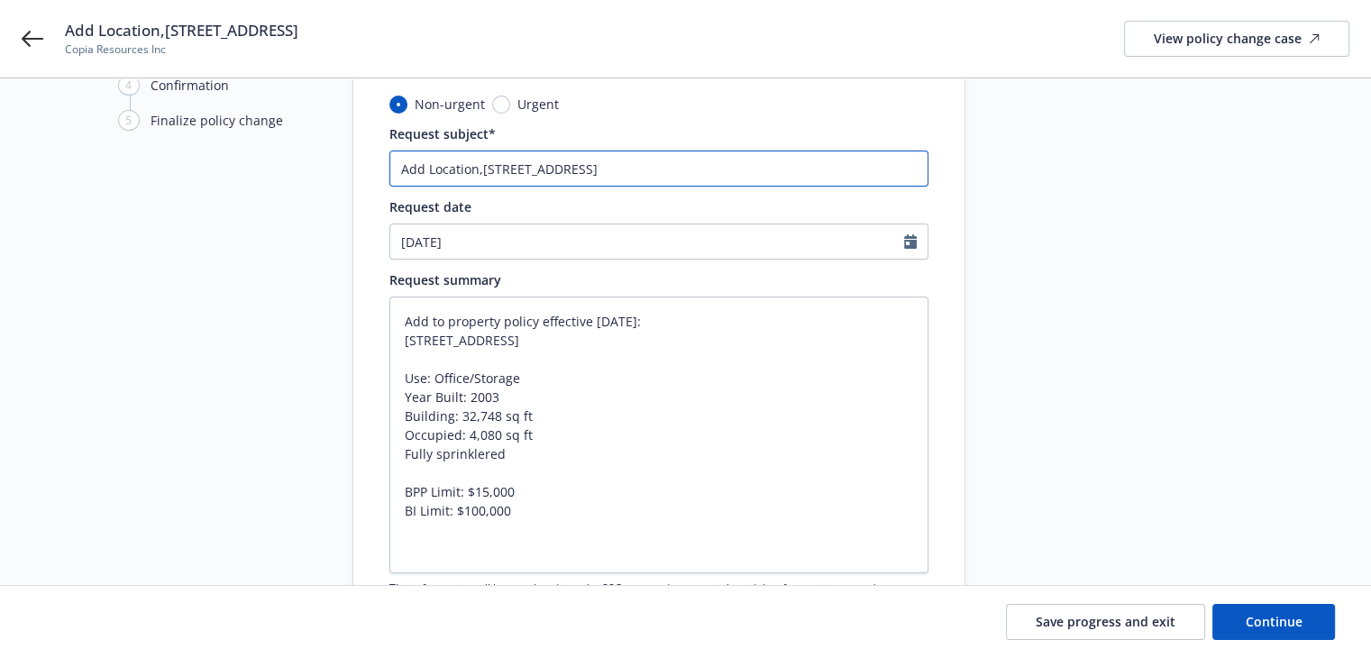
type input "Add Location131 South Maple Avenue"
type textarea "x"
type input "Add Location 131 South Maple Avenue"
drag, startPoint x: 403, startPoint y: 356, endPoint x: 594, endPoint y: 380, distance: 192.7
click at [594, 380] on textarea "Add to property policy effective 08/01/25: 131 South Maple Avenue Suite 8 South…" at bounding box center [658, 435] width 539 height 277
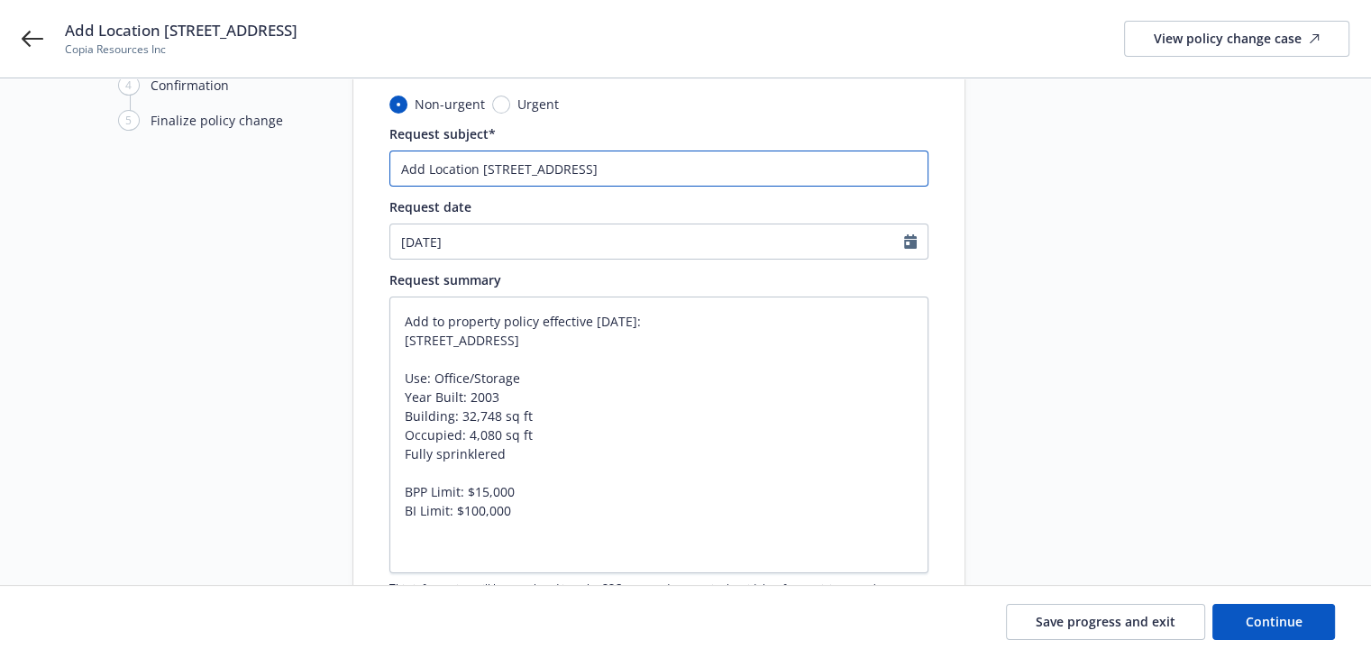
drag, startPoint x: 654, startPoint y: 167, endPoint x: 656, endPoint y: 179, distance: 12.9
click at [655, 167] on input "Add Location 131 South Maple Avenue" at bounding box center [658, 169] width 539 height 36
type textarea "x"
type input "Add Location 131 South Maple Avenue"
paste input "Suite 8 South San Francisco, CA 94080"
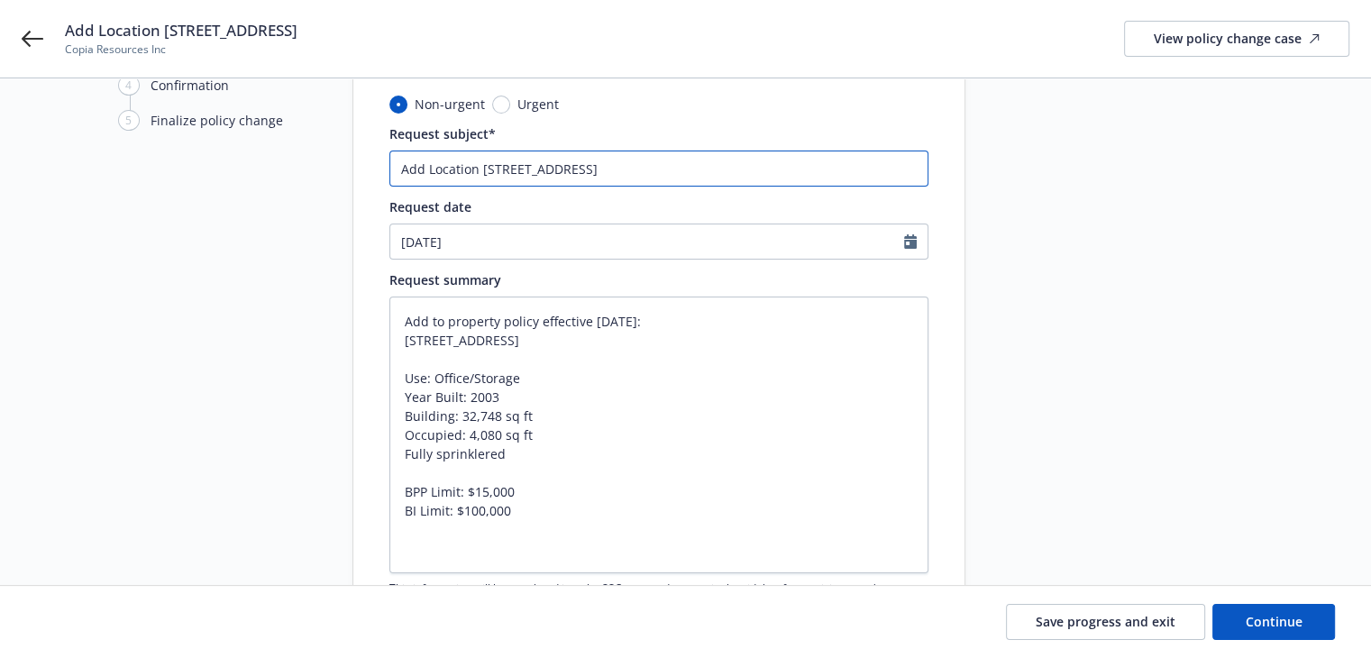
type textarea "x"
type input "Add Location 131 South Maple Avenue Suite 8 South San Francisco, CA 94080"
click at [670, 170] on input "Add Location 131 South Maple Avenue Suite 8 South San Francisco, CA 94080" at bounding box center [658, 169] width 539 height 36
type textarea "x"
type input "Add Location 131 South Maple Avenue Suite 8, South San Francisco, CA 94080"
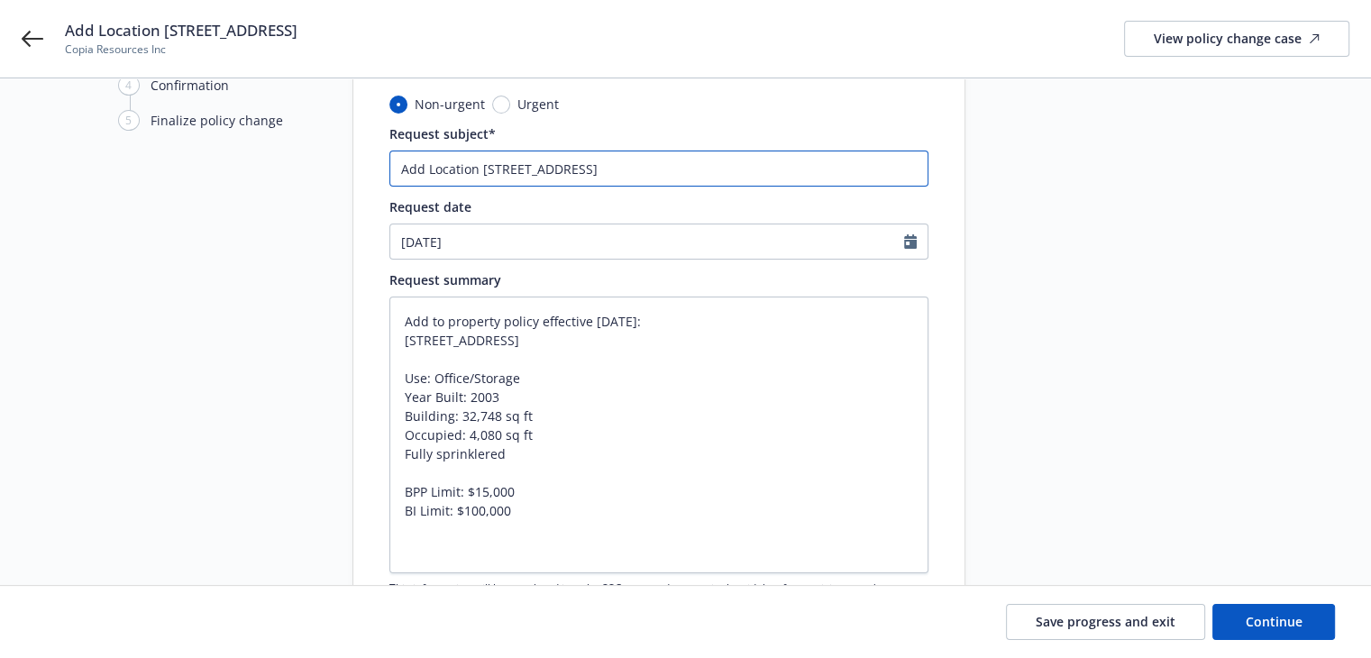
click at [709, 169] on input "Add Location 131 South Maple Avenue Suite 8, South San Francisco, CA 94080" at bounding box center [658, 169] width 539 height 36
type textarea "x"
type input "Add Location [STREET_ADDRESS]"
click at [691, 390] on textarea "Add to property policy effective 08/01/25: 131 South Maple Avenue Suite 8 South…" at bounding box center [658, 435] width 539 height 277
click at [399, 166] on input "Add Location [STREET_ADDRESS]" at bounding box center [658, 169] width 539 height 36
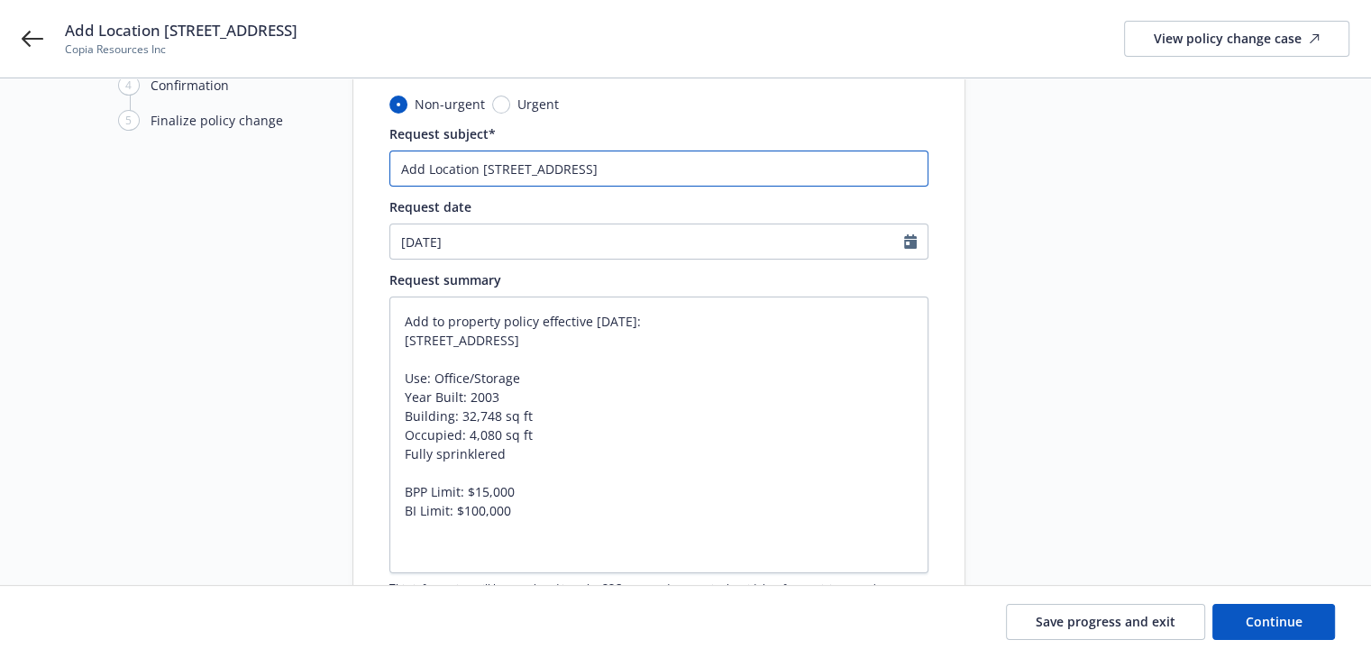
type textarea "x"
type input "2Add Location 131 South Maple Avenue Suite 8, South, San Francisco, CA 94080"
type textarea "x"
type input "25Add Location 131 South Maple Avenue Suite 8, South, San Francisco, CA 94080"
type textarea "x"
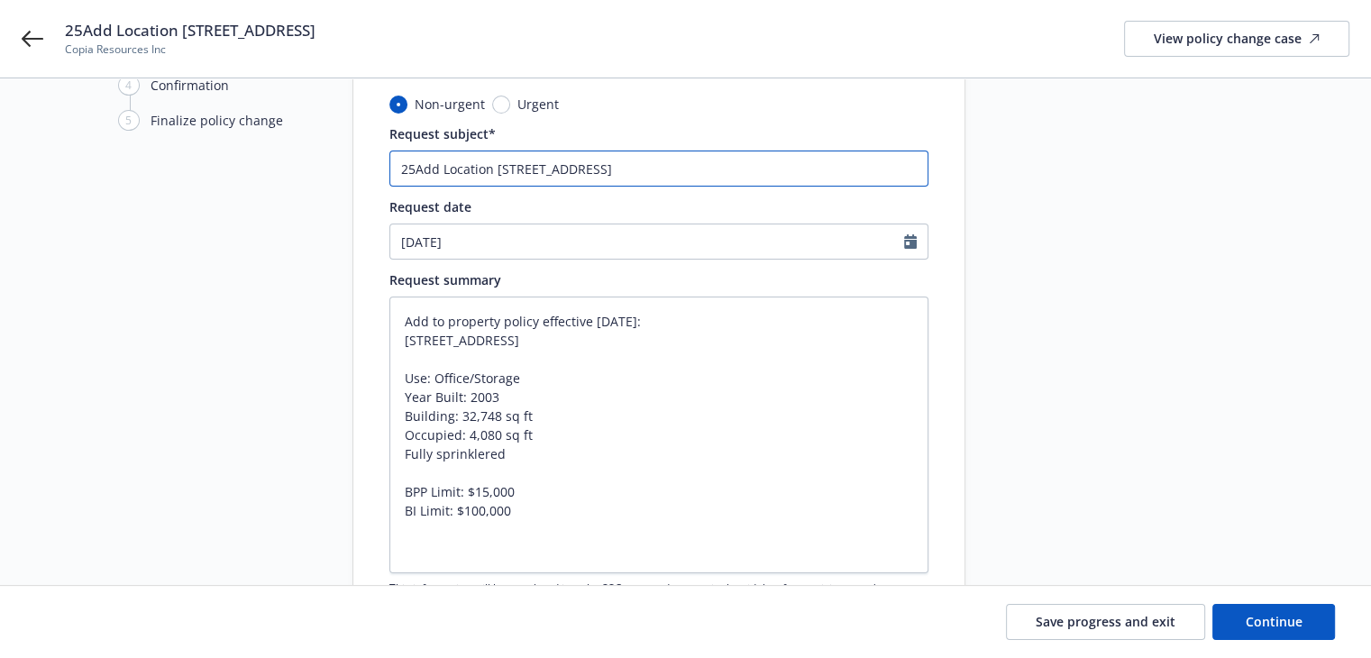
type input "25 Add Location 131 South Maple Avenue Suite 8, South, San Francisco, CA 94080"
type textarea "x"
type input "25 PAdd Location 131 South Maple Avenue Suite 8, South, San Francisco, CA 94080"
type textarea "x"
type input "25 PRAdd Location 131 South Maple Avenue Suite 8, South, San Francisco, CA 94080"
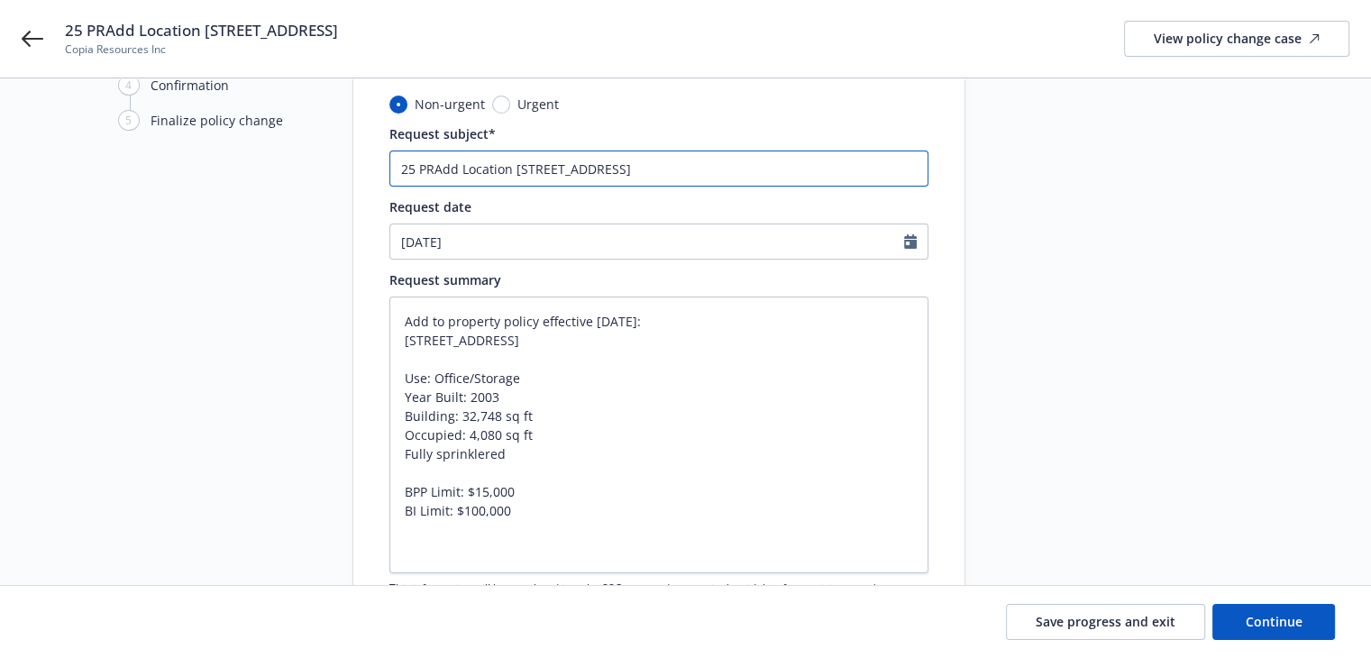
type textarea "x"
type input "25 PROAdd Location 131 South Maple Avenue Suite 8, South, San Francisco, CA 940…"
type textarea "x"
type input "25 PROPAdd Location 131 South Maple Avenue Suite 8, South, San Francisco, CA 94…"
type textarea "x"
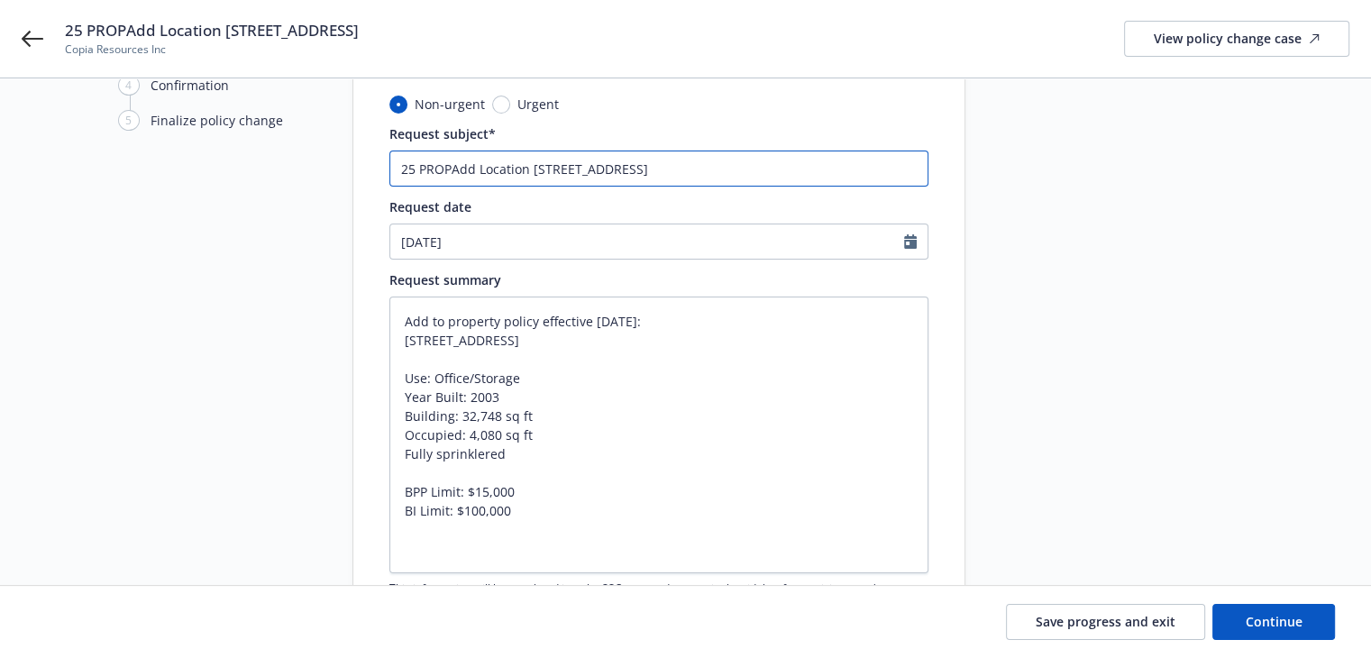
type input "25 PROP Add Location 131 South Maple Avenue Suite 8, South, San Francisco, CA 9…"
paste input "Liberty Mutual"
type textarea "x"
type input "25 PROP Liberty MutualAdd Location 131 South Maple Avenue Suite 8, South, San F…"
type textarea "x"
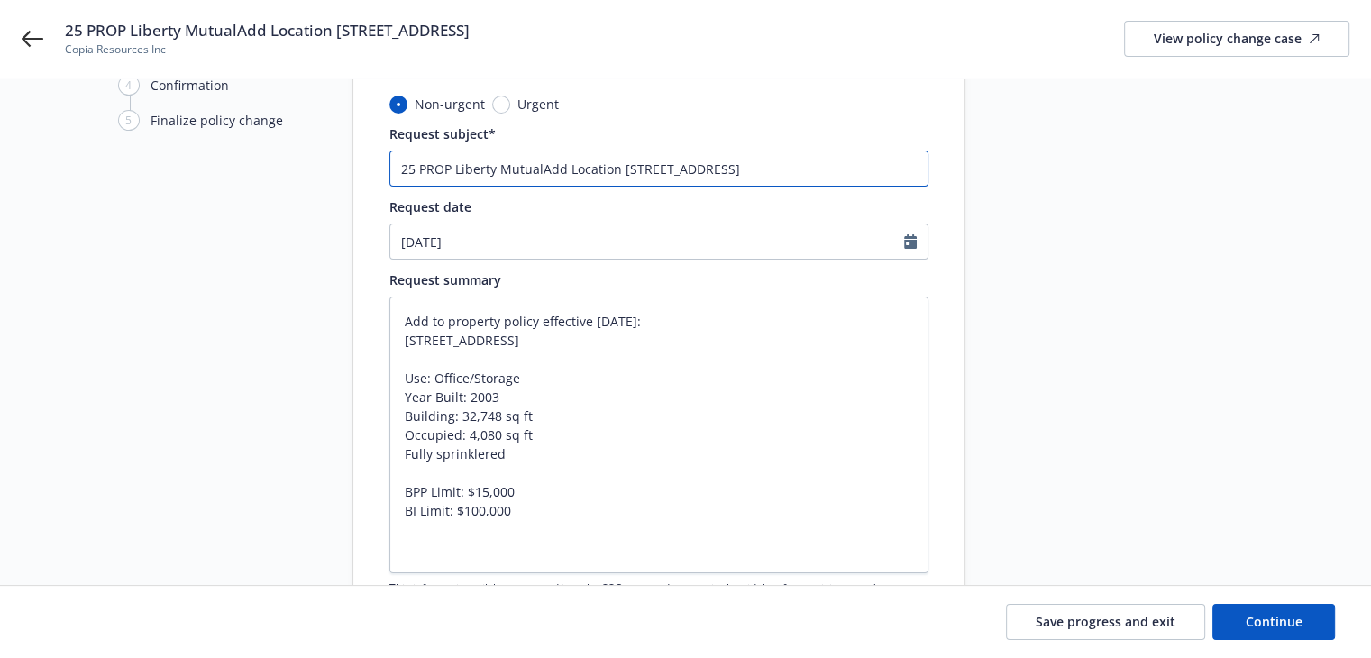
type input "25 PROP Liberty Mutual Add Location 131 South Maple Avenue Suite 8, South, San …"
type textarea "x"
type input "25 PROP Liberty Mutual -Add Location 131 South Maple Avenue Suite 8, South, San…"
type textarea "x"
type input "25 PROP Liberty Mutual - Add Location [STREET_ADDRESS]"
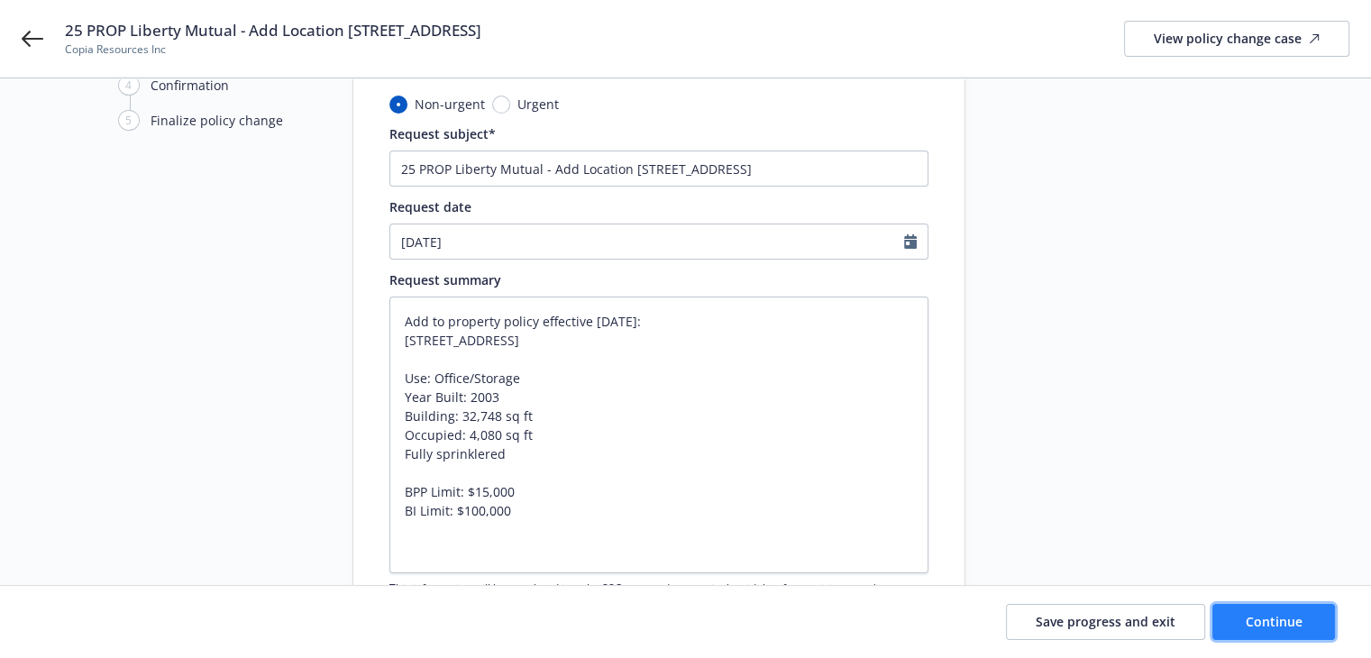
click at [1254, 613] on span "Continue" at bounding box center [1274, 621] width 57 height 17
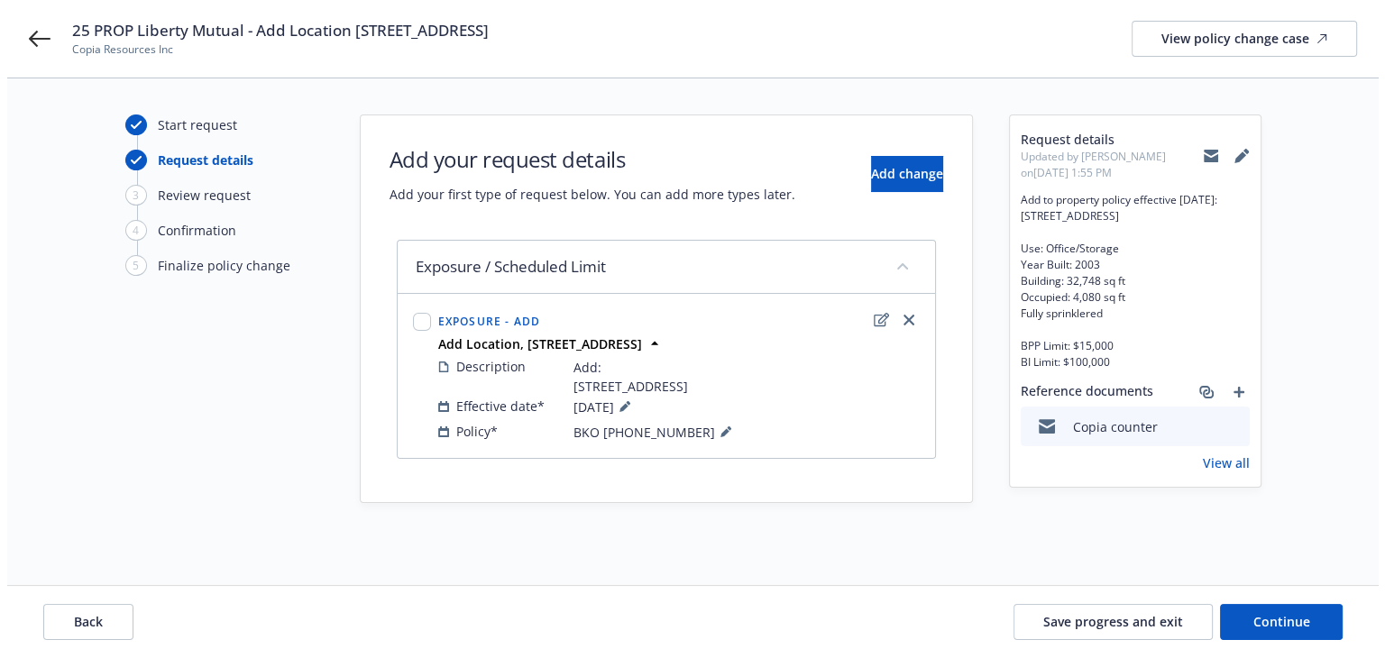
scroll to position [0, 0]
click at [881, 183] on button "Add change" at bounding box center [906, 174] width 72 height 36
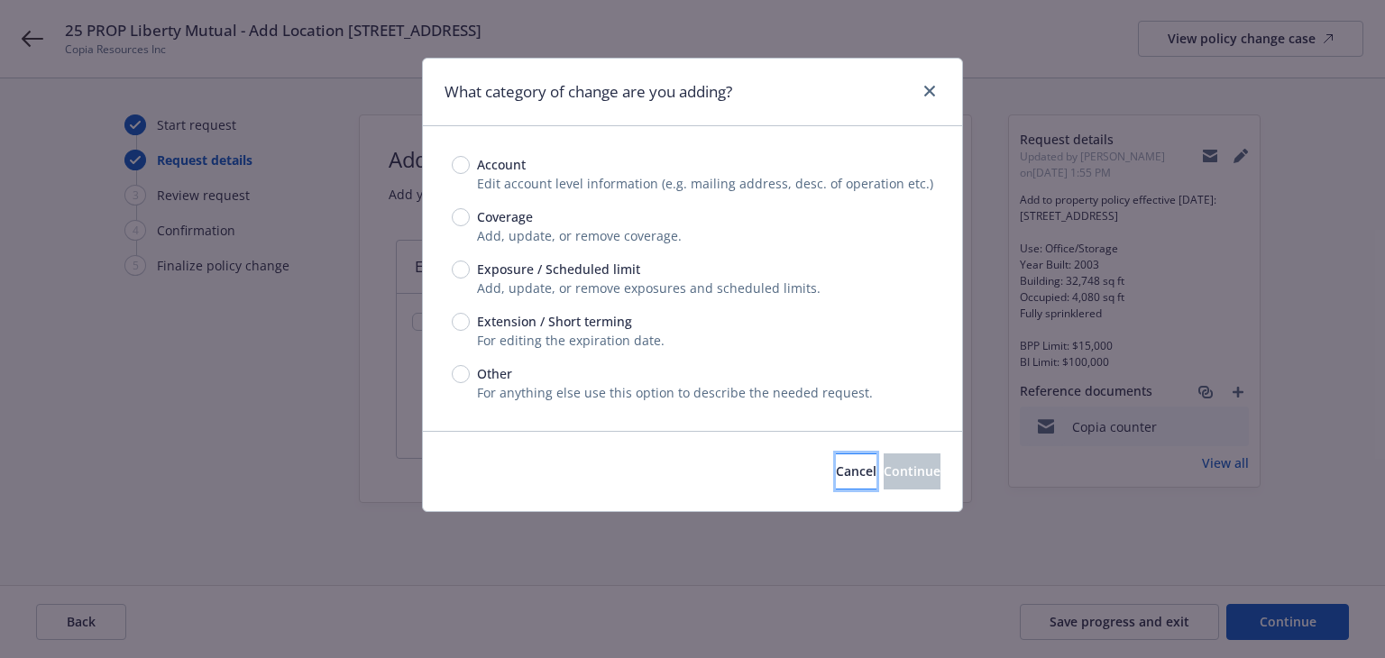
click at [836, 463] on span "Cancel" at bounding box center [856, 470] width 41 height 17
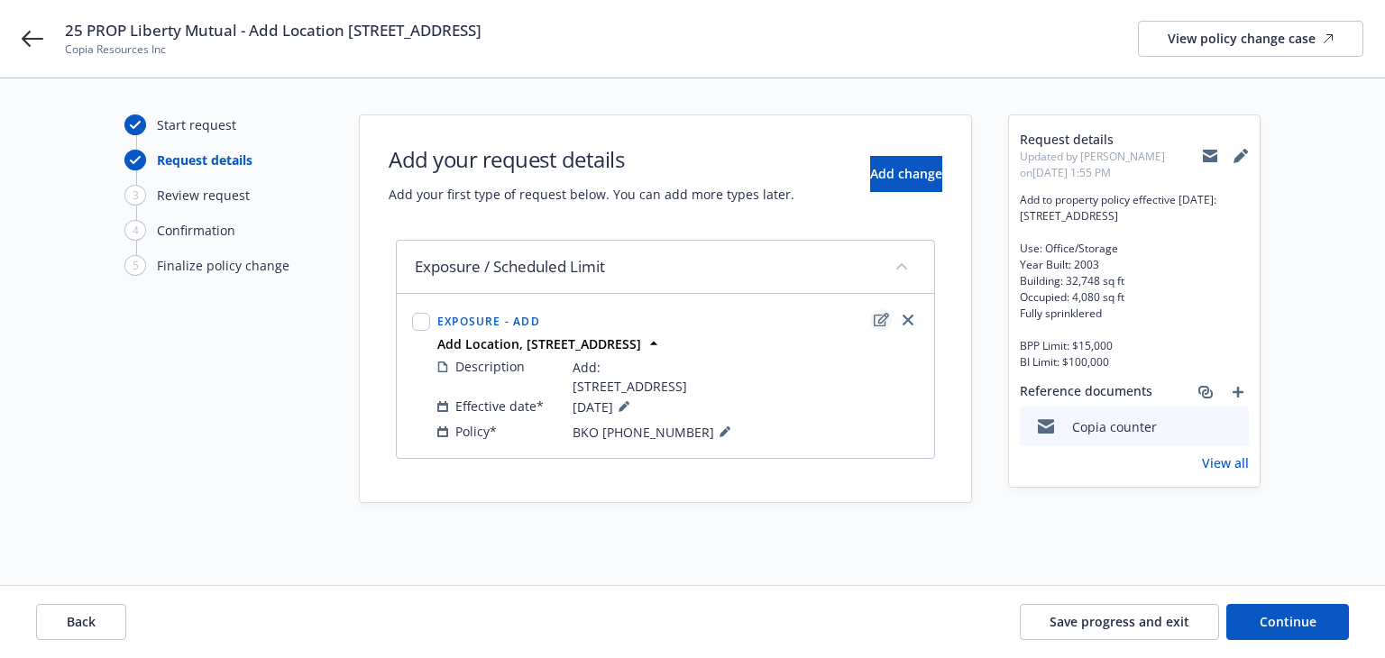
click at [880, 322] on icon "edit" at bounding box center [881, 320] width 15 height 14
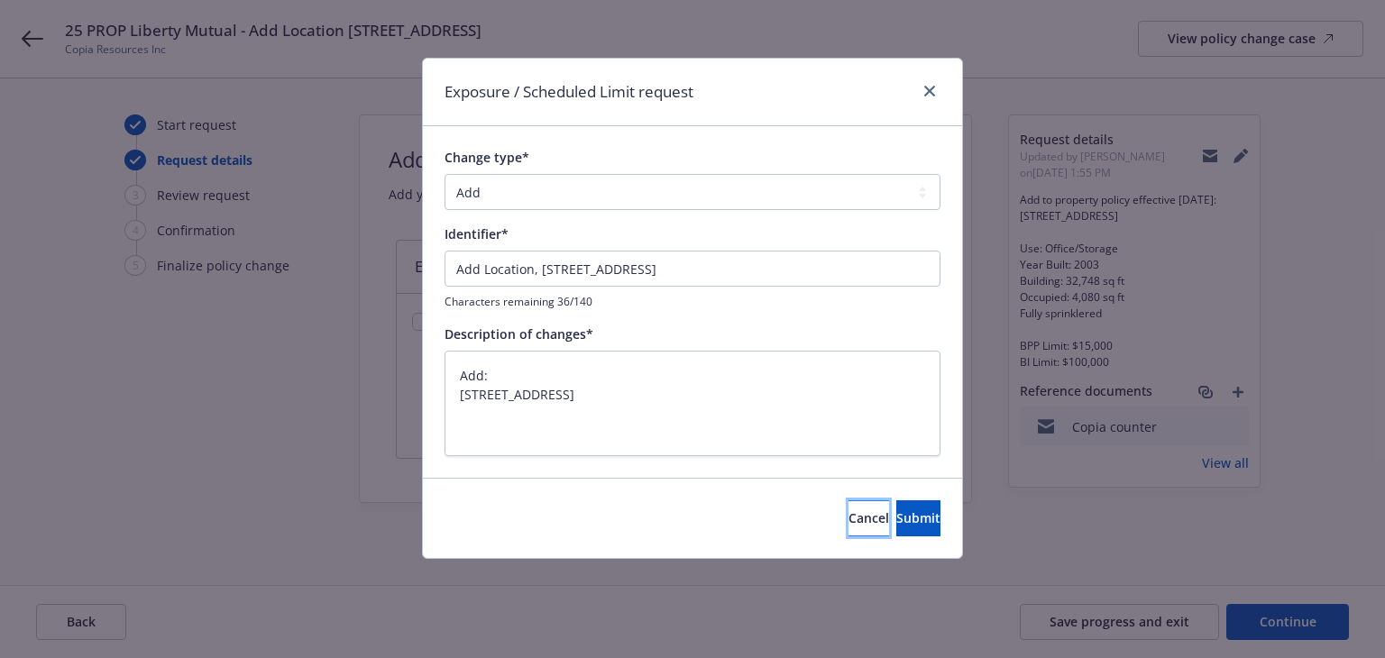
click at [848, 509] on span "Cancel" at bounding box center [868, 517] width 41 height 17
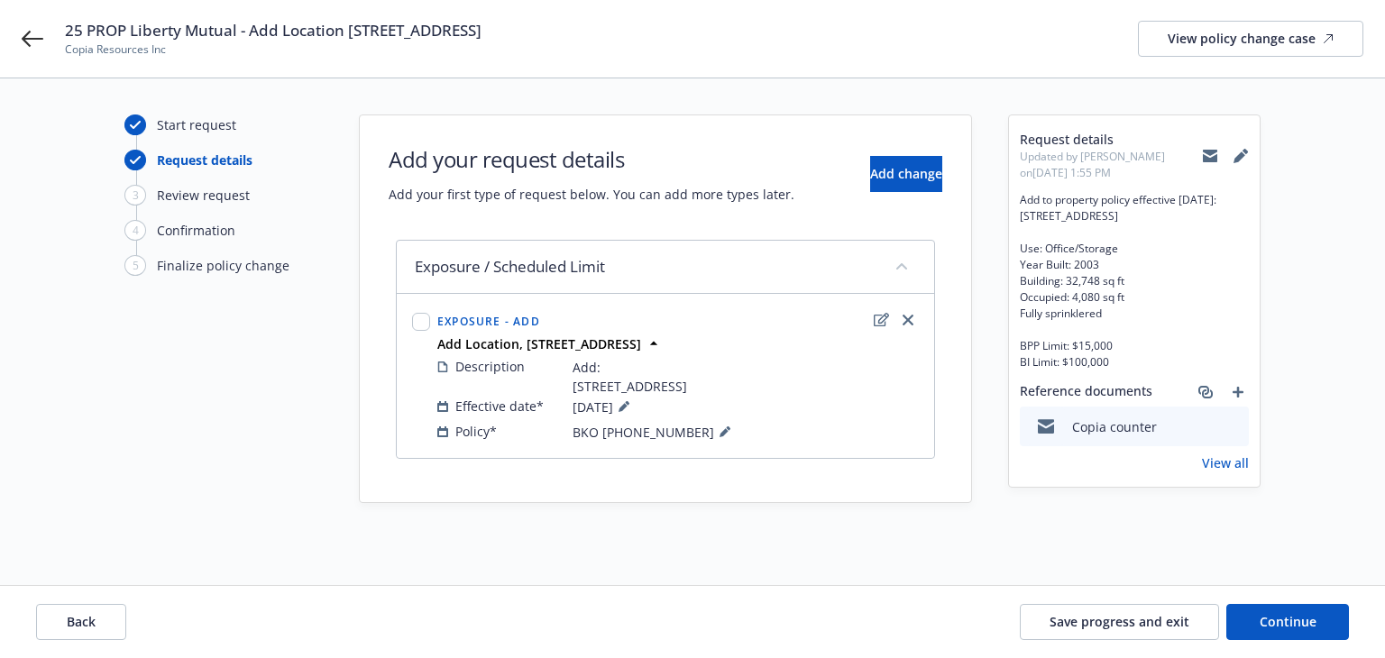
drag, startPoint x: 252, startPoint y: 31, endPoint x: 854, endPoint y: 30, distance: 601.3
click at [854, 30] on div "25 PROP Liberty Mutual - Add Location 131 South Maple Avenue Suite 8, South, Sa…" at bounding box center [714, 39] width 1298 height 38
copy span "Add Location [STREET_ADDRESS]"
click at [876, 319] on icon "edit" at bounding box center [881, 320] width 15 height 14
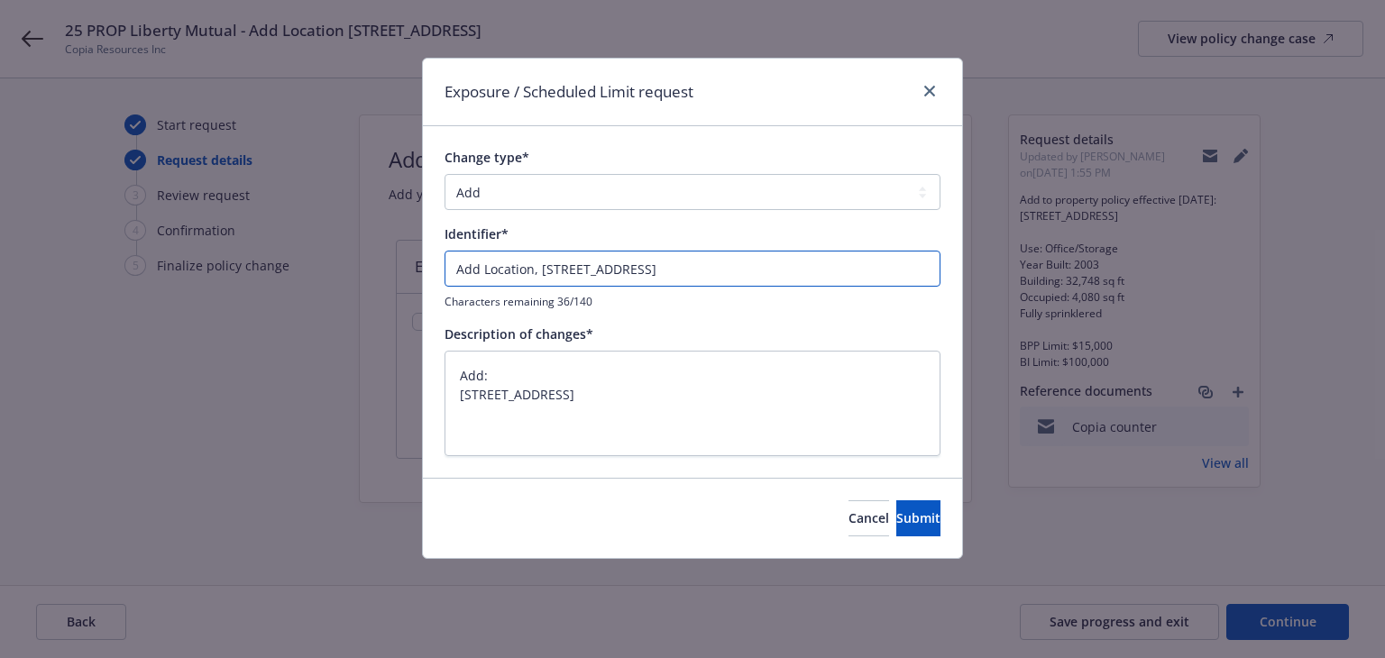
drag, startPoint x: 451, startPoint y: 267, endPoint x: 819, endPoint y: 286, distance: 368.3
click at [819, 286] on input "Add Location, 131 South Maple Avenue" at bounding box center [692, 269] width 496 height 36
paste input "131 South Maple Avenue Suite 8, South, San Francisco, CA 94080"
type textarea "x"
type input "Add Location [STREET_ADDRESS]"
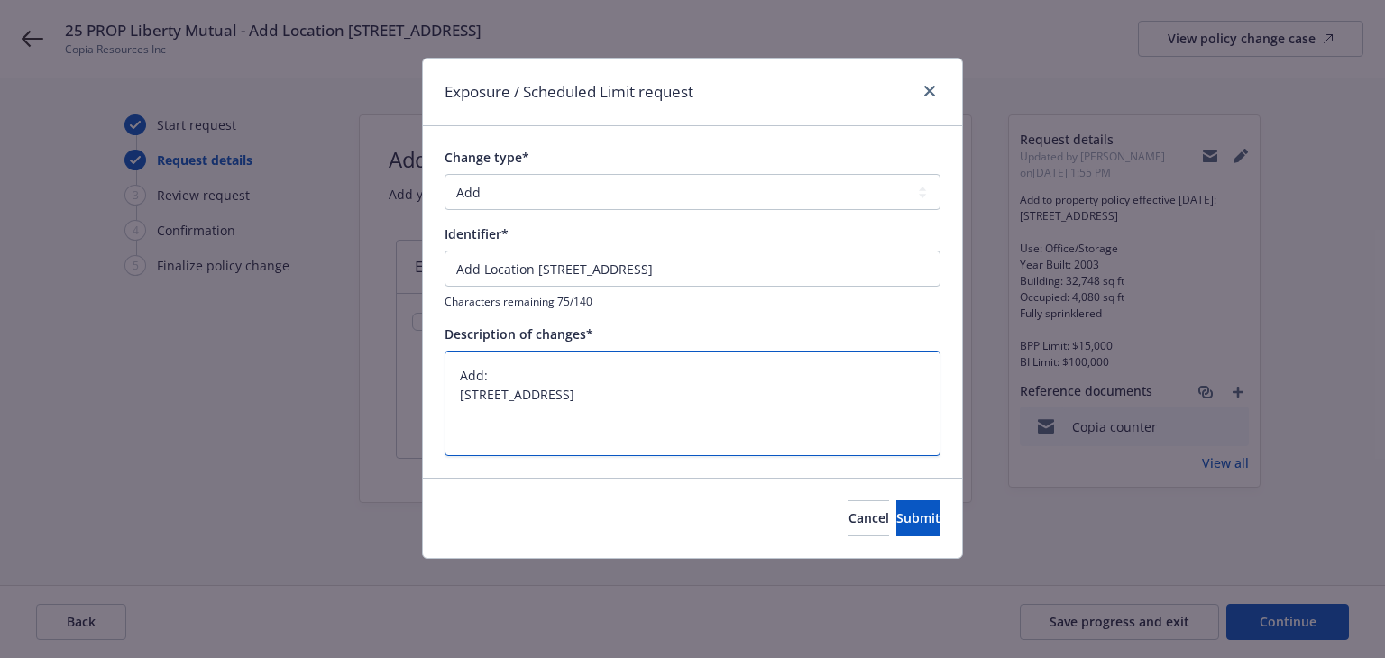
drag, startPoint x: 643, startPoint y: 437, endPoint x: 373, endPoint y: 353, distance: 282.3
click at [373, 353] on div "Exposure / Scheduled Limit request Change type* Add Audit Change Remove Identif…" at bounding box center [692, 329] width 1385 height 658
paste textarea "to property policy effective 08/01/25: 131 South Maple Avenue Suite 8 South San…"
type textarea "x"
type textarea "Add to property policy effective 08/01/25: 131 South Maple Avenue Suite 8 South…"
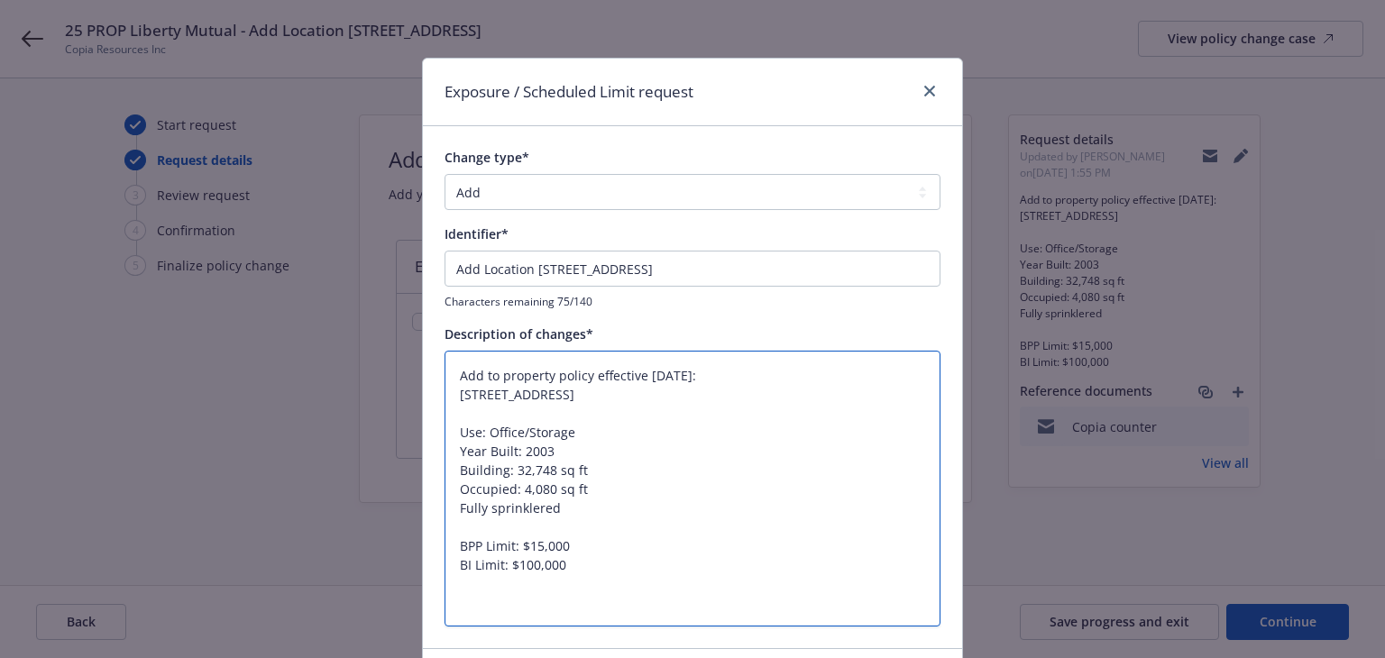
type textarea "x"
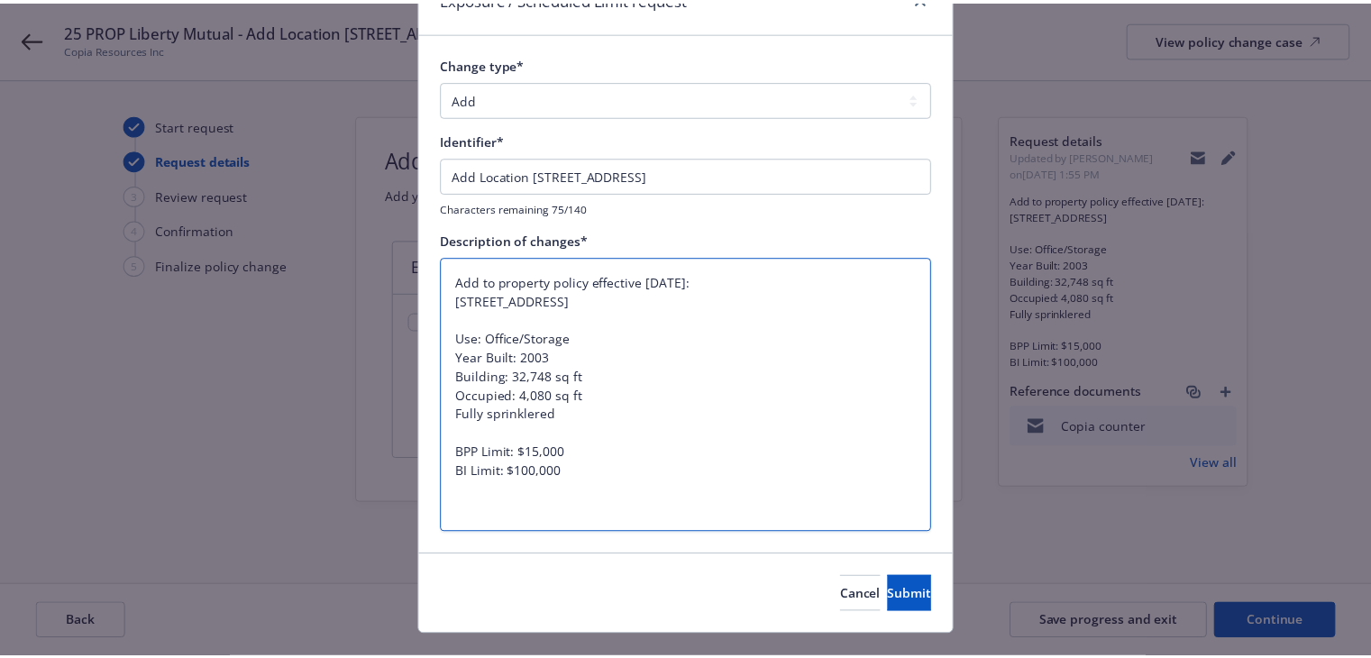
scroll to position [128, 0]
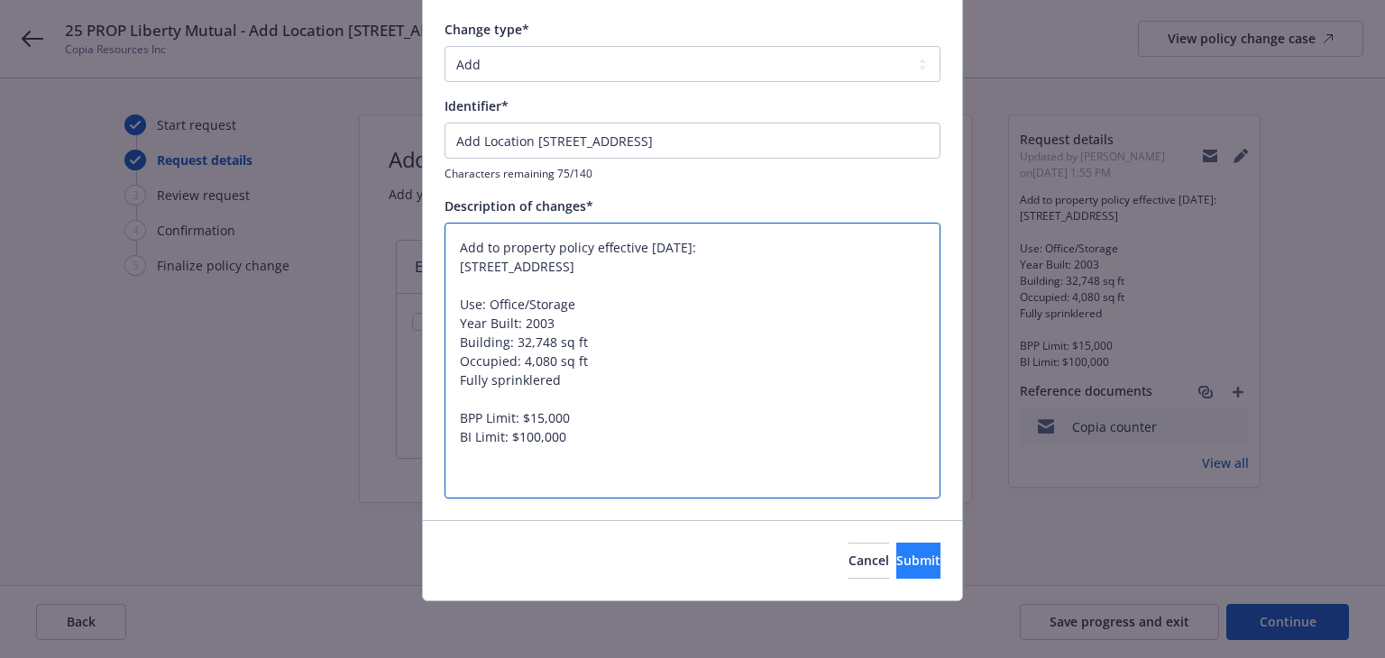
type textarea "Add to property policy effective 08/01/25: 131 South Maple Avenue Suite 8 South…"
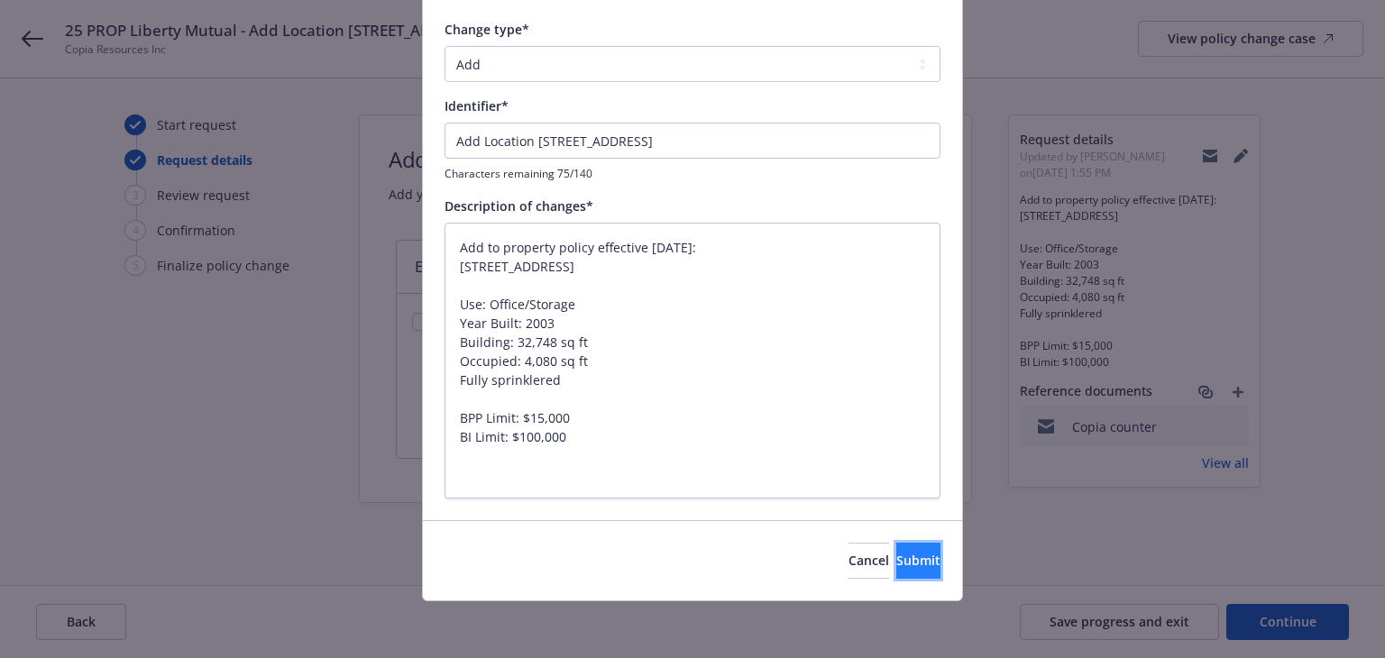
click at [896, 556] on span "Submit" at bounding box center [918, 560] width 44 height 17
type textarea "x"
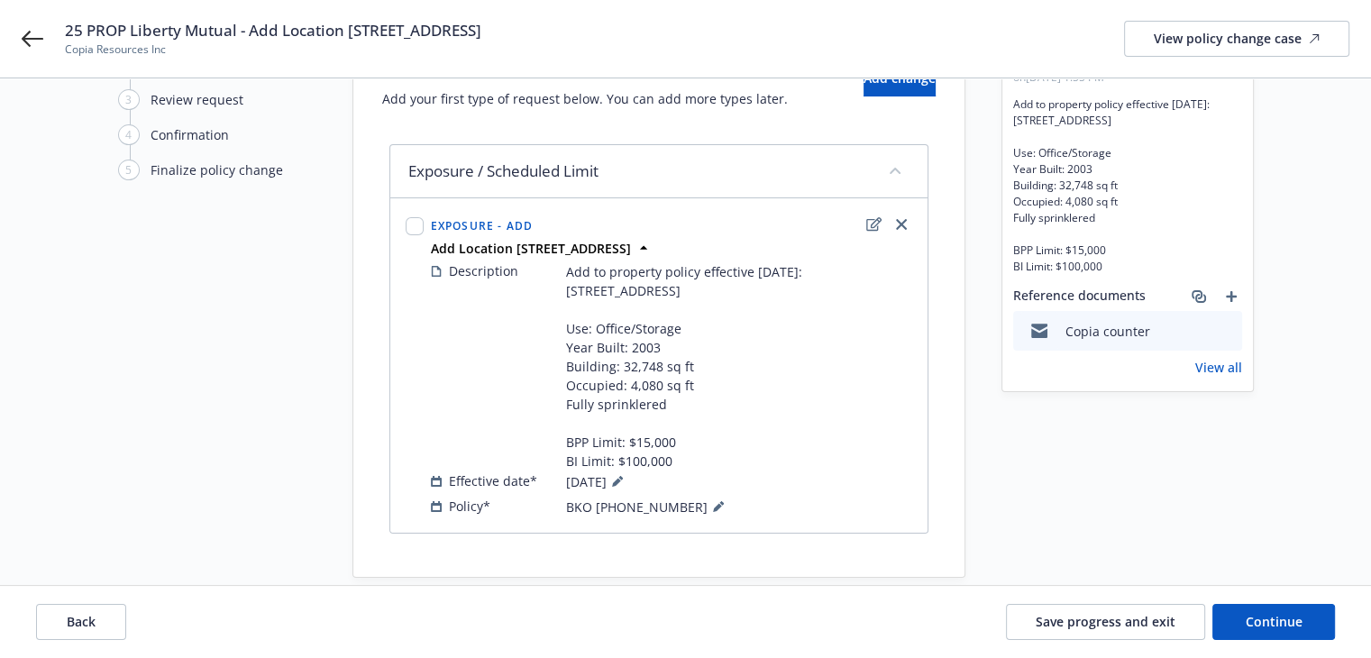
scroll to position [160, 0]
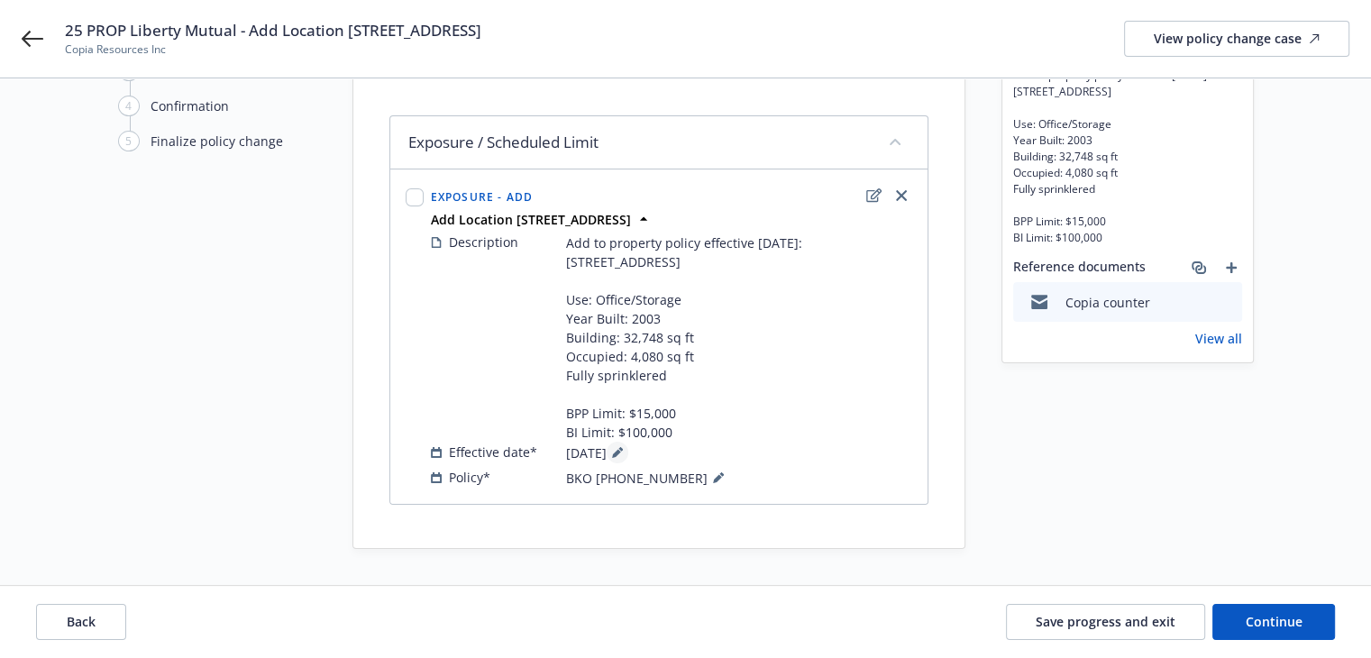
click at [621, 452] on icon at bounding box center [616, 453] width 9 height 9
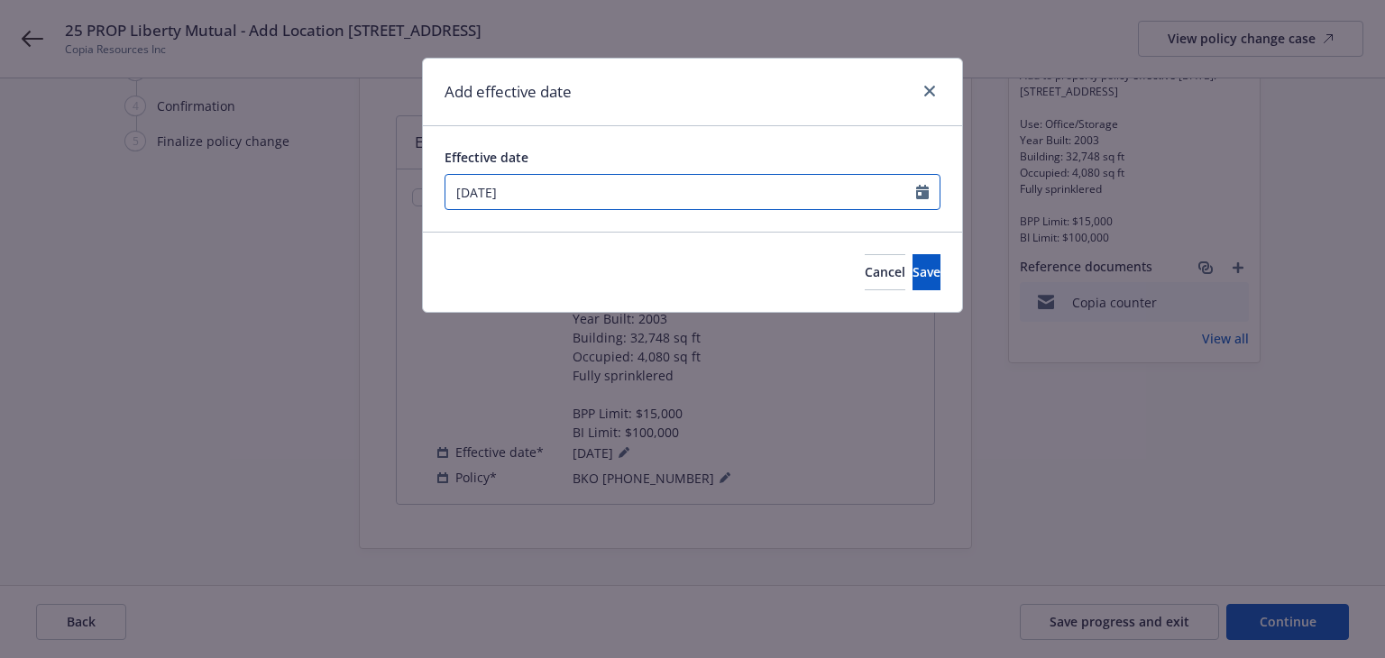
click at [537, 197] on input "[DATE]" at bounding box center [680, 192] width 471 height 34
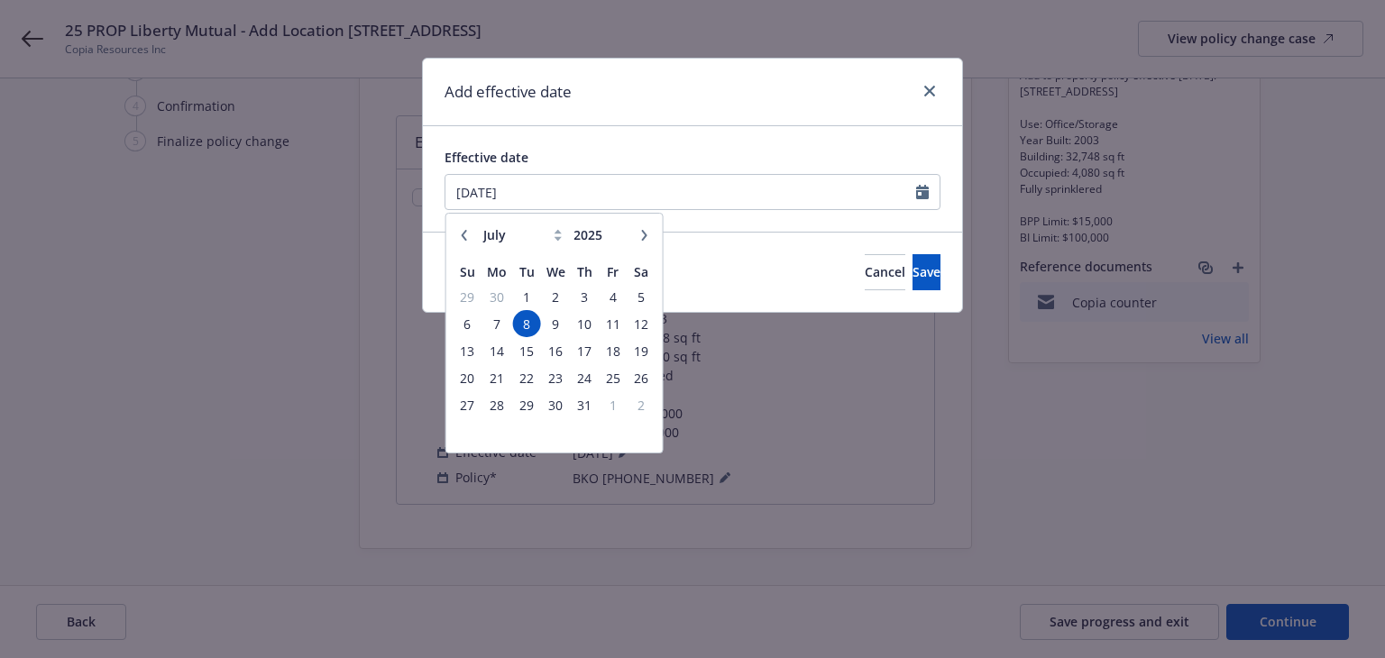
click at [639, 238] on icon "button" at bounding box center [644, 235] width 11 height 11
select select "8"
click at [610, 297] on span "1" at bounding box center [612, 297] width 24 height 23
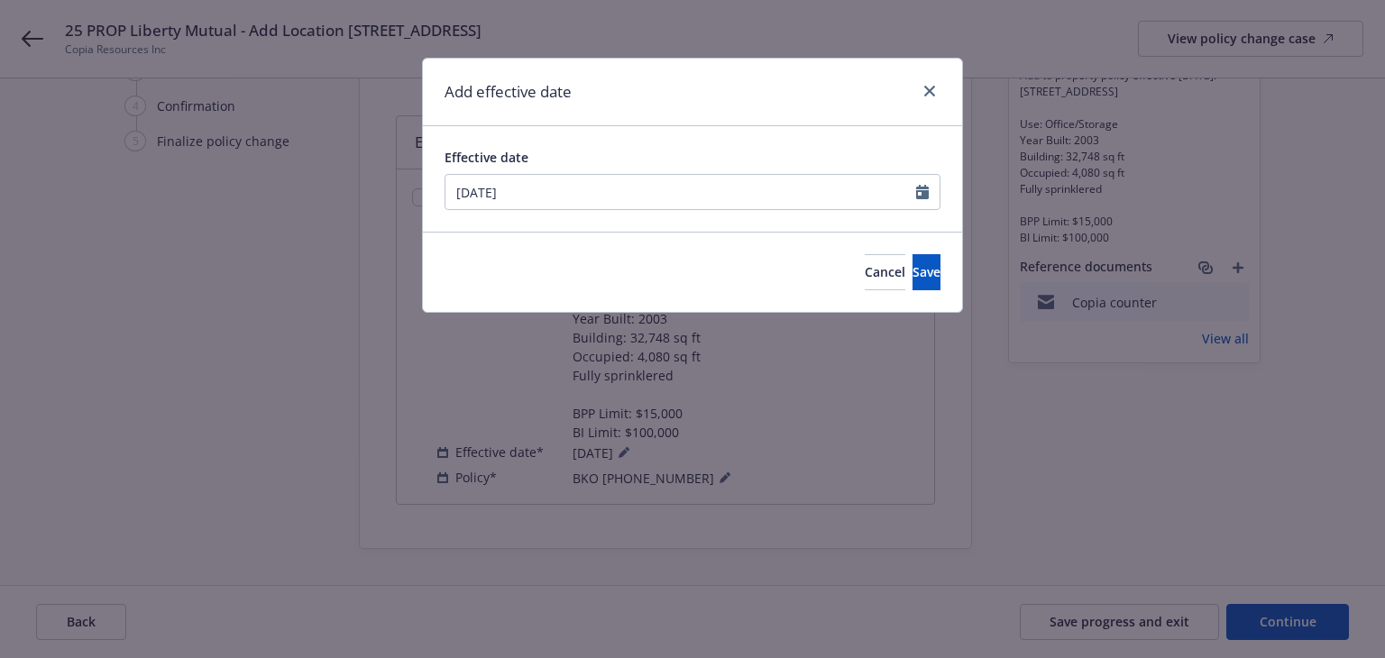
type input "[DATE]"
click at [912, 271] on span "Save" at bounding box center [926, 271] width 28 height 17
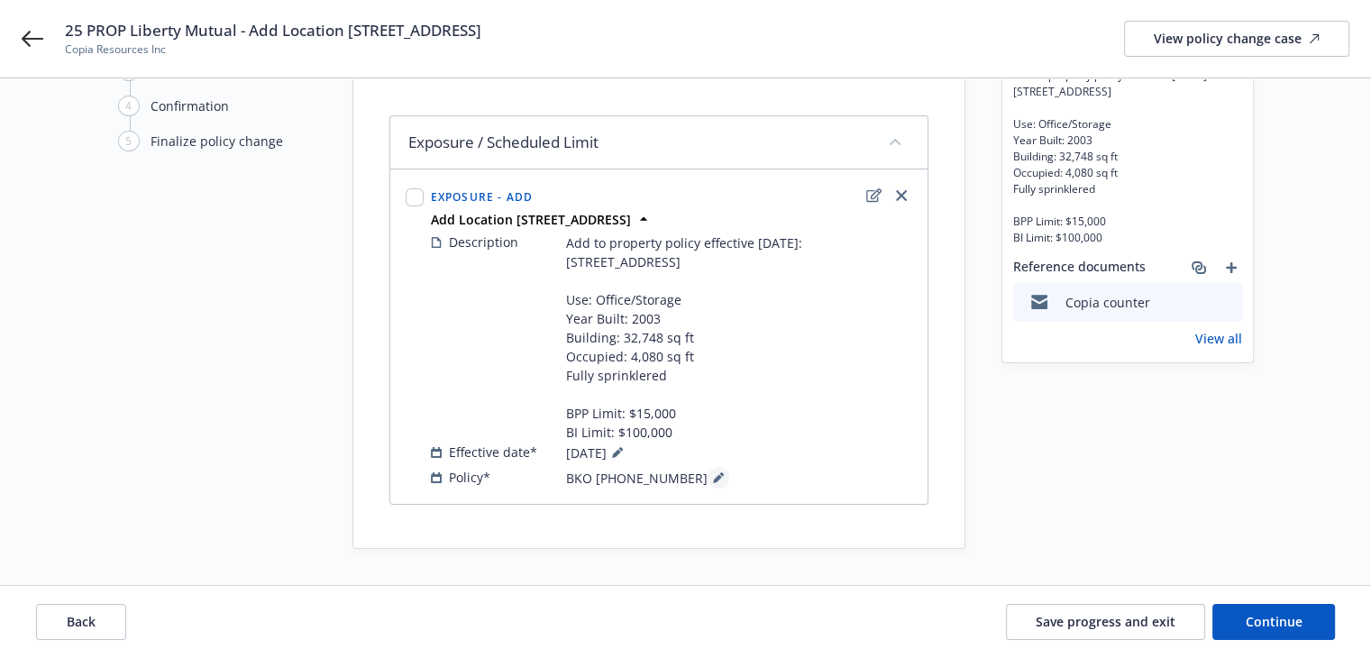
click at [713, 477] on icon at bounding box center [717, 478] width 9 height 9
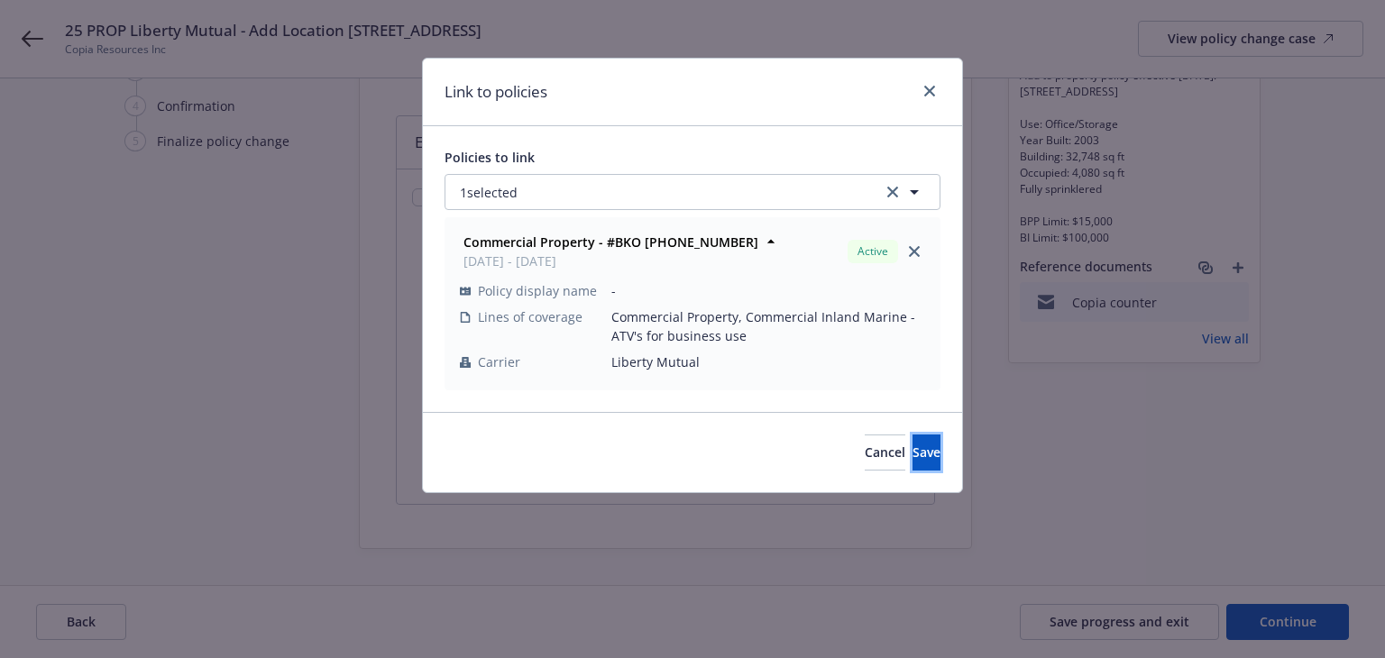
click at [912, 446] on button "Save" at bounding box center [926, 452] width 28 height 36
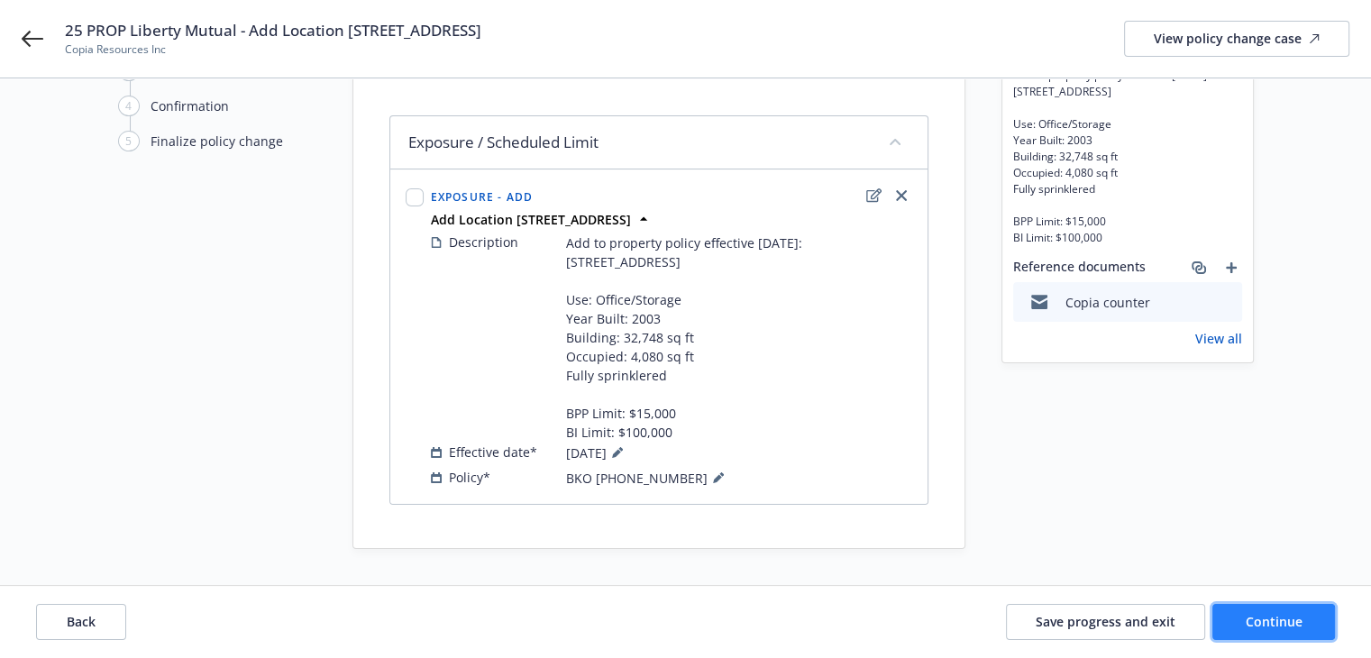
click at [1268, 622] on span "Continue" at bounding box center [1274, 621] width 57 height 17
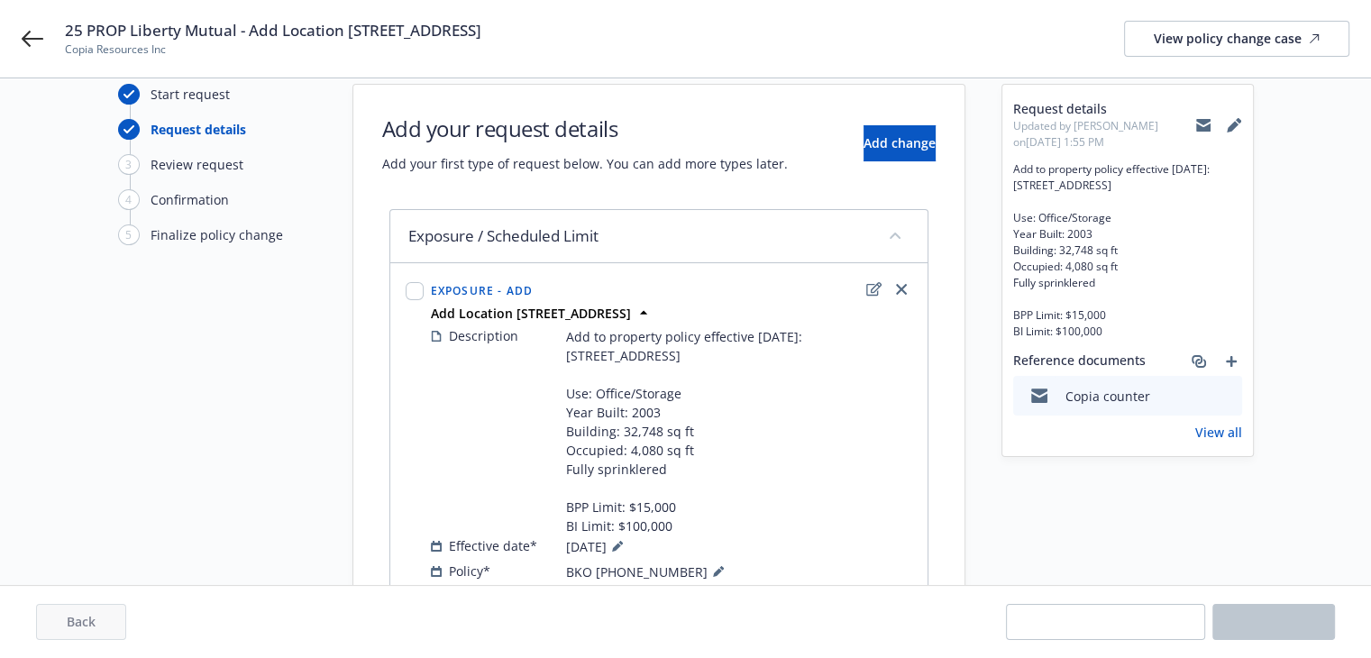
scroll to position [0, 0]
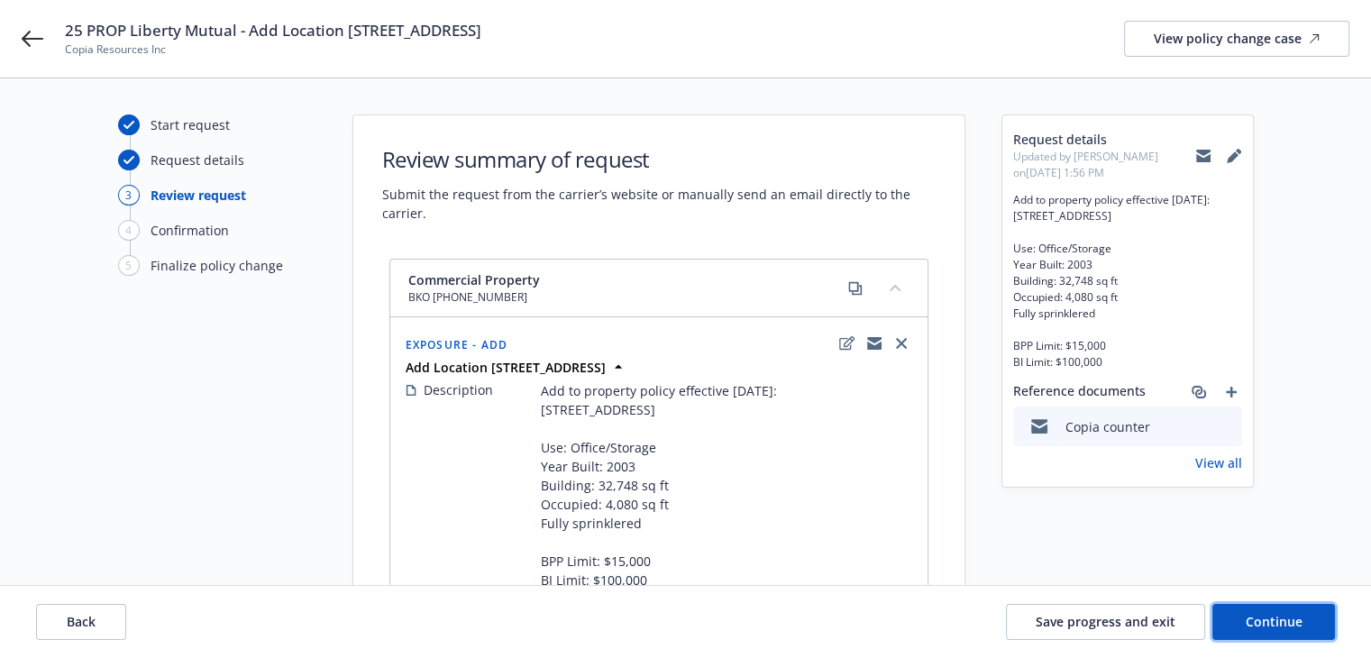
click at [1269, 619] on span "Continue" at bounding box center [1274, 621] width 57 height 17
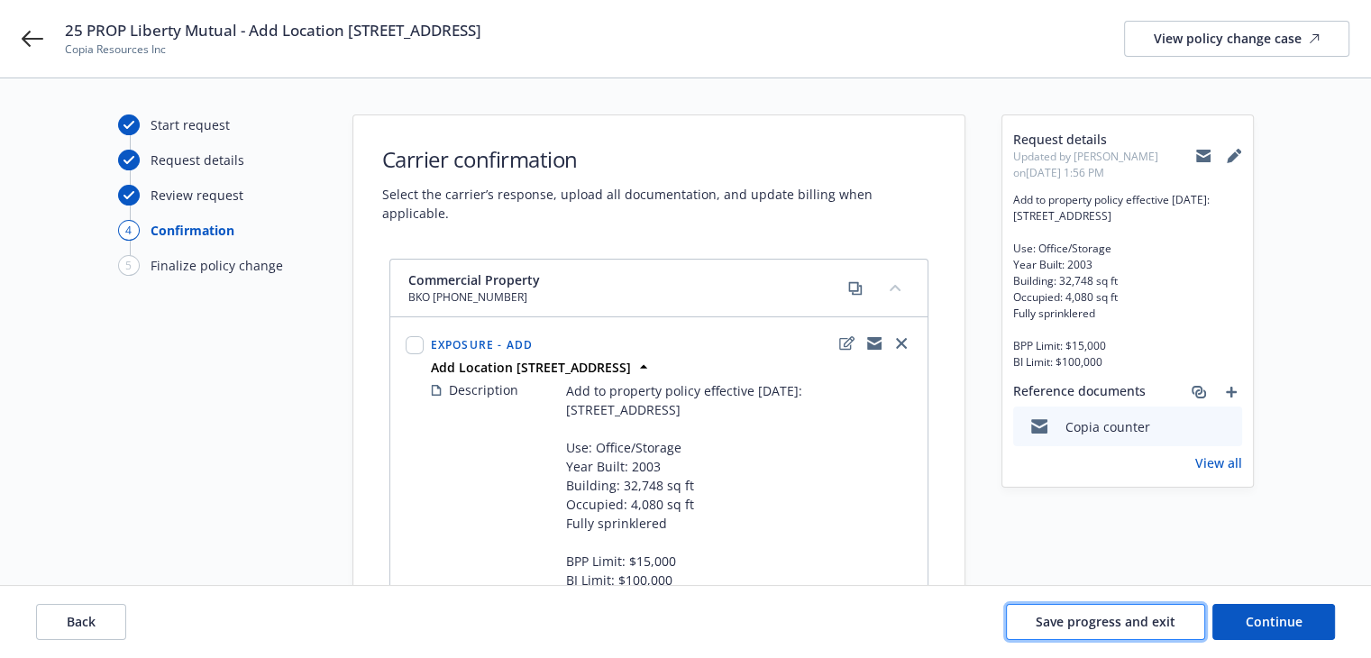
click at [1112, 625] on span "Save progress and exit" at bounding box center [1106, 621] width 140 height 17
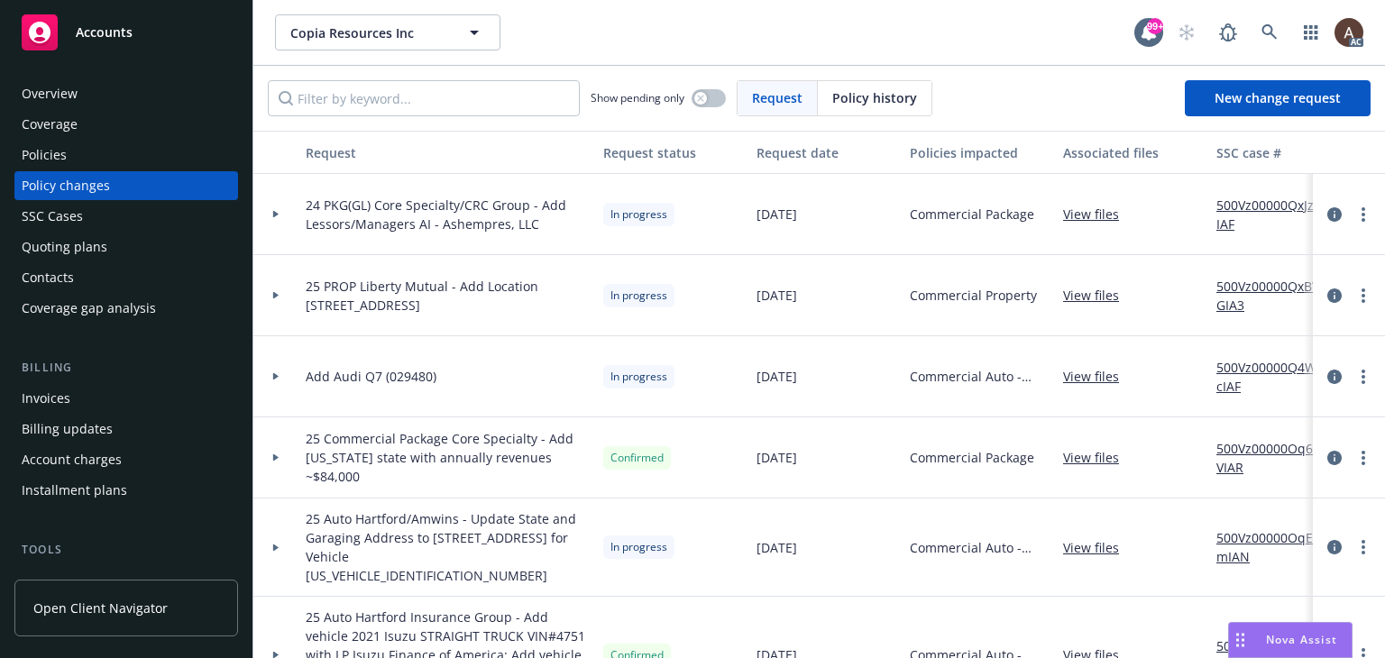
click at [279, 213] on div at bounding box center [276, 214] width 31 height 6
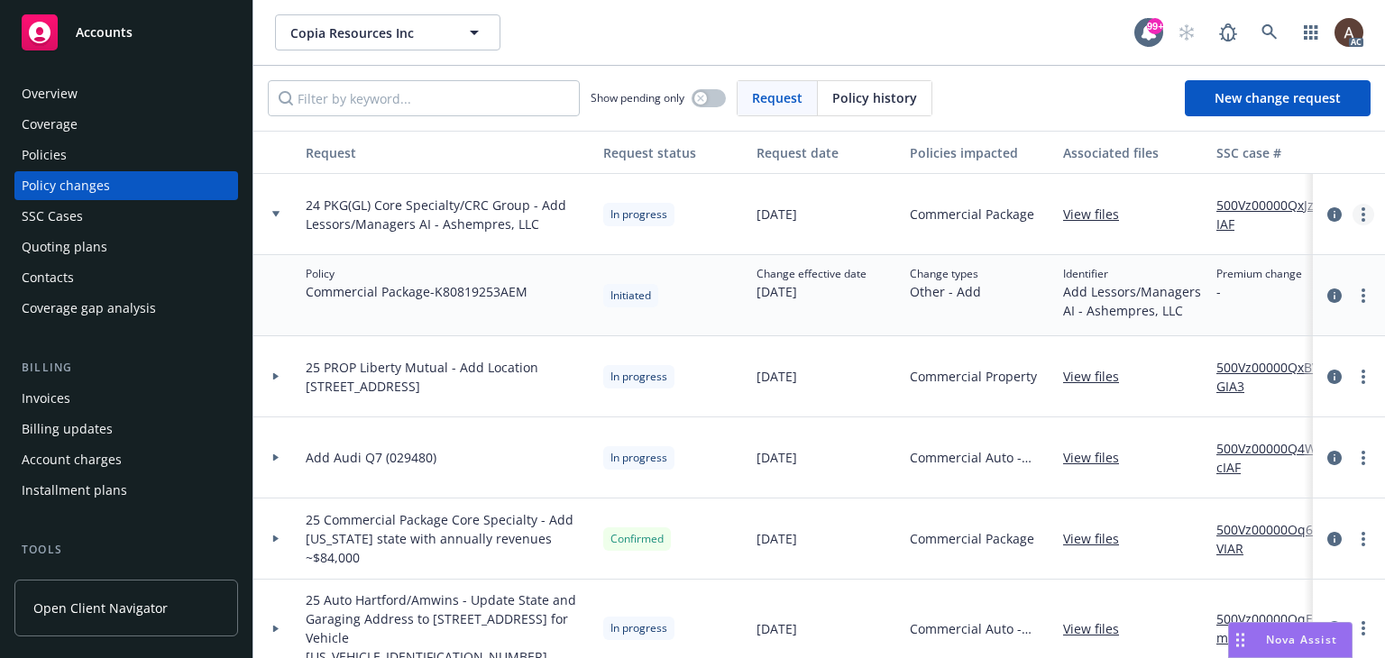
click at [1361, 213] on circle "more" at bounding box center [1363, 215] width 4 height 4
click at [1179, 362] on link "Resume workflow" at bounding box center [1204, 360] width 309 height 36
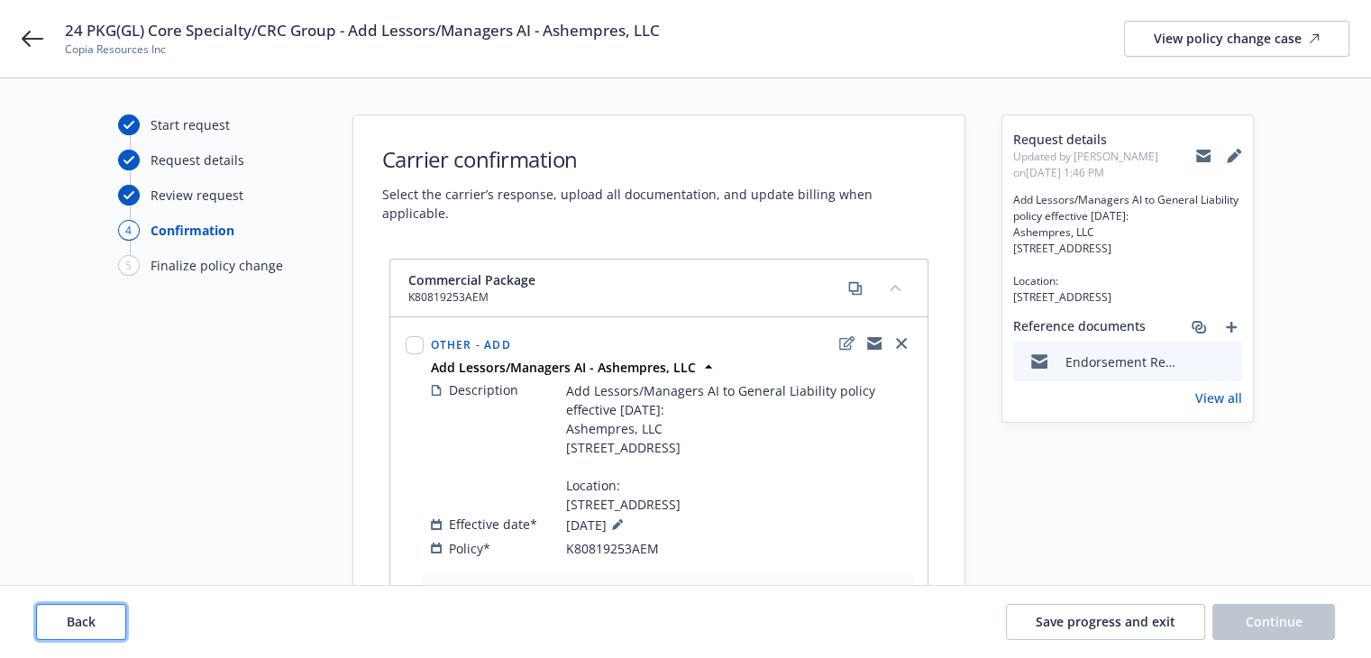
click at [87, 623] on span "Back" at bounding box center [81, 621] width 29 height 17
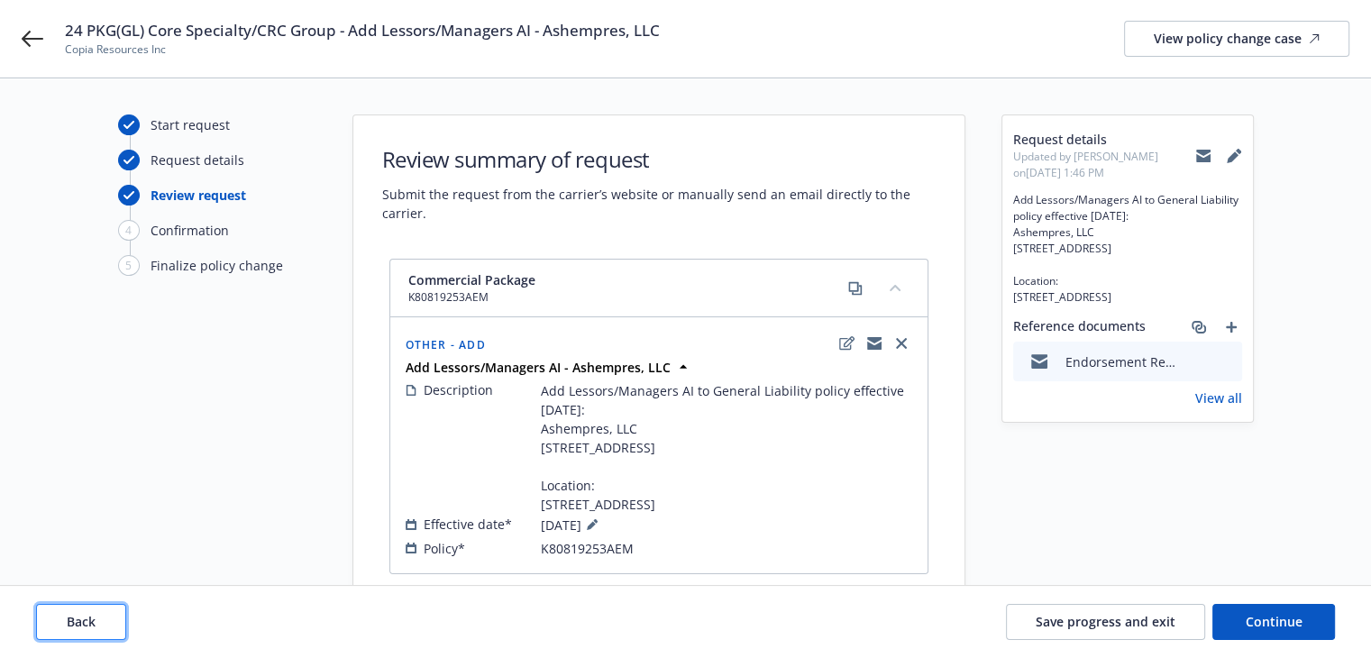
click at [87, 623] on span "Back" at bounding box center [81, 621] width 29 height 17
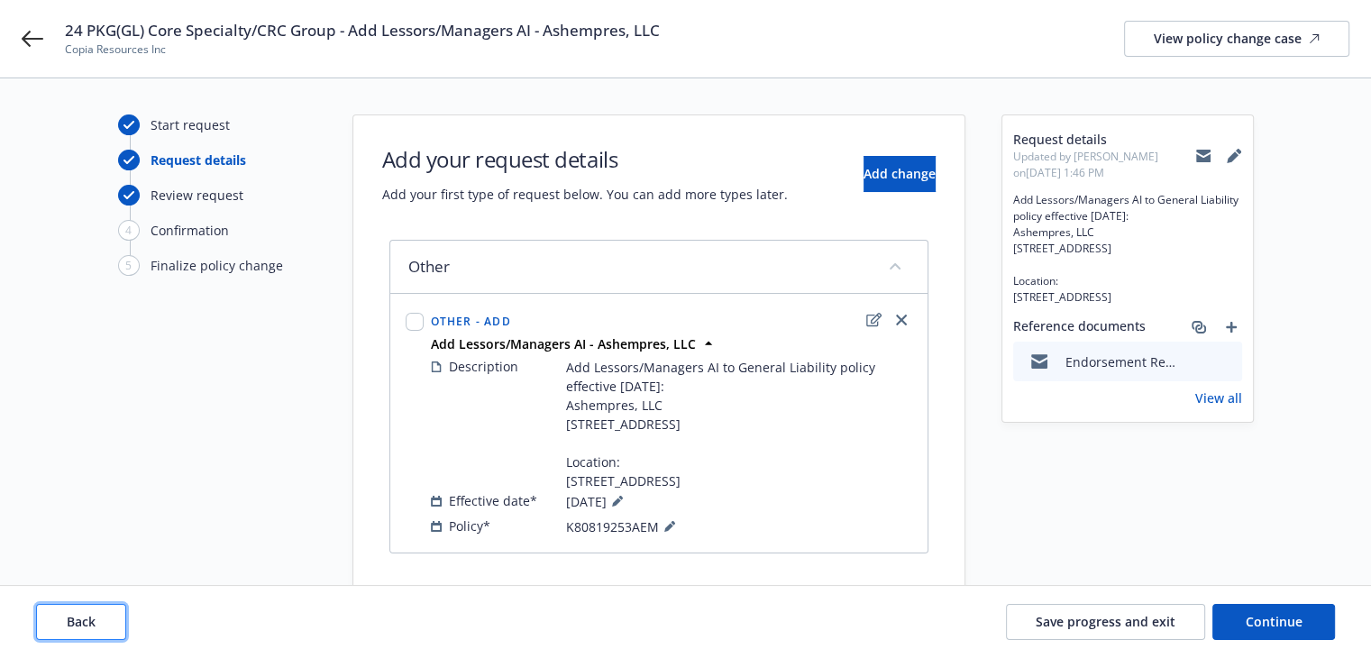
click at [87, 623] on span "Back" at bounding box center [81, 621] width 29 height 17
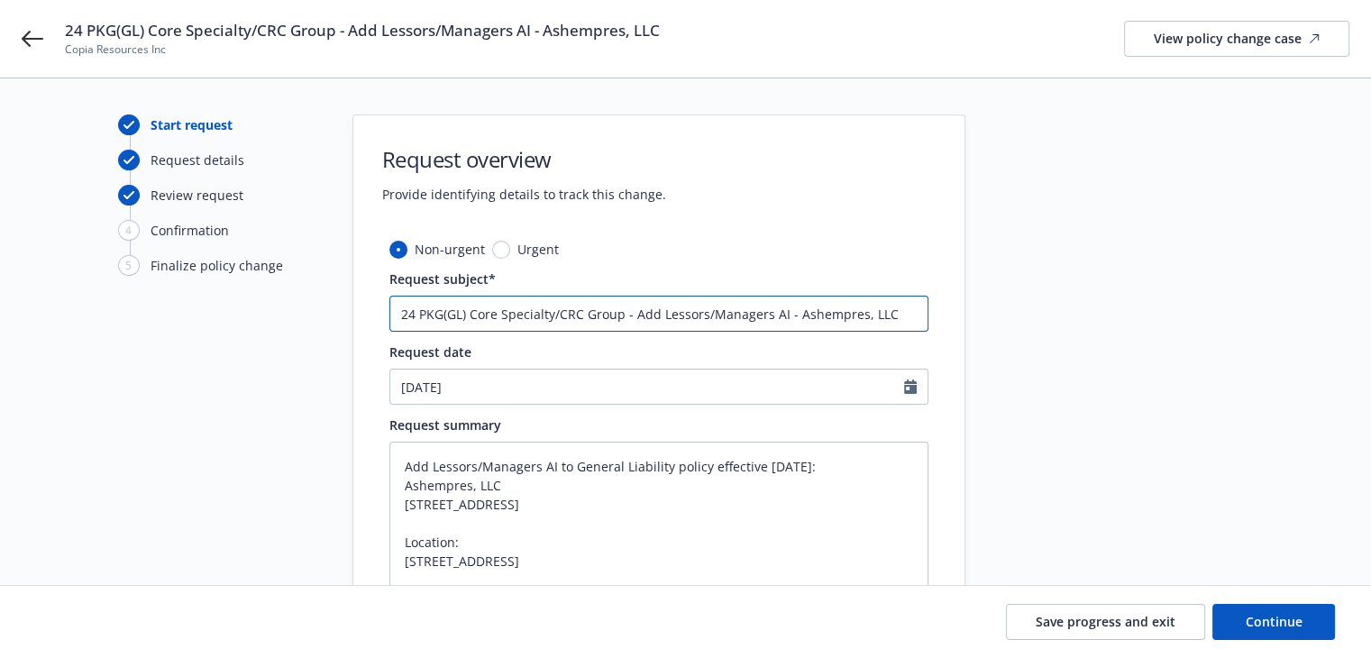
click at [413, 311] on input "24 PKG(GL) Core Specialty/CRC Group - Add Lessors/Managers AI - Ashempres, LLC" at bounding box center [658, 314] width 539 height 36
type textarea "x"
type input "2 PKG(GL) Core Specialty/CRC Group - Add Lessors/Managers AI - Ashempres, LLC"
type textarea "x"
type input "25 PKG(GL) Core Specialty/CRC Group - Add Lessors/Managers AI - Ashempres, LLC"
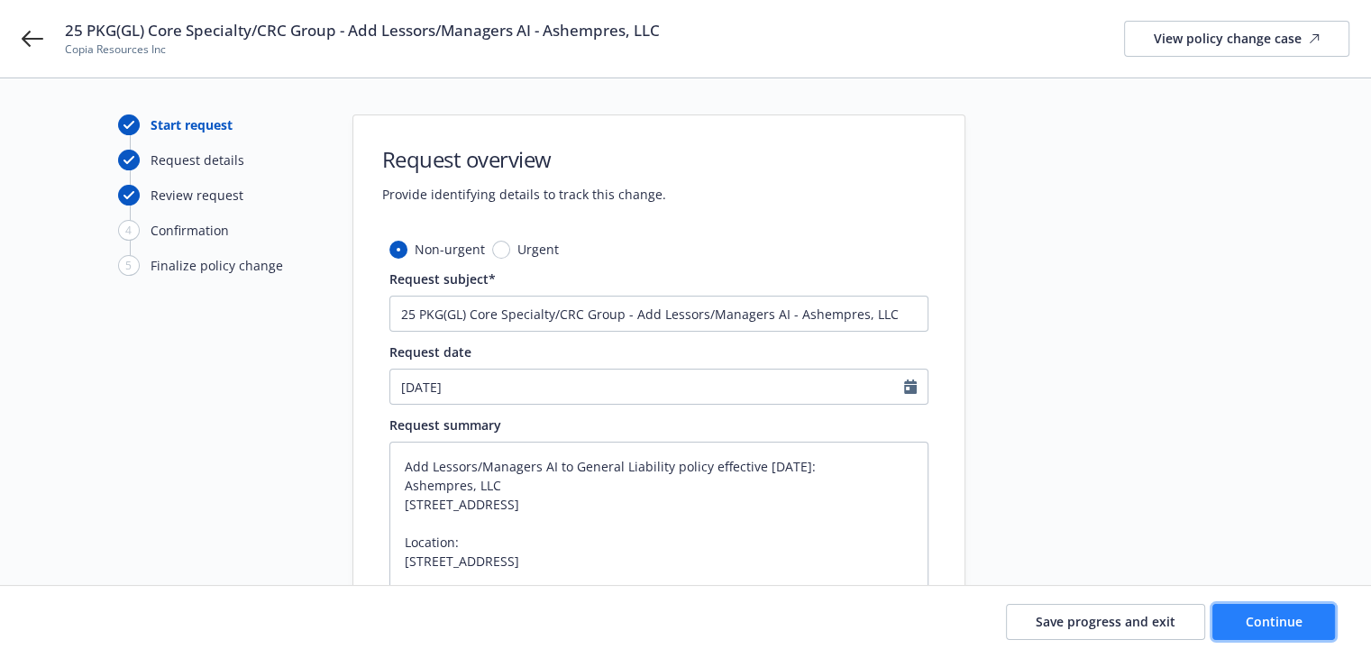
click at [1279, 625] on span "Continue" at bounding box center [1274, 621] width 57 height 17
type textarea "x"
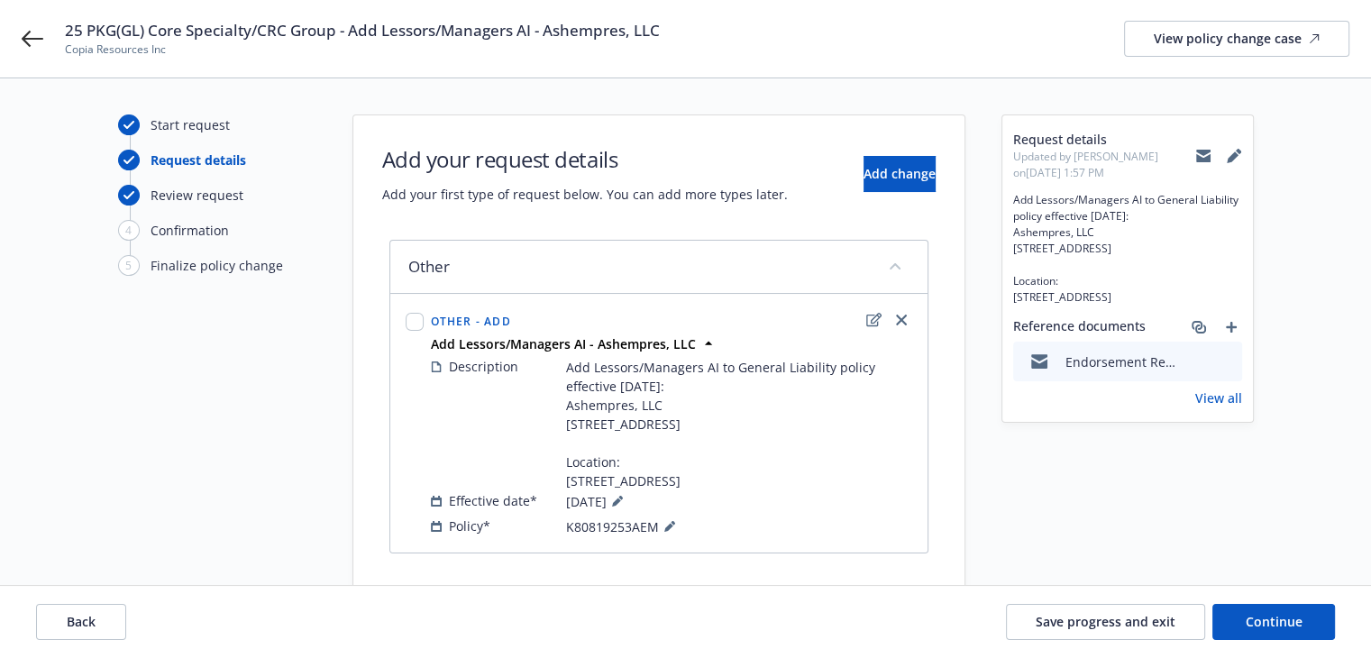
scroll to position [85, 0]
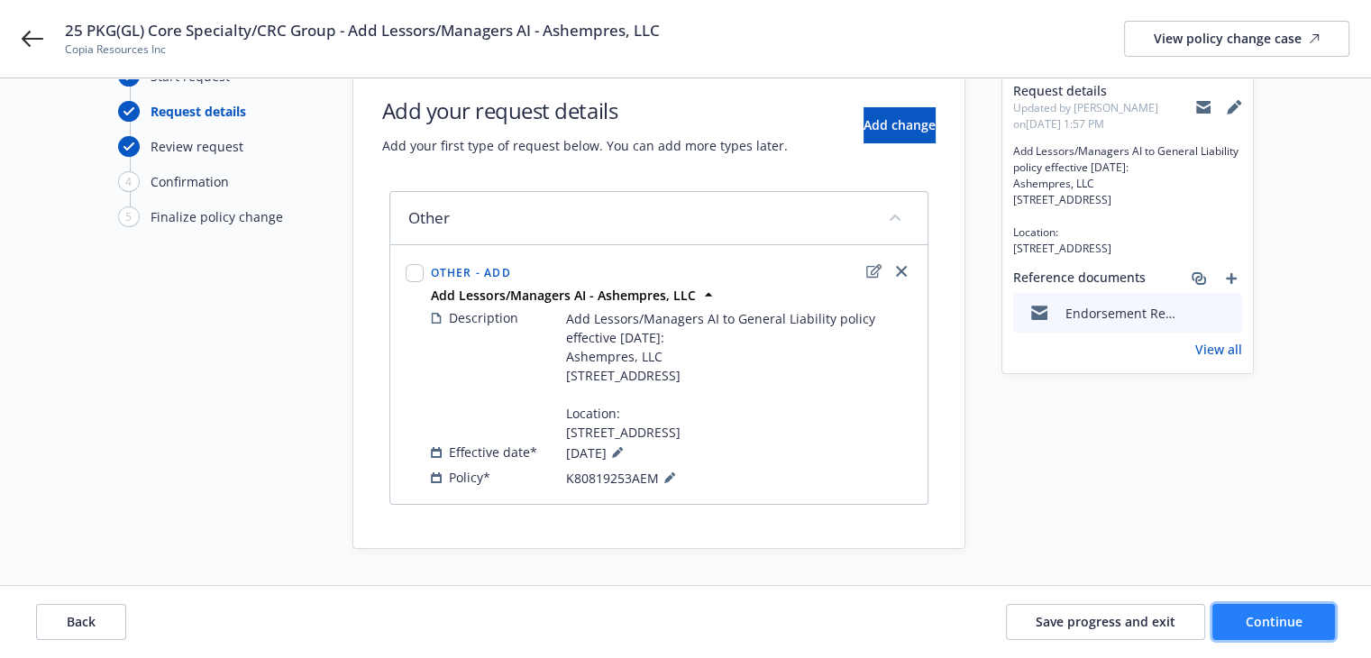
click at [1249, 624] on span "Continue" at bounding box center [1274, 621] width 57 height 17
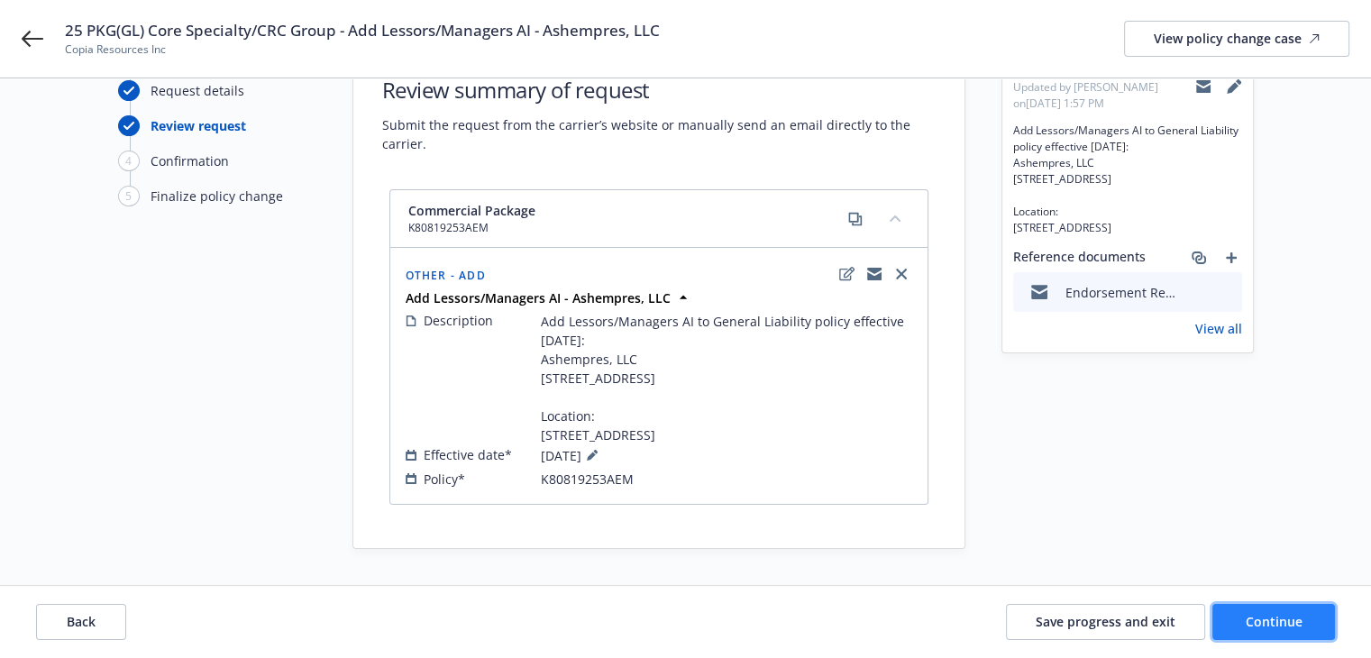
click at [1259, 623] on span "Continue" at bounding box center [1274, 621] width 57 height 17
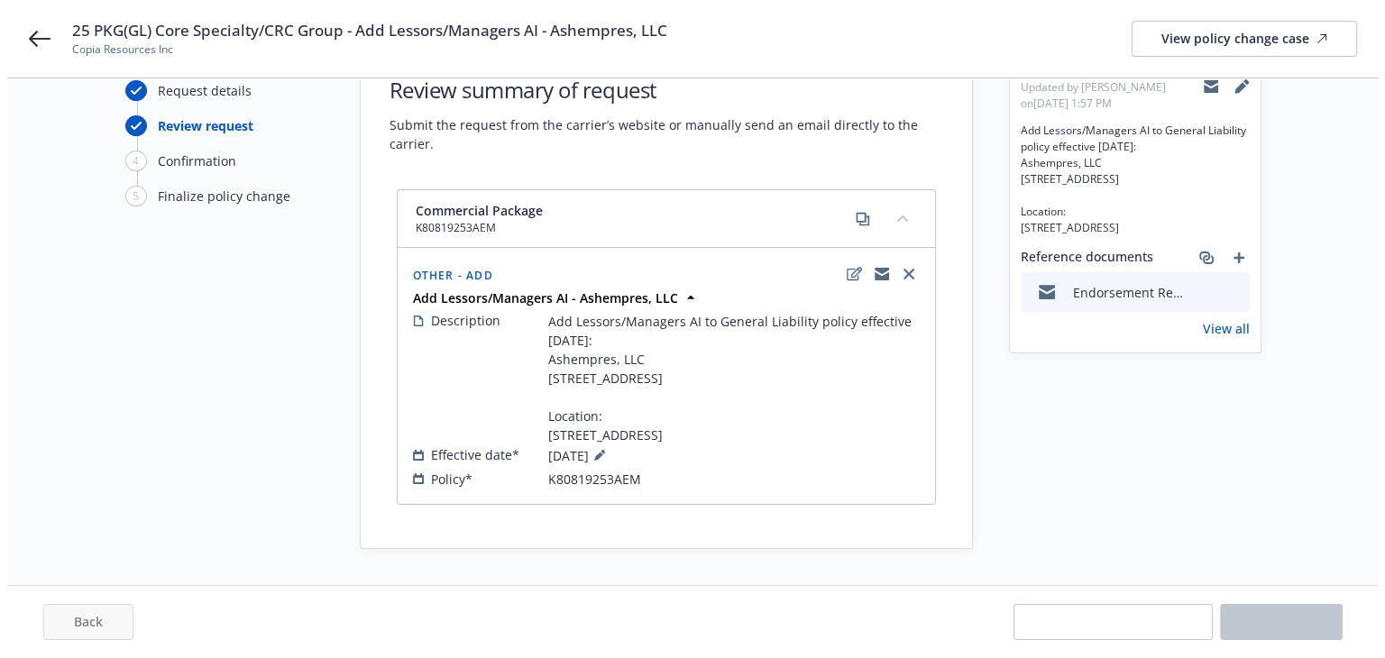
scroll to position [0, 0]
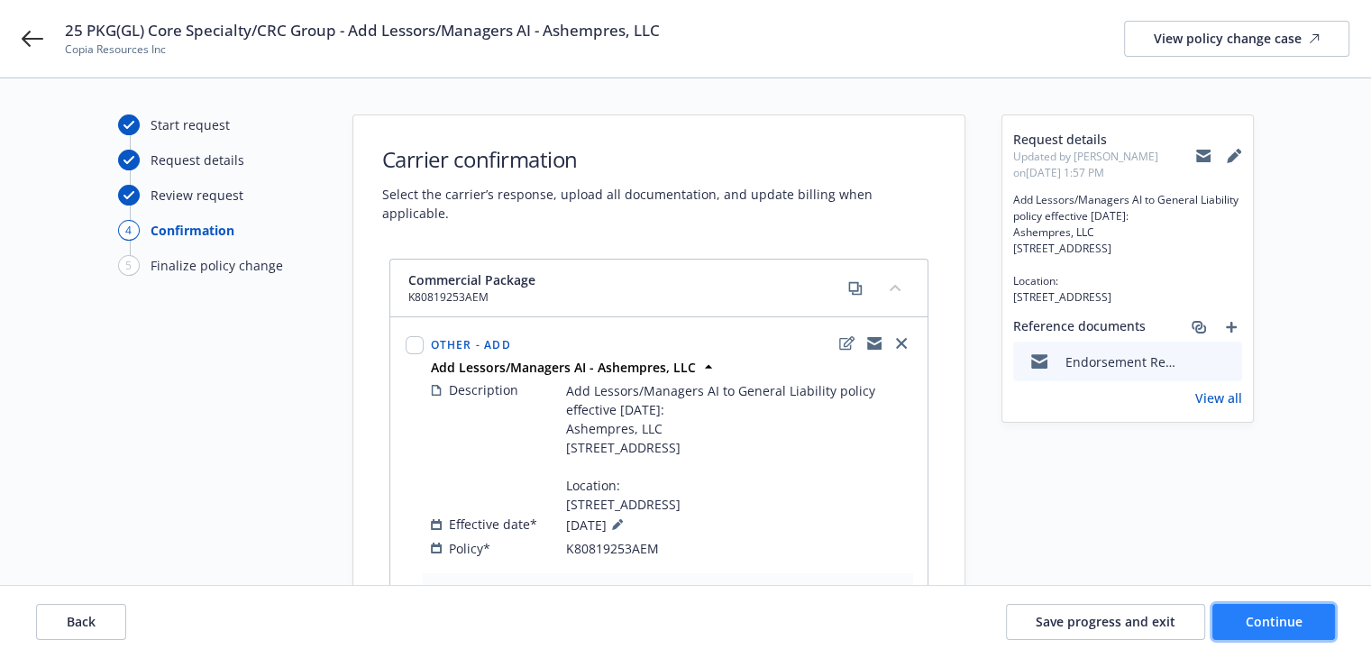
click at [1259, 623] on span "Continue" at bounding box center [1274, 621] width 57 height 17
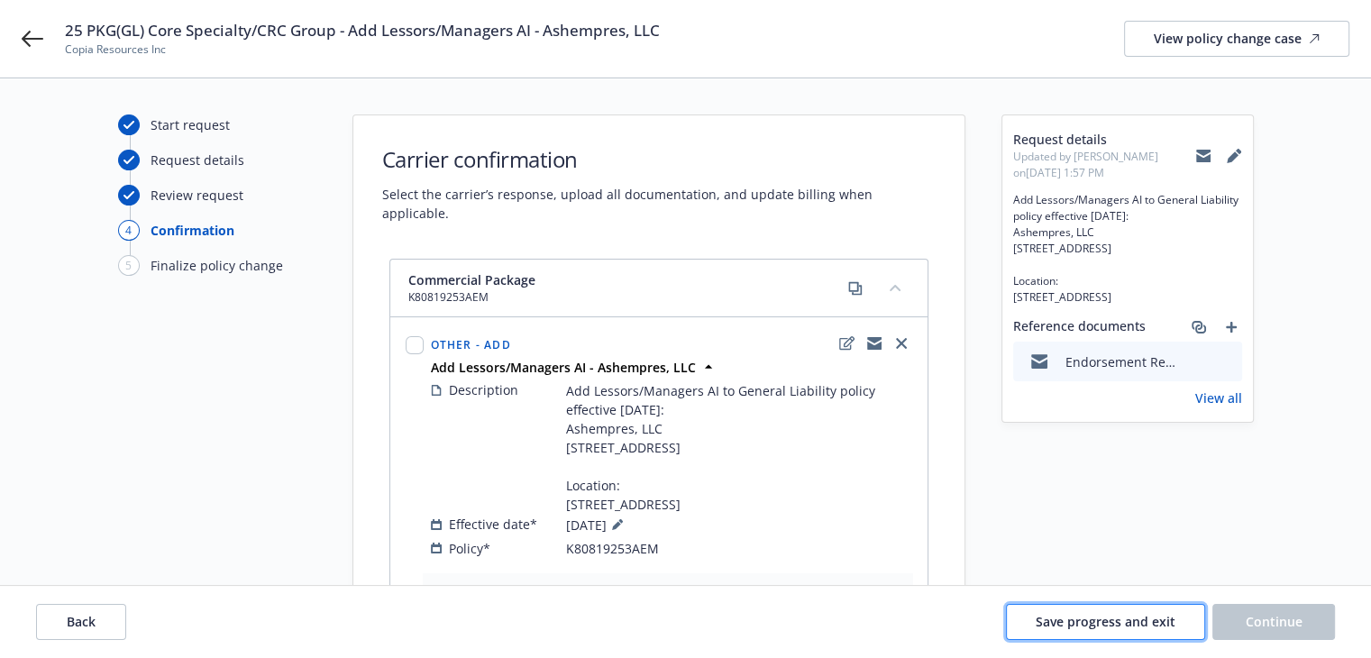
click at [1111, 625] on span "Save progress and exit" at bounding box center [1106, 621] width 140 height 17
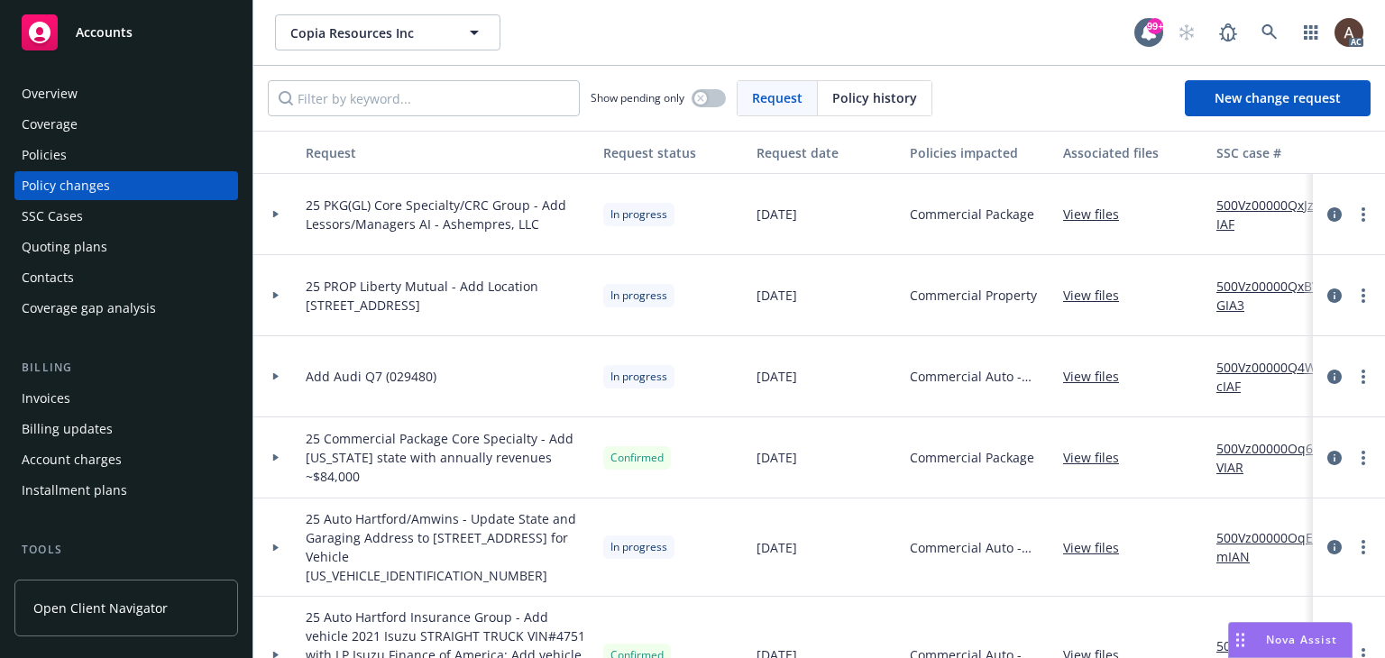
click at [274, 211] on icon at bounding box center [275, 214] width 5 height 7
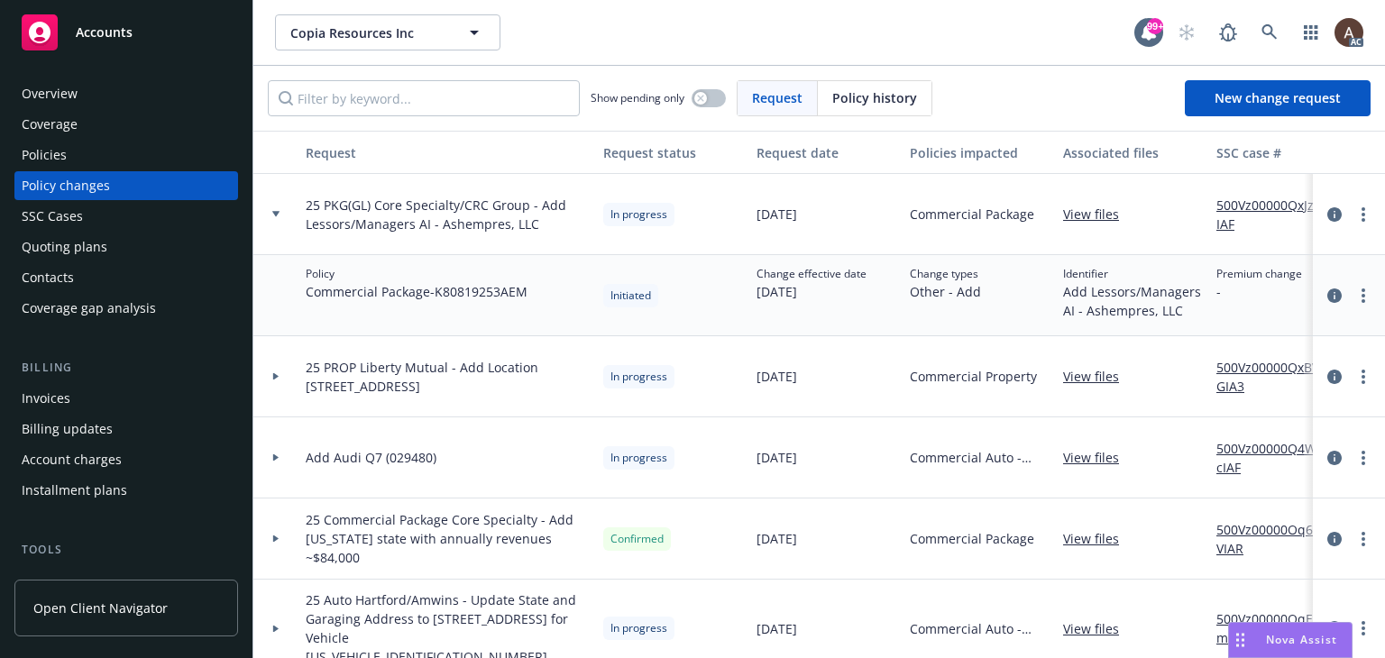
click at [277, 376] on icon at bounding box center [275, 376] width 7 height 6
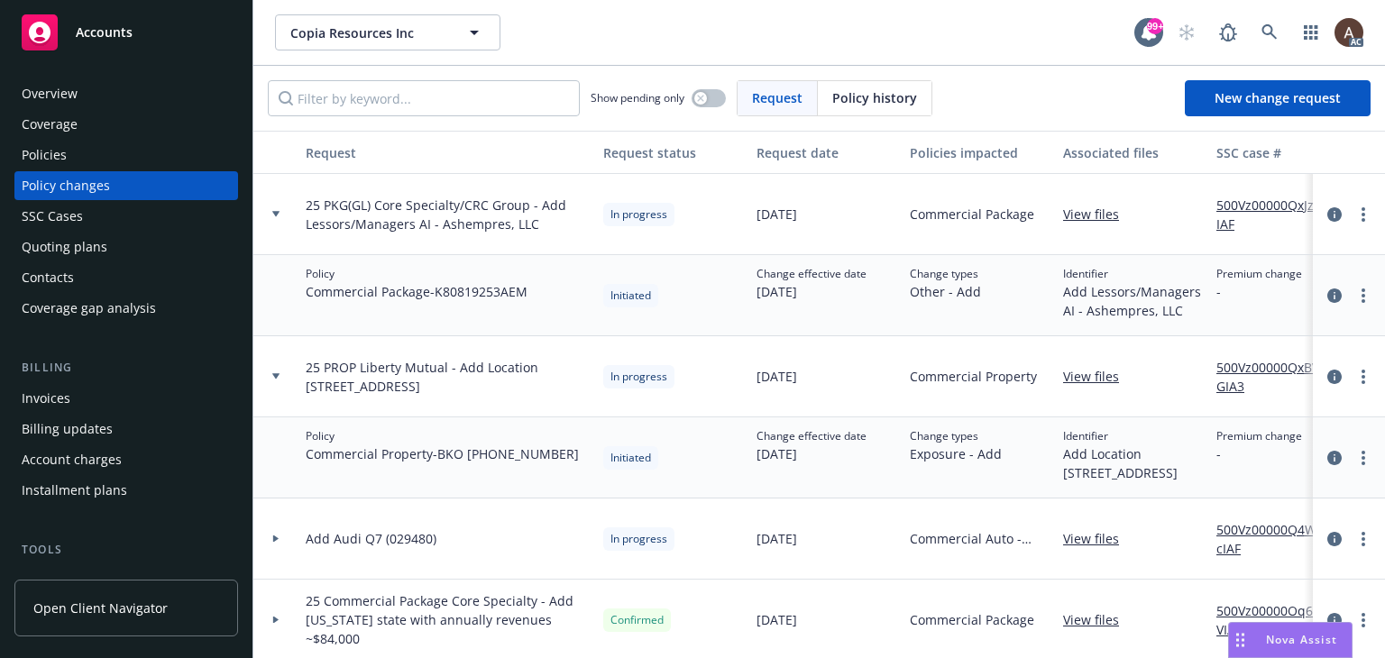
click at [1233, 365] on link "500Vz00000QxBVGIA3" at bounding box center [1276, 377] width 121 height 38
click at [74, 153] on div "Policies" at bounding box center [126, 155] width 209 height 29
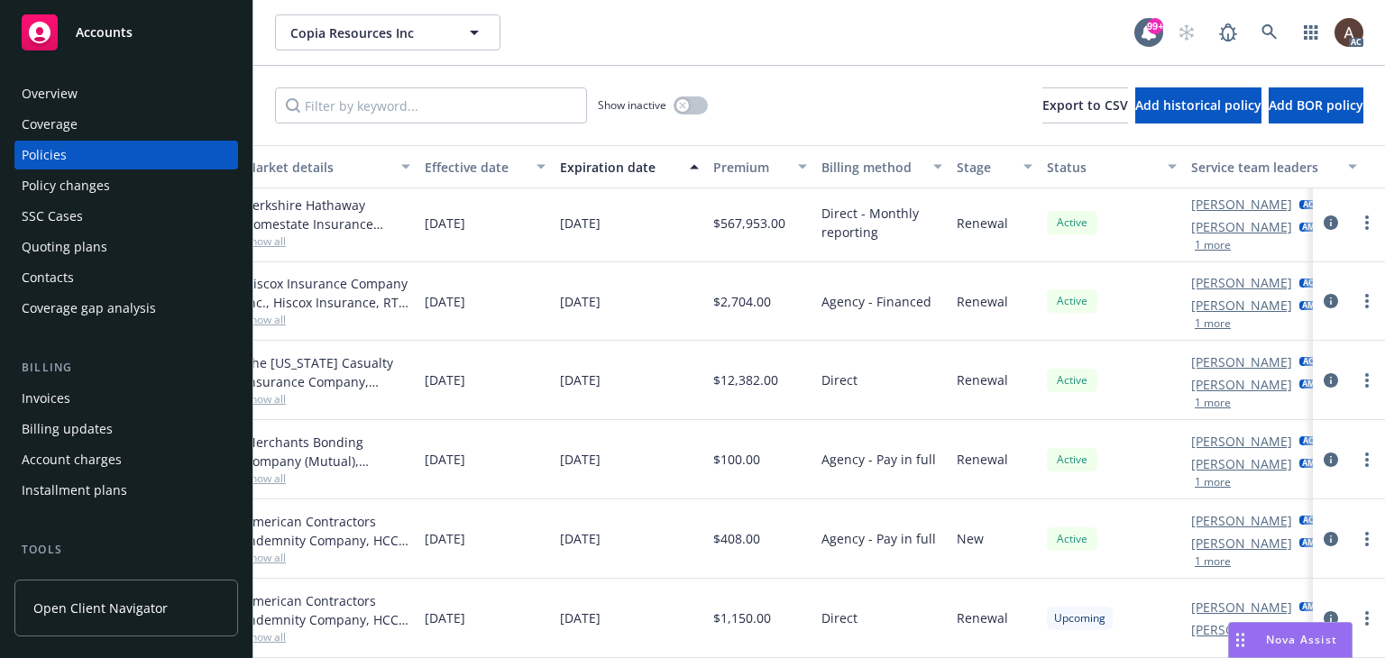
scroll to position [529, 622]
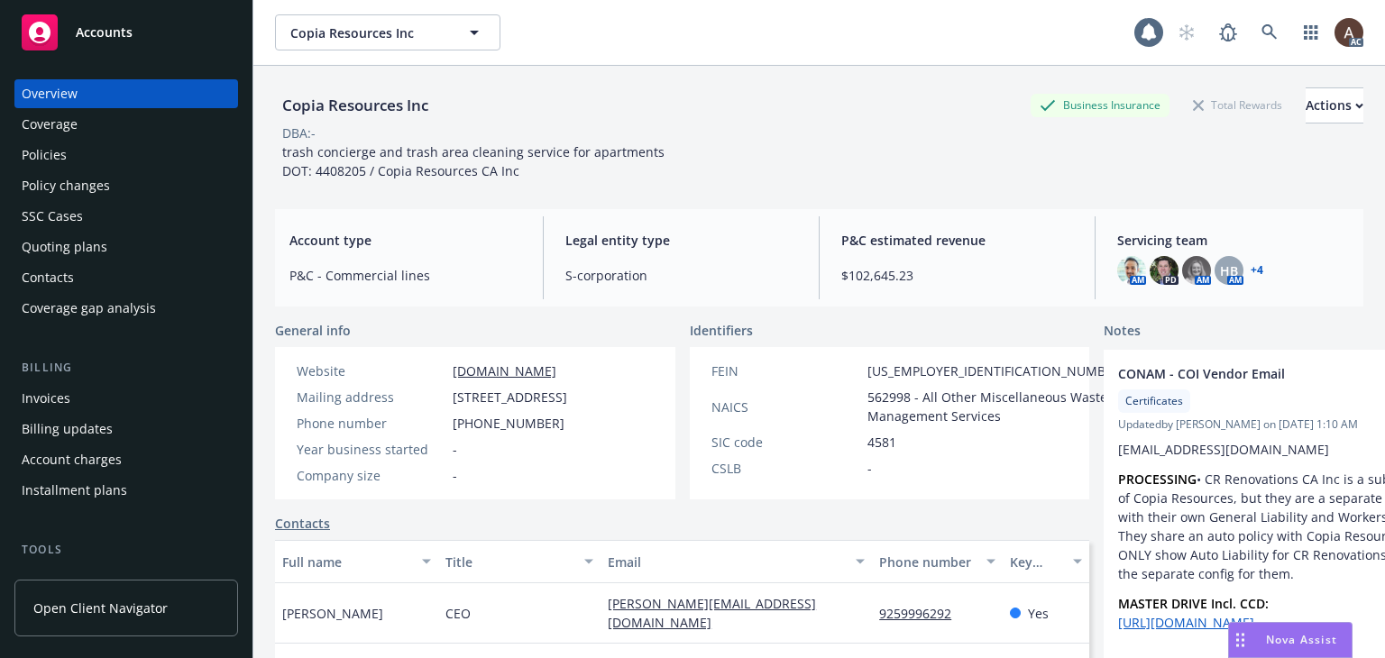
click at [115, 191] on div "Policy changes" at bounding box center [126, 185] width 209 height 29
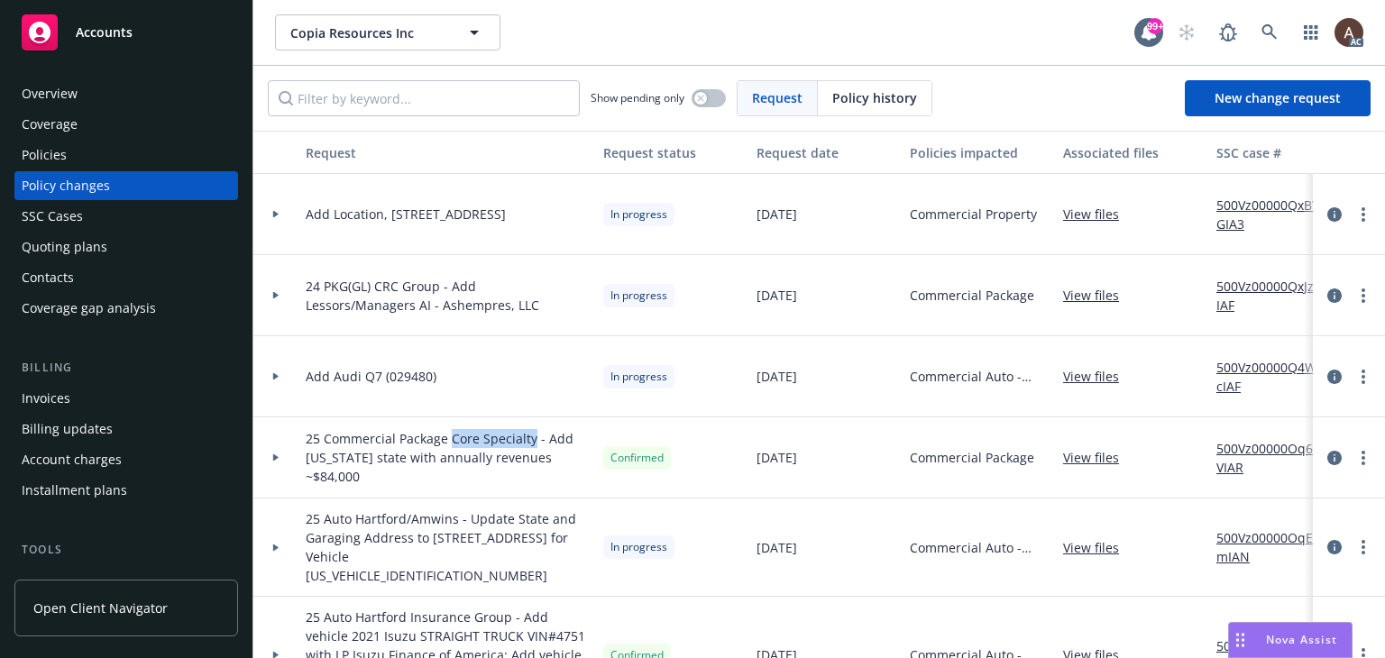
drag, startPoint x: 450, startPoint y: 452, endPoint x: 533, endPoint y: 444, distance: 83.2
click at [533, 444] on span "25 Commercial Package Core Specialty - Add [US_STATE] state with annually reven…" at bounding box center [447, 457] width 283 height 57
copy span "Core Specialty"
click at [106, 158] on div "Policies" at bounding box center [126, 155] width 209 height 29
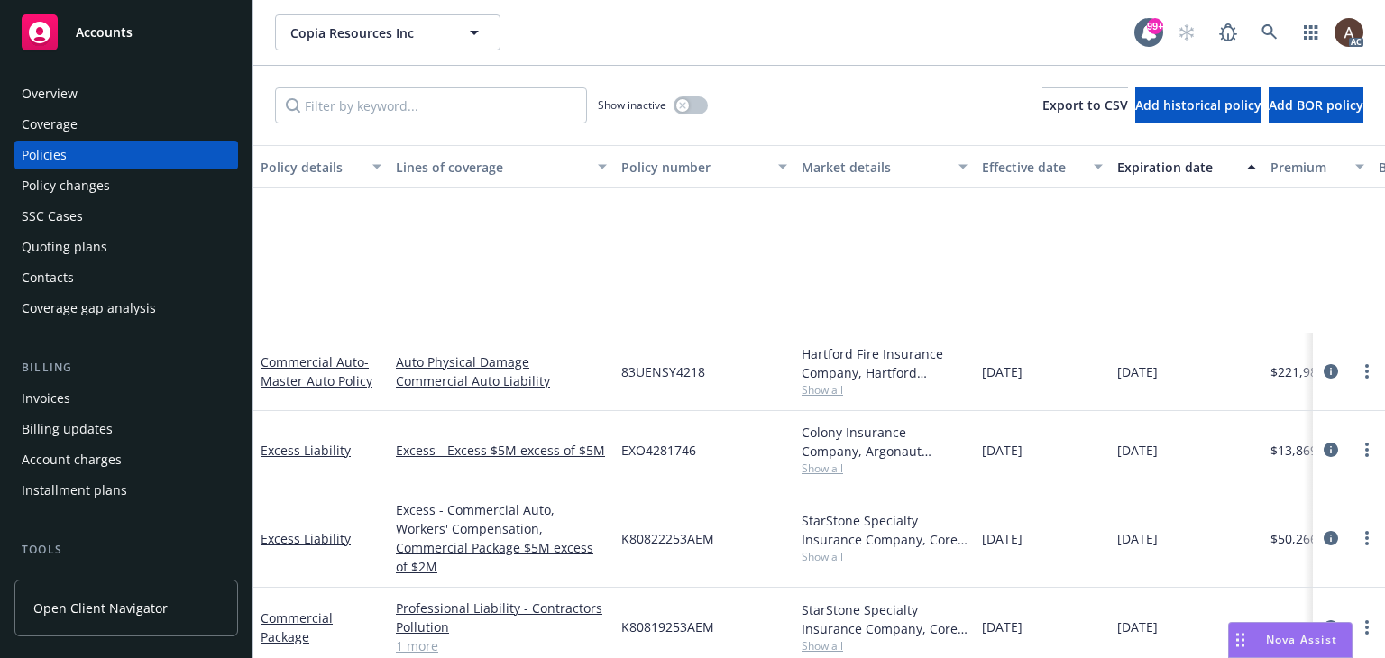
scroll to position [270, 0]
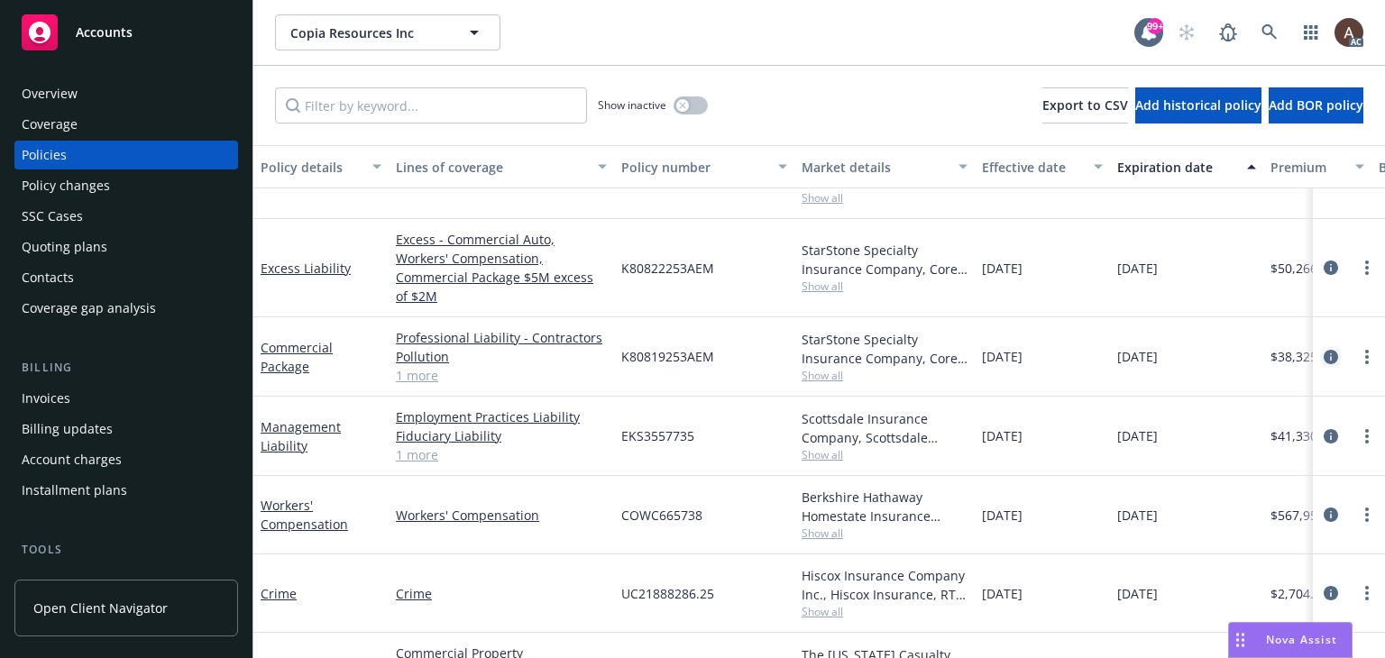
click at [1323, 350] on icon "circleInformation" at bounding box center [1330, 357] width 14 height 14
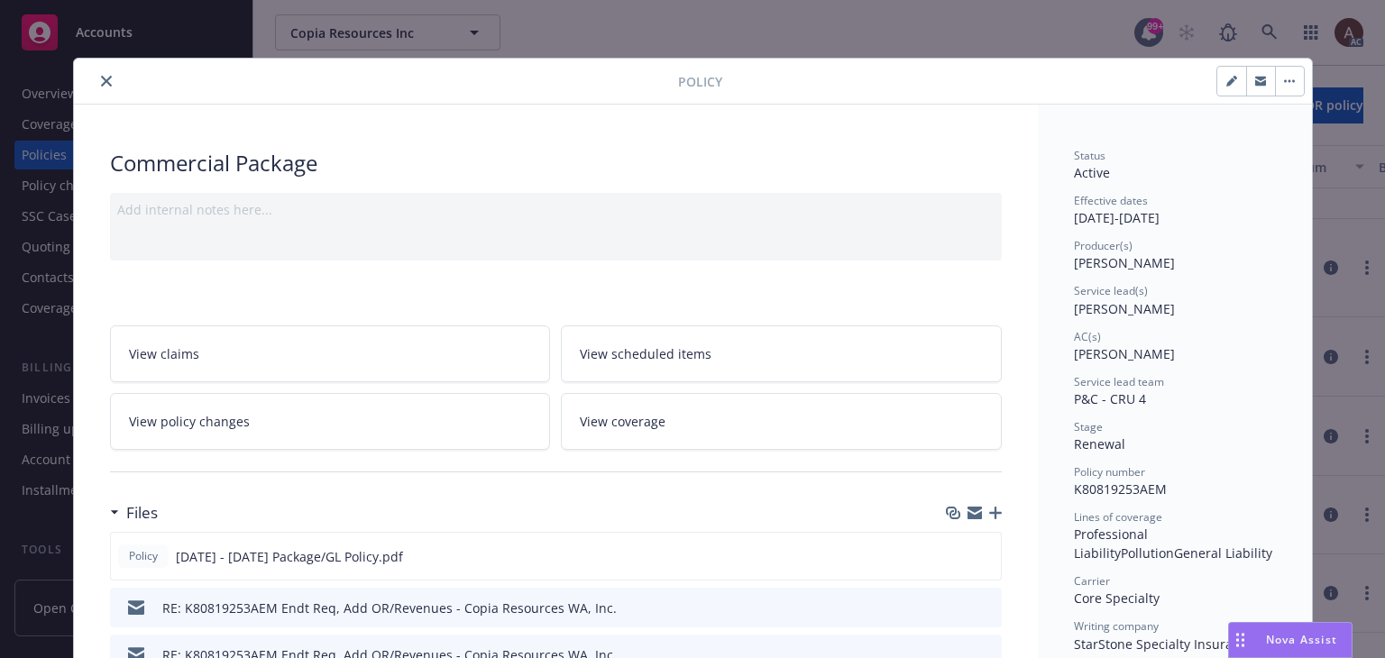
drag, startPoint x: 99, startPoint y: 80, endPoint x: 151, endPoint y: 44, distance: 63.5
click at [101, 80] on icon "close" at bounding box center [106, 81] width 11 height 11
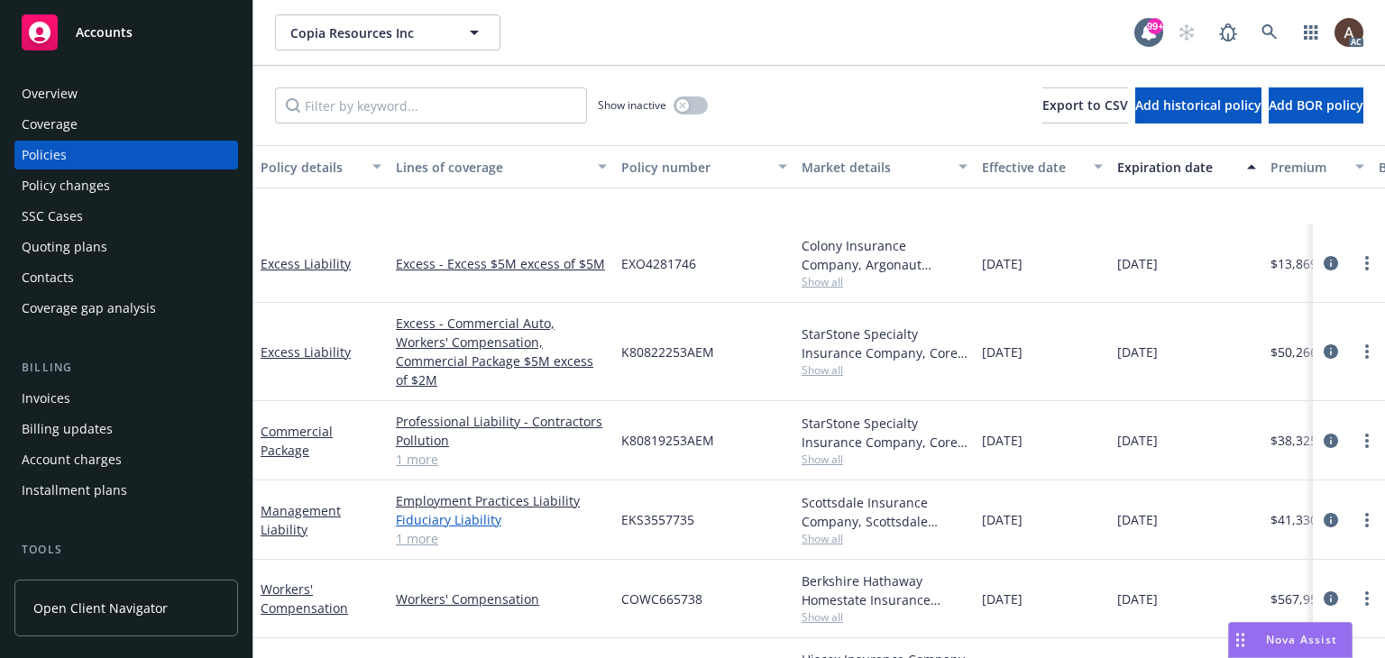
scroll to position [361, 0]
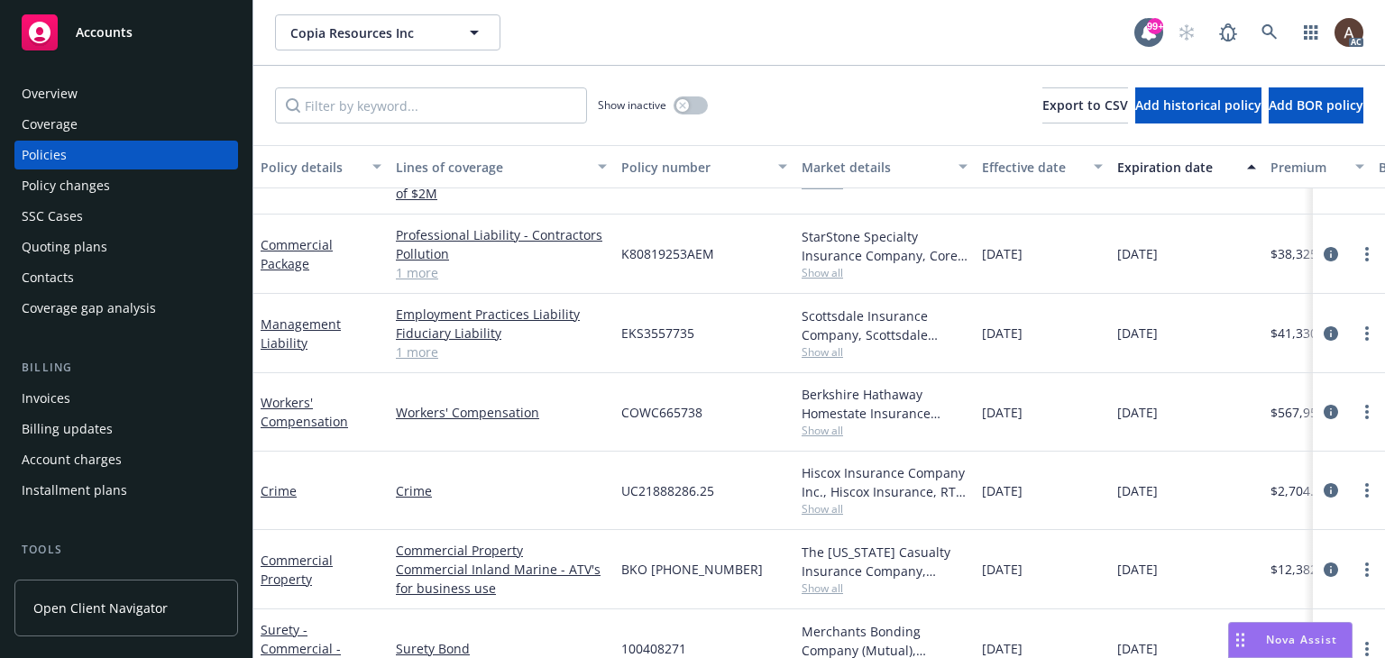
click at [422, 263] on link "1 more" at bounding box center [501, 272] width 211 height 19
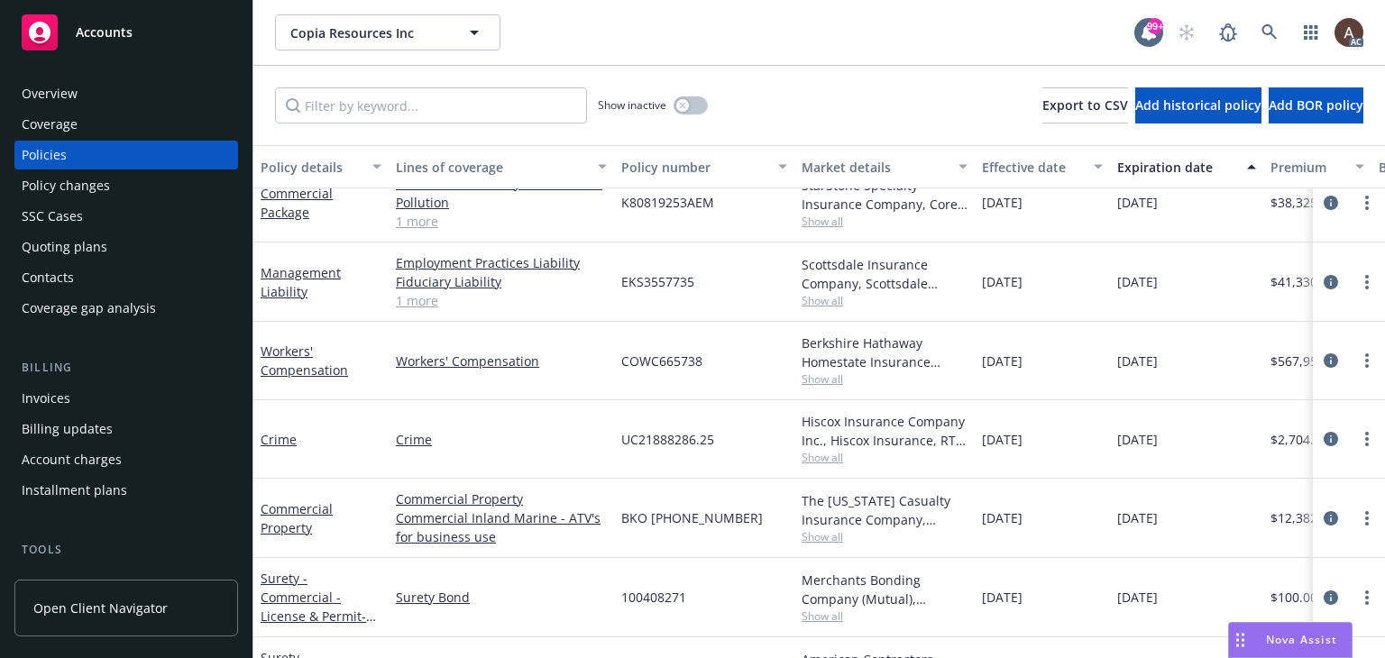
scroll to position [349, 0]
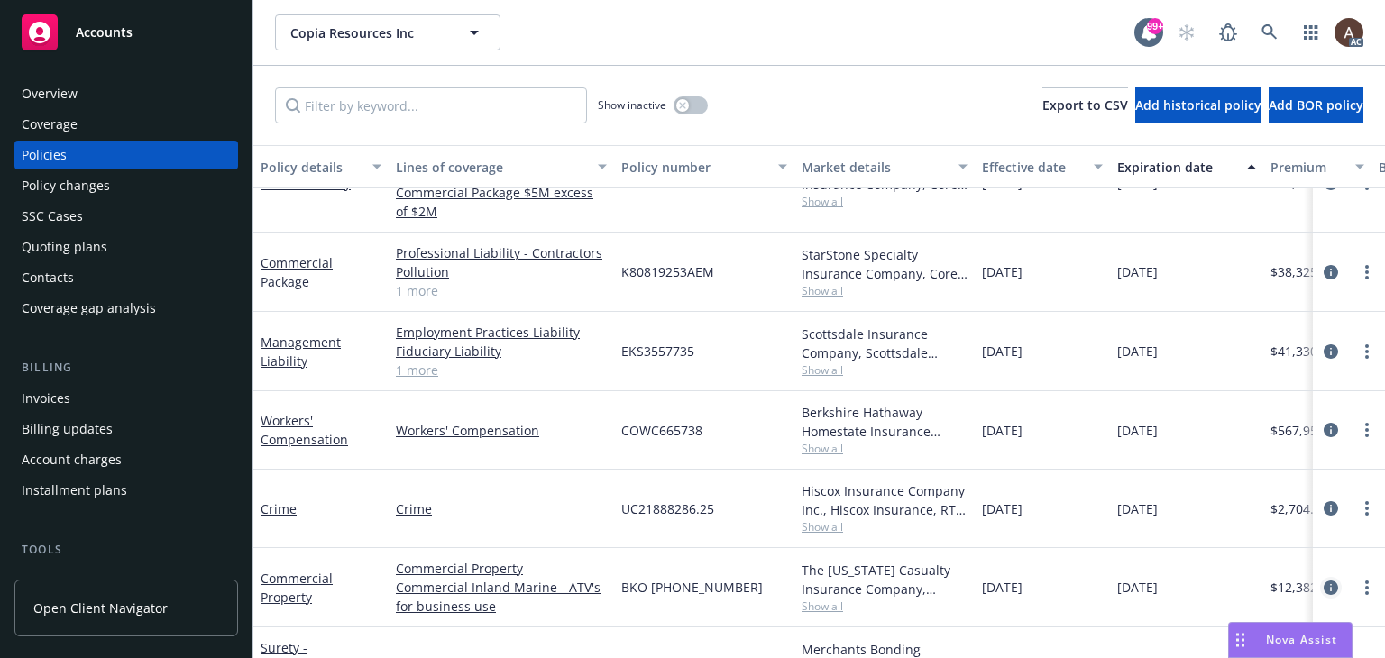
click at [1323, 581] on icon "circleInformation" at bounding box center [1330, 588] width 14 height 14
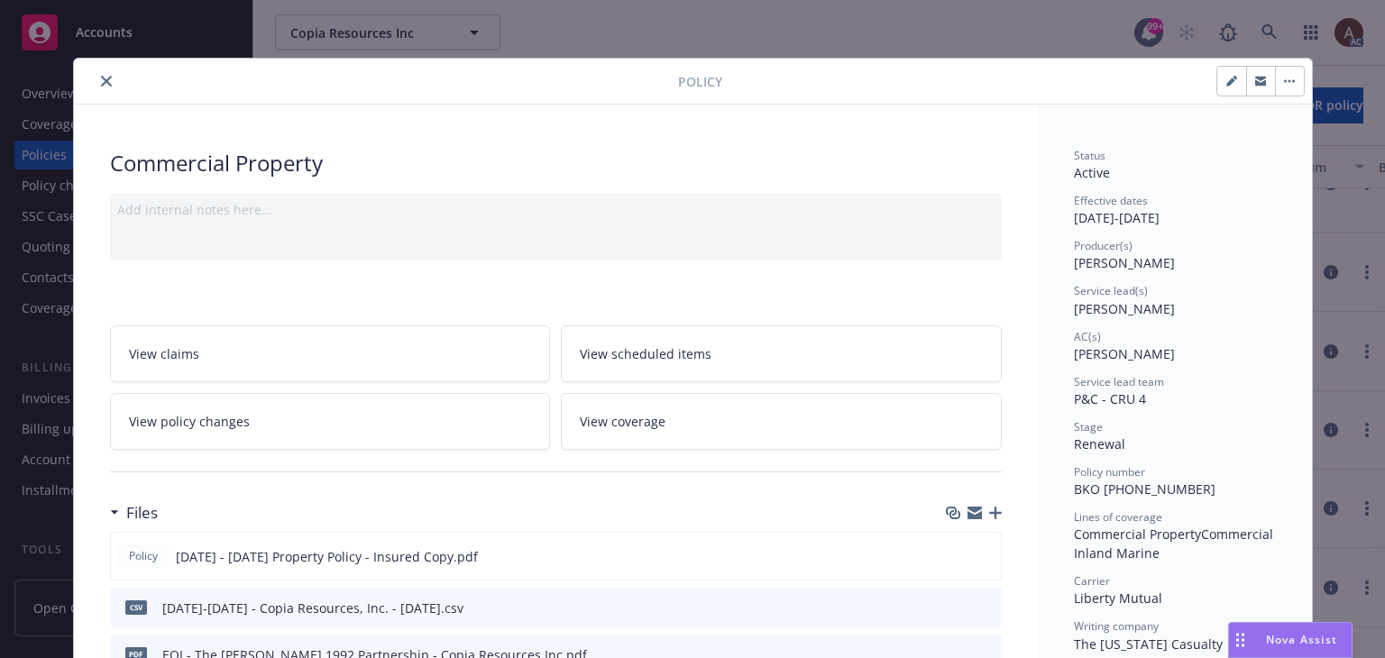
scroll to position [180, 0]
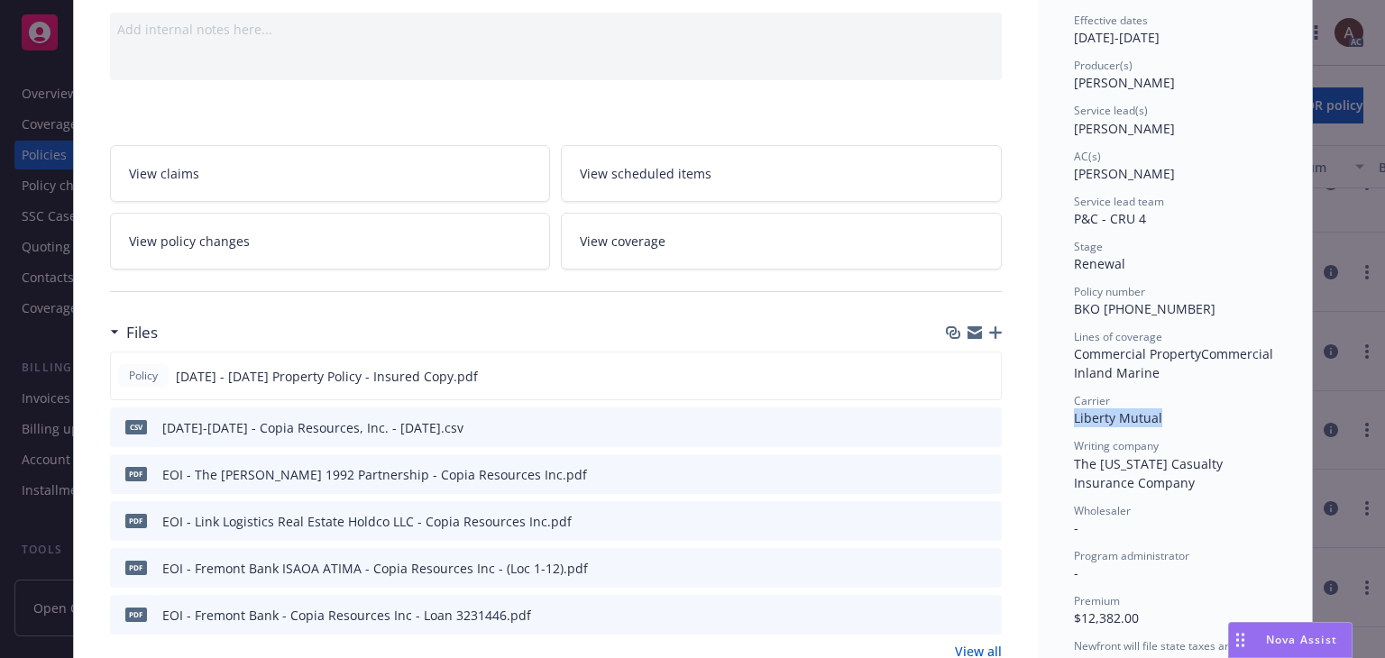
drag, startPoint x: 1066, startPoint y: 419, endPoint x: 1164, endPoint y: 419, distance: 97.4
click at [1164, 419] on div "Carrier Liberty Mutual" at bounding box center [1175, 410] width 202 height 34
copy span "Liberty Mutual"
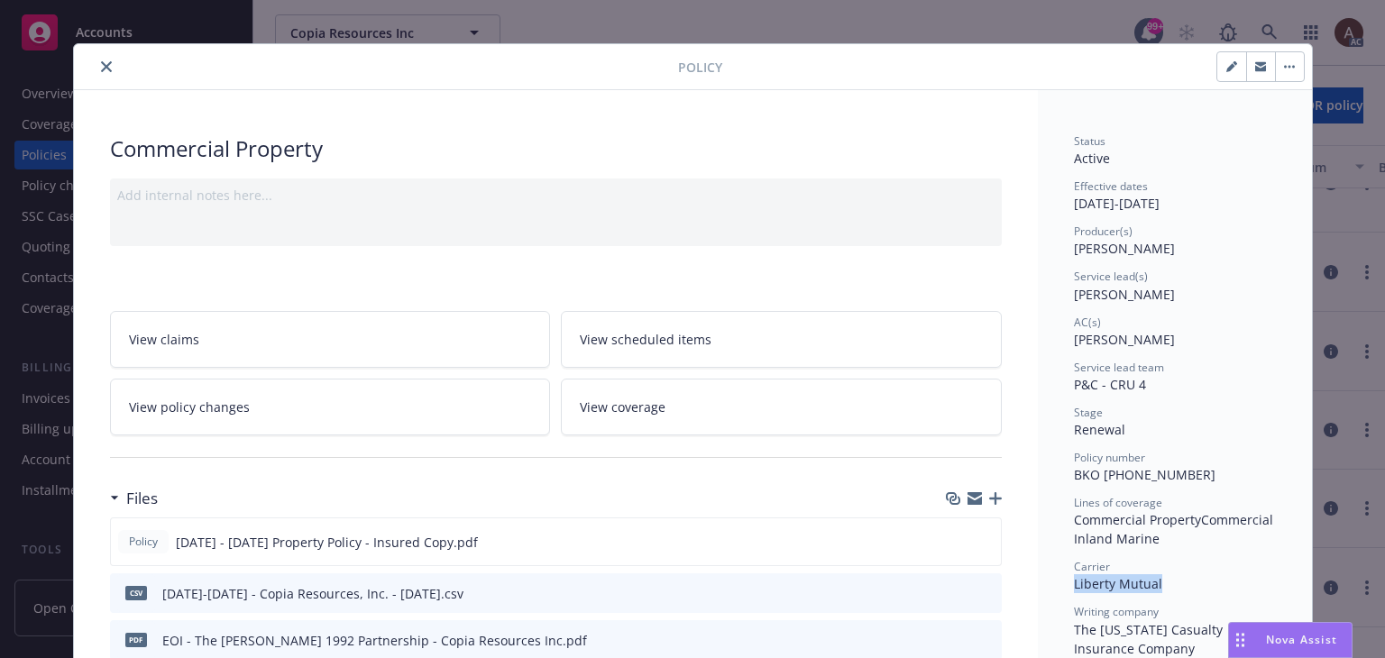
scroll to position [0, 0]
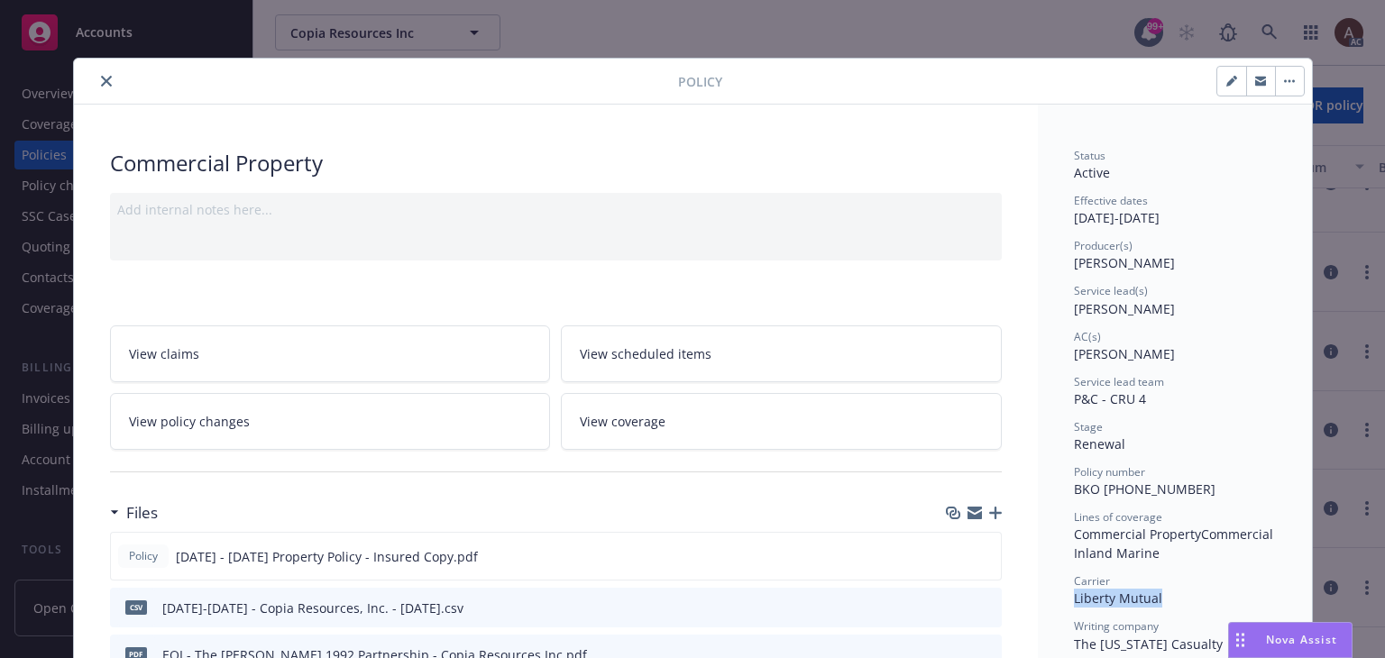
click at [101, 81] on icon "close" at bounding box center [106, 81] width 11 height 11
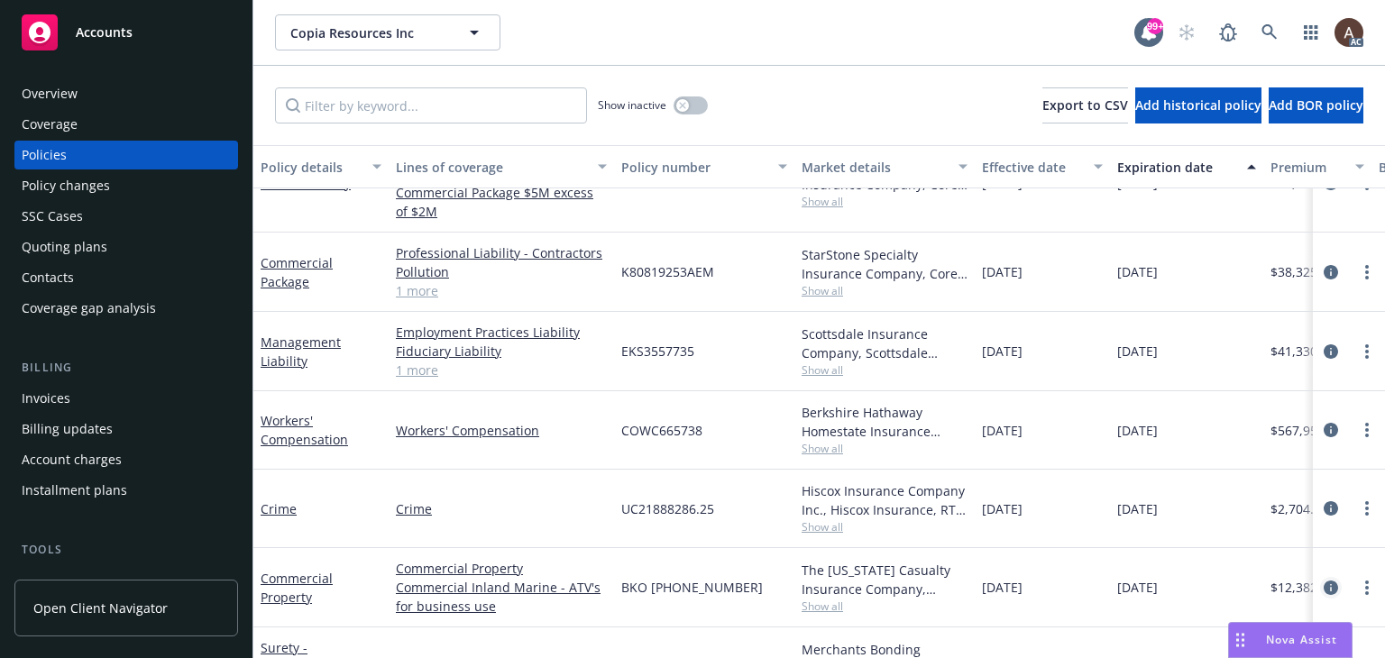
click at [1323, 581] on icon "circleInformation" at bounding box center [1330, 588] width 14 height 14
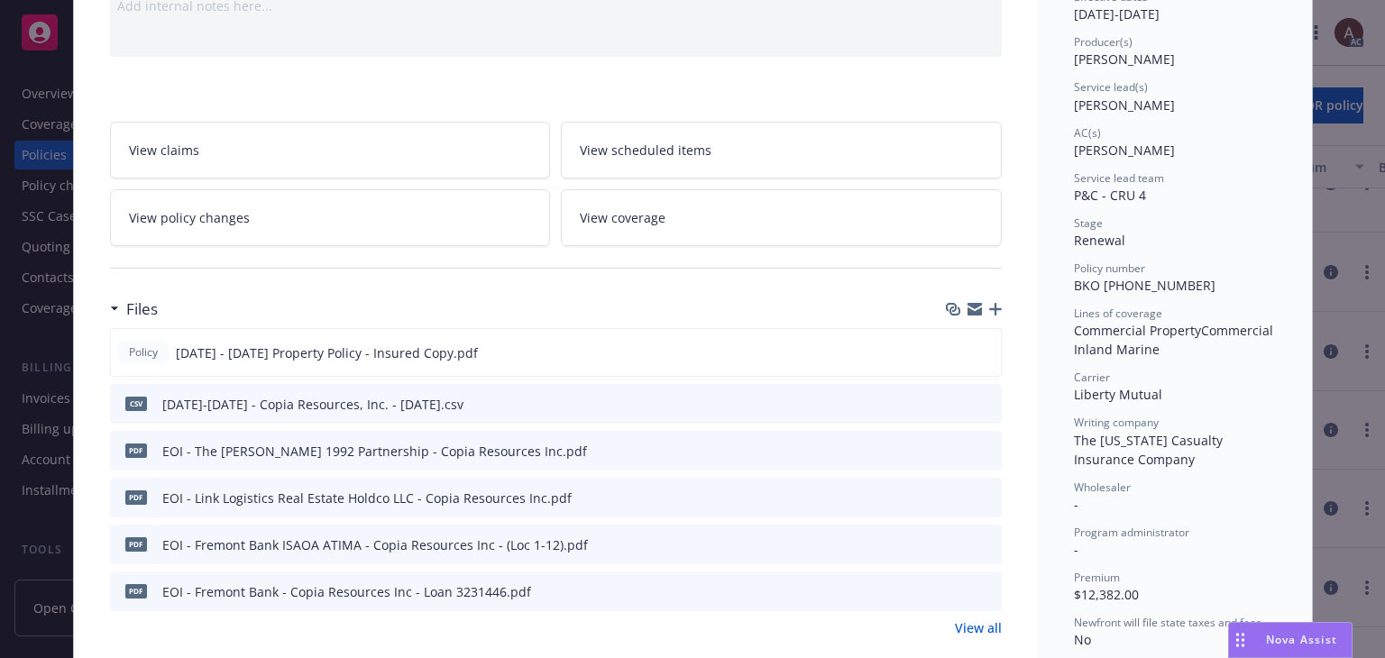
scroll to position [234, 0]
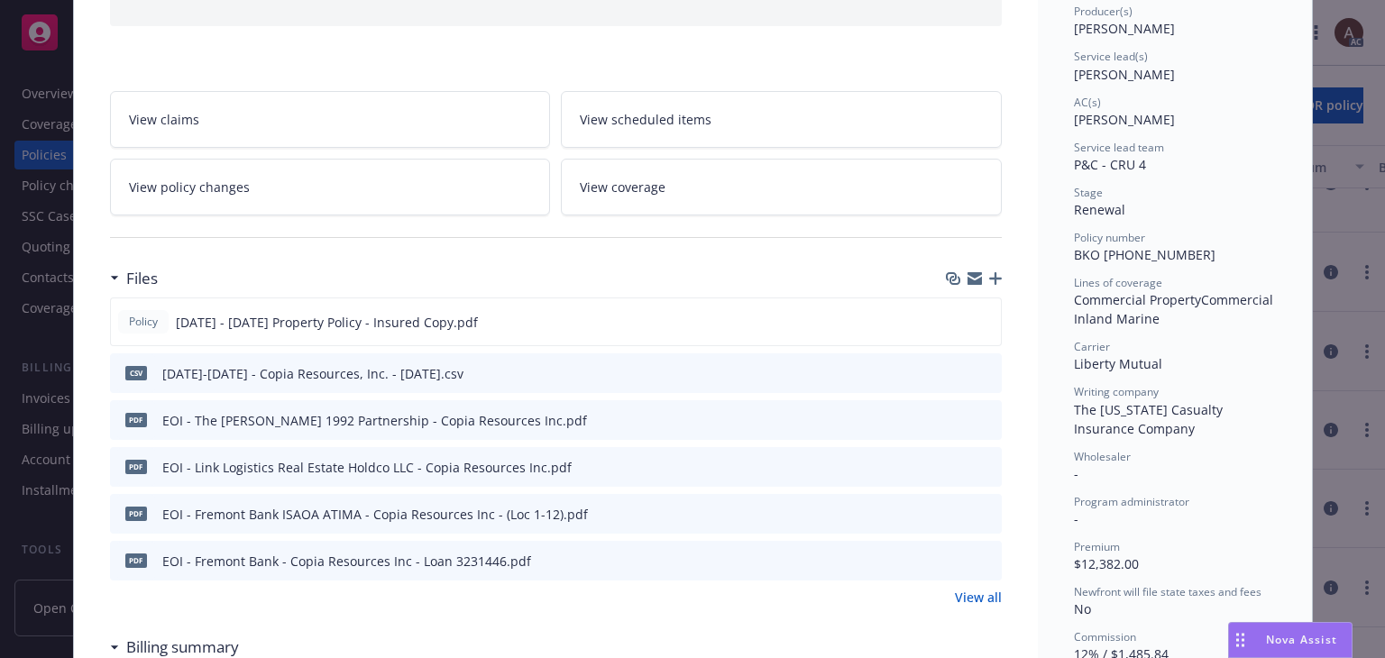
click at [956, 598] on link "View all" at bounding box center [978, 597] width 47 height 19
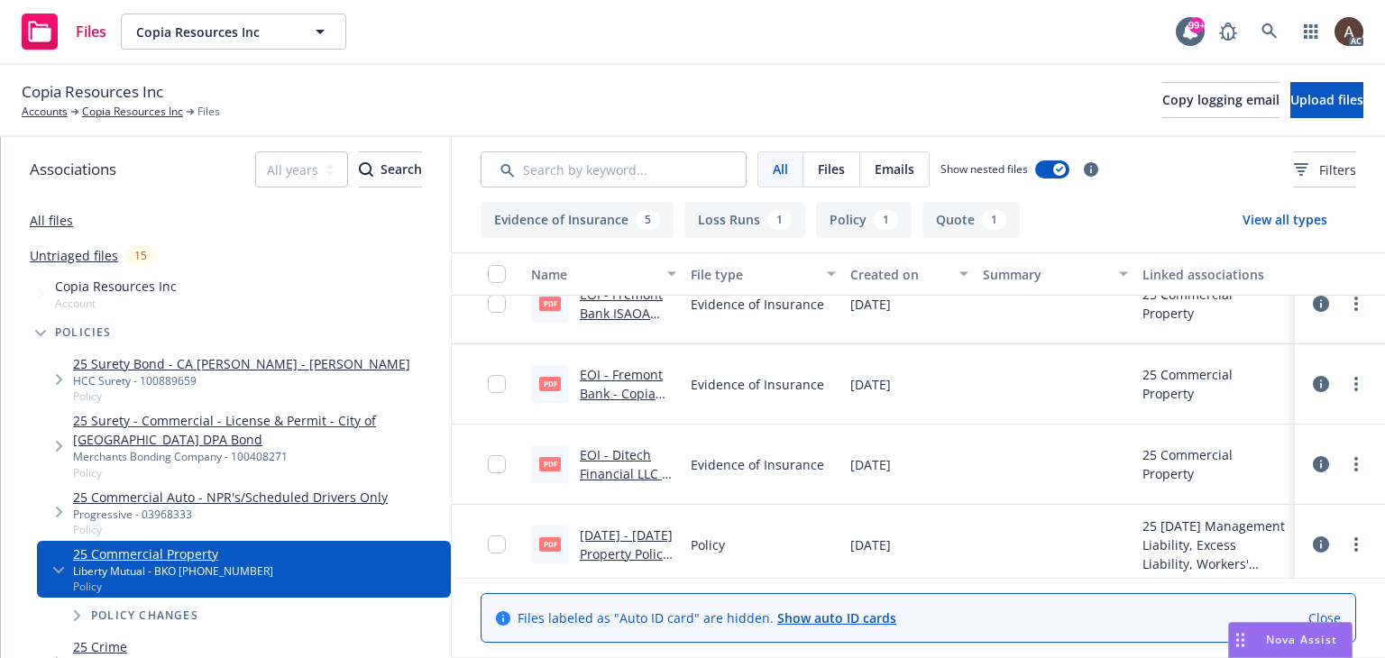
scroll to position [356, 0]
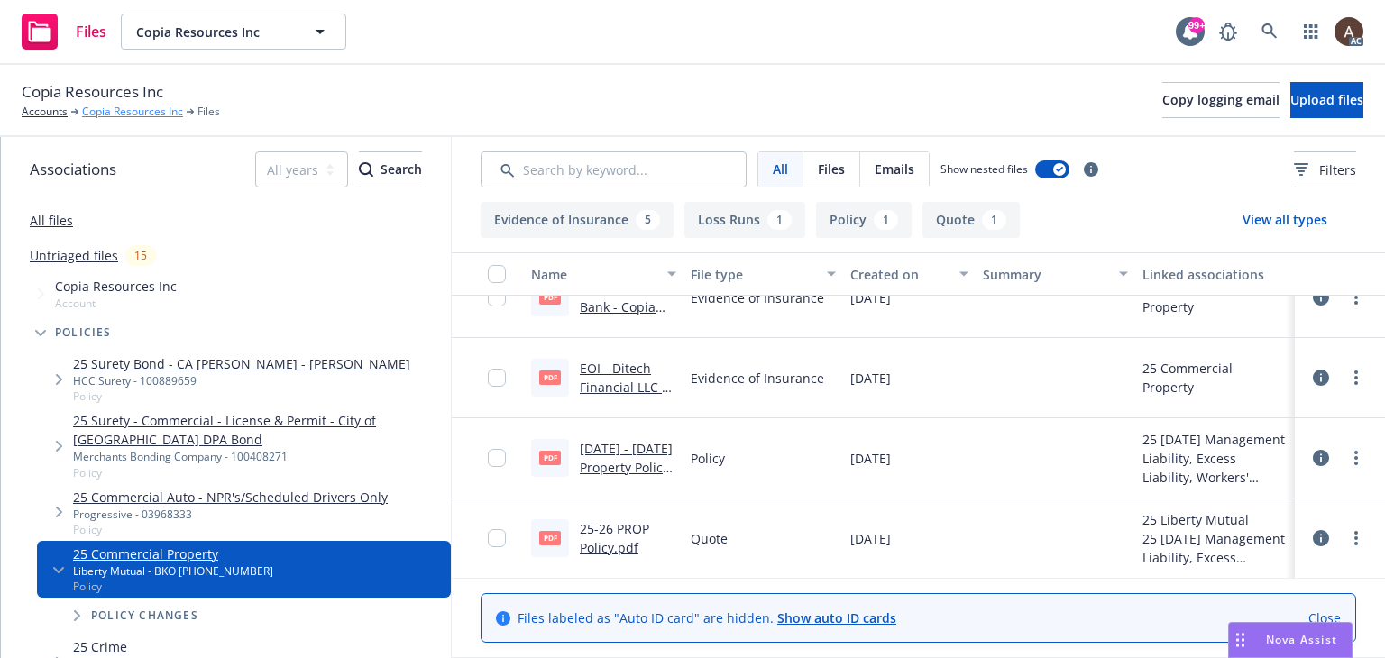
click at [120, 112] on link "Copia Resources Inc" at bounding box center [132, 112] width 101 height 16
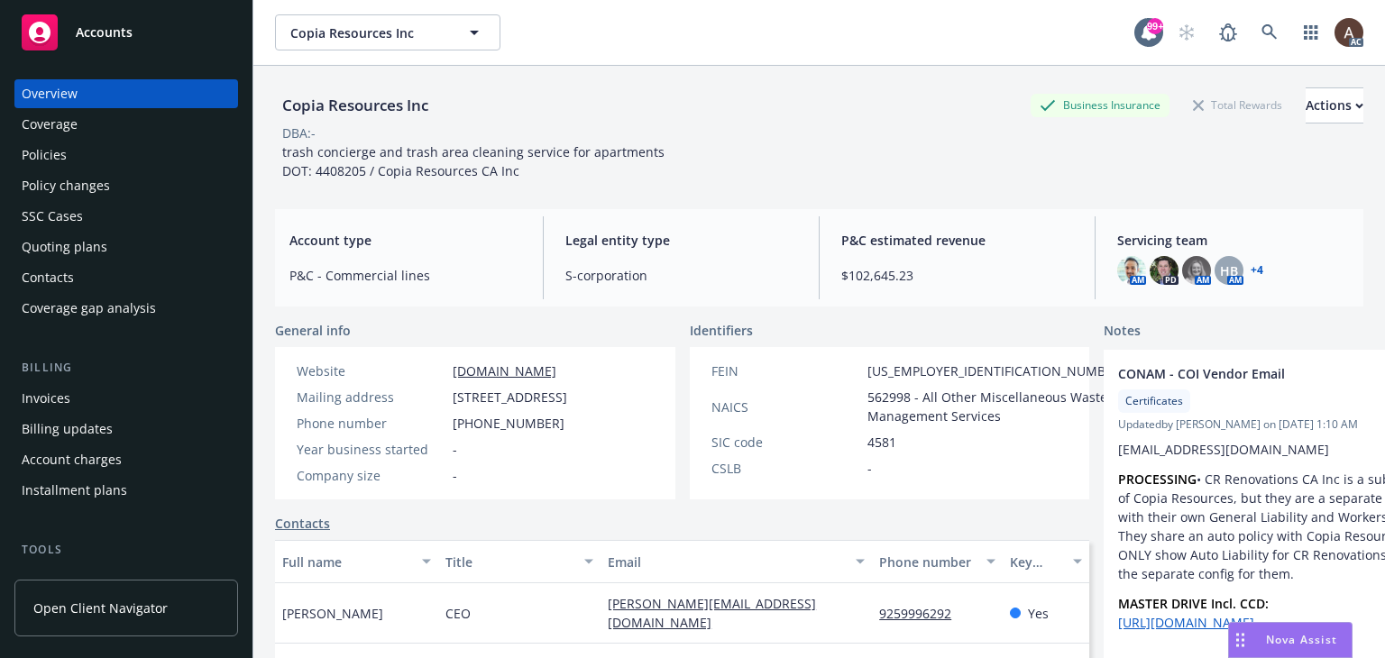
click at [77, 162] on div "Policies" at bounding box center [126, 155] width 209 height 29
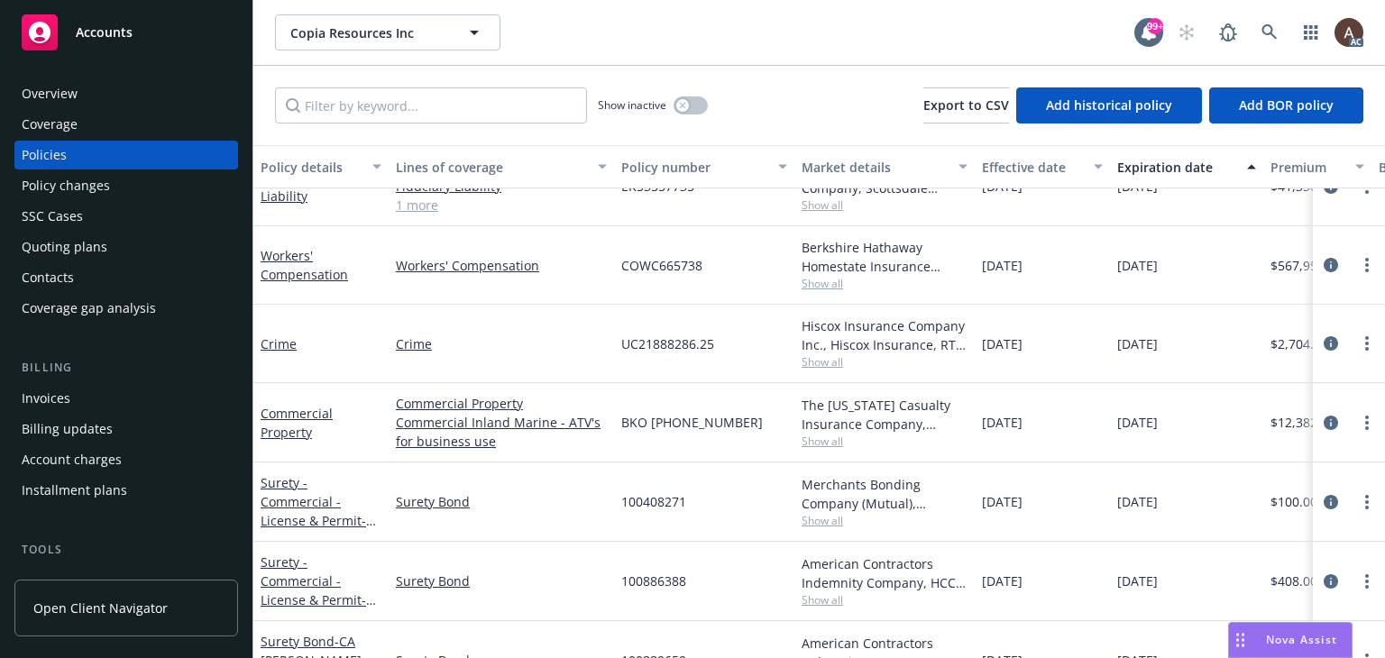
scroll to position [529, 0]
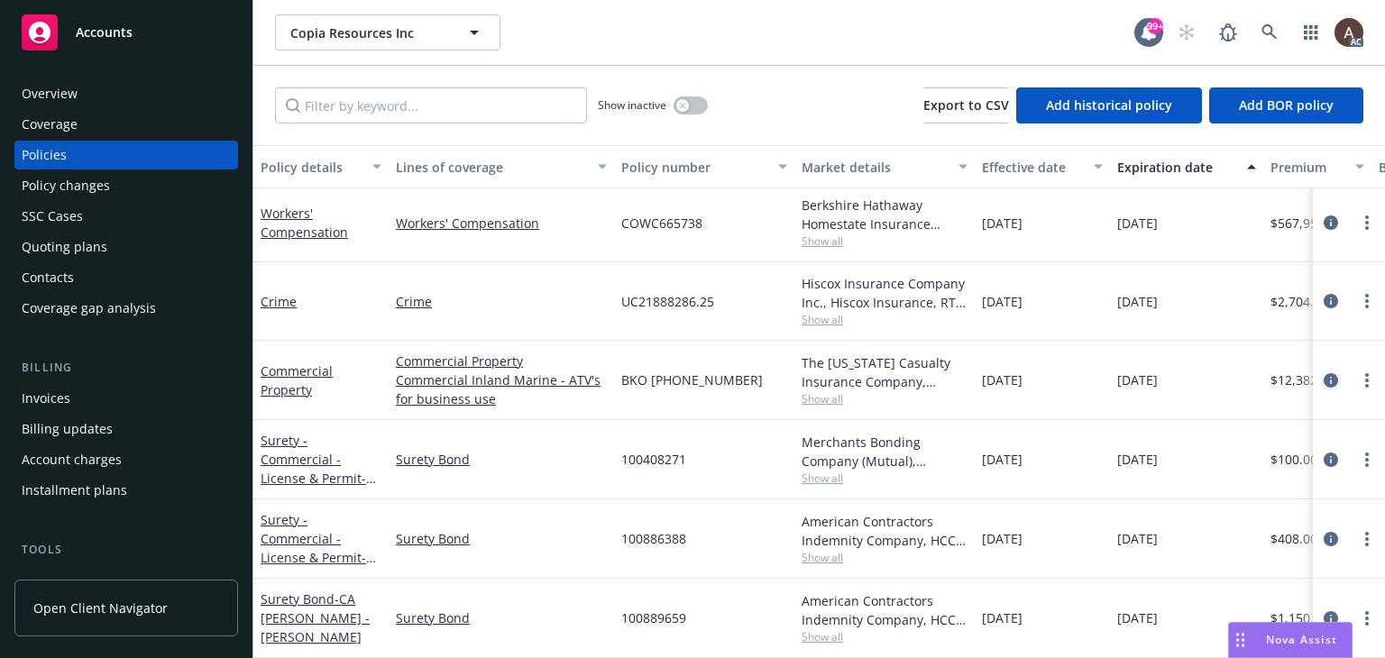
click at [1323, 373] on icon "circleInformation" at bounding box center [1330, 380] width 14 height 14
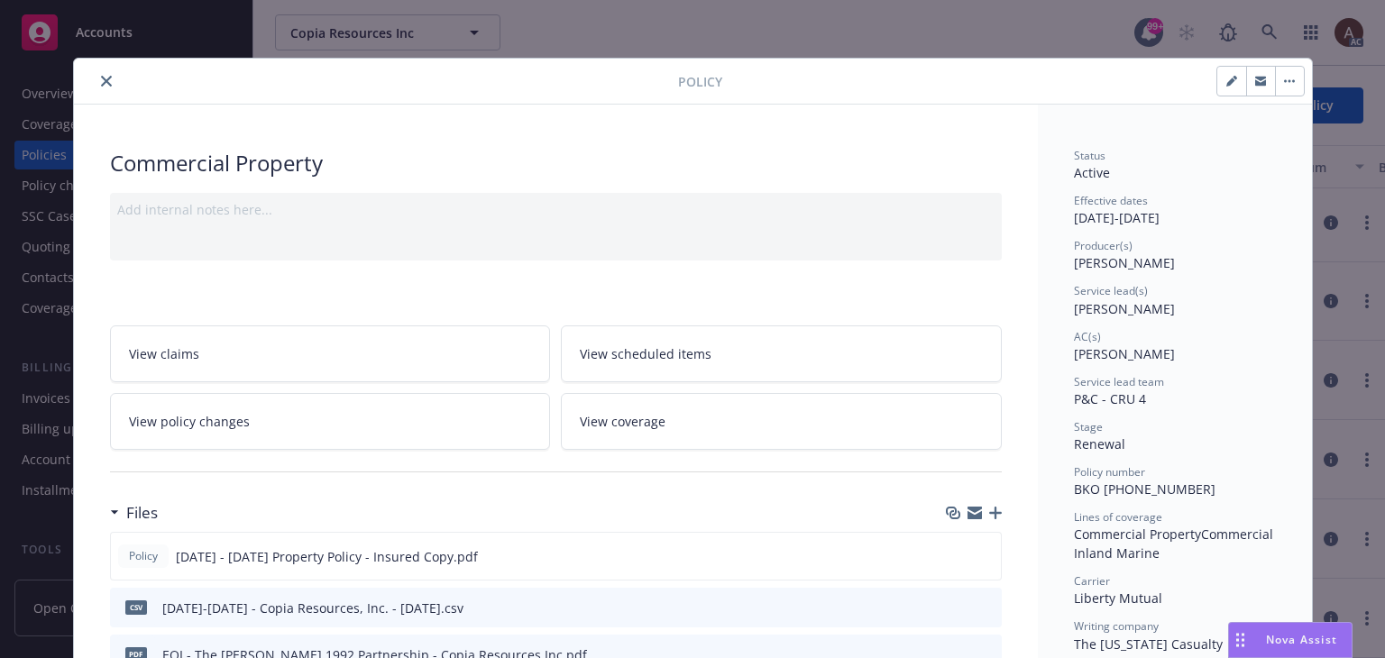
click at [410, 421] on link "View policy changes" at bounding box center [330, 421] width 441 height 57
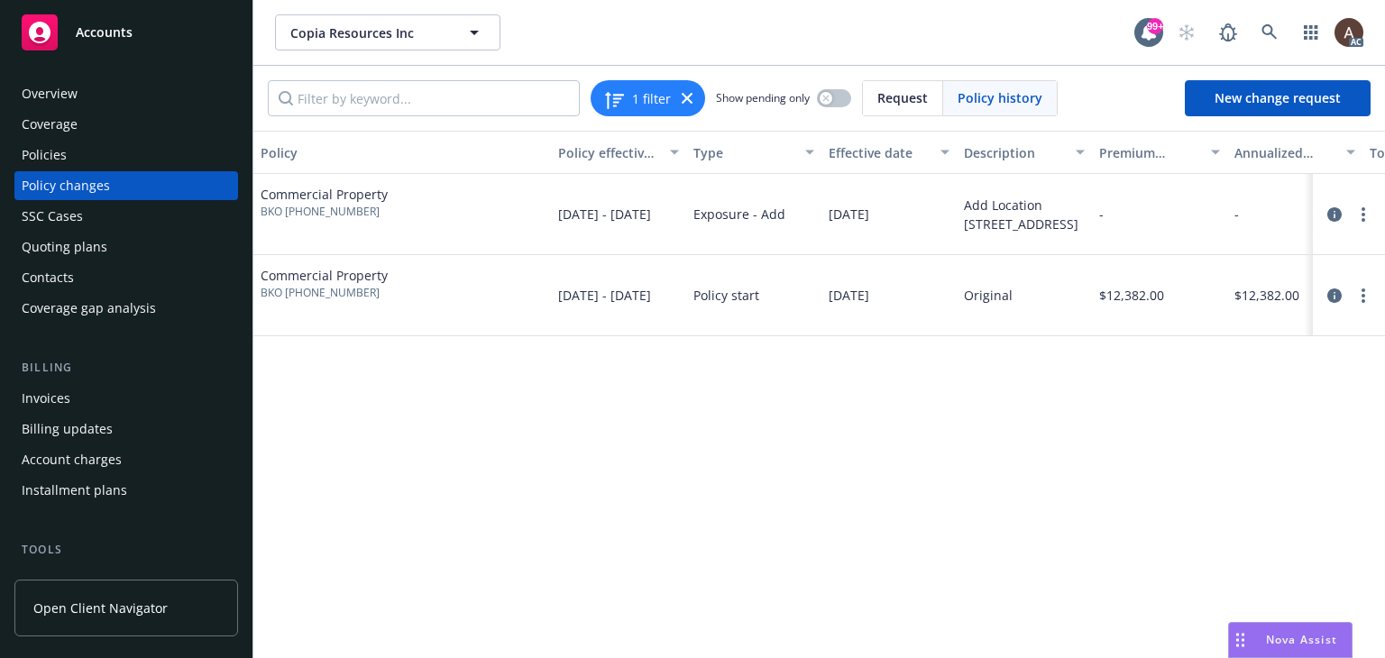
click at [130, 183] on div "Policy changes" at bounding box center [126, 185] width 209 height 29
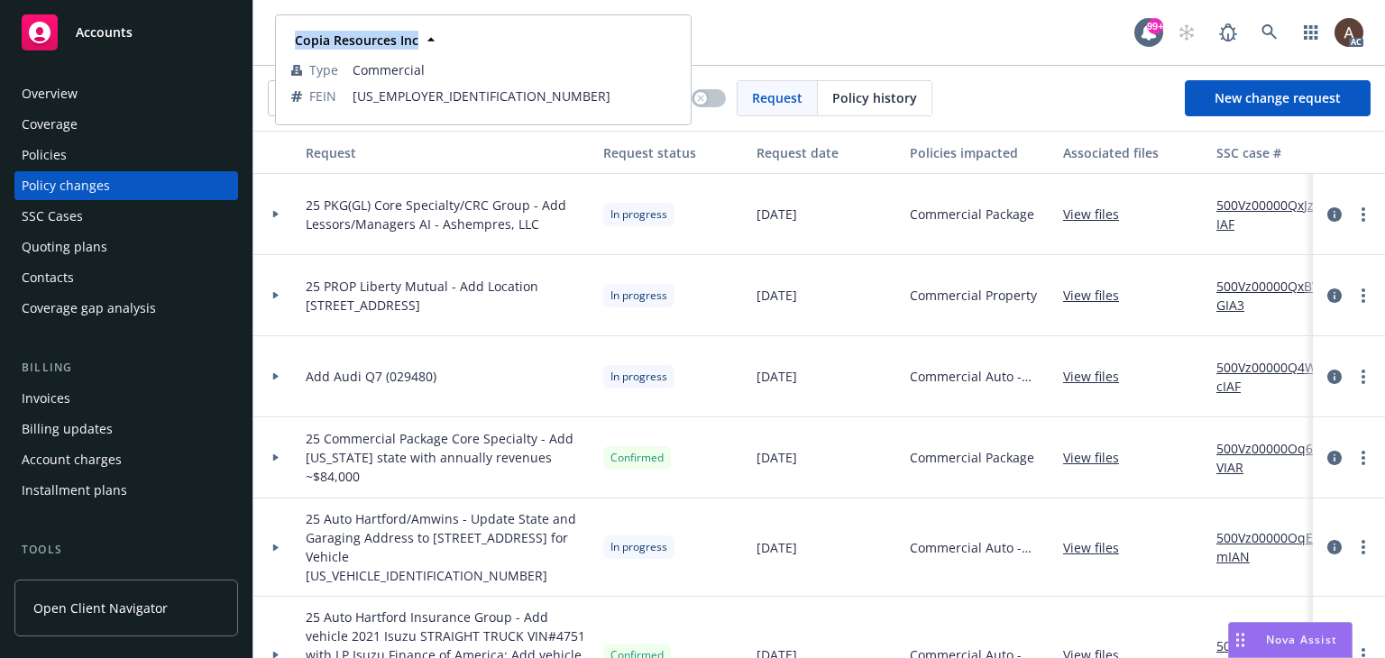
drag, startPoint x: 291, startPoint y: 37, endPoint x: 416, endPoint y: 44, distance: 124.6
click at [416, 44] on div "Copia Resources Inc" at bounding box center [355, 40] width 134 height 26
copy strong "Copia Resources Inc"
drag, startPoint x: 270, startPoint y: 286, endPoint x: 297, endPoint y: 312, distance: 37.6
click at [270, 286] on div at bounding box center [275, 295] width 45 height 81
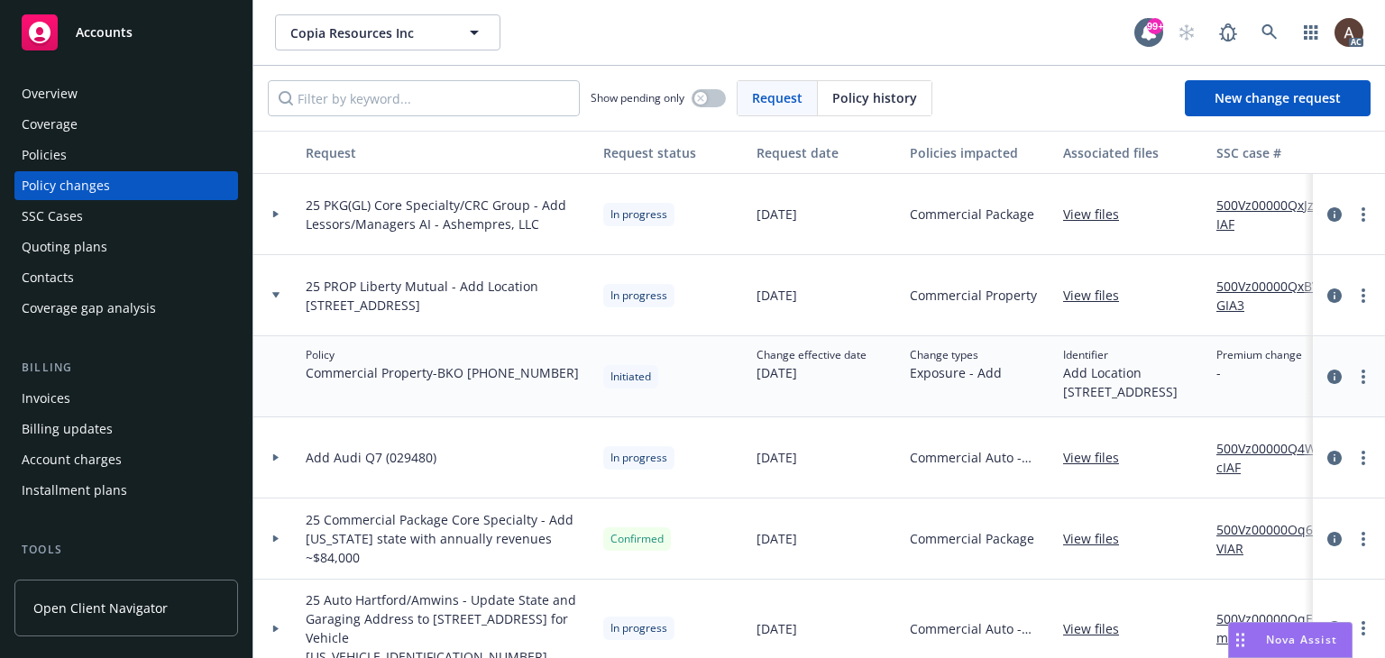
drag, startPoint x: 440, startPoint y: 371, endPoint x: 570, endPoint y: 376, distance: 129.9
click at [570, 376] on div "Policy Commercial Property - BKO [PHONE_NUMBER]" at bounding box center [446, 376] width 297 height 81
copy span "BKO [PHONE_NUMBER]"
click at [1352, 293] on link "more" at bounding box center [1363, 296] width 22 height 22
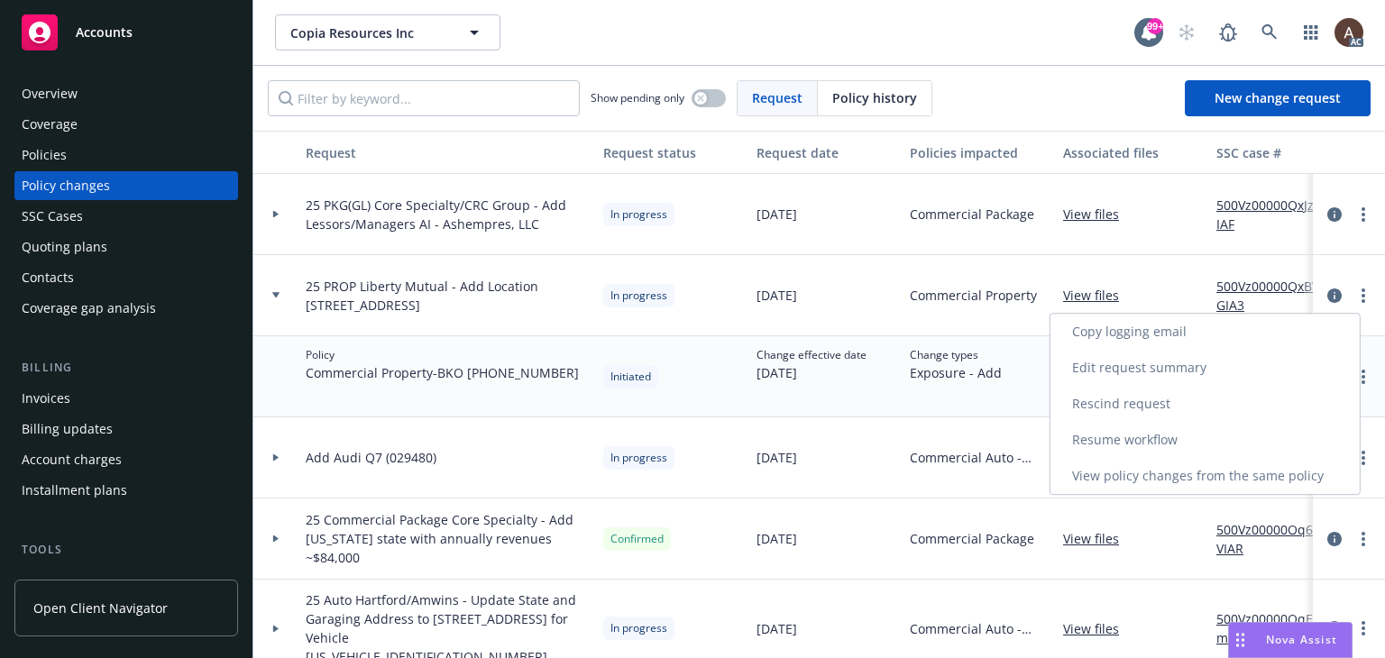
click at [1111, 330] on link "Copy logging email" at bounding box center [1204, 332] width 309 height 36
